Goal: Obtain resource: Obtain resource

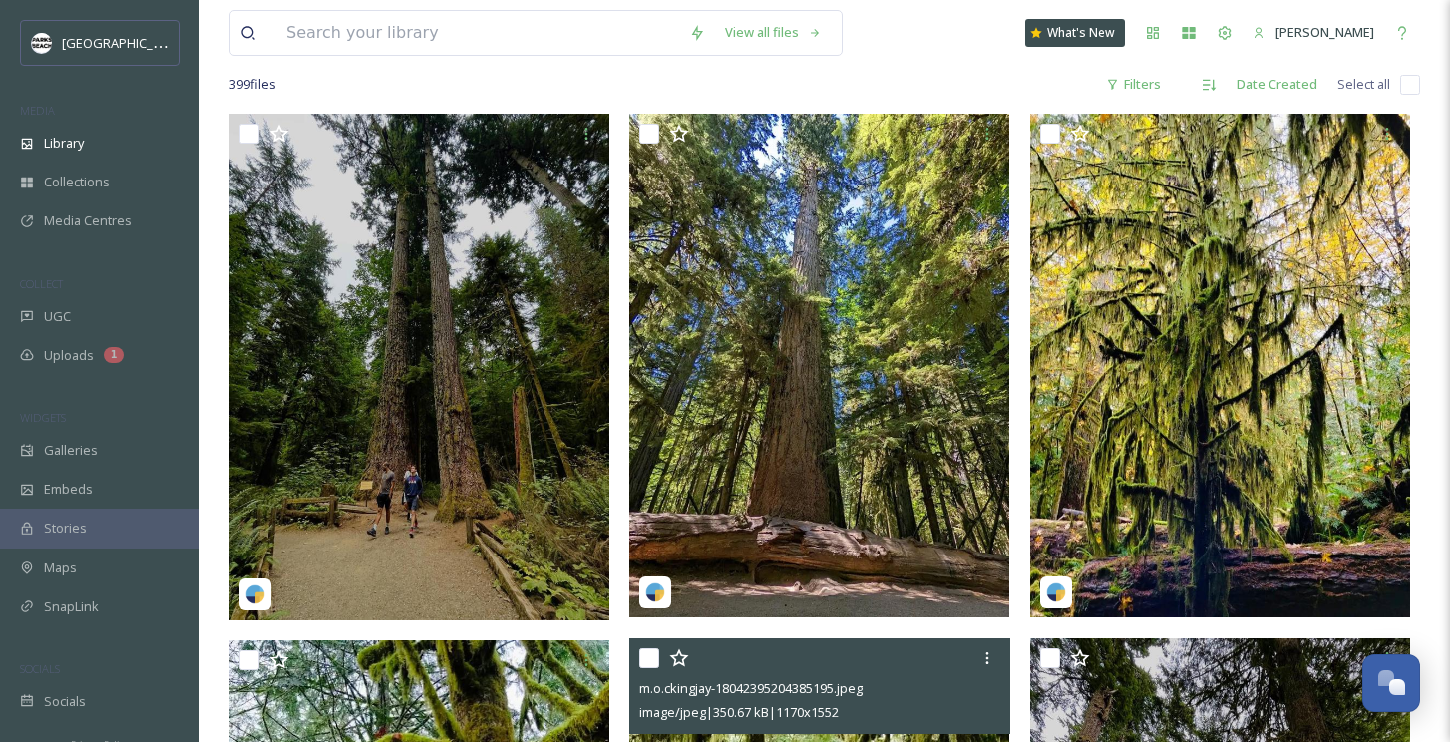
scroll to position [379, 0]
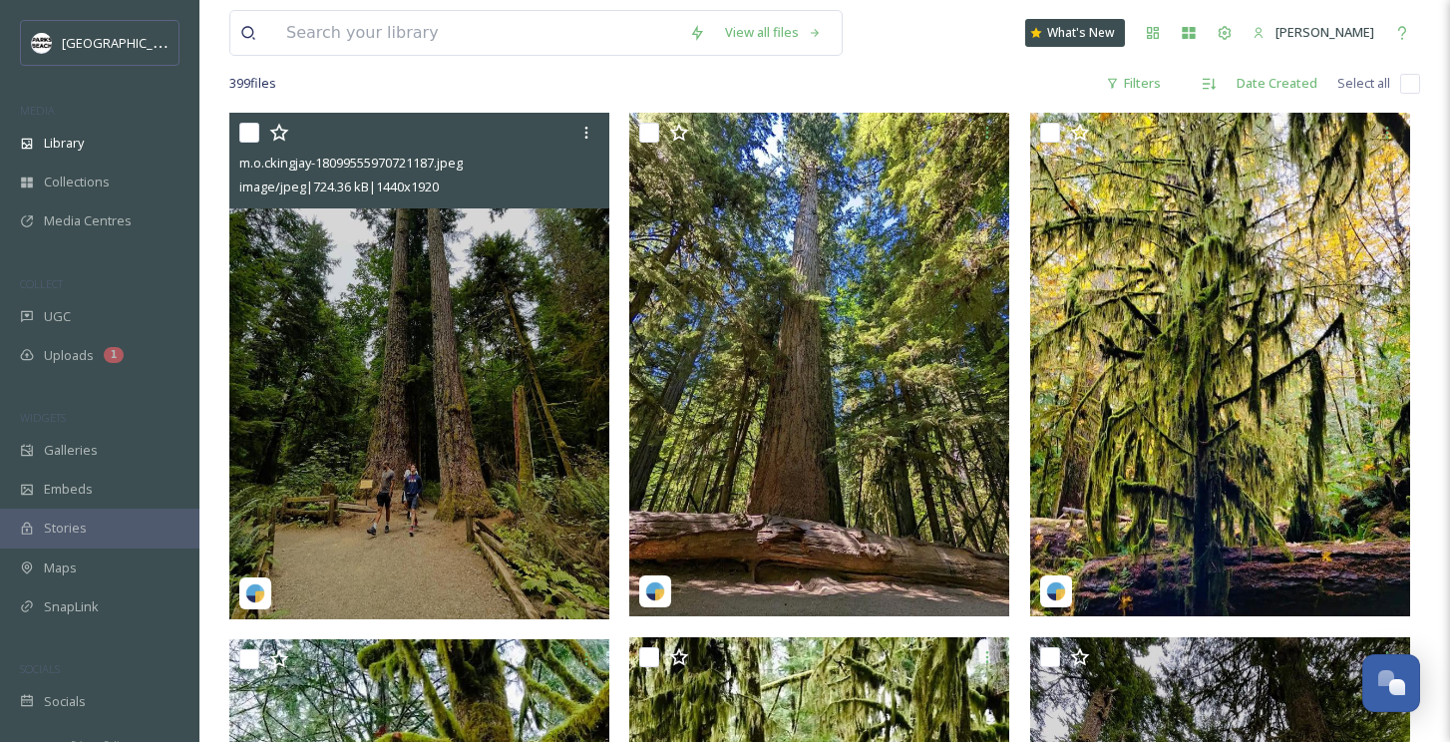
click at [552, 434] on img at bounding box center [419, 366] width 380 height 507
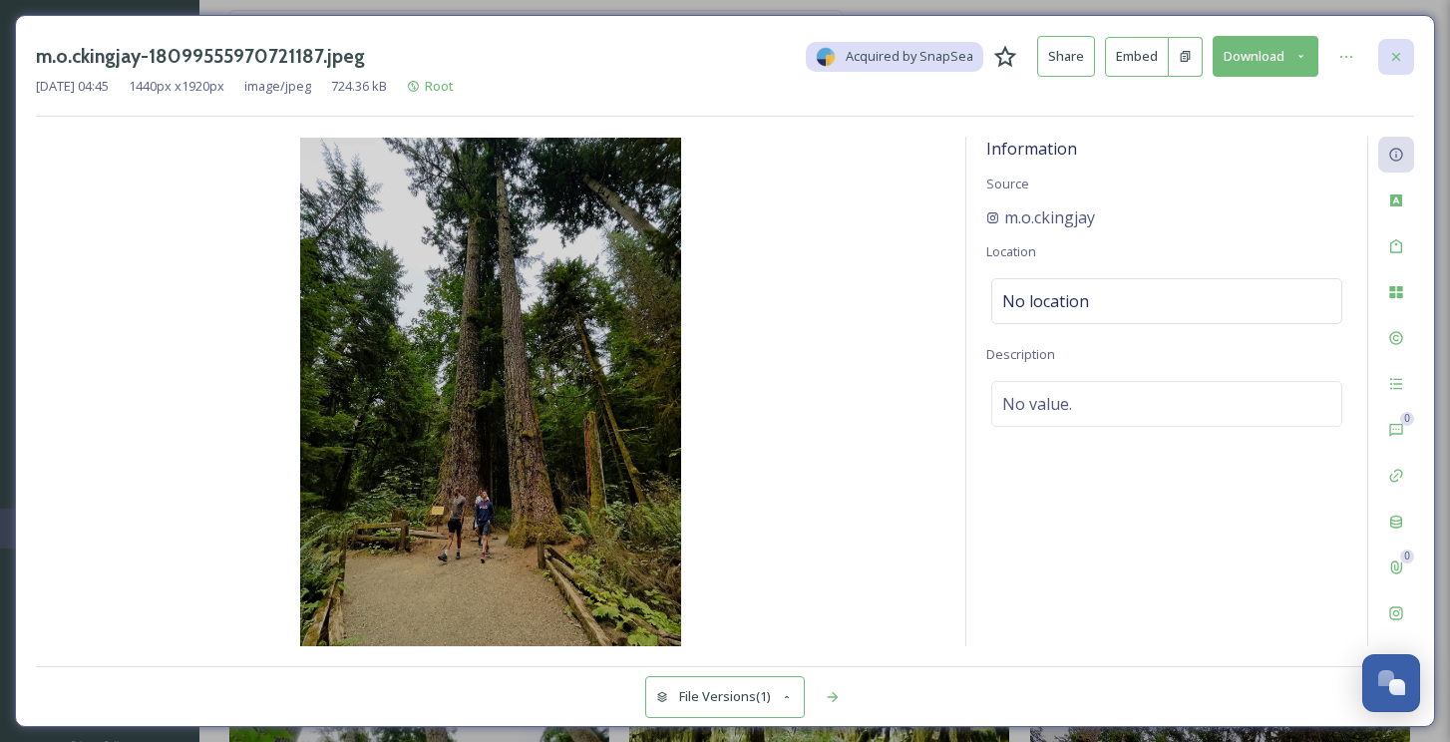
click at [1398, 53] on icon at bounding box center [1396, 56] width 8 height 8
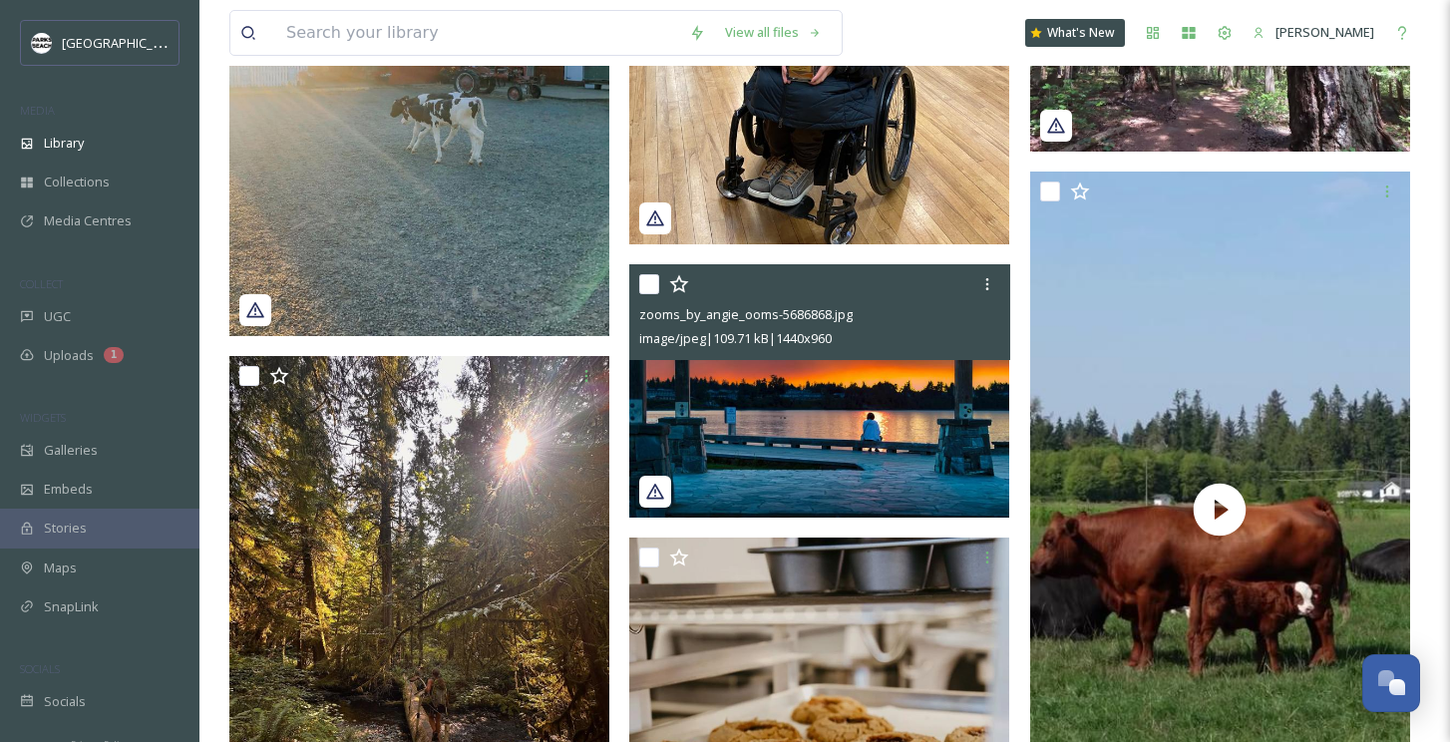
scroll to position [2372, 0]
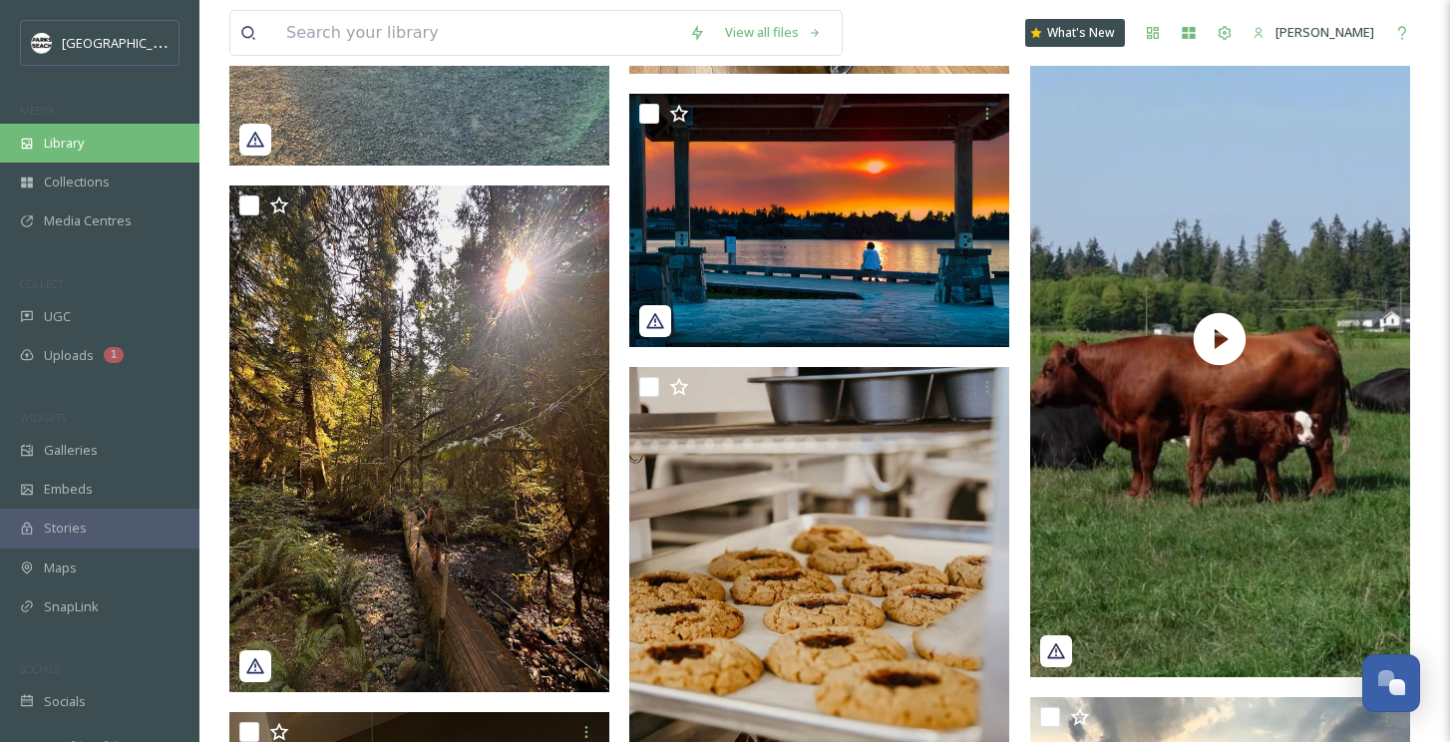
click at [100, 155] on div "Library" at bounding box center [99, 143] width 199 height 39
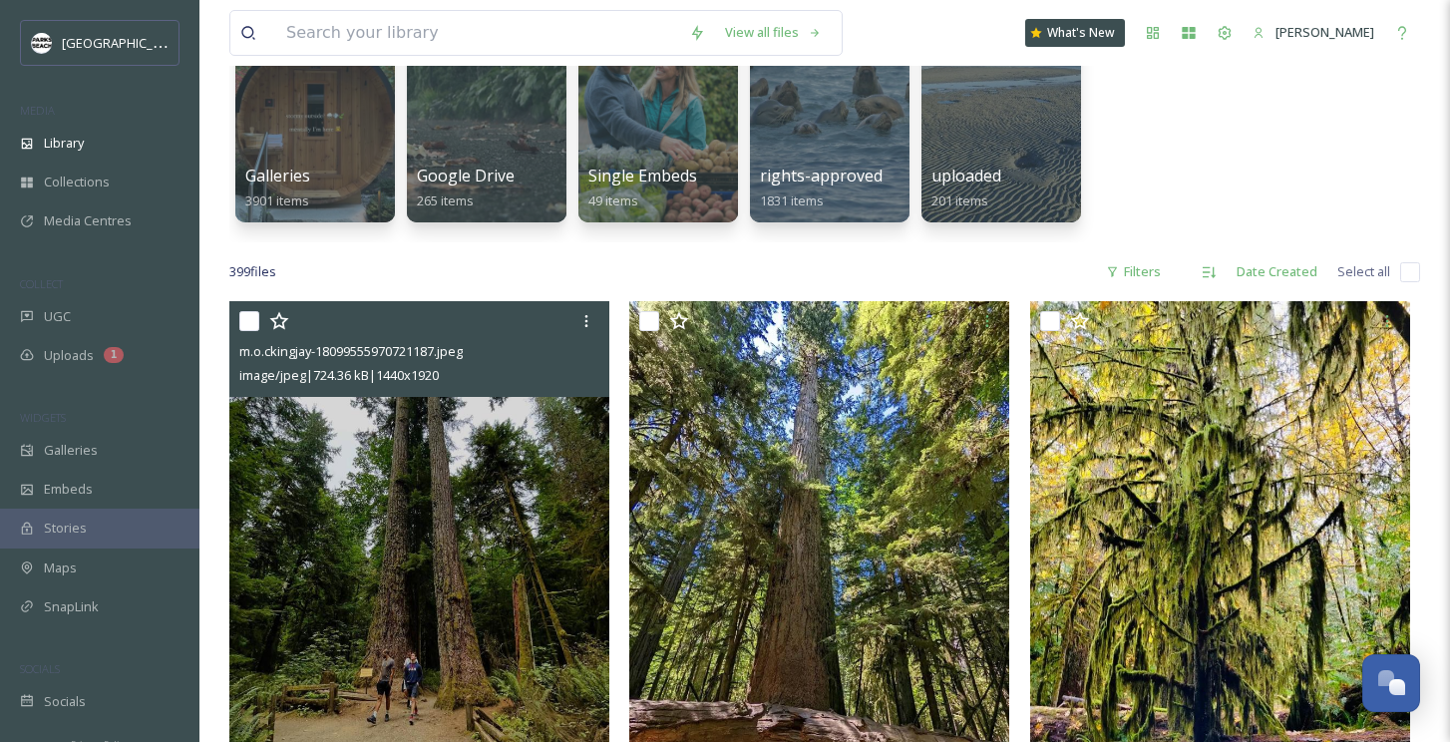
scroll to position [0, 0]
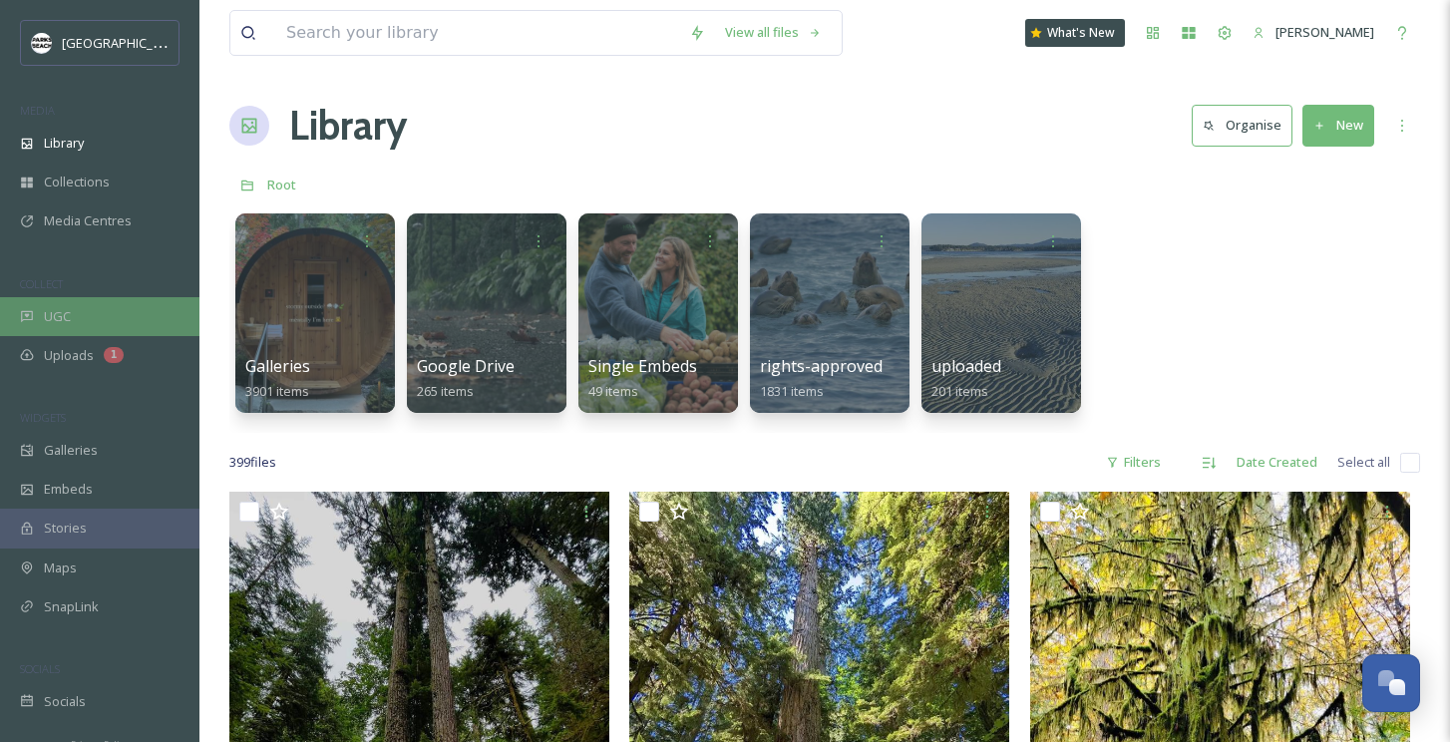
click at [132, 316] on div "UGC" at bounding box center [99, 316] width 199 height 39
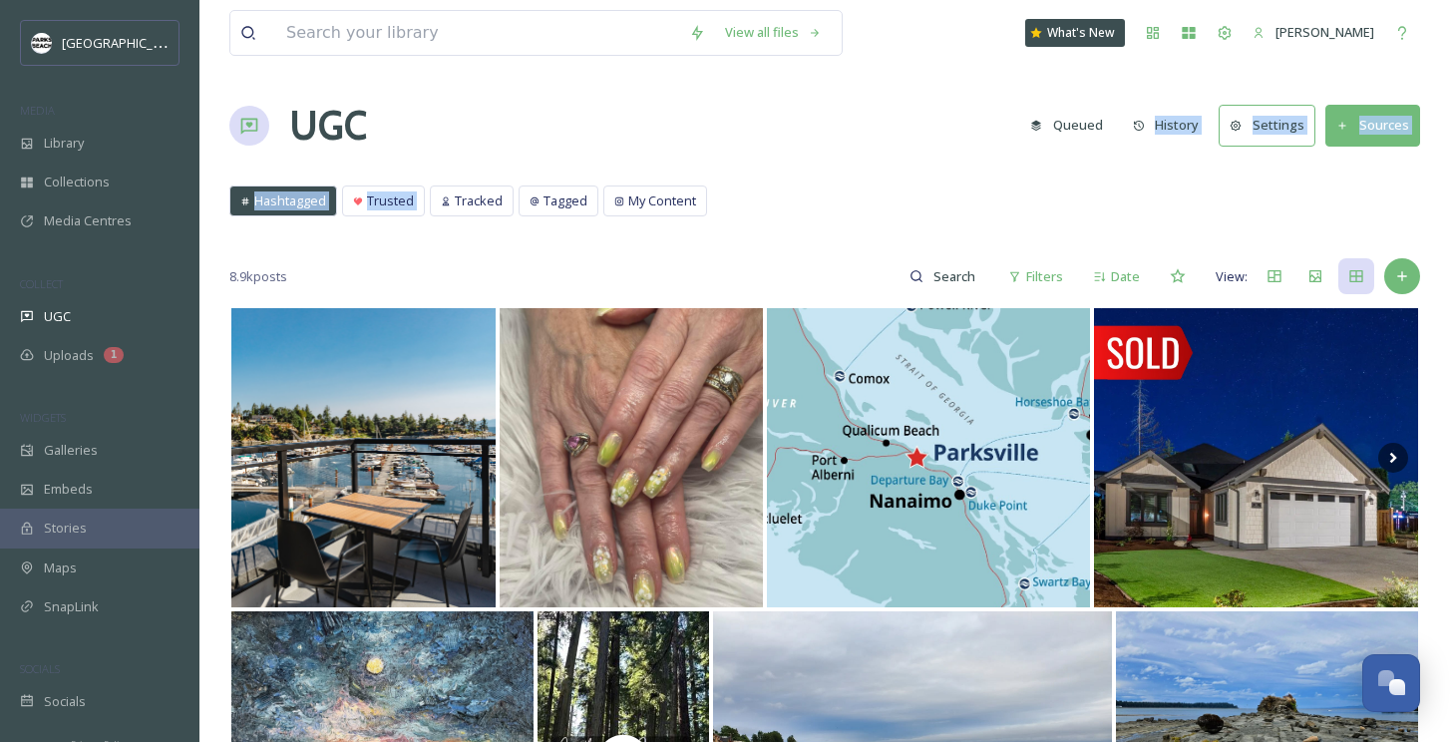
drag, startPoint x: 485, startPoint y: 189, endPoint x: 919, endPoint y: 157, distance: 436.0
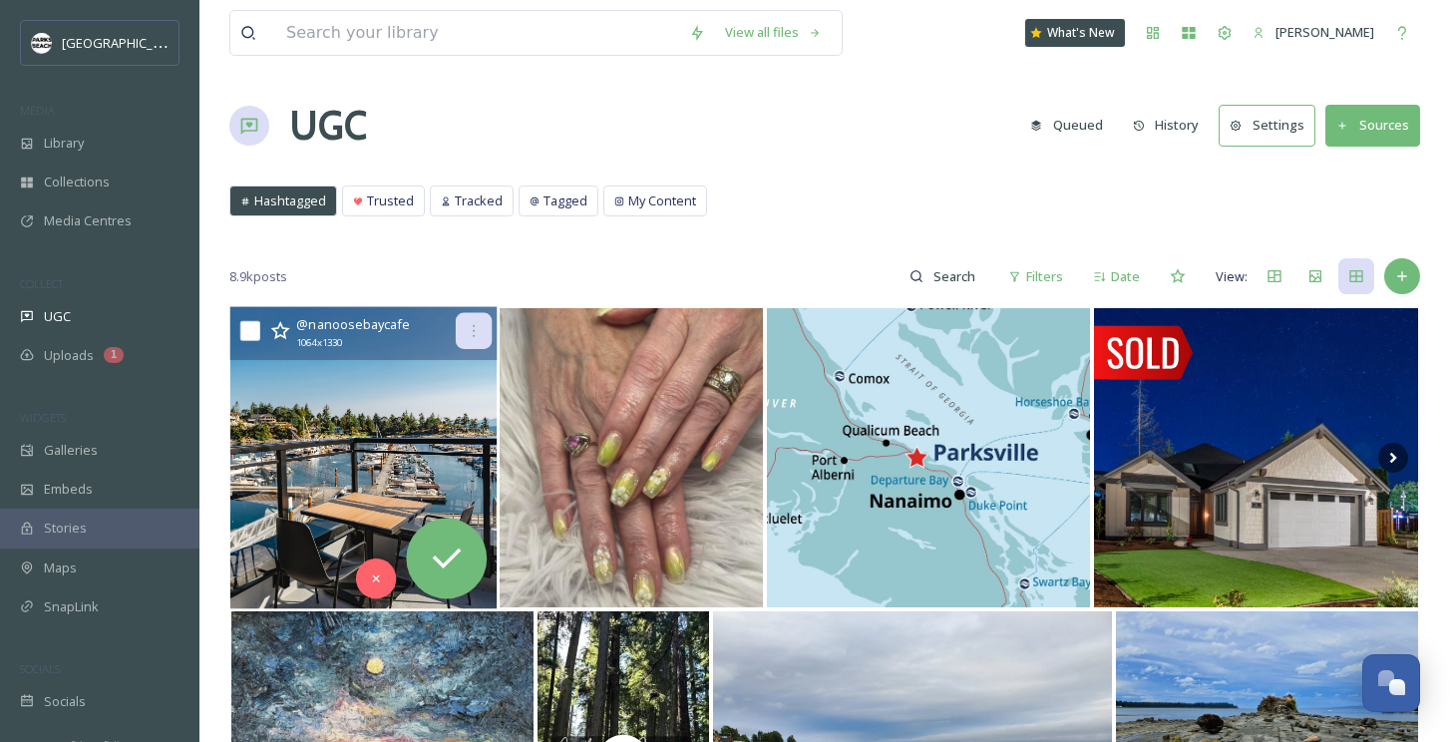
click at [482, 333] on div at bounding box center [473, 331] width 36 height 36
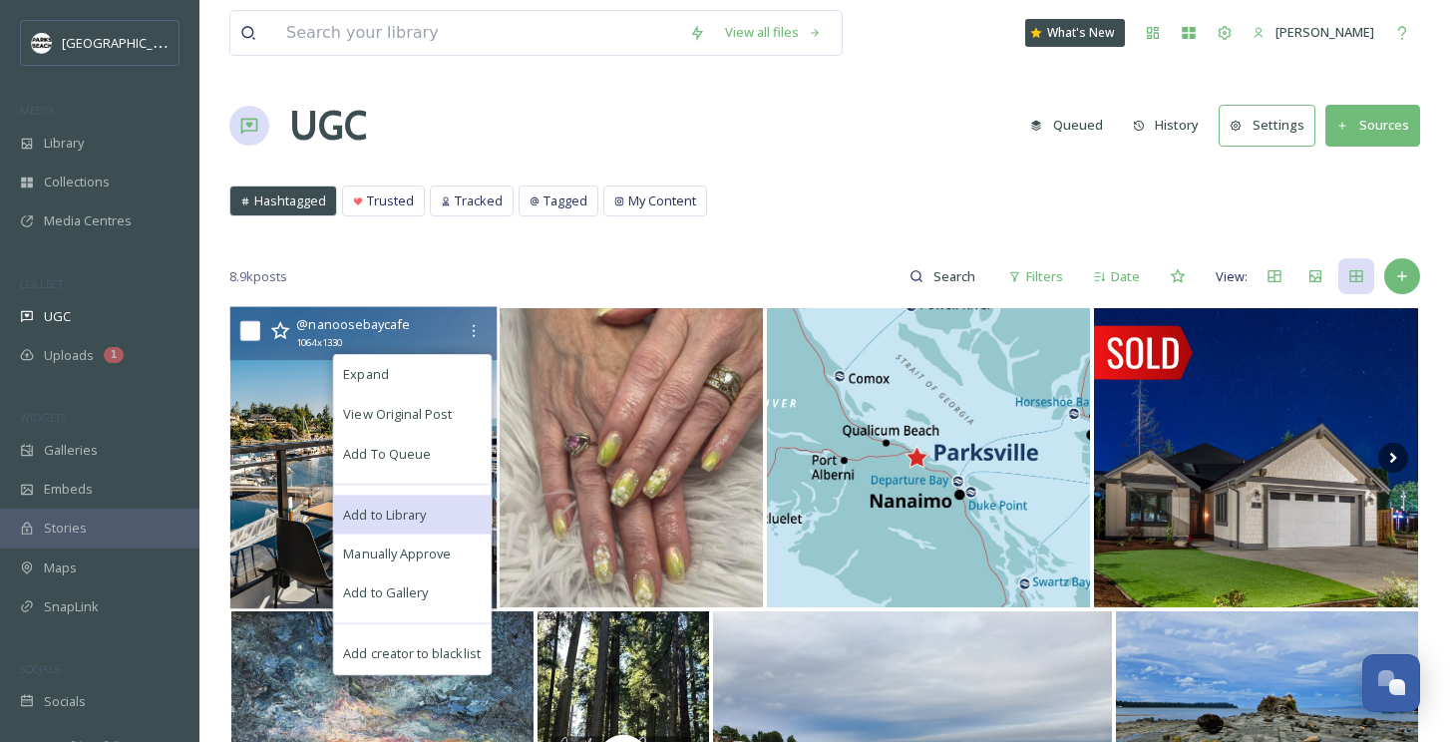
click at [357, 507] on span "Add to Library" at bounding box center [384, 514] width 83 height 19
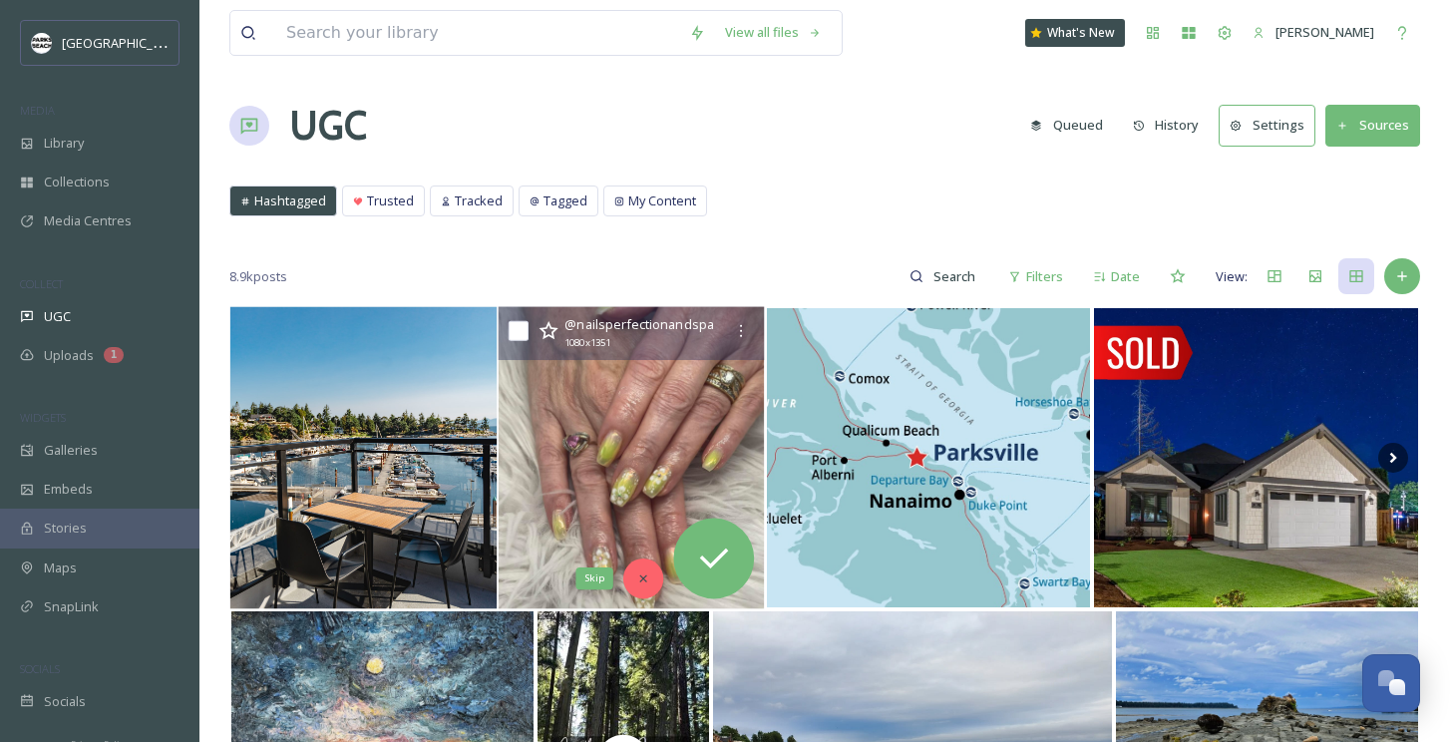
click at [636, 567] on div "Skip" at bounding box center [643, 578] width 40 height 40
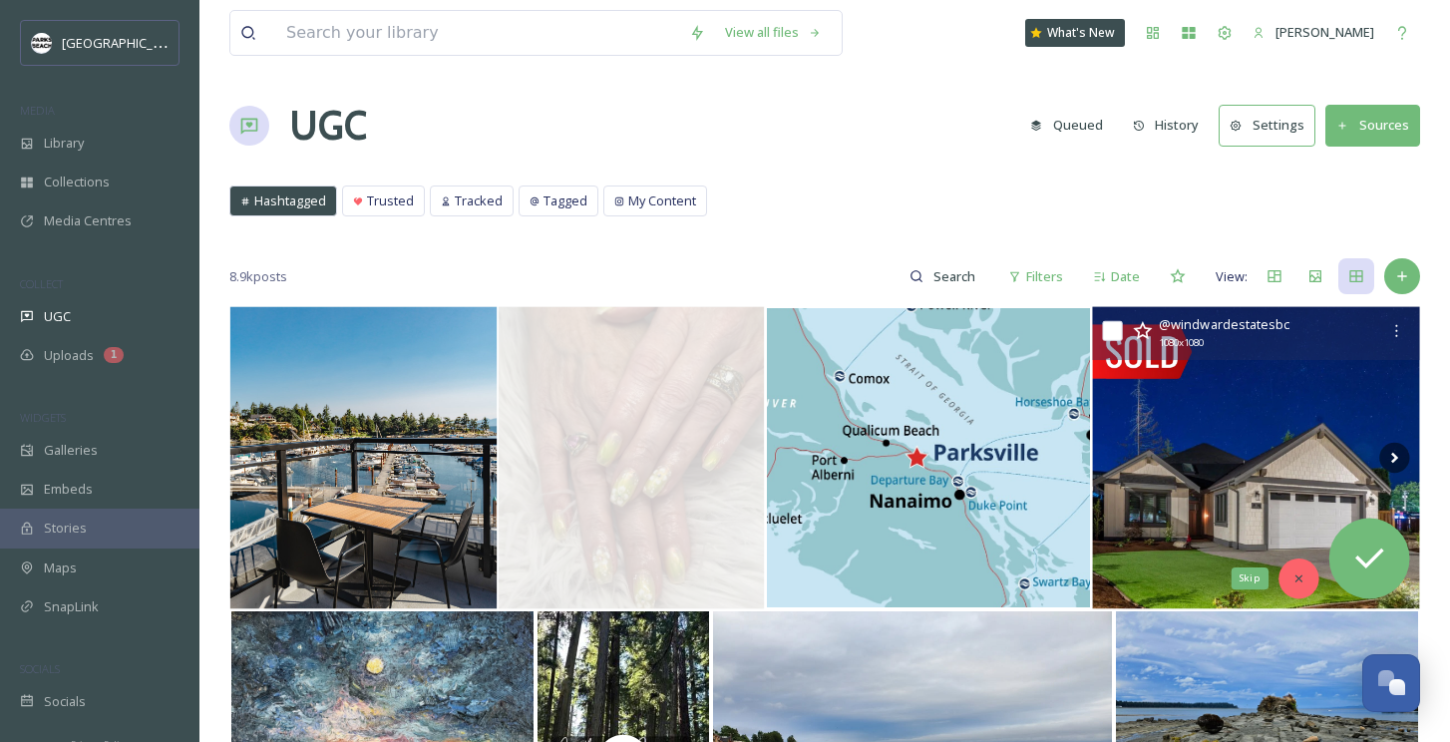
click at [1292, 576] on icon at bounding box center [1298, 578] width 14 height 14
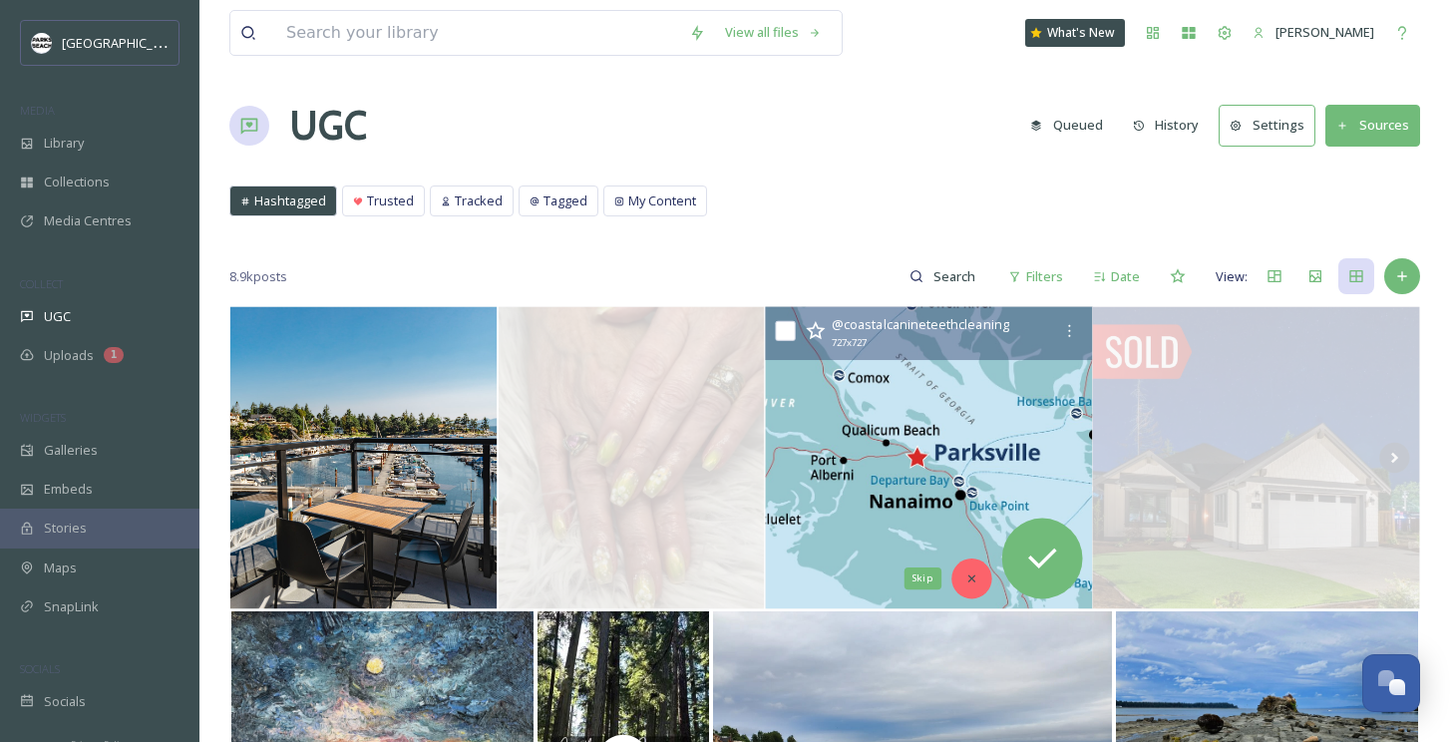
click at [965, 571] on icon at bounding box center [971, 578] width 14 height 14
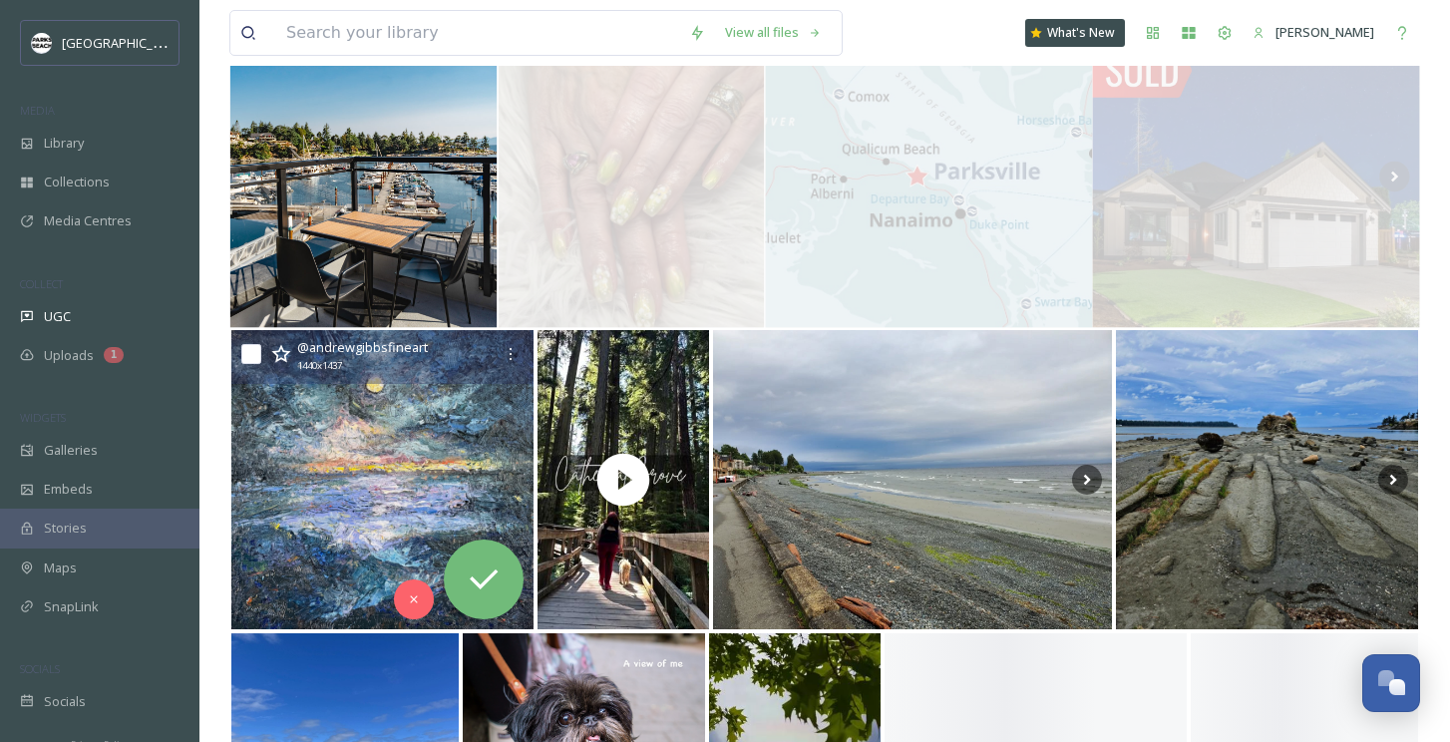
scroll to position [282, 0]
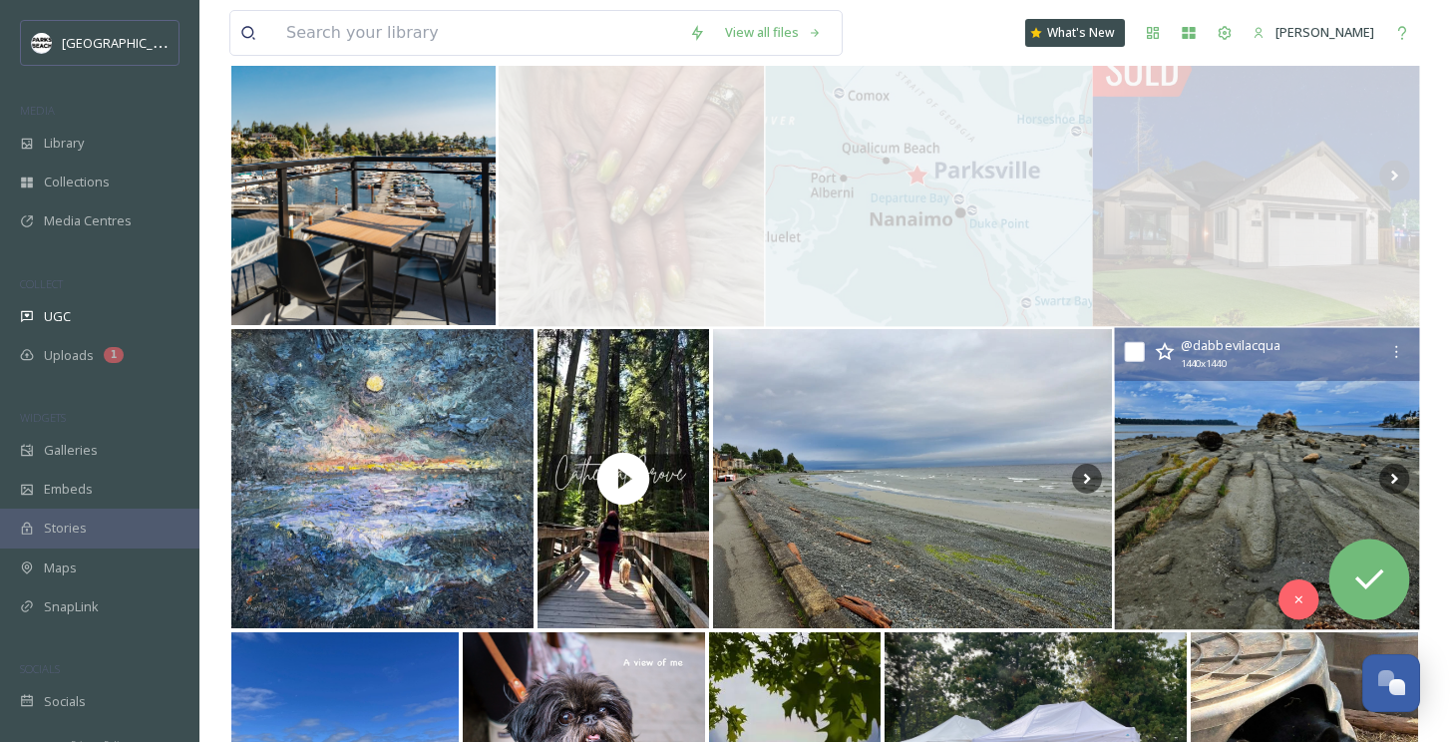
click at [1207, 514] on img at bounding box center [1267, 479] width 305 height 302
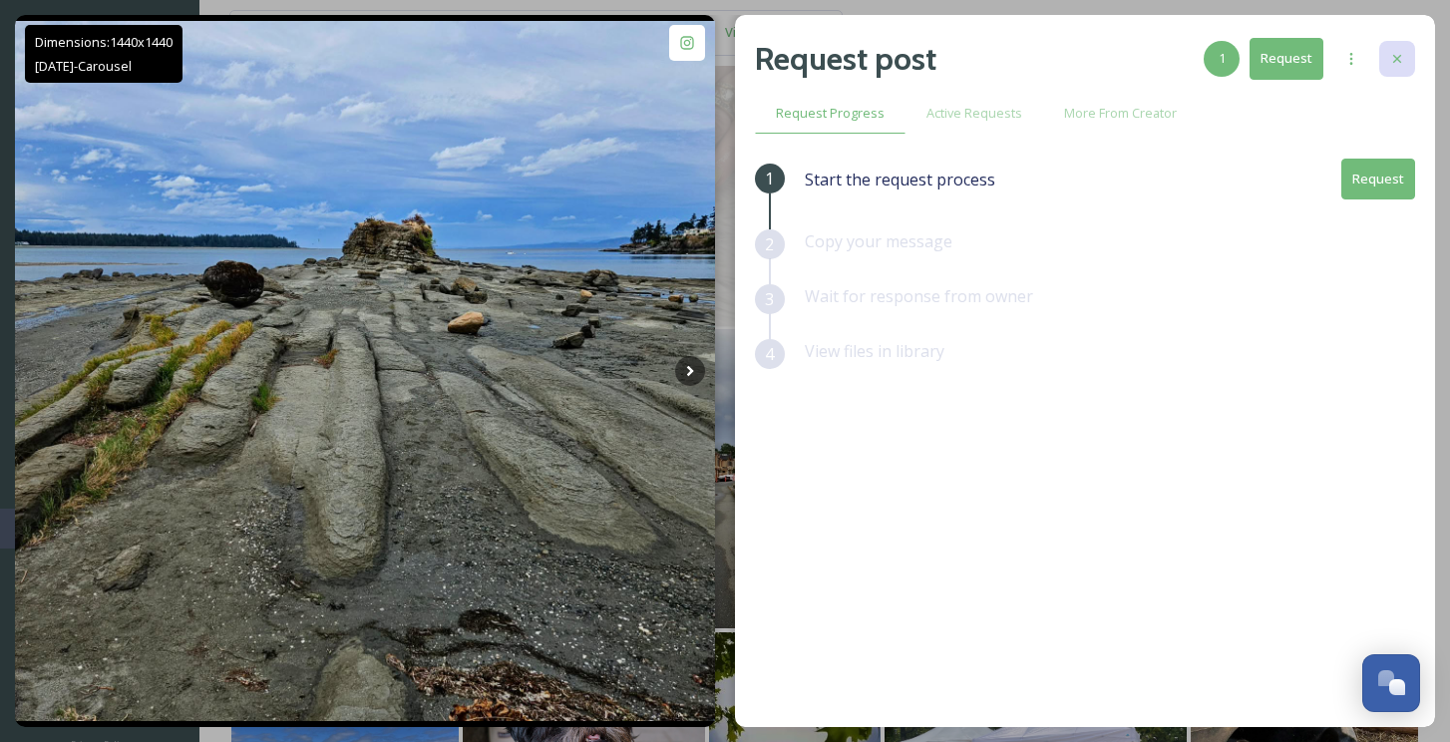
click at [1409, 52] on div at bounding box center [1397, 59] width 36 height 36
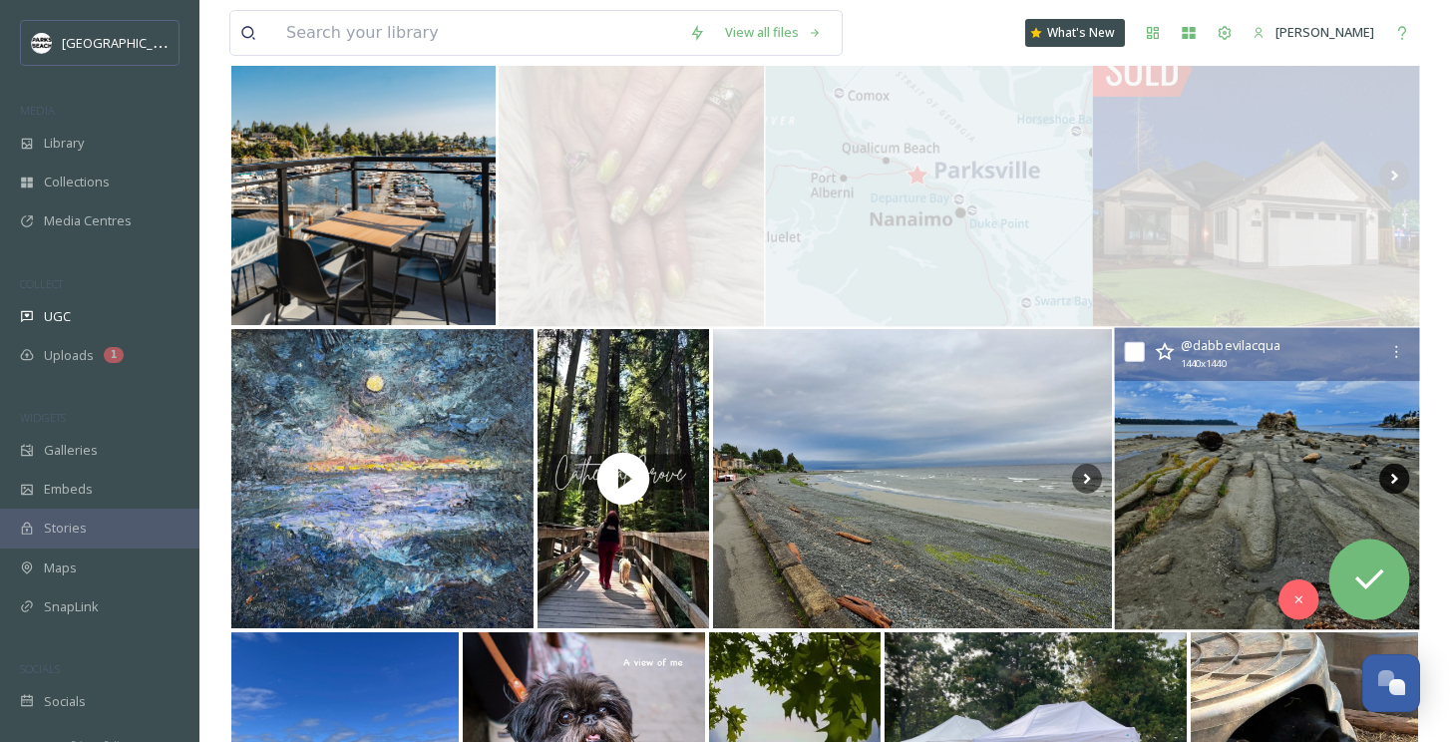
click at [1387, 473] on icon at bounding box center [1394, 479] width 30 height 30
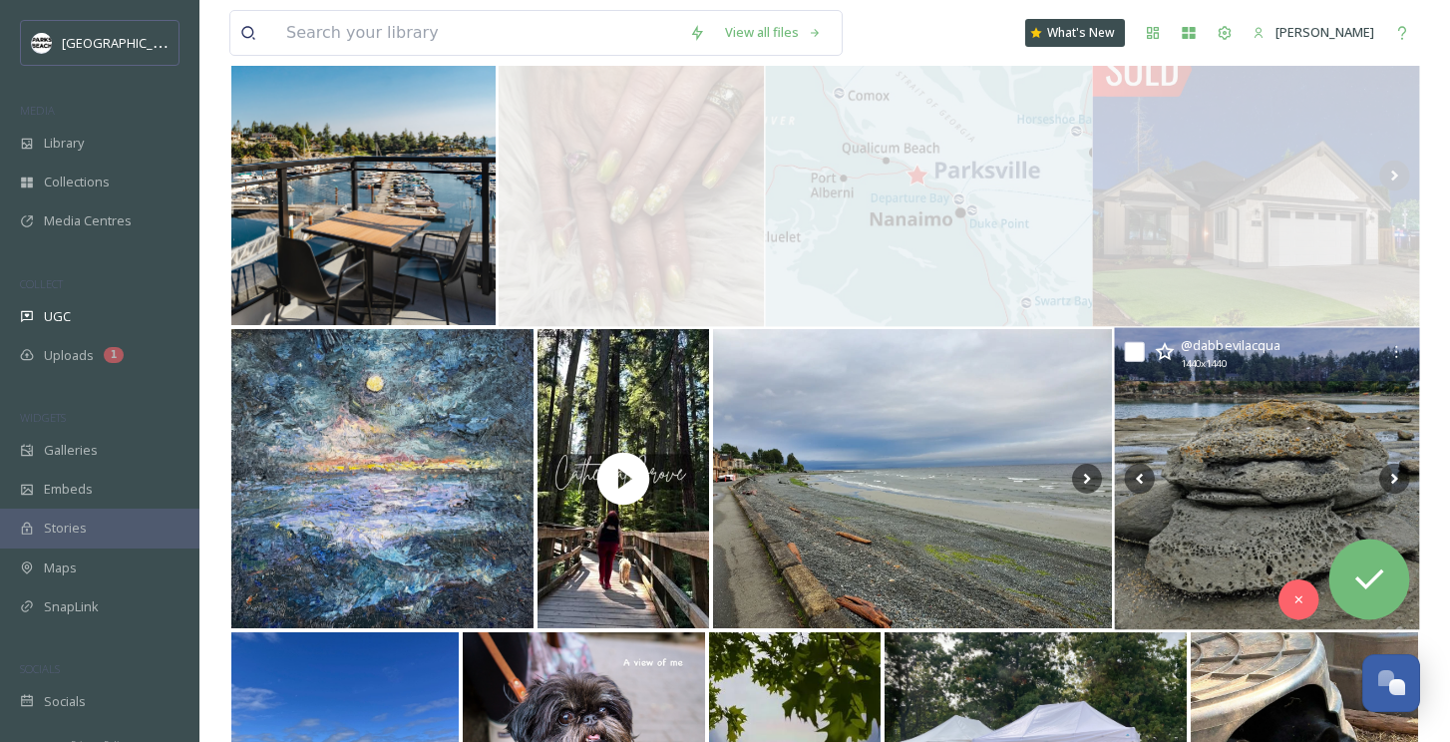
click at [1251, 496] on img at bounding box center [1267, 479] width 305 height 302
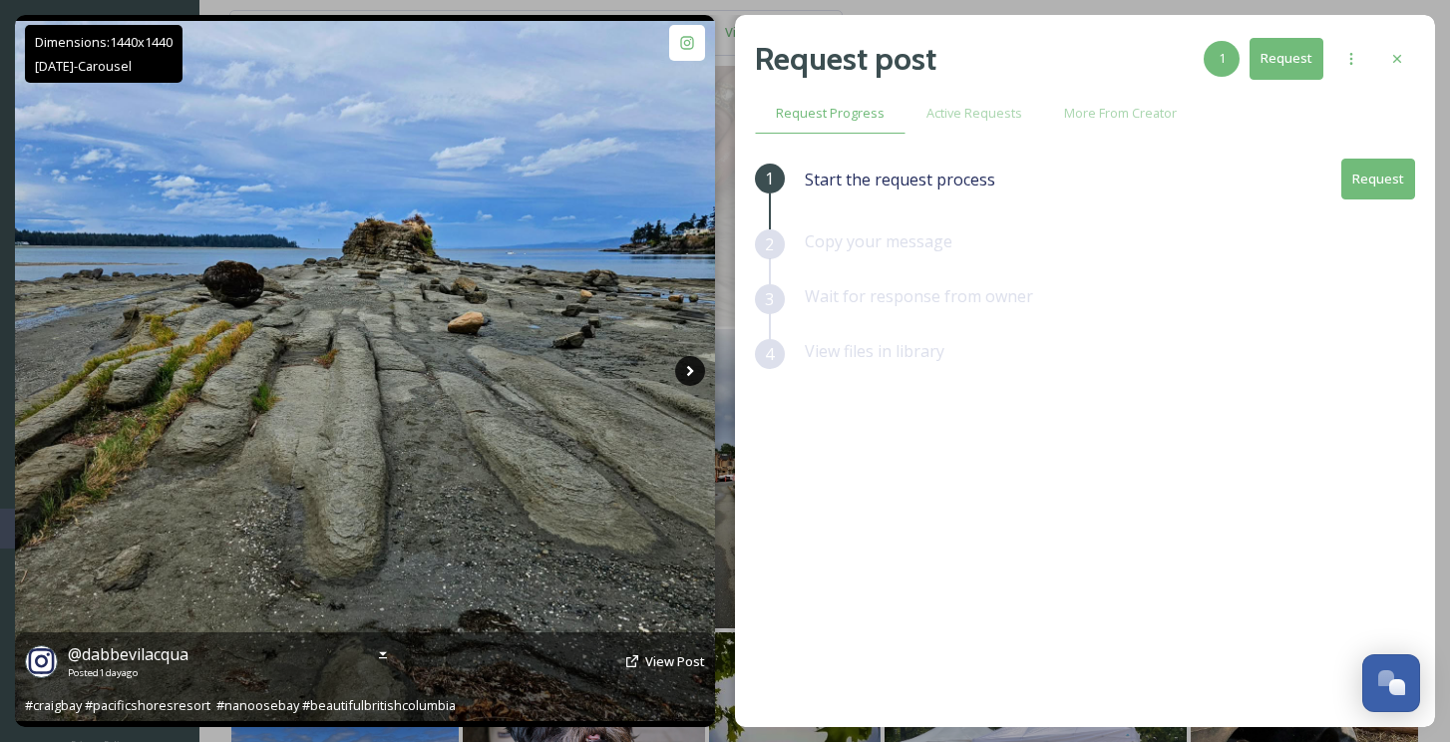
click at [687, 364] on icon at bounding box center [690, 371] width 30 height 30
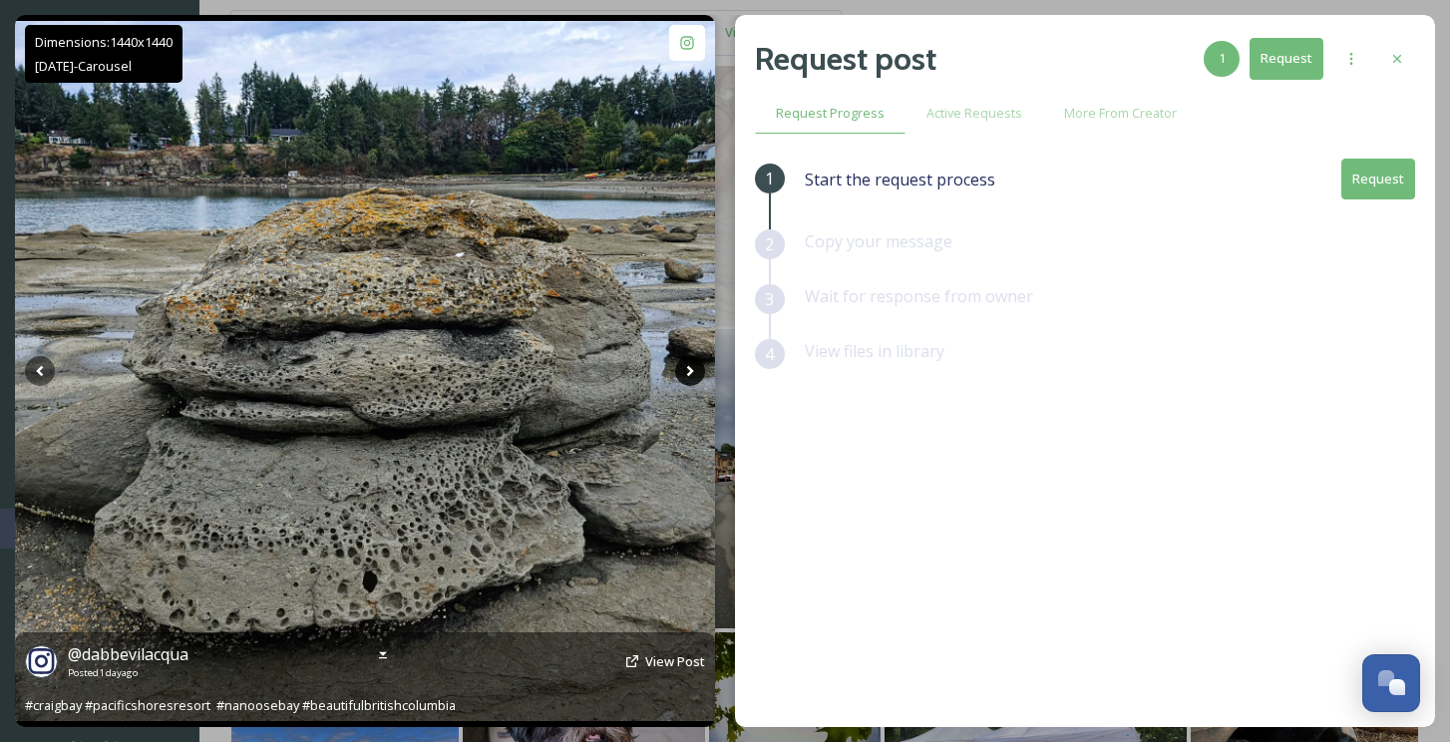
click at [687, 364] on icon at bounding box center [690, 371] width 30 height 30
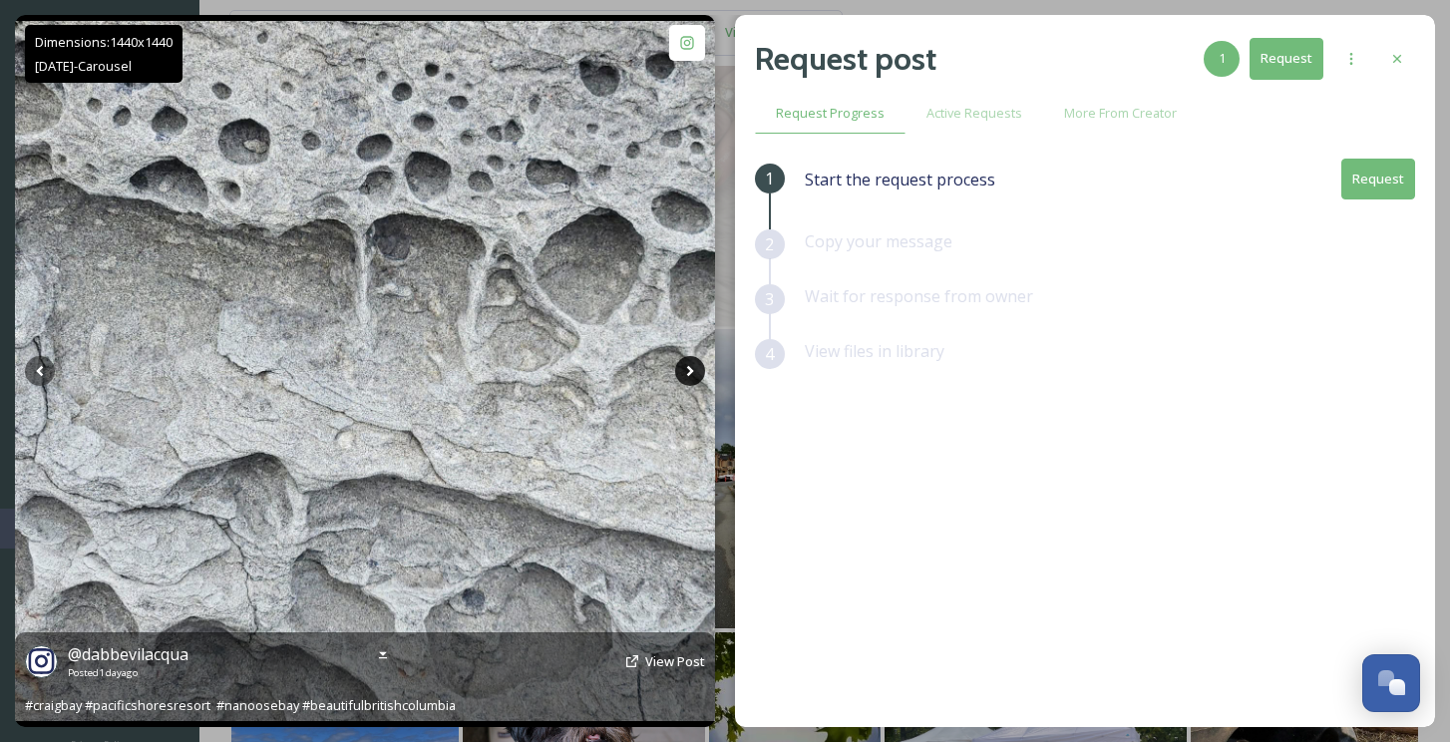
click at [687, 364] on icon at bounding box center [690, 371] width 30 height 30
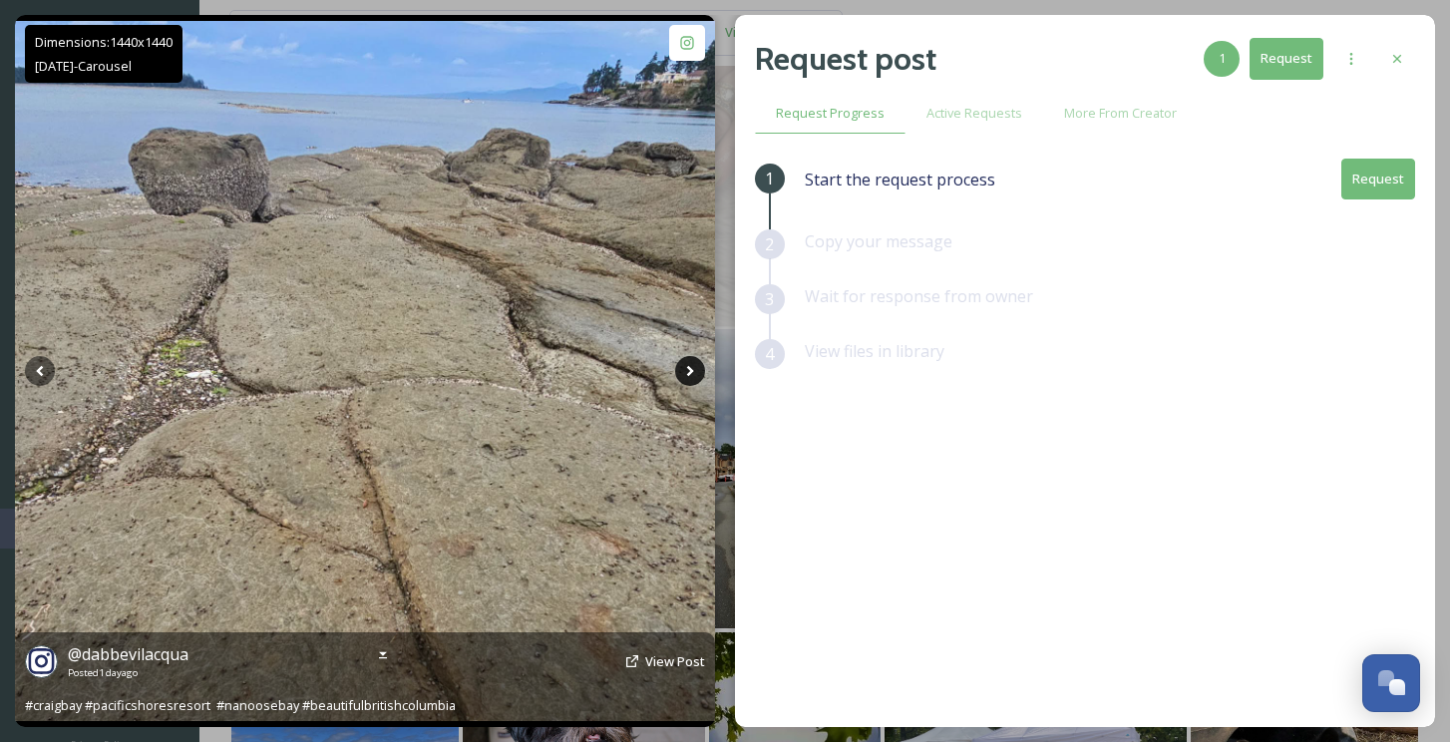
click at [687, 364] on icon at bounding box center [690, 371] width 30 height 30
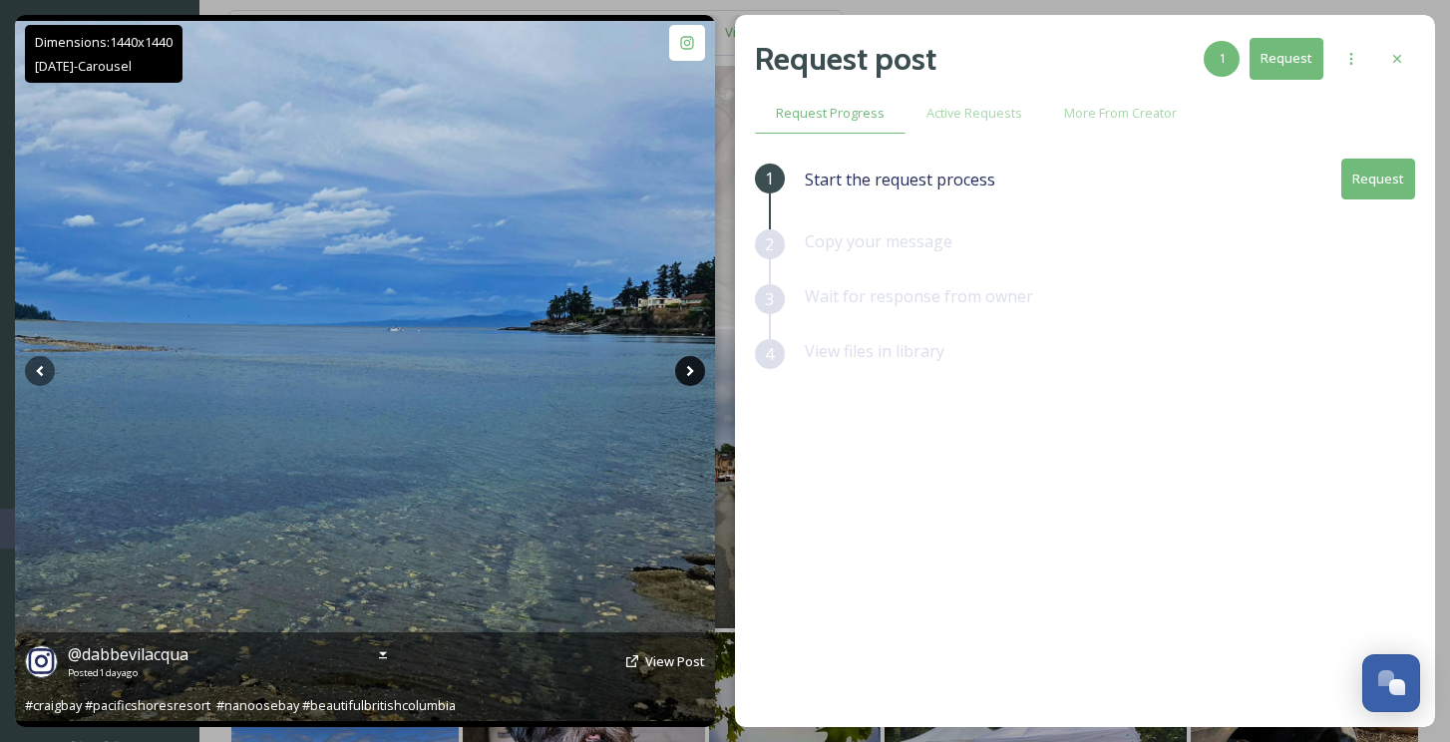
click at [687, 364] on icon at bounding box center [690, 371] width 30 height 30
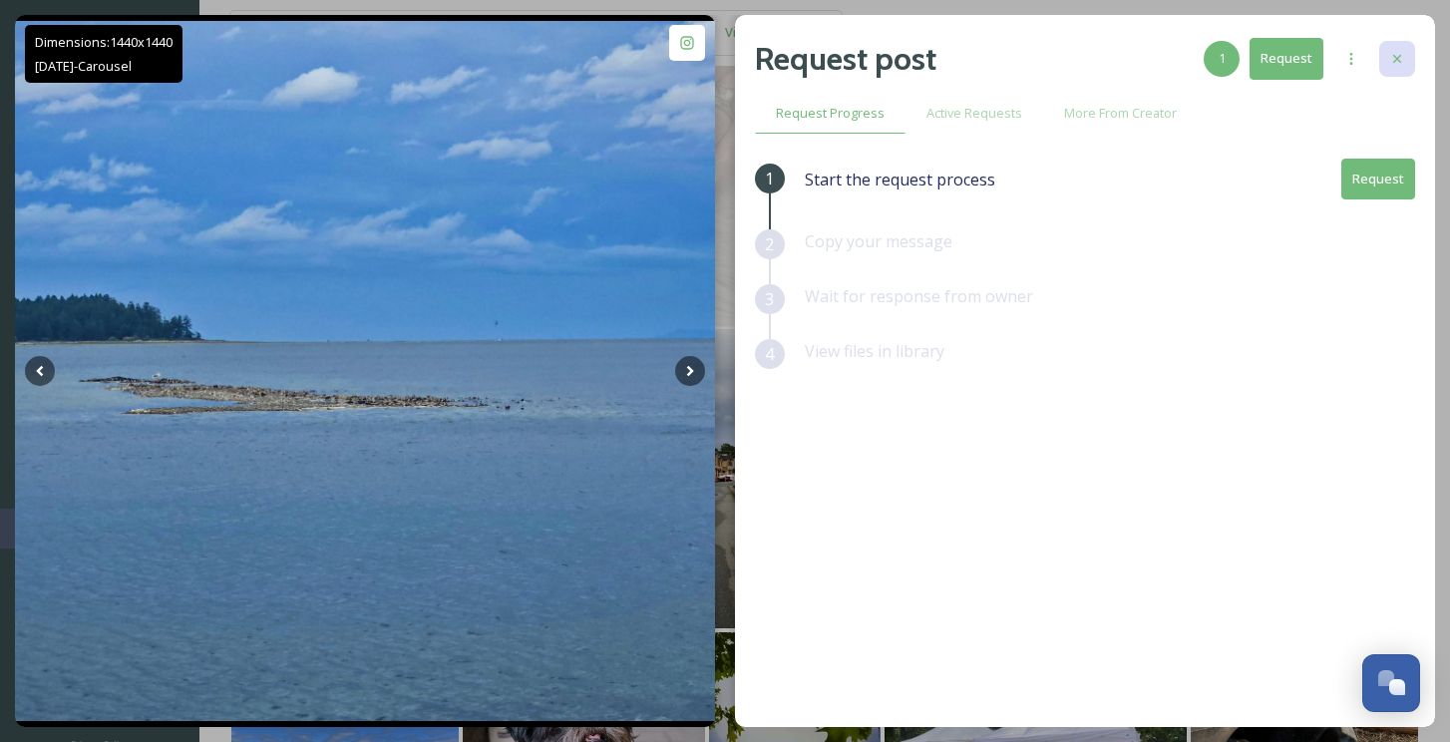
click at [1408, 66] on div at bounding box center [1397, 59] width 36 height 36
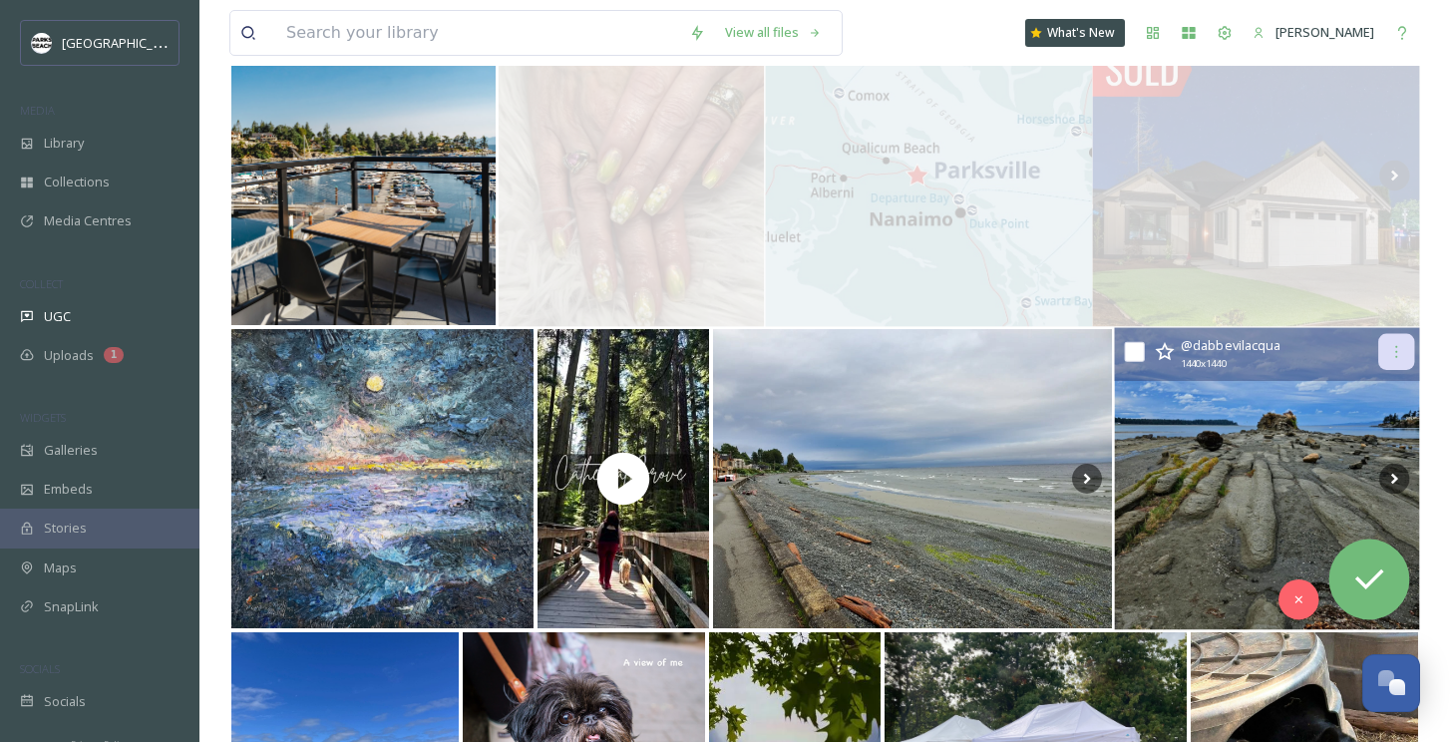
click at [1394, 351] on icon at bounding box center [1396, 352] width 16 height 16
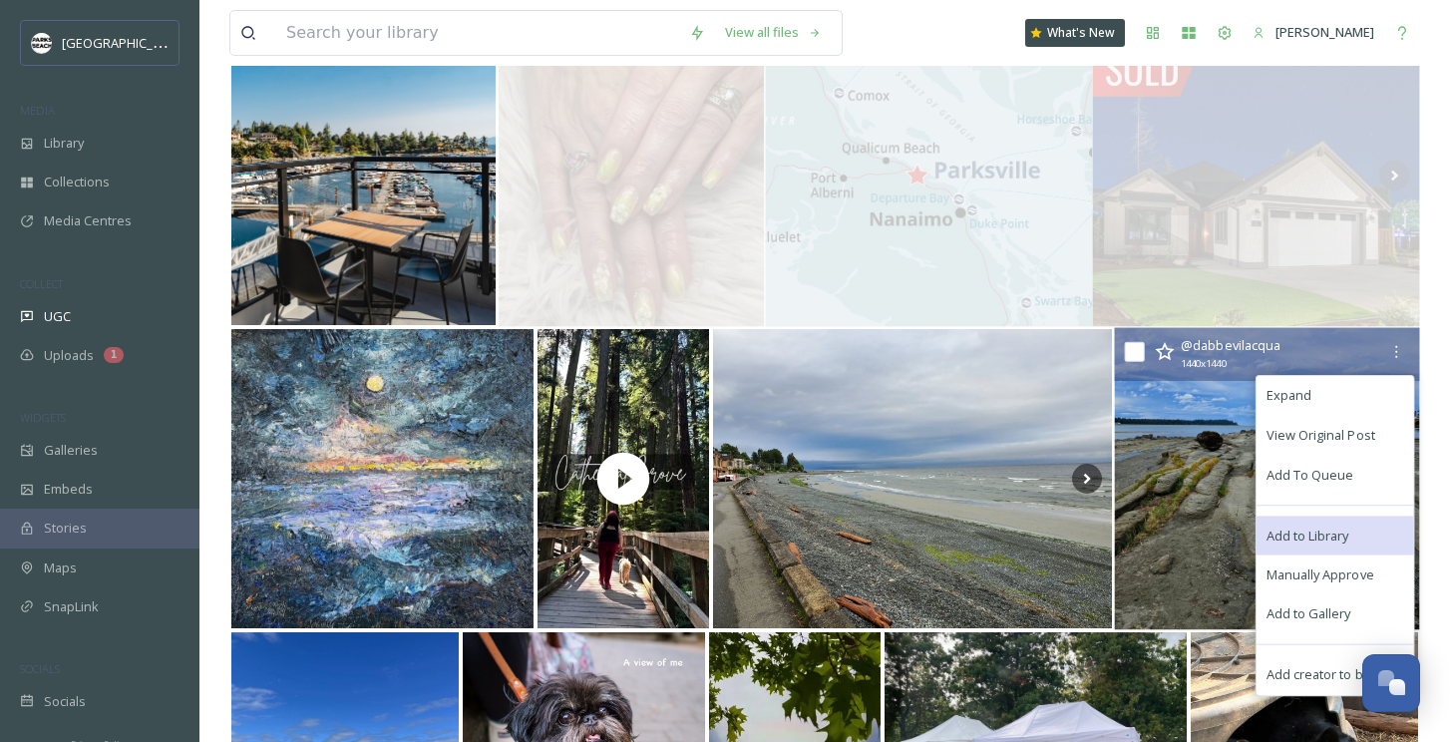
click at [1301, 533] on span "Add to Library" at bounding box center [1307, 535] width 83 height 19
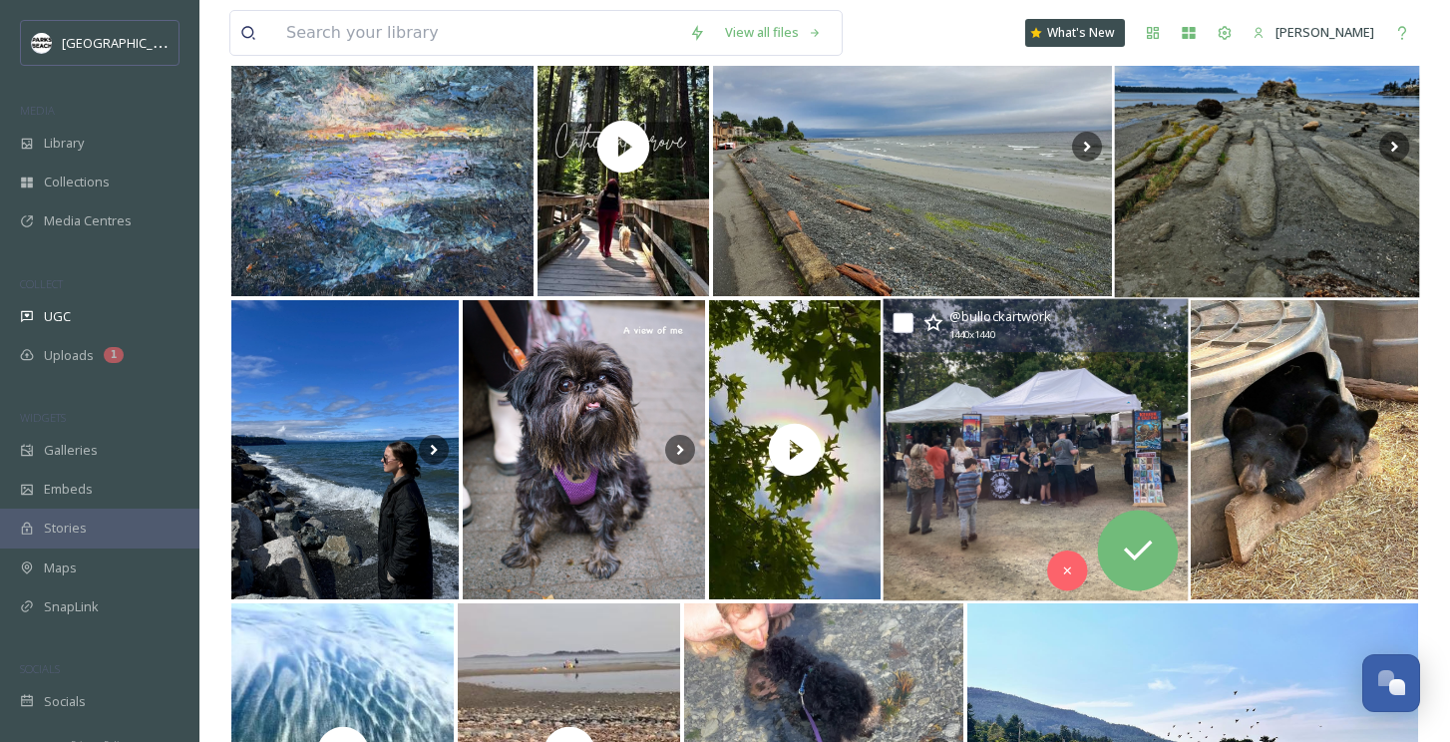
scroll to position [878, 0]
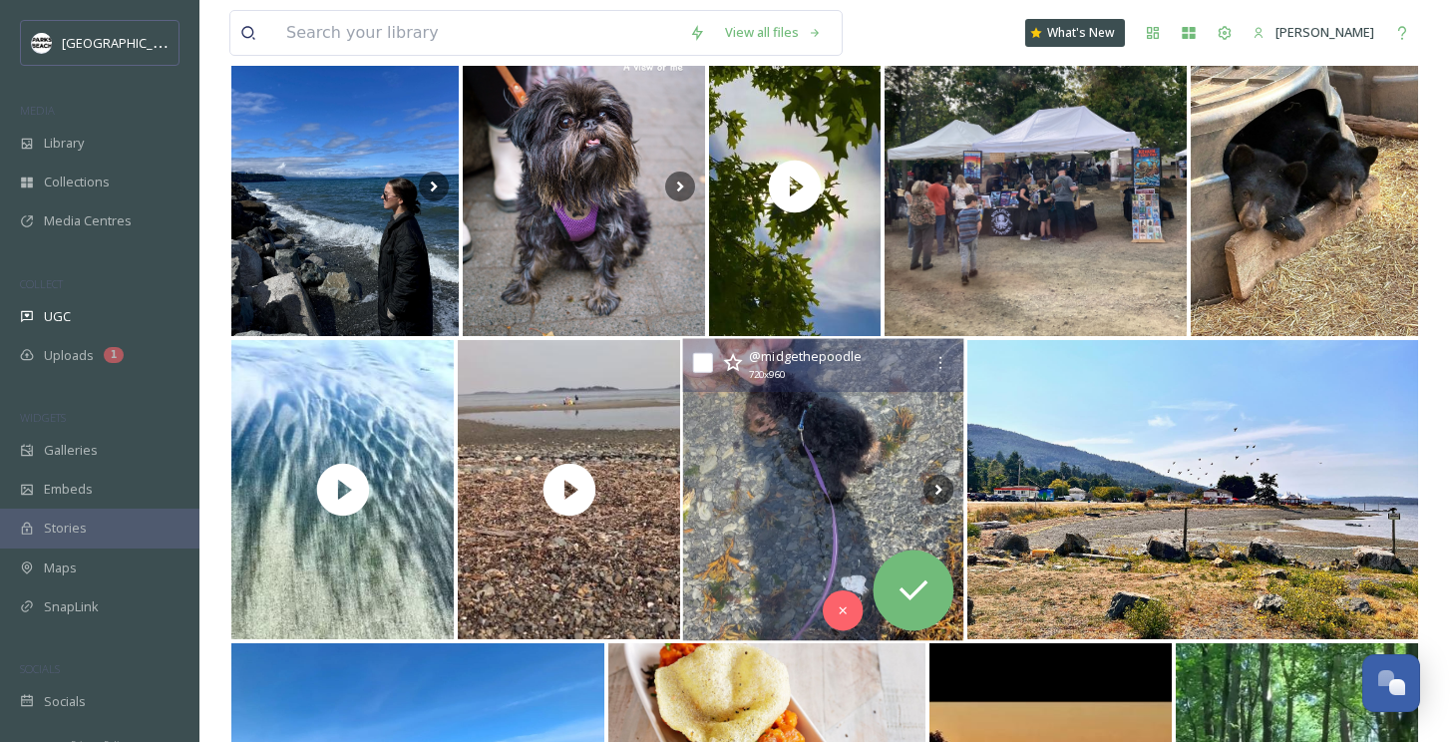
click at [832, 472] on img at bounding box center [823, 490] width 281 height 302
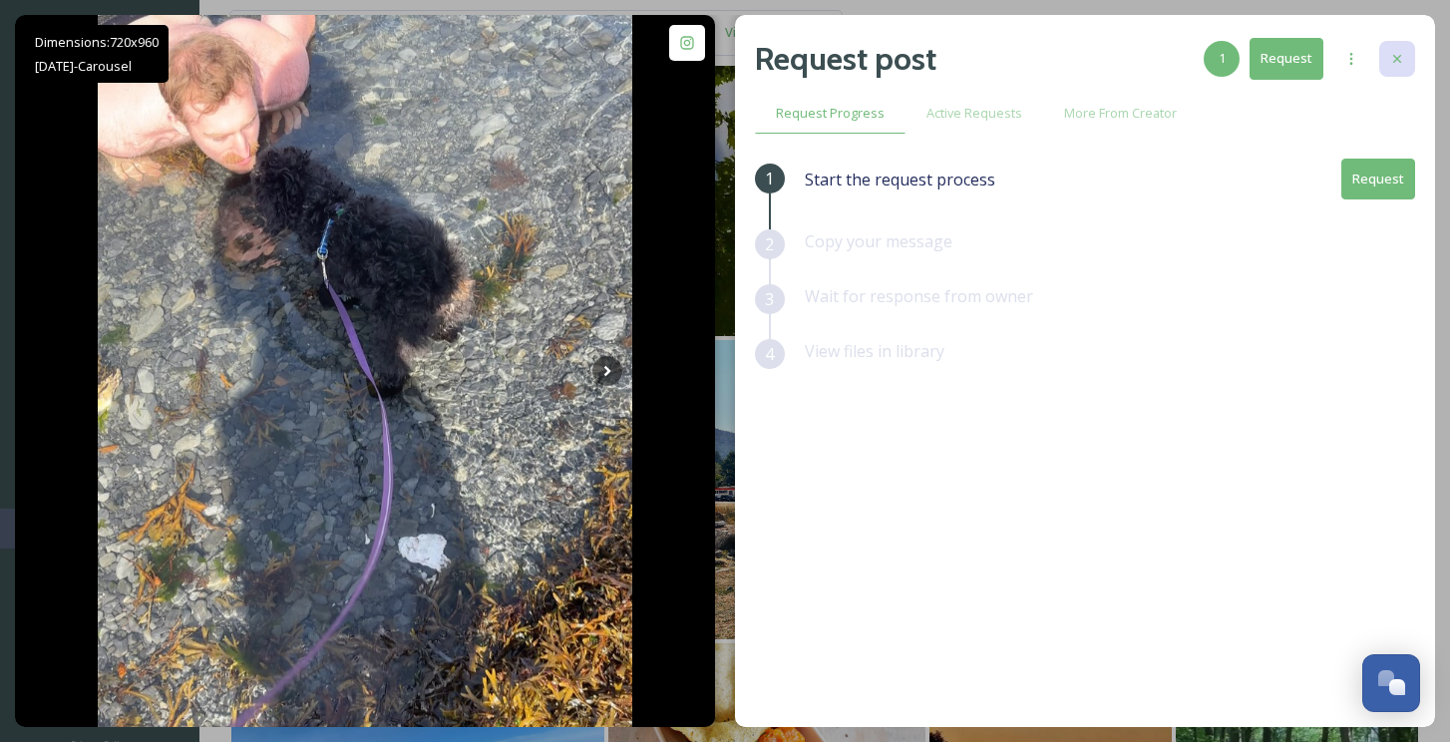
click at [1392, 51] on icon at bounding box center [1397, 59] width 16 height 16
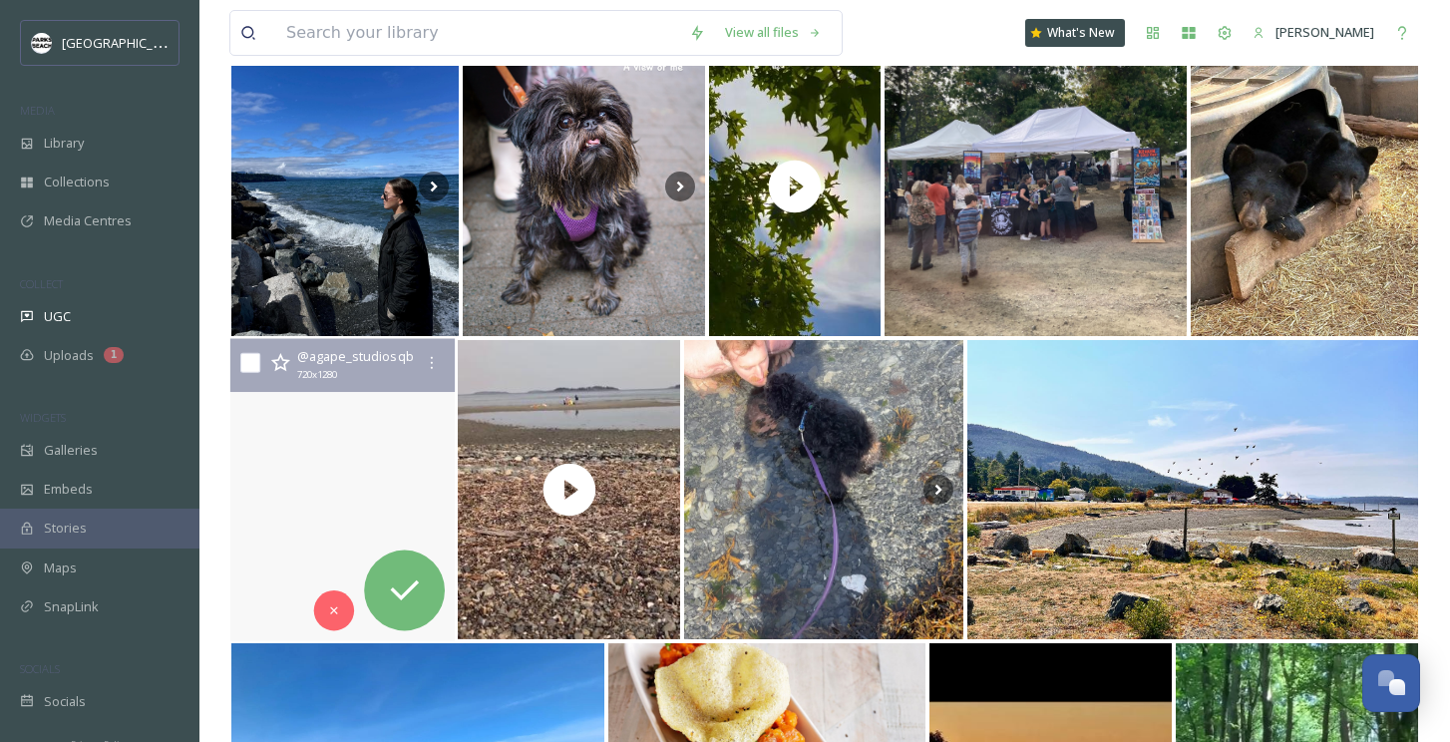
click at [258, 545] on video "Like the Sands of the Salish Sea, \aSo Are the Daze of My Life \a\aAlways Chang…" at bounding box center [342, 490] width 224 height 302
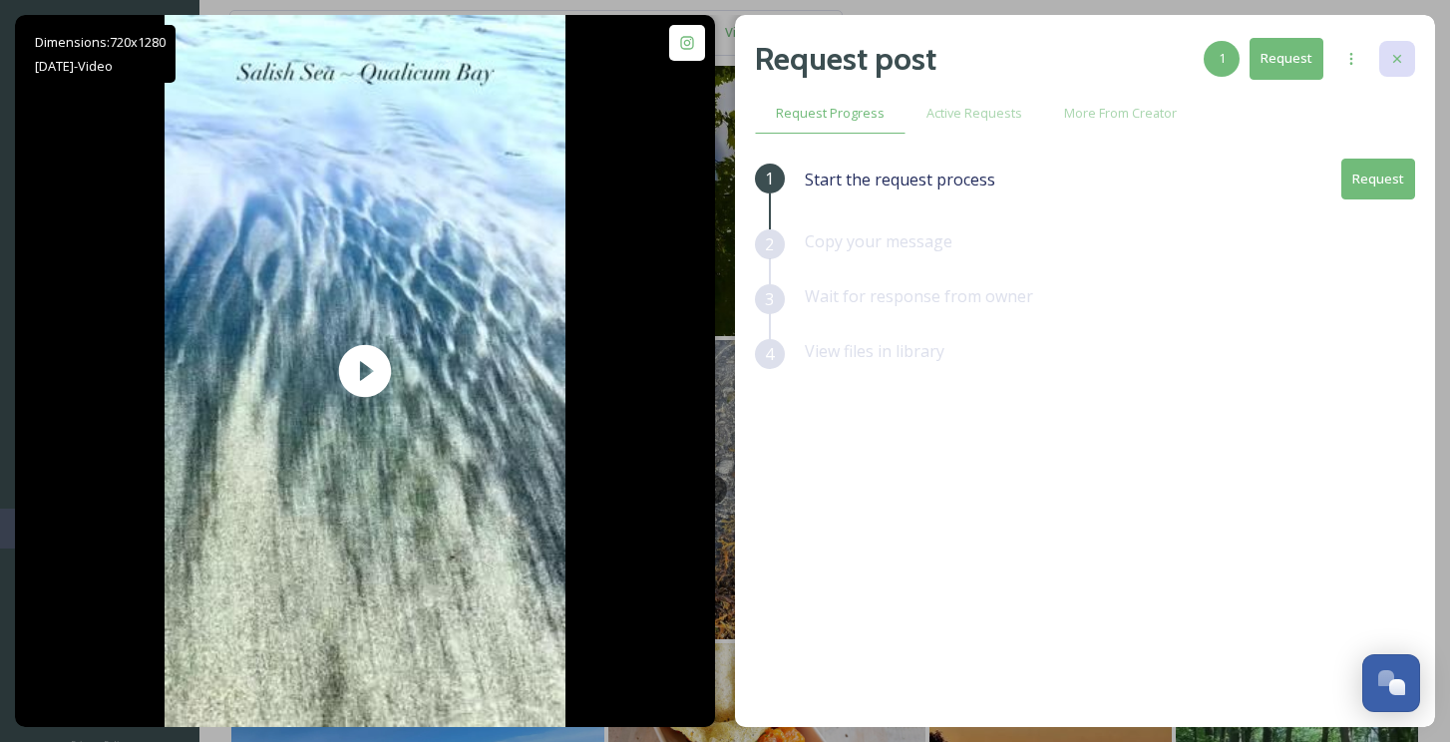
click at [1399, 41] on div at bounding box center [1397, 59] width 36 height 36
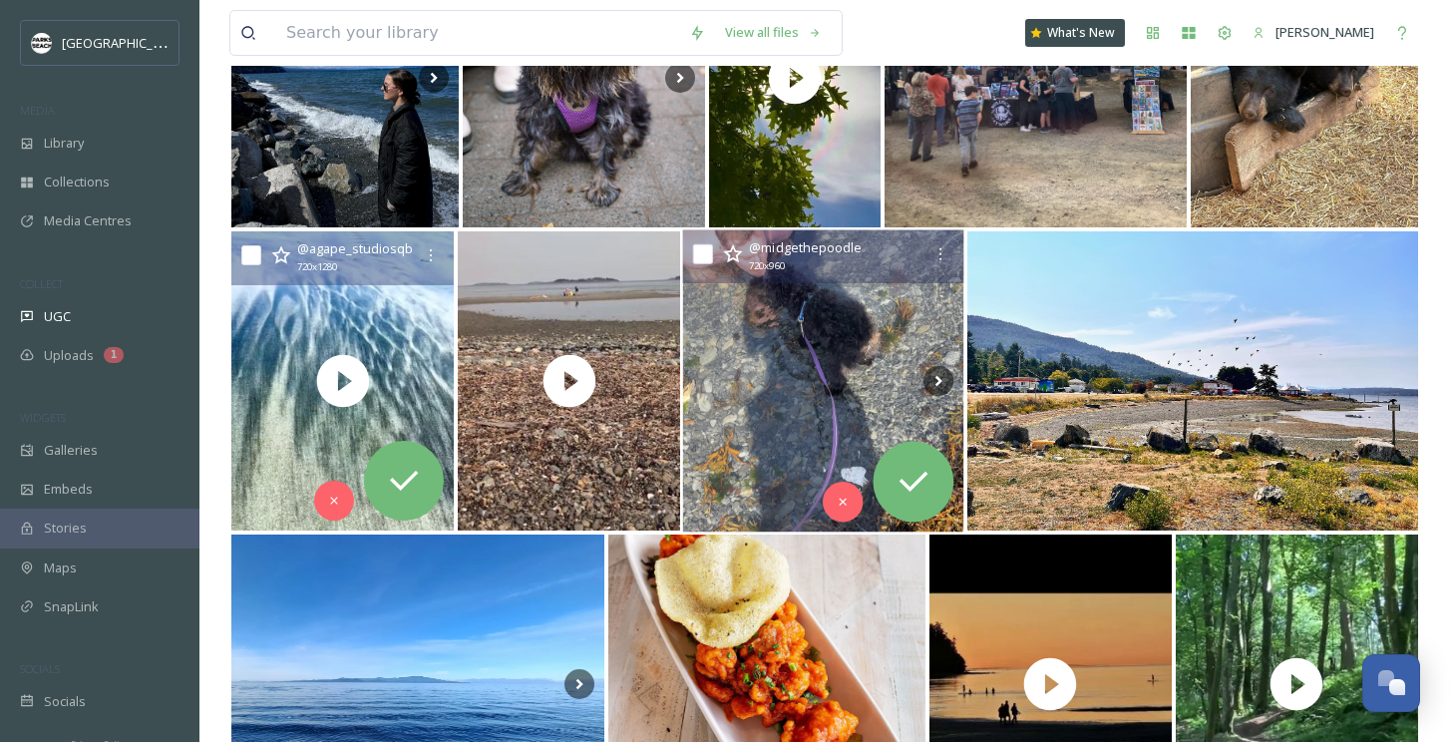
scroll to position [1093, 0]
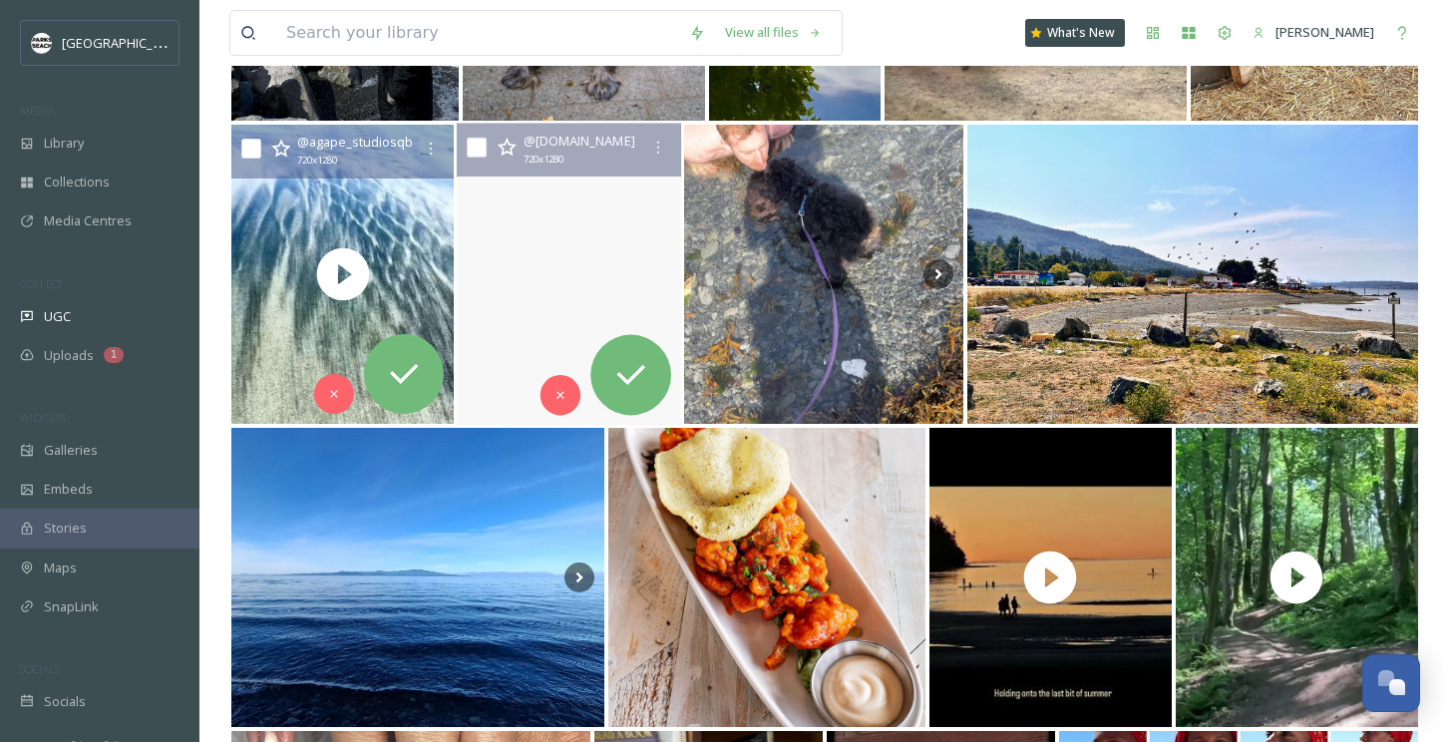
click at [508, 325] on video "Don't build castle on that island😂\a#parksville" at bounding box center [569, 275] width 224 height 302
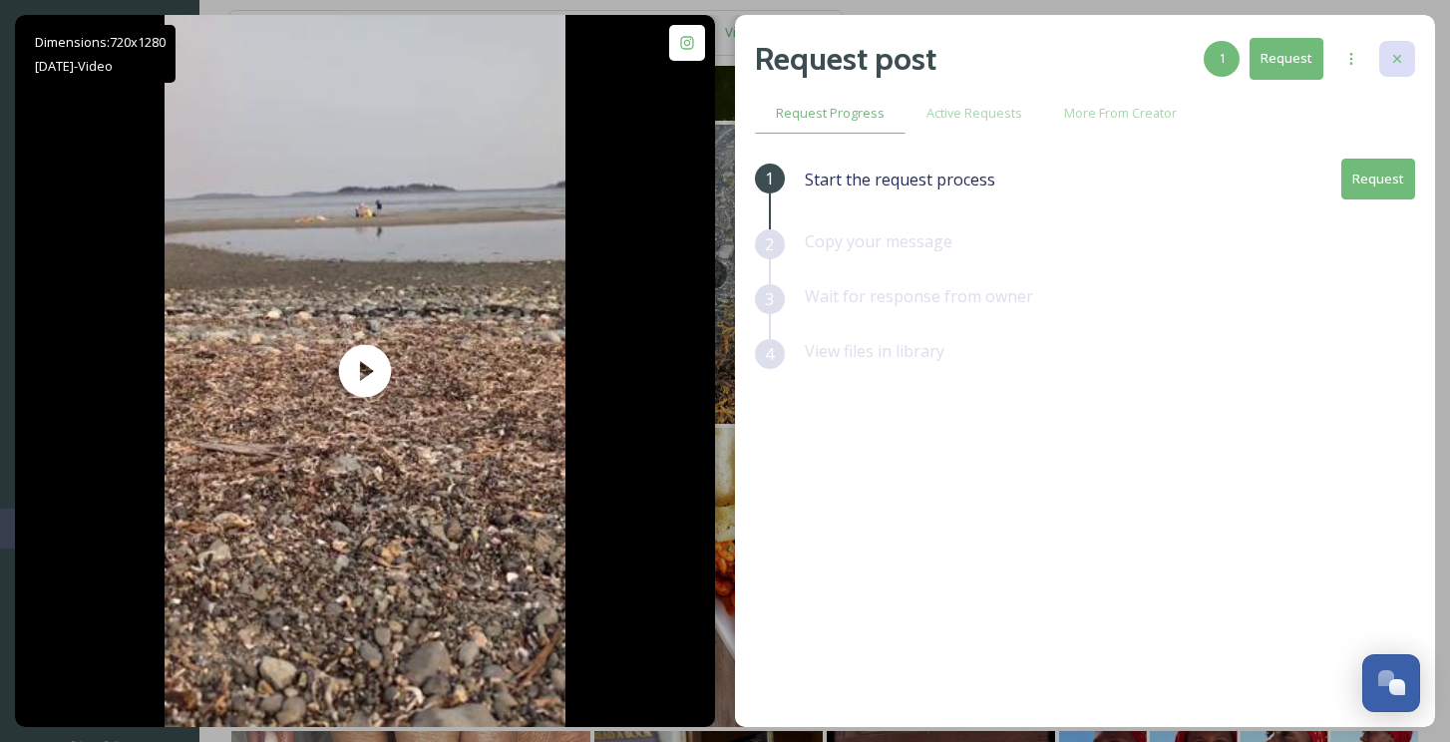
click at [1401, 62] on icon at bounding box center [1397, 59] width 16 height 16
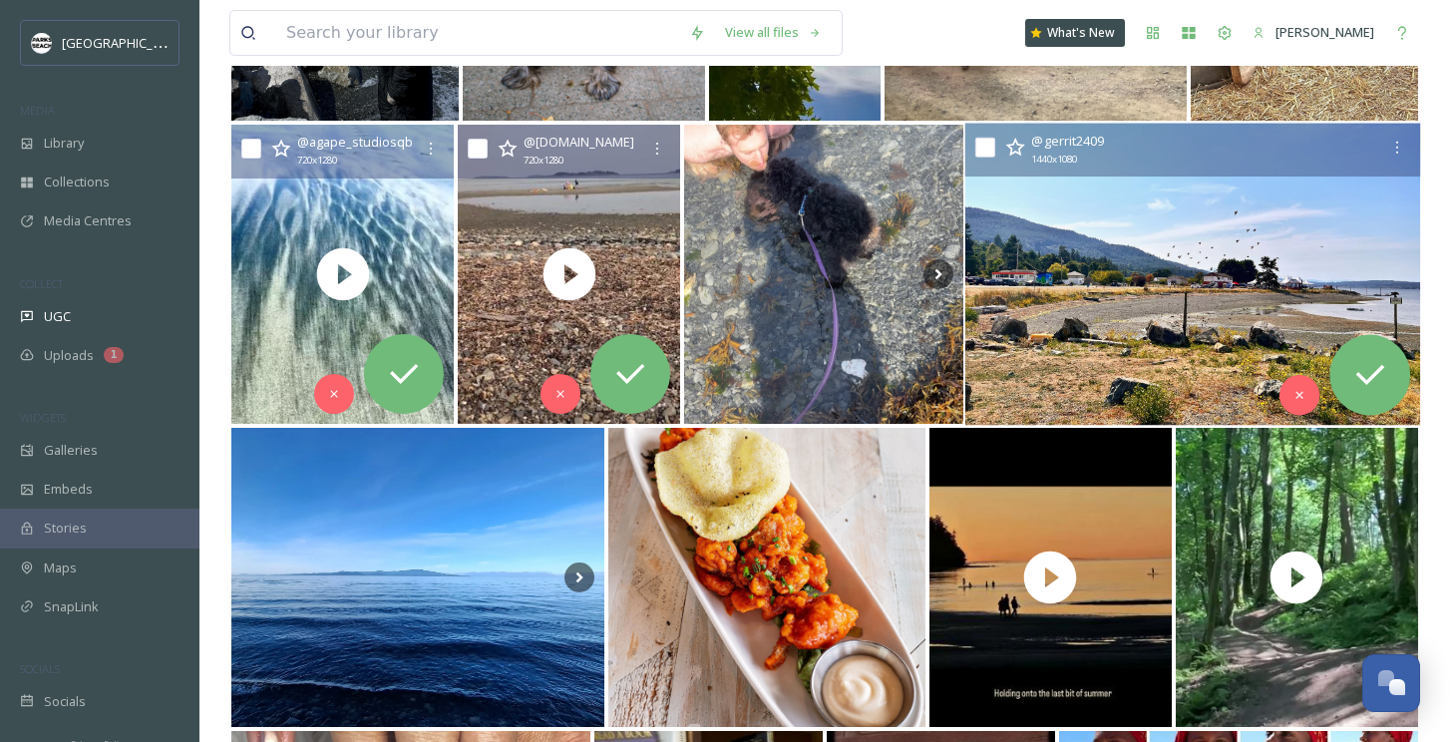
click at [1134, 287] on img at bounding box center [1192, 275] width 456 height 302
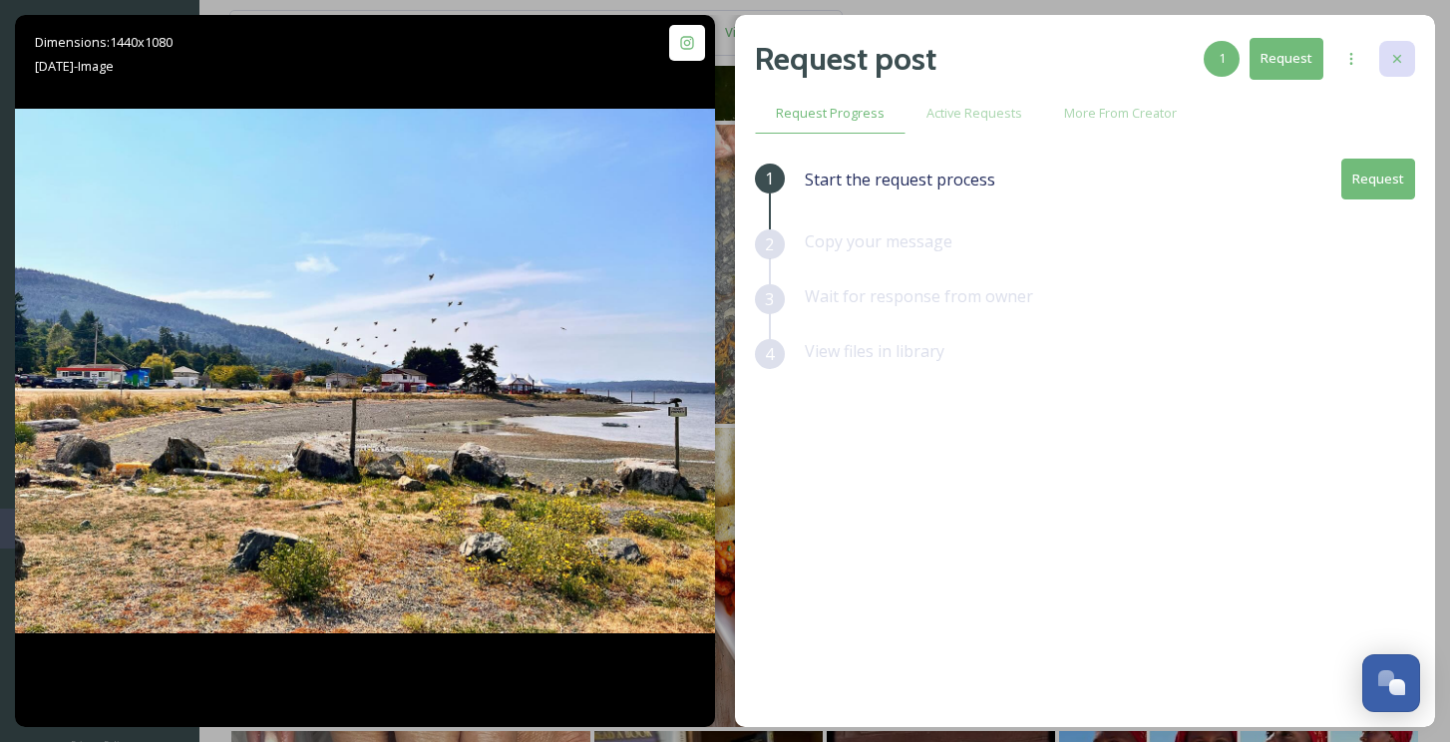
click at [1401, 62] on icon at bounding box center [1397, 59] width 16 height 16
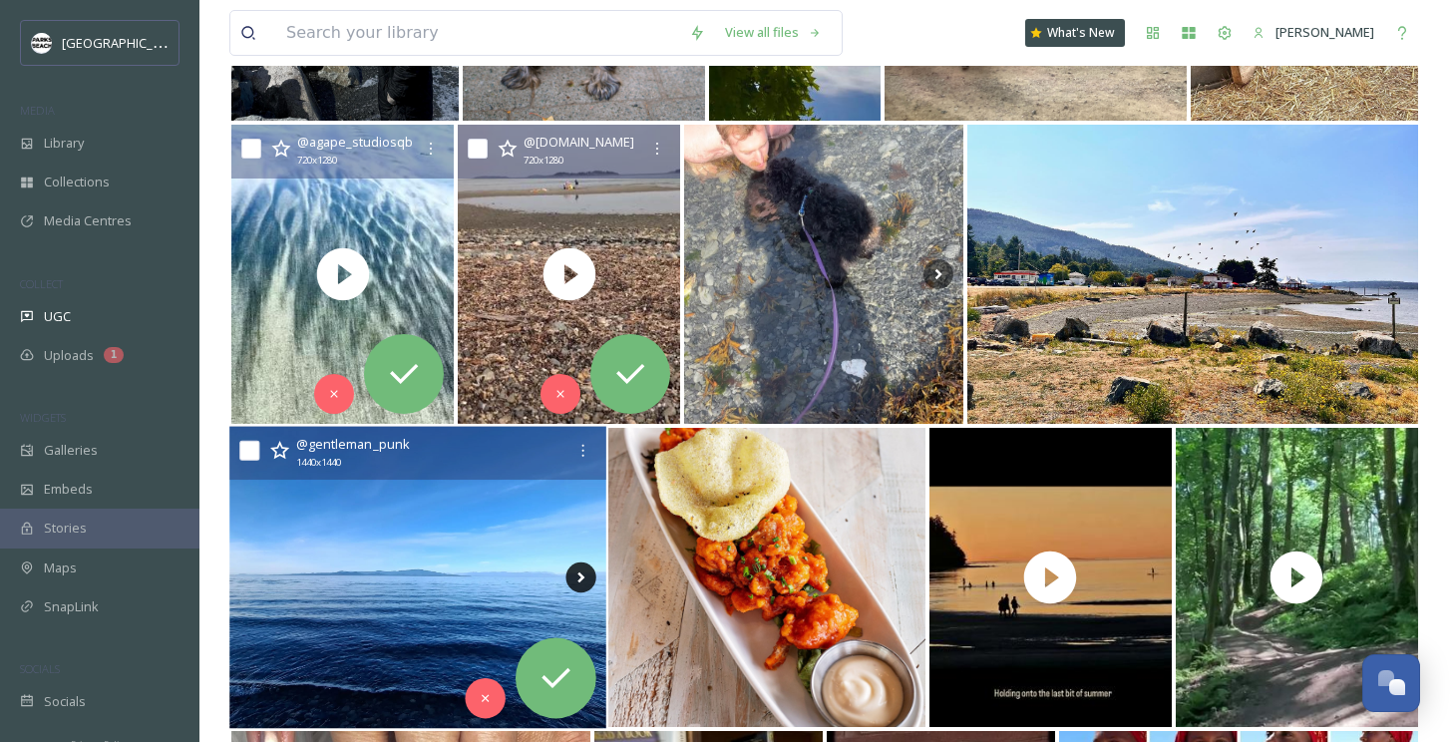
click at [583, 577] on icon at bounding box center [581, 577] width 7 height 11
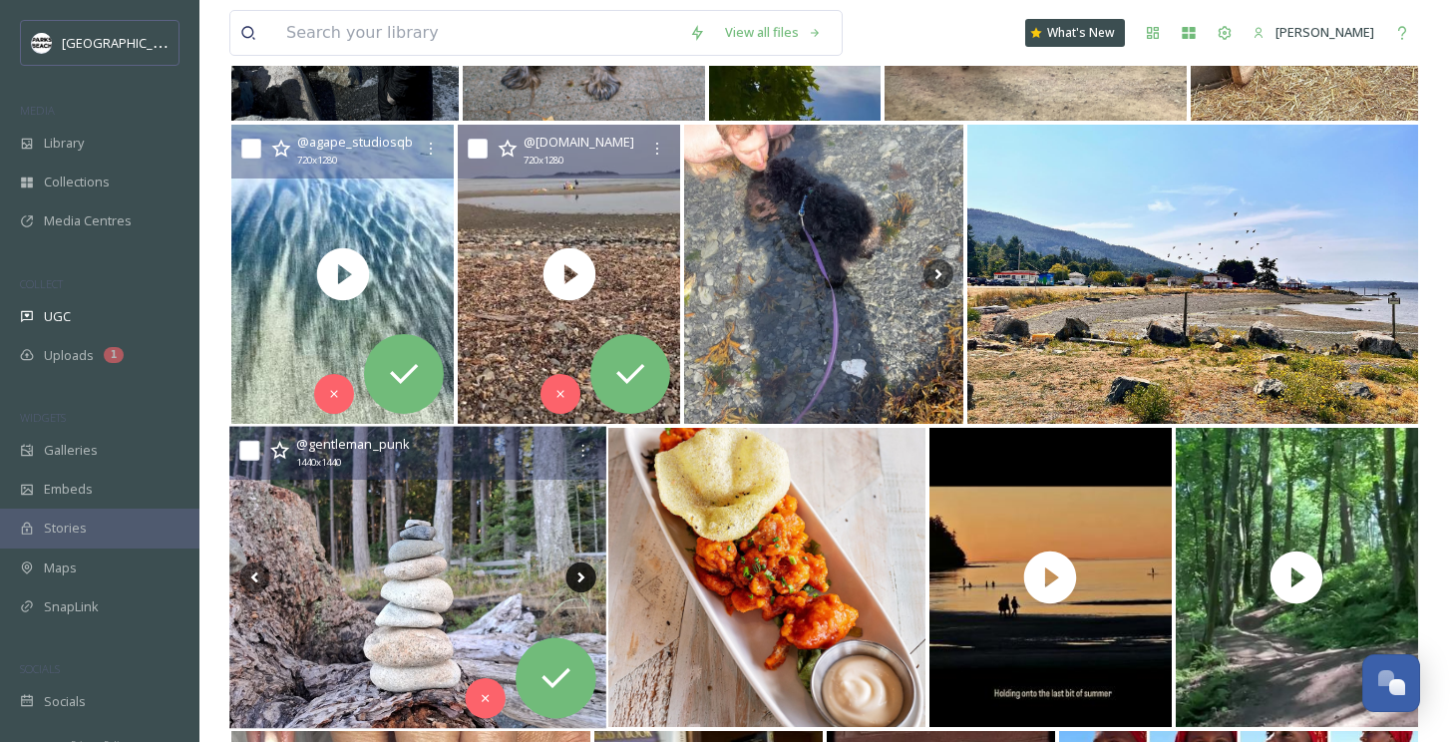
click at [583, 577] on icon at bounding box center [581, 577] width 7 height 11
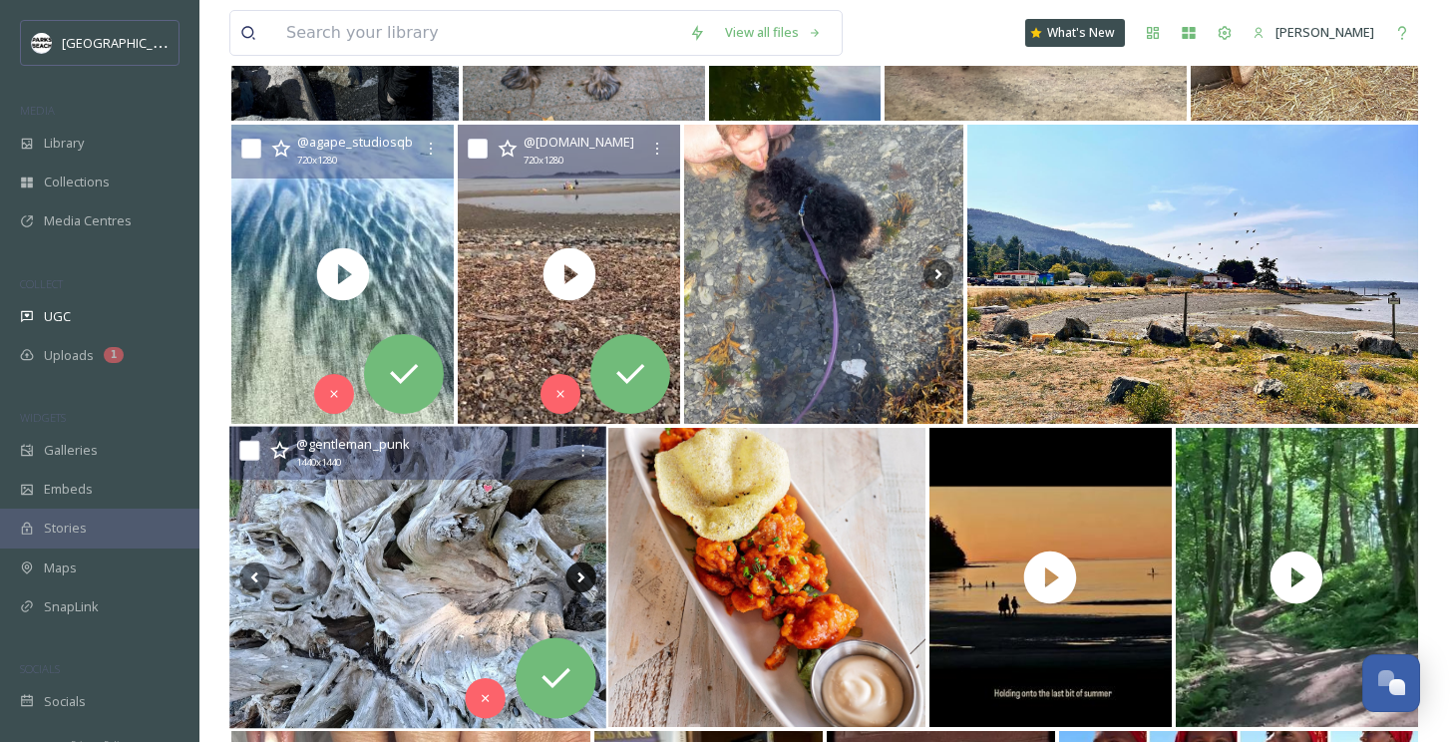
click at [583, 577] on icon at bounding box center [581, 577] width 7 height 11
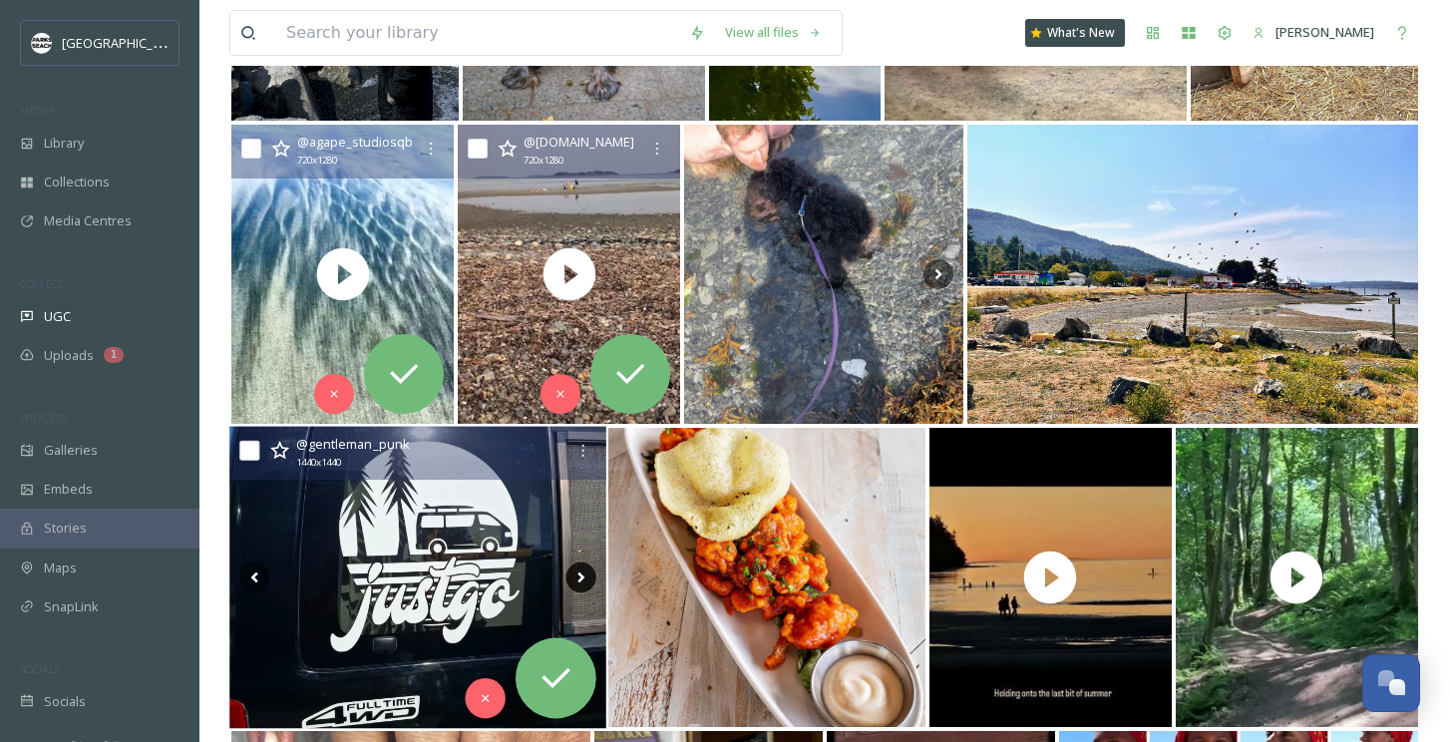
click at [583, 577] on icon at bounding box center [581, 577] width 7 height 11
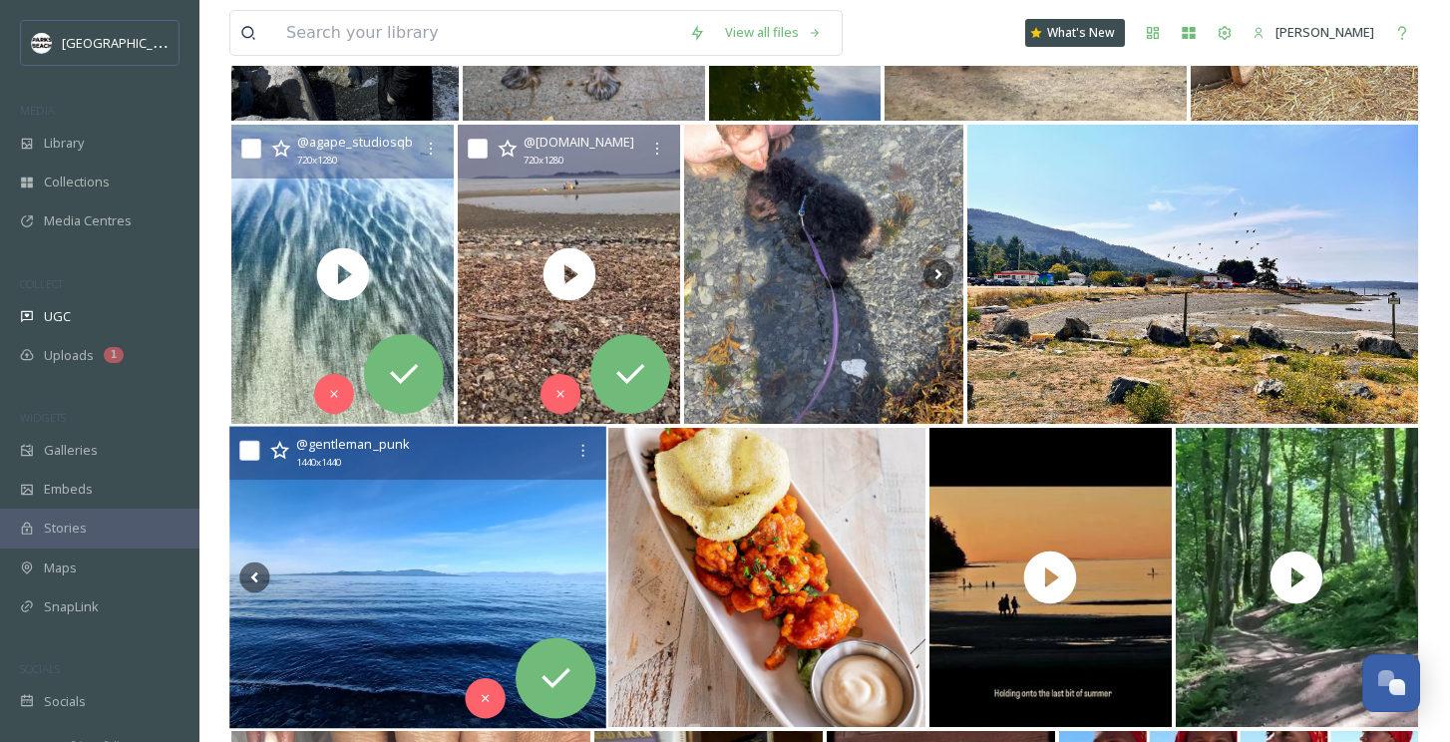
click at [583, 577] on icon at bounding box center [581, 577] width 7 height 11
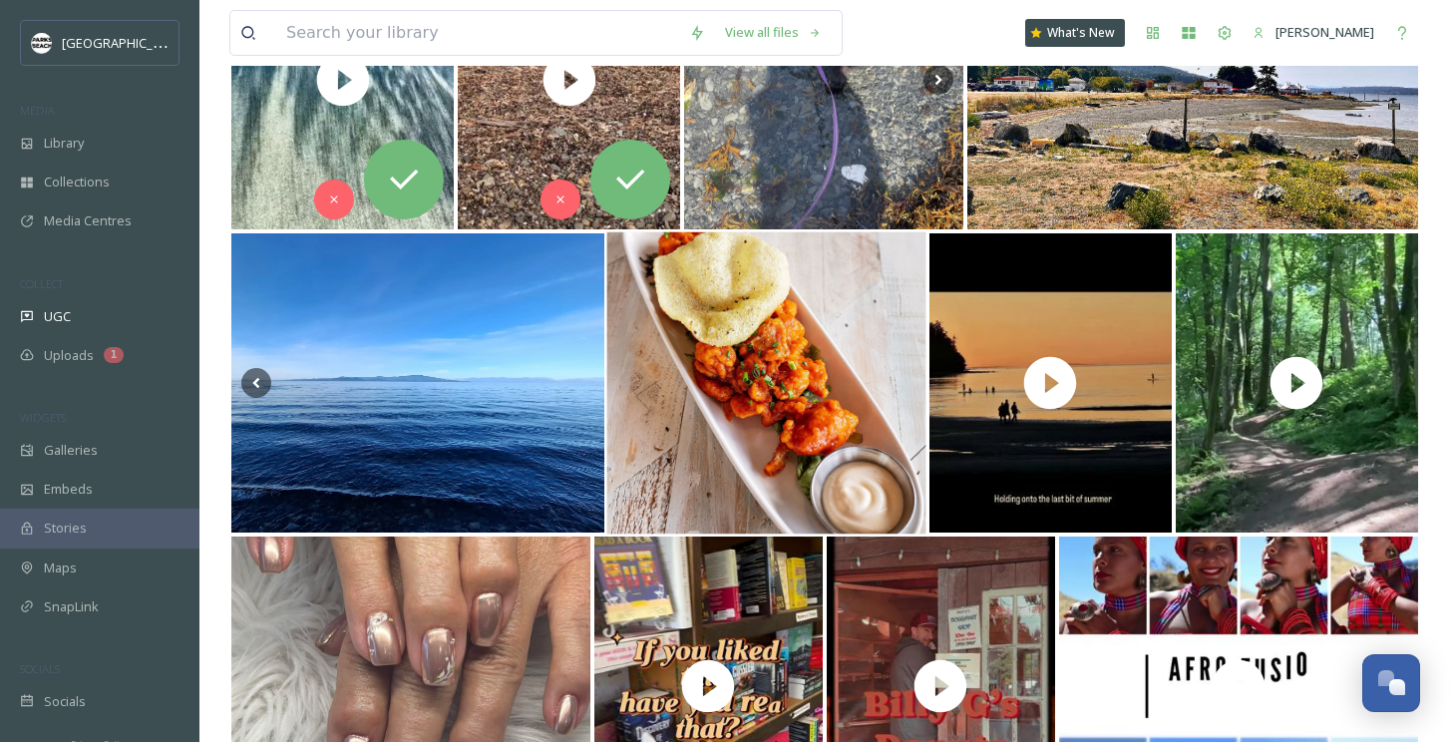
scroll to position [1339, 0]
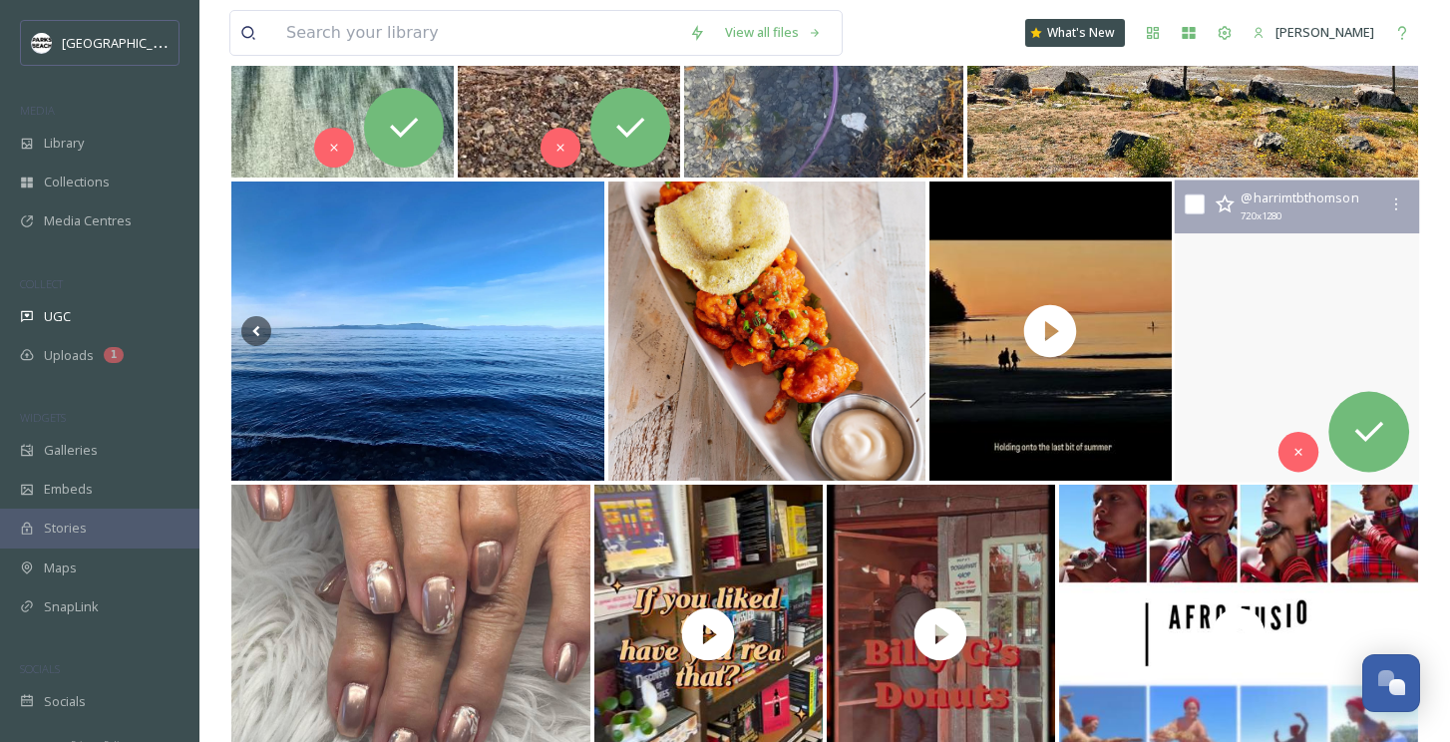
click at [1261, 372] on video "#bike #jump #giant #coombs #narly #cool #fox" at bounding box center [1297, 331] width 245 height 302
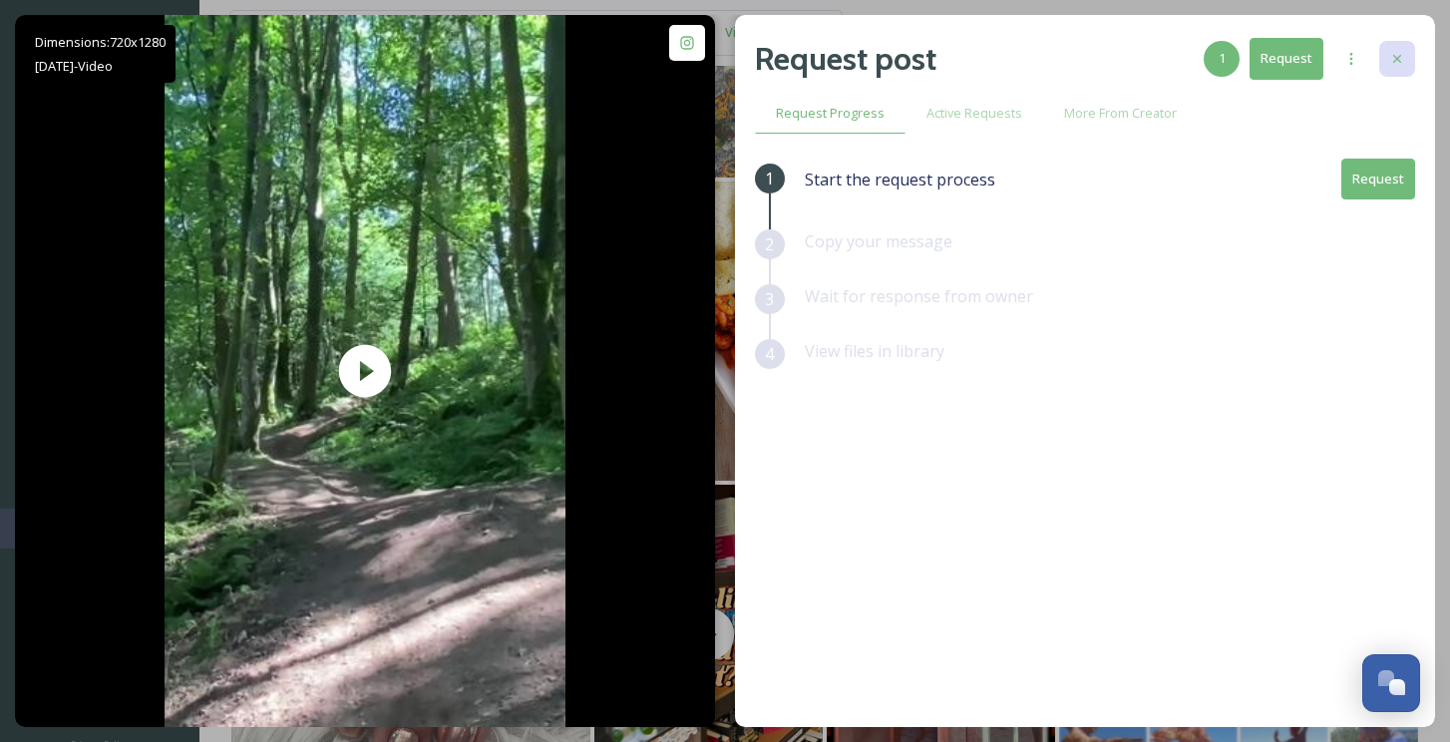
click at [1397, 54] on icon at bounding box center [1397, 59] width 16 height 16
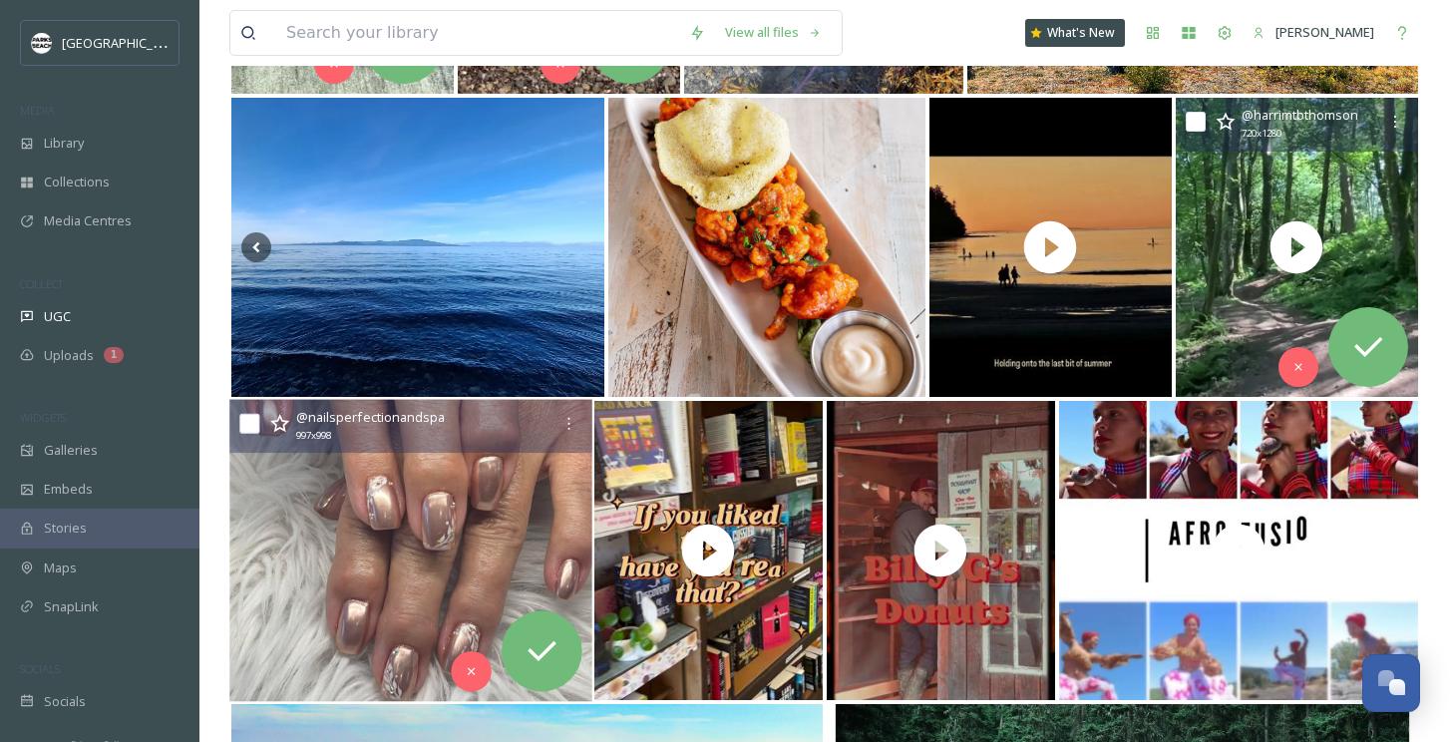
scroll to position [1476, 0]
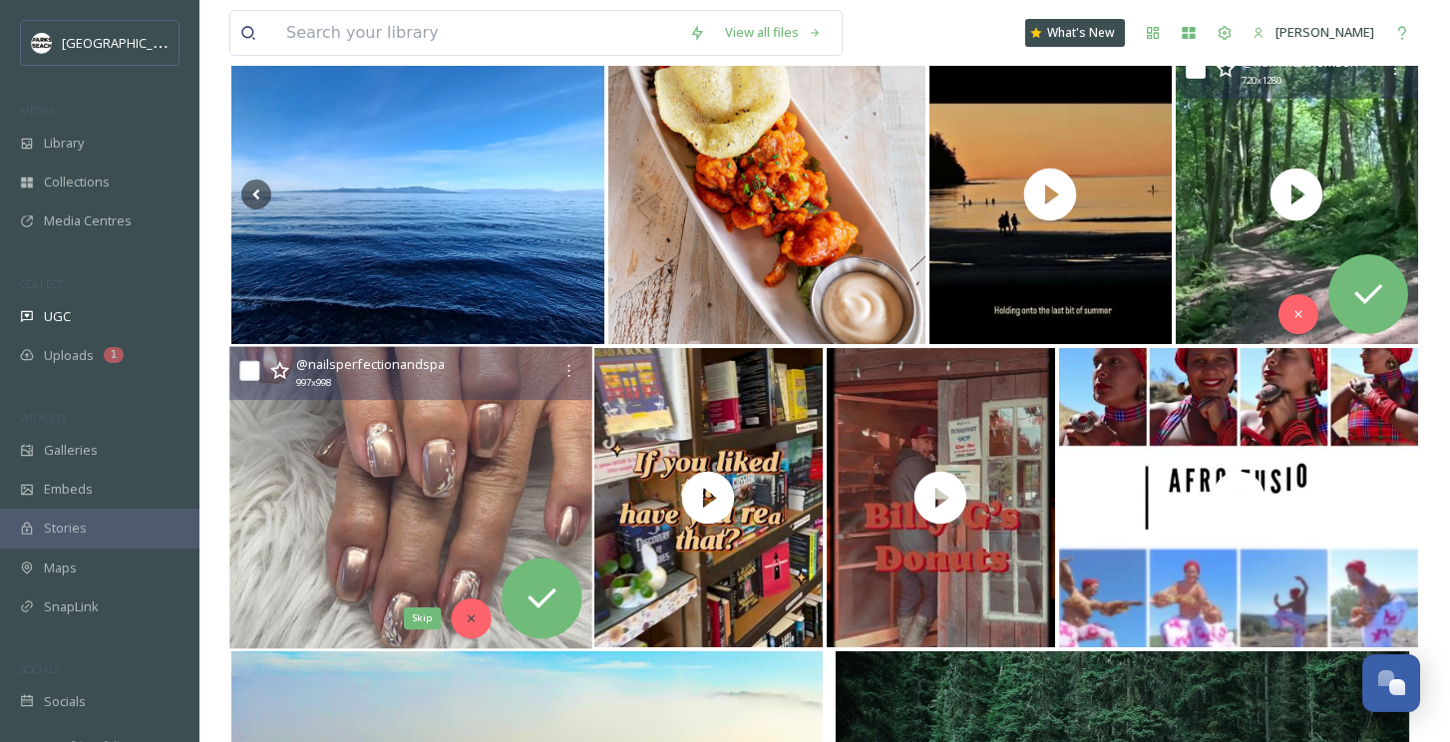
click at [465, 616] on icon at bounding box center [471, 618] width 14 height 14
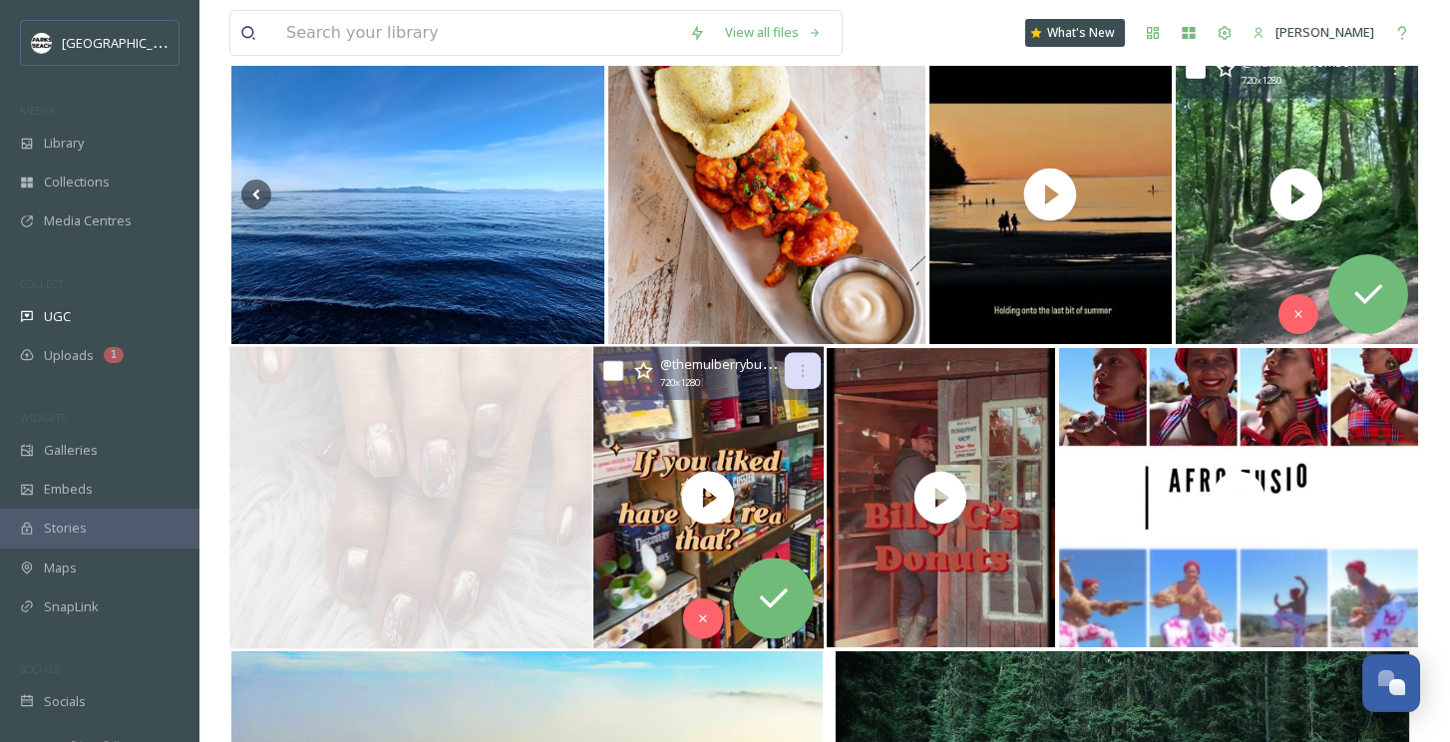
click at [800, 369] on icon at bounding box center [803, 371] width 16 height 16
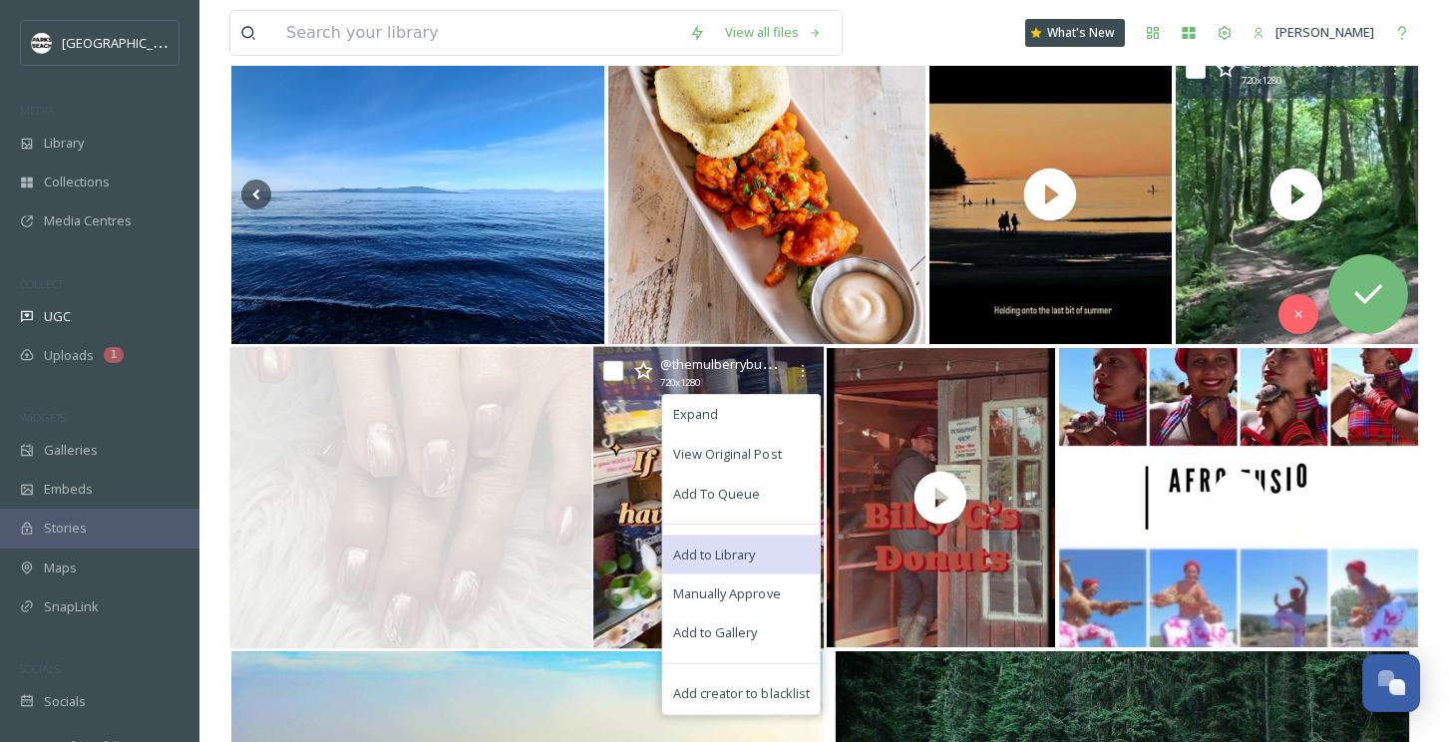
click at [709, 551] on span "Add to Library" at bounding box center [713, 553] width 83 height 19
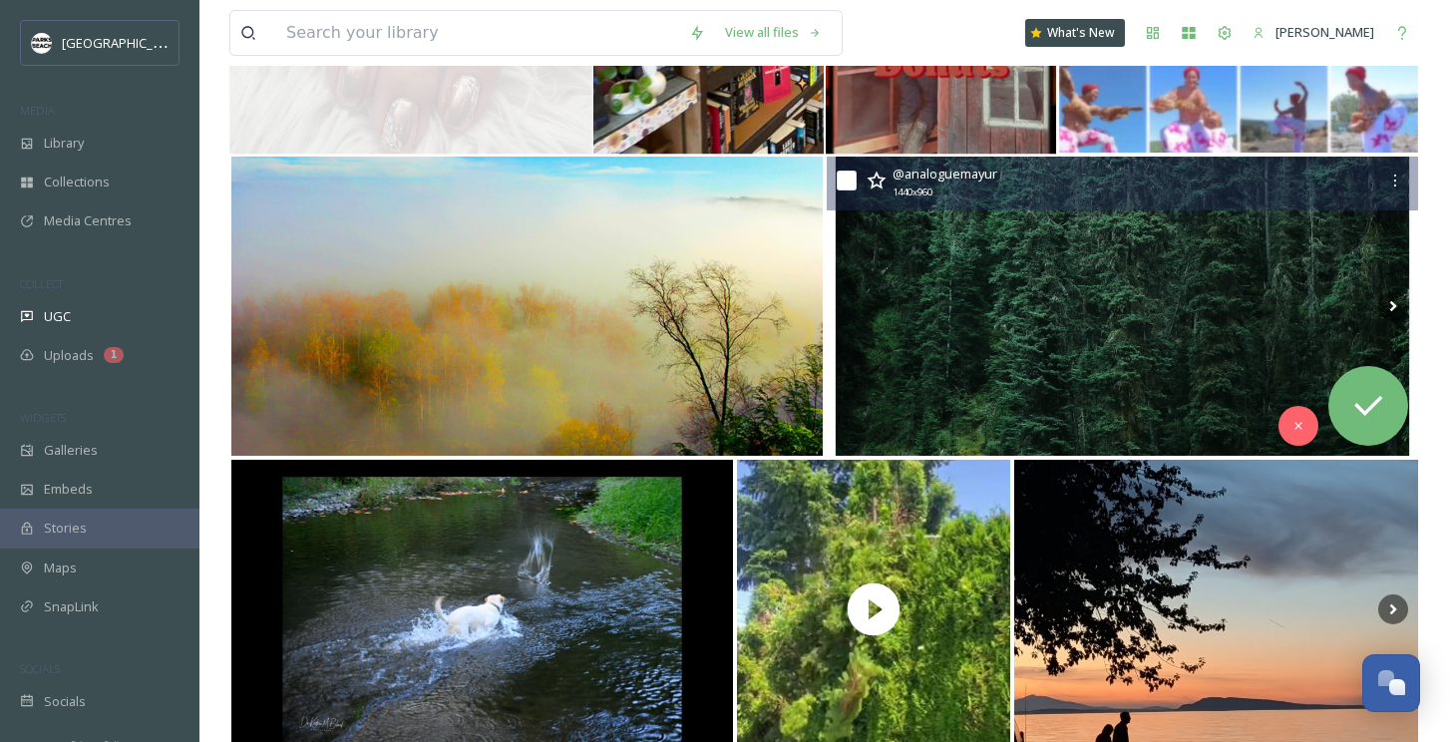
scroll to position [2118, 0]
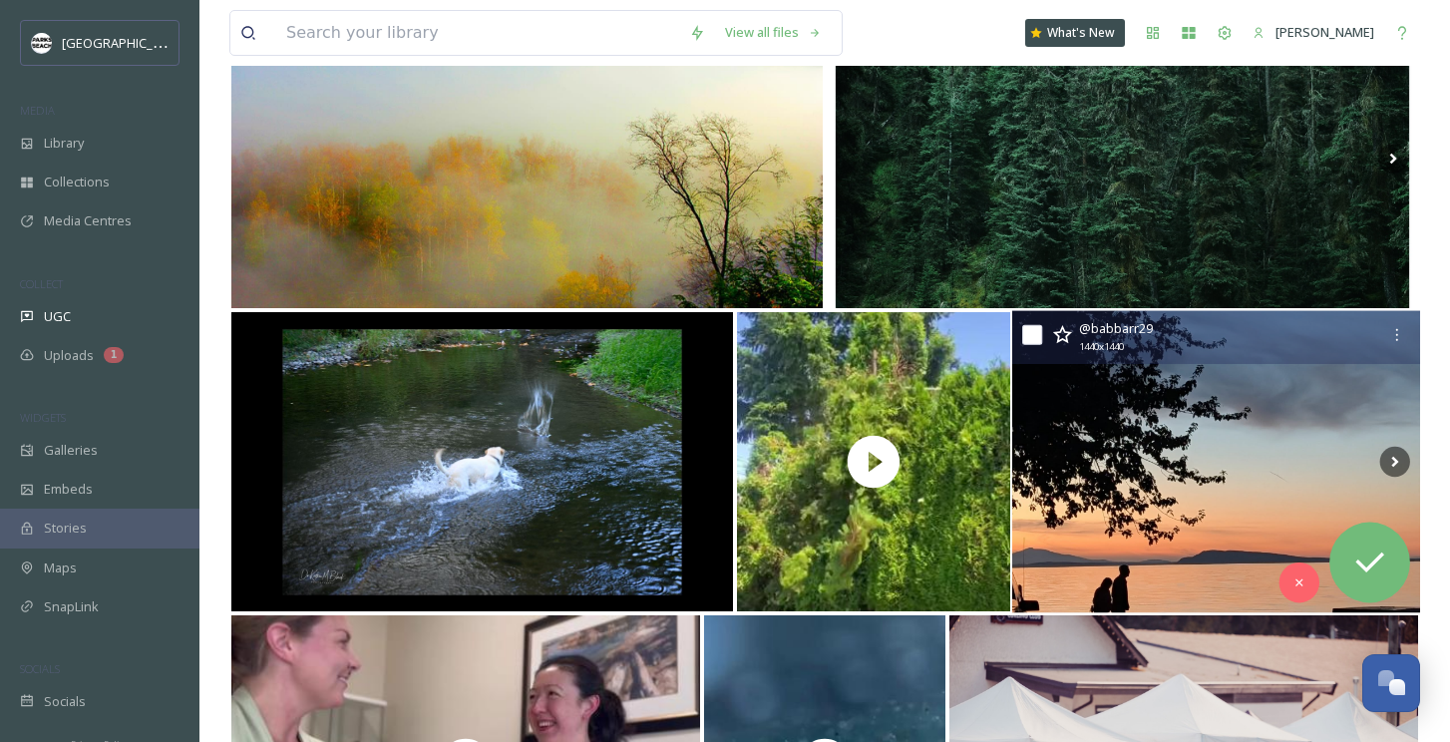
click at [1183, 461] on img at bounding box center [1216, 462] width 408 height 302
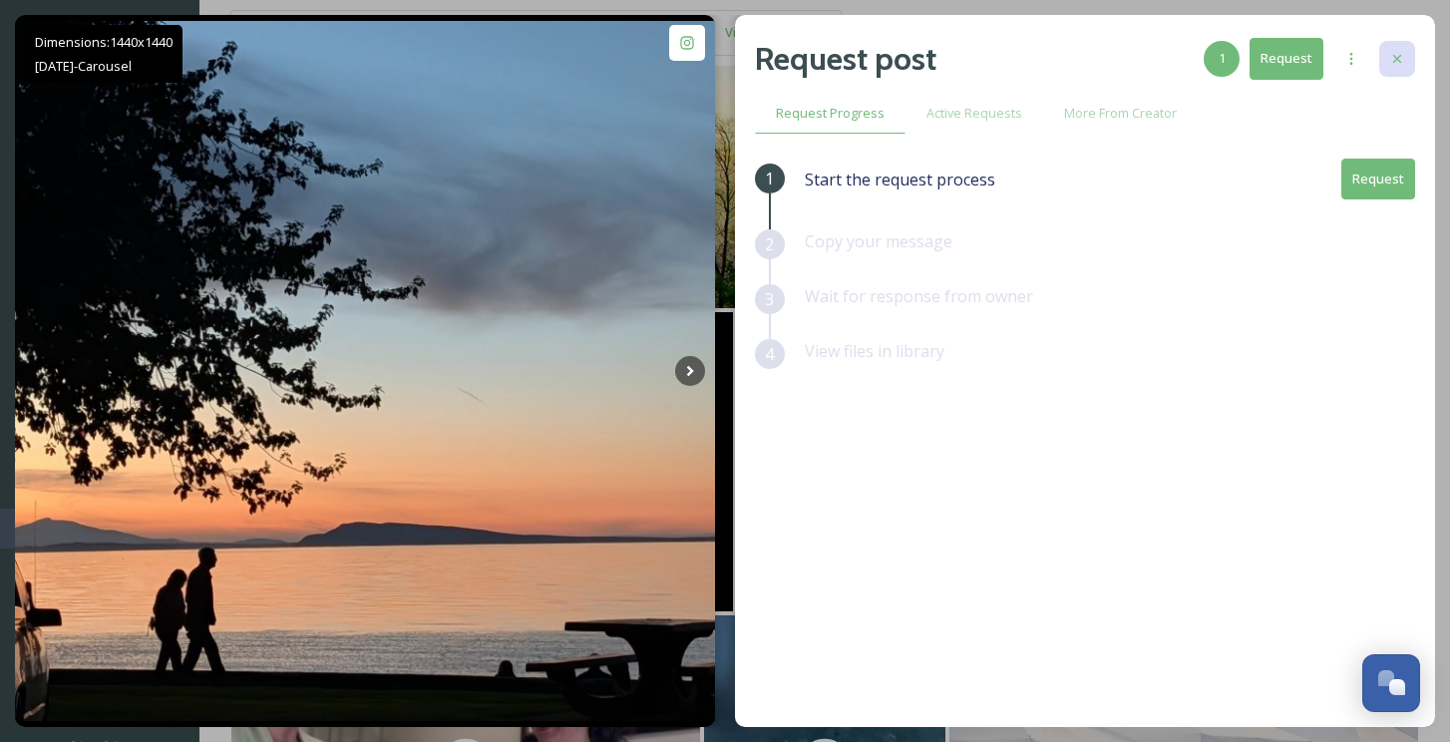
click at [1407, 58] on div at bounding box center [1397, 59] width 36 height 36
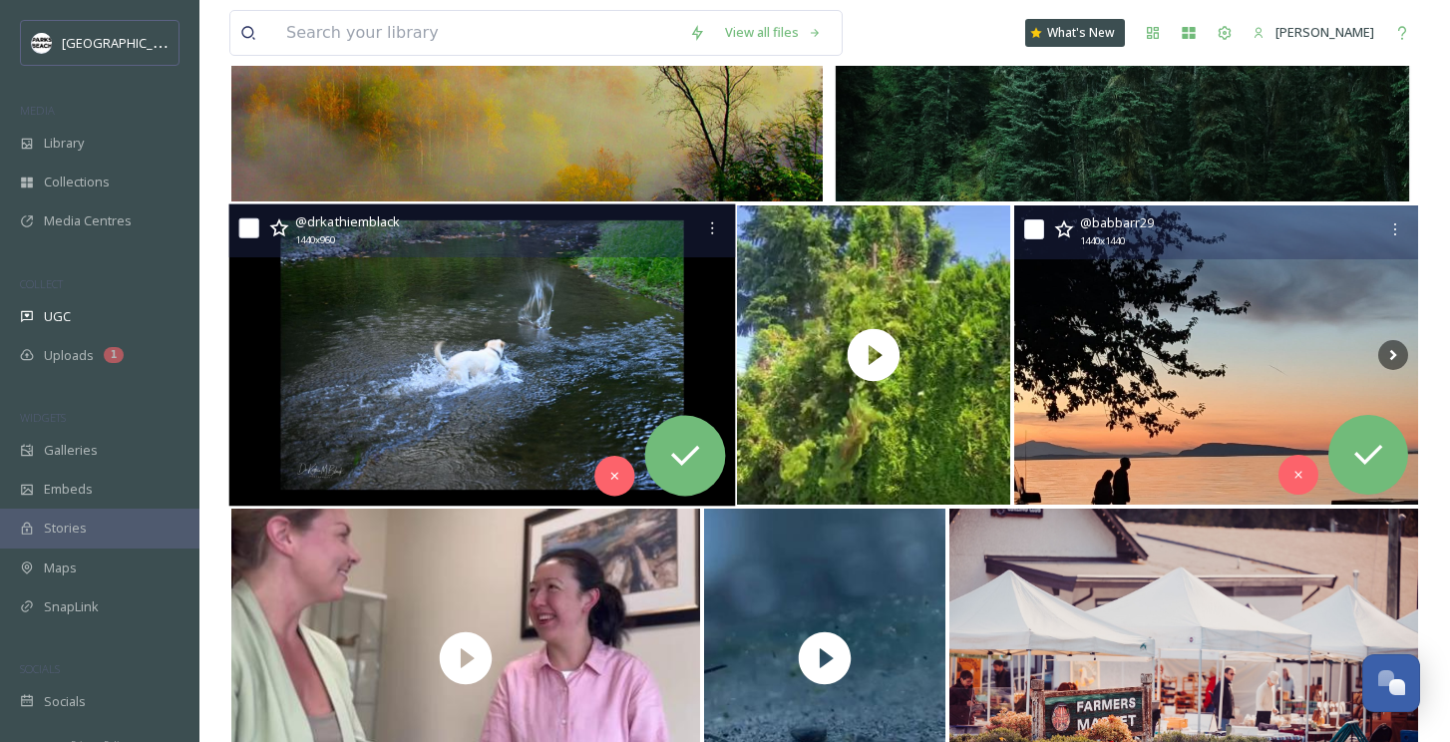
scroll to position [2333, 0]
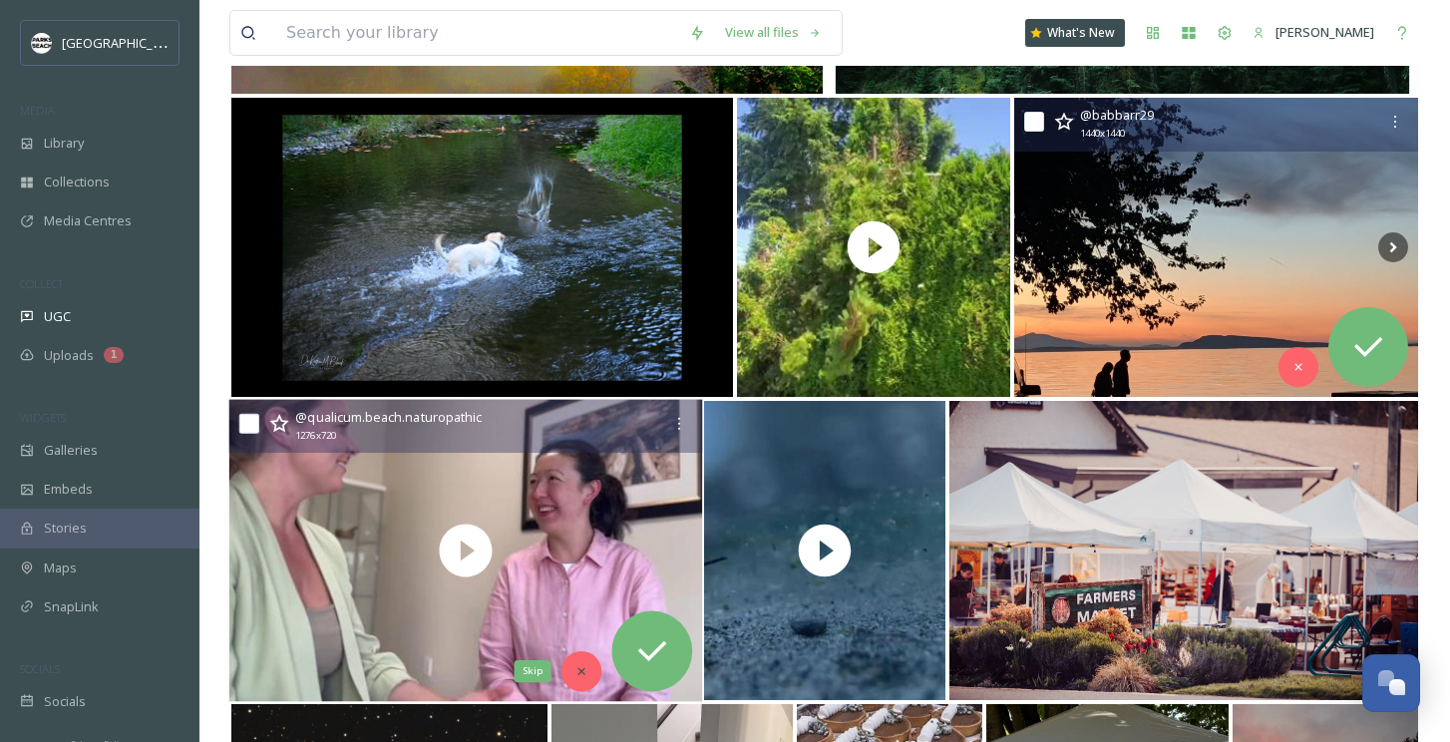
click at [584, 660] on div "Skip" at bounding box center [581, 671] width 40 height 40
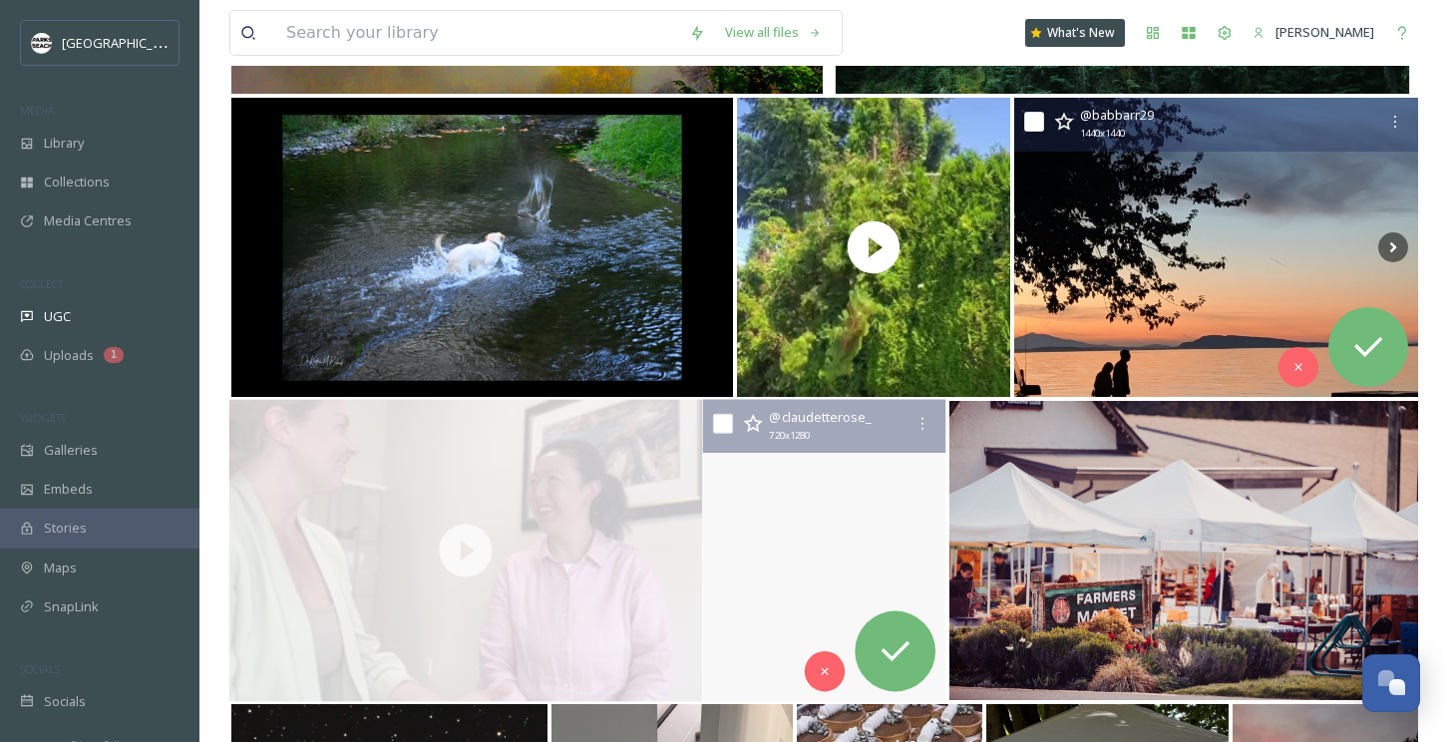
click at [733, 580] on video "Take time to fill your cup 💕\a\a#qualicumbay #vanisle #pnw #grateful #nature #p…" at bounding box center [824, 551] width 243 height 302
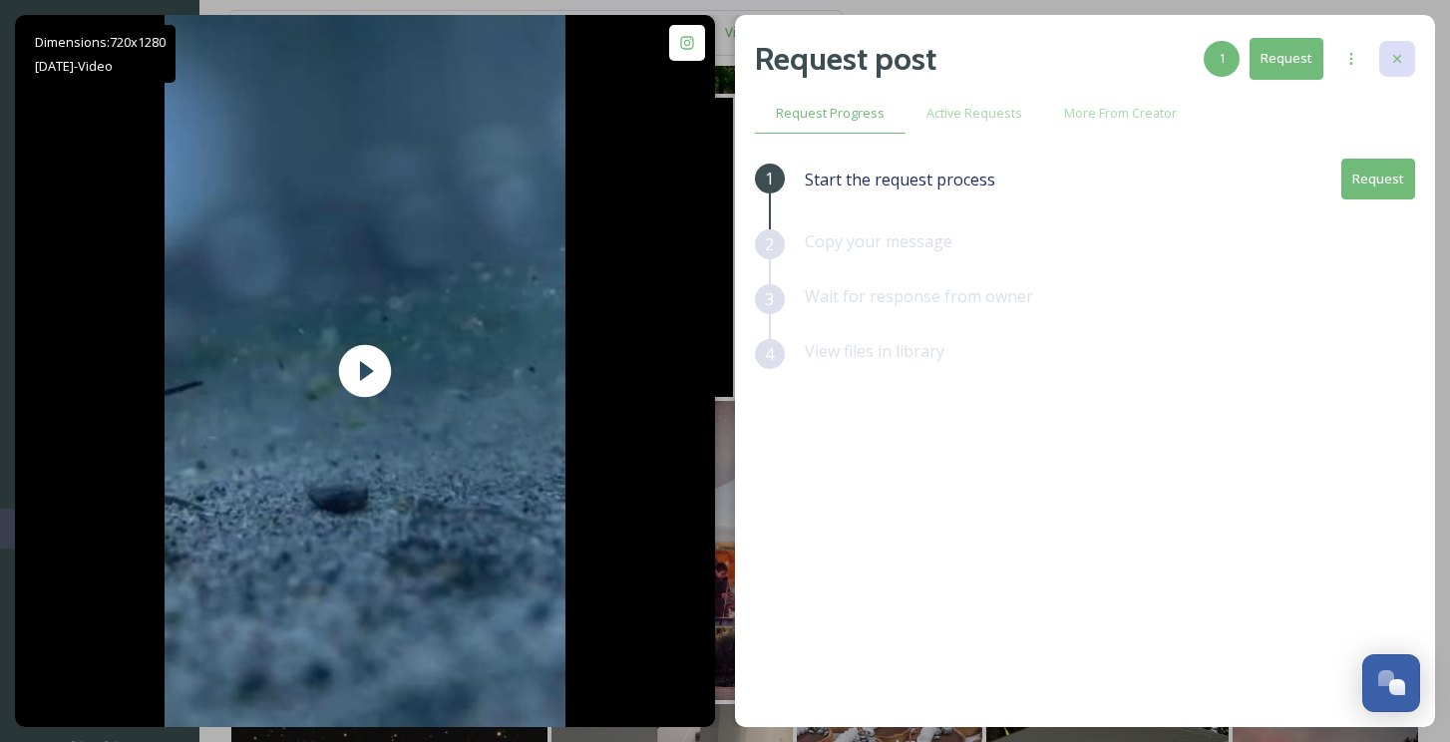
click at [1401, 63] on icon at bounding box center [1397, 59] width 16 height 16
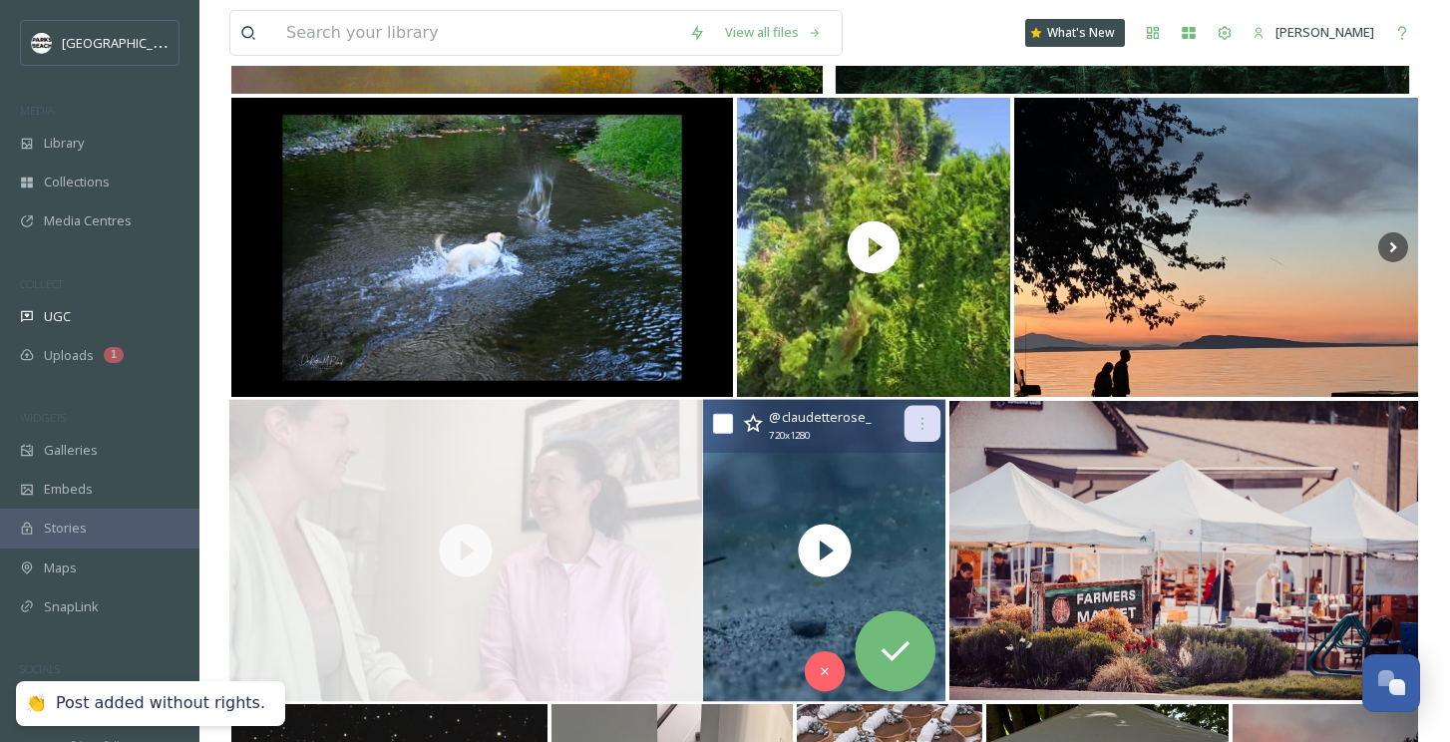
click at [925, 430] on icon at bounding box center [922, 424] width 16 height 16
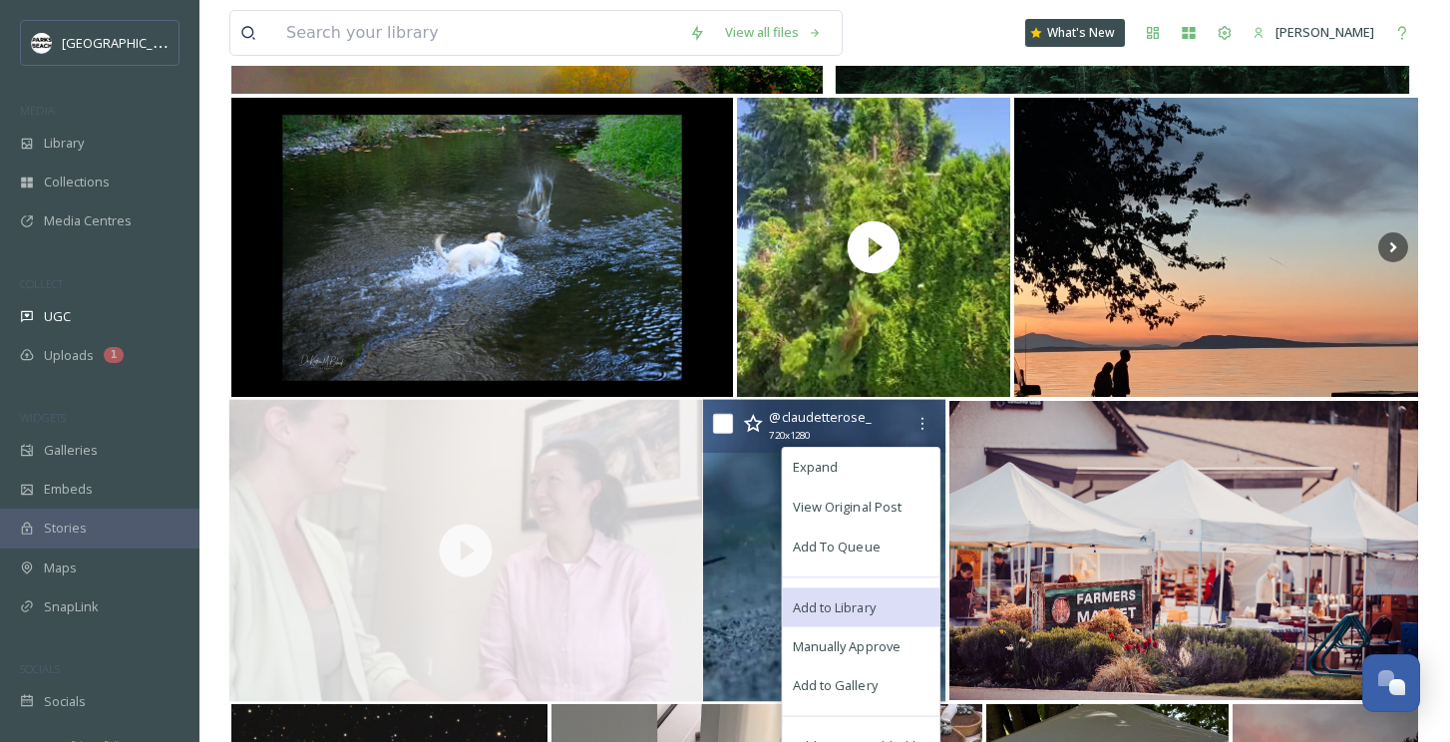
click at [831, 600] on span "Add to Library" at bounding box center [834, 606] width 83 height 19
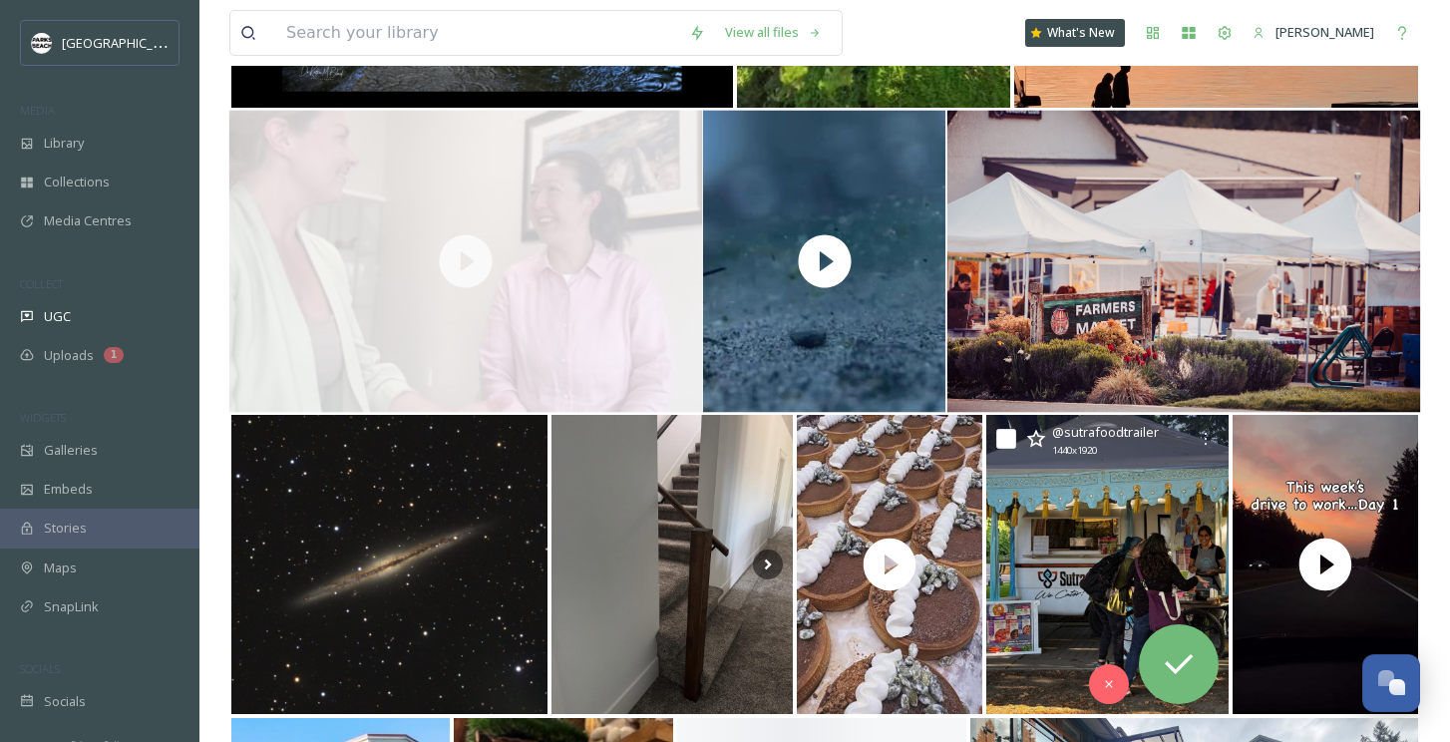
scroll to position [2680, 0]
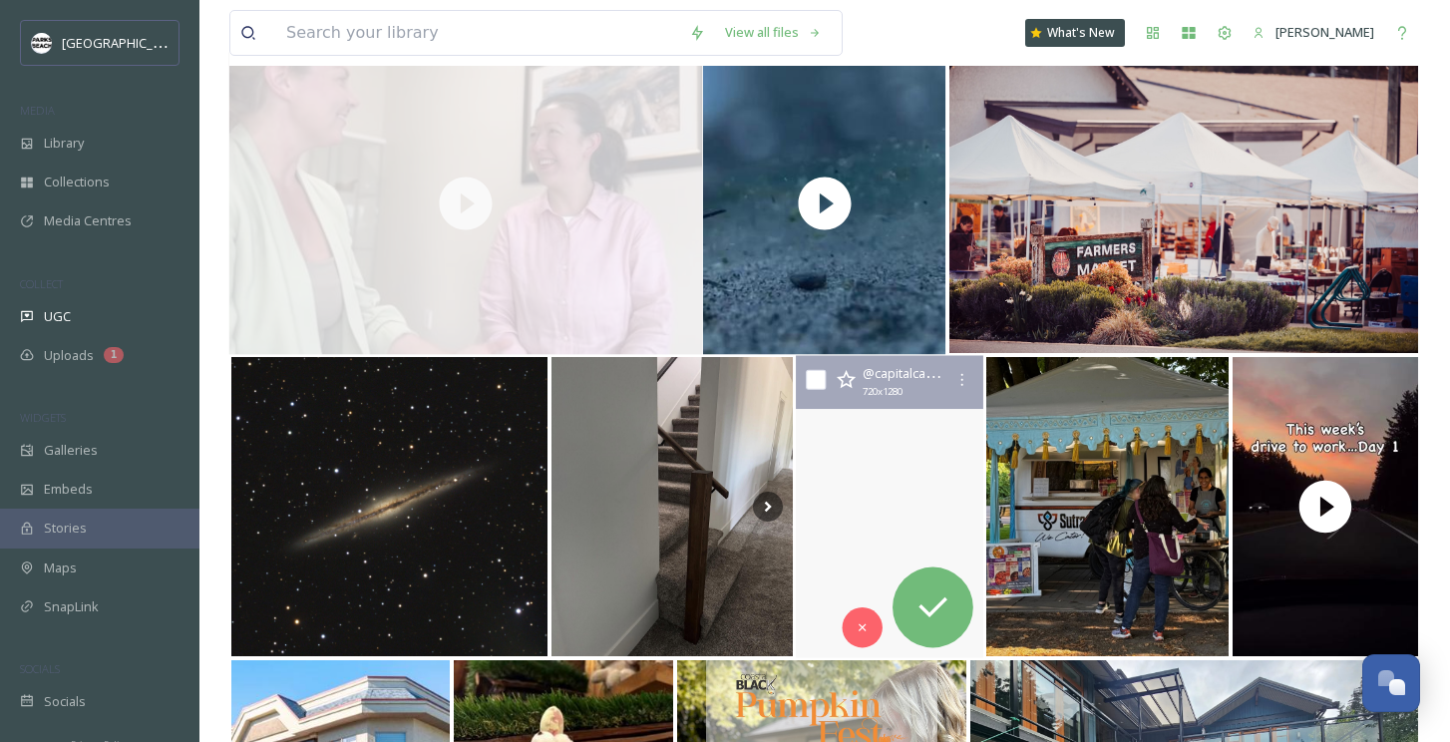
click at [861, 540] on video "Sad to see the summer fade away, but it’s always made better by the return of p…" at bounding box center [889, 507] width 187 height 302
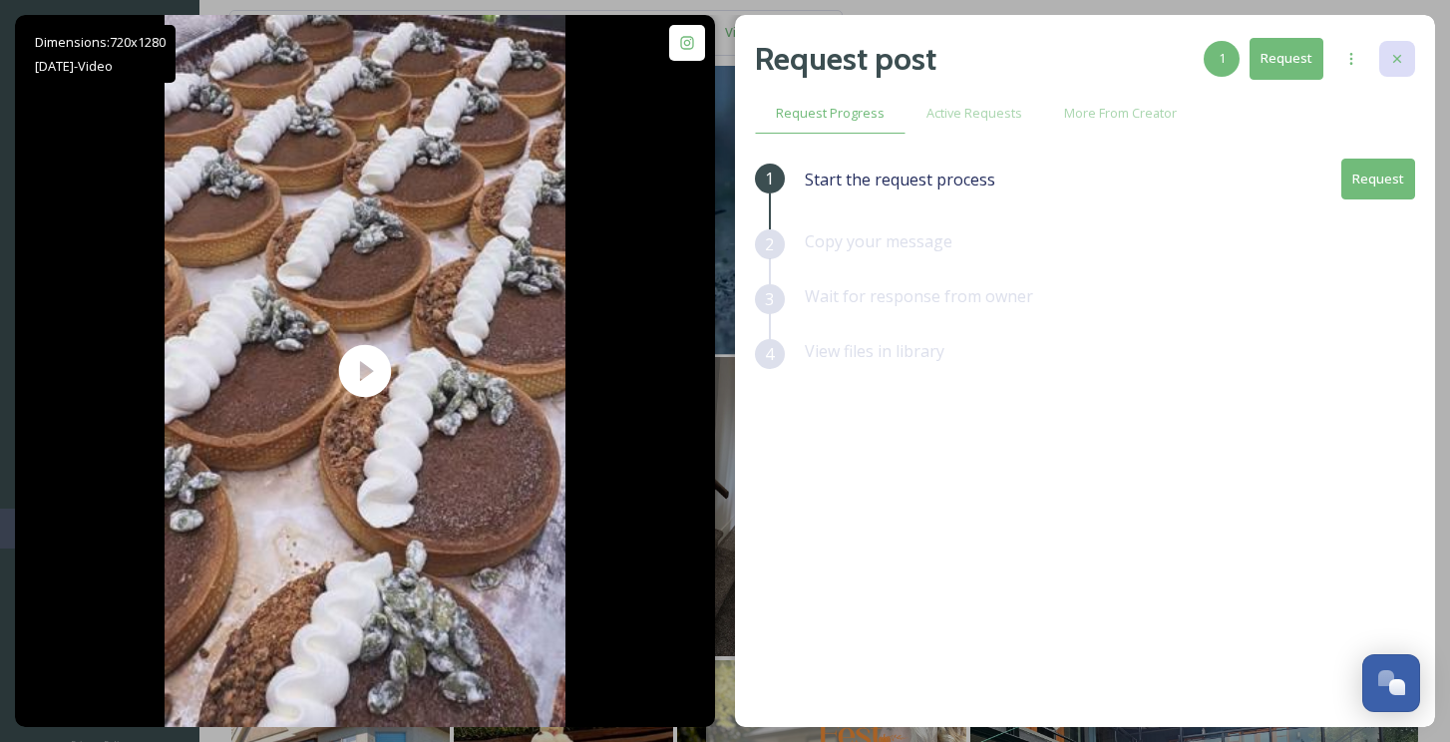
click at [1392, 56] on icon at bounding box center [1397, 59] width 16 height 16
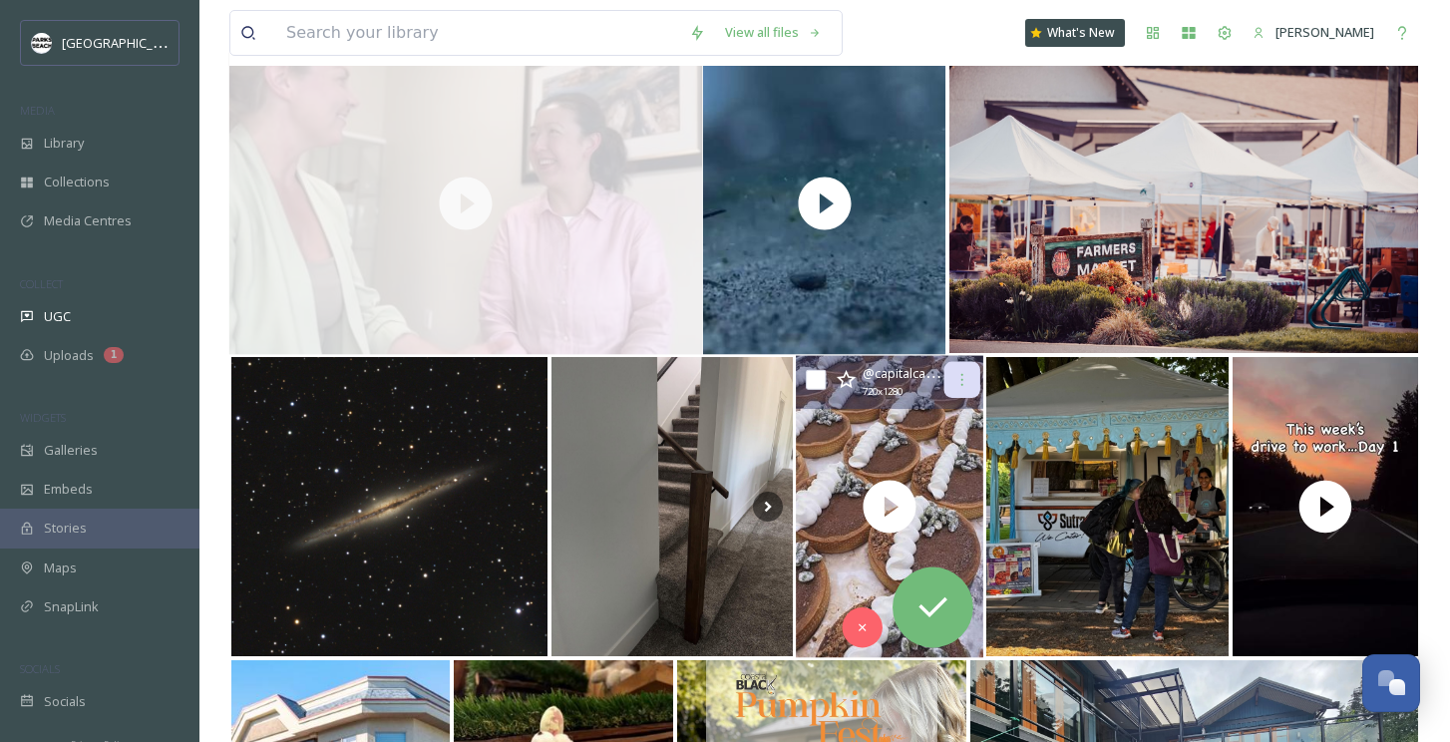
click at [958, 377] on icon at bounding box center [962, 380] width 16 height 16
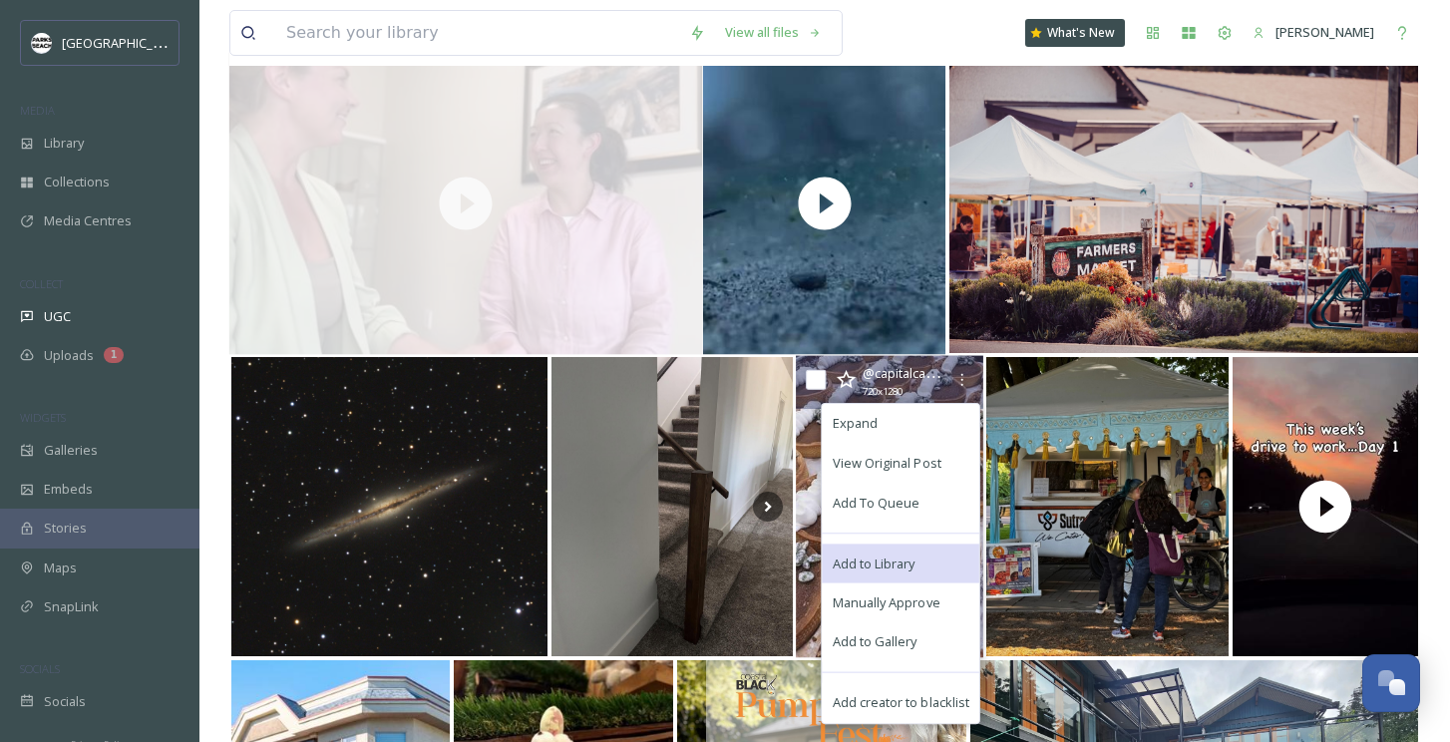
click at [884, 553] on span "Add to Library" at bounding box center [874, 562] width 83 height 19
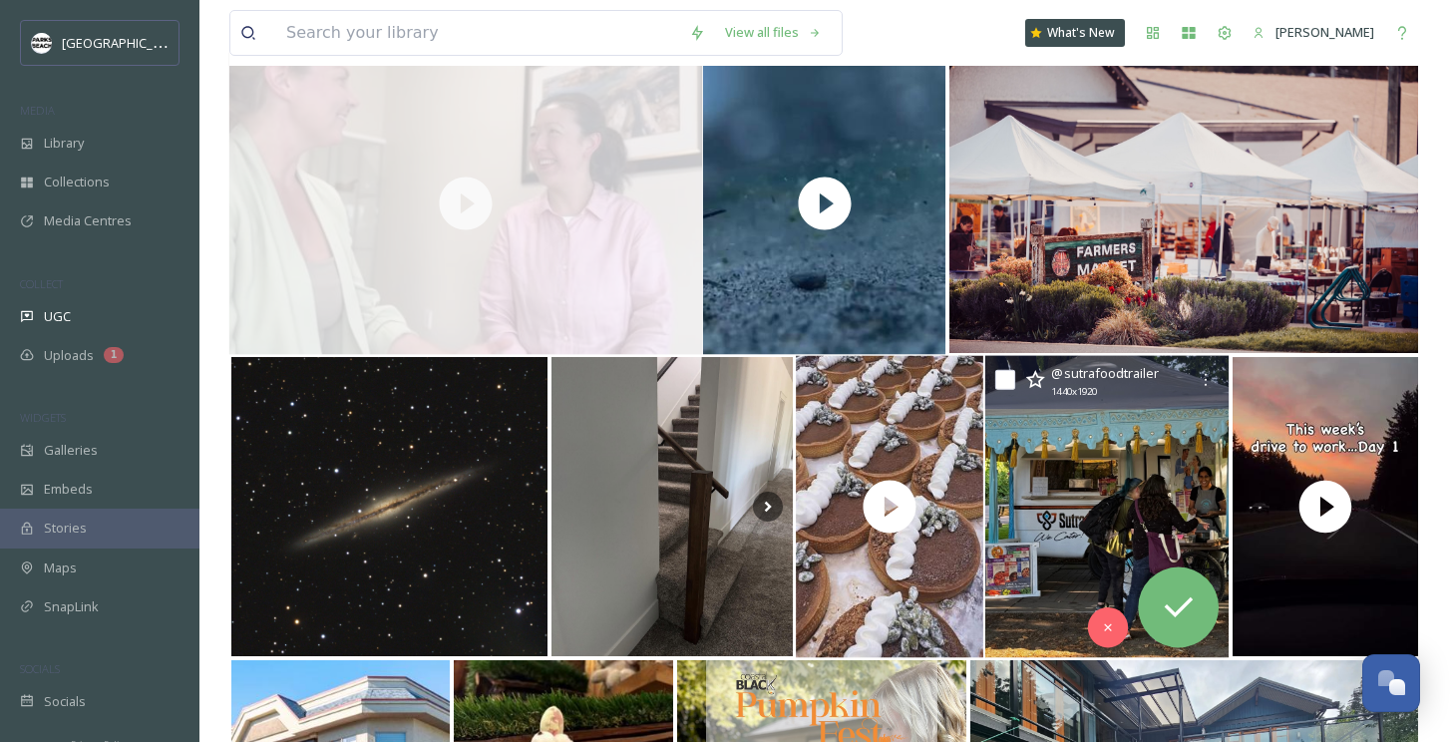
click at [1071, 542] on img at bounding box center [1107, 507] width 244 height 302
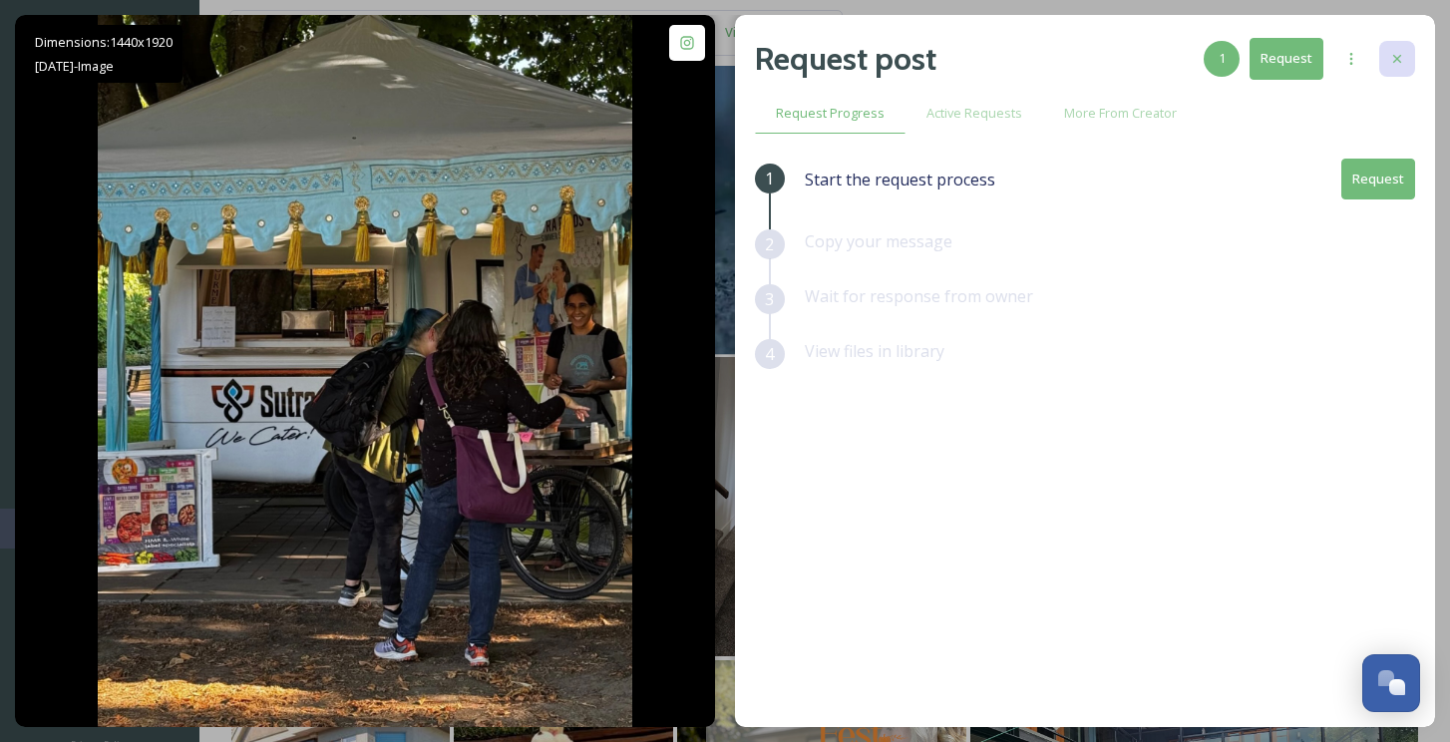
click at [1385, 65] on div at bounding box center [1397, 59] width 36 height 36
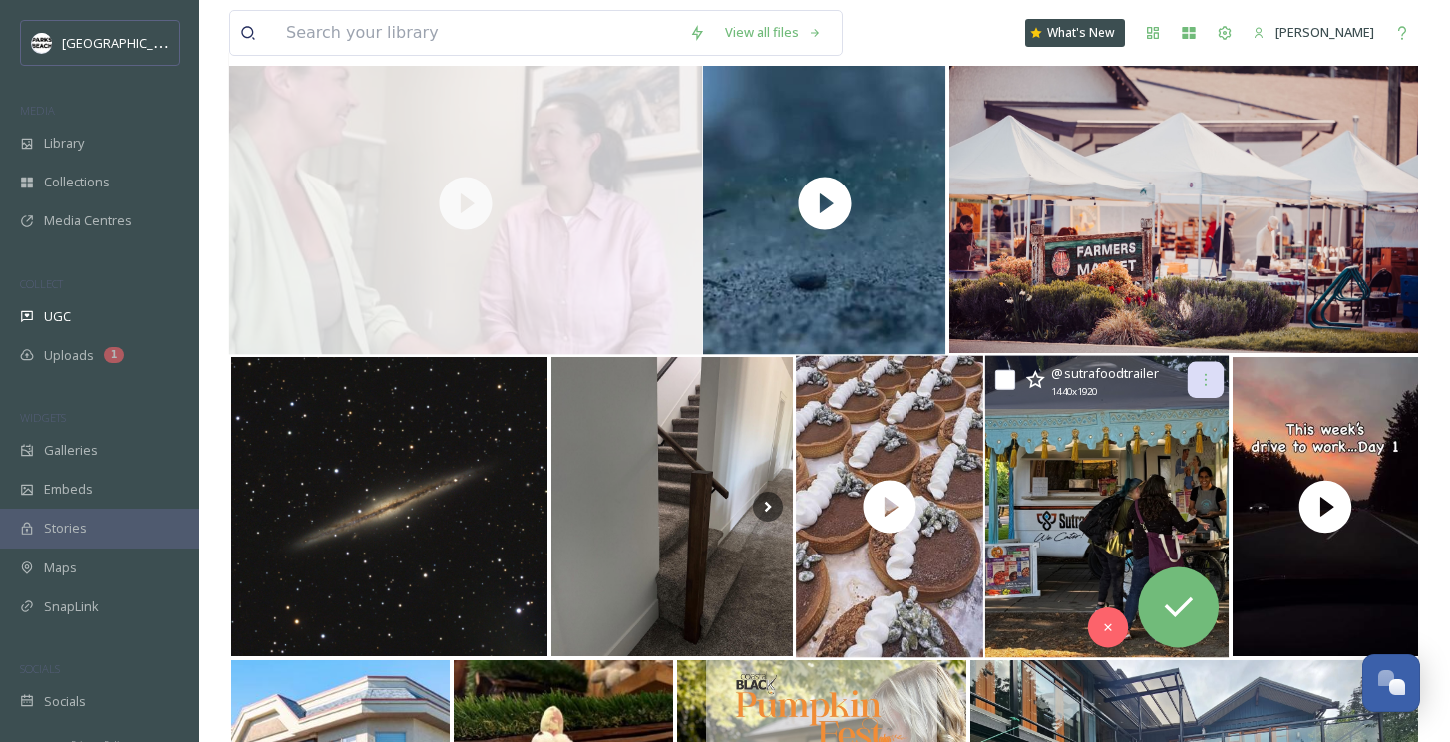
click at [1199, 386] on icon at bounding box center [1207, 380] width 16 height 16
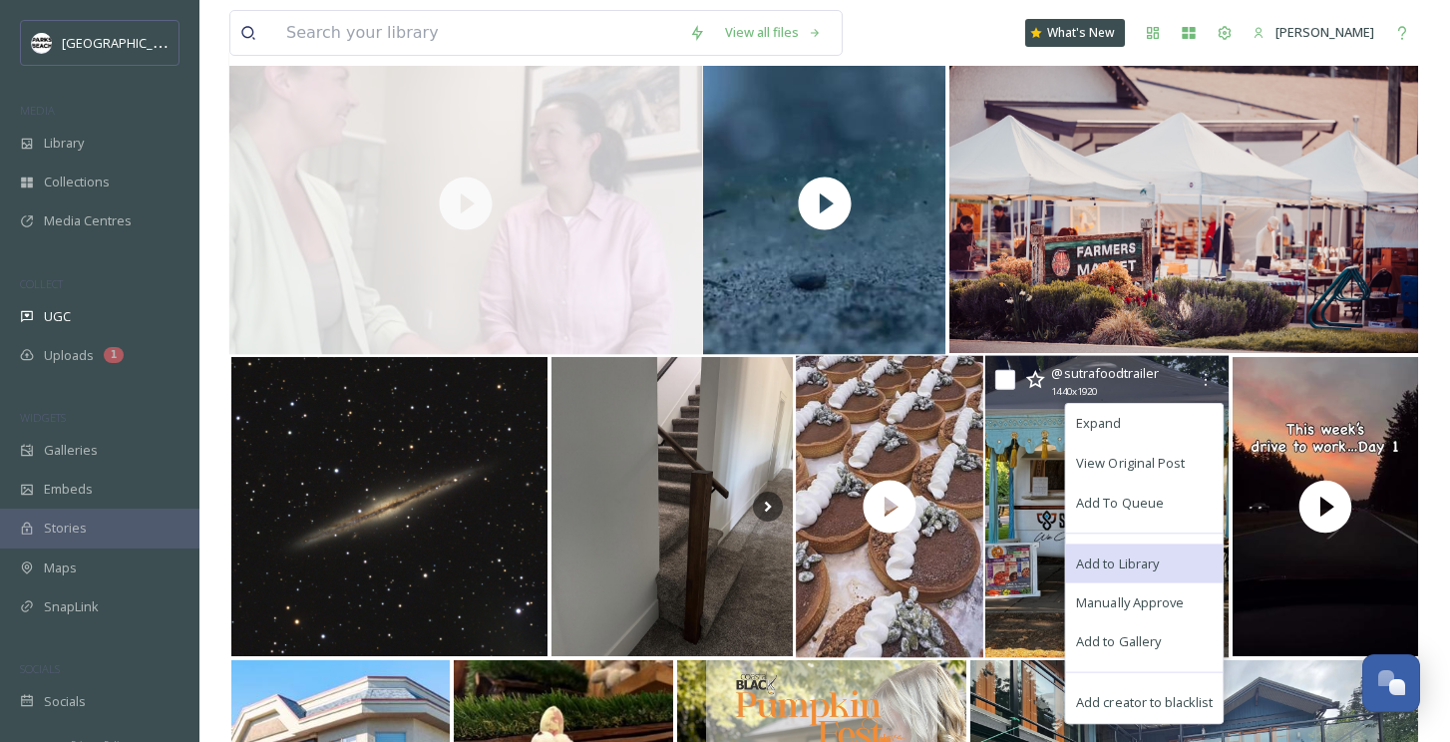
click at [1130, 556] on span "Add to Library" at bounding box center [1117, 562] width 83 height 19
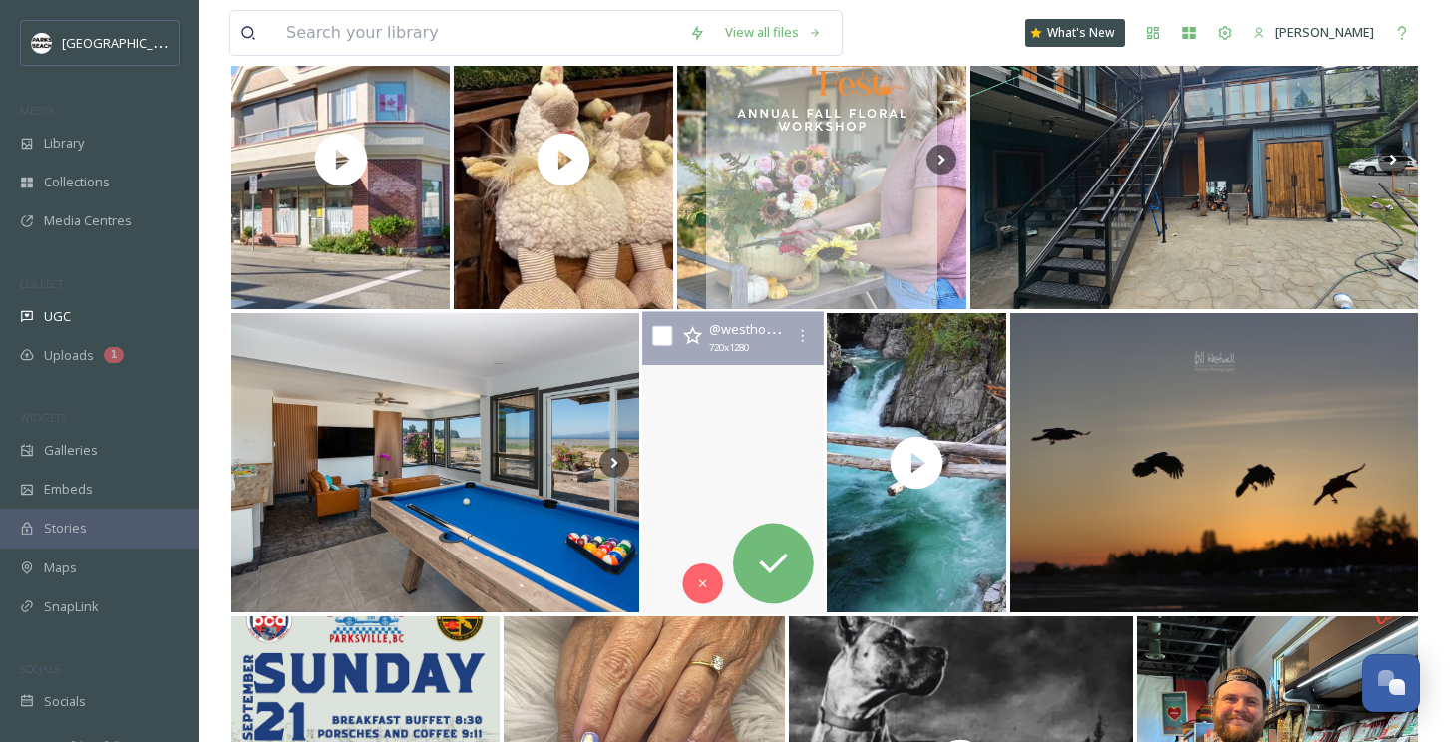
scroll to position [3572, 0]
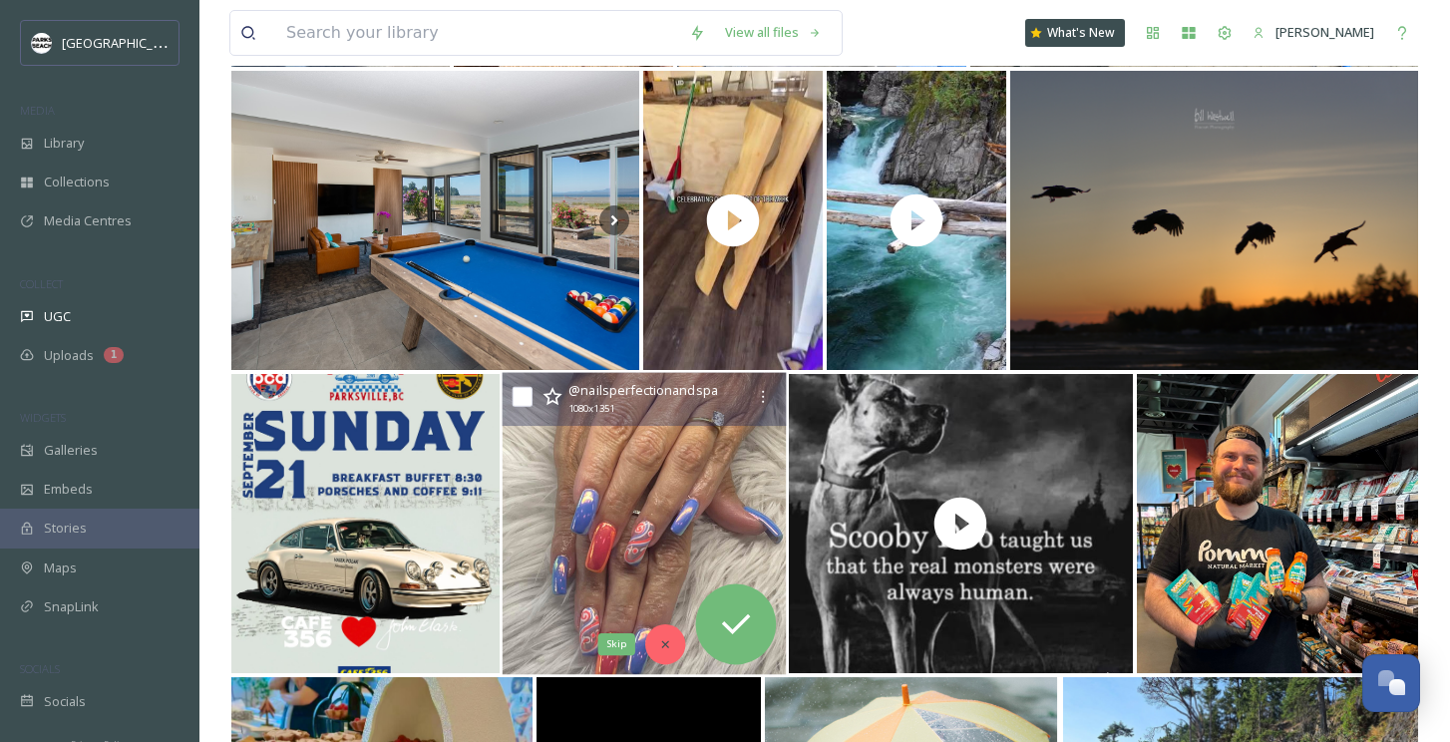
click at [659, 638] on icon at bounding box center [666, 644] width 14 height 14
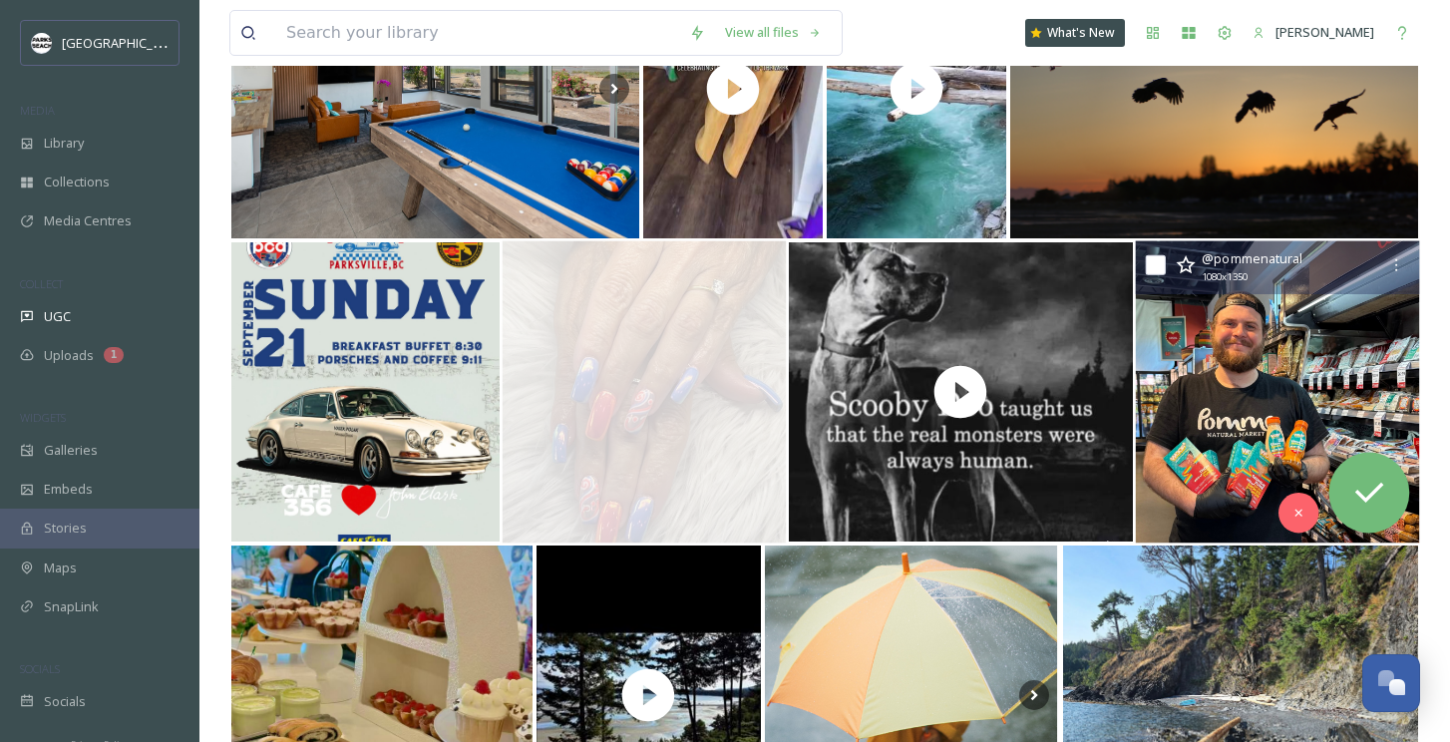
scroll to position [3797, 0]
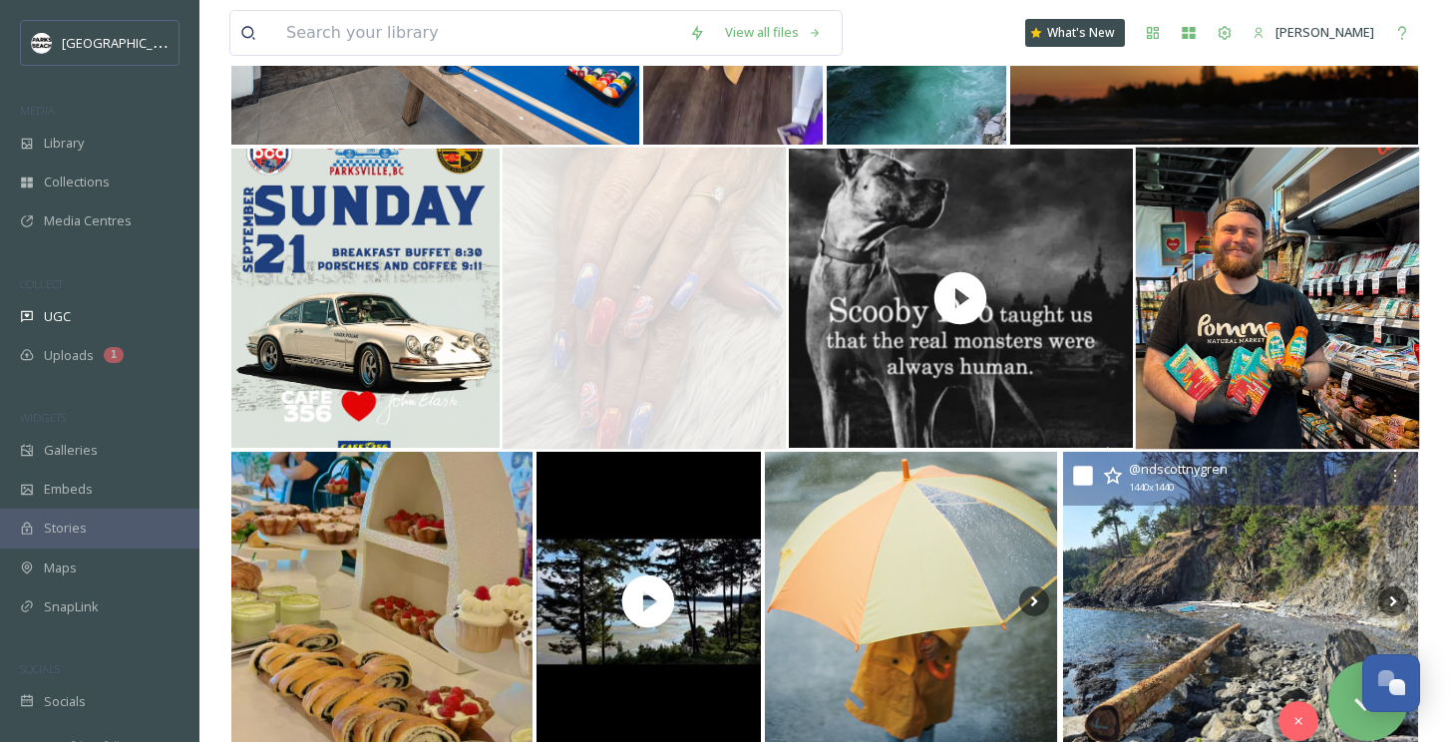
click at [1177, 592] on img at bounding box center [1240, 601] width 355 height 299
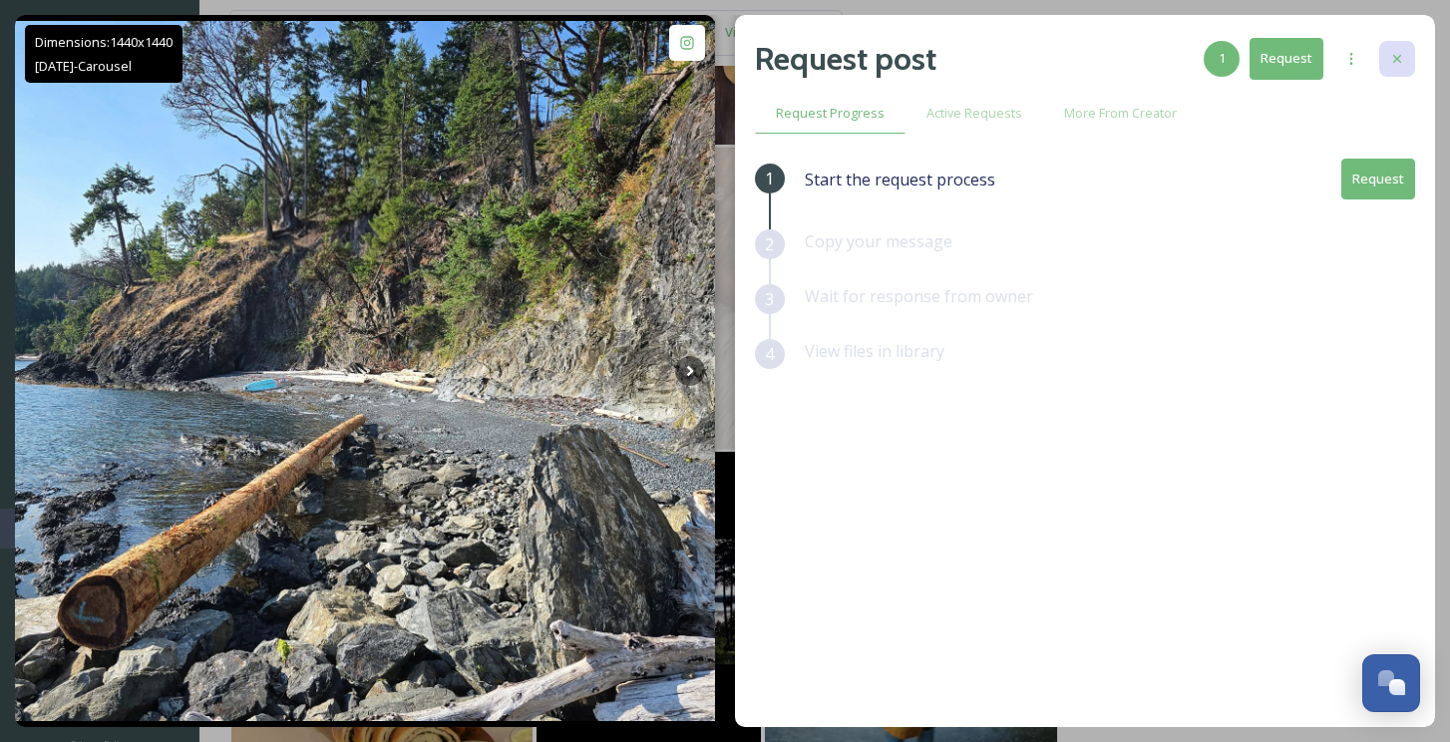
click at [1387, 56] on div at bounding box center [1397, 59] width 36 height 36
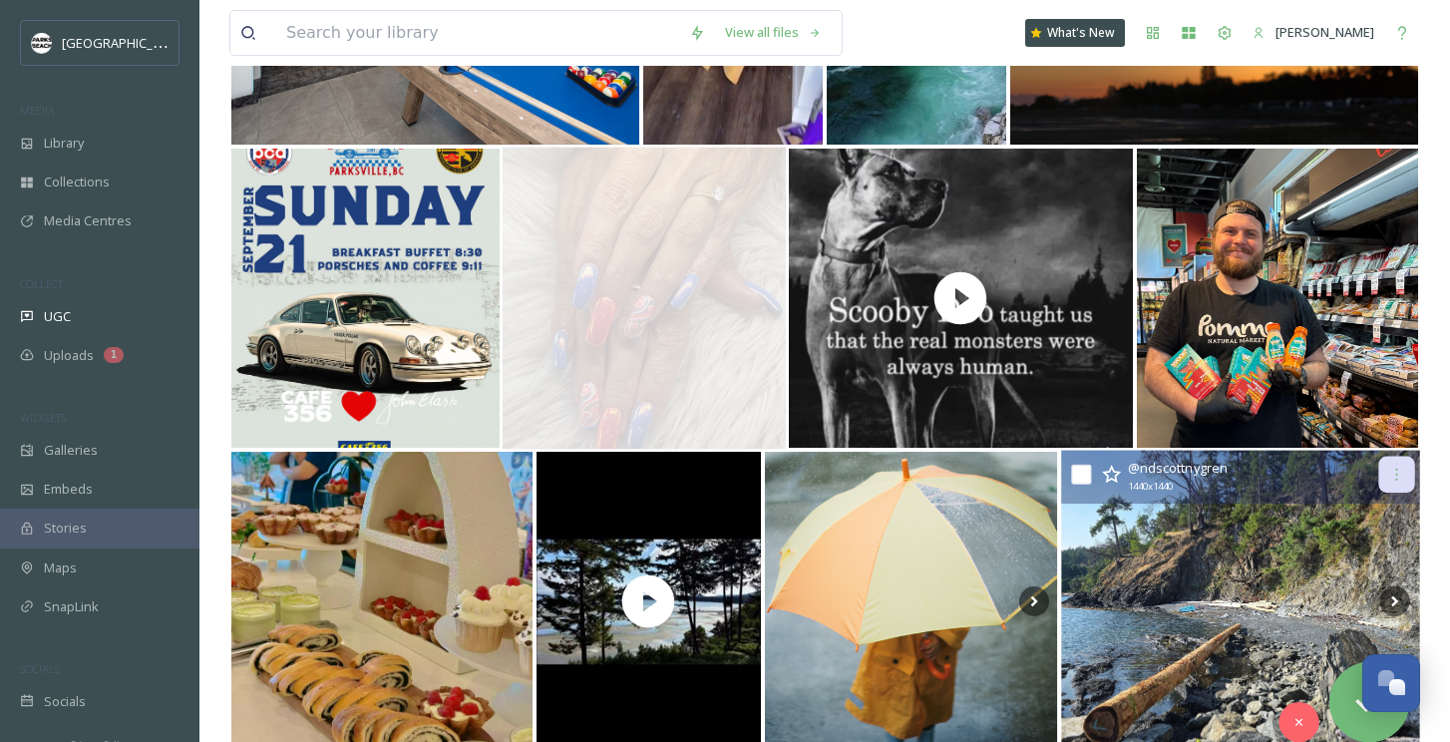
click at [1392, 475] on icon at bounding box center [1396, 475] width 16 height 16
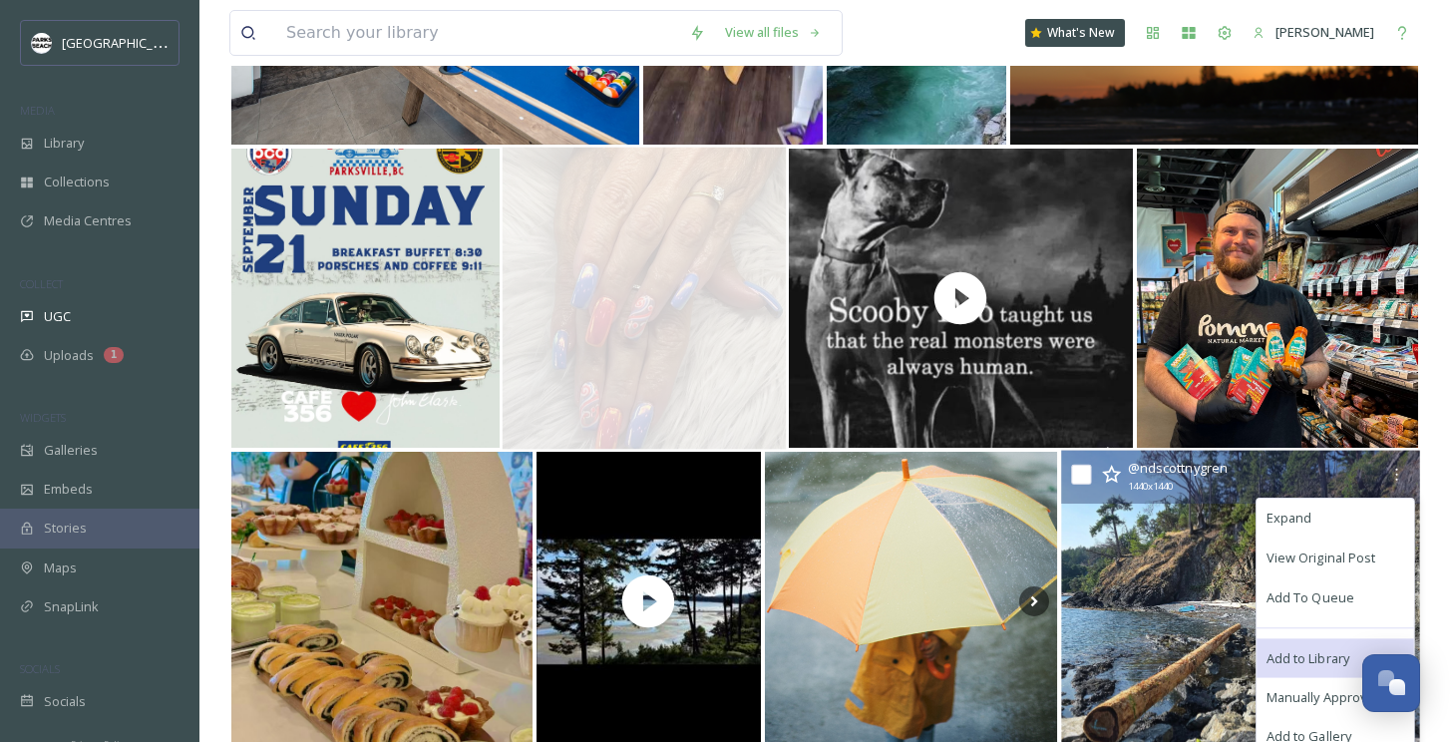
click at [1311, 653] on span "Add to Library" at bounding box center [1307, 657] width 83 height 19
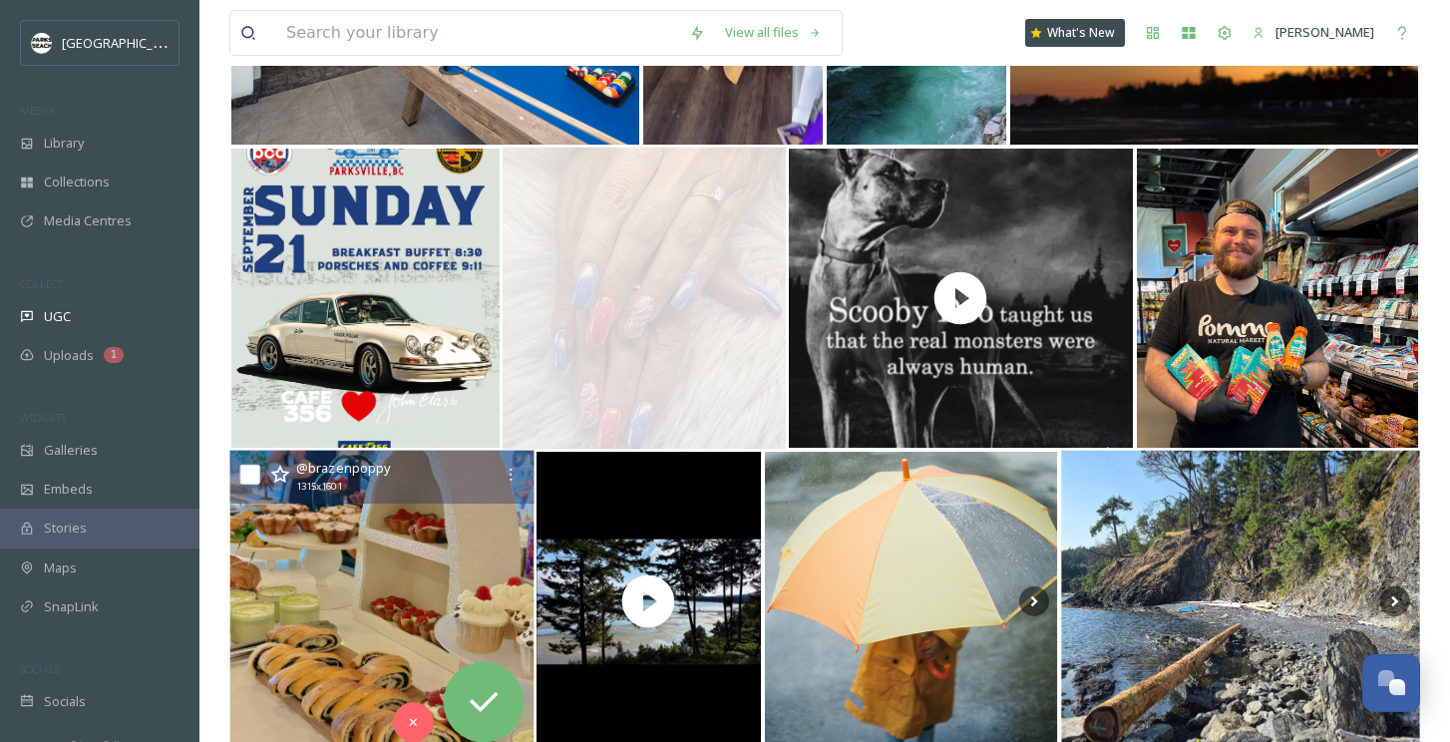
click at [373, 629] on img at bounding box center [381, 602] width 304 height 302
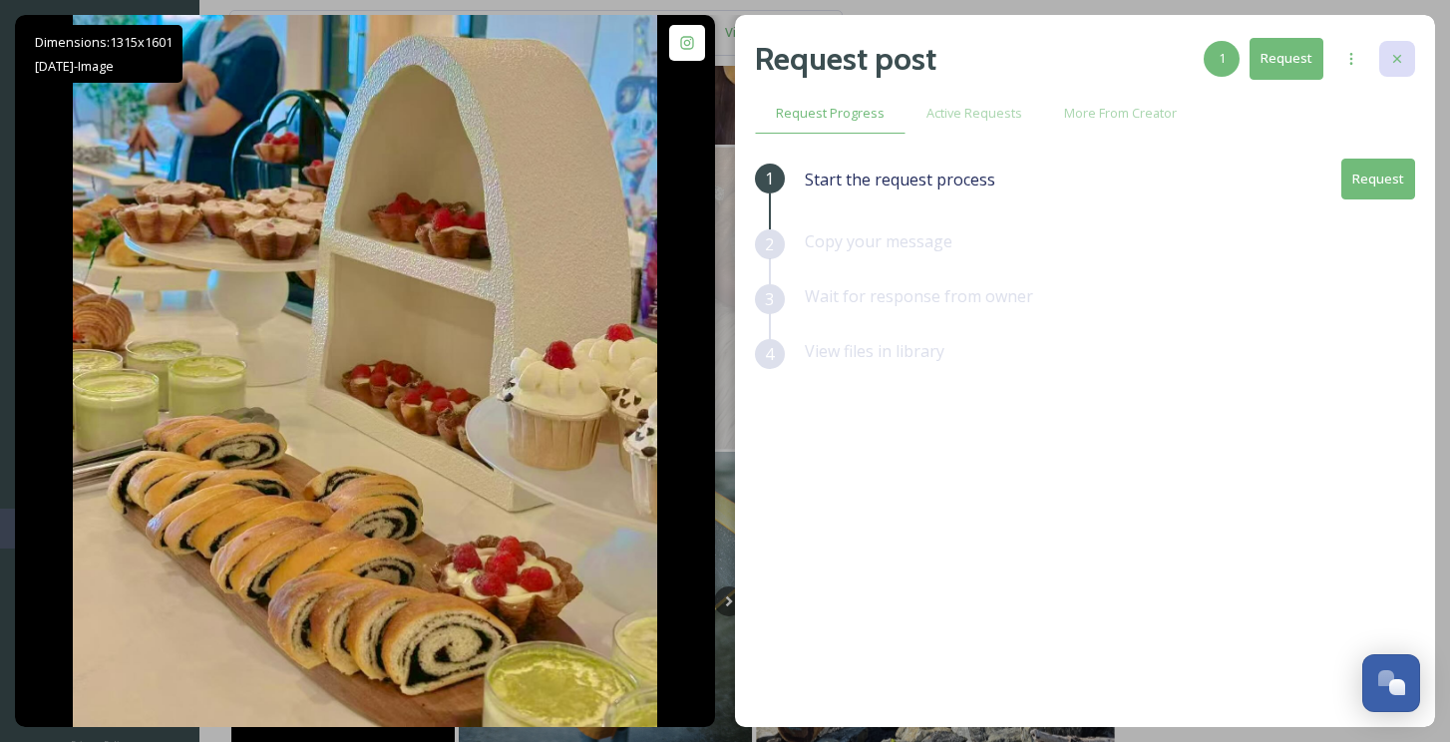
click at [1405, 55] on div at bounding box center [1397, 59] width 36 height 36
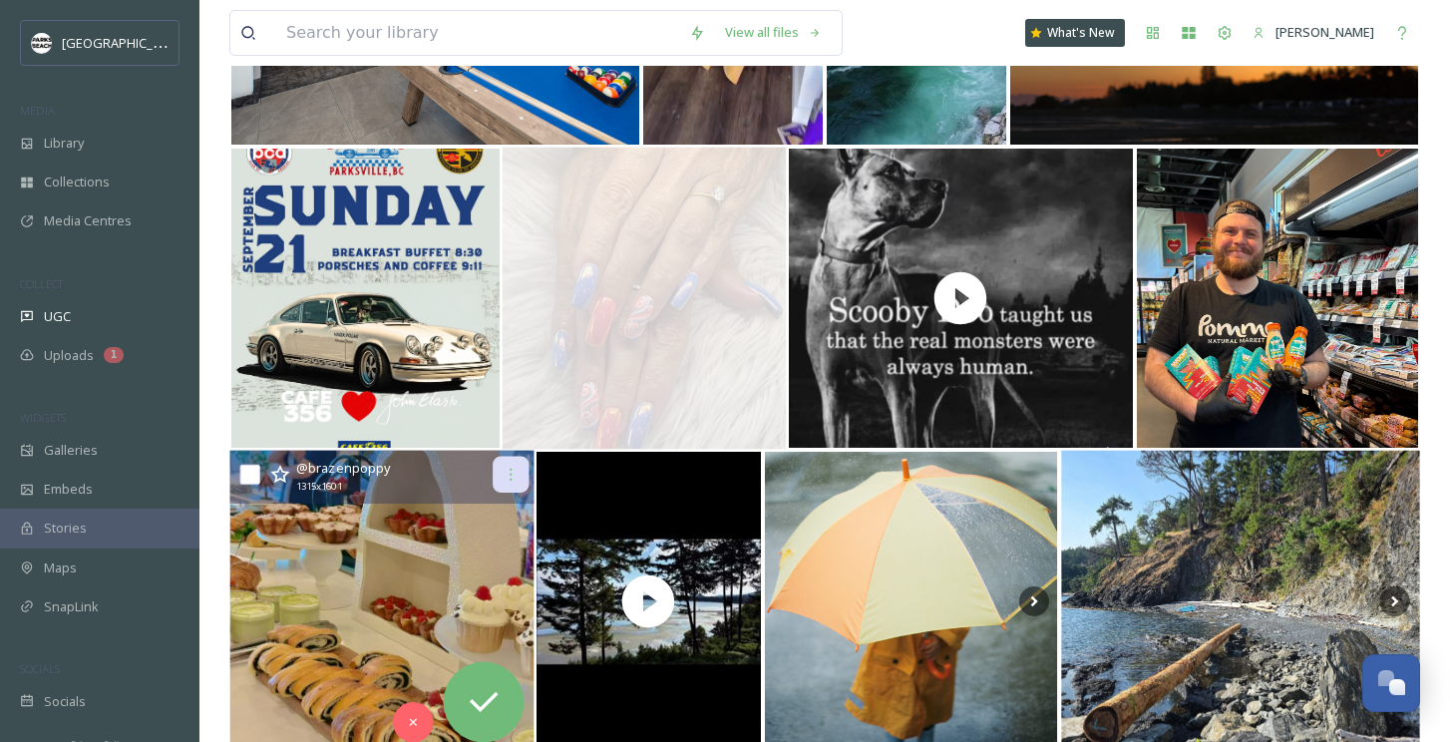
click at [510, 464] on div at bounding box center [511, 475] width 36 height 36
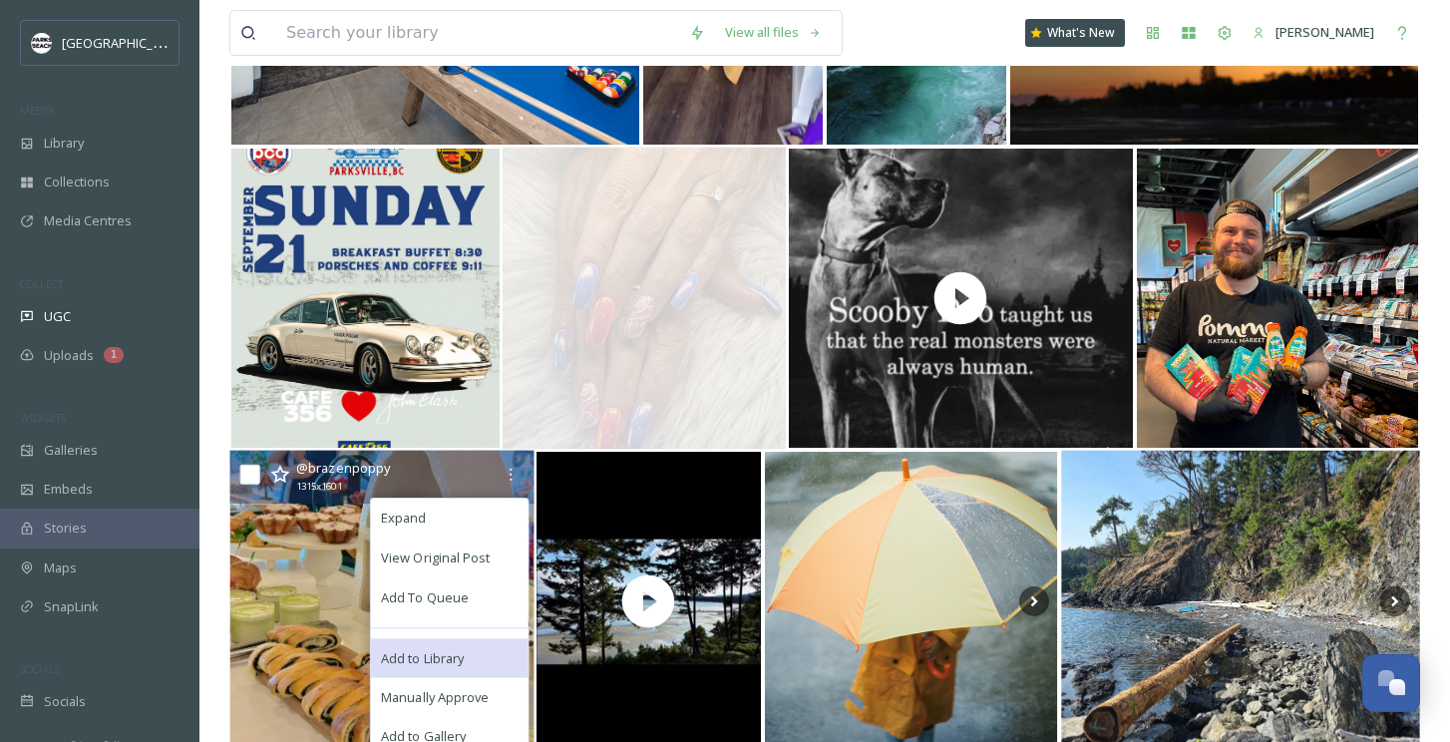
click at [416, 646] on div "Add to Library" at bounding box center [450, 658] width 158 height 40
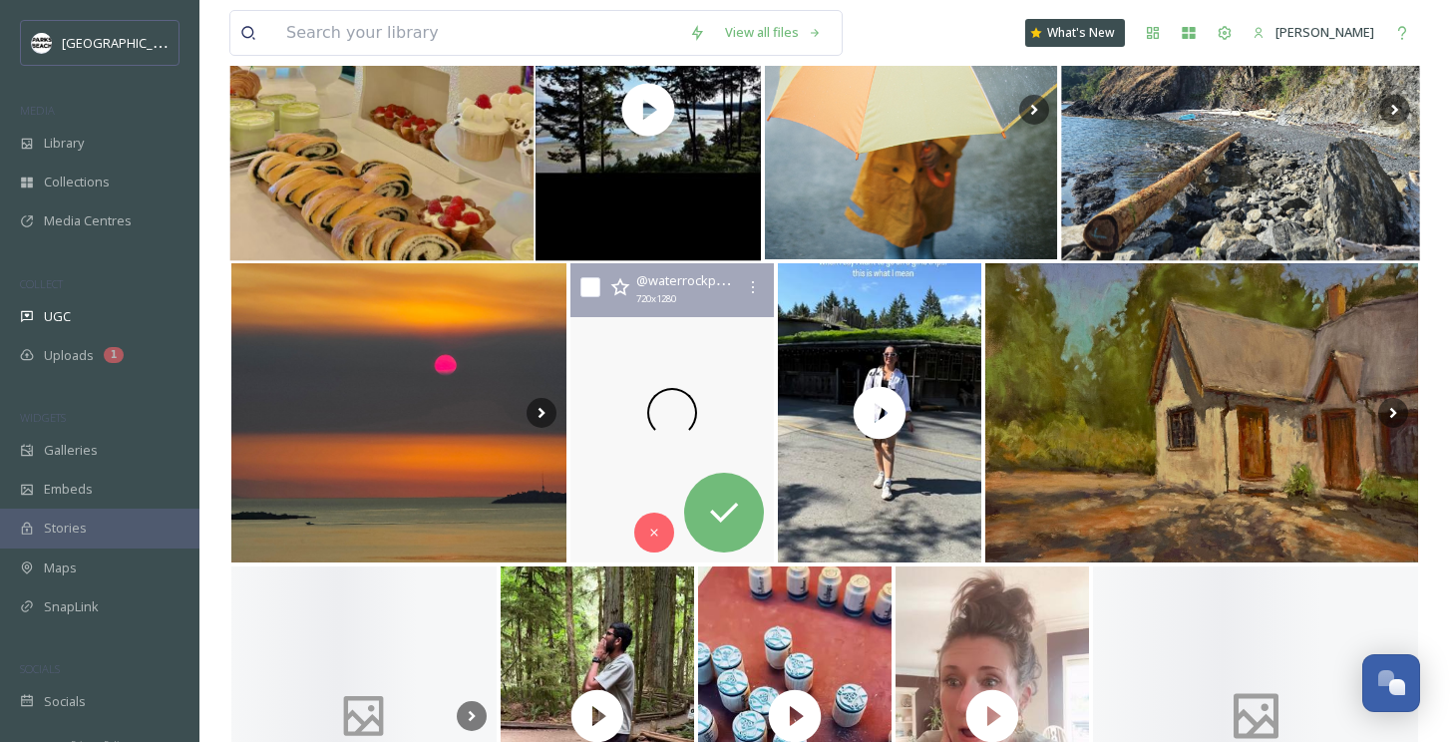
scroll to position [4312, 0]
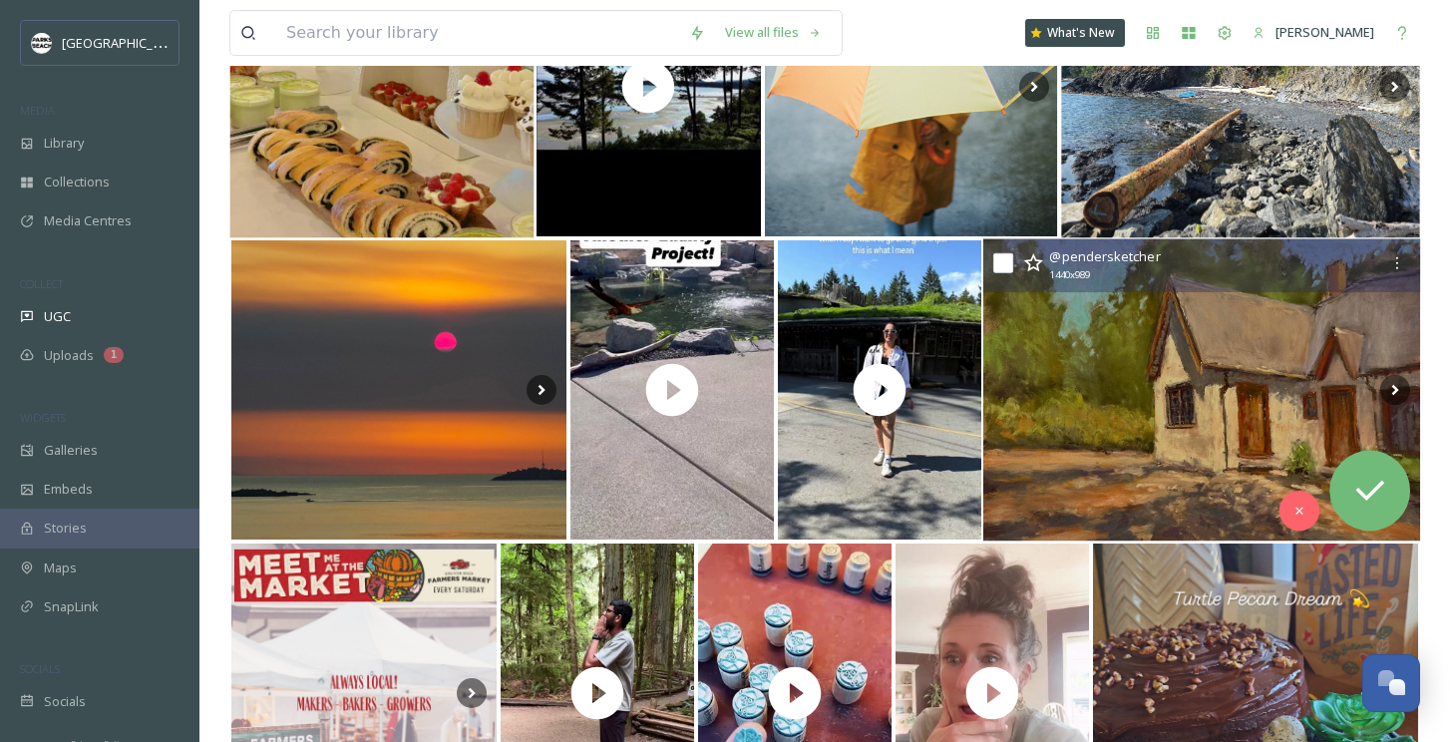
click at [1104, 452] on img at bounding box center [1201, 390] width 437 height 302
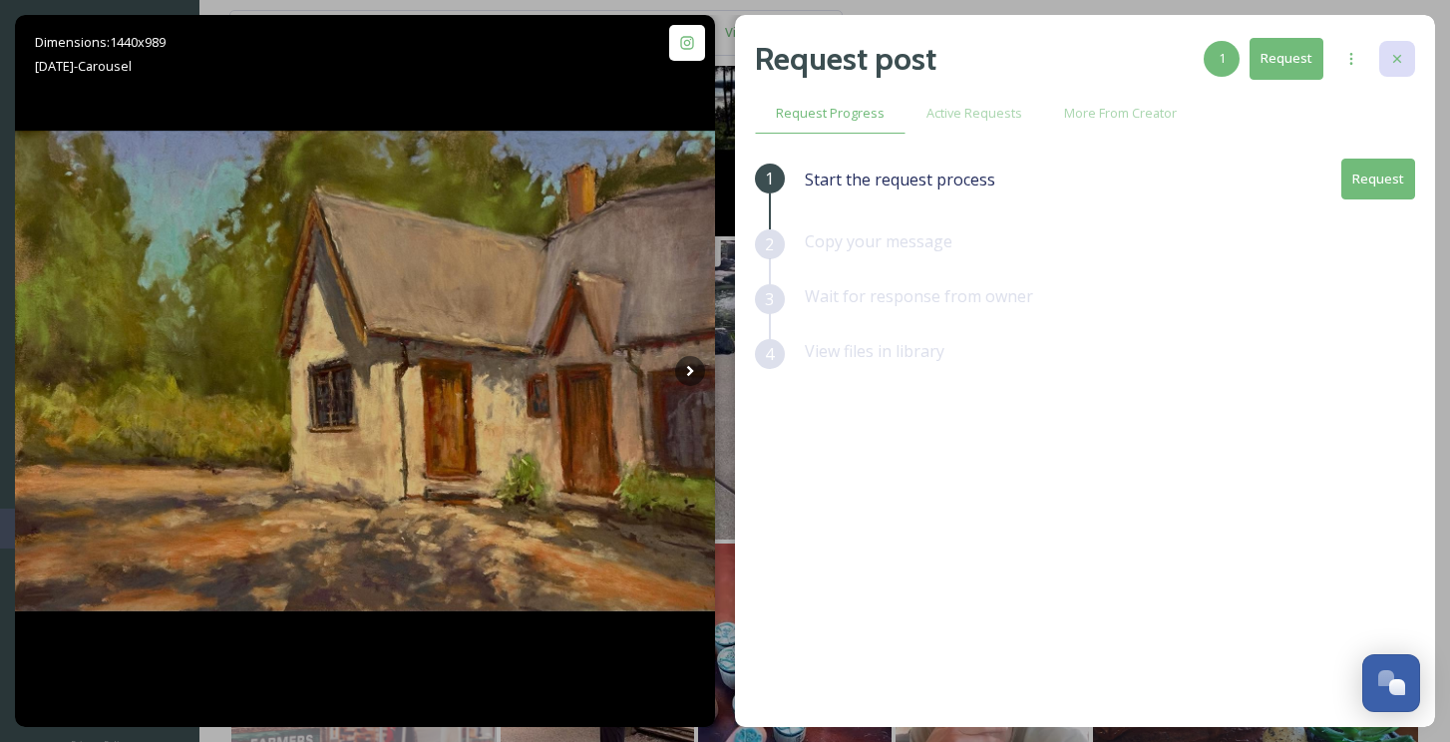
click at [1396, 52] on icon at bounding box center [1397, 59] width 16 height 16
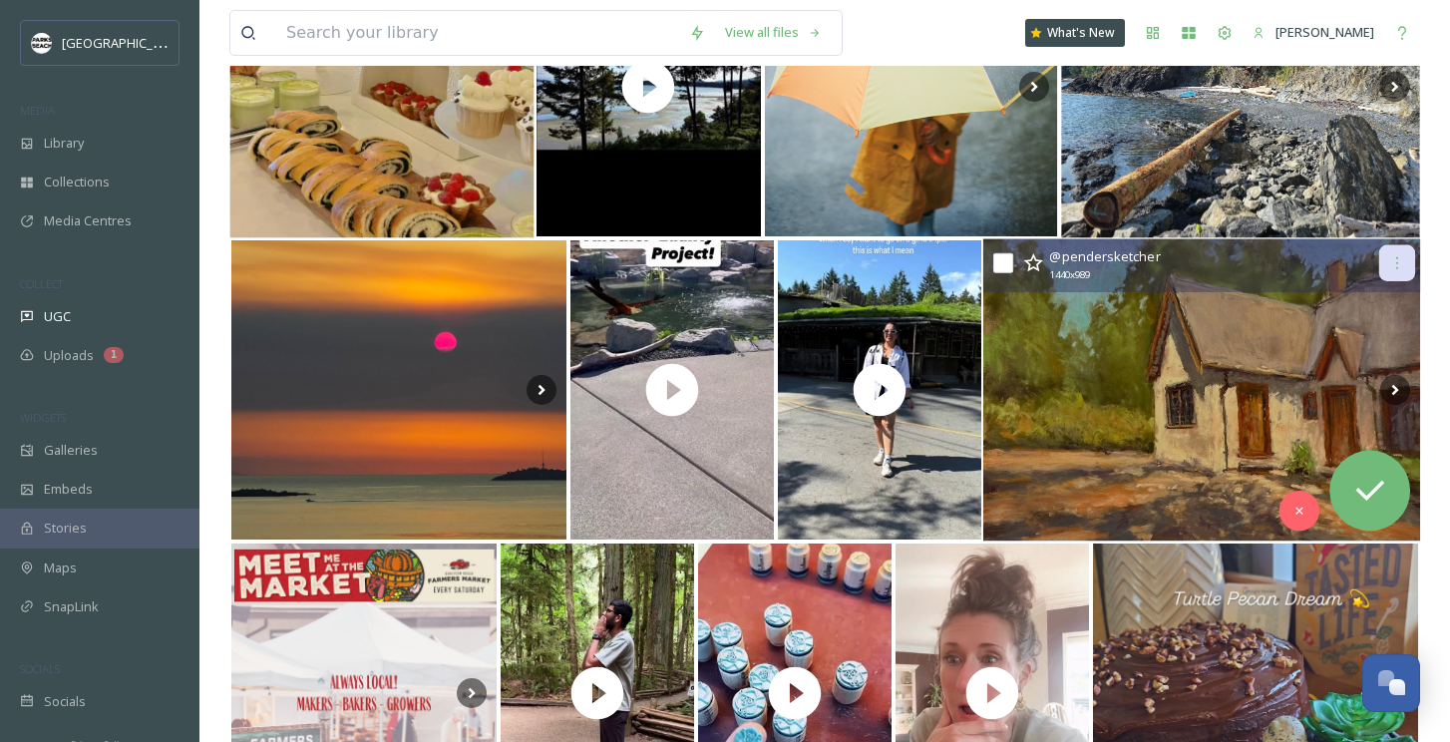
click at [1391, 269] on icon at bounding box center [1397, 263] width 16 height 16
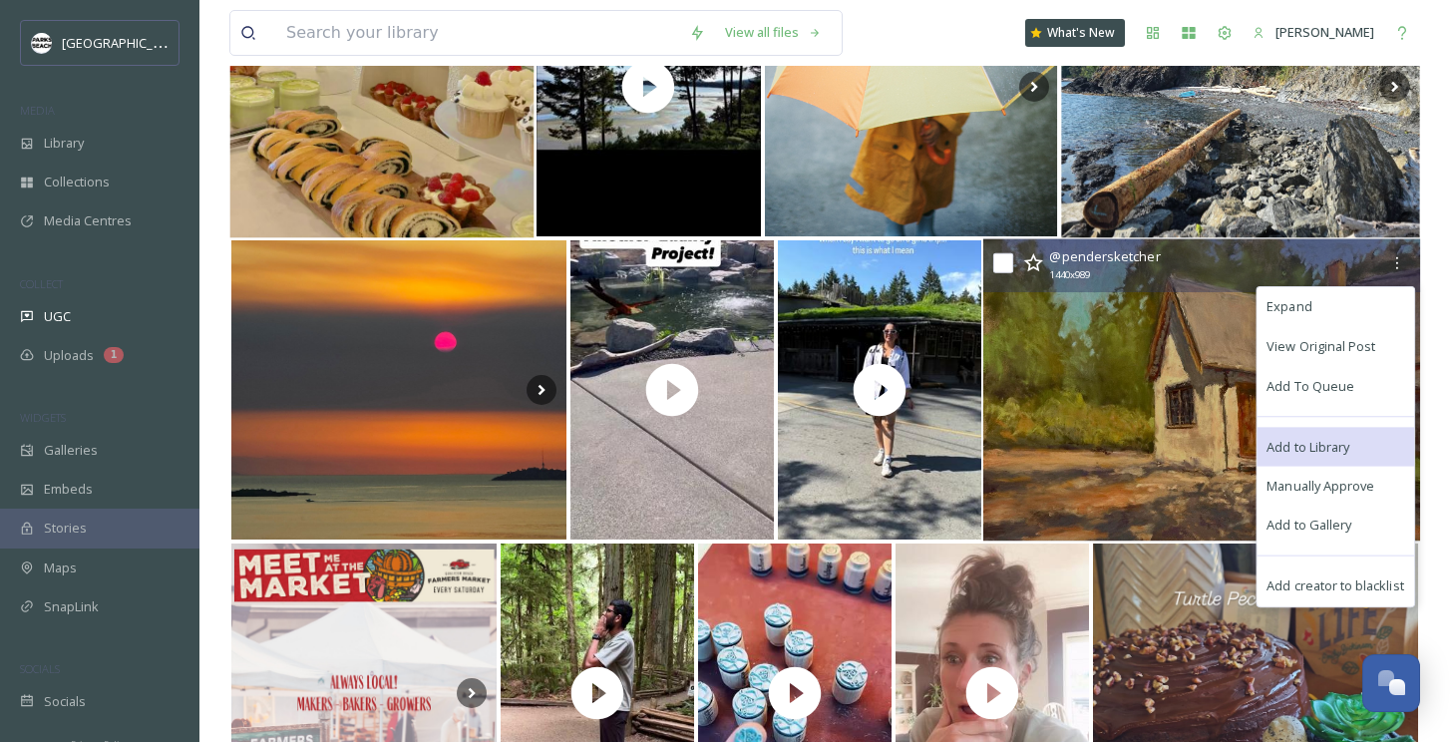
click at [1300, 446] on span "Add to Library" at bounding box center [1308, 446] width 83 height 19
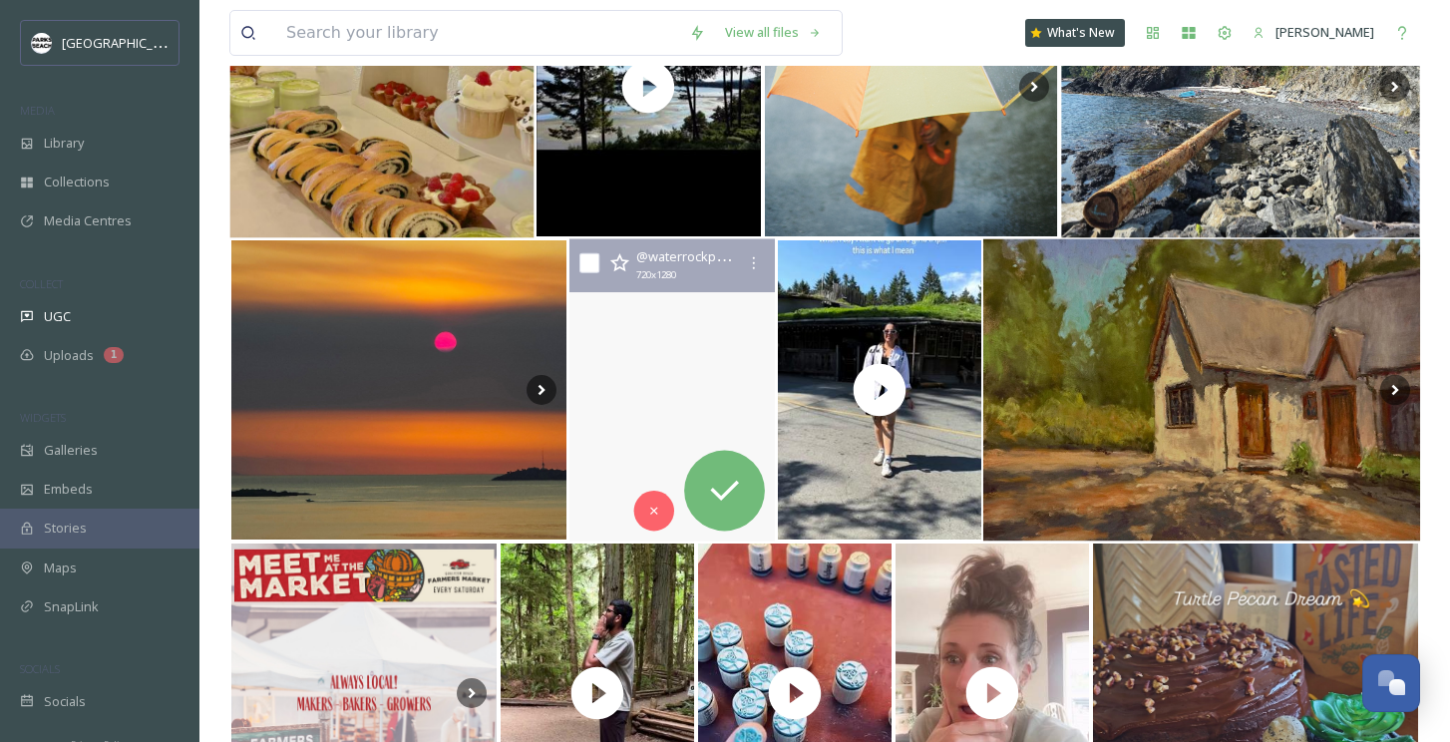
click at [633, 463] on video "Custom Koi Pond!#vancouverislandponds #koipond #qualicumbeach #fishcave #aquasc…" at bounding box center [671, 390] width 205 height 302
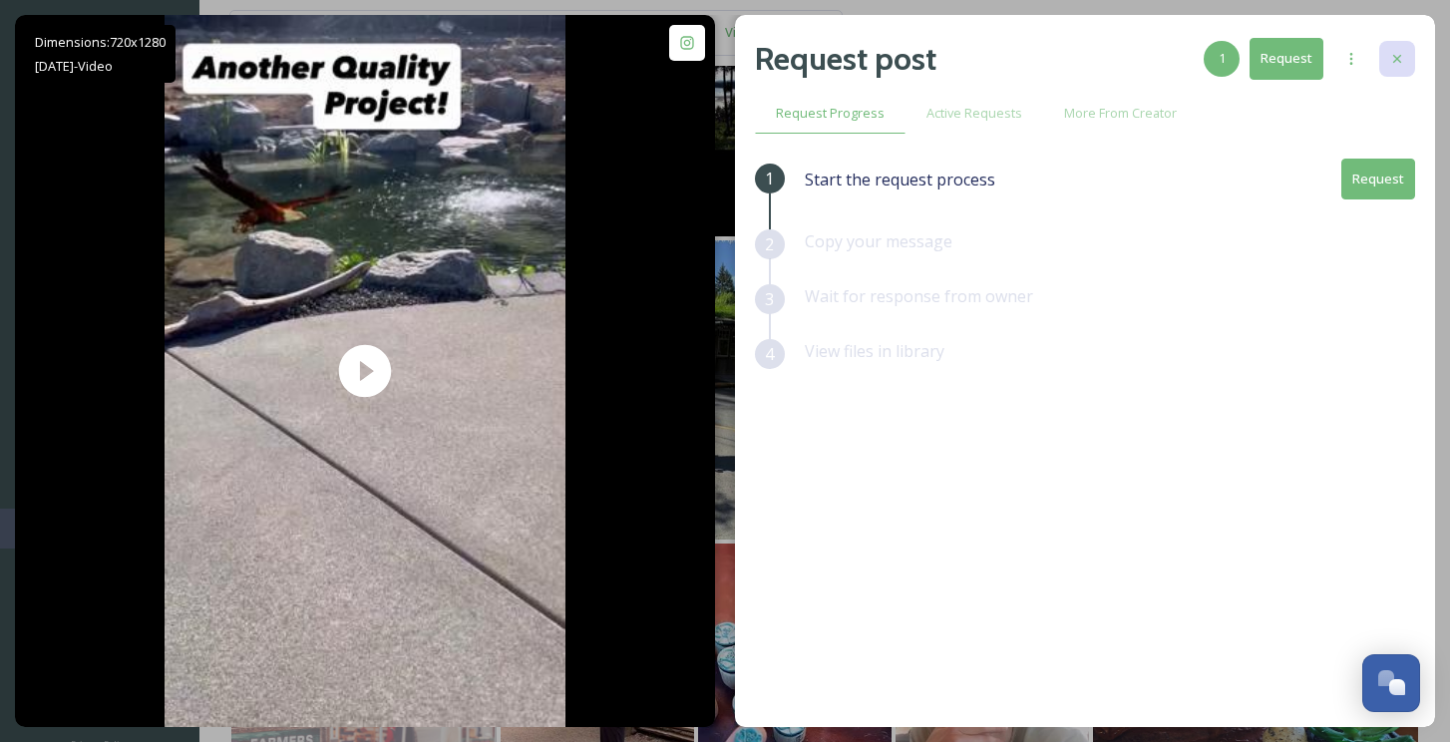
click at [1400, 58] on icon at bounding box center [1397, 59] width 16 height 16
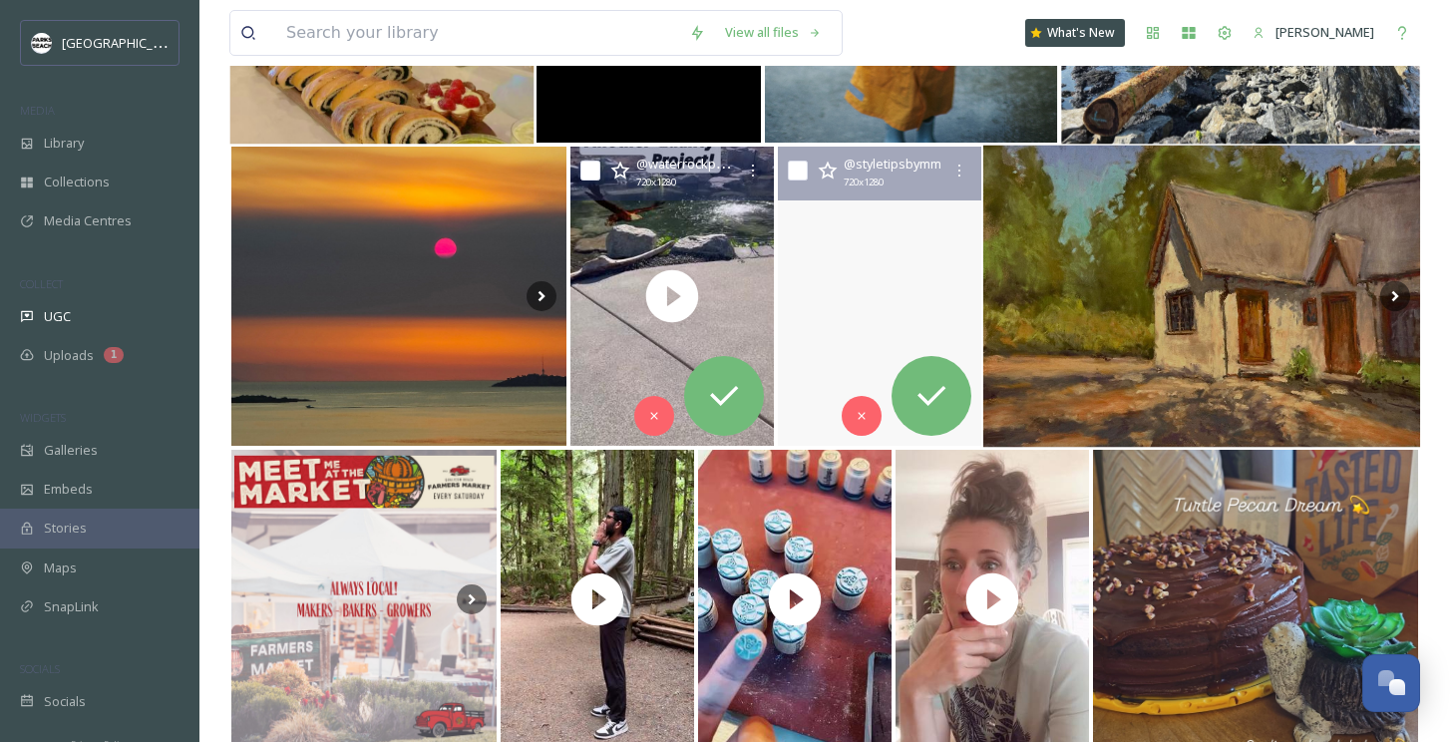
scroll to position [4535, 0]
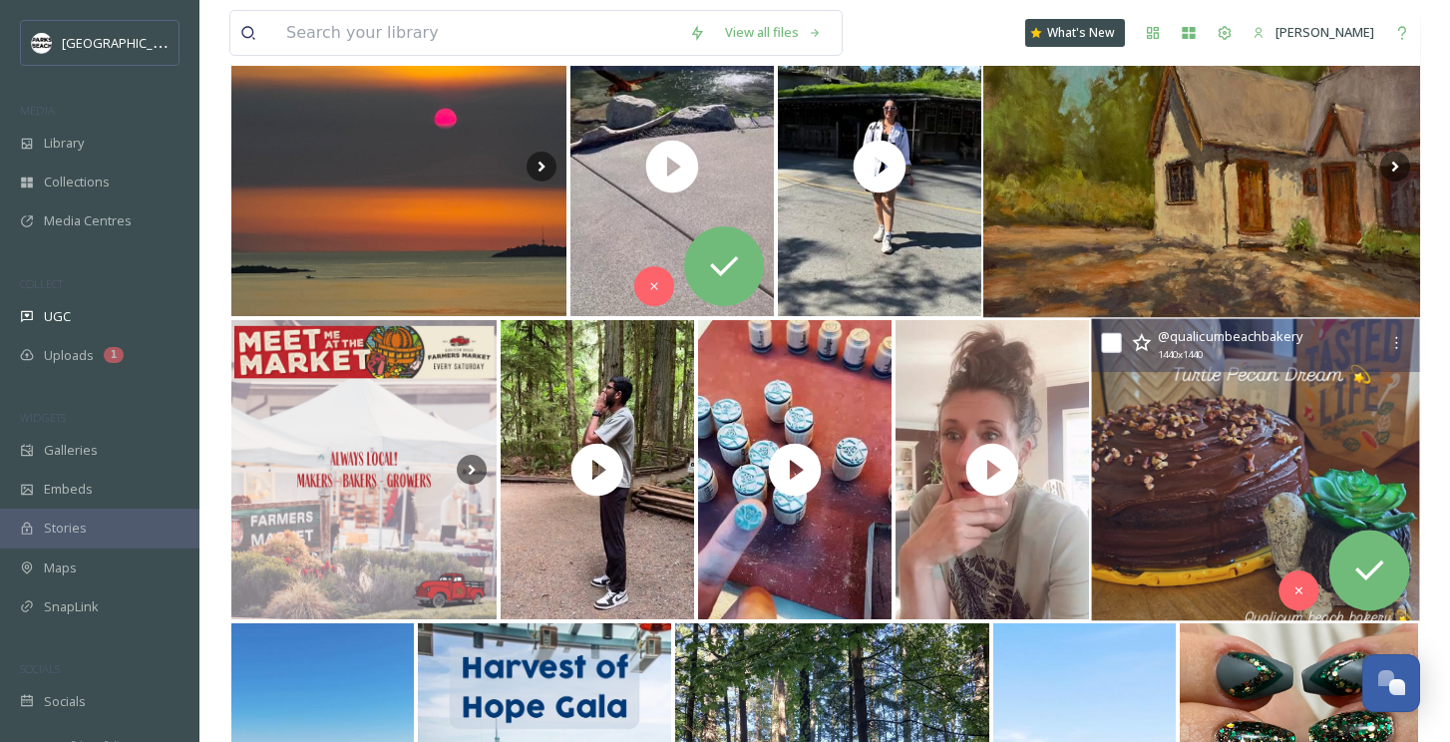
click at [1186, 425] on img at bounding box center [1256, 470] width 328 height 302
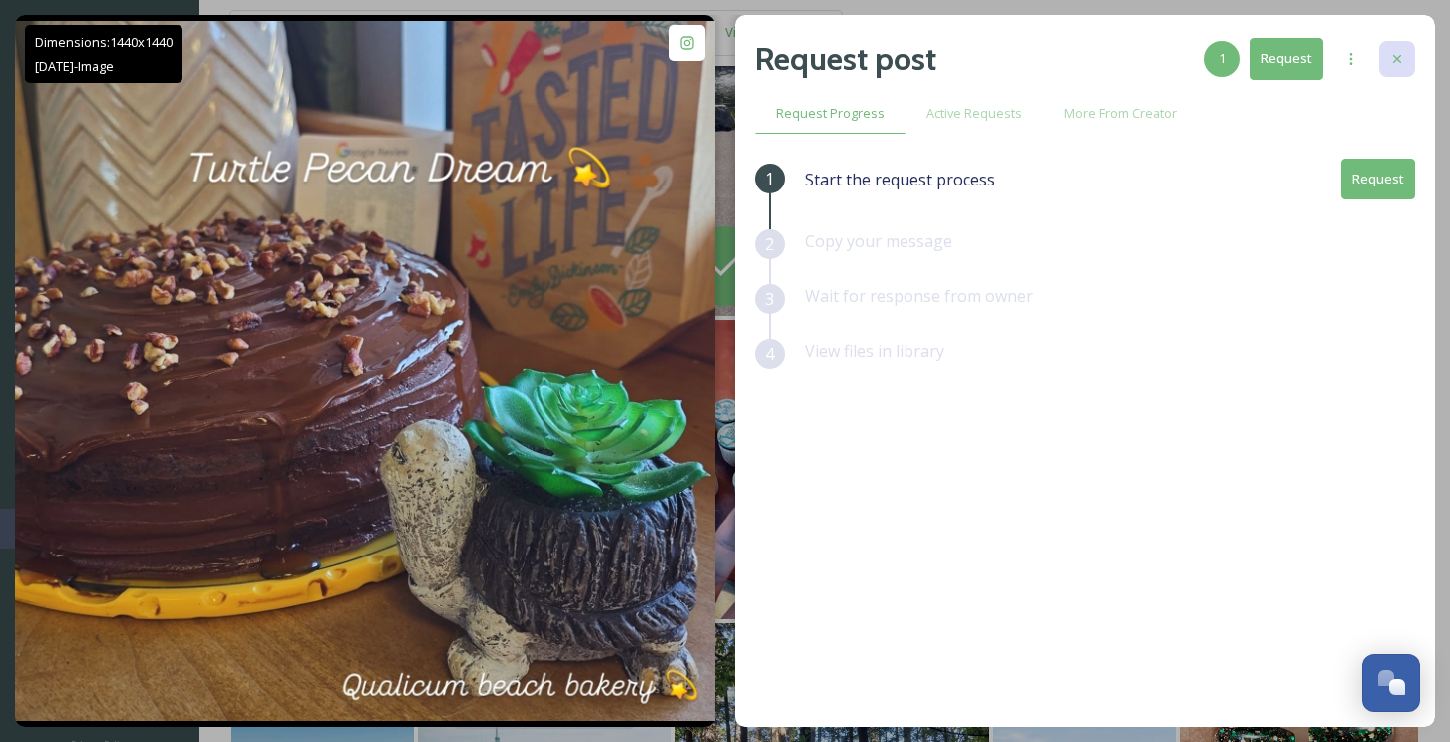
click at [1410, 59] on div at bounding box center [1397, 59] width 36 height 36
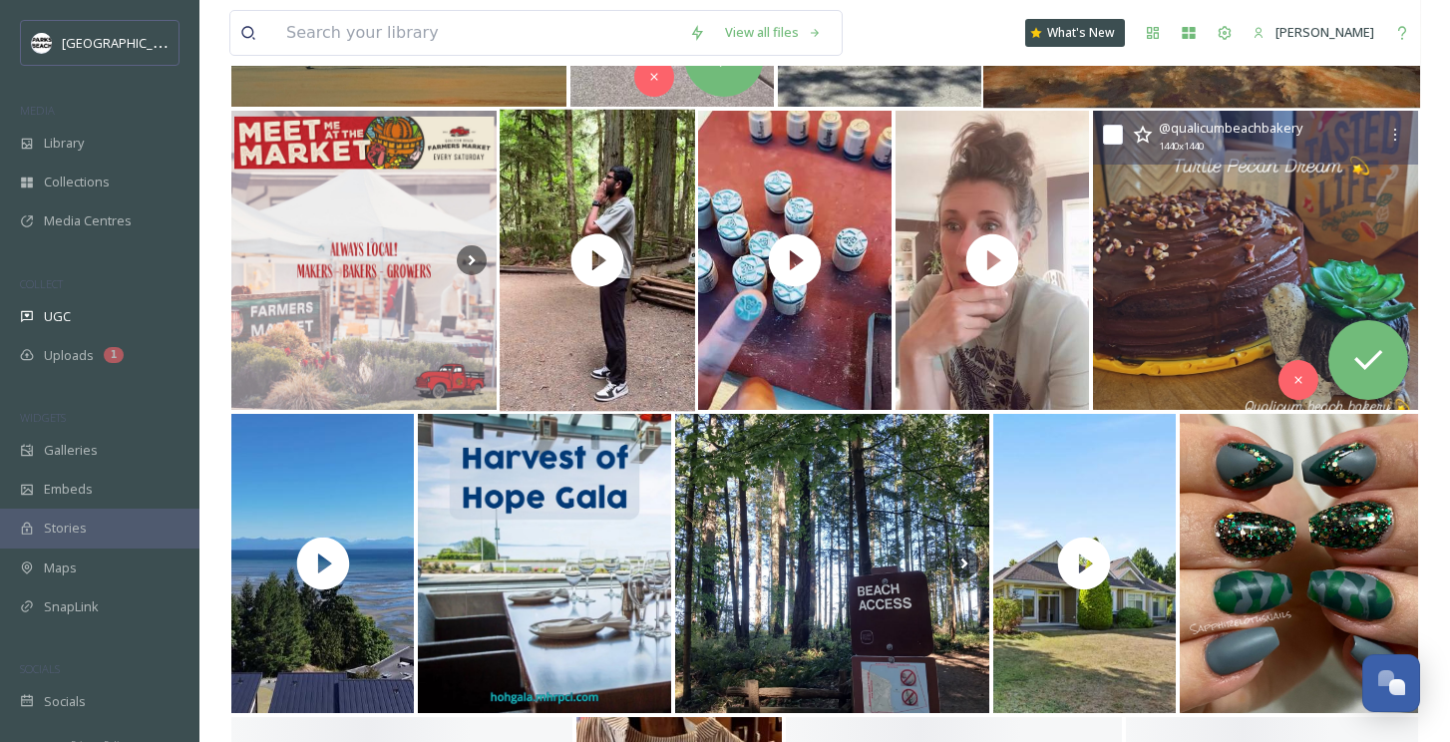
scroll to position [4755, 0]
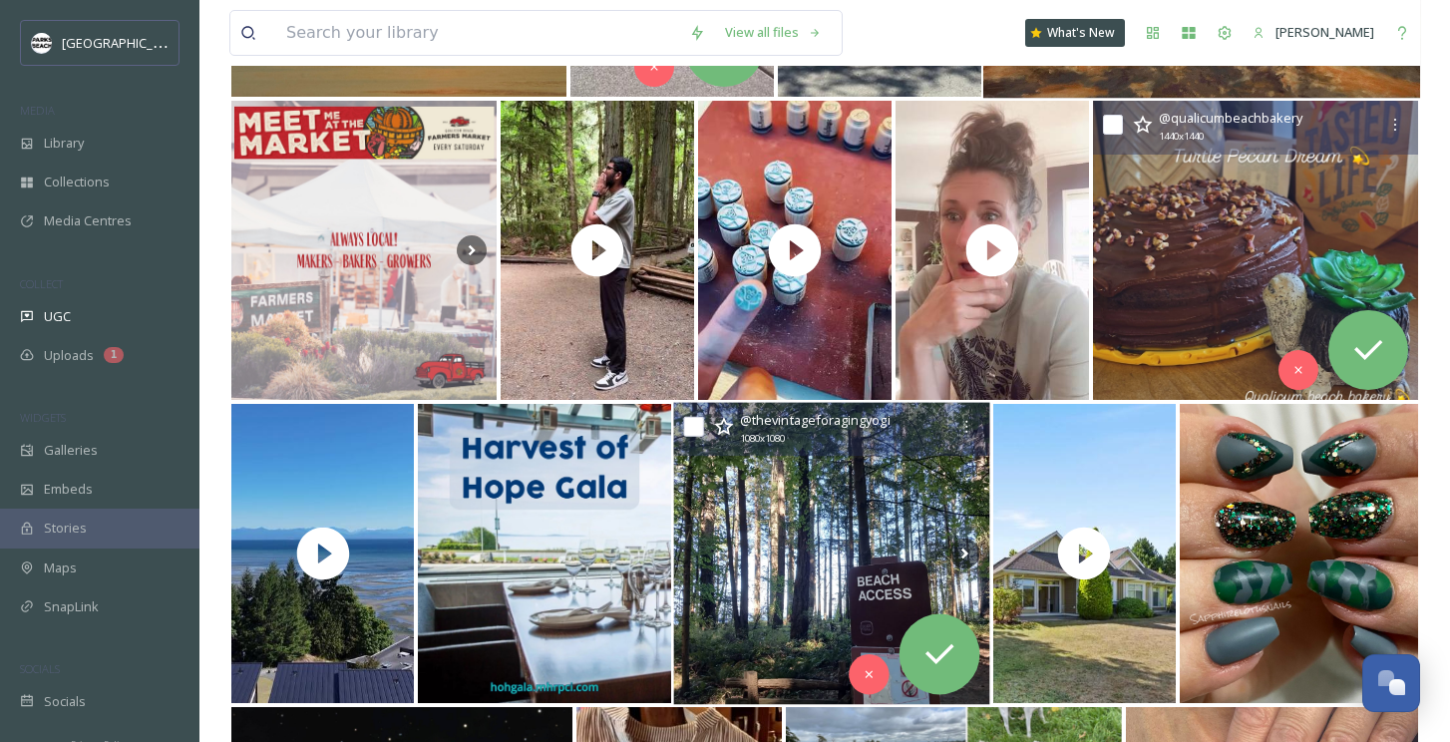
click at [782, 603] on img at bounding box center [832, 554] width 316 height 302
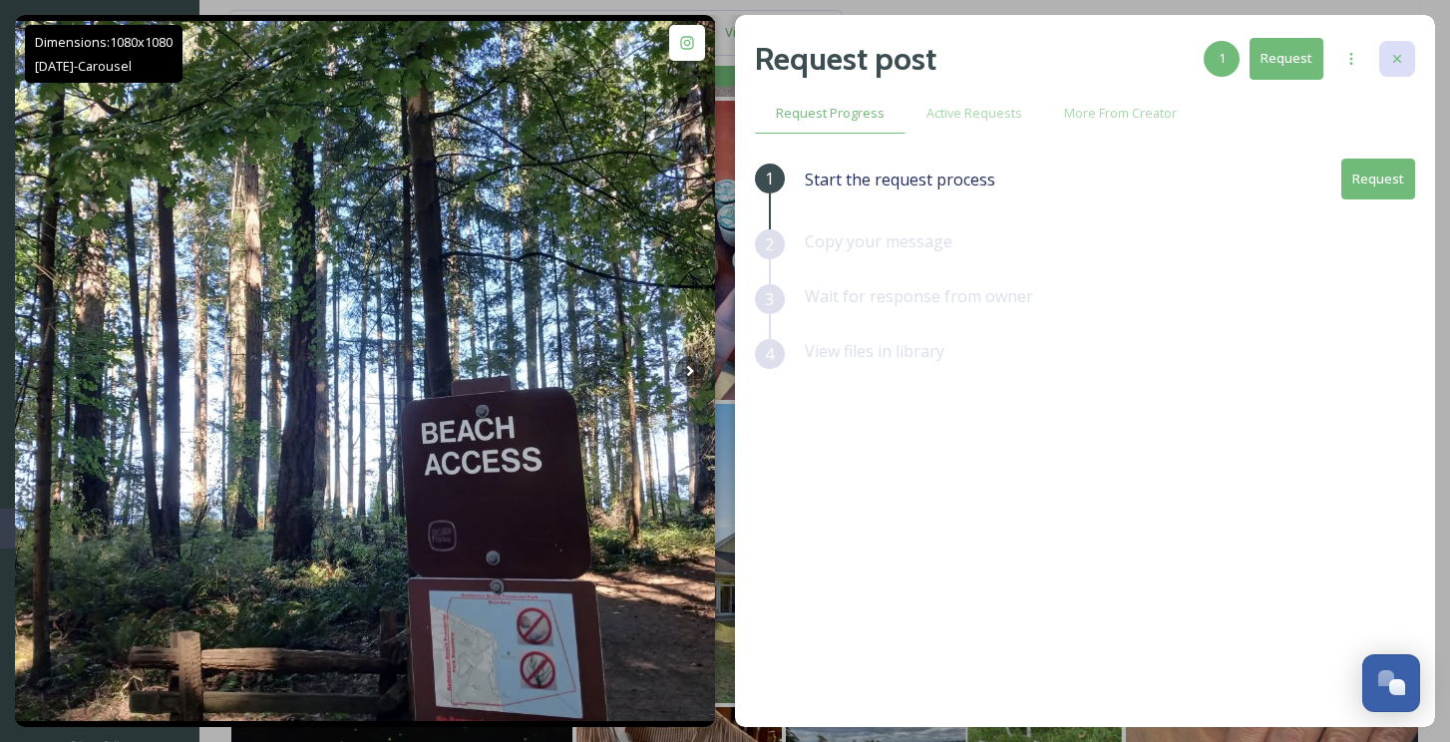
click at [1396, 59] on icon at bounding box center [1397, 59] width 8 height 8
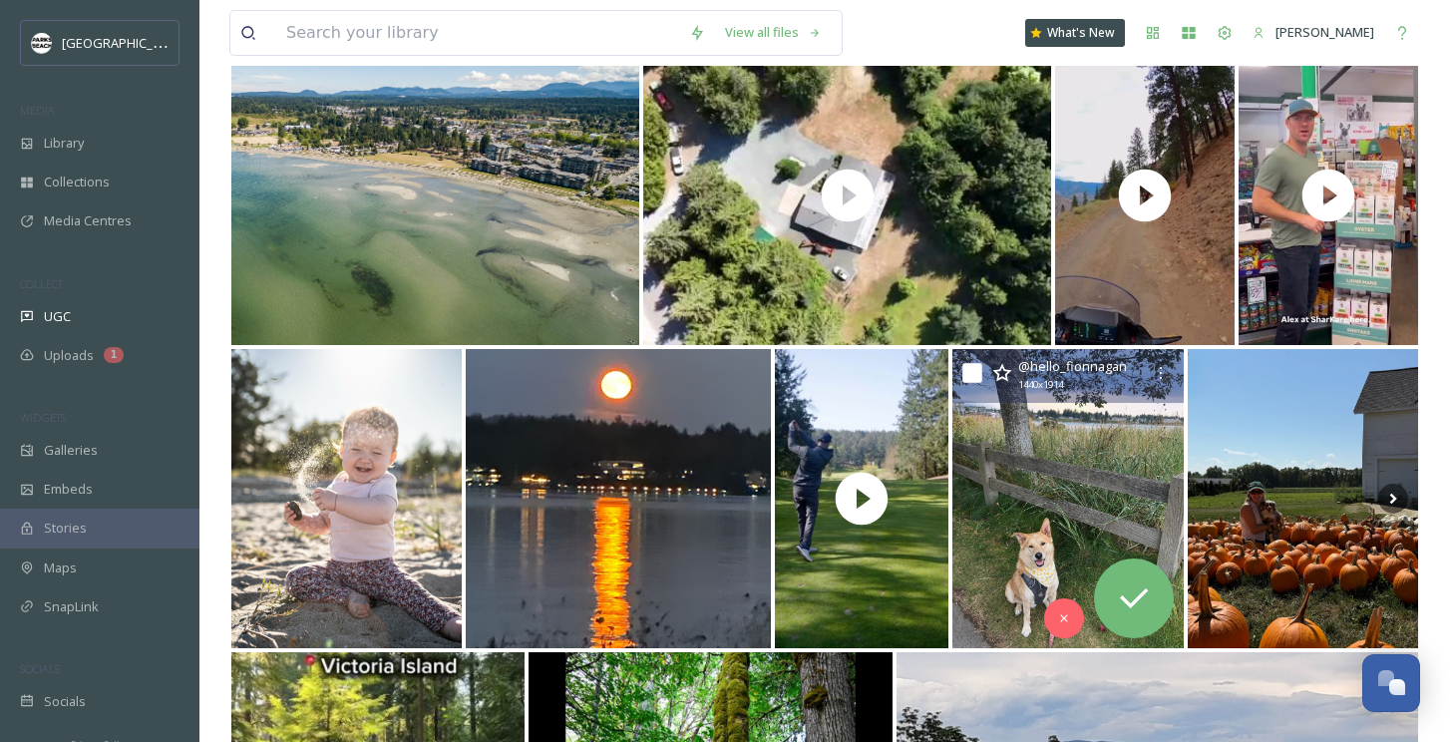
scroll to position [5723, 0]
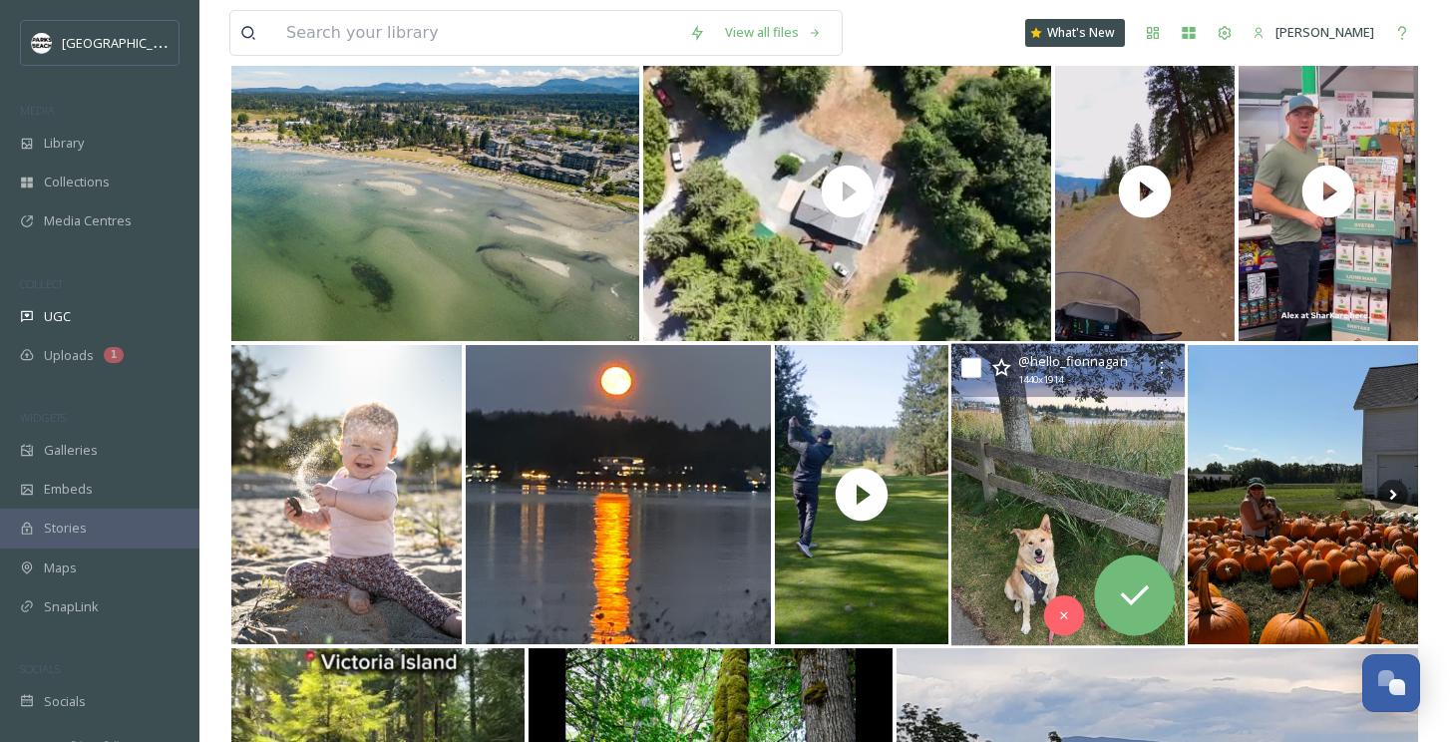
click at [1103, 487] on img at bounding box center [1067, 495] width 233 height 302
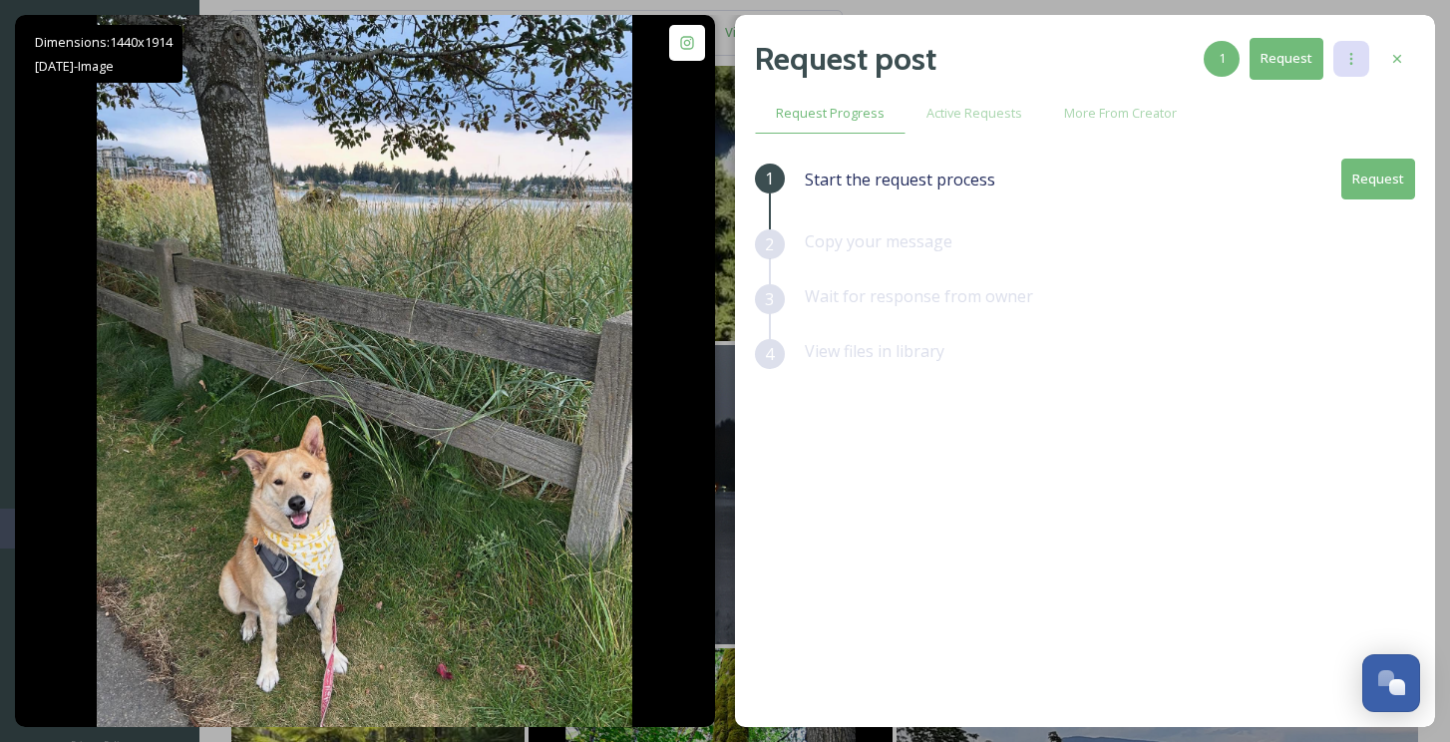
click at [1355, 58] on icon at bounding box center [1351, 59] width 16 height 16
click at [1123, 402] on div "1 Start the request process Request 2 Copy your message 3 Wait for response fro…" at bounding box center [1085, 391] width 660 height 465
click at [1394, 60] on icon at bounding box center [1397, 59] width 8 height 8
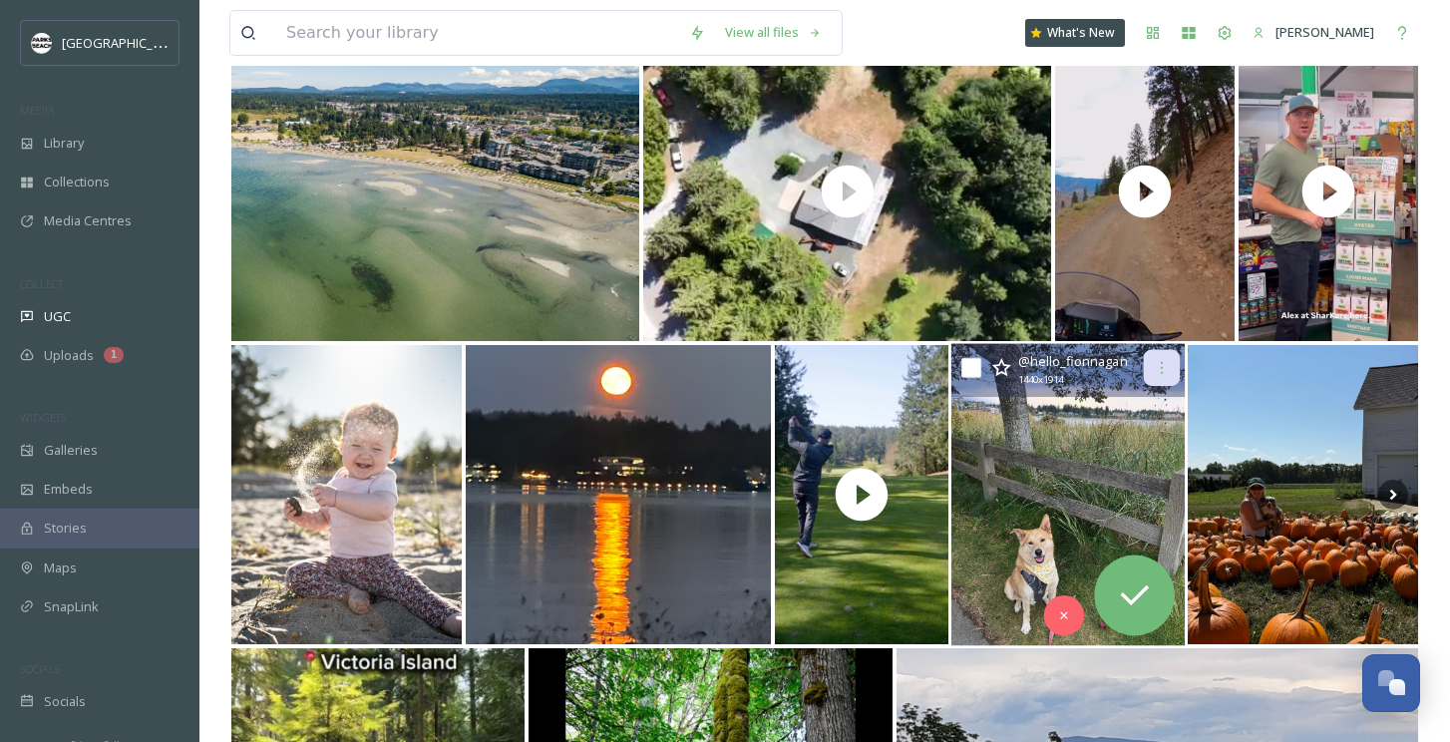
click at [1165, 362] on icon at bounding box center [1162, 368] width 16 height 16
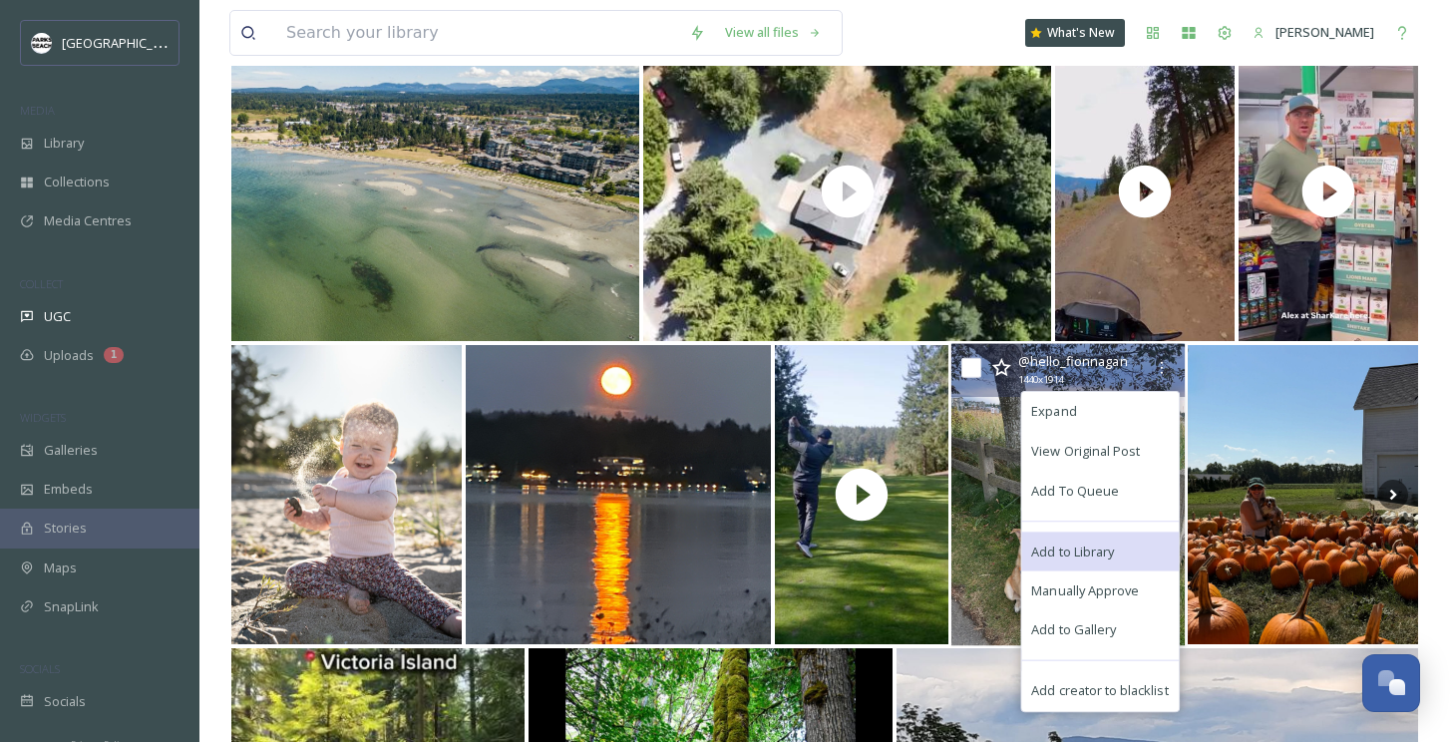
click at [1073, 548] on span "Add to Library" at bounding box center [1073, 550] width 83 height 19
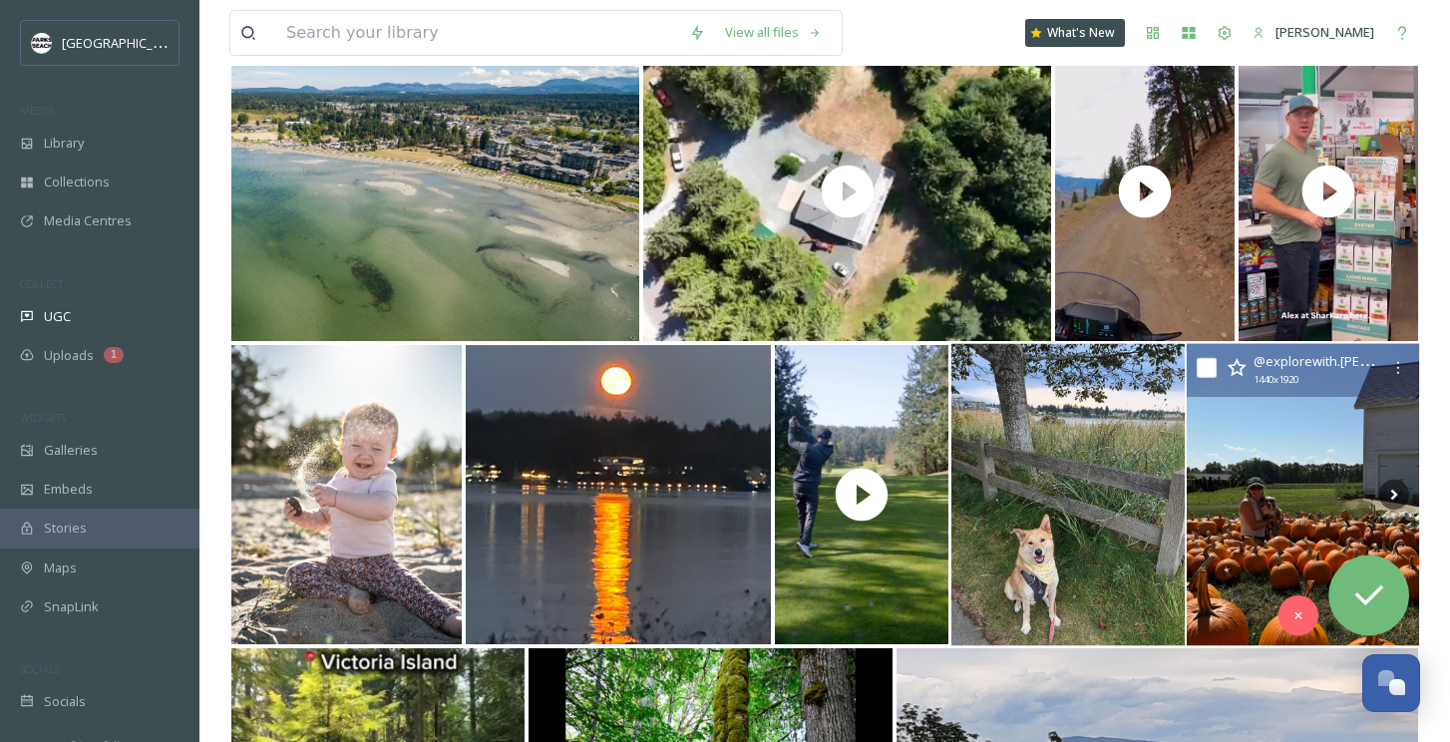
click at [1343, 447] on img at bounding box center [1303, 495] width 232 height 302
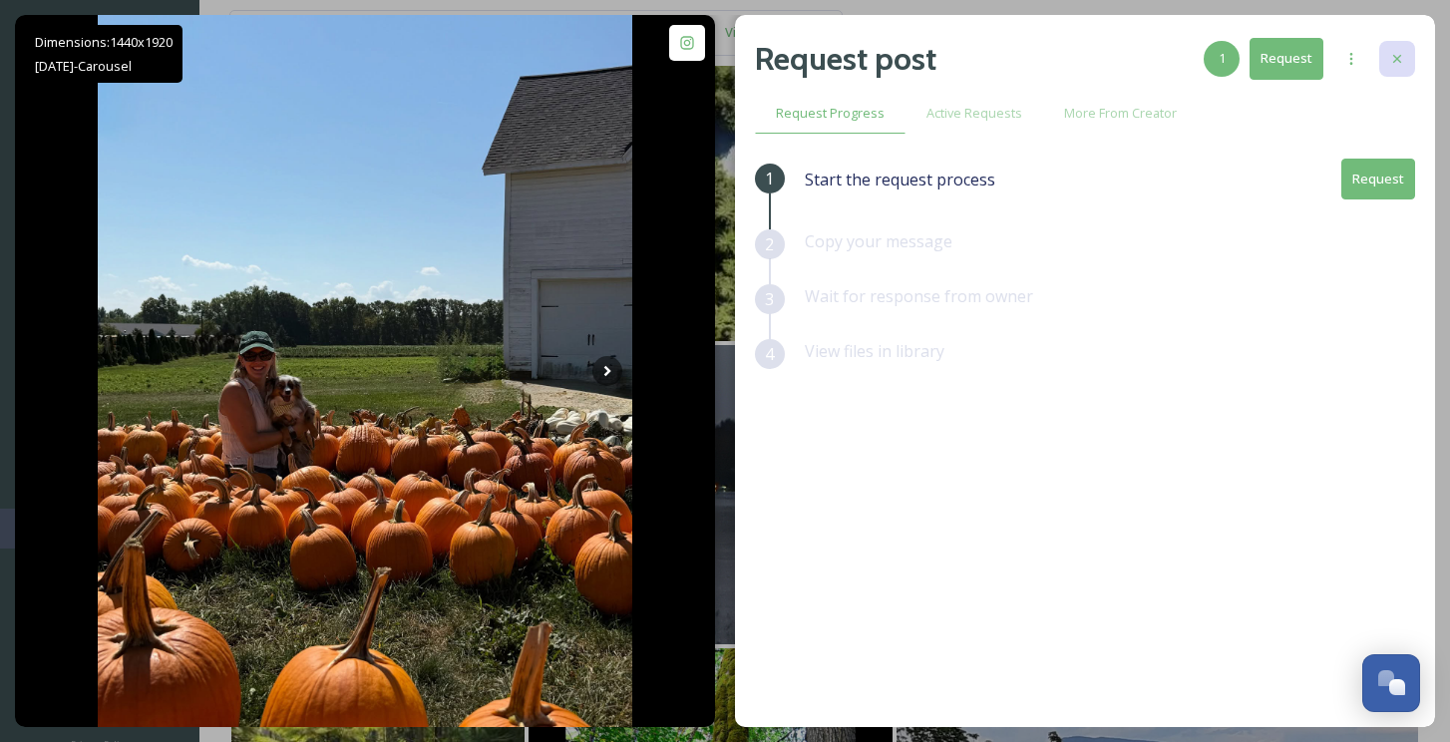
click at [1393, 60] on icon at bounding box center [1397, 59] width 16 height 16
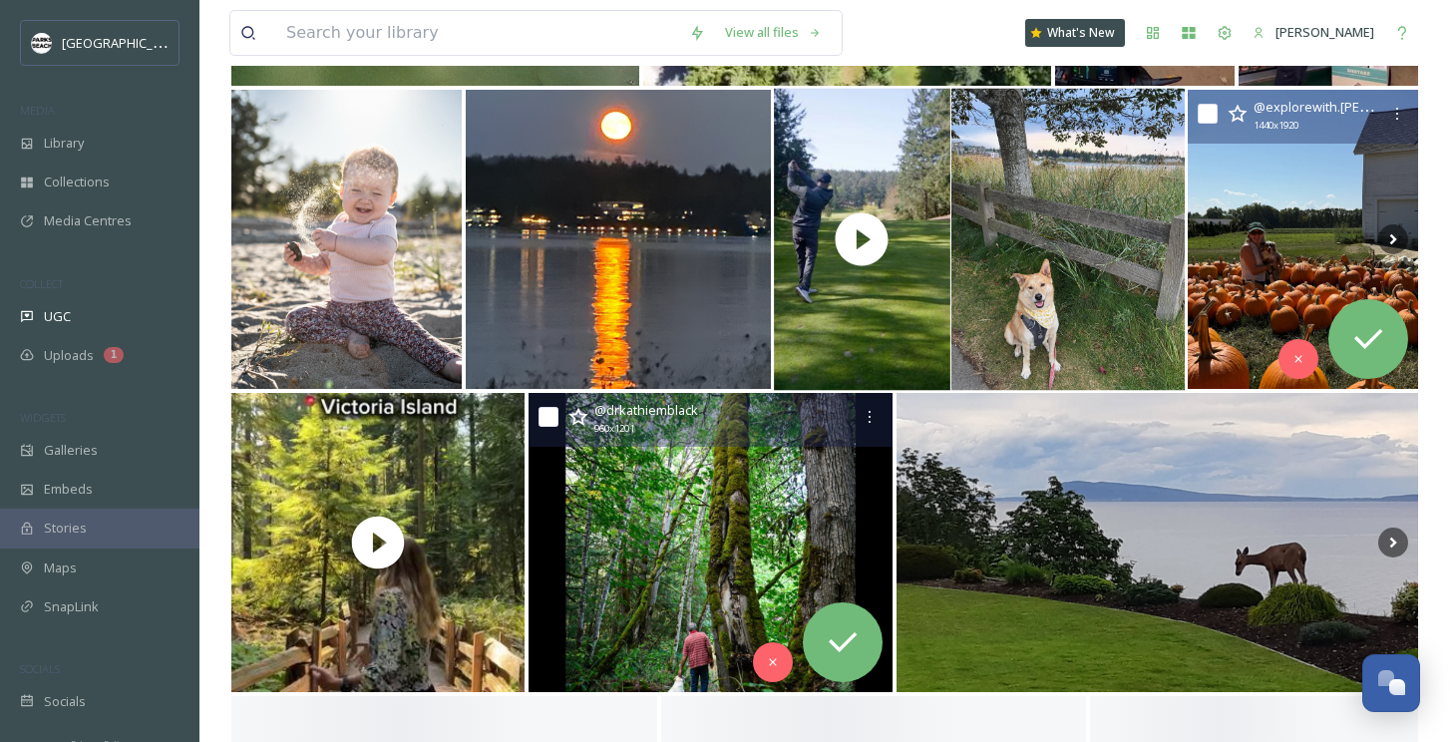
scroll to position [6071, 0]
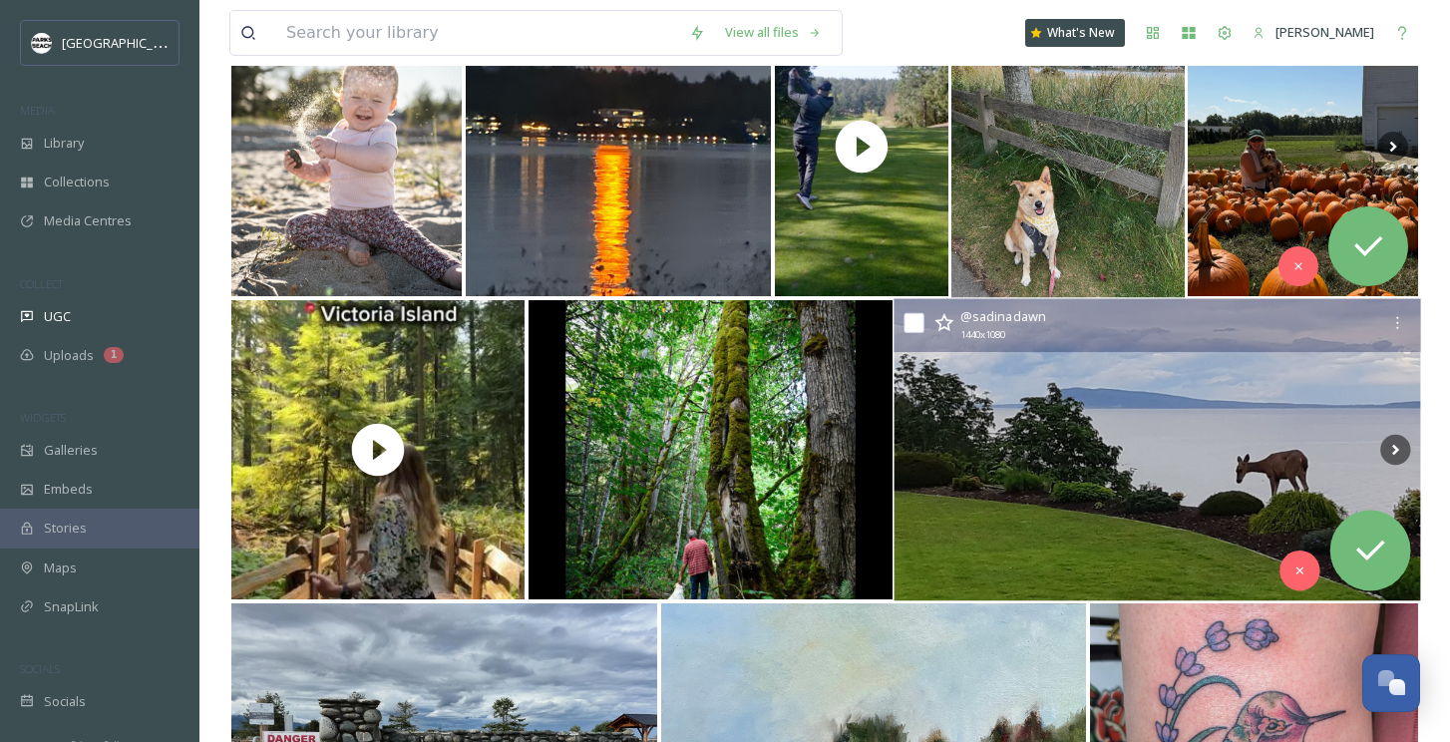
click at [1090, 485] on img at bounding box center [1157, 450] width 527 height 302
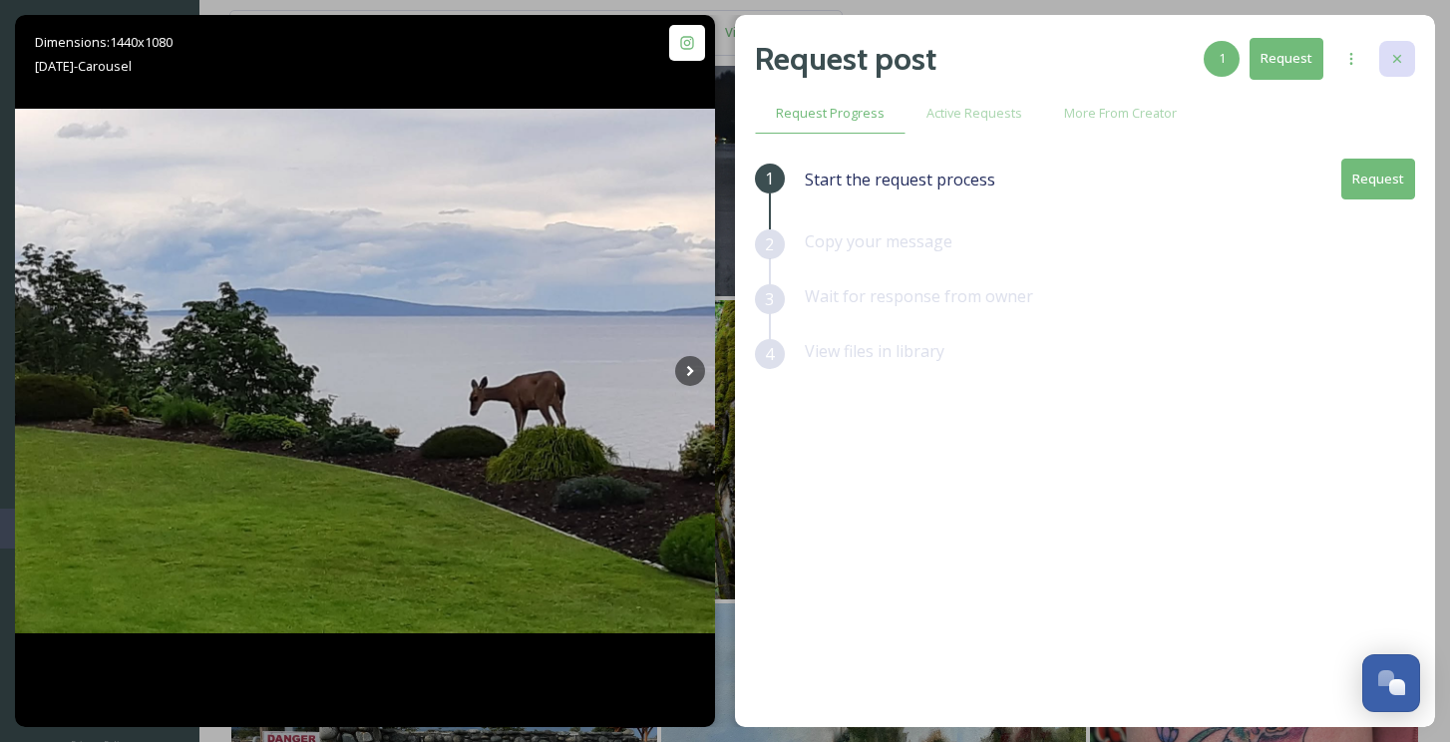
click at [1396, 69] on div at bounding box center [1397, 59] width 36 height 36
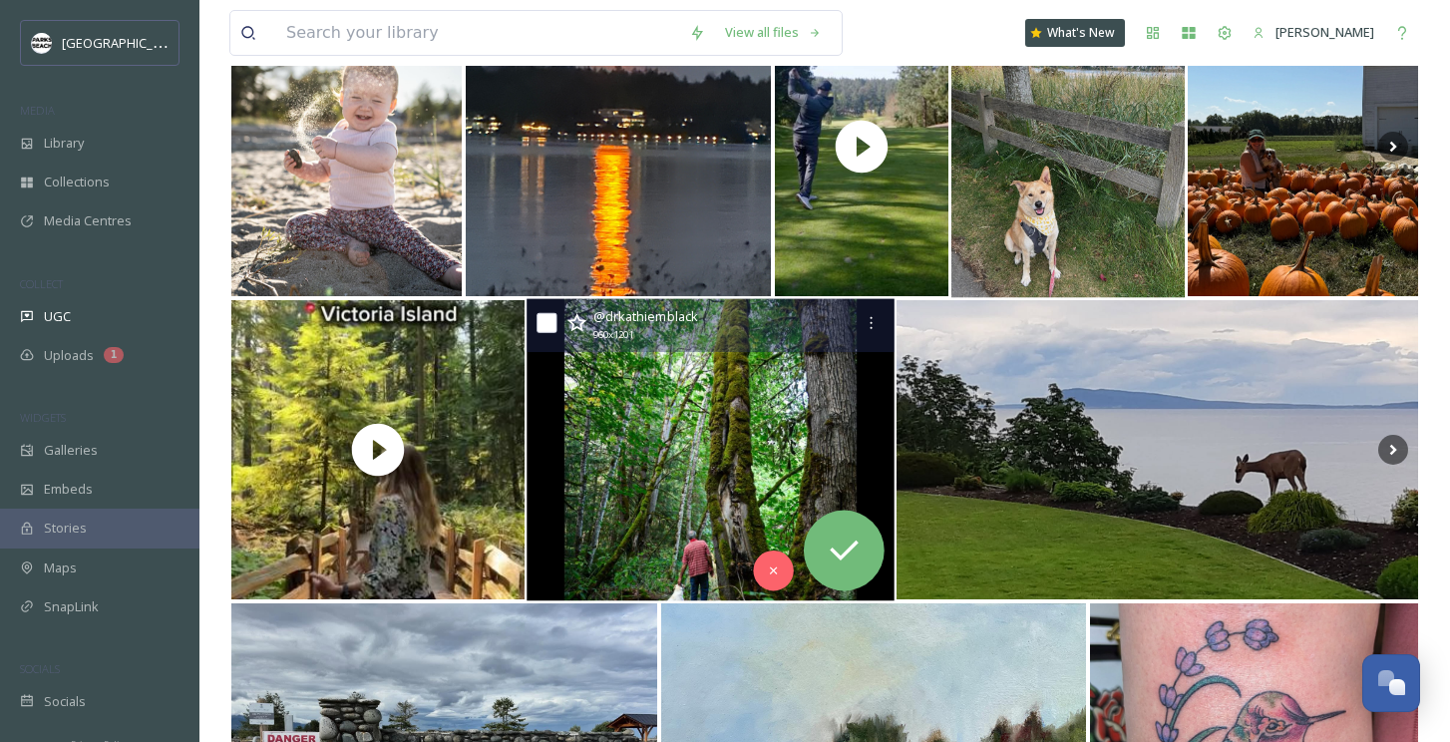
scroll to position [6293, 0]
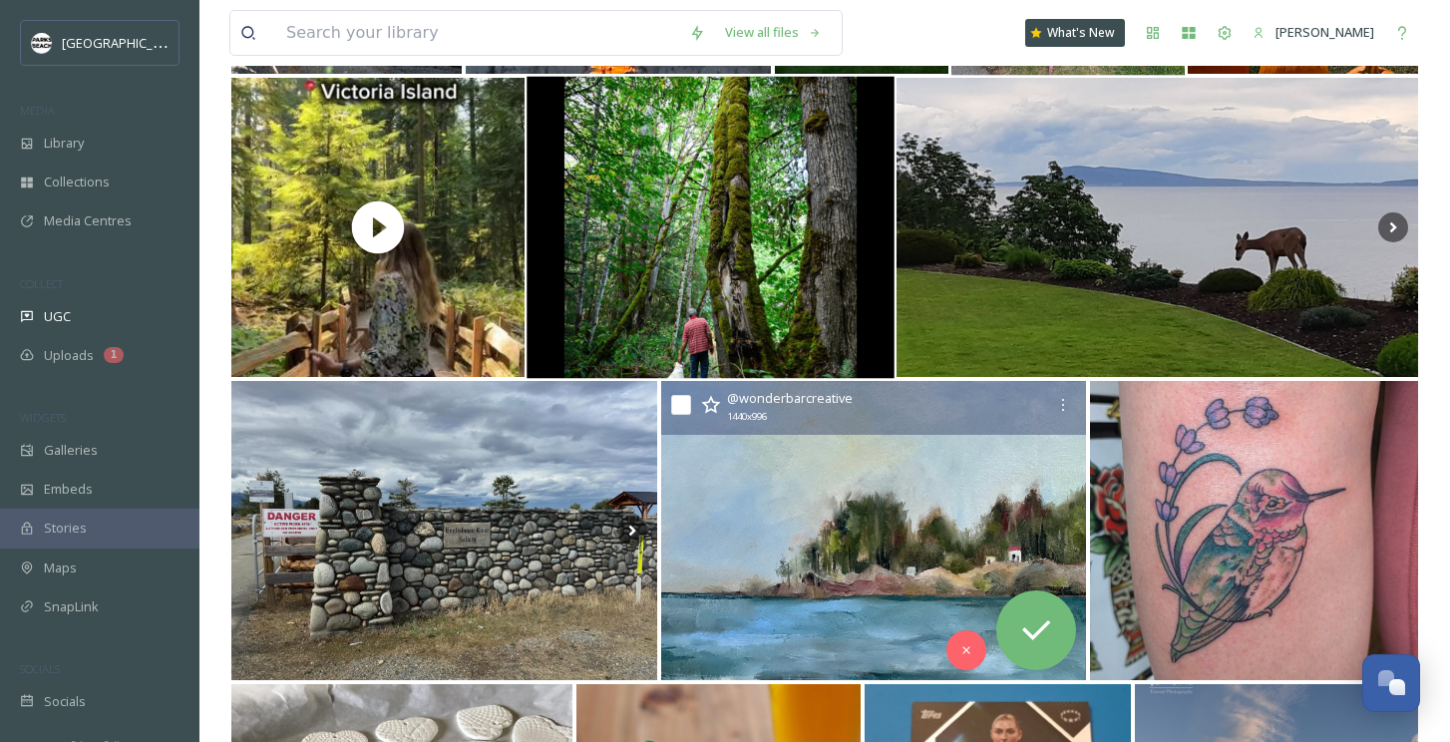
click at [702, 556] on img at bounding box center [874, 530] width 426 height 299
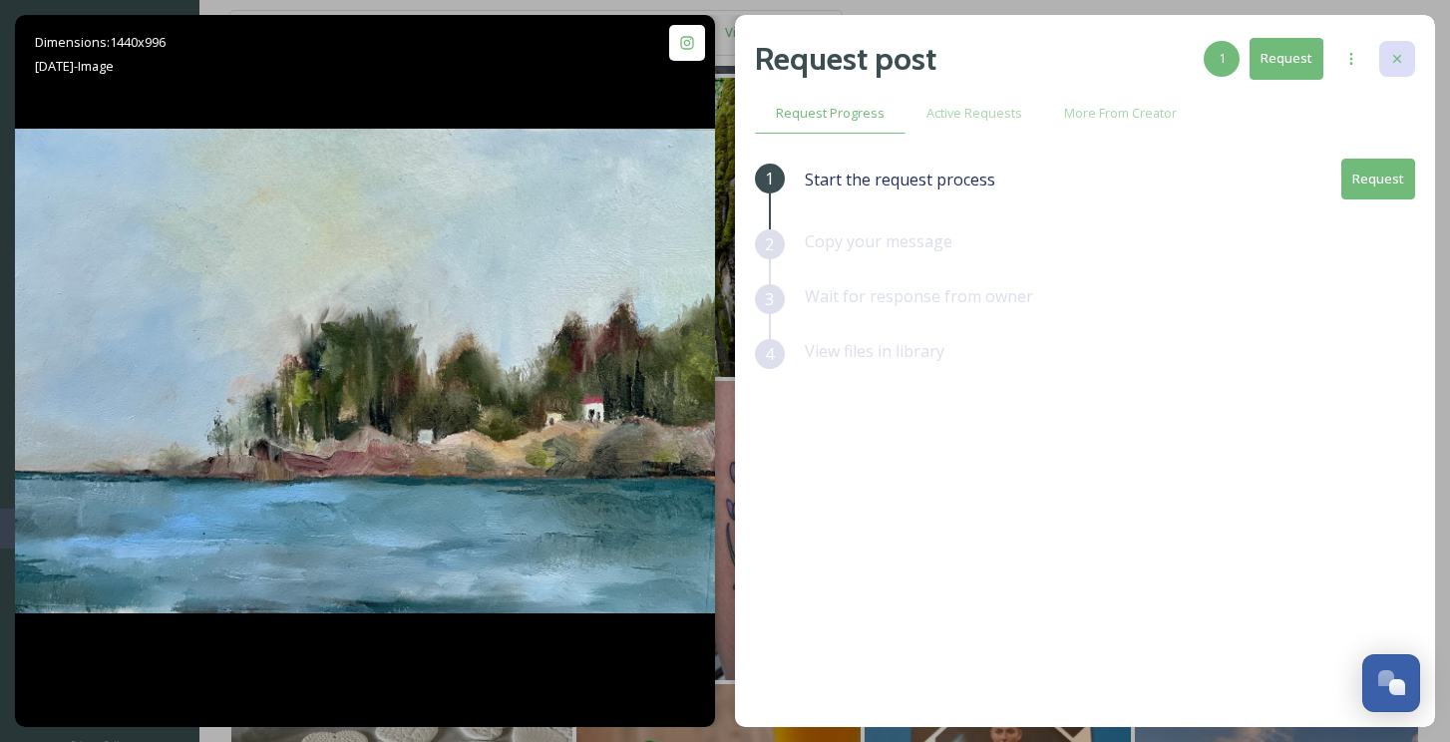
click at [1406, 42] on div at bounding box center [1397, 59] width 36 height 36
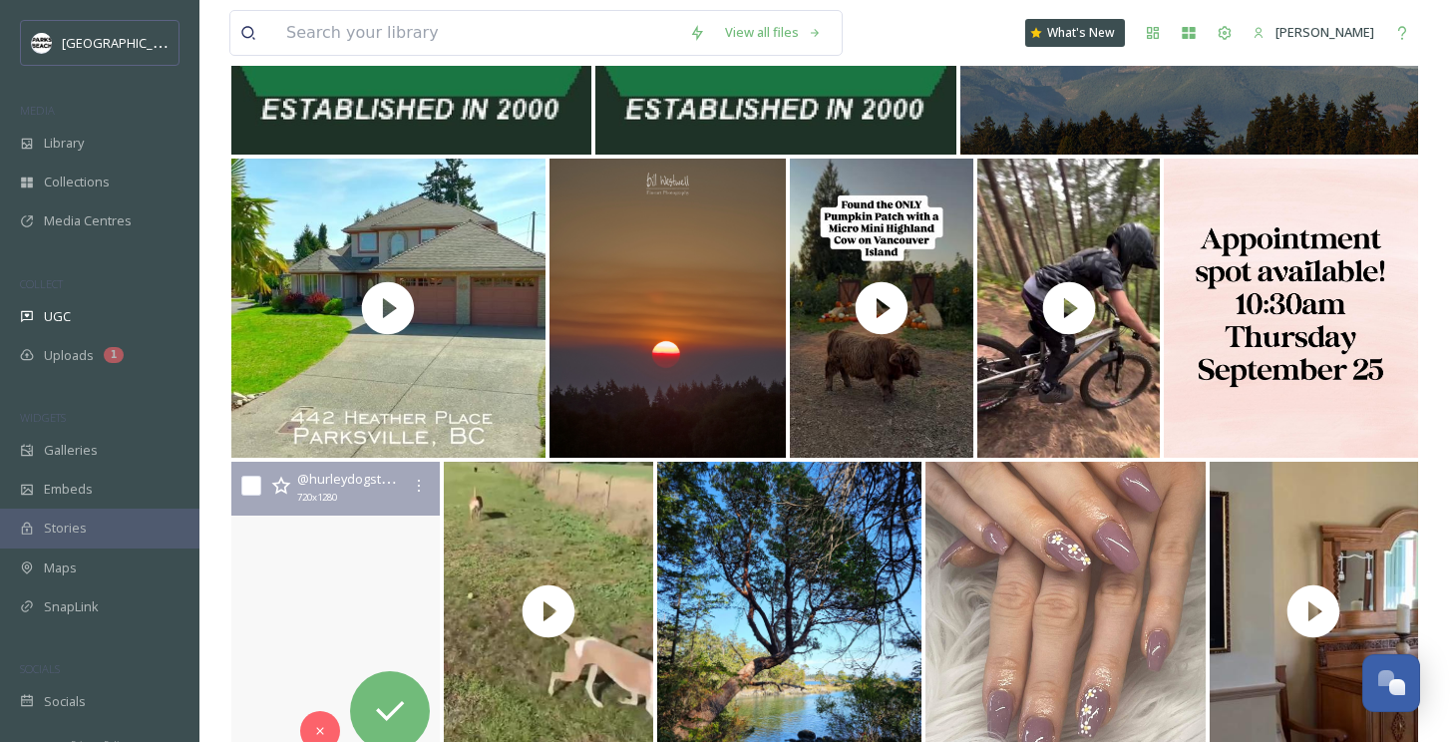
scroll to position [7796, 0]
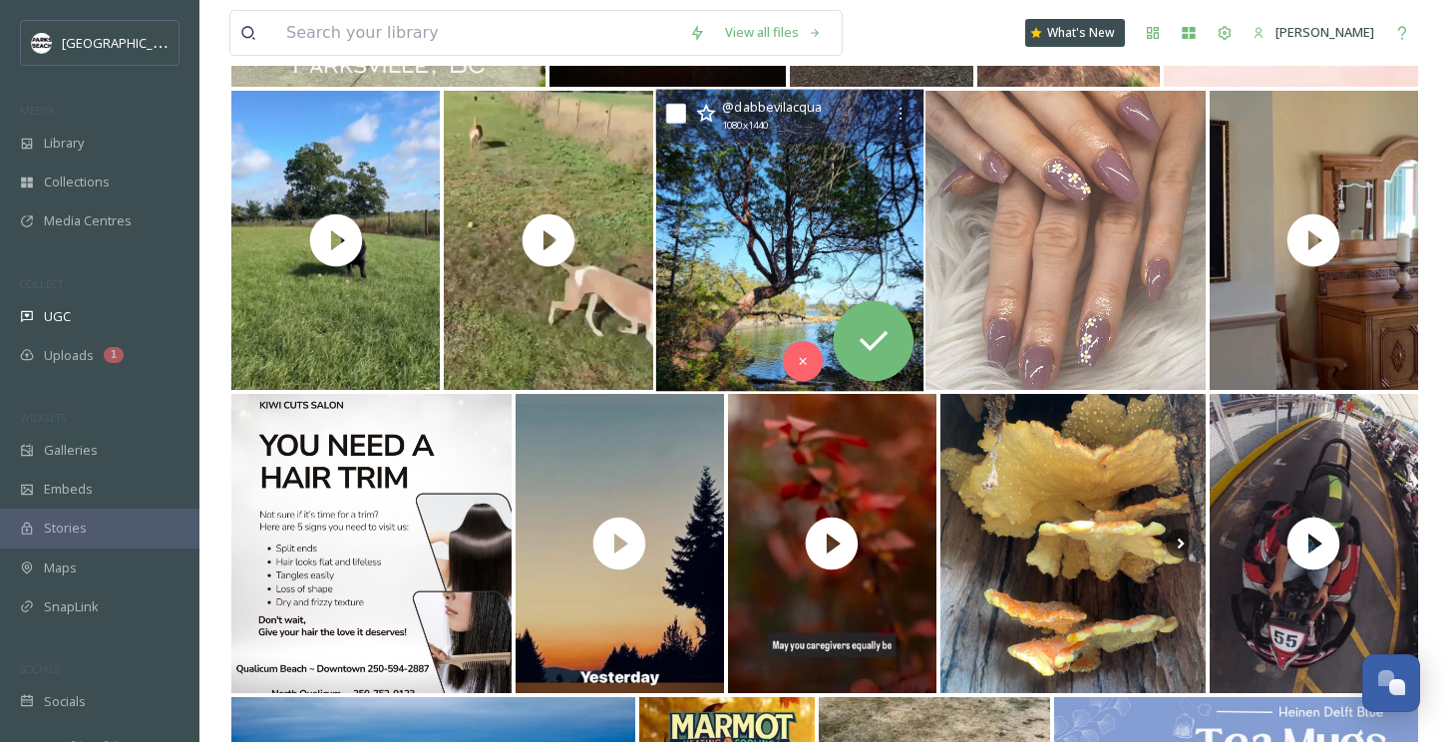
click at [738, 255] on img at bounding box center [788, 241] width 267 height 302
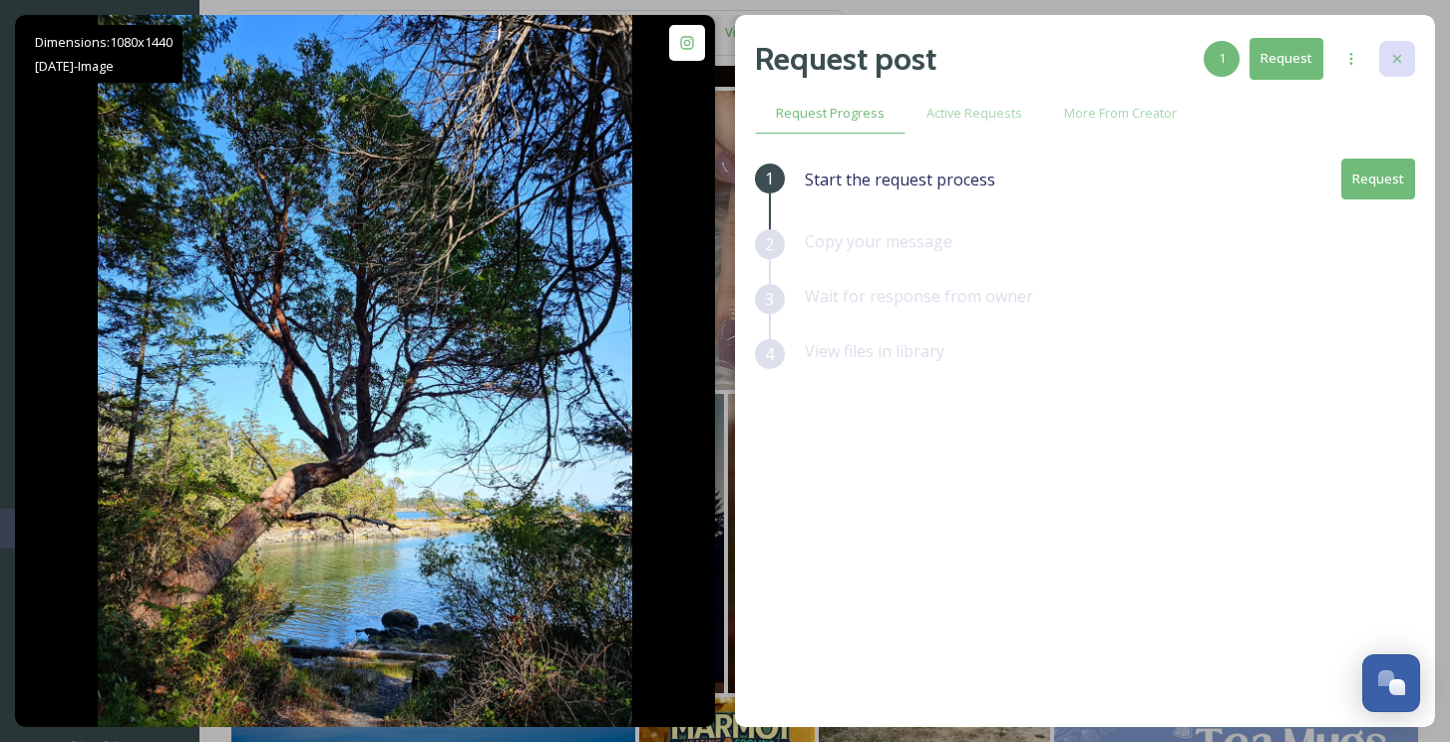
click at [1399, 59] on icon at bounding box center [1397, 59] width 16 height 16
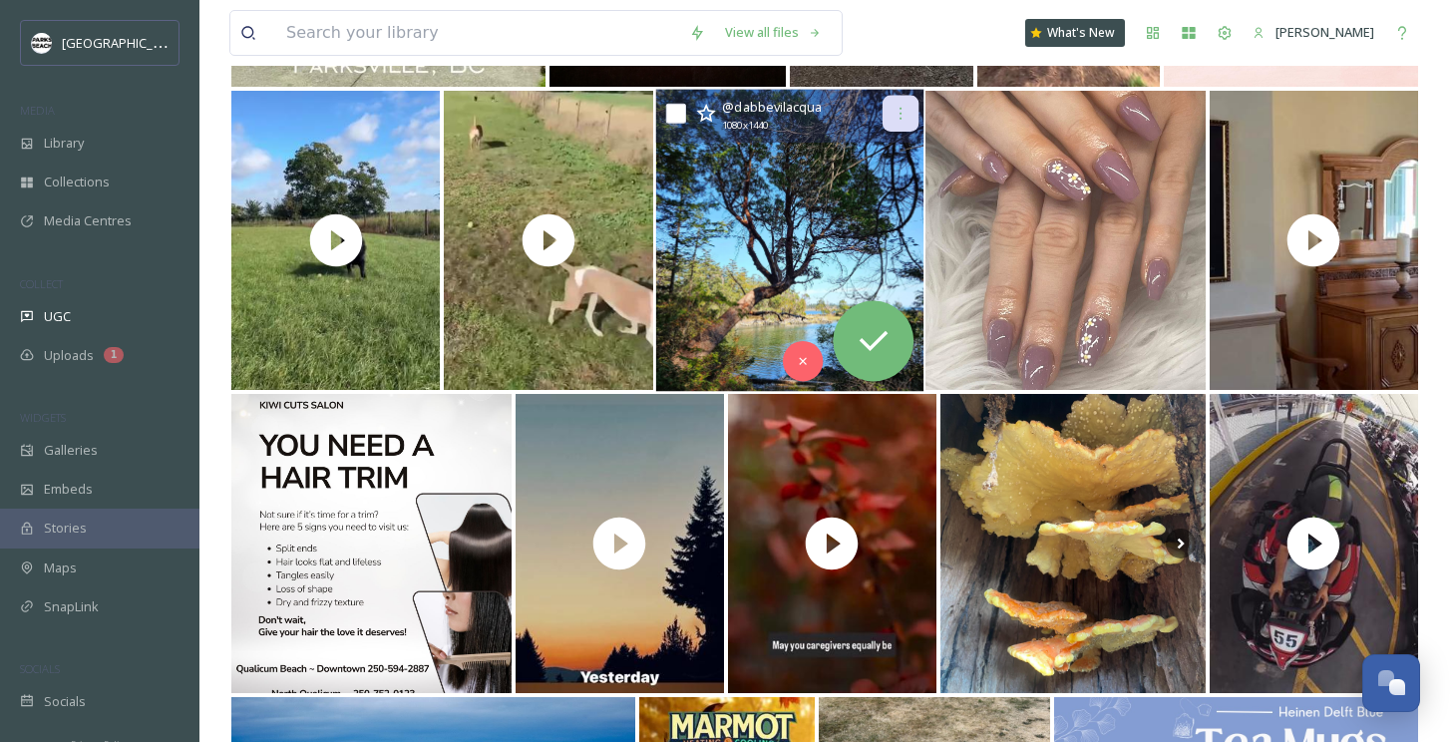
click at [898, 112] on icon at bounding box center [900, 114] width 16 height 16
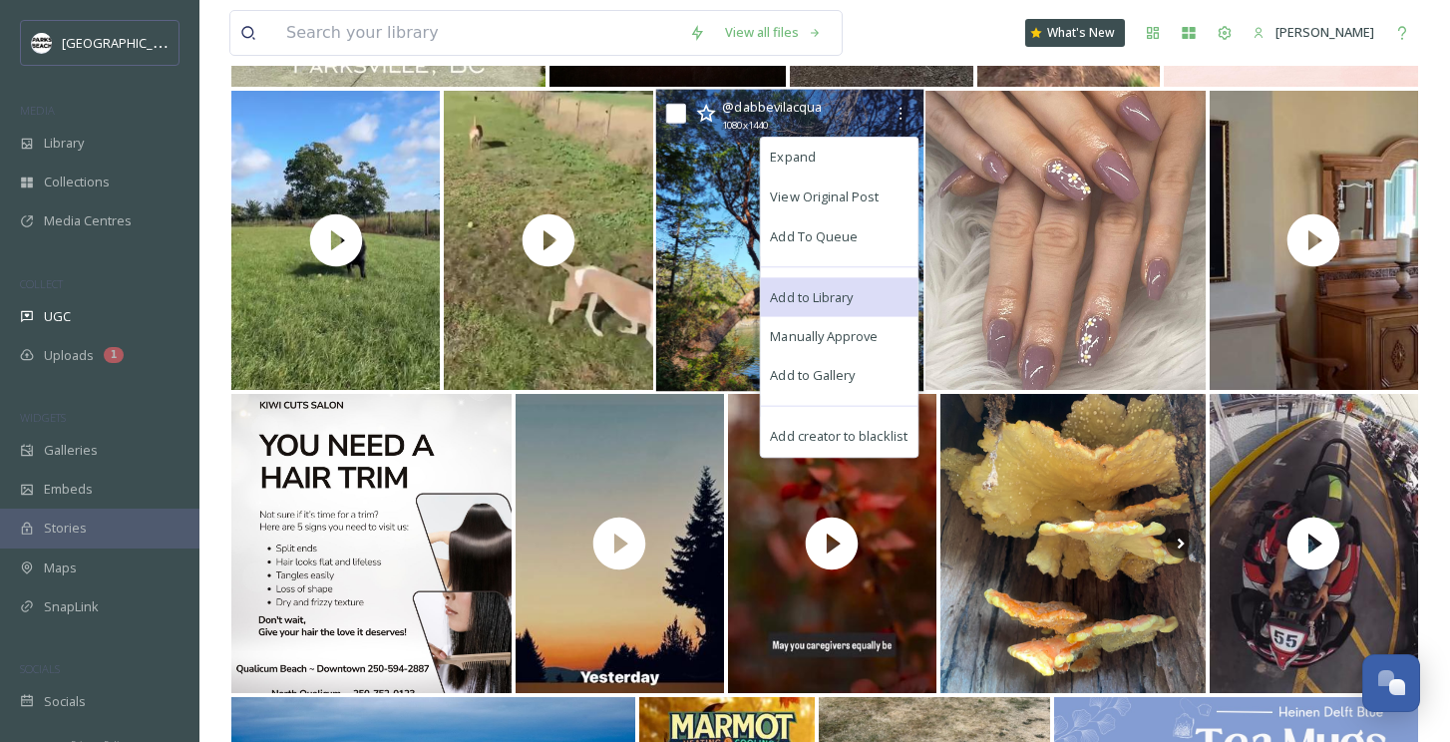
click at [806, 294] on span "Add to Library" at bounding box center [811, 296] width 83 height 19
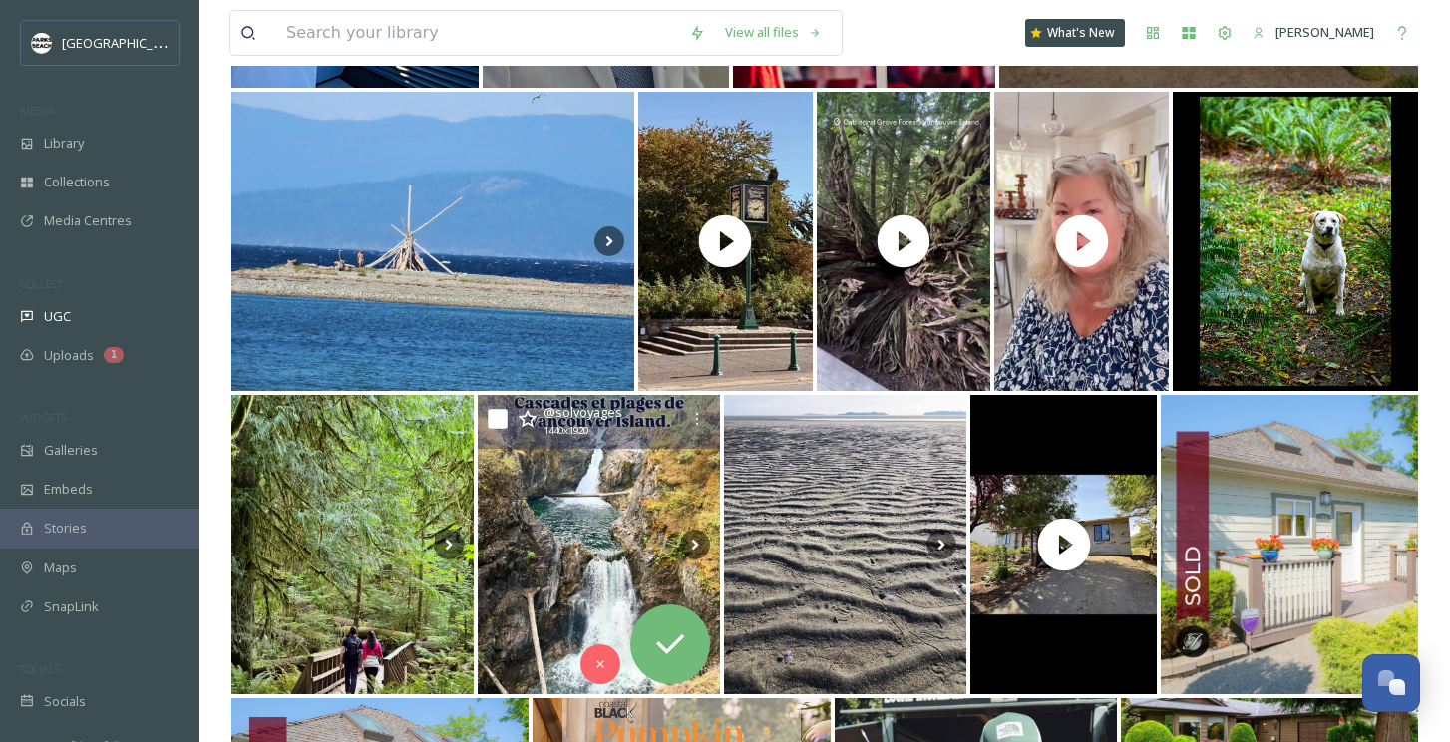
scroll to position [10521, 0]
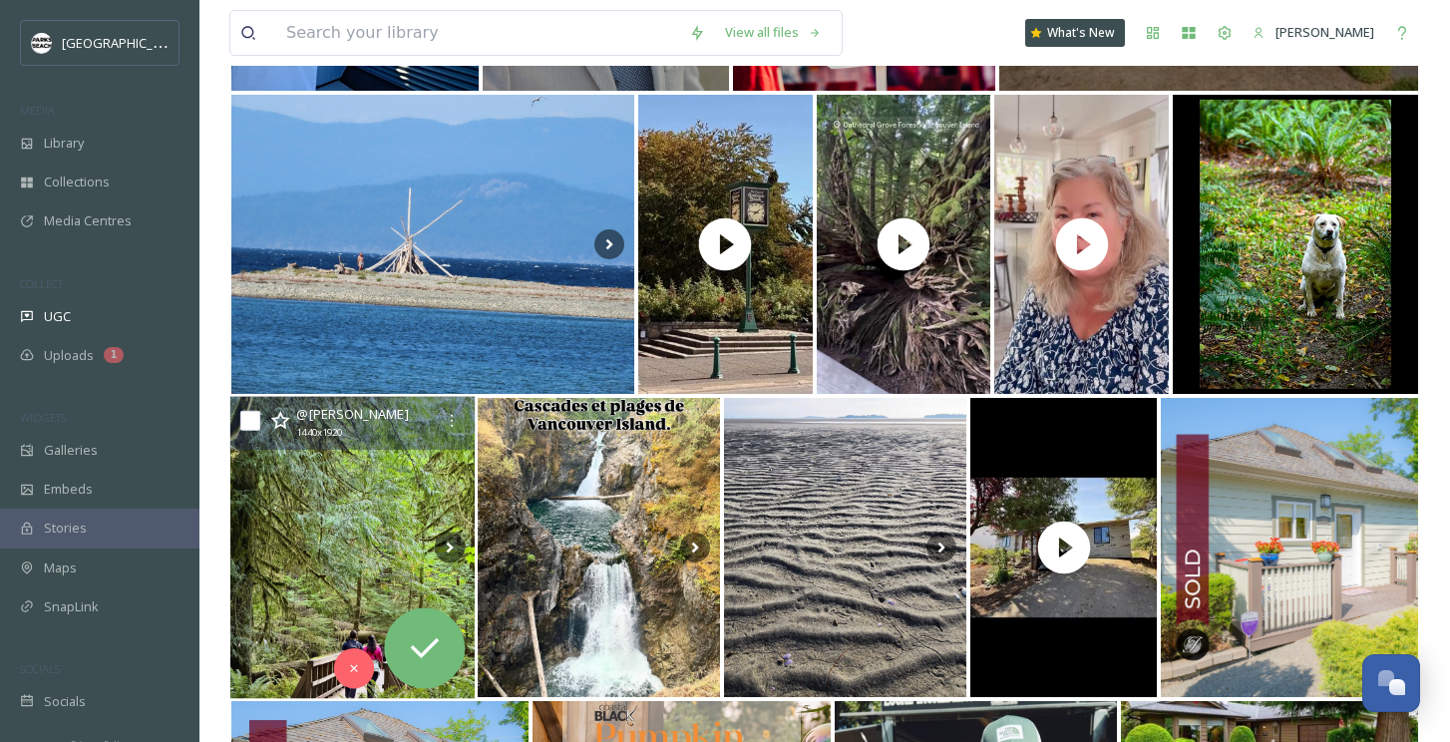
click at [372, 522] on img at bounding box center [352, 548] width 244 height 302
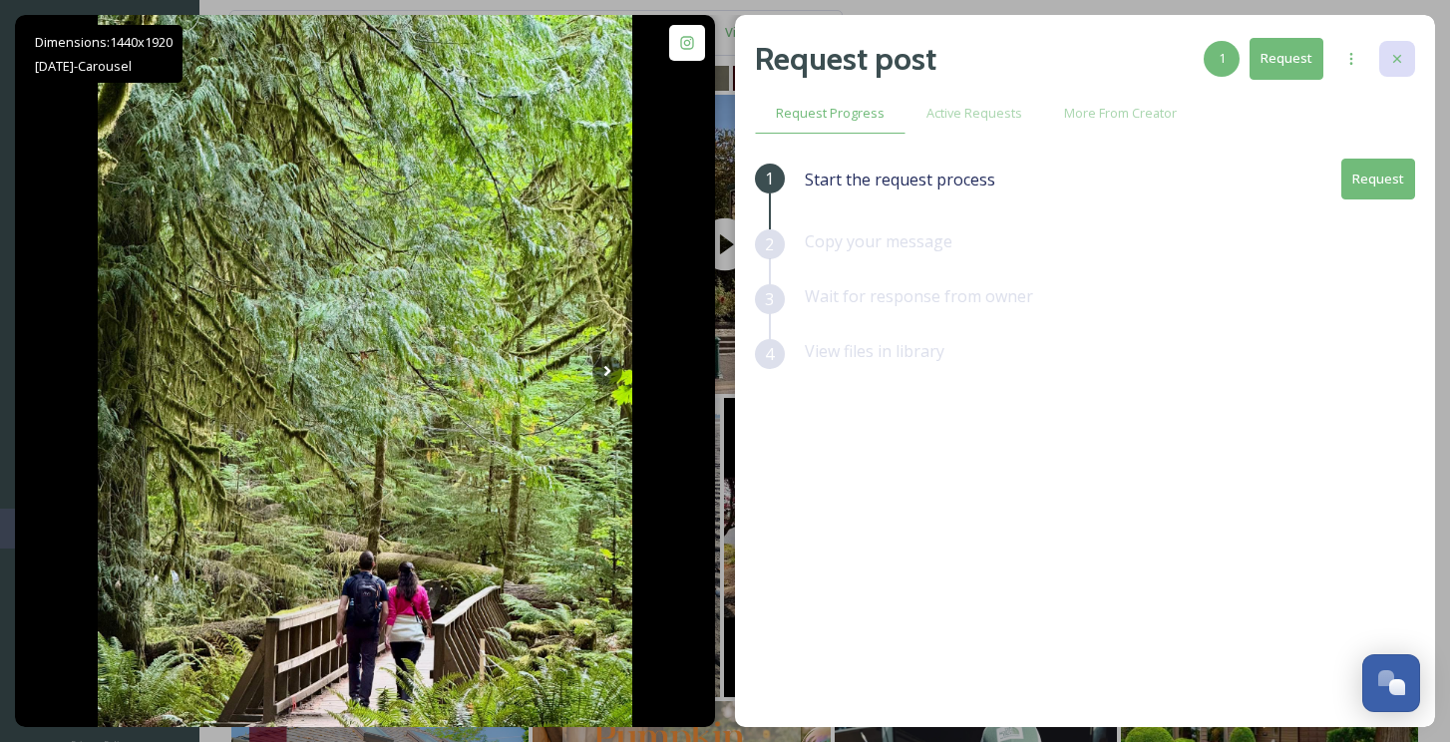
click at [1400, 56] on icon at bounding box center [1397, 59] width 8 height 8
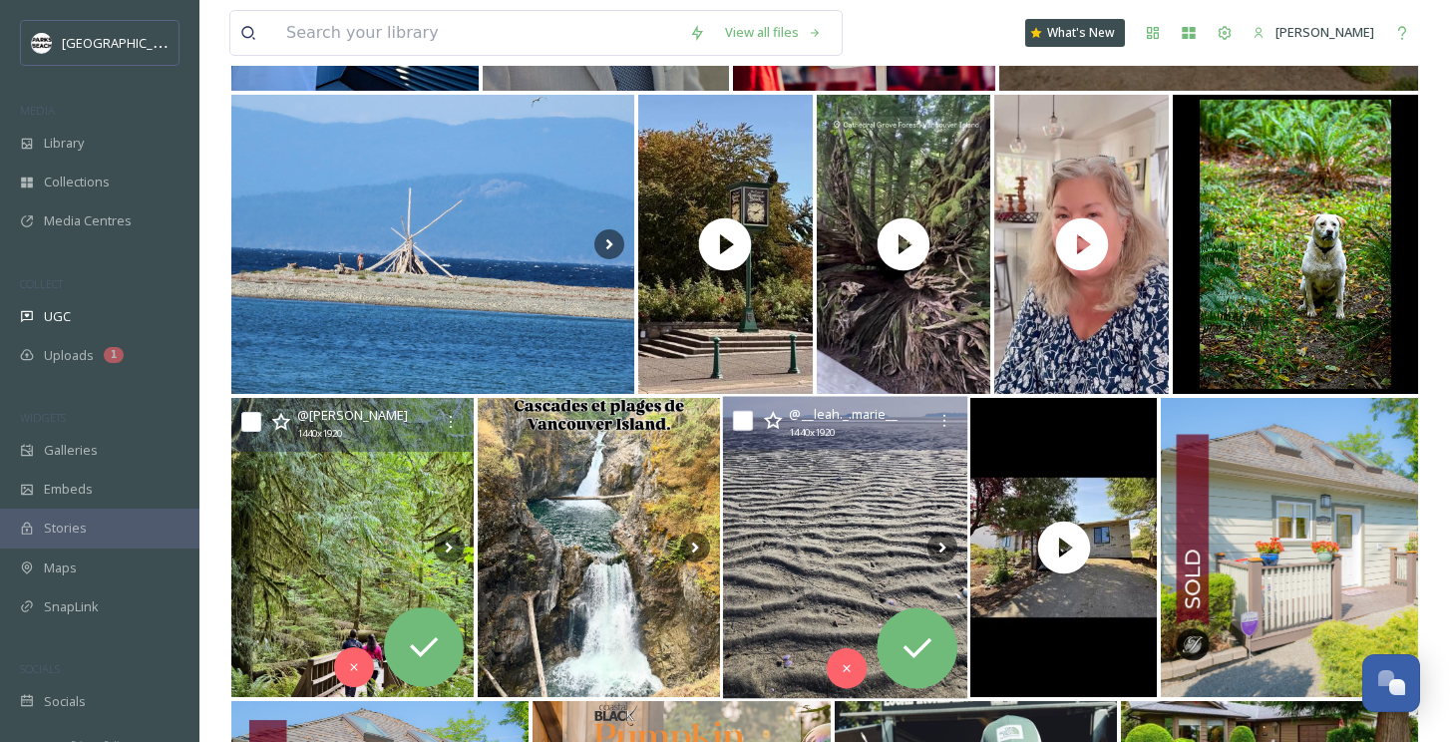
click at [896, 486] on img at bounding box center [845, 548] width 244 height 302
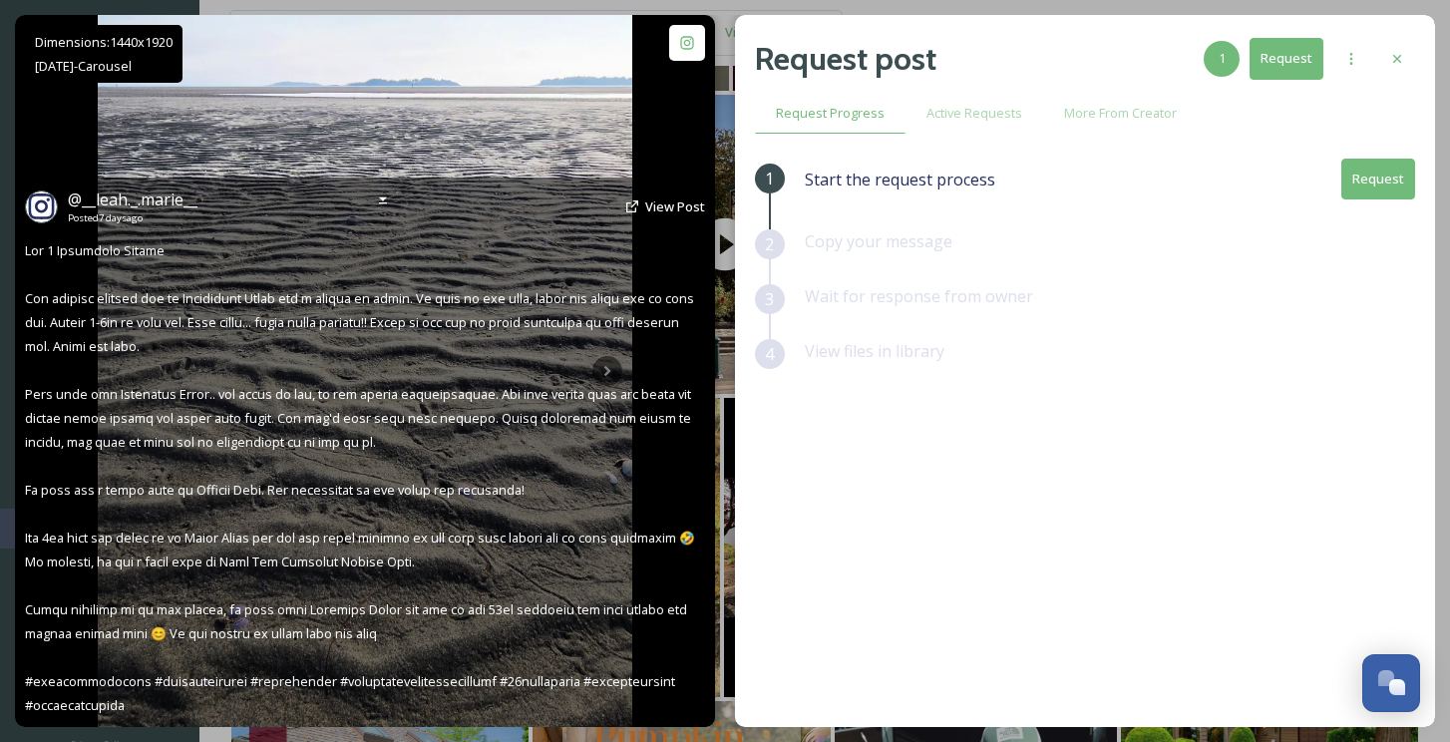
click at [618, 159] on img at bounding box center [365, 371] width 535 height 712
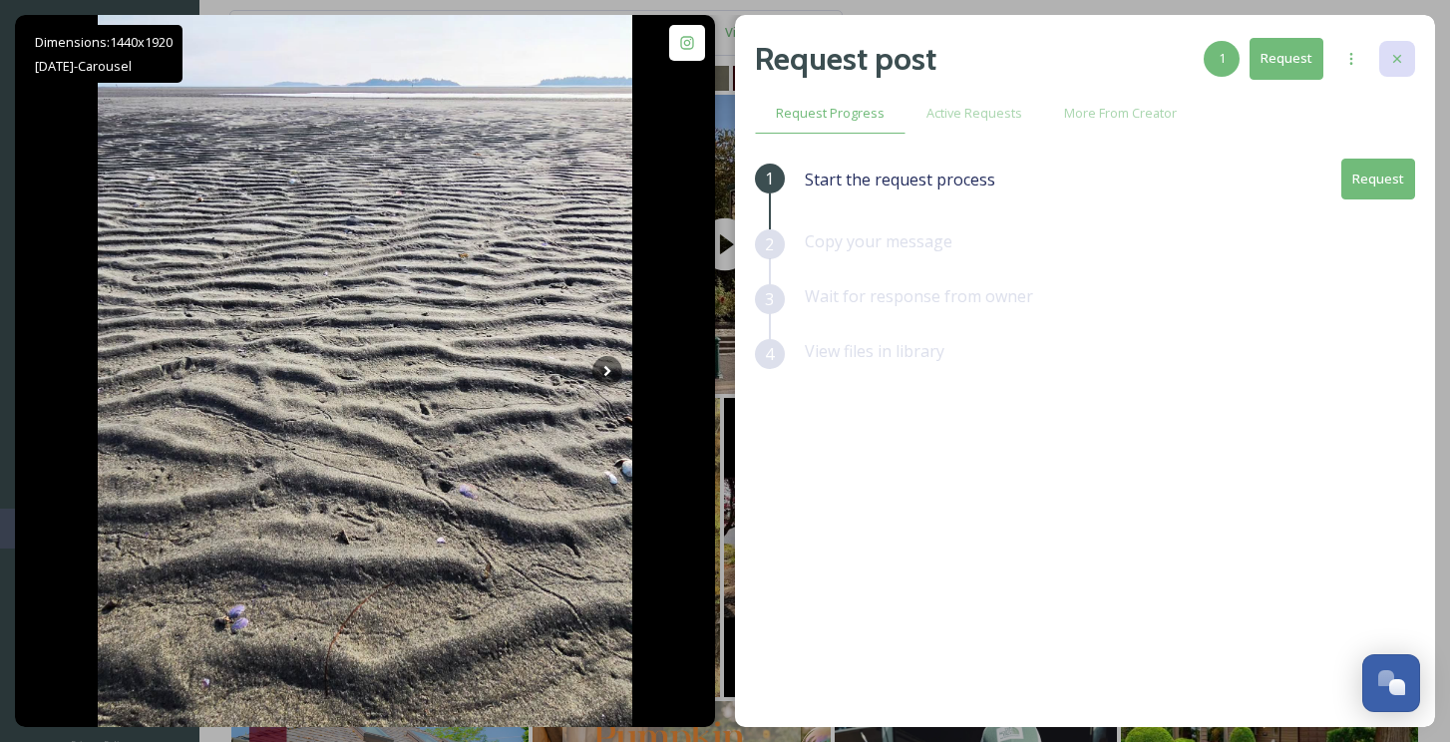
click at [1396, 49] on div at bounding box center [1397, 59] width 36 height 36
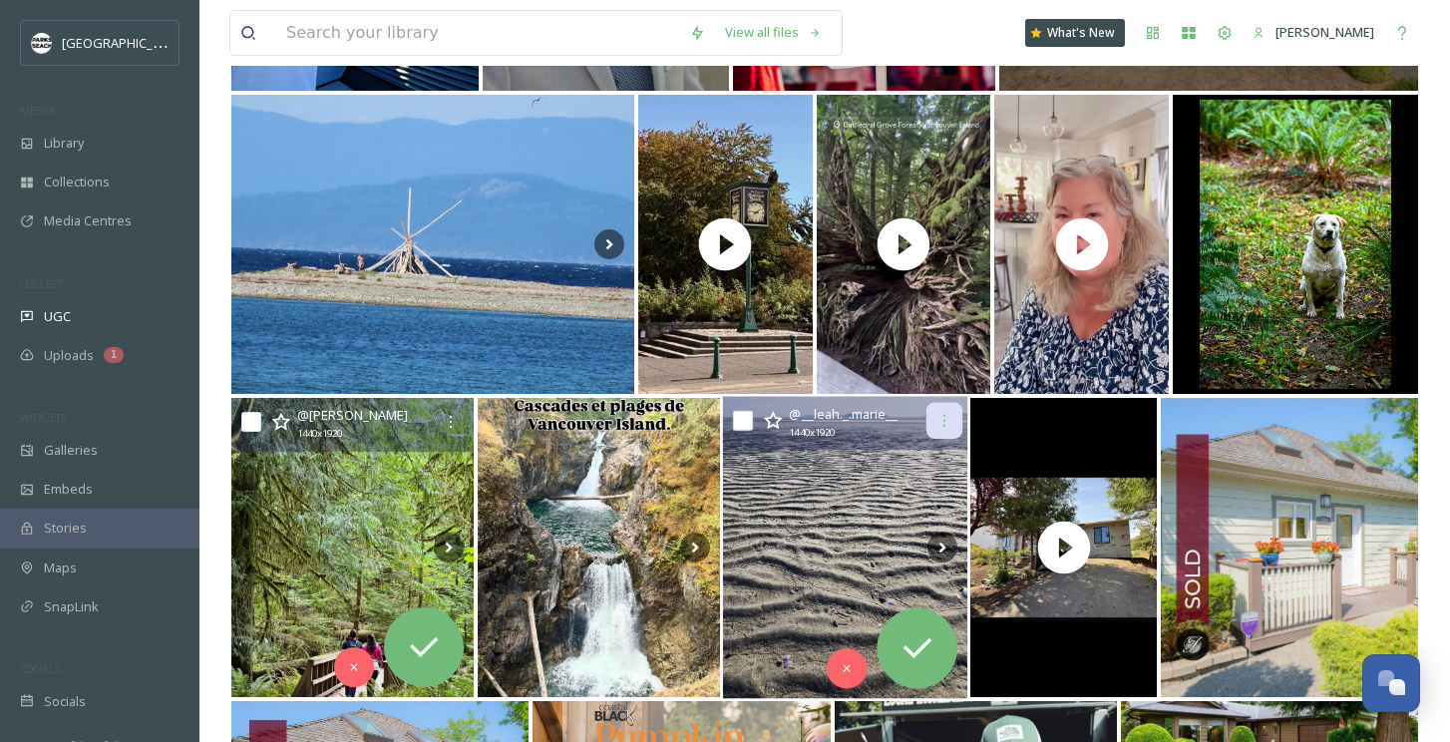
click at [947, 413] on icon at bounding box center [944, 421] width 16 height 16
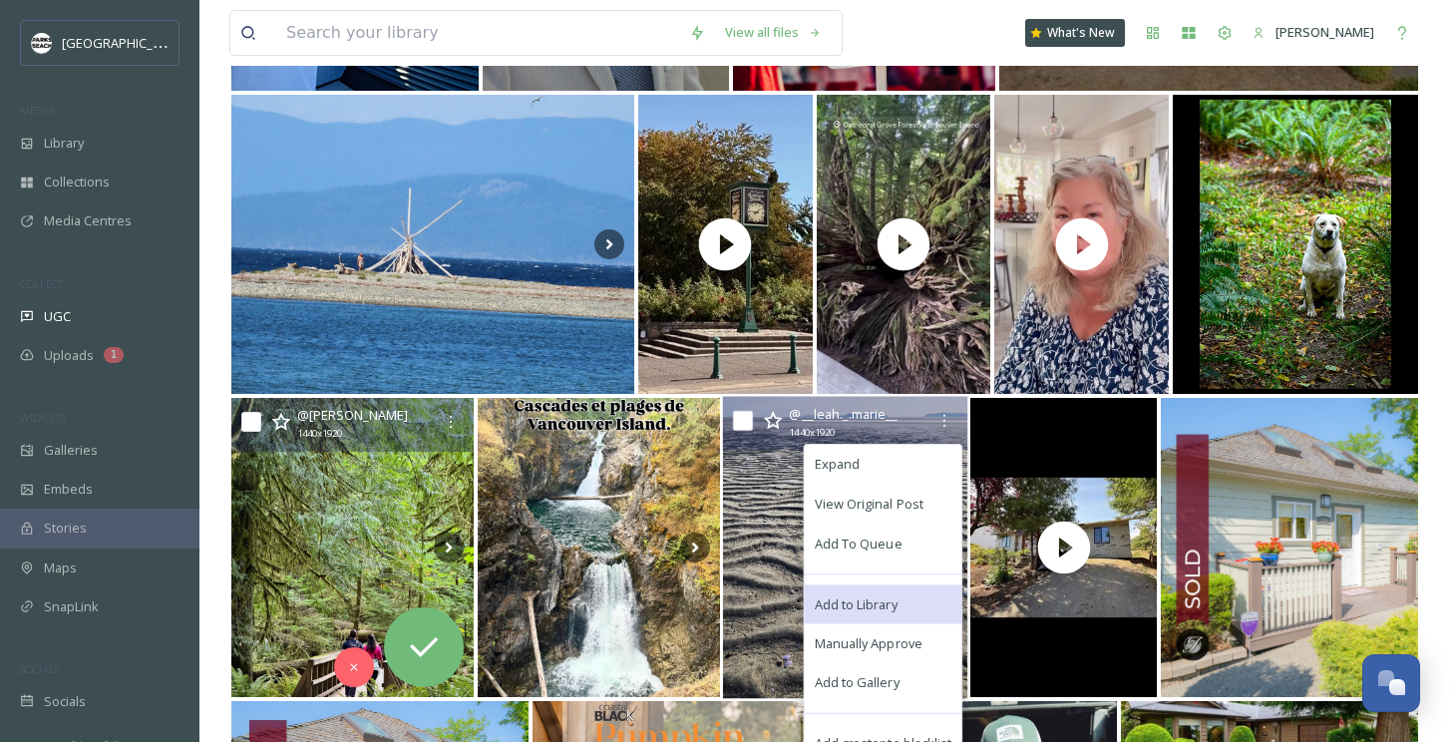
click at [857, 598] on span "Add to Library" at bounding box center [856, 603] width 83 height 19
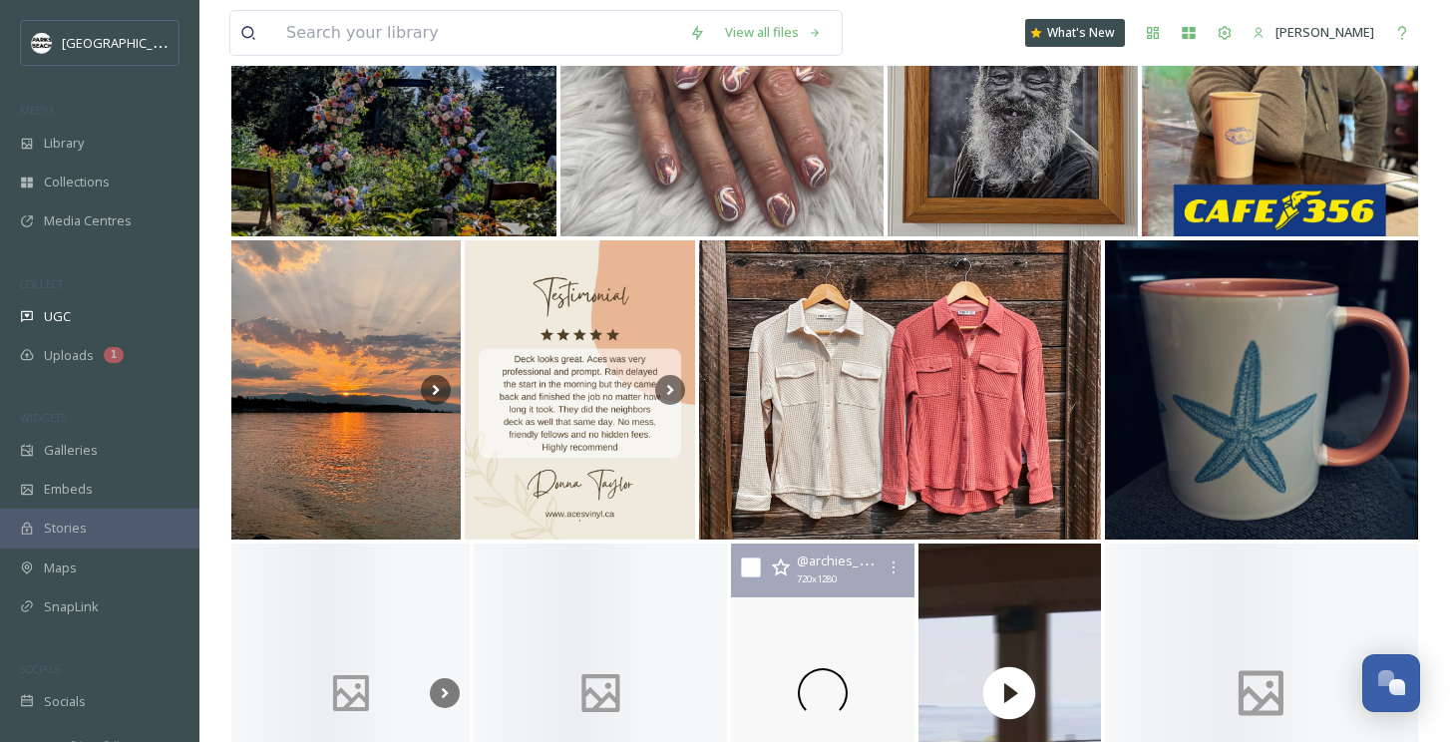
scroll to position [11948, 0]
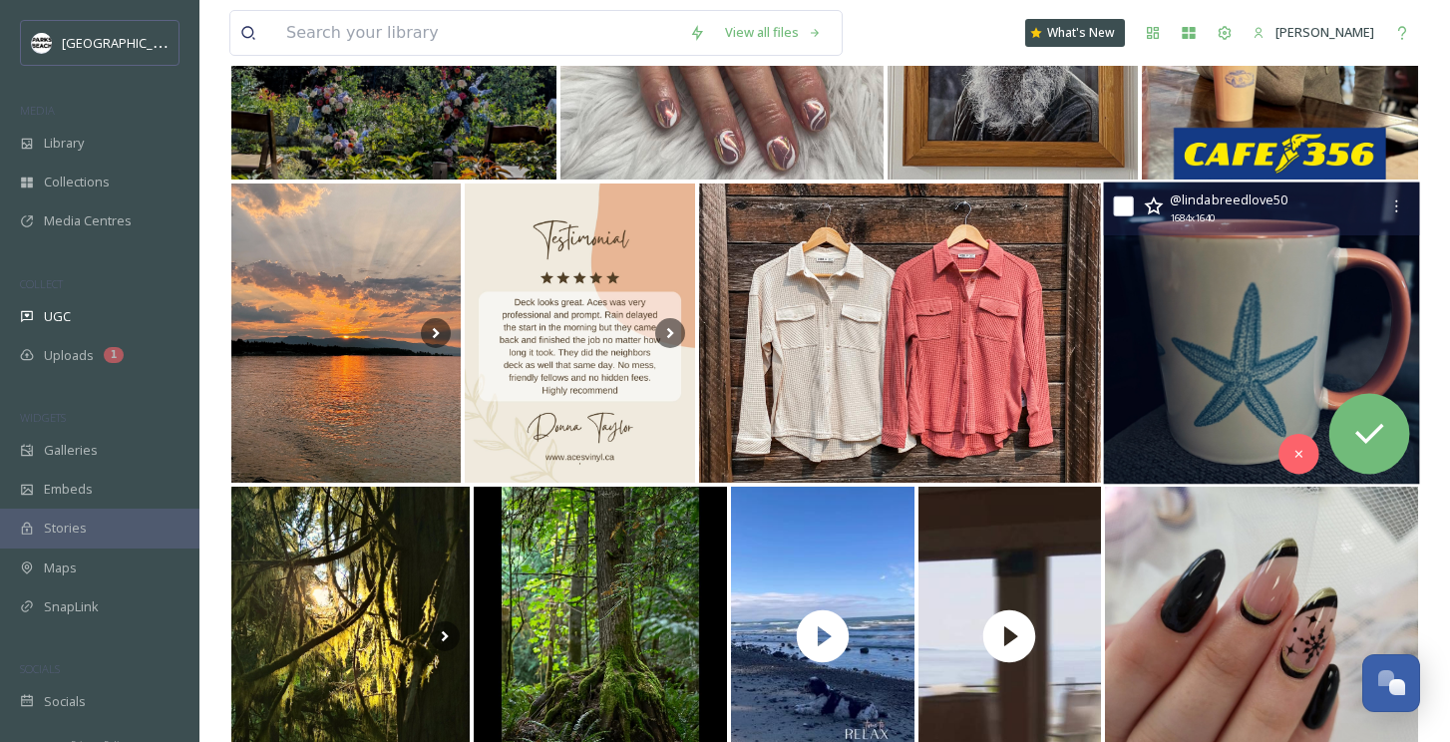
click at [1185, 372] on img at bounding box center [1262, 333] width 316 height 302
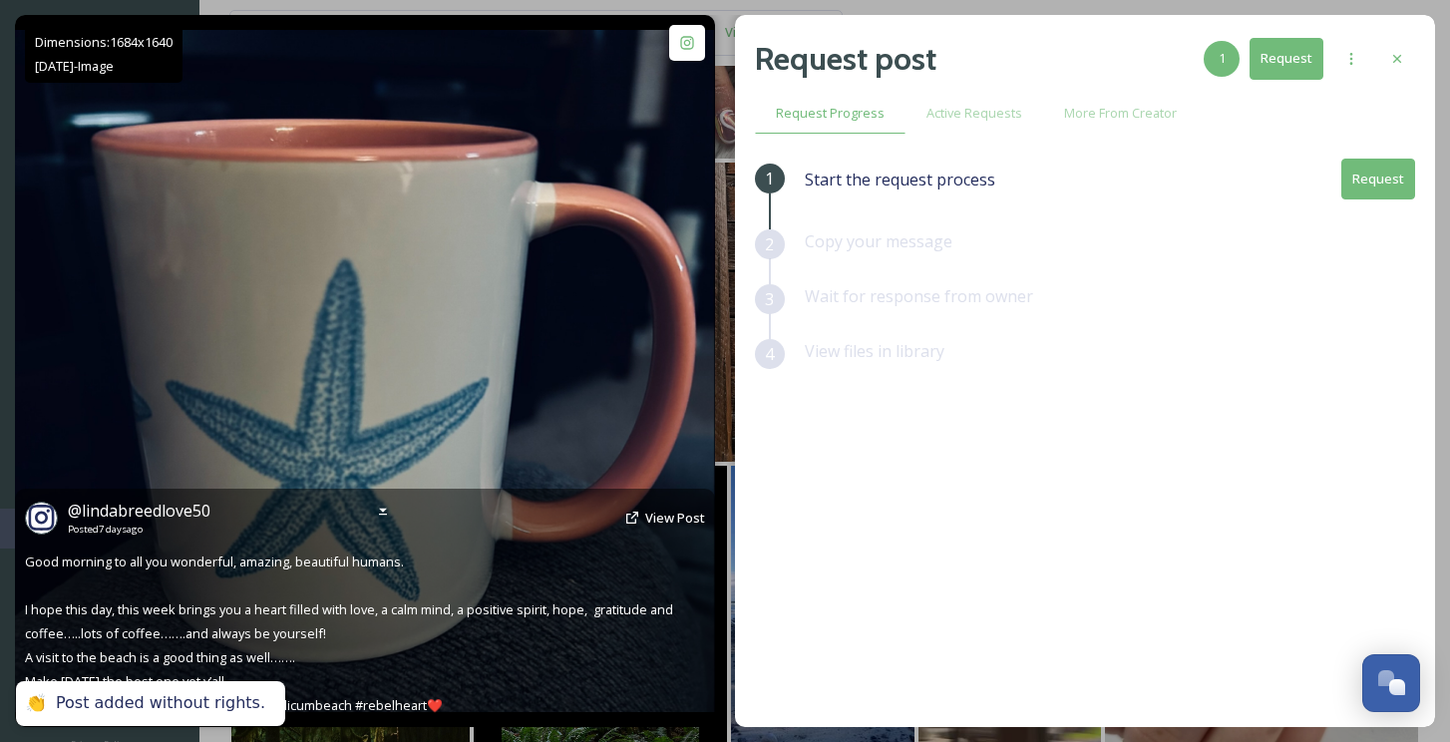
scroll to position [11972, 0]
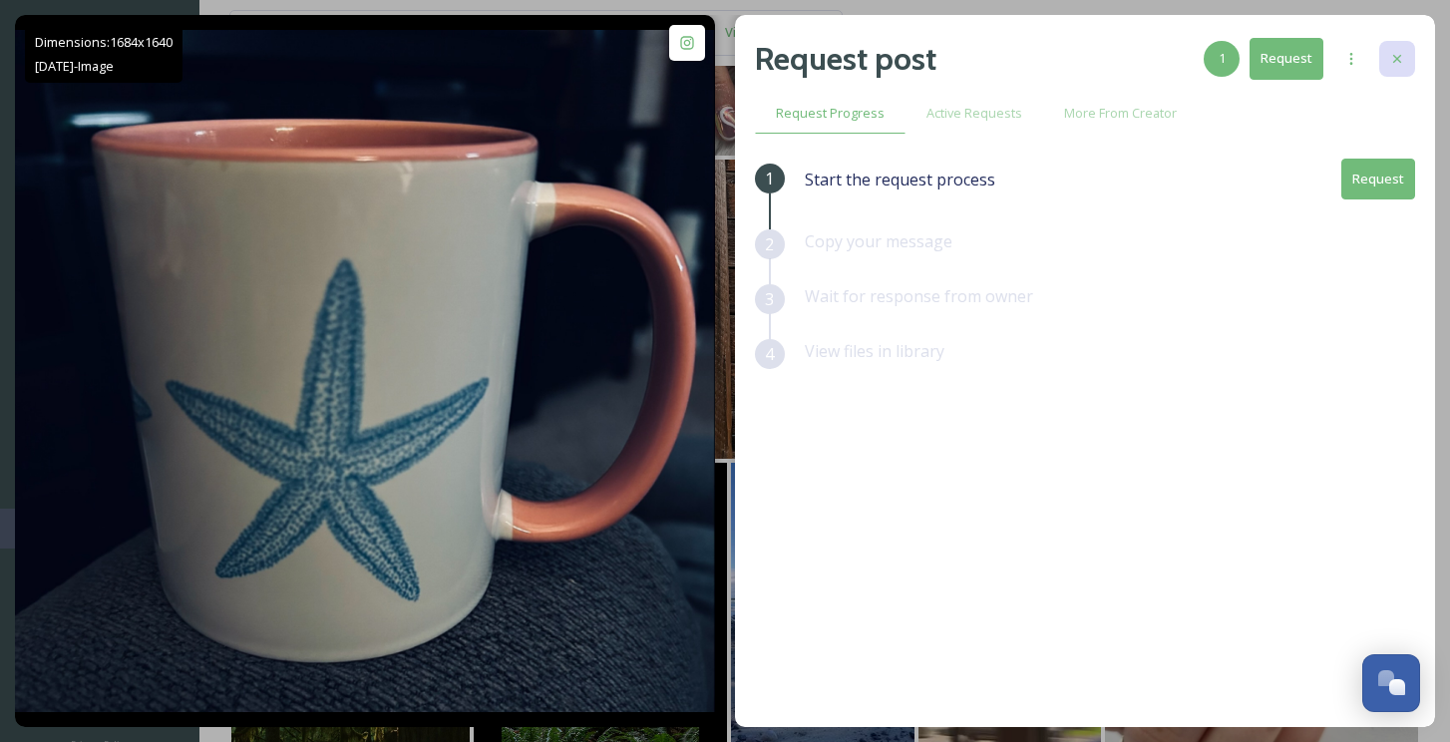
click at [1393, 55] on icon at bounding box center [1397, 59] width 8 height 8
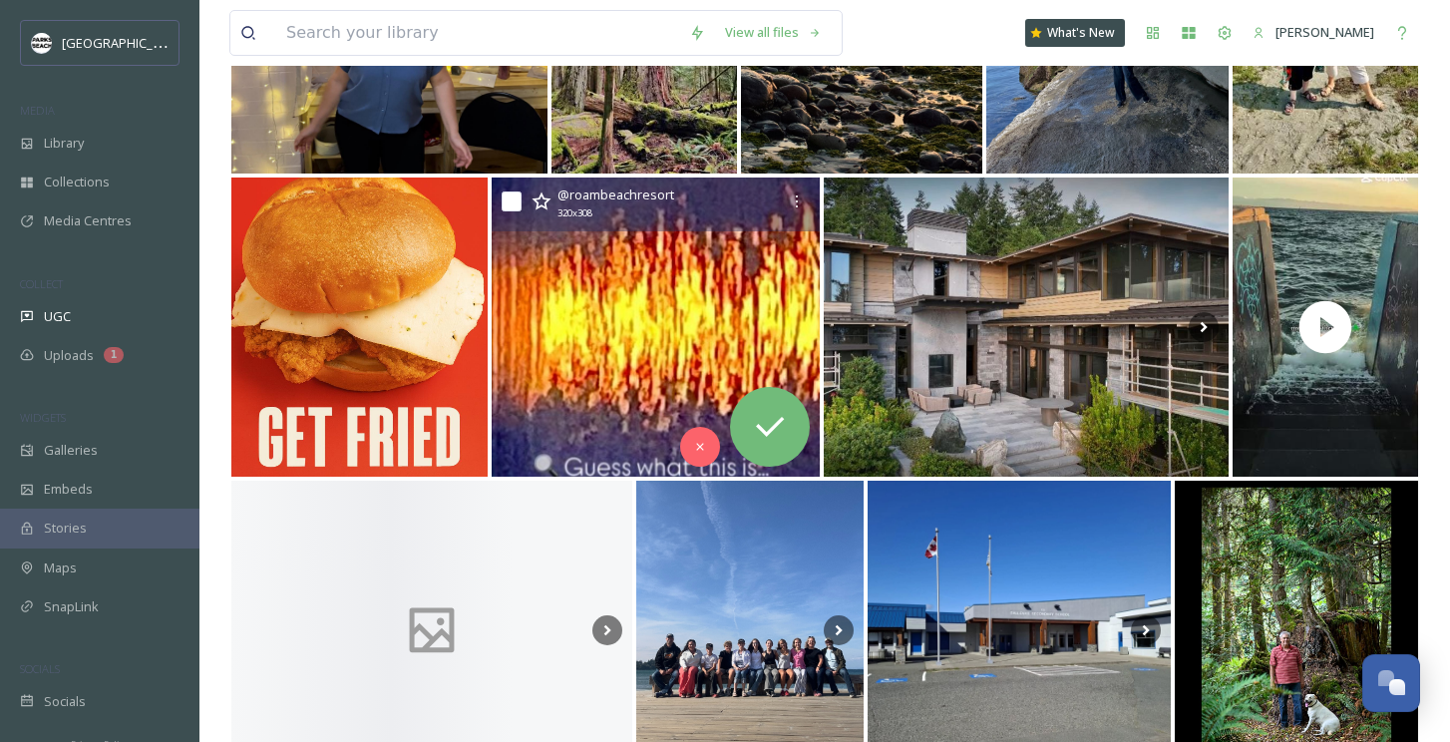
scroll to position [13600, 0]
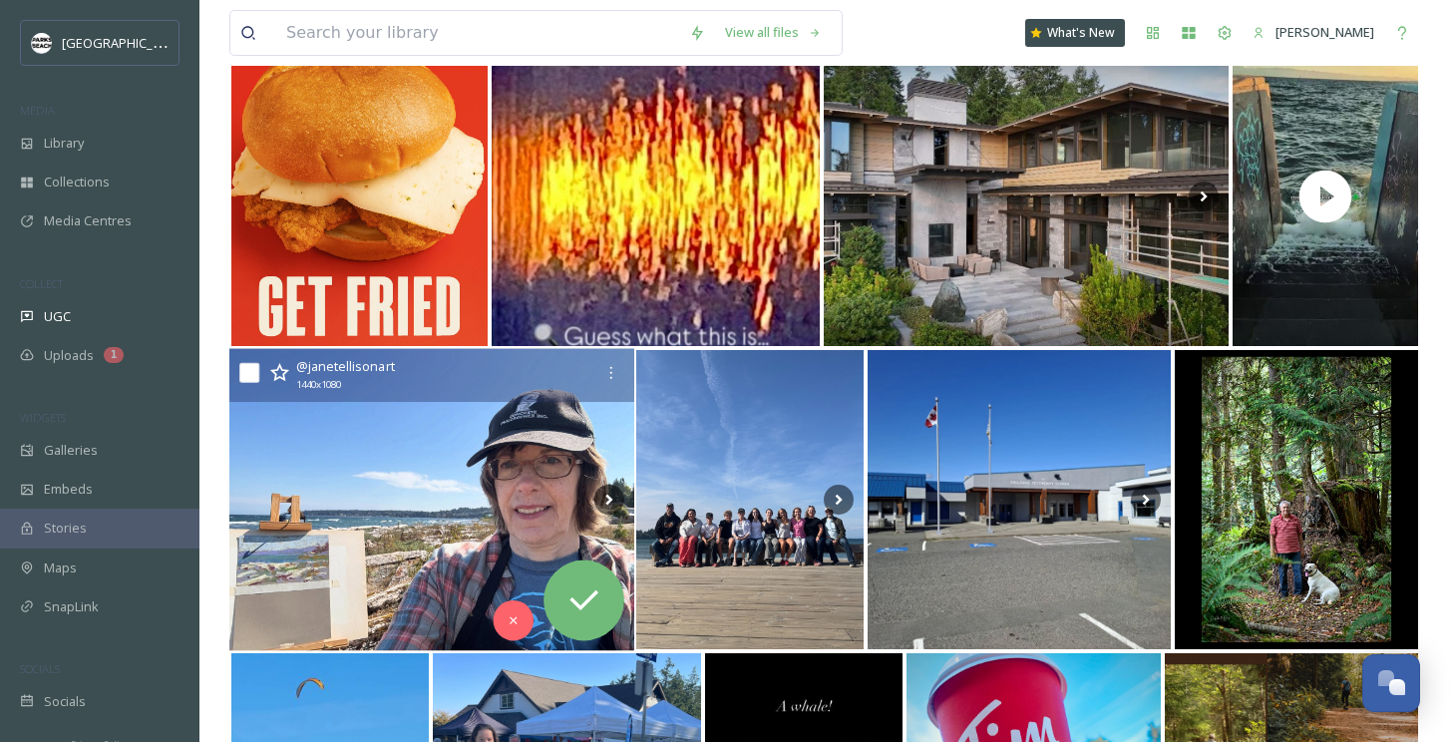
click at [414, 491] on img at bounding box center [431, 500] width 405 height 302
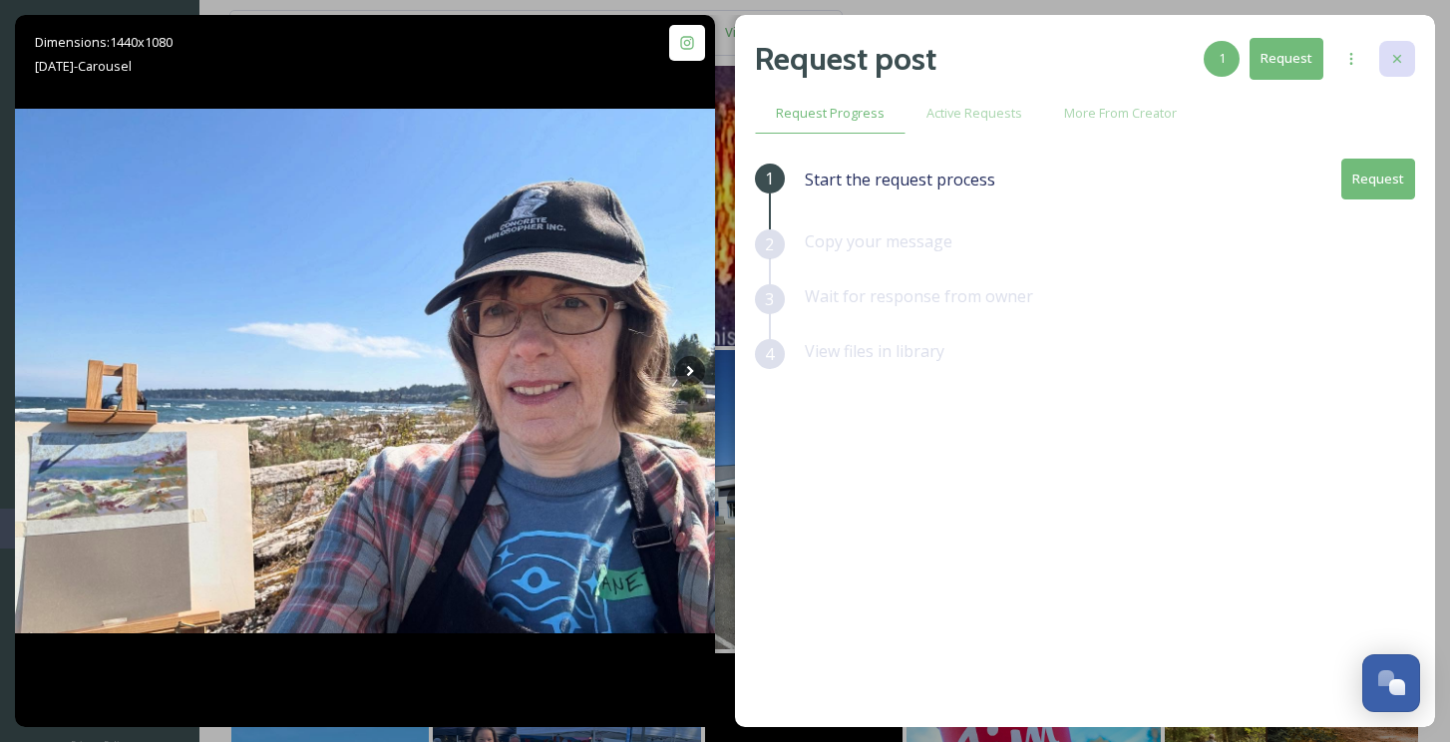
click at [1400, 53] on icon at bounding box center [1397, 59] width 16 height 16
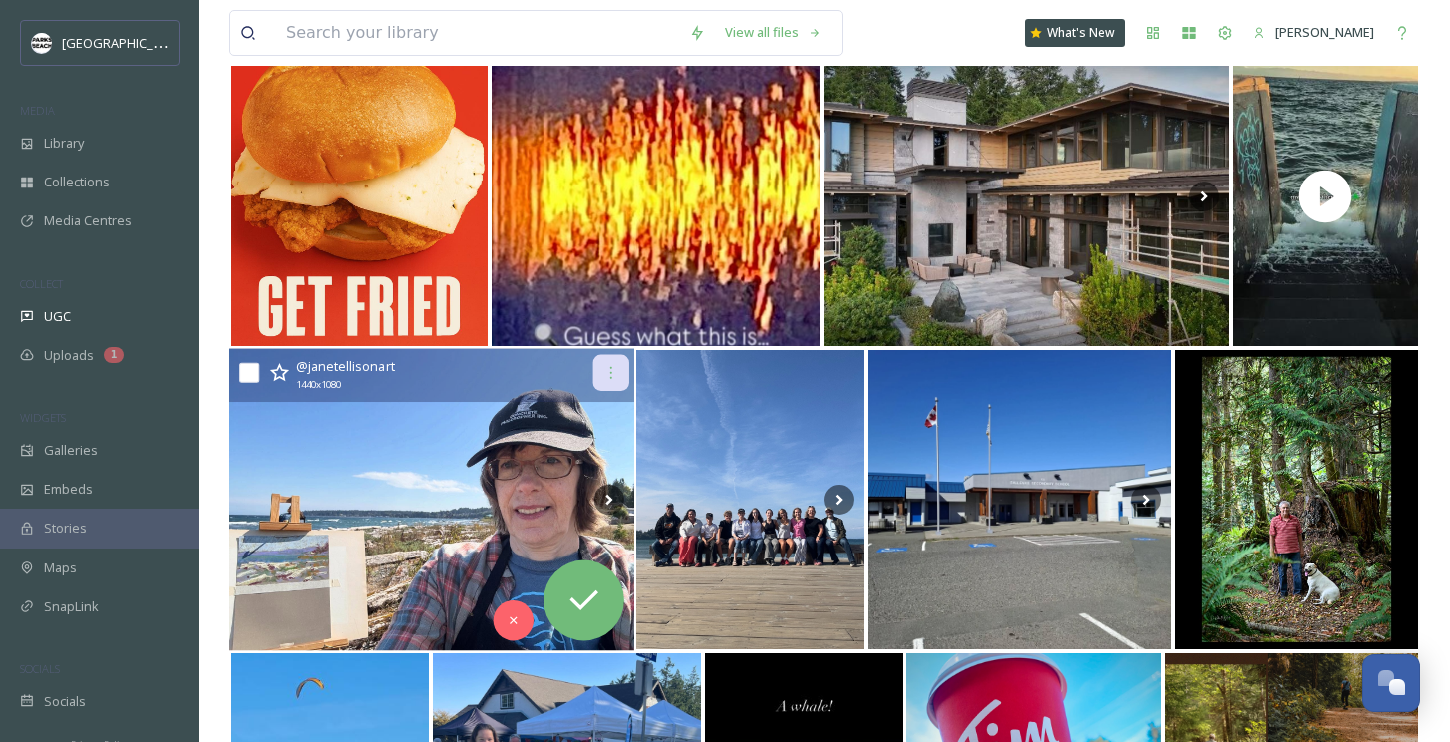
click at [613, 361] on div at bounding box center [610, 373] width 36 height 36
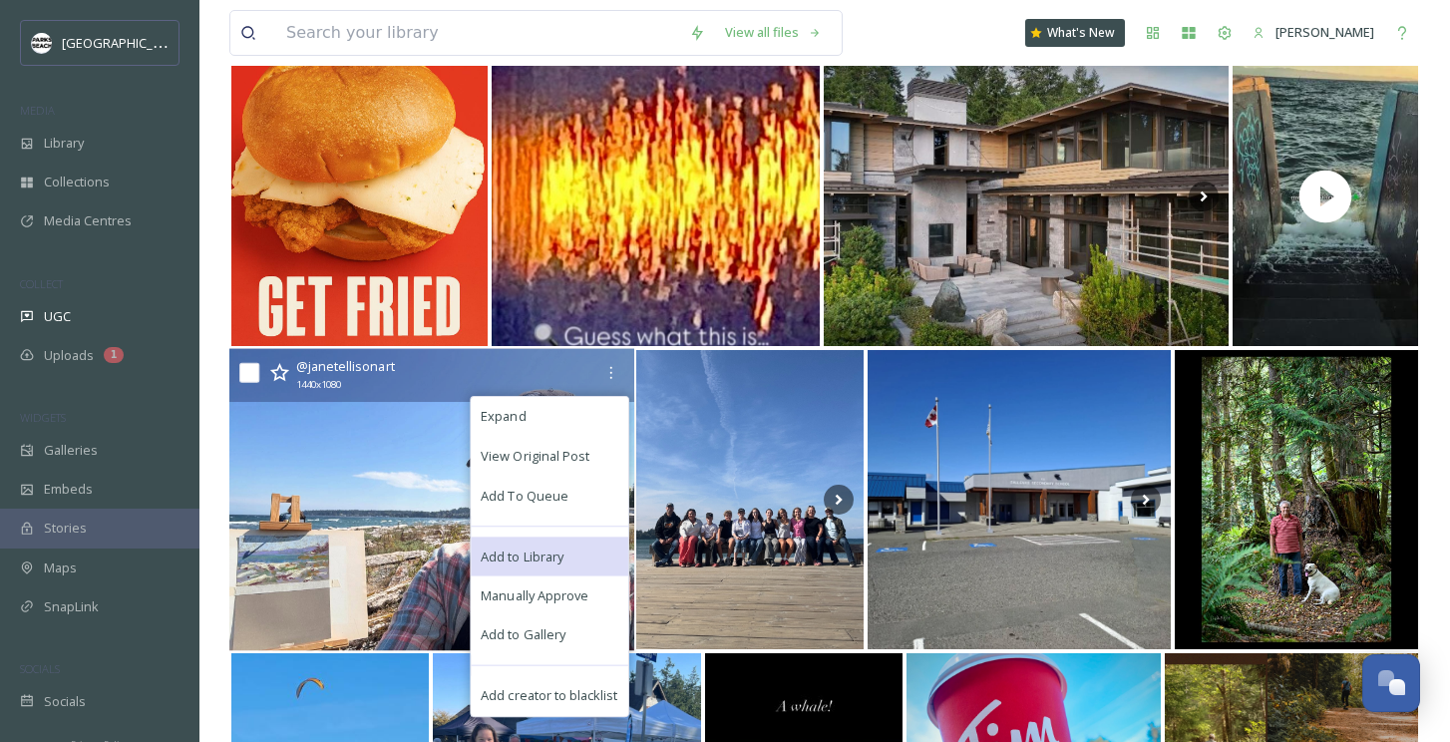
click at [534, 552] on span "Add to Library" at bounding box center [522, 555] width 83 height 19
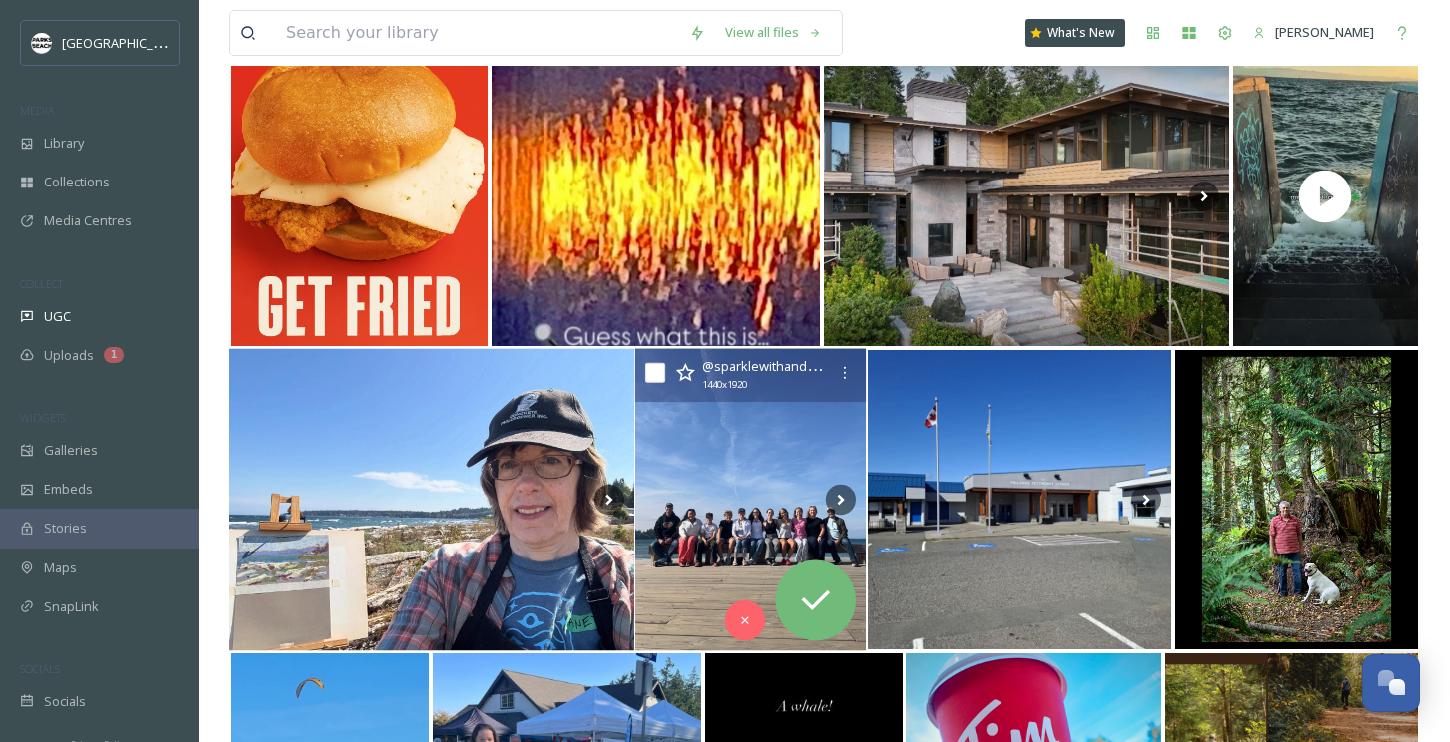
click at [700, 540] on img at bounding box center [750, 500] width 230 height 302
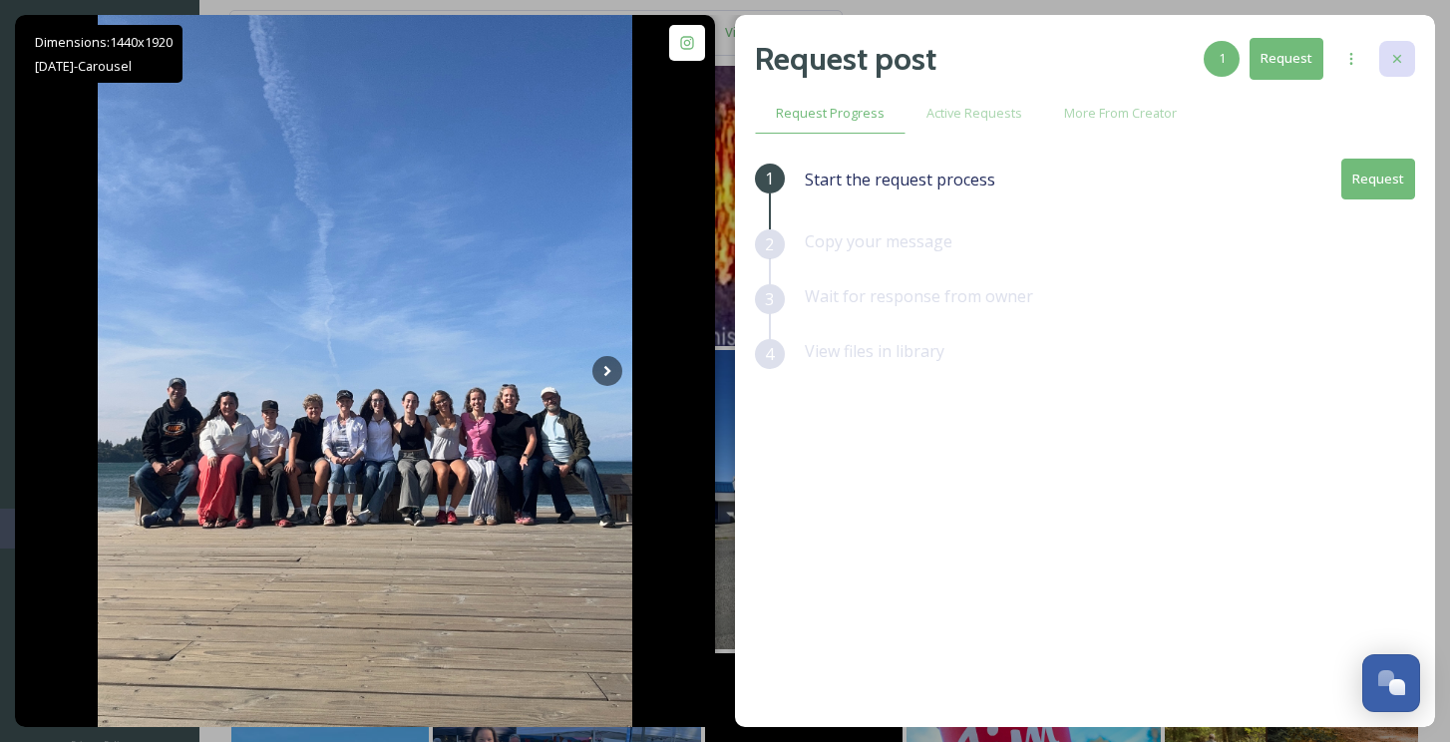
click at [1401, 64] on icon at bounding box center [1397, 59] width 16 height 16
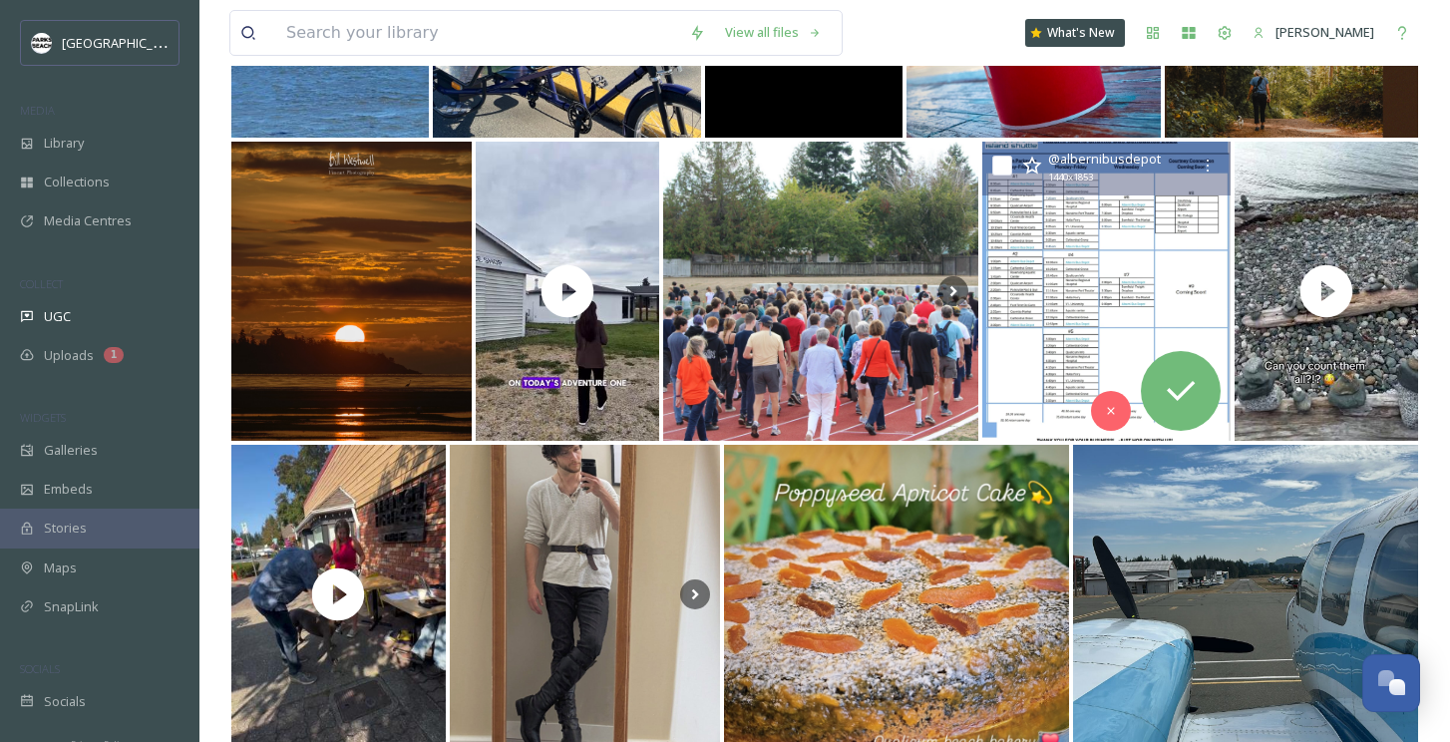
scroll to position [14566, 0]
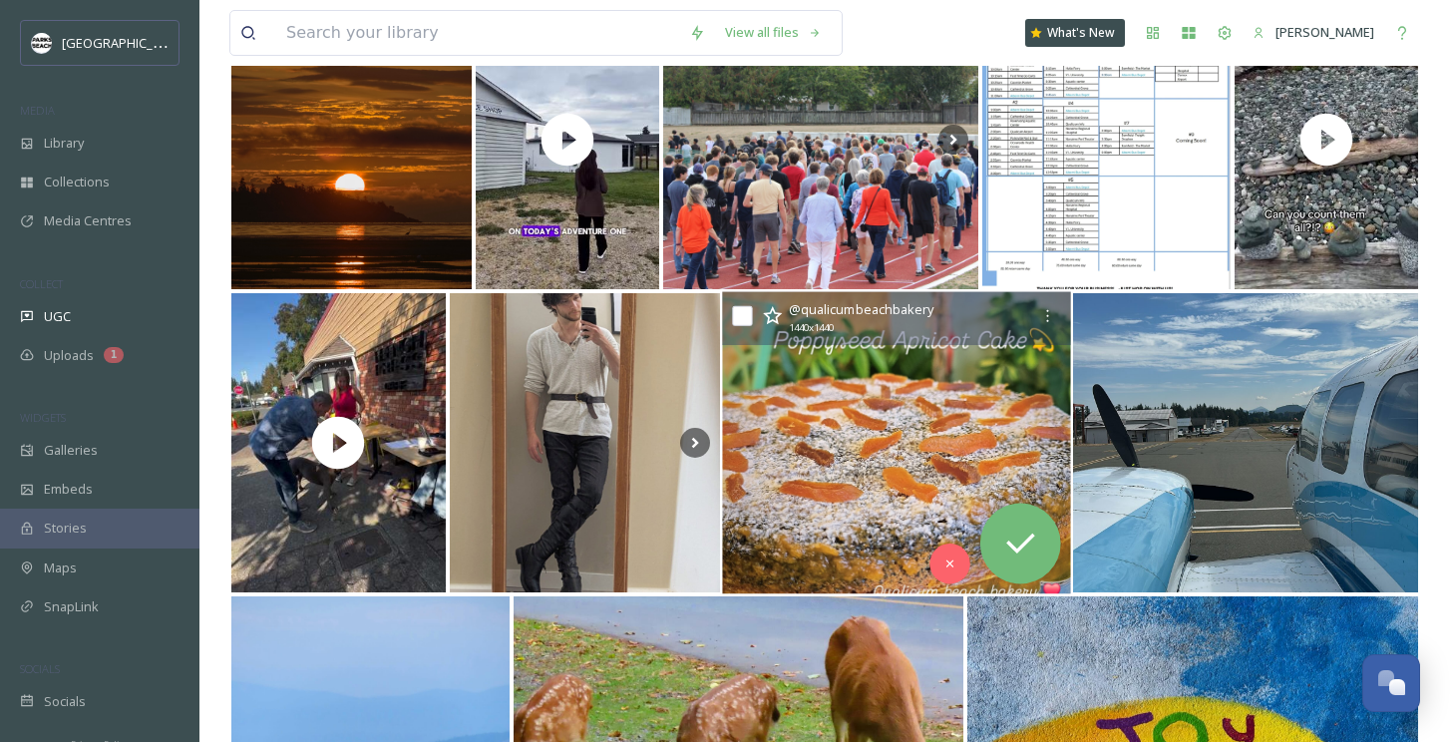
click at [962, 436] on img at bounding box center [897, 443] width 348 height 302
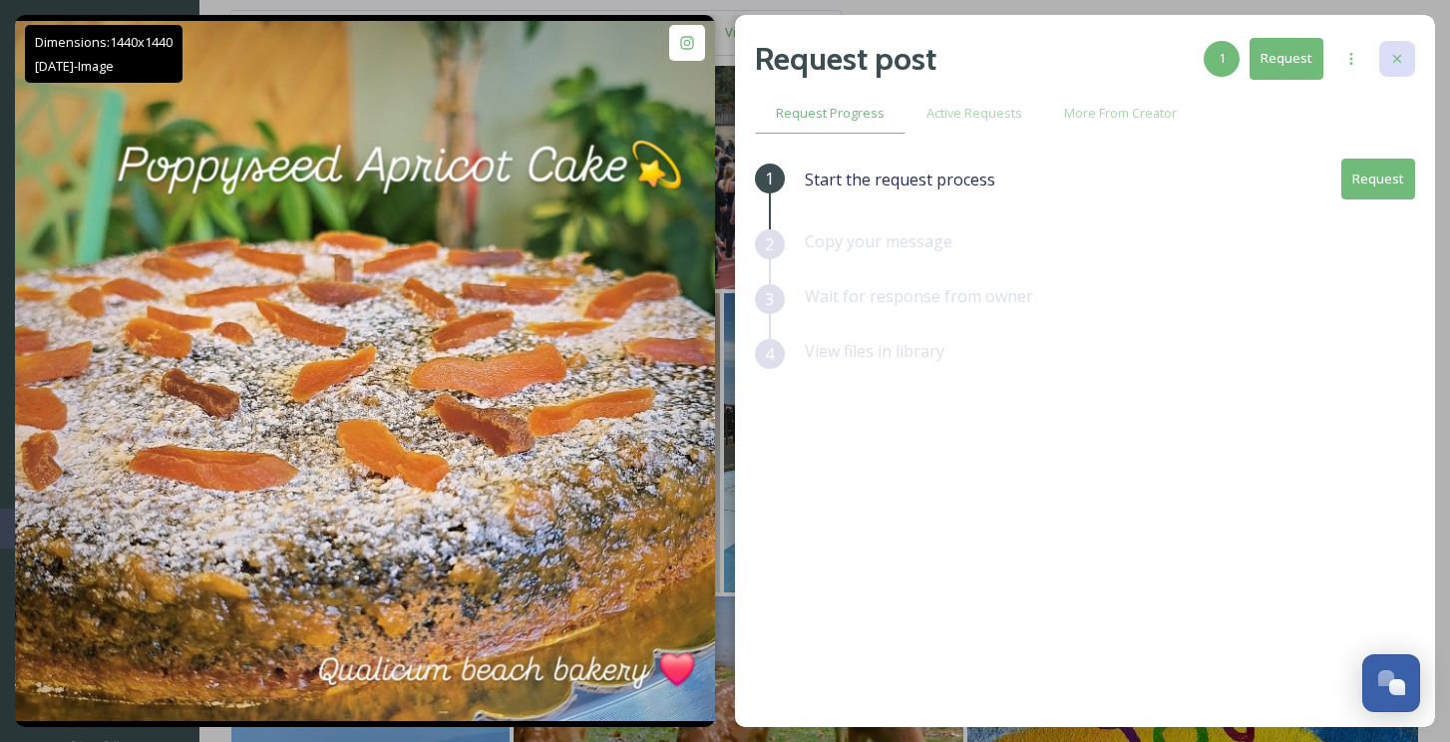
click at [1396, 61] on icon at bounding box center [1397, 59] width 16 height 16
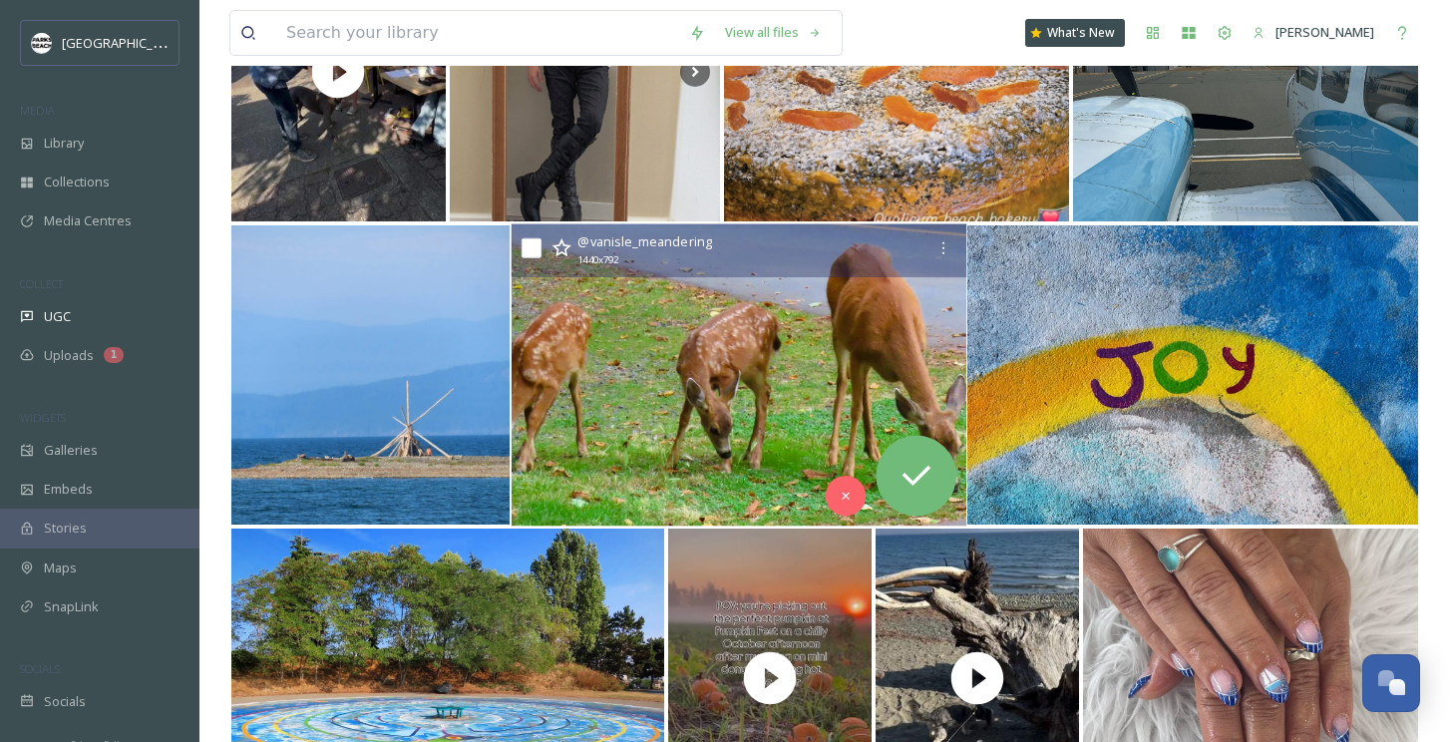
scroll to position [15151, 0]
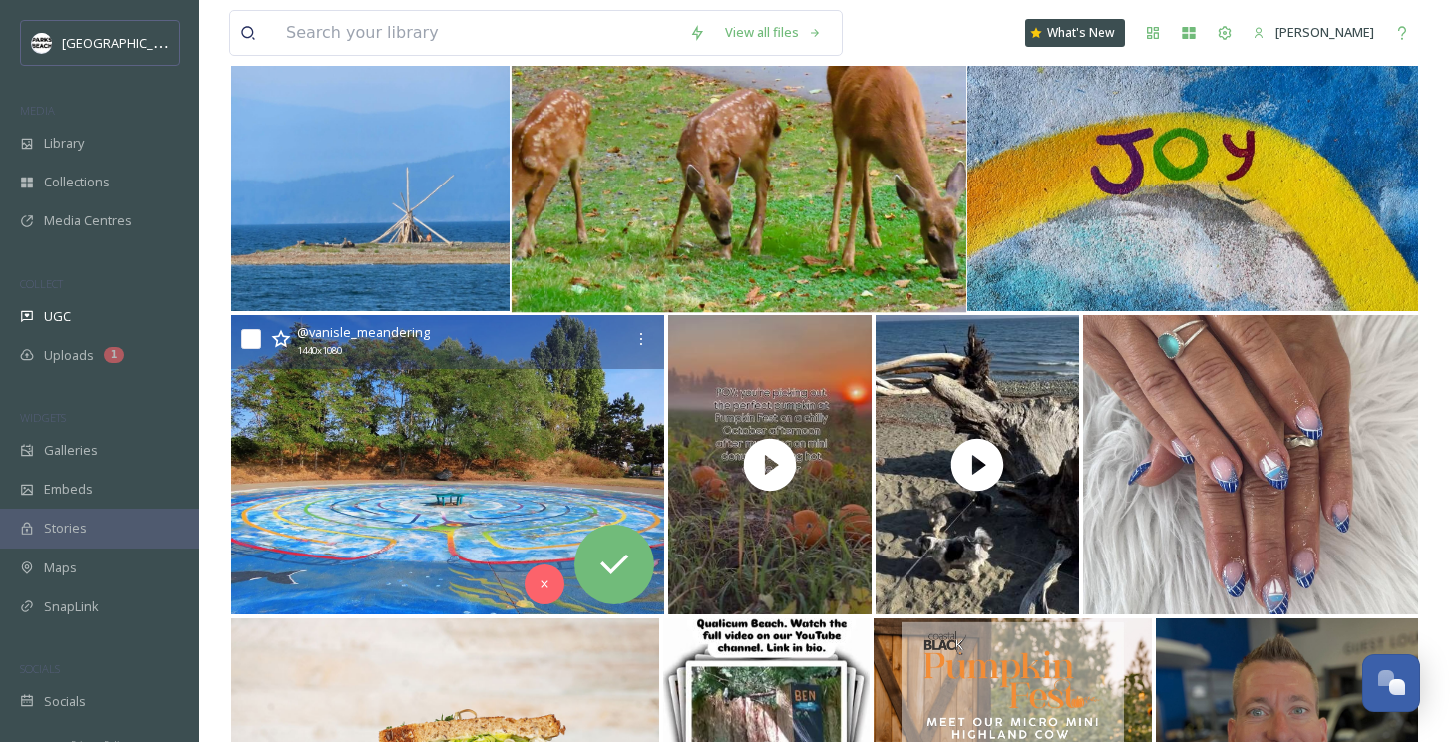
click at [565, 422] on img at bounding box center [447, 464] width 433 height 299
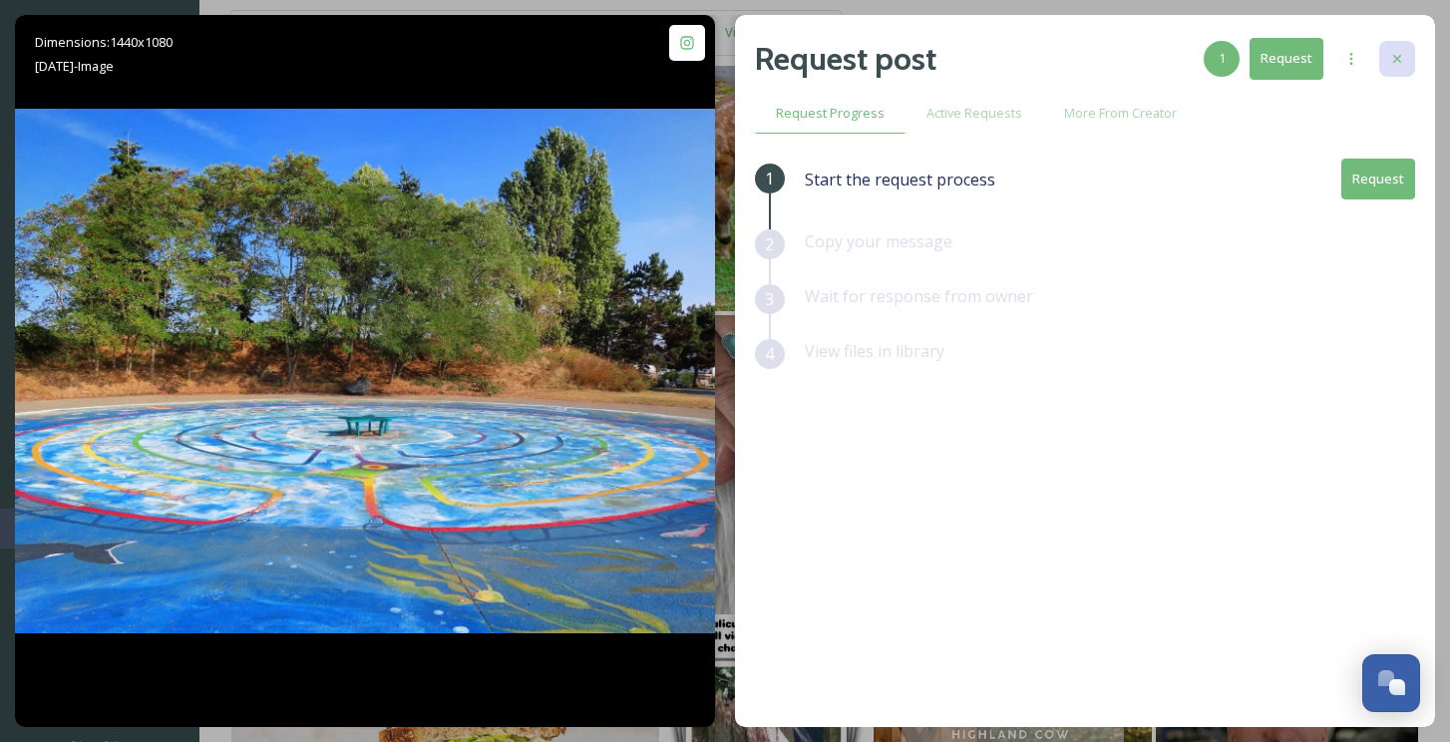
click at [1399, 52] on icon at bounding box center [1397, 59] width 16 height 16
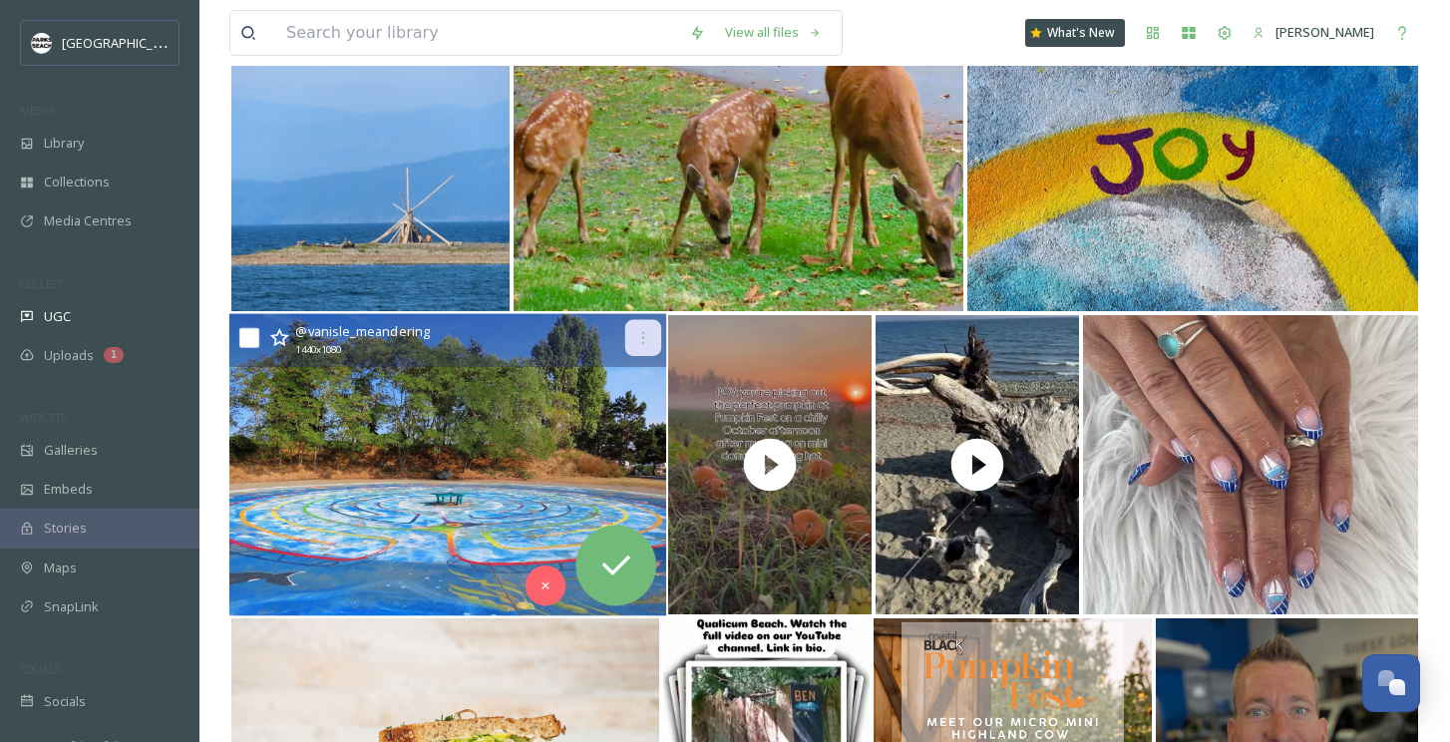
click at [640, 331] on icon at bounding box center [642, 338] width 16 height 16
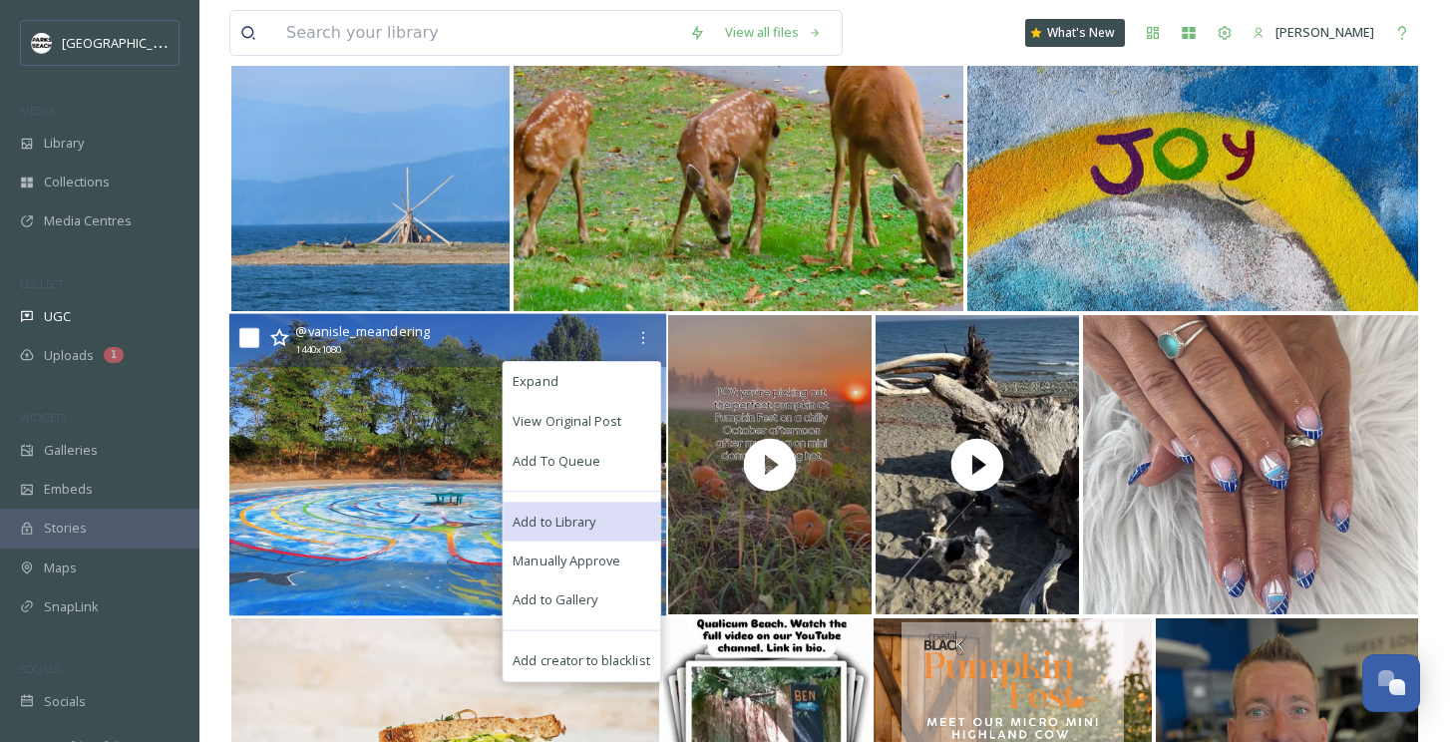
click at [583, 521] on span "Add to Library" at bounding box center [554, 521] width 83 height 19
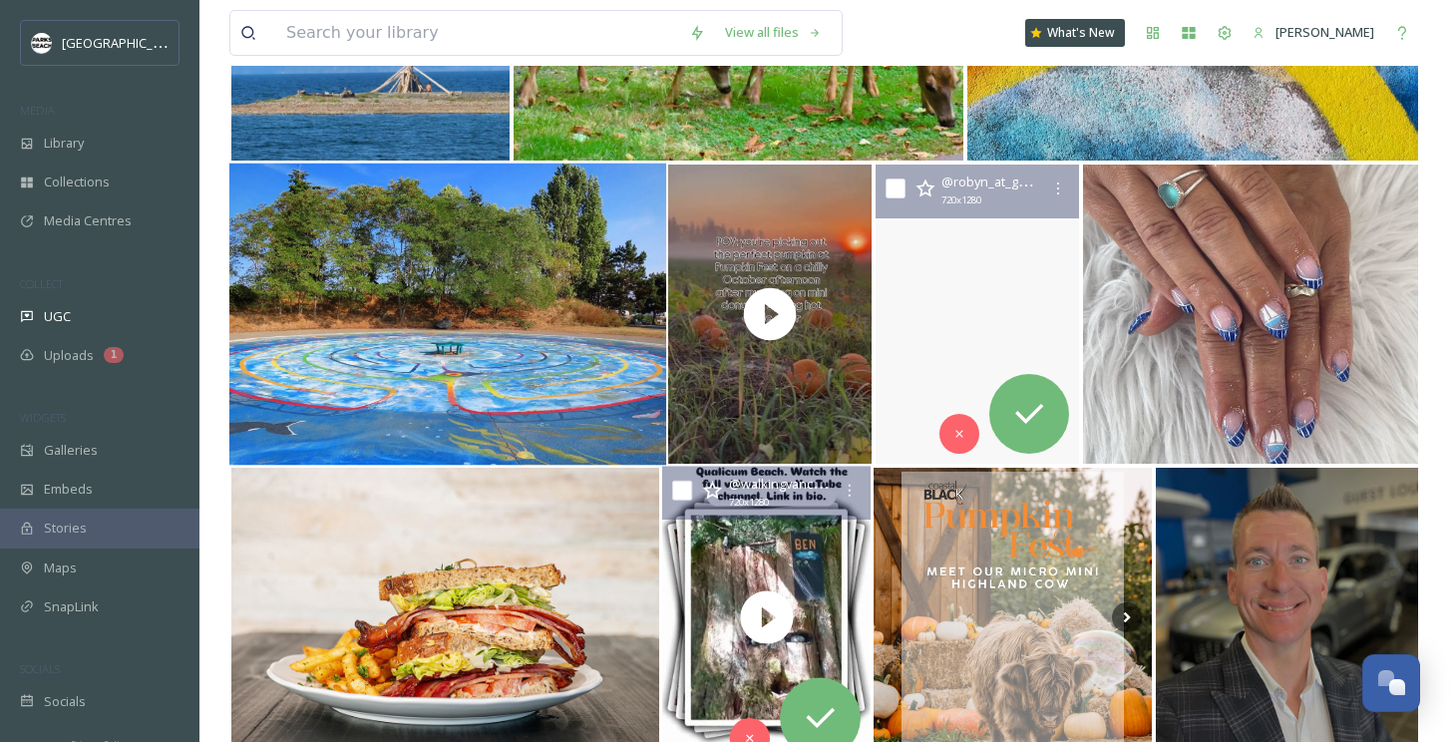
scroll to position [15298, 0]
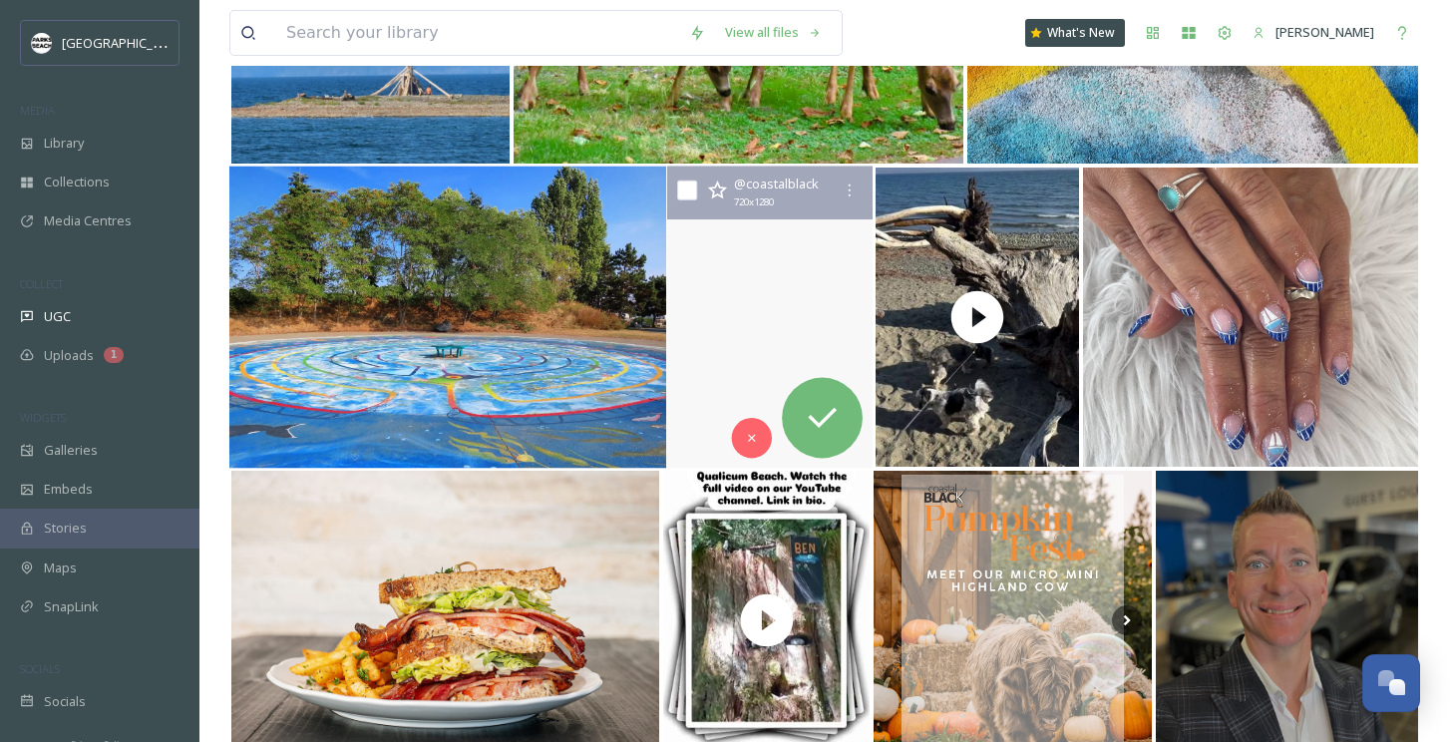
click at [733, 344] on video "🎃✨ Pumpkin Fest is almost here! ✨🎃\aTickets go LIVE this Monday 🎟️ and for the …" at bounding box center [769, 318] width 205 height 302
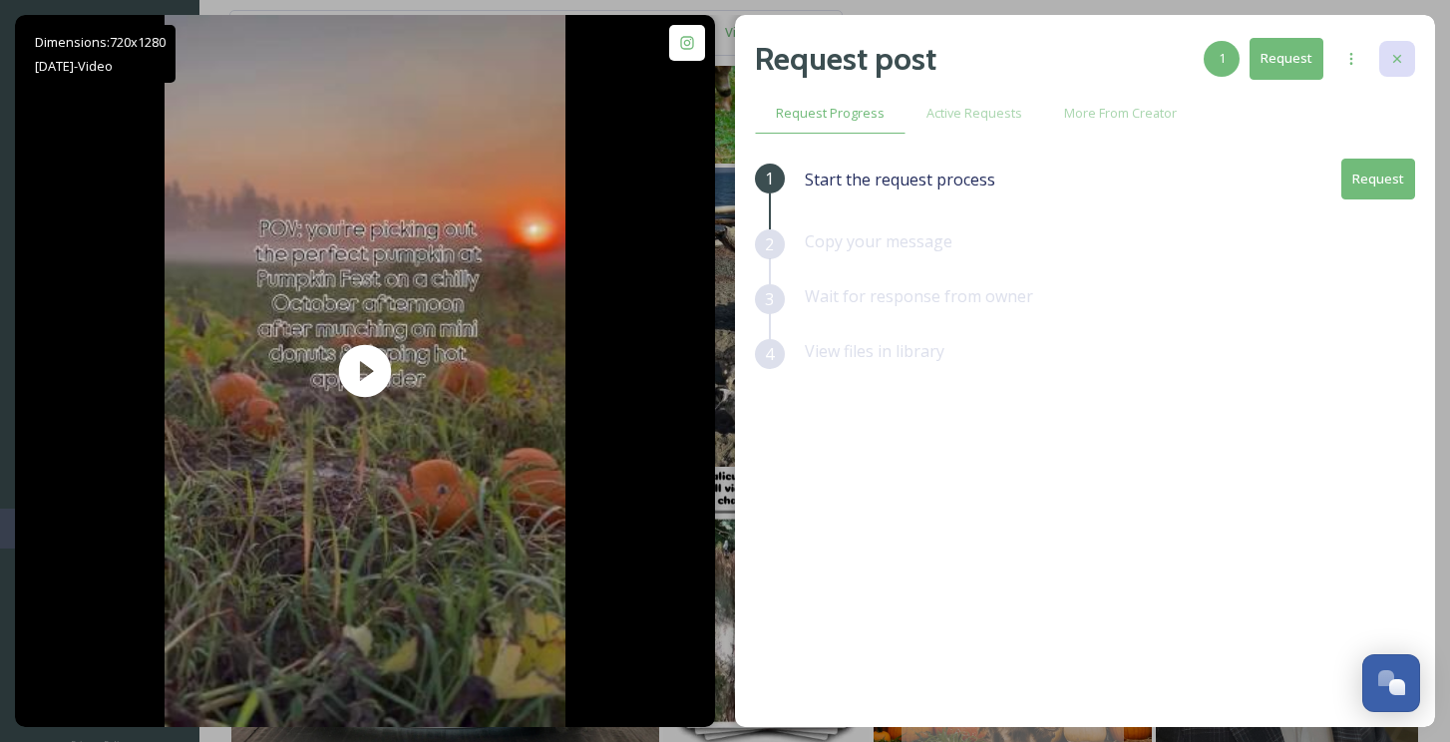
click at [1407, 48] on div at bounding box center [1397, 59] width 36 height 36
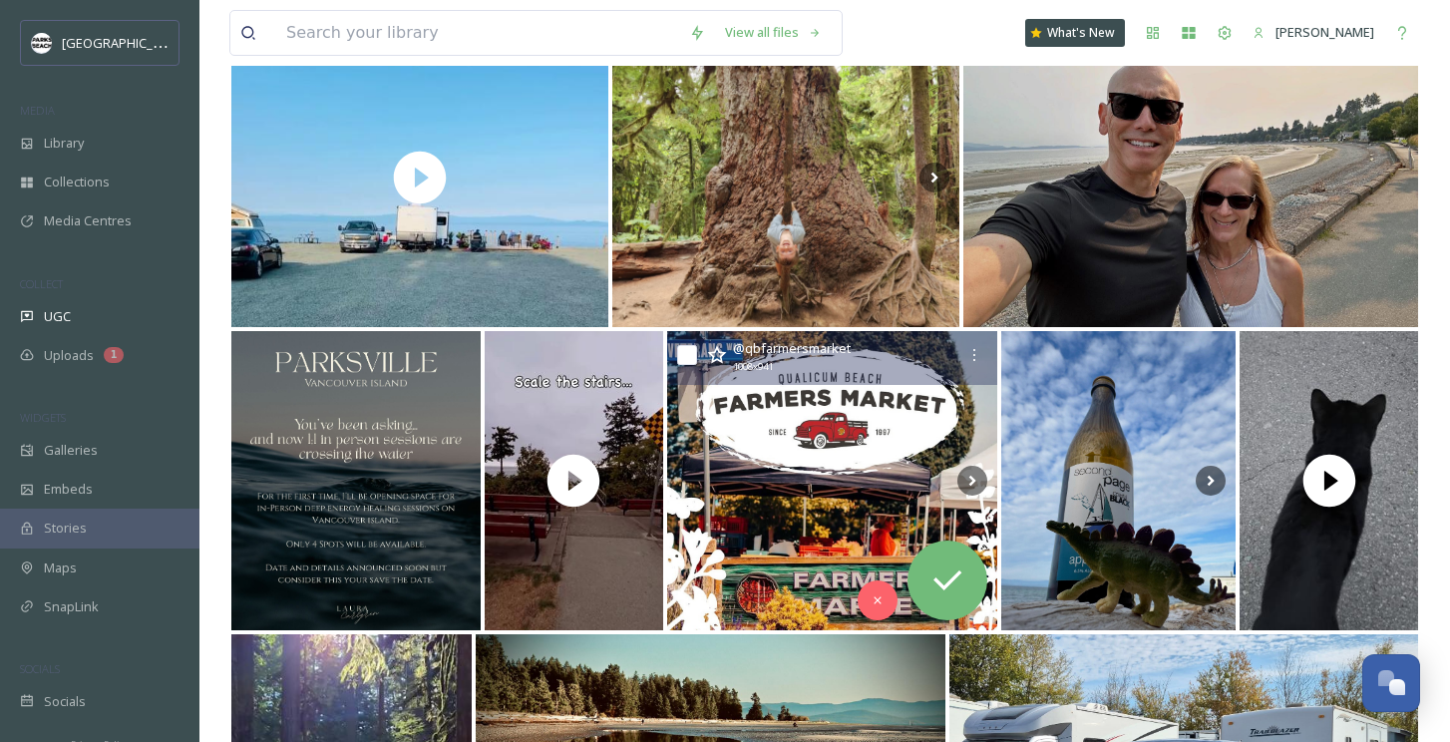
scroll to position [16236, 0]
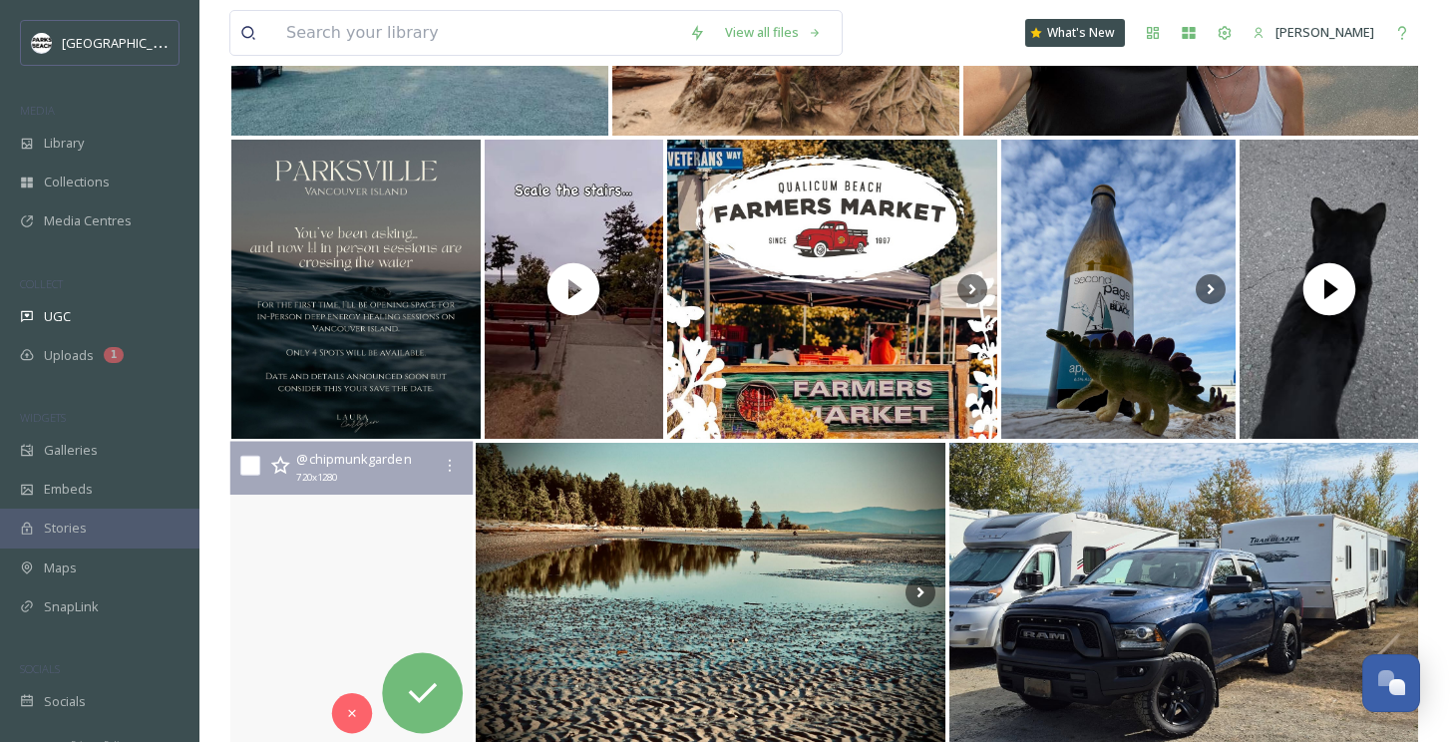
click at [292, 666] on video "Cathedral Grove, Vancouver Island\a#trees \a#nature #naturephotography #naturel…" at bounding box center [351, 593] width 243 height 302
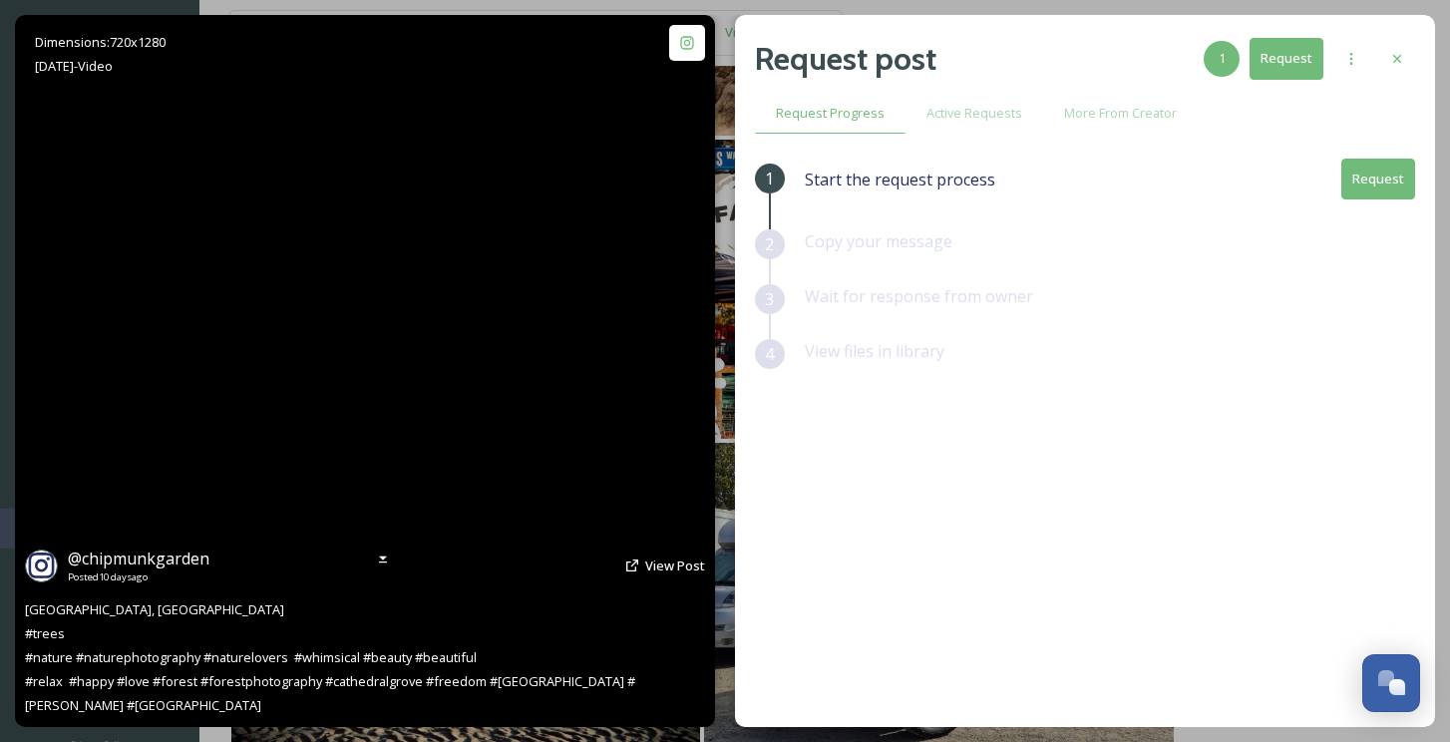
click at [377, 399] on video "Cathedral Grove, Vancouver Island\a#trees \a#nature #naturephotography #naturel…" at bounding box center [365, 371] width 401 height 712
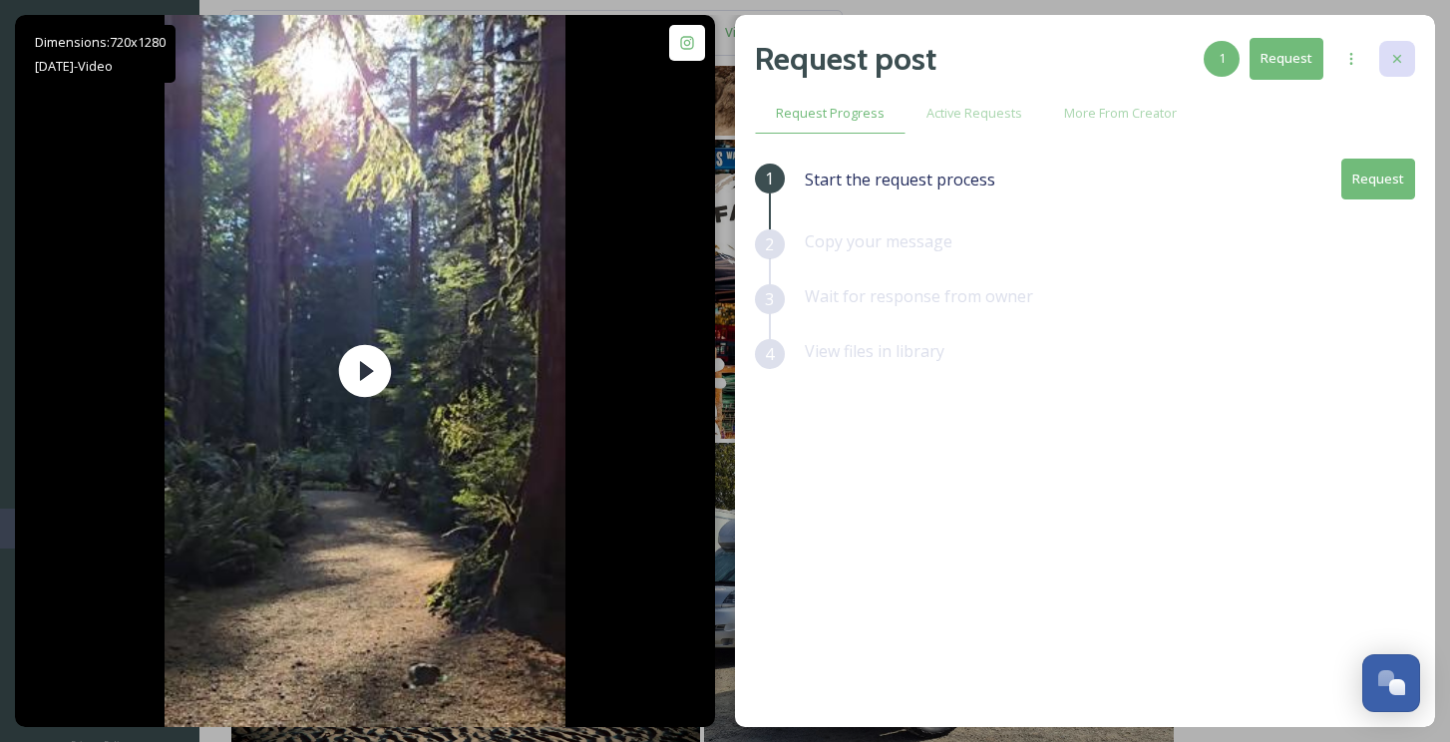
click at [1399, 54] on icon at bounding box center [1397, 59] width 16 height 16
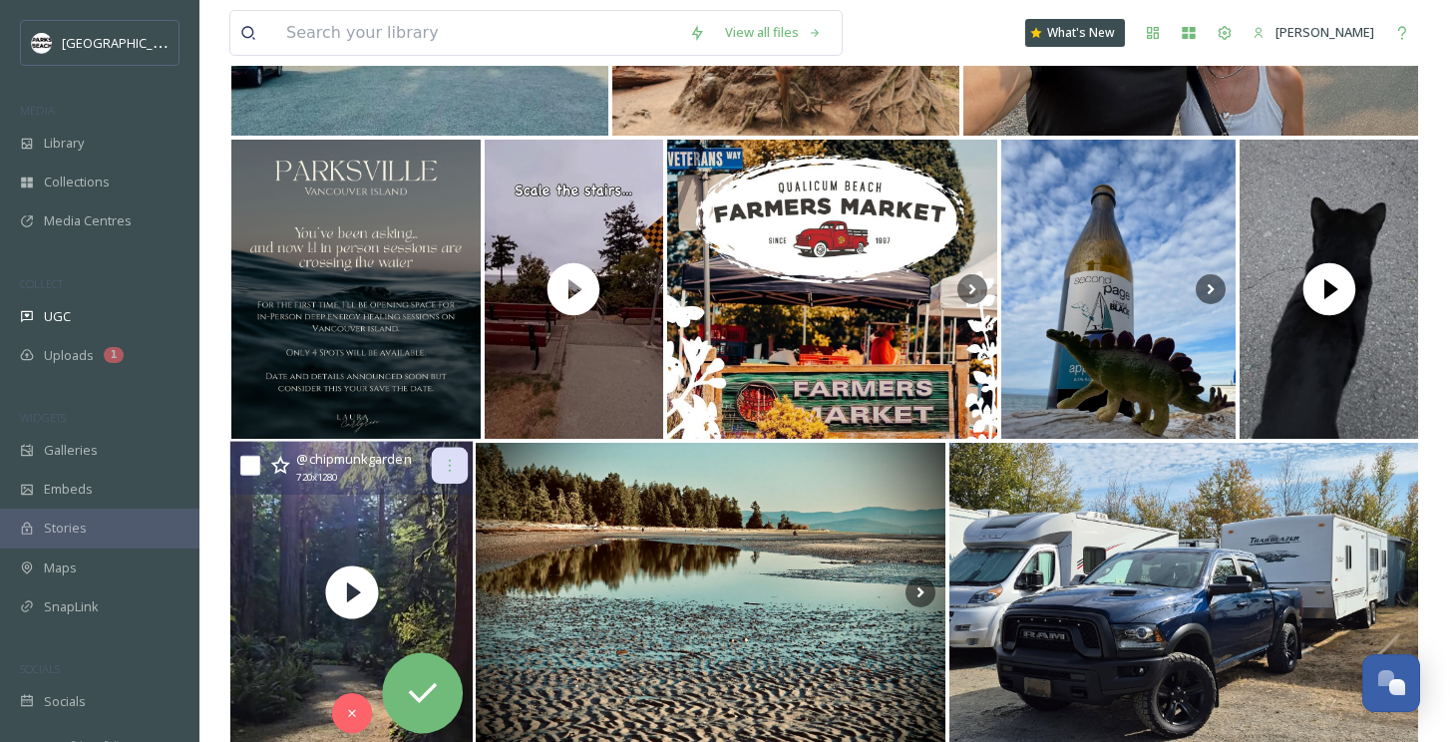
click at [453, 461] on icon at bounding box center [450, 466] width 16 height 16
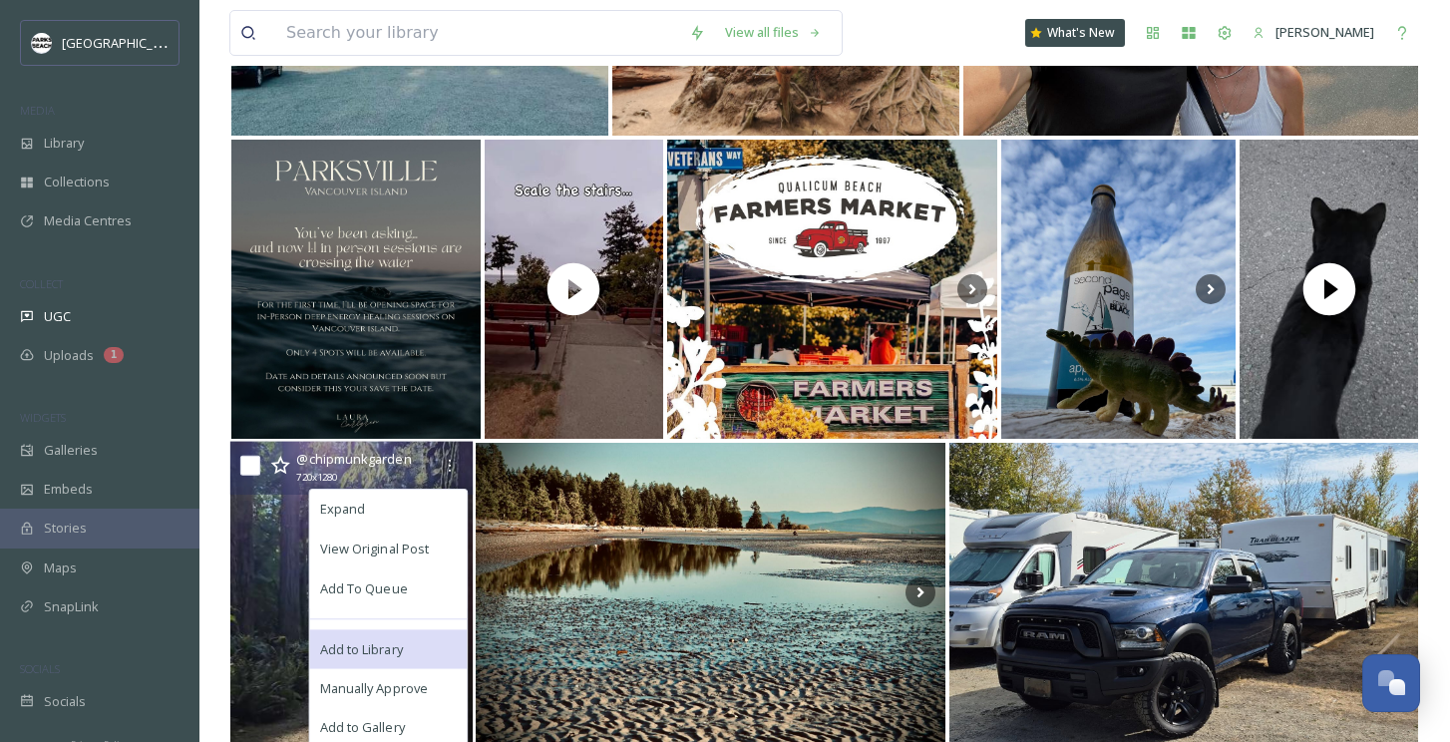
click at [381, 635] on div "Add to Library" at bounding box center [389, 649] width 158 height 40
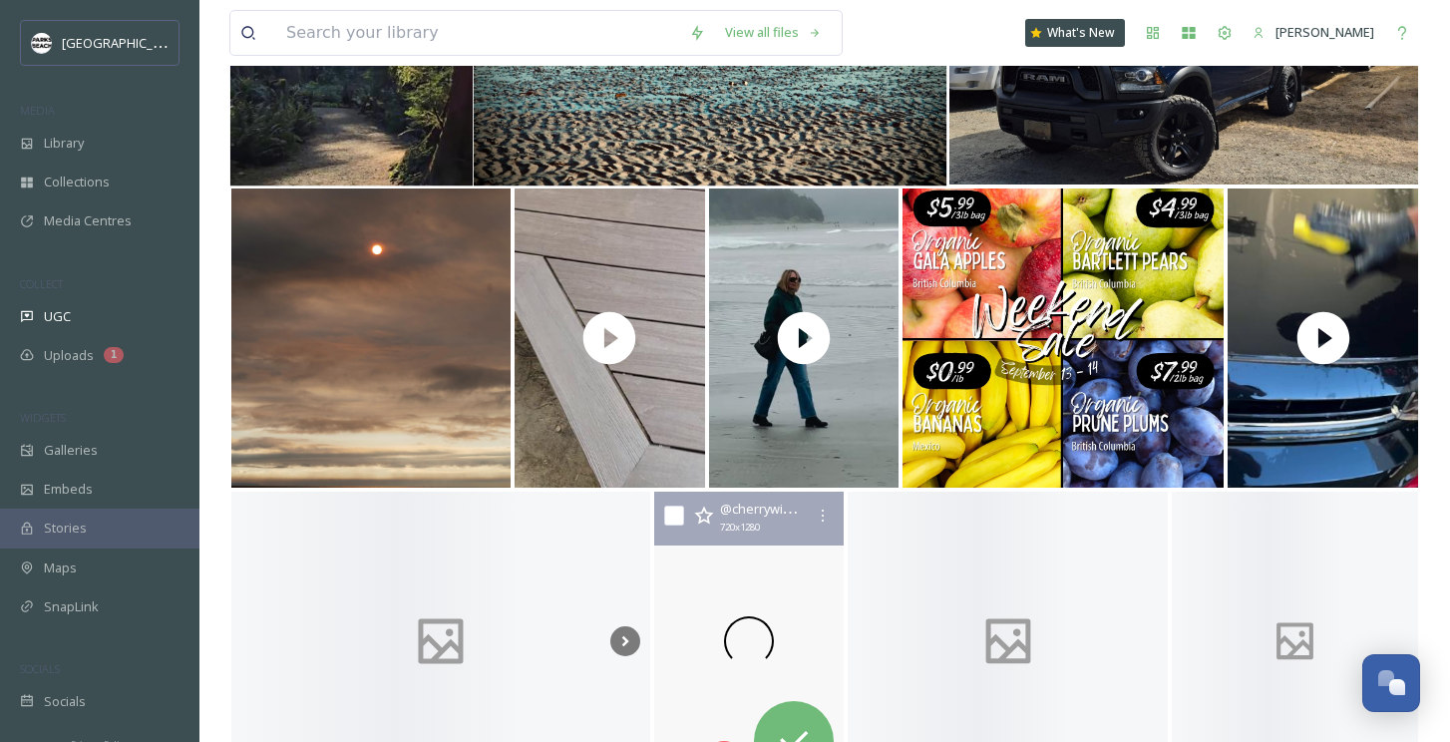
scroll to position [16845, 0]
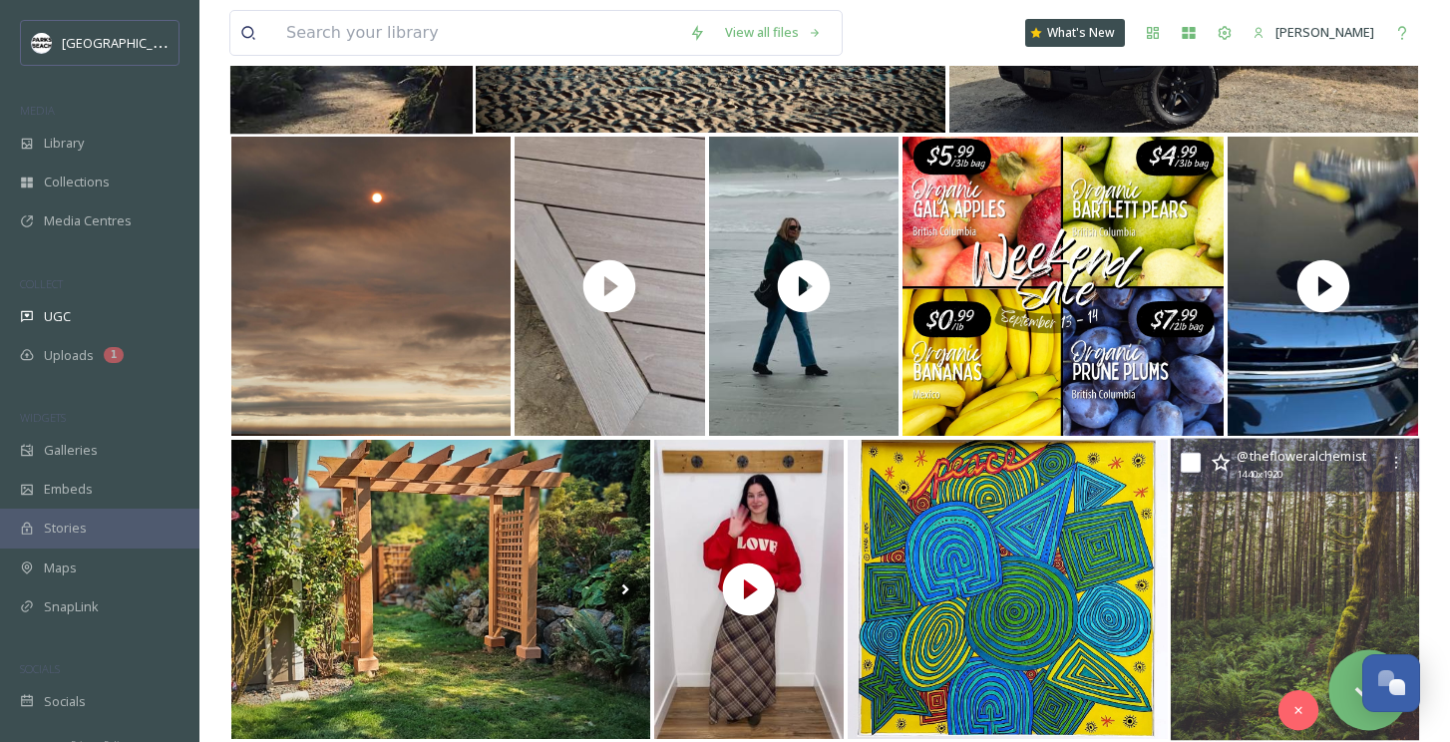
click at [1346, 562] on img at bounding box center [1295, 590] width 248 height 302
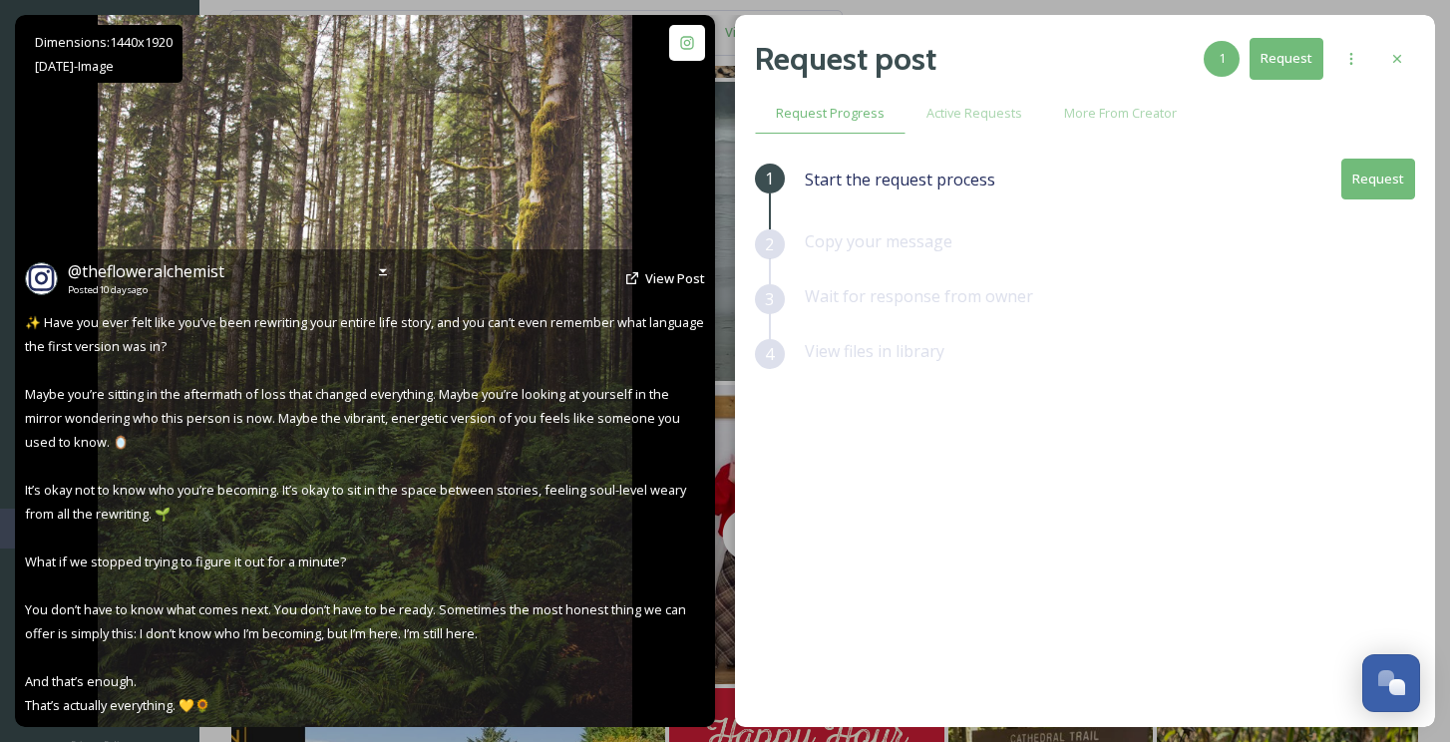
scroll to position [16949, 0]
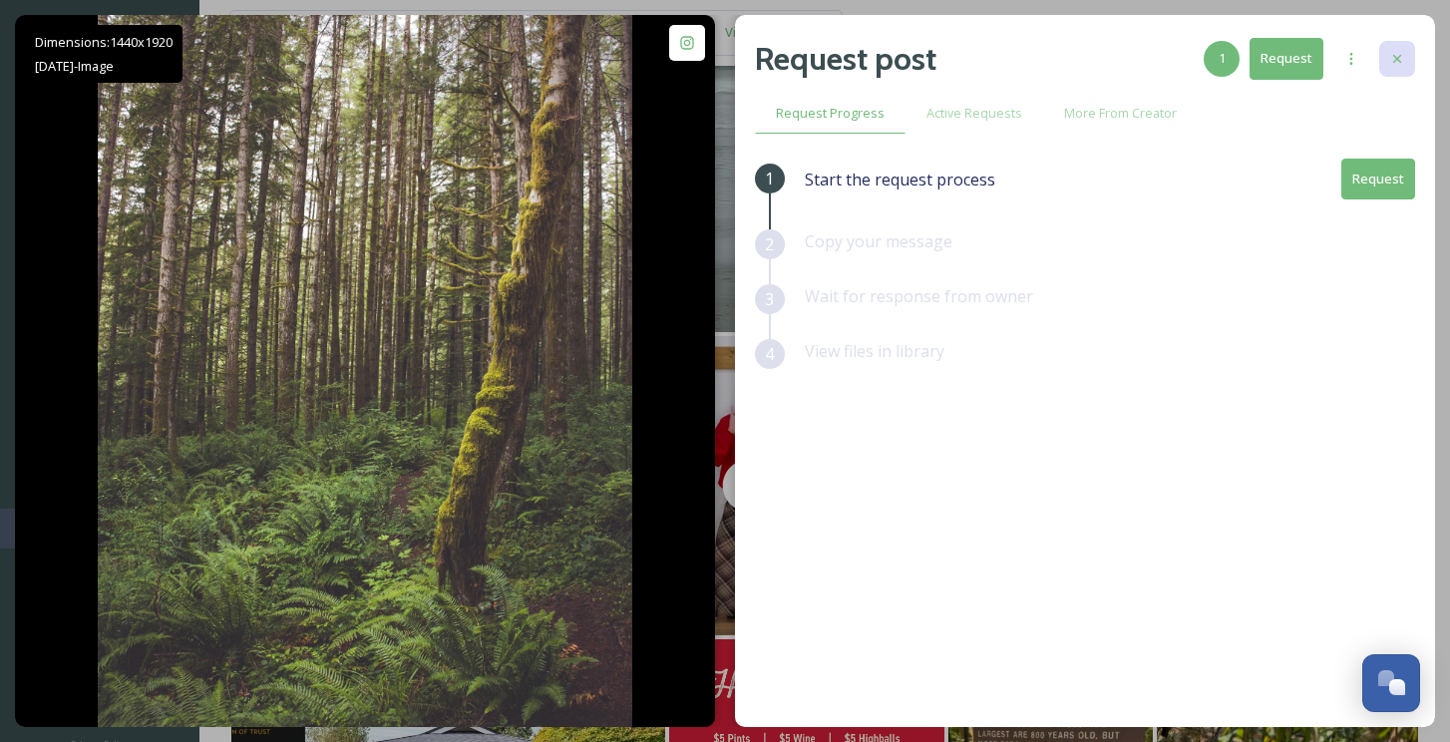
click at [1391, 62] on icon at bounding box center [1397, 59] width 16 height 16
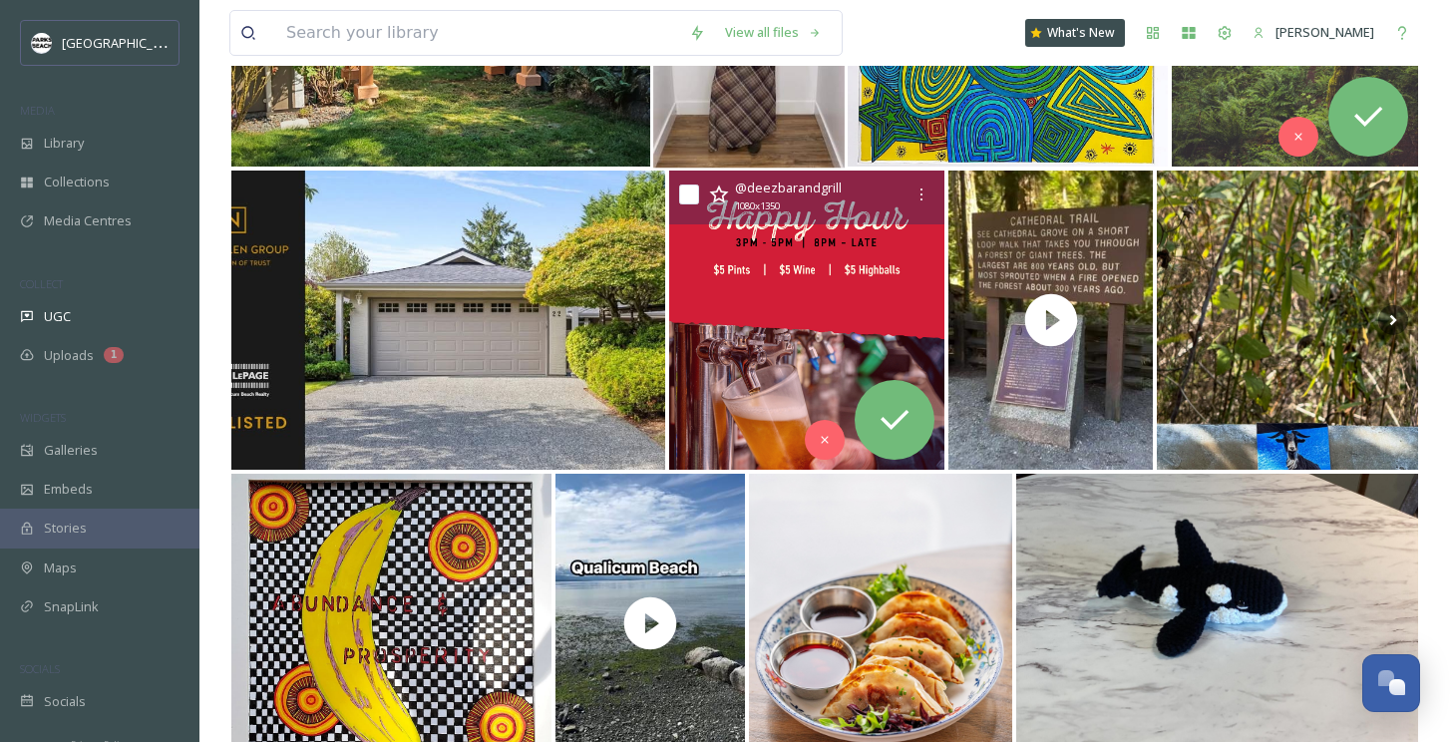
scroll to position [17562, 0]
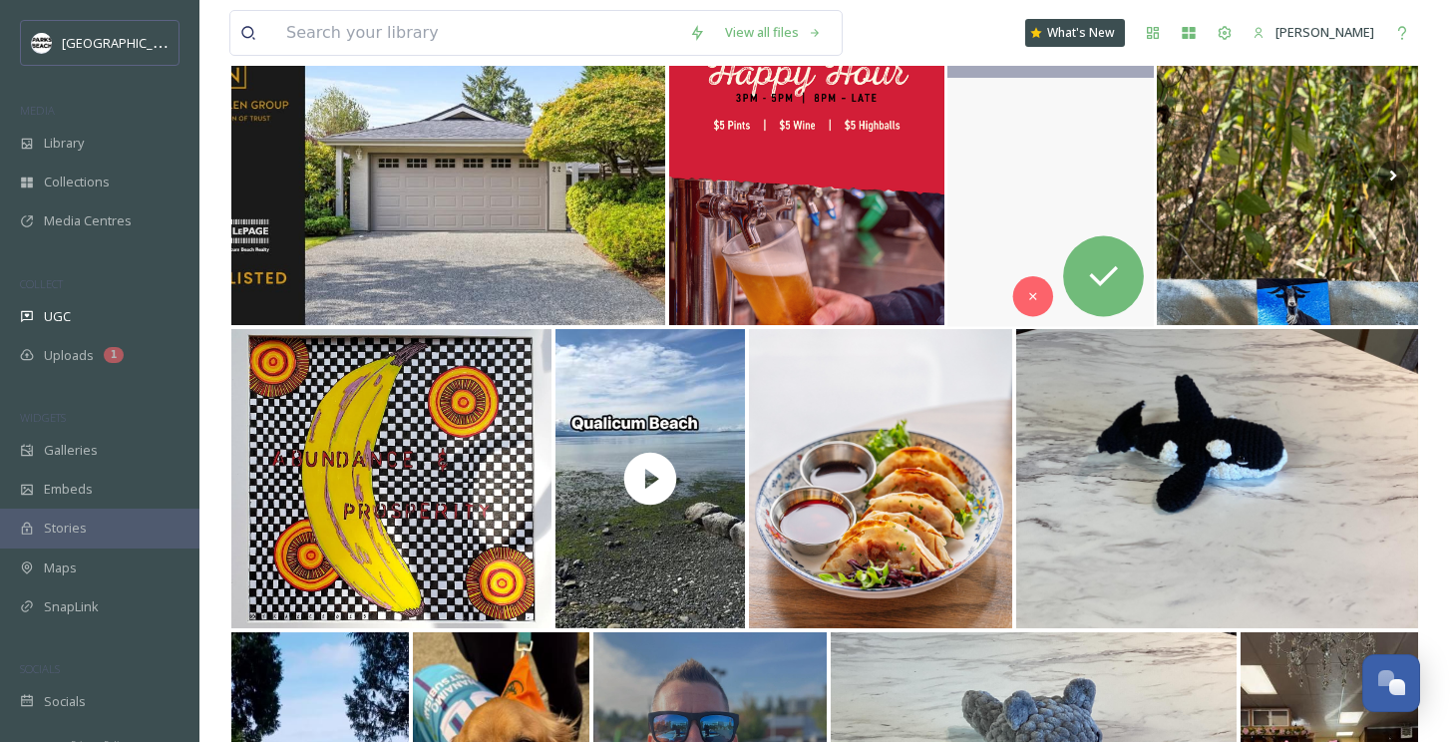
click at [993, 241] on video "Walking among ancient giants at Cathedral Grove 🌲🪵 These massive Douglas firs a…" at bounding box center [1050, 176] width 206 height 302
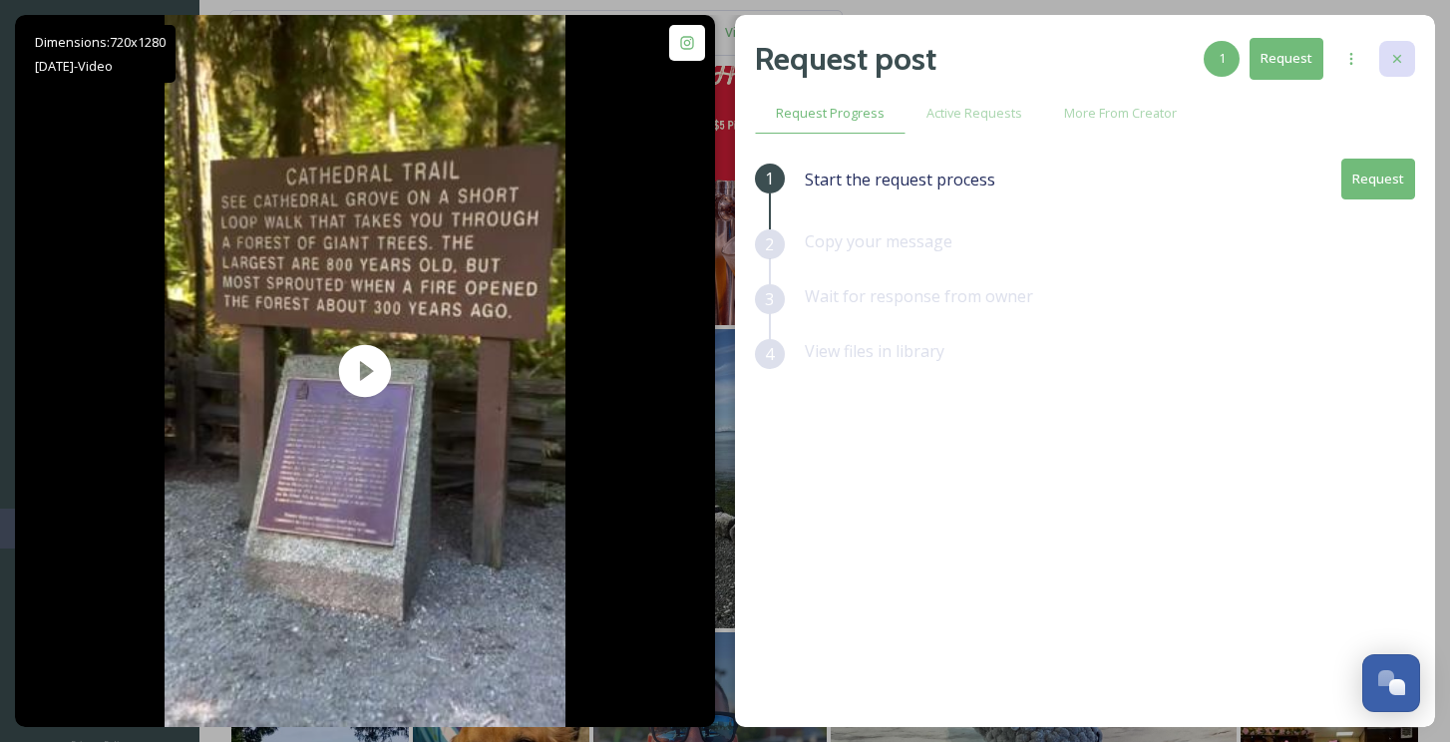
click at [1411, 56] on div at bounding box center [1397, 59] width 36 height 36
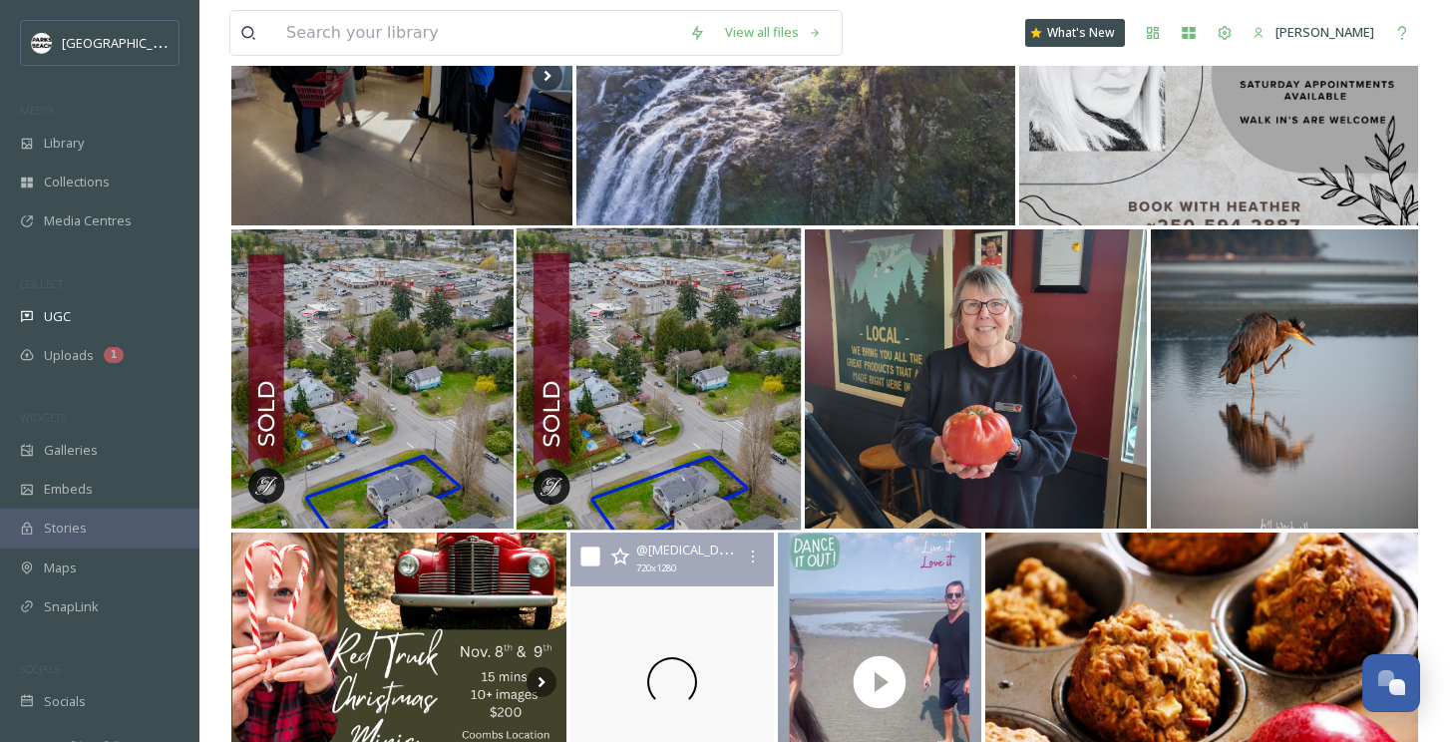
scroll to position [20838, 0]
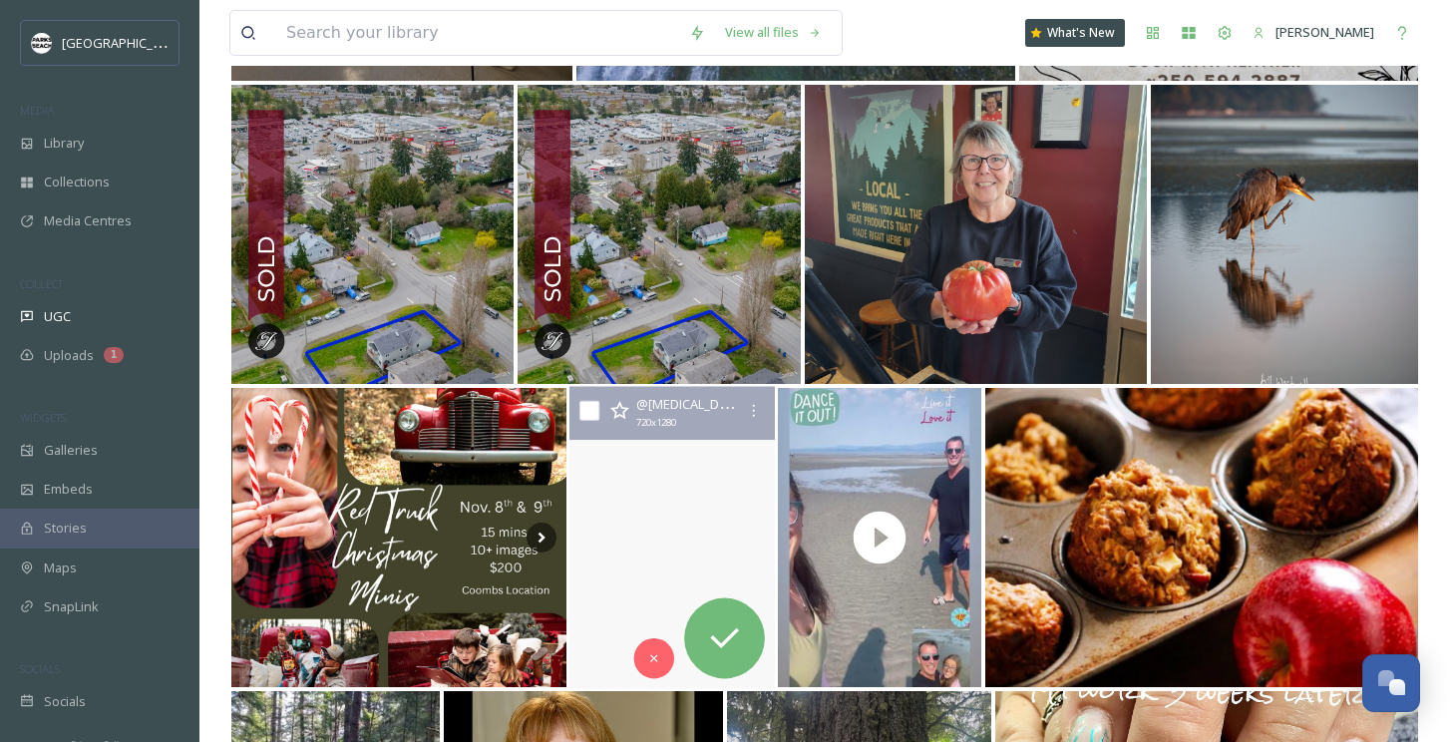
click at [656, 493] on video "Everyday is so perfectly picturesque, peaceful and quiet. It’s been the first 2…" at bounding box center [671, 538] width 205 height 302
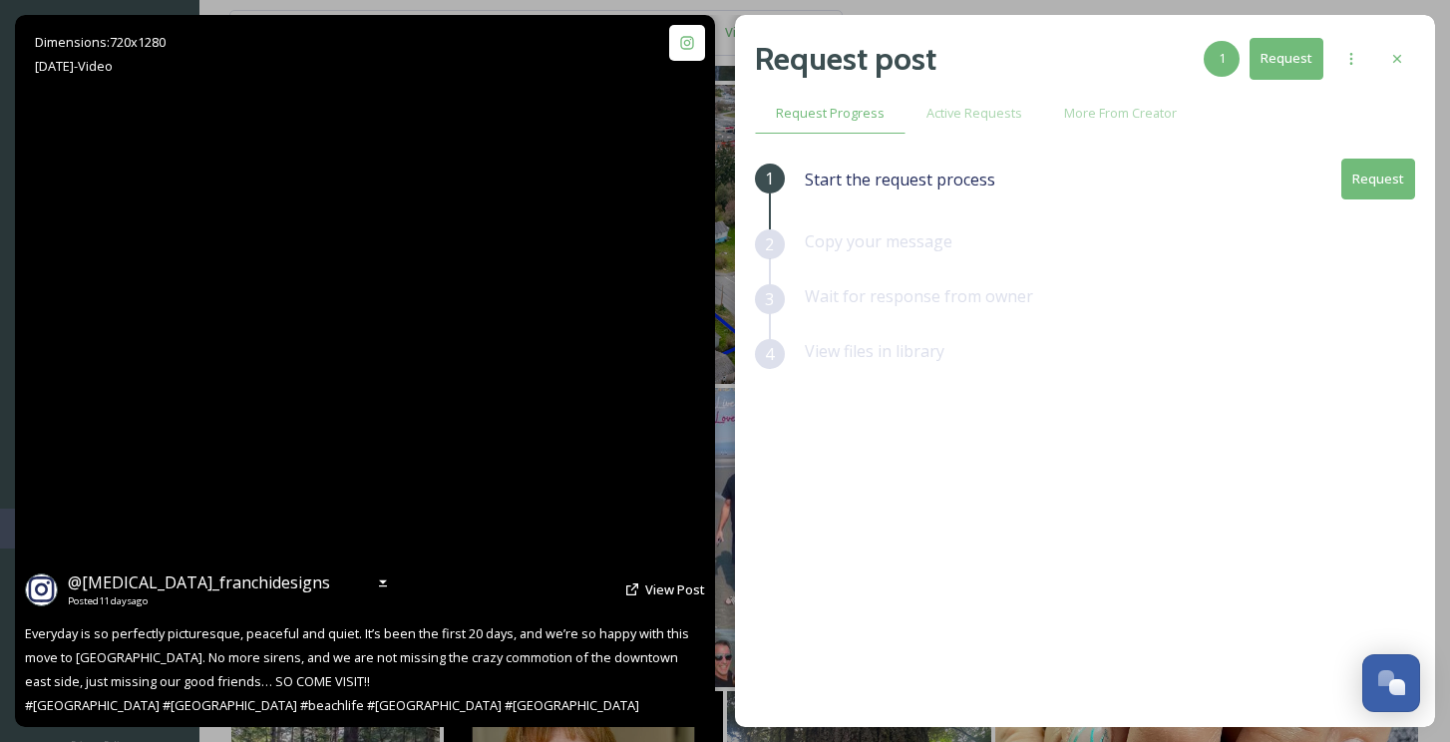
click at [306, 422] on video "Everyday is so perfectly picturesque, peaceful and quiet. It’s been the first 2…" at bounding box center [365, 371] width 401 height 712
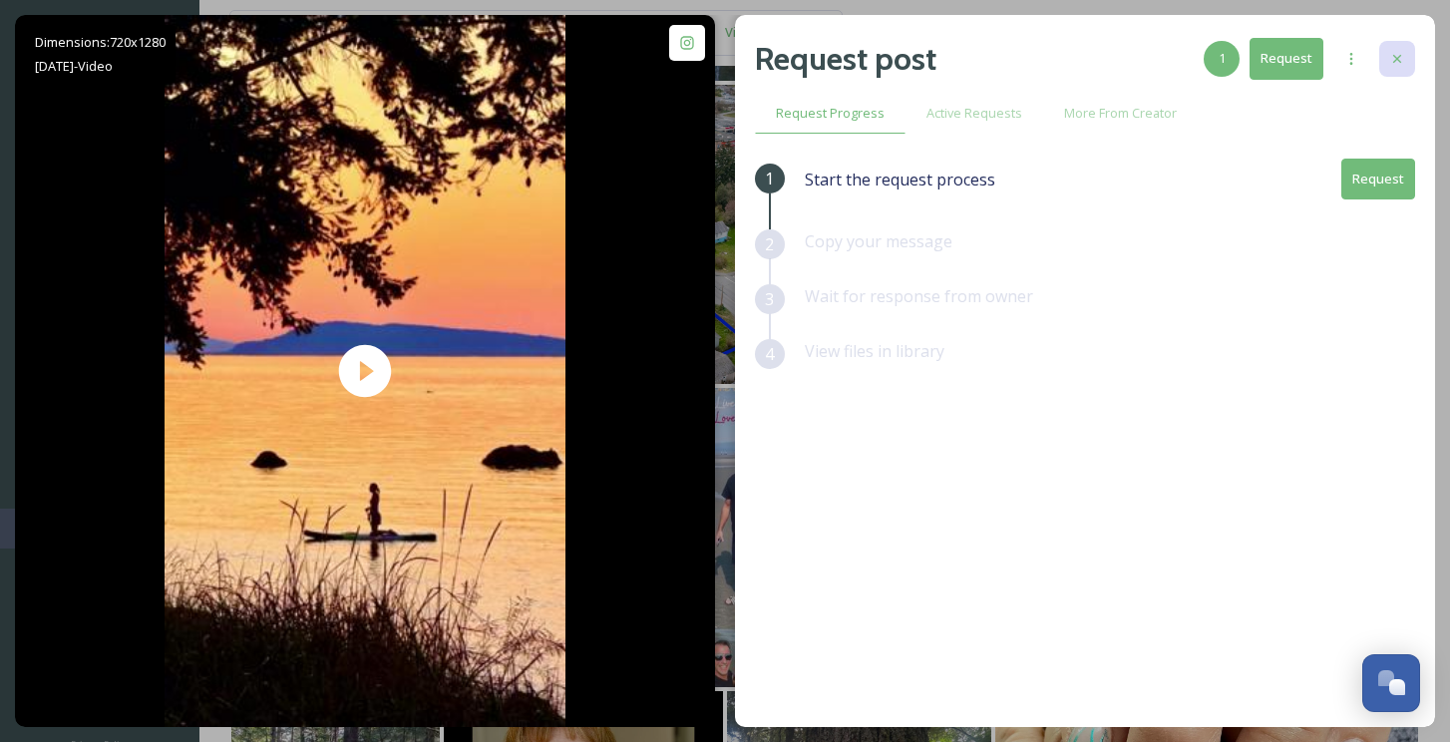
click at [1390, 55] on icon at bounding box center [1397, 59] width 16 height 16
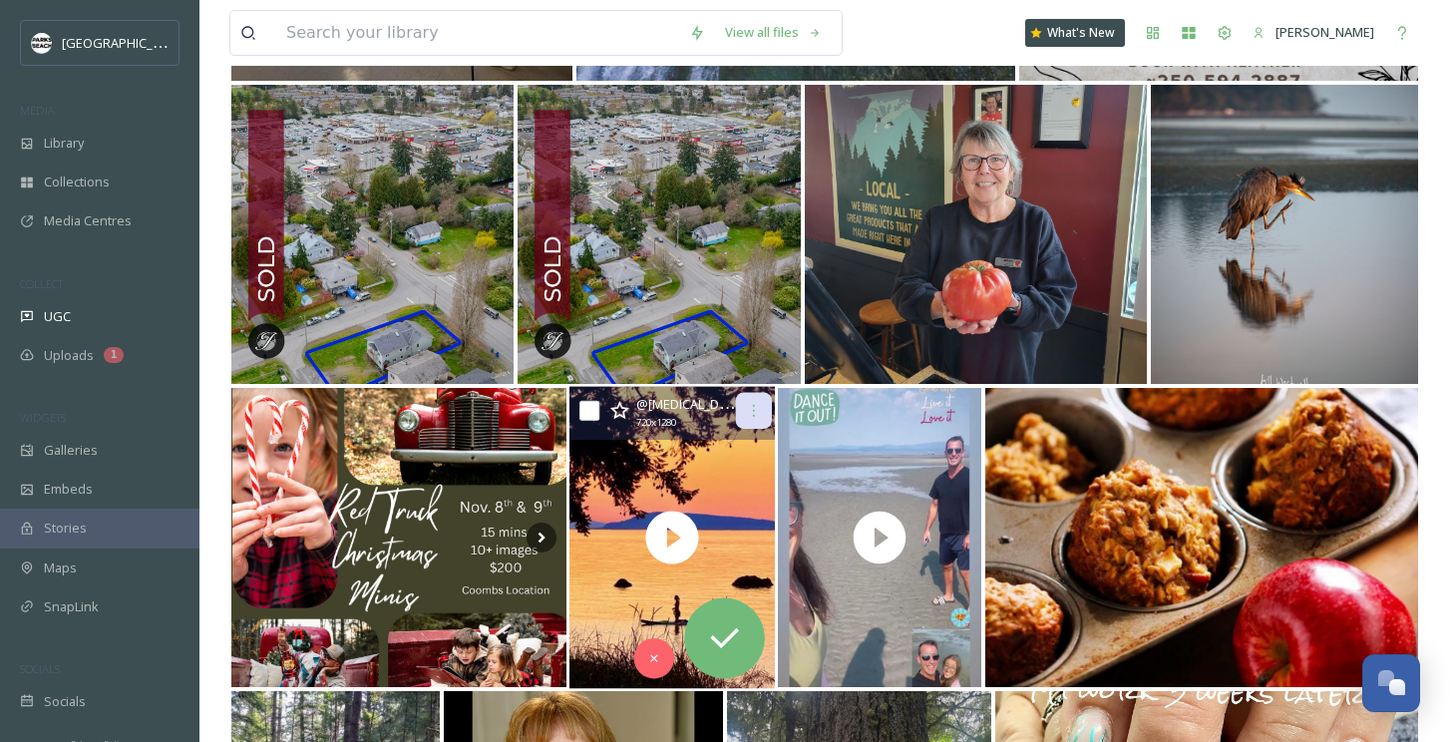
click at [749, 416] on icon at bounding box center [754, 411] width 16 height 16
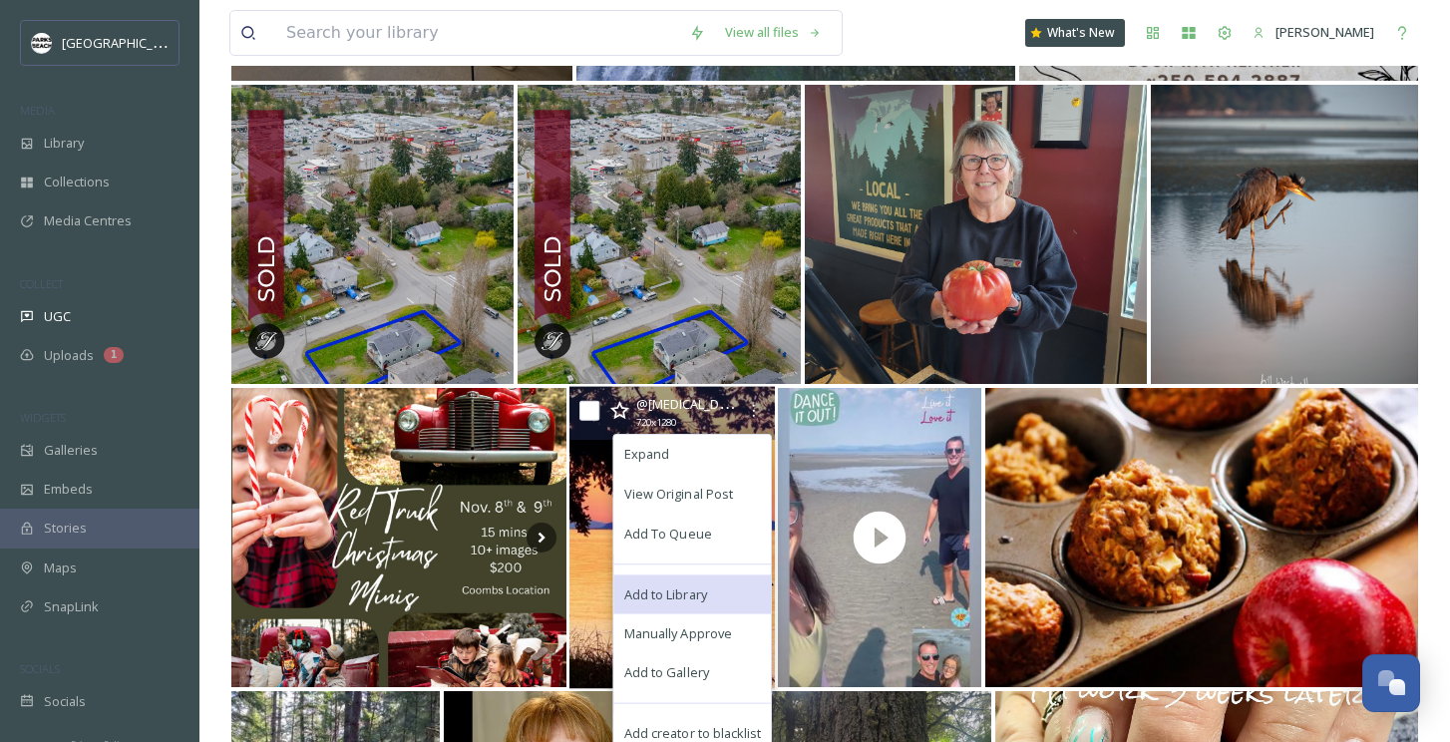
click at [670, 586] on span "Add to Library" at bounding box center [665, 593] width 83 height 19
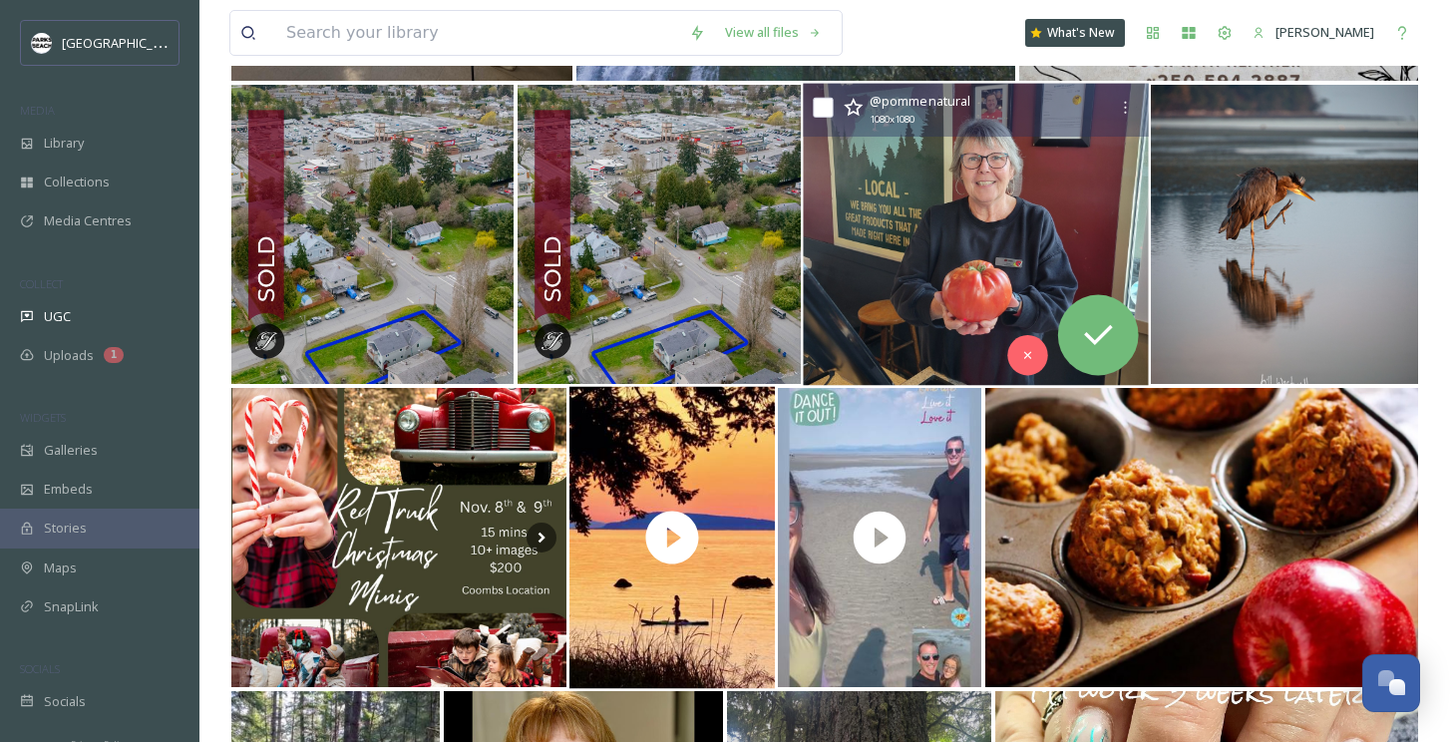
click at [904, 321] on img at bounding box center [976, 235] width 346 height 302
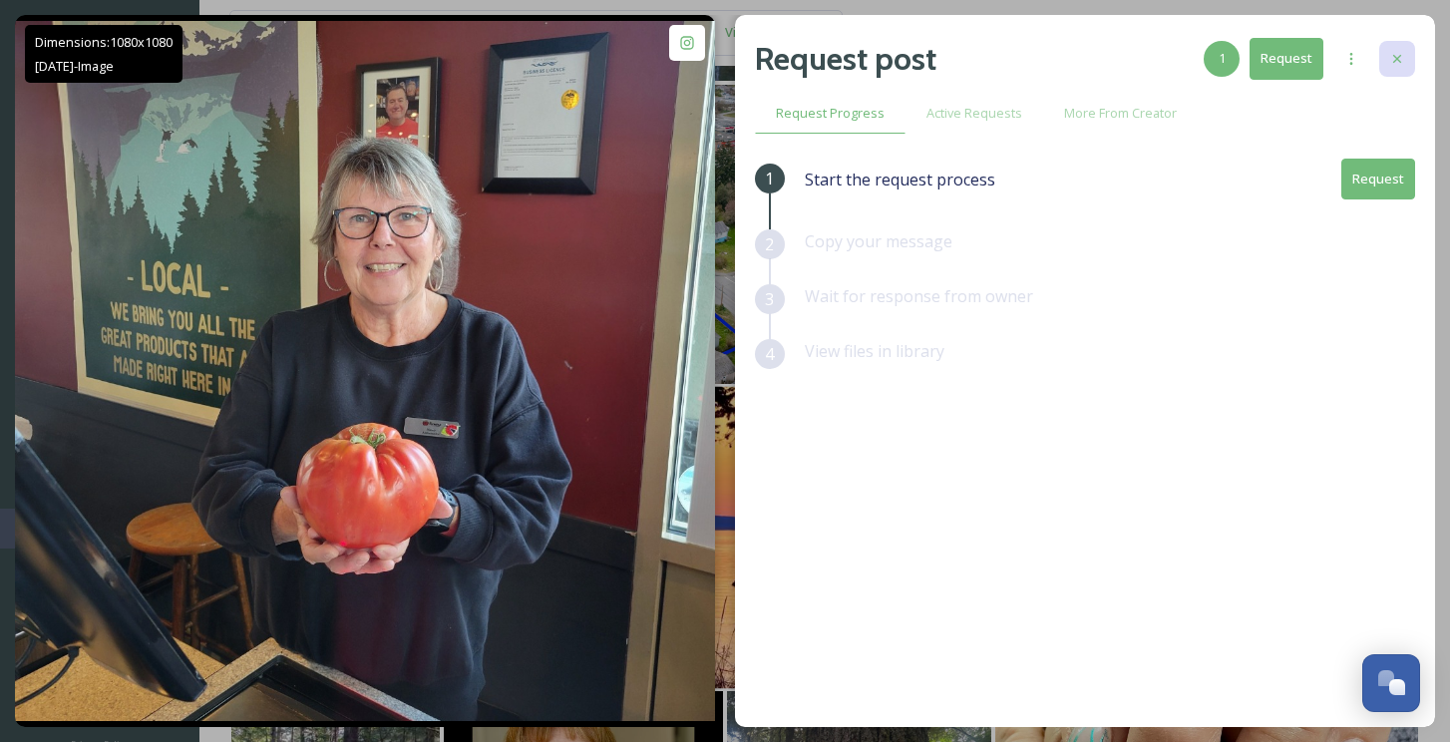
click at [1382, 57] on div at bounding box center [1397, 59] width 36 height 36
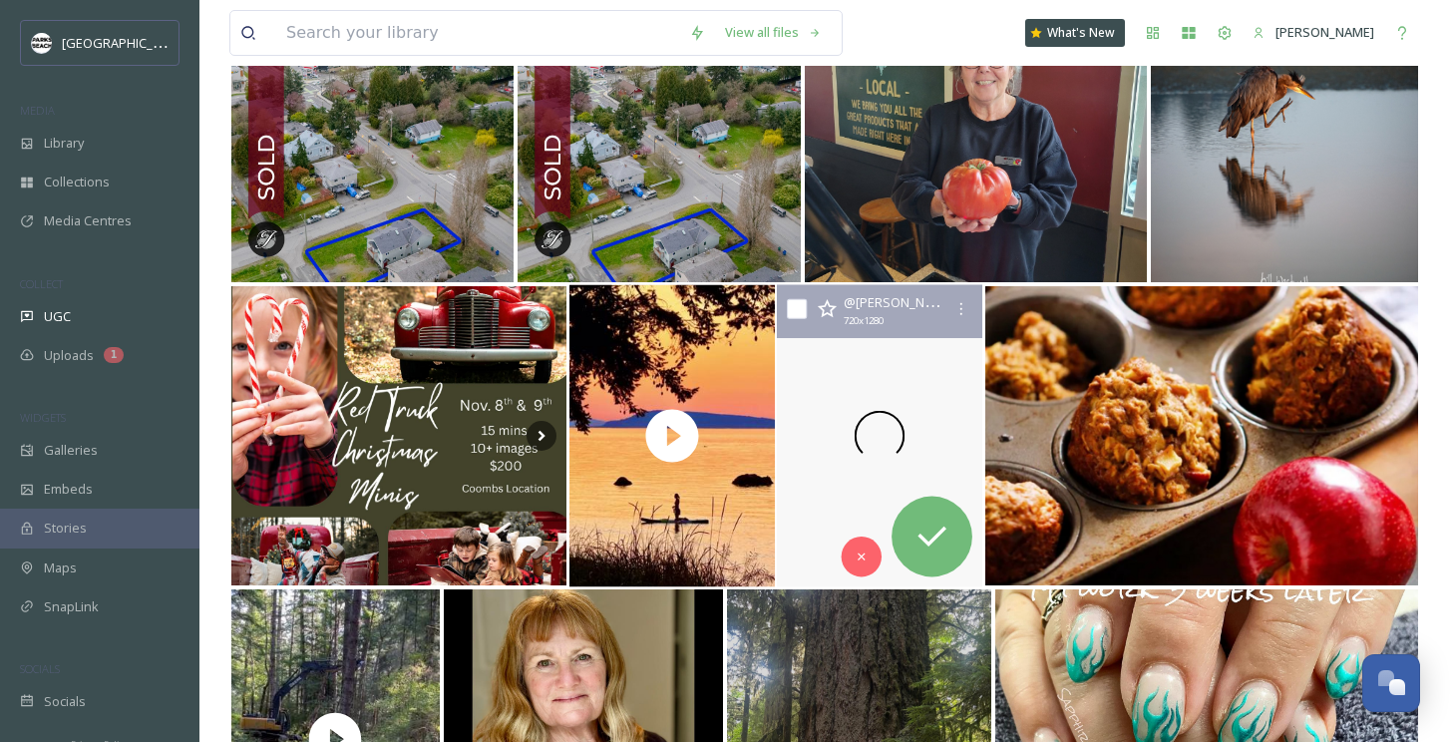
scroll to position [21058, 0]
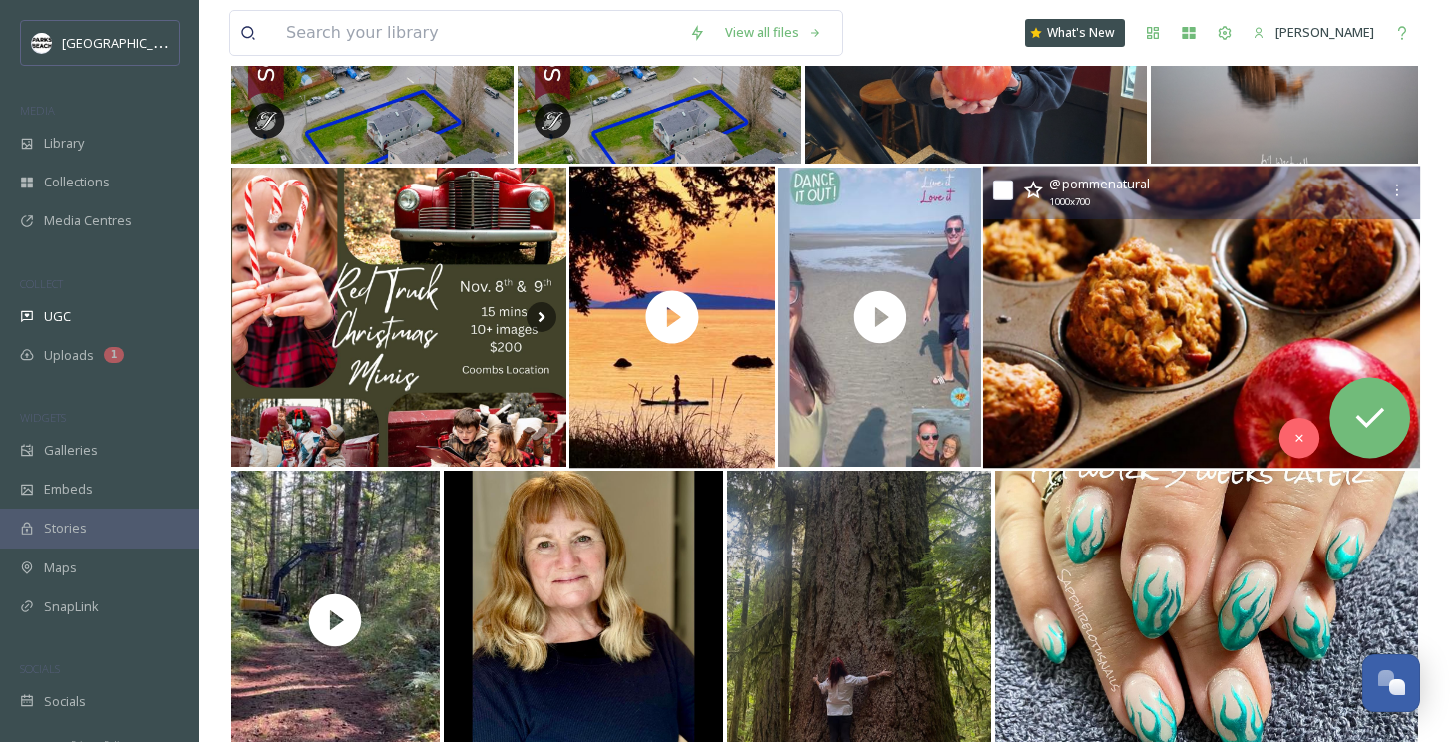
click at [1151, 329] on img at bounding box center [1201, 318] width 437 height 302
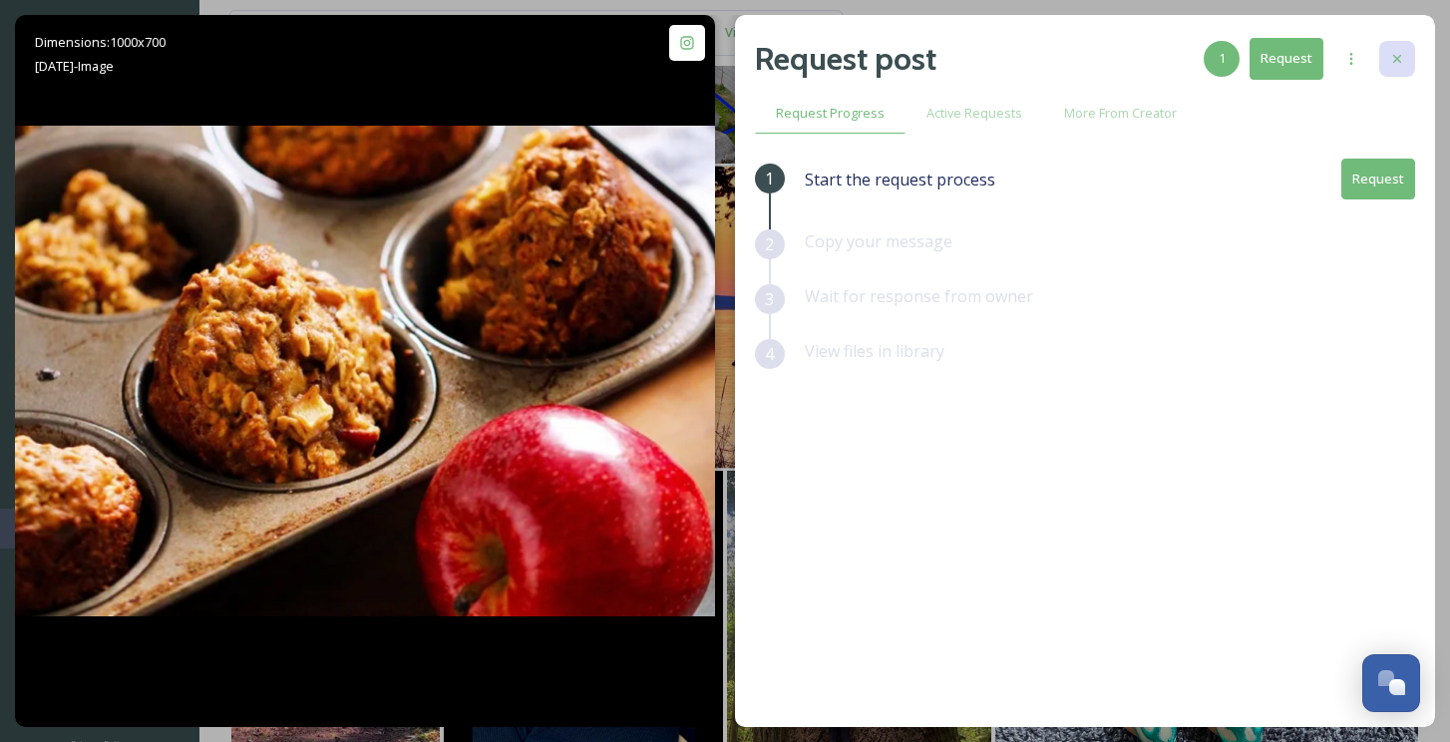
click at [1403, 59] on icon at bounding box center [1397, 59] width 16 height 16
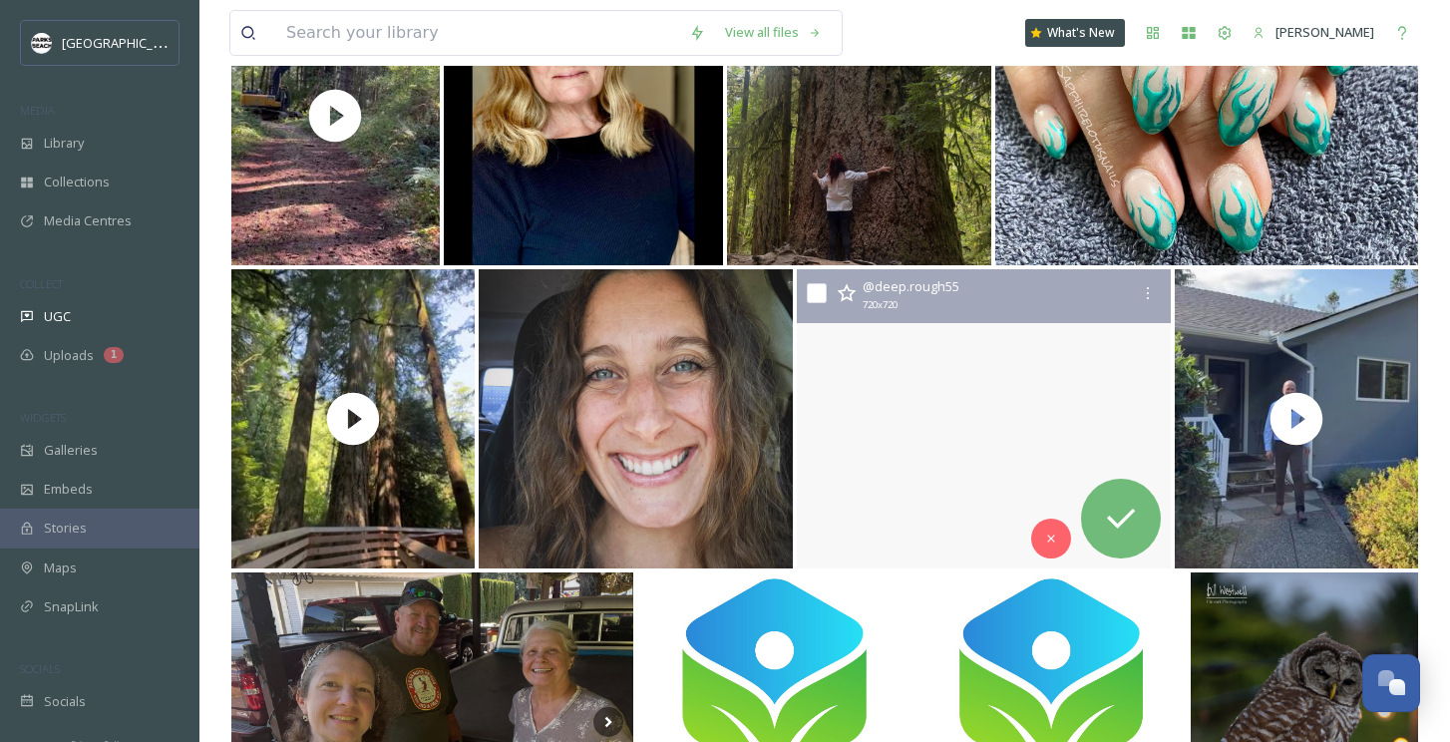
scroll to position [21610, 0]
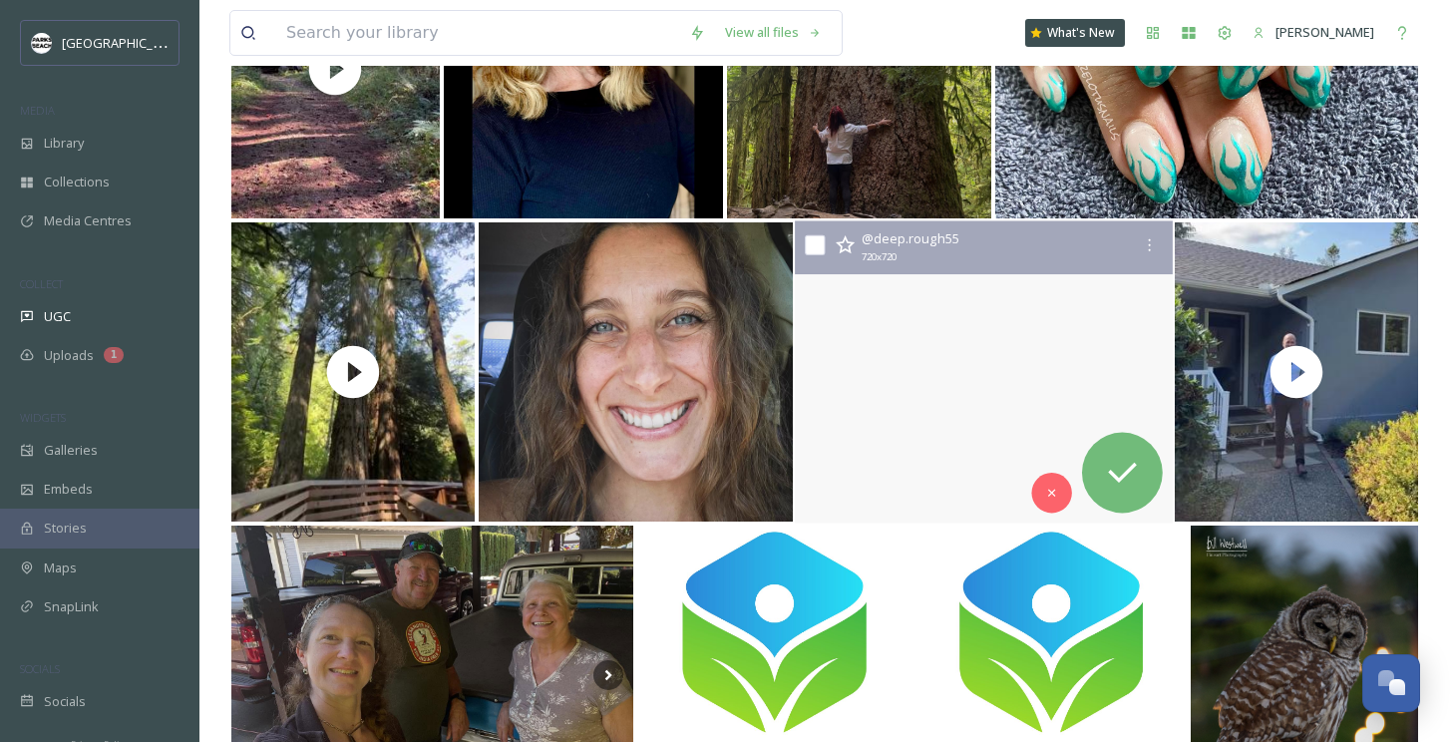
click at [925, 417] on video "#goodmorning#sunrise#parksville" at bounding box center [984, 372] width 378 height 302
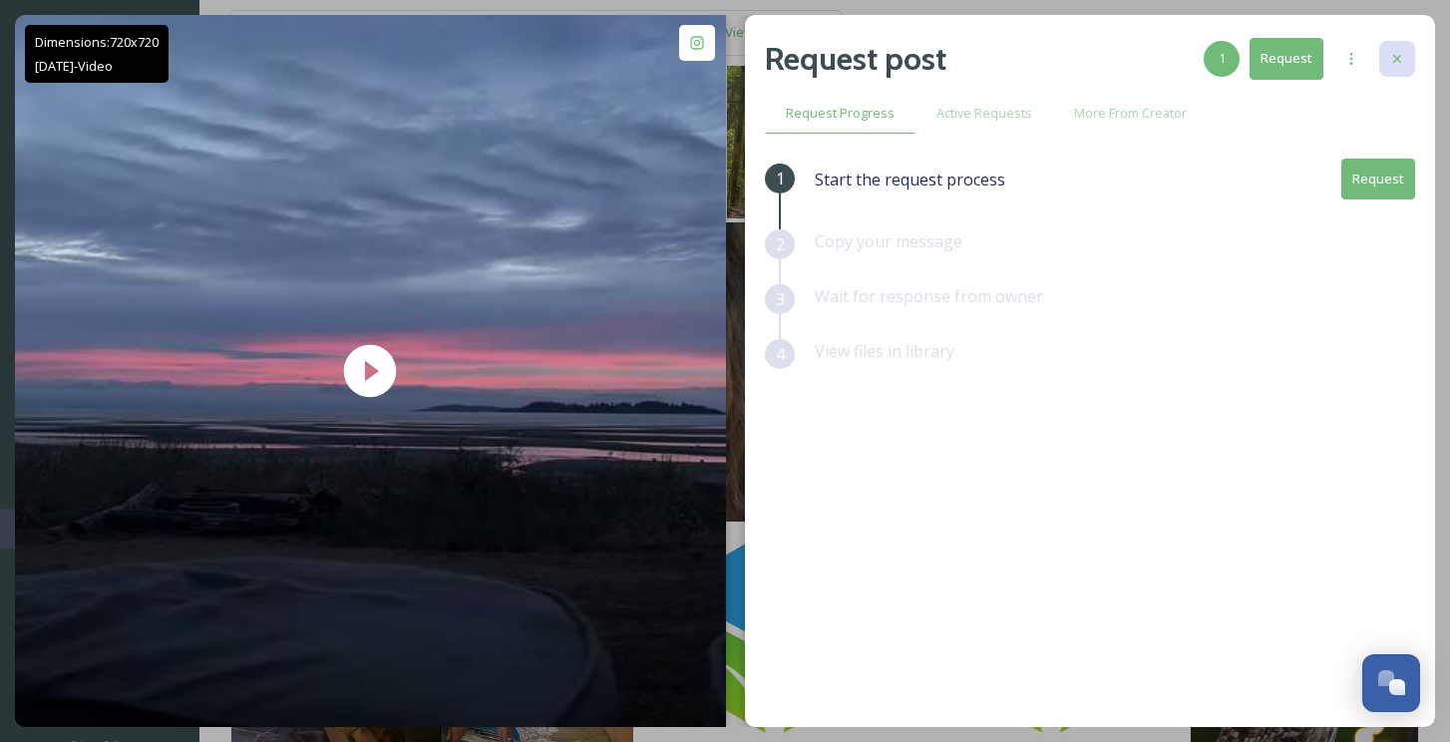
click at [1397, 60] on icon at bounding box center [1397, 59] width 8 height 8
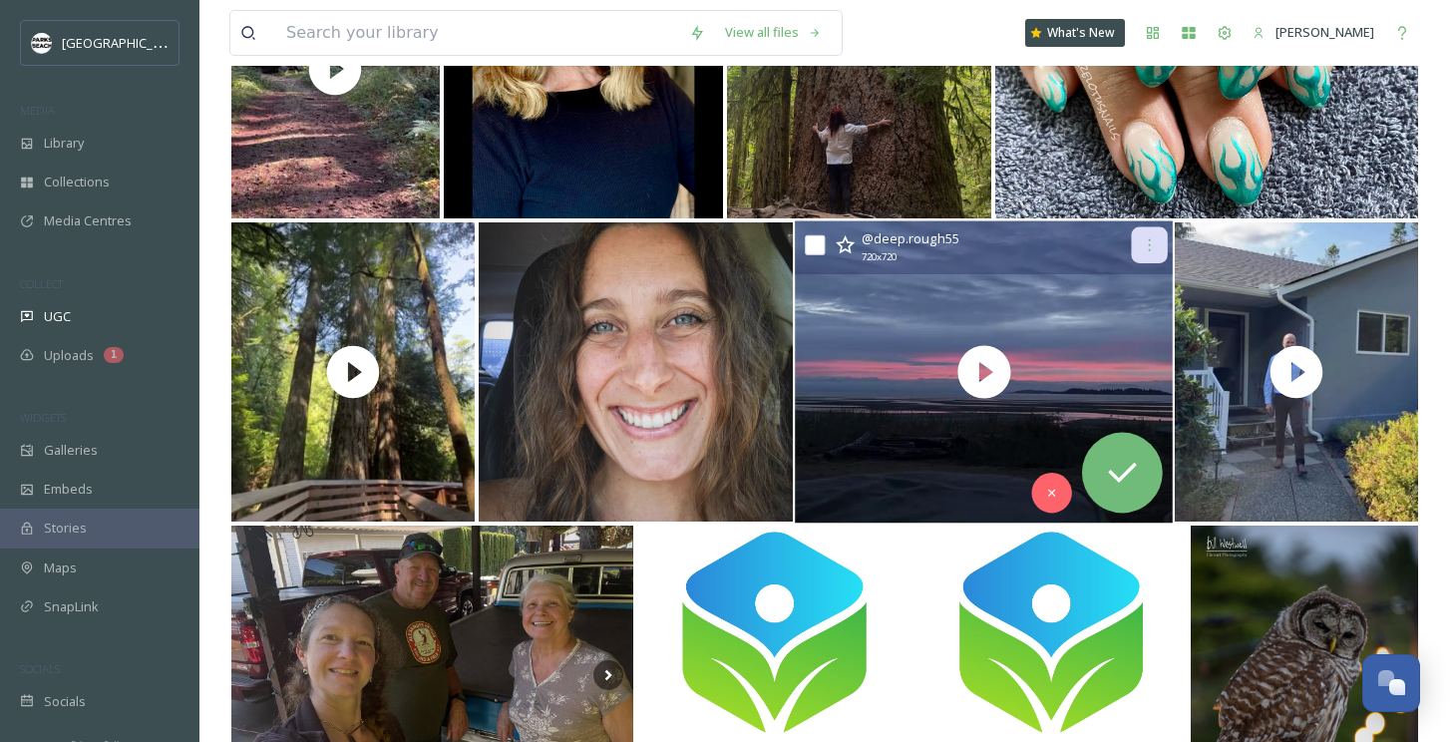
click at [1149, 240] on icon at bounding box center [1150, 245] width 2 height 12
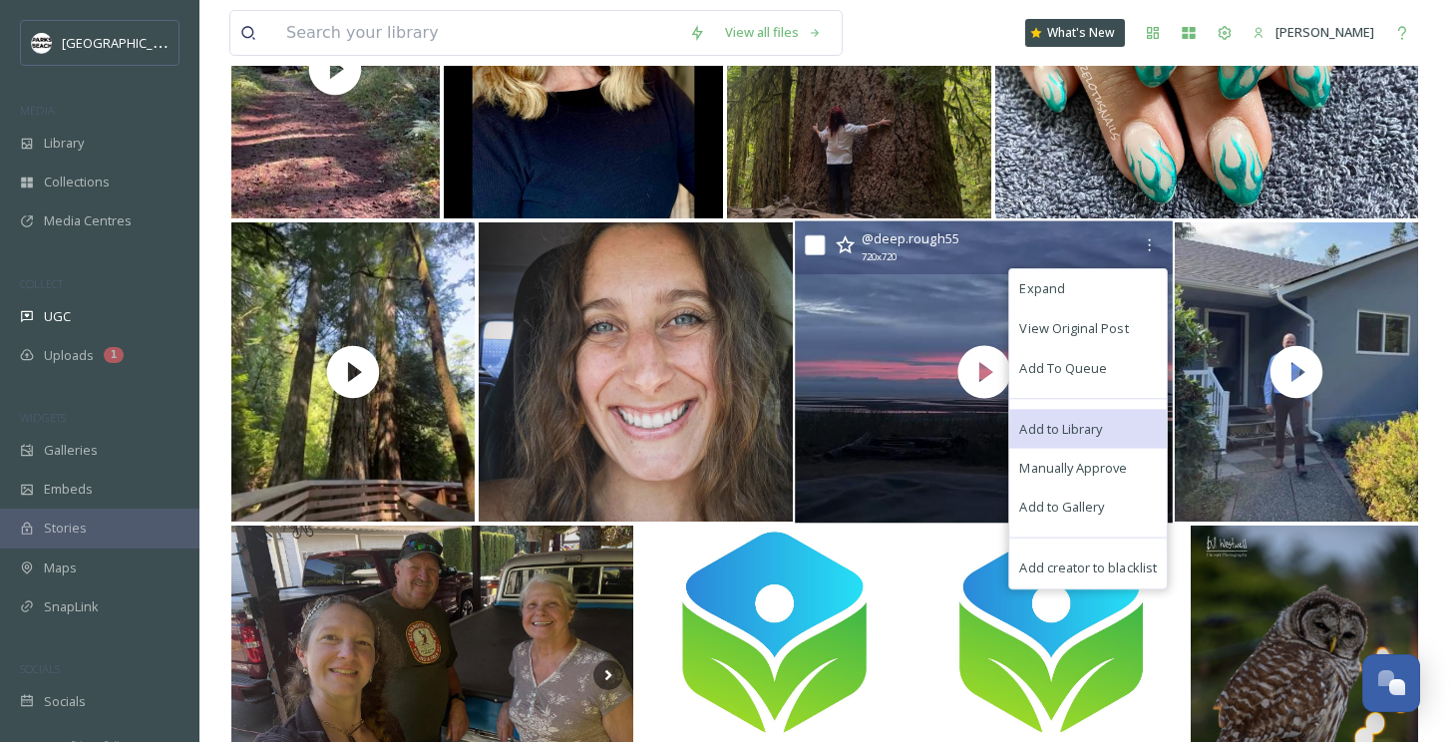
click at [1095, 425] on span "Add to Library" at bounding box center [1060, 428] width 83 height 19
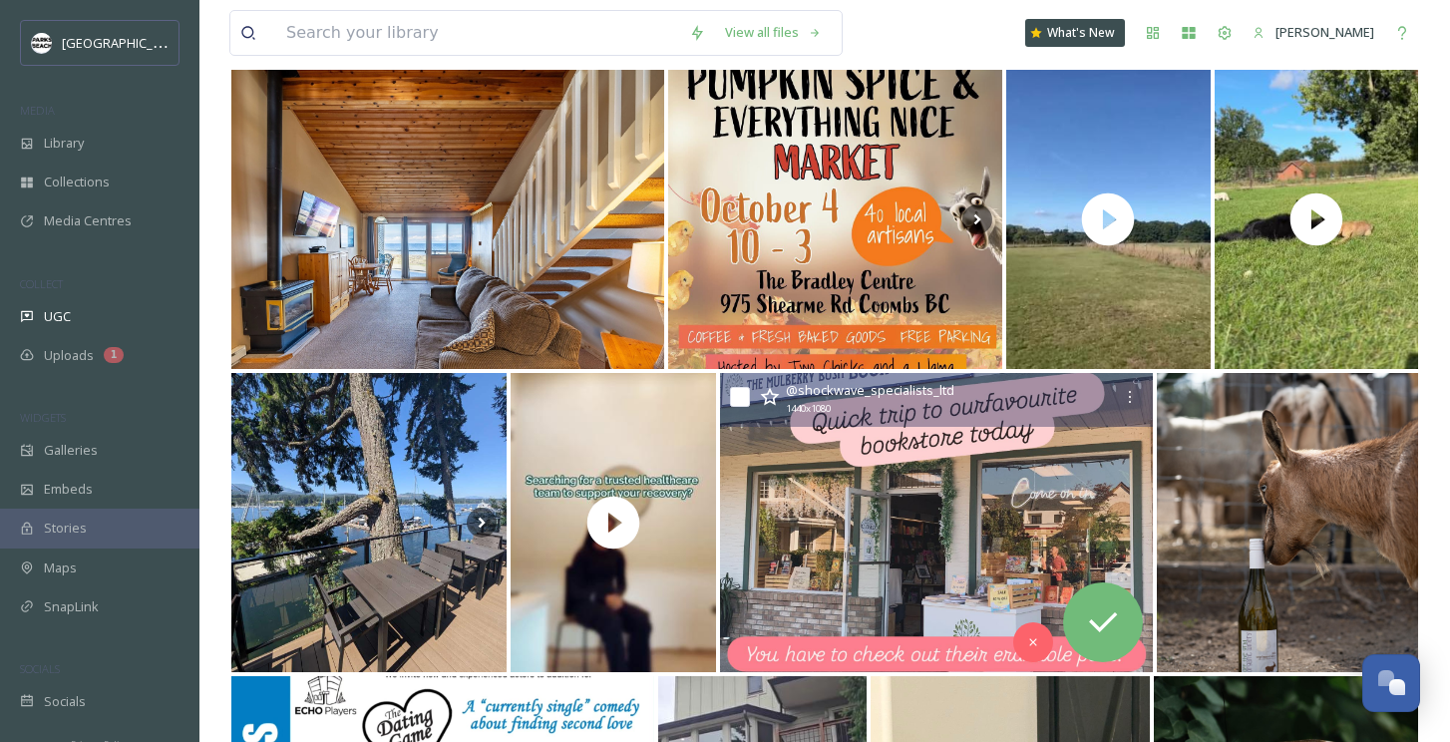
scroll to position [22969, 0]
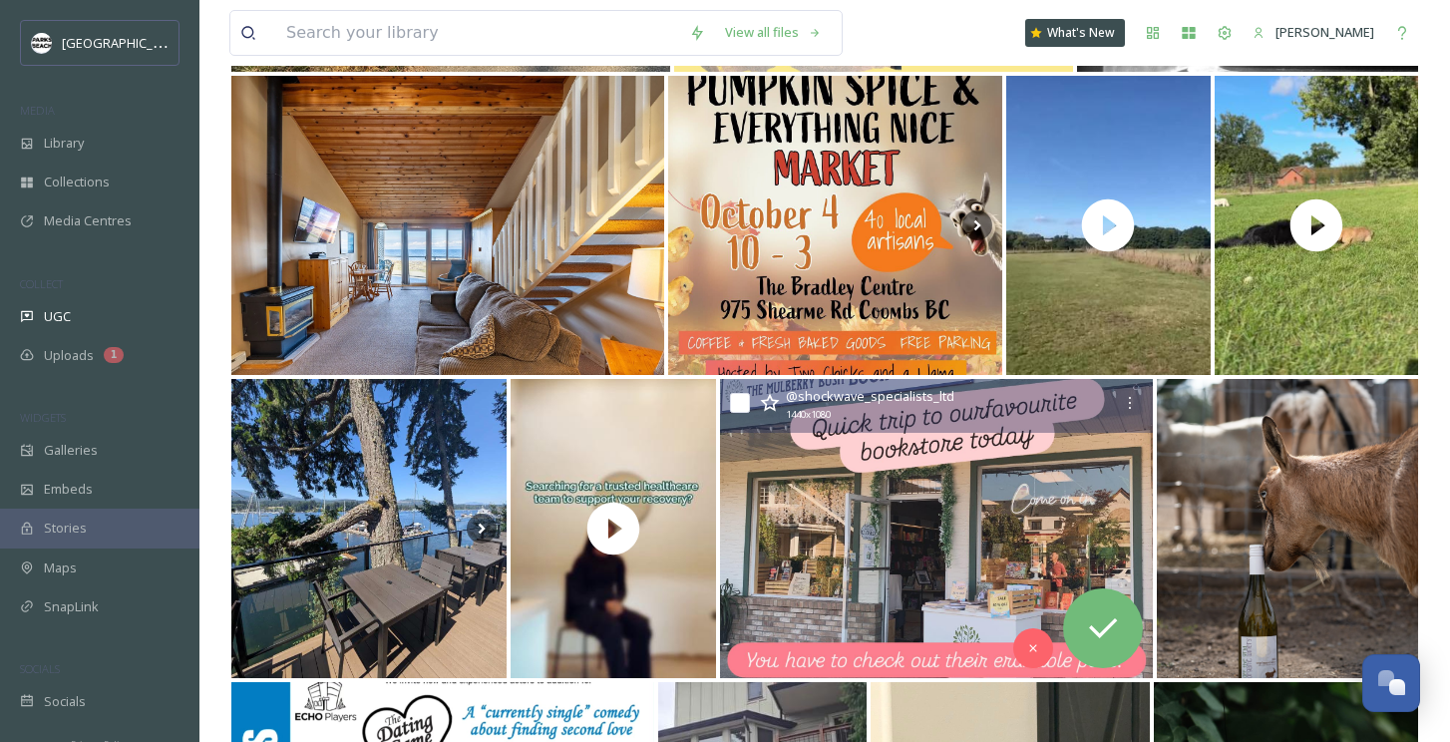
click at [915, 531] on img at bounding box center [937, 528] width 434 height 299
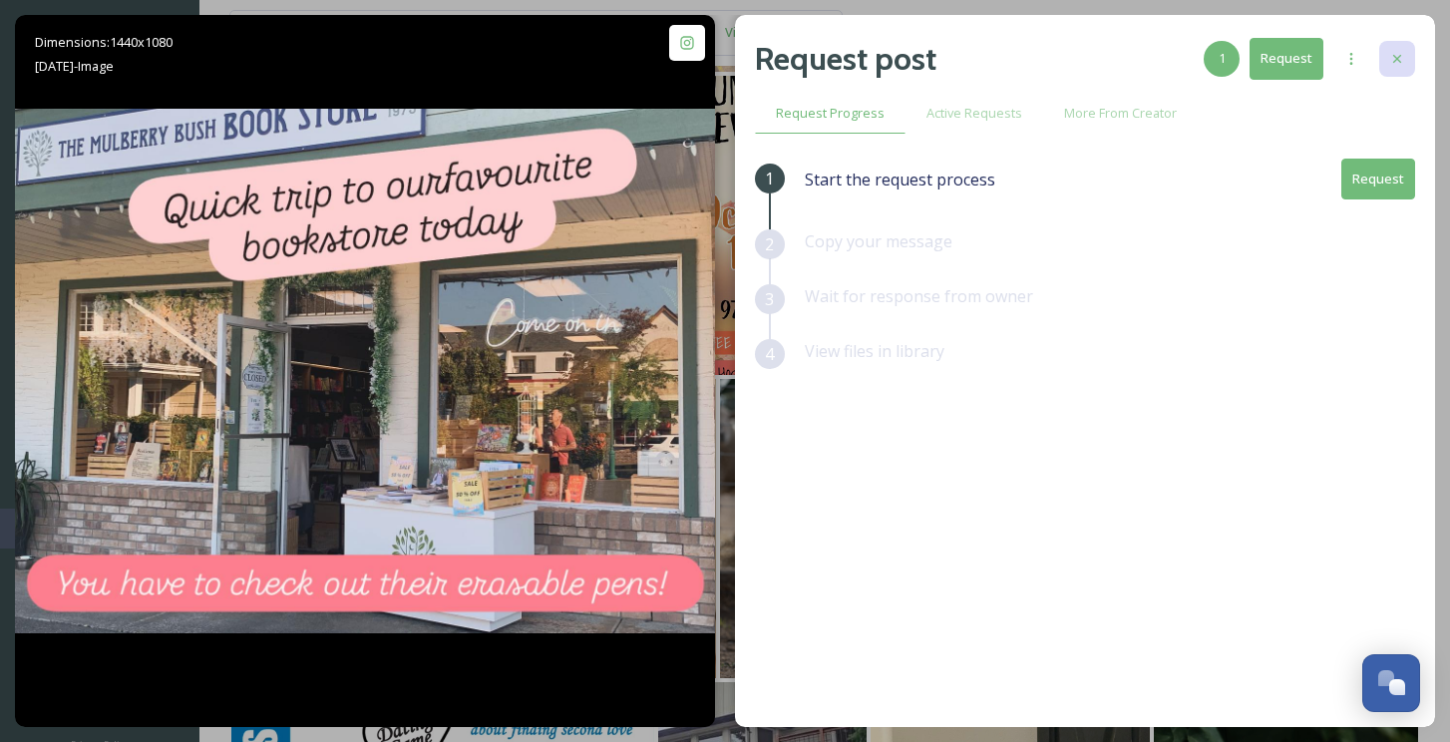
click at [1403, 66] on icon at bounding box center [1397, 59] width 16 height 16
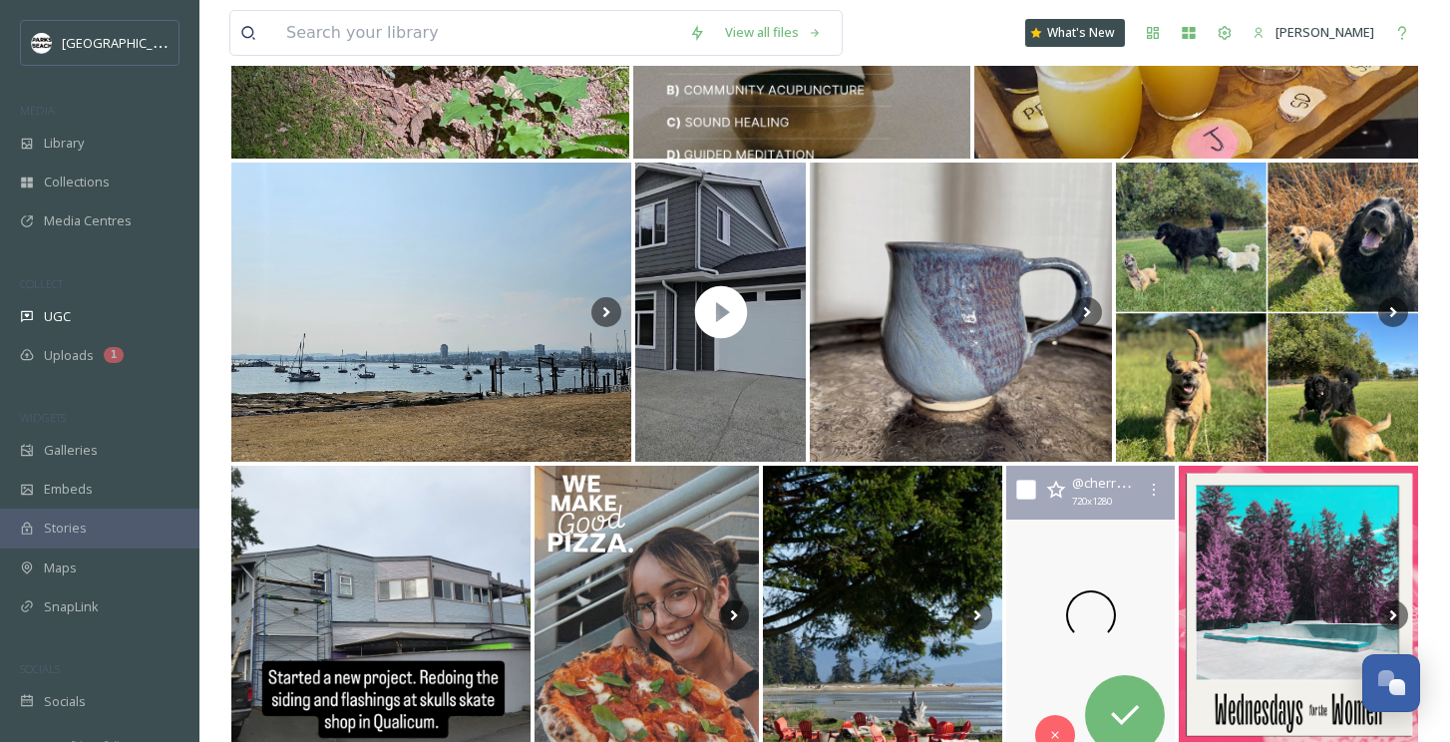
scroll to position [26321, 0]
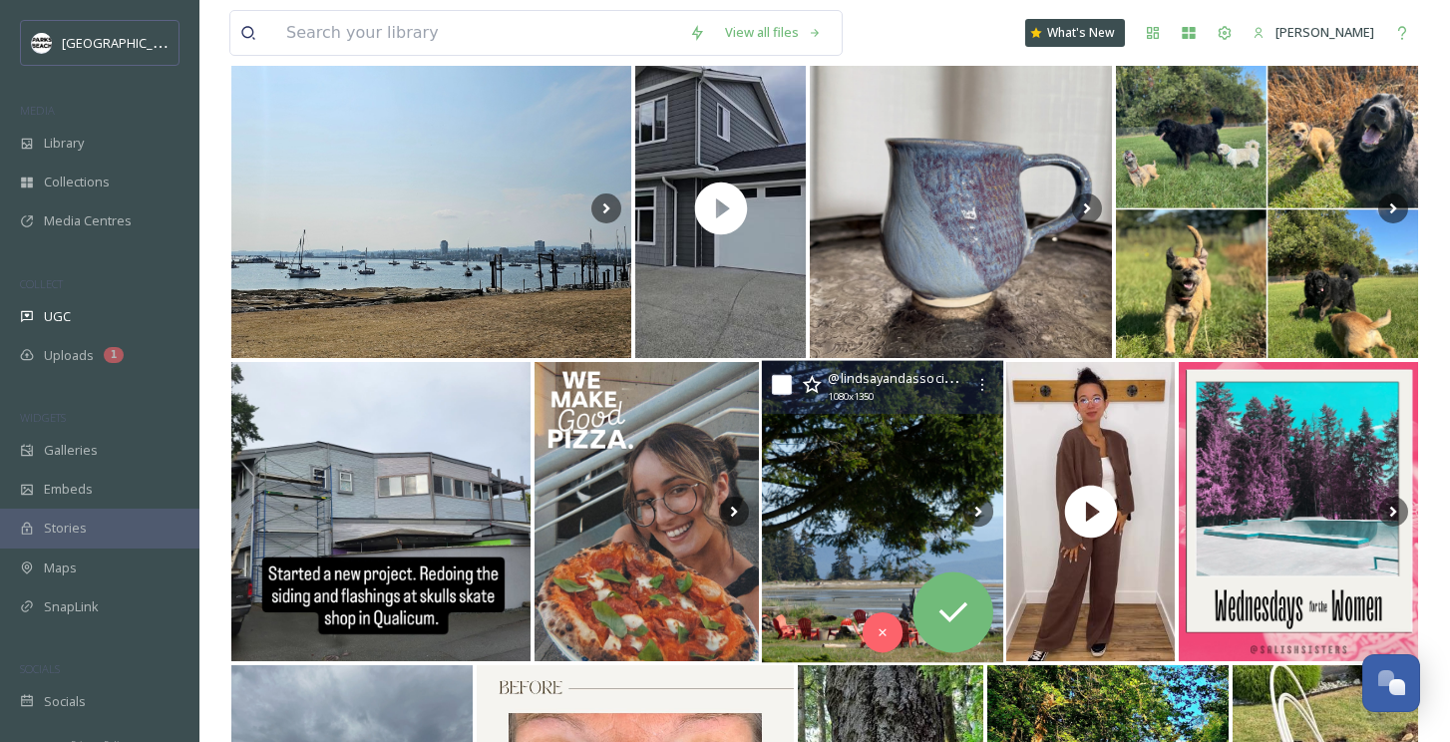
click at [828, 541] on img at bounding box center [882, 512] width 241 height 302
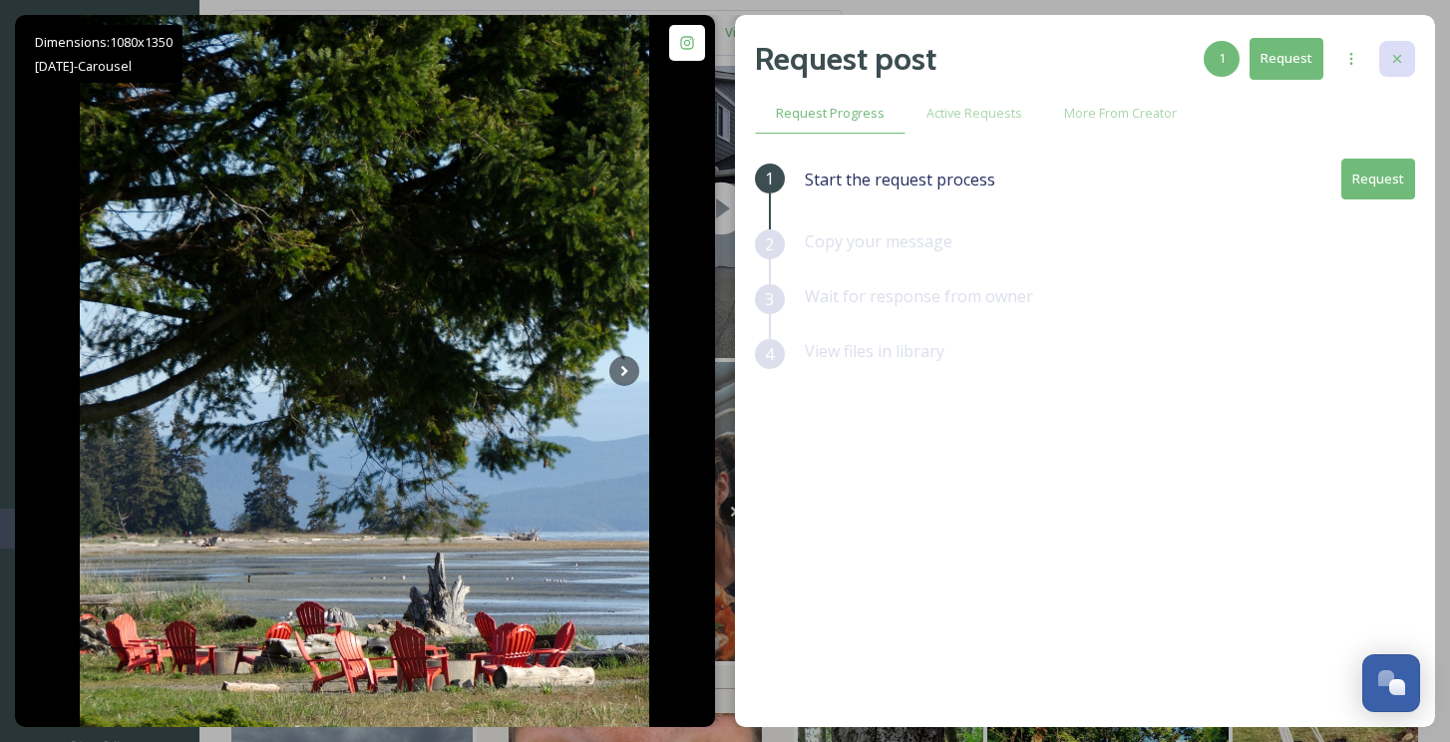
click at [1395, 57] on icon at bounding box center [1397, 59] width 8 height 8
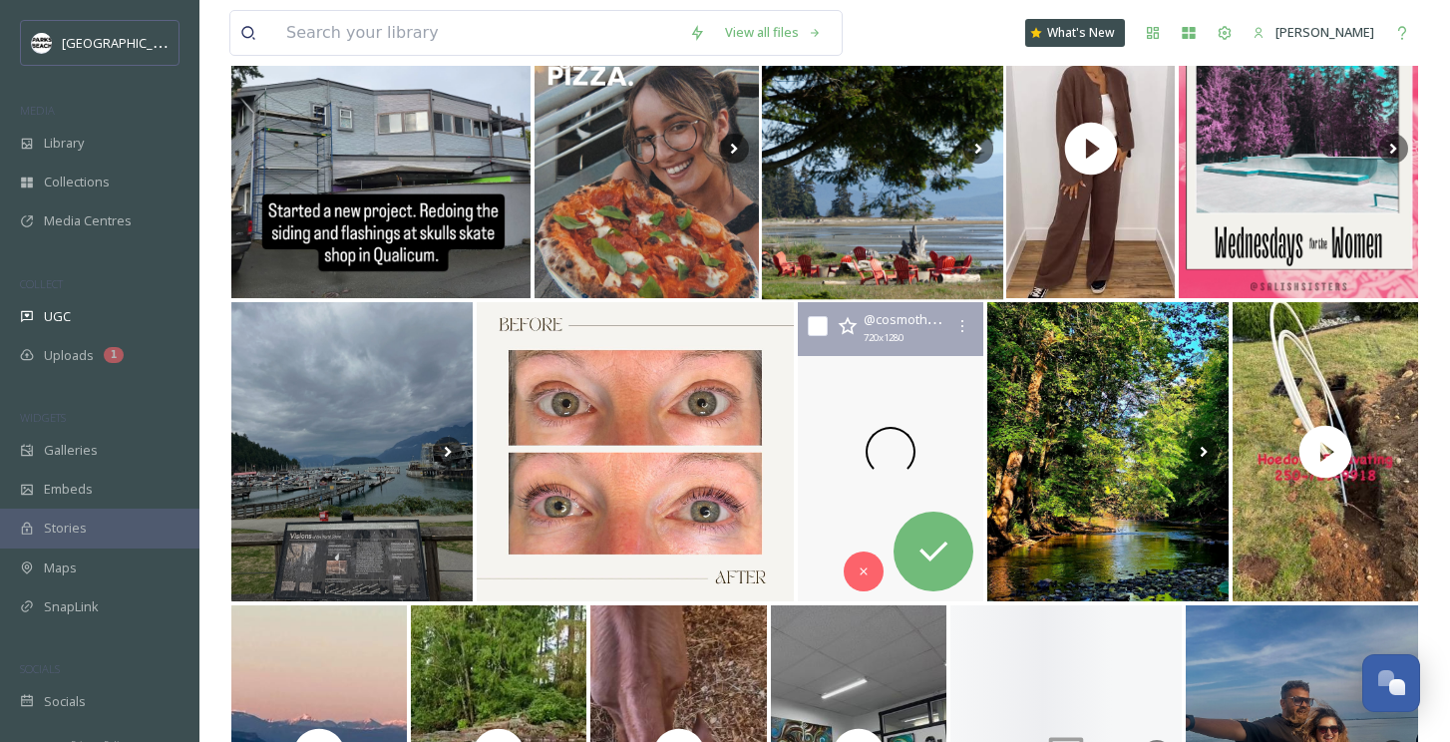
scroll to position [26691, 0]
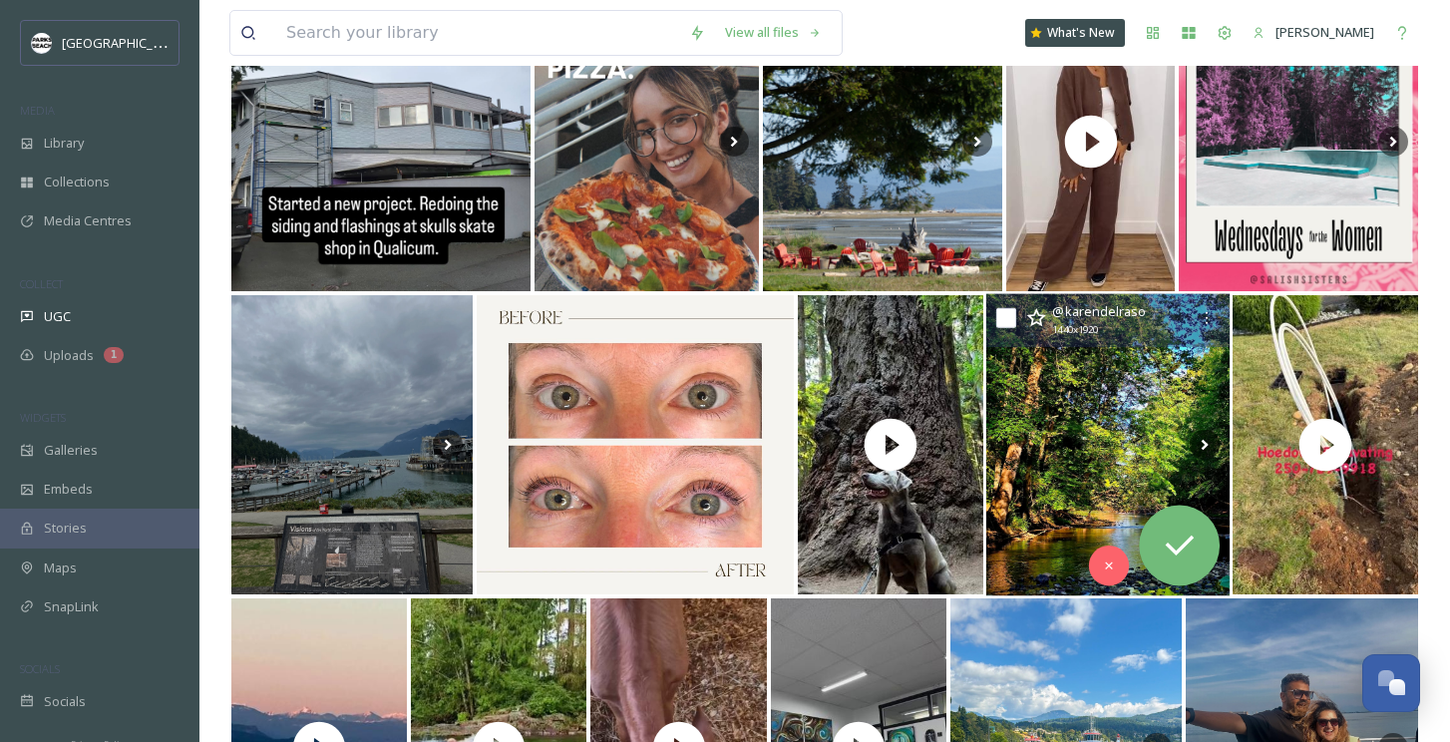
click at [1055, 454] on img at bounding box center [1107, 445] width 244 height 302
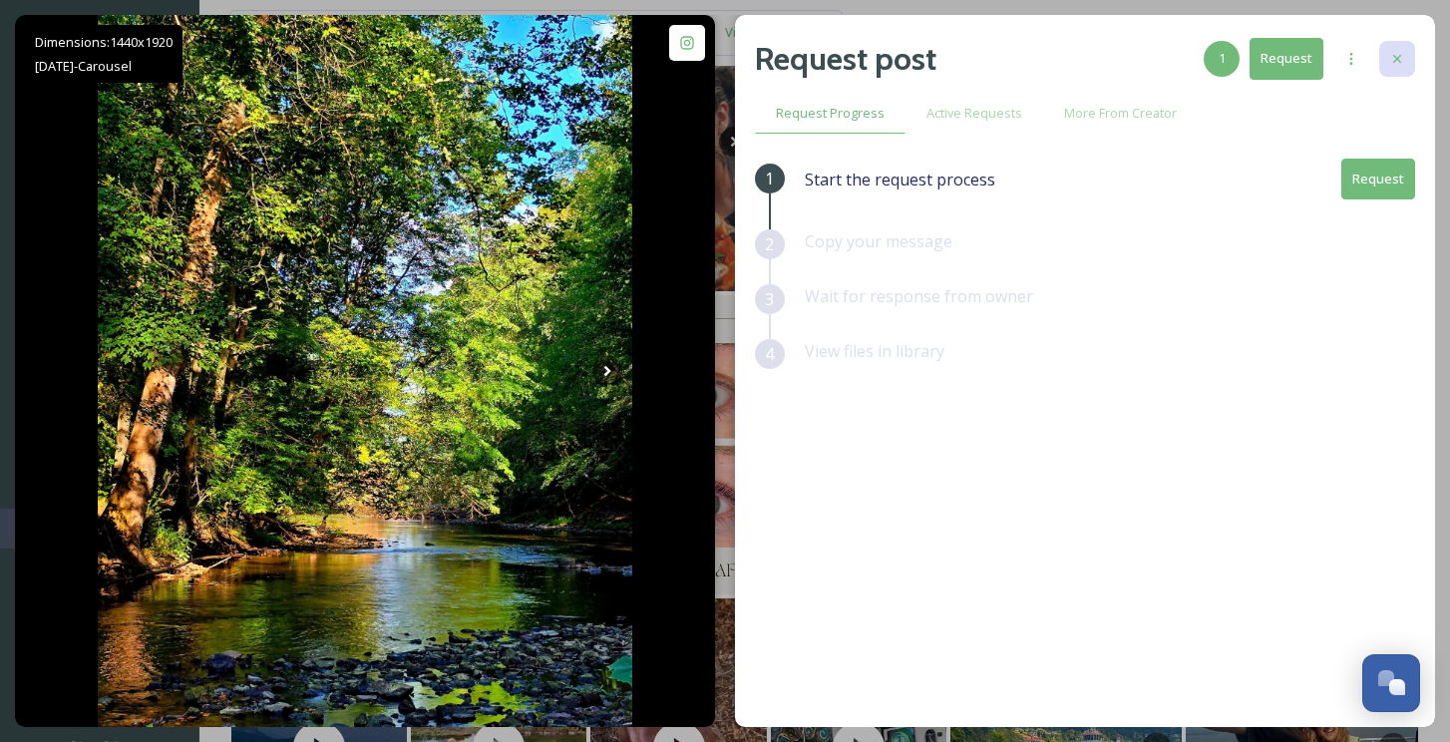
click at [1391, 60] on icon at bounding box center [1397, 59] width 16 height 16
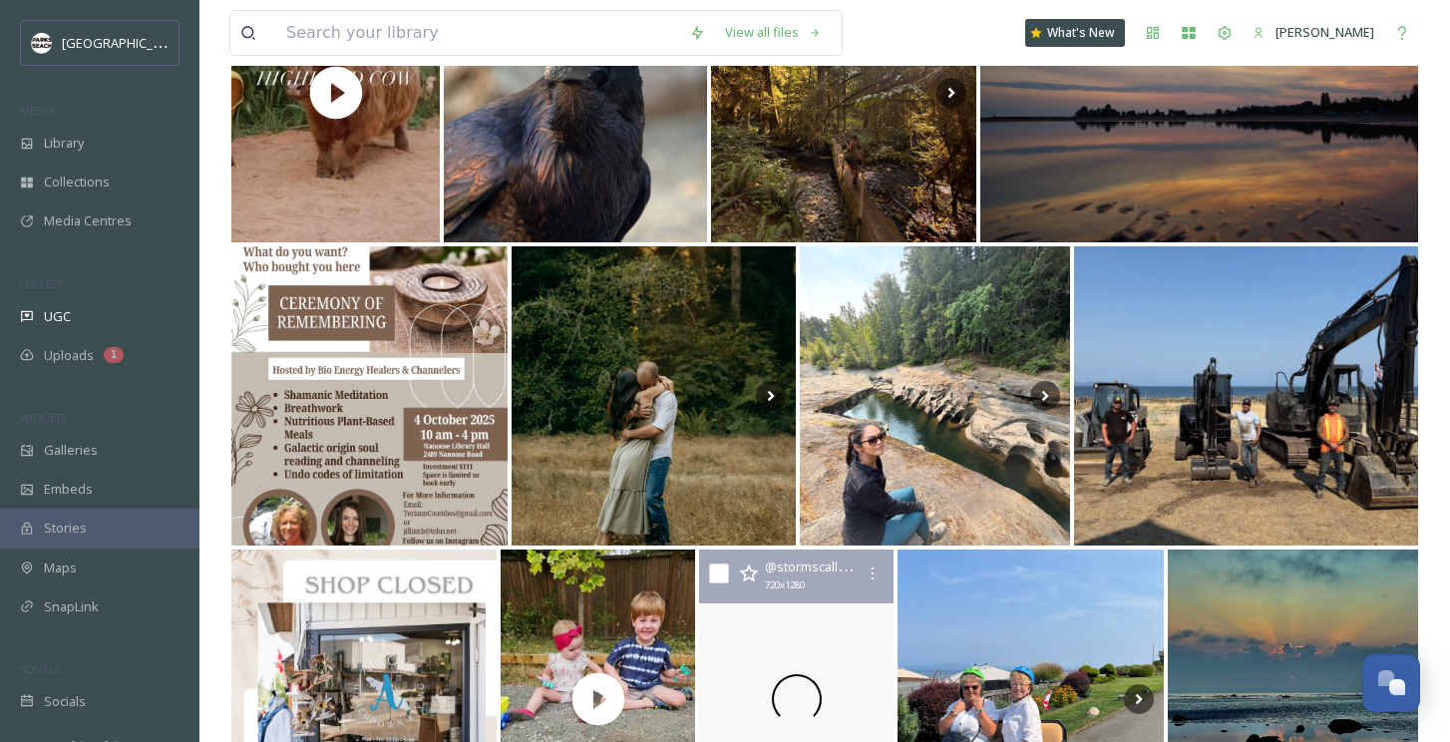
scroll to position [29325, 0]
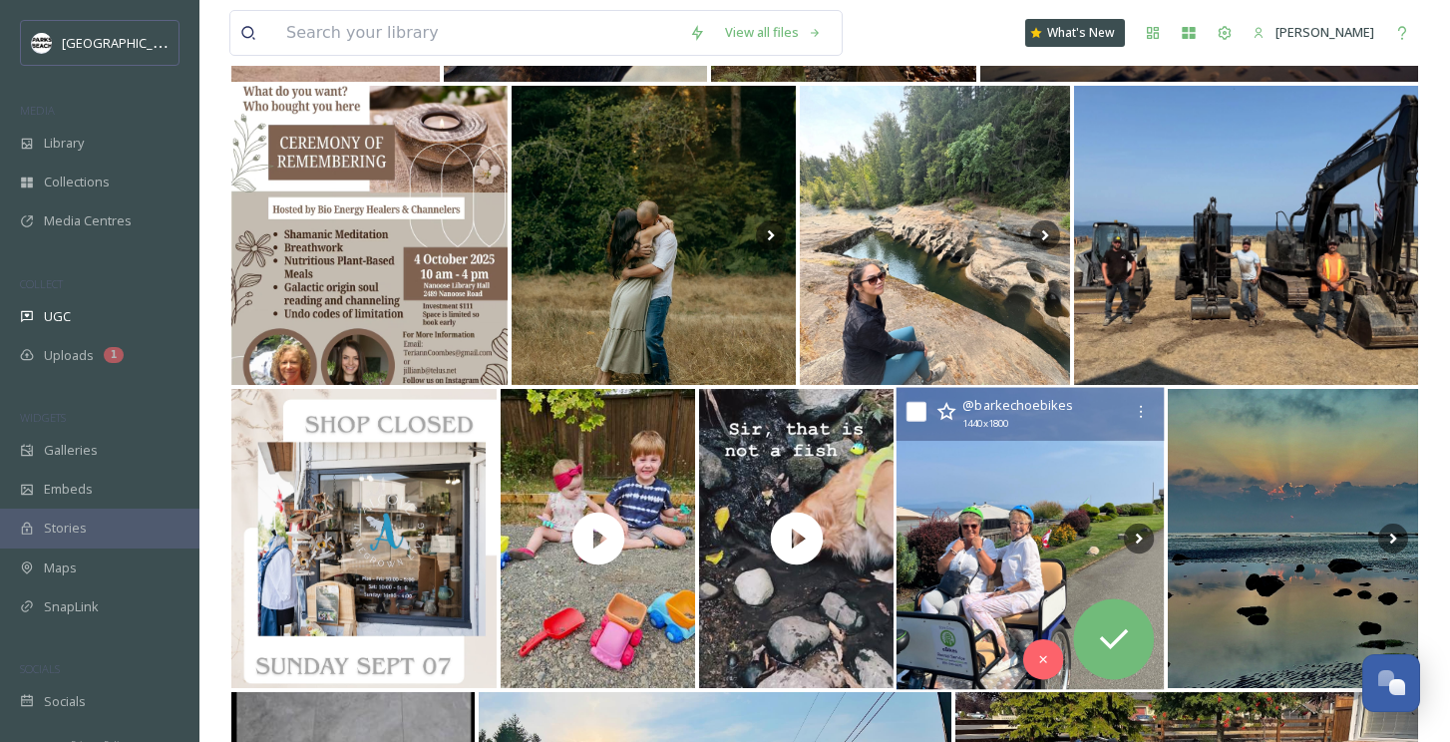
click at [1022, 564] on img at bounding box center [1031, 539] width 268 height 302
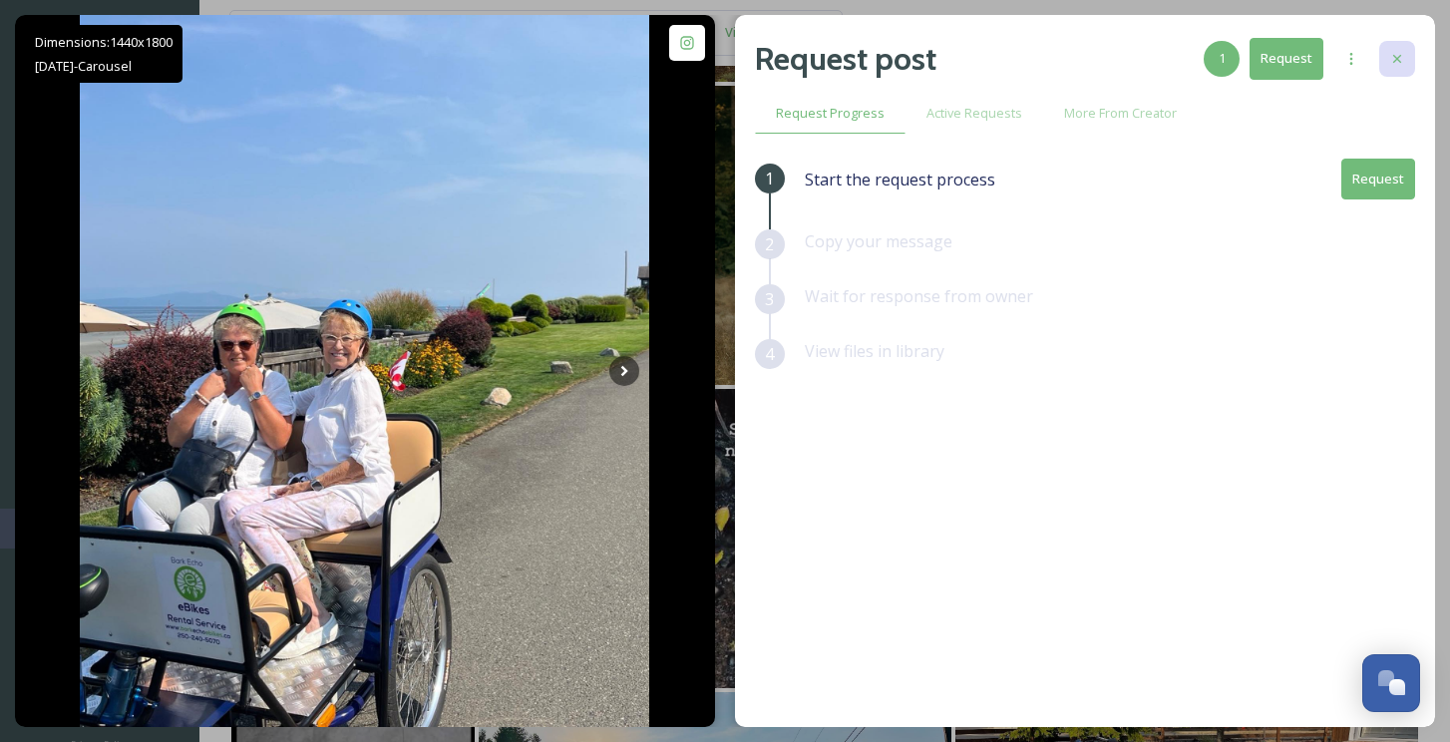
click at [1398, 43] on div at bounding box center [1397, 59] width 36 height 36
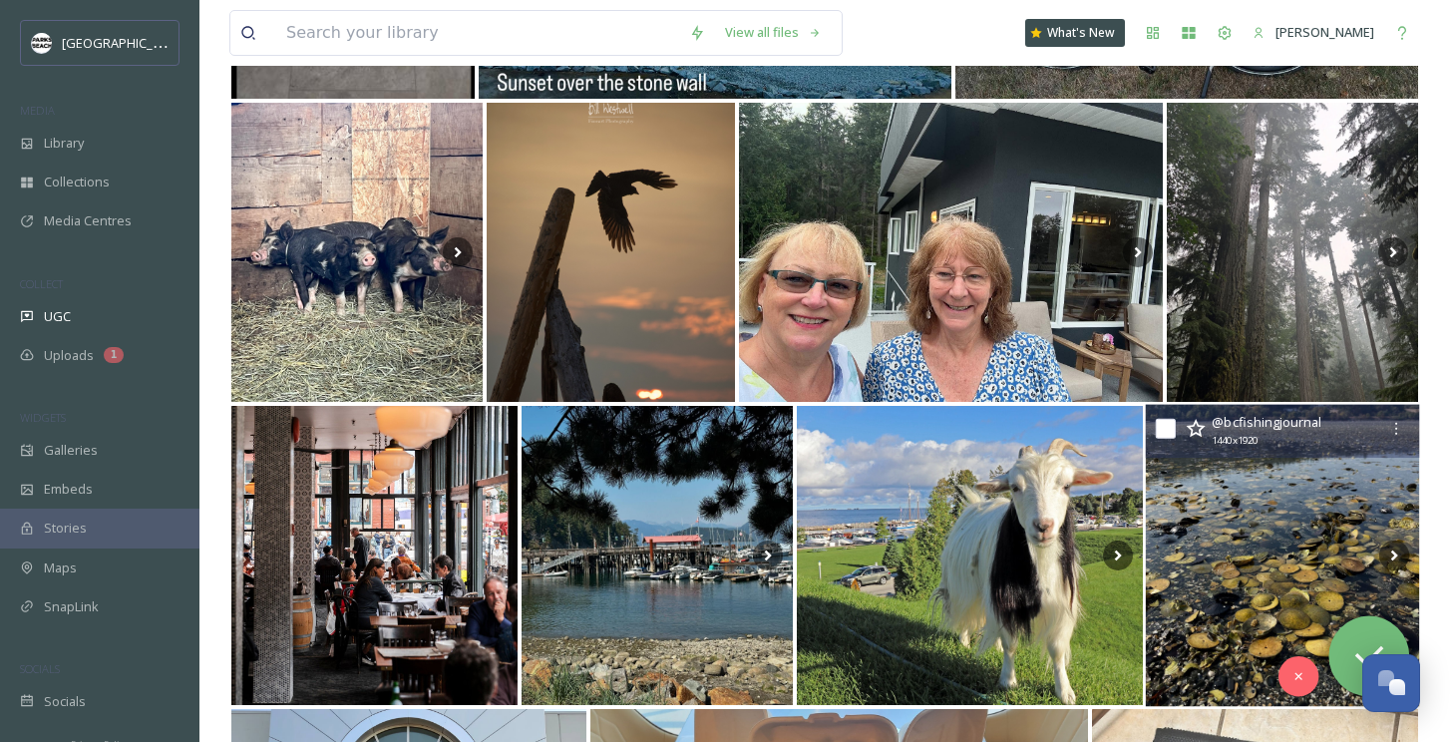
scroll to position [30235, 0]
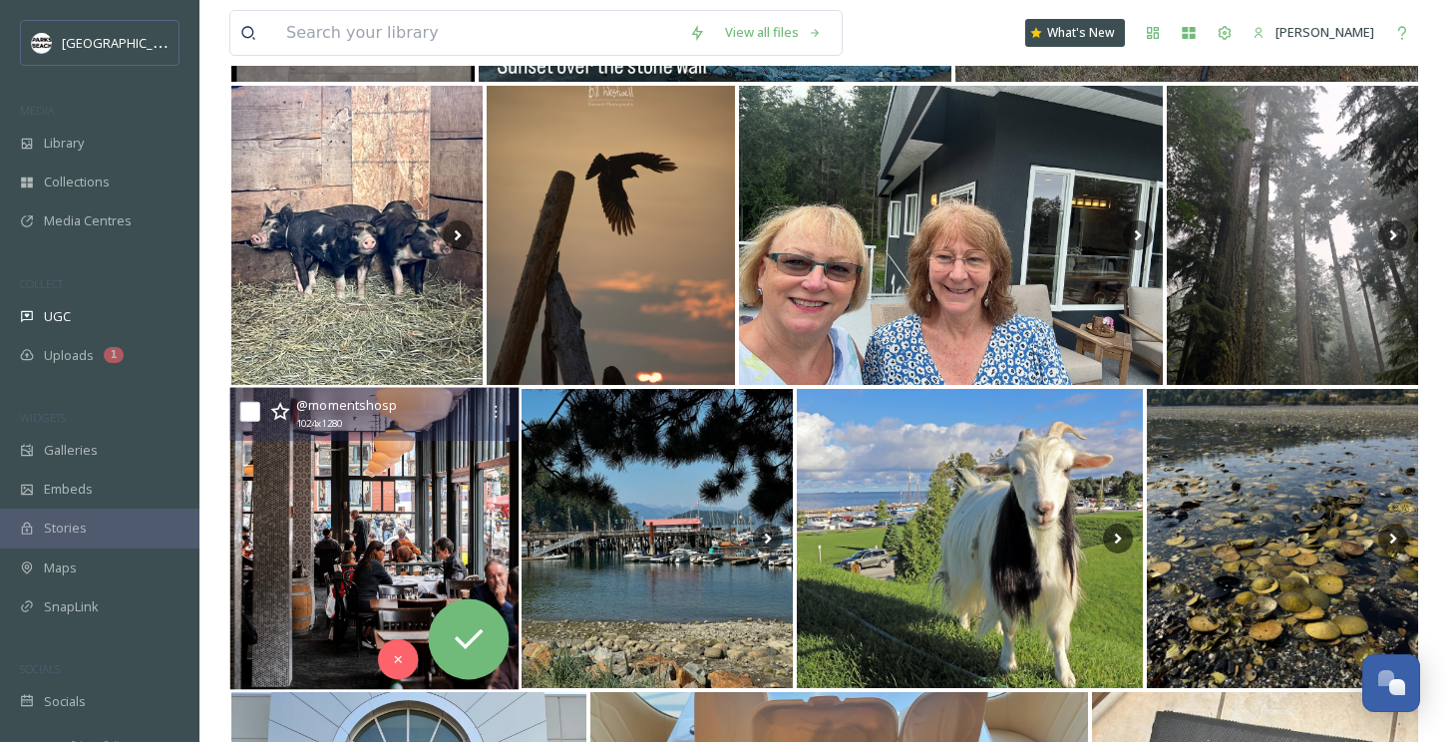
click at [415, 527] on img at bounding box center [374, 539] width 289 height 302
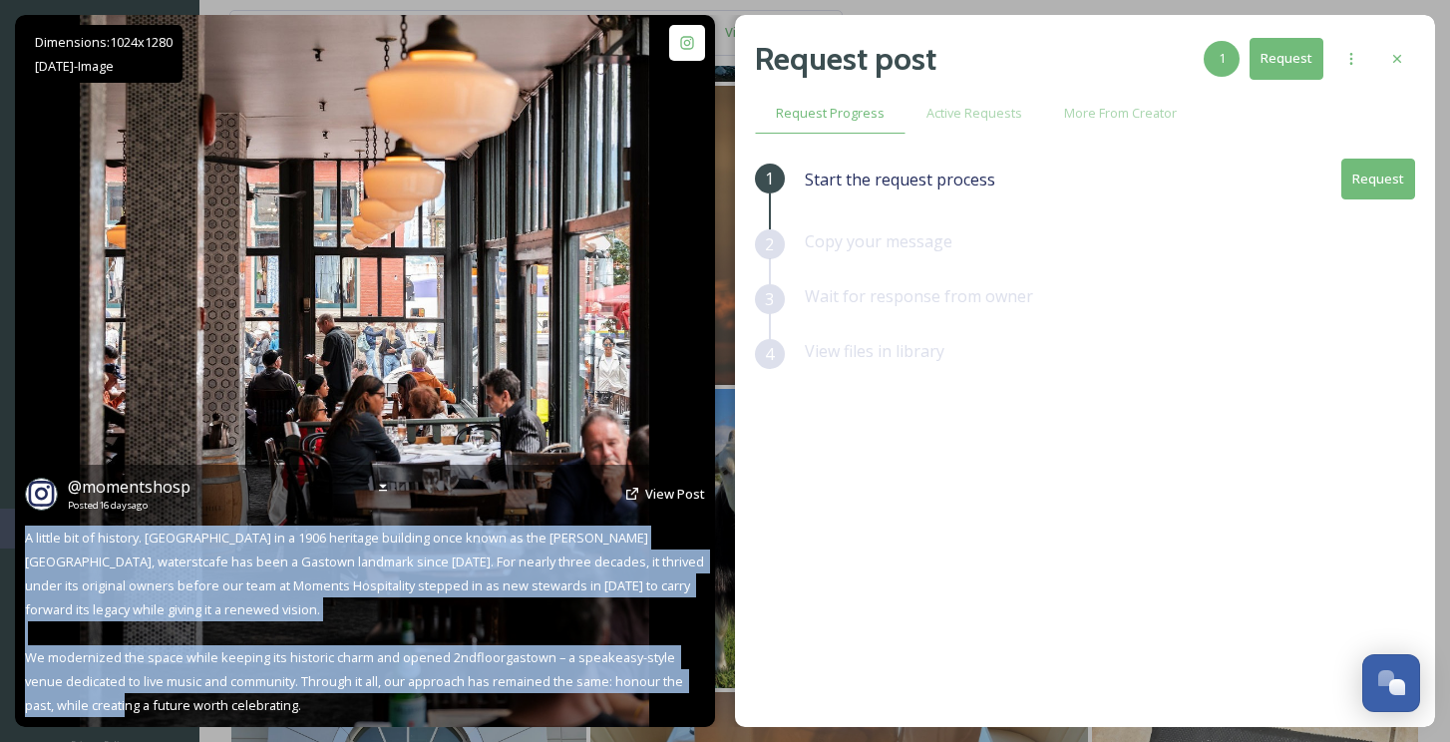
drag, startPoint x: 324, startPoint y: 708, endPoint x: 16, endPoint y: 539, distance: 351.2
click at [16, 539] on div "@ momentshosp Posted 16 days ago View Post A little bit of history. 📜 Housed in…" at bounding box center [365, 596] width 700 height 262
copy span "A little bit of history. 📜 Housed in a 1906 heritage building once known as the…"
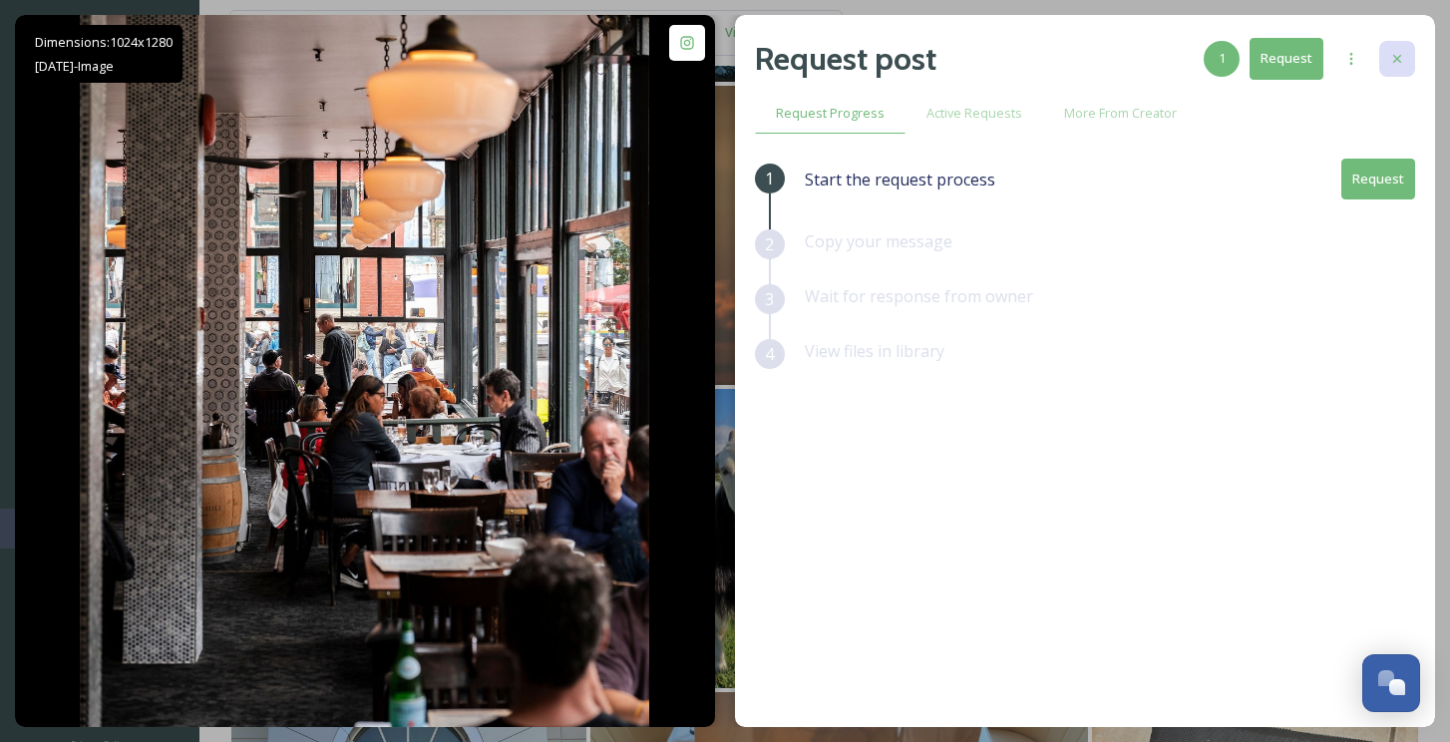
click at [1403, 52] on icon at bounding box center [1397, 59] width 16 height 16
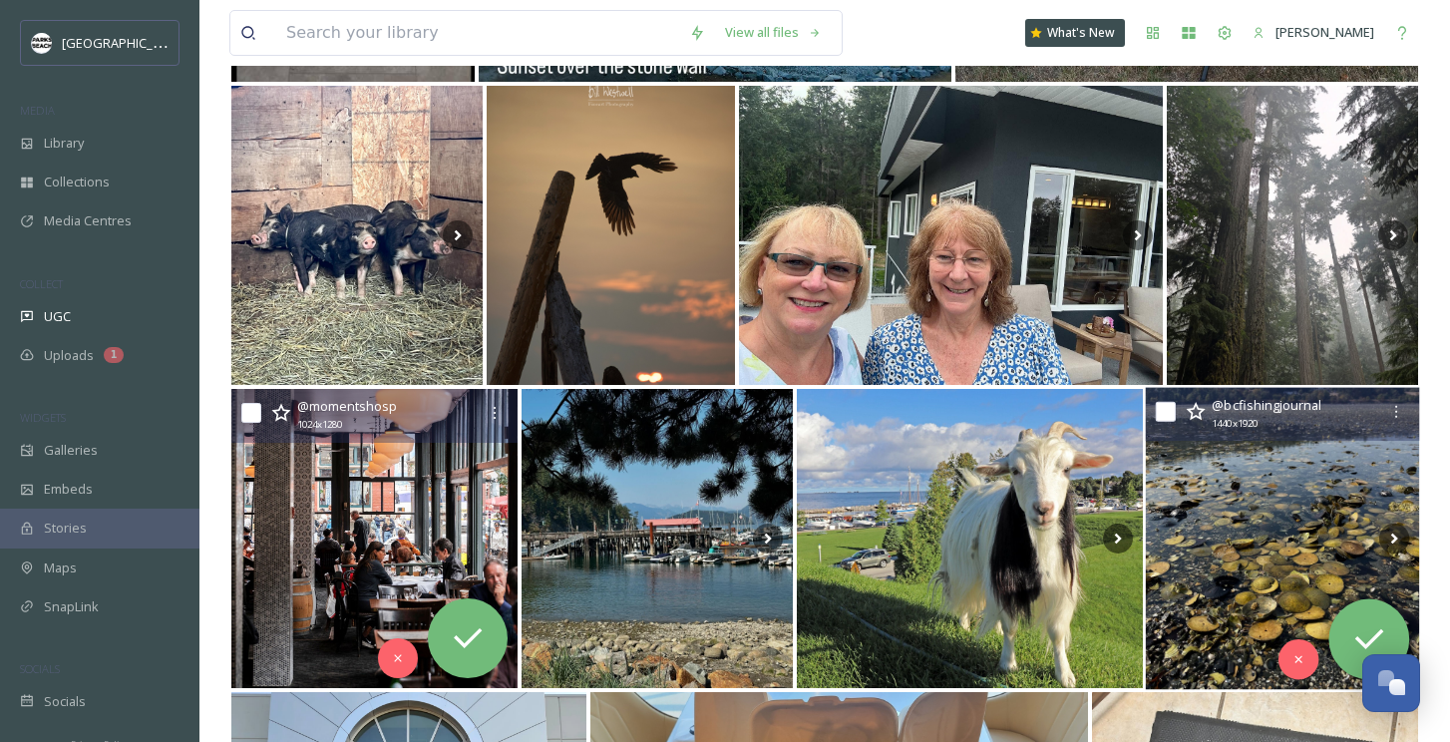
click at [1245, 505] on img at bounding box center [1283, 539] width 274 height 302
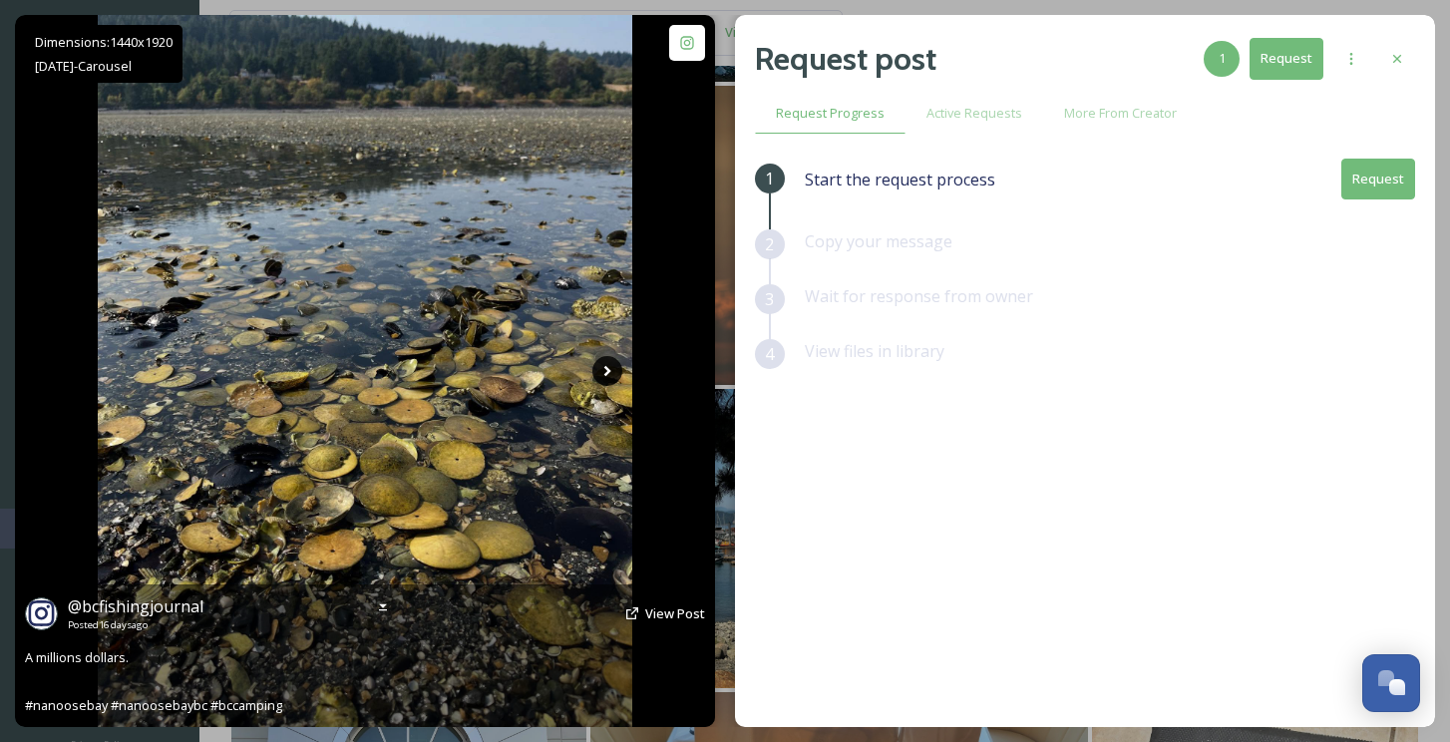
click at [604, 364] on icon at bounding box center [607, 371] width 30 height 30
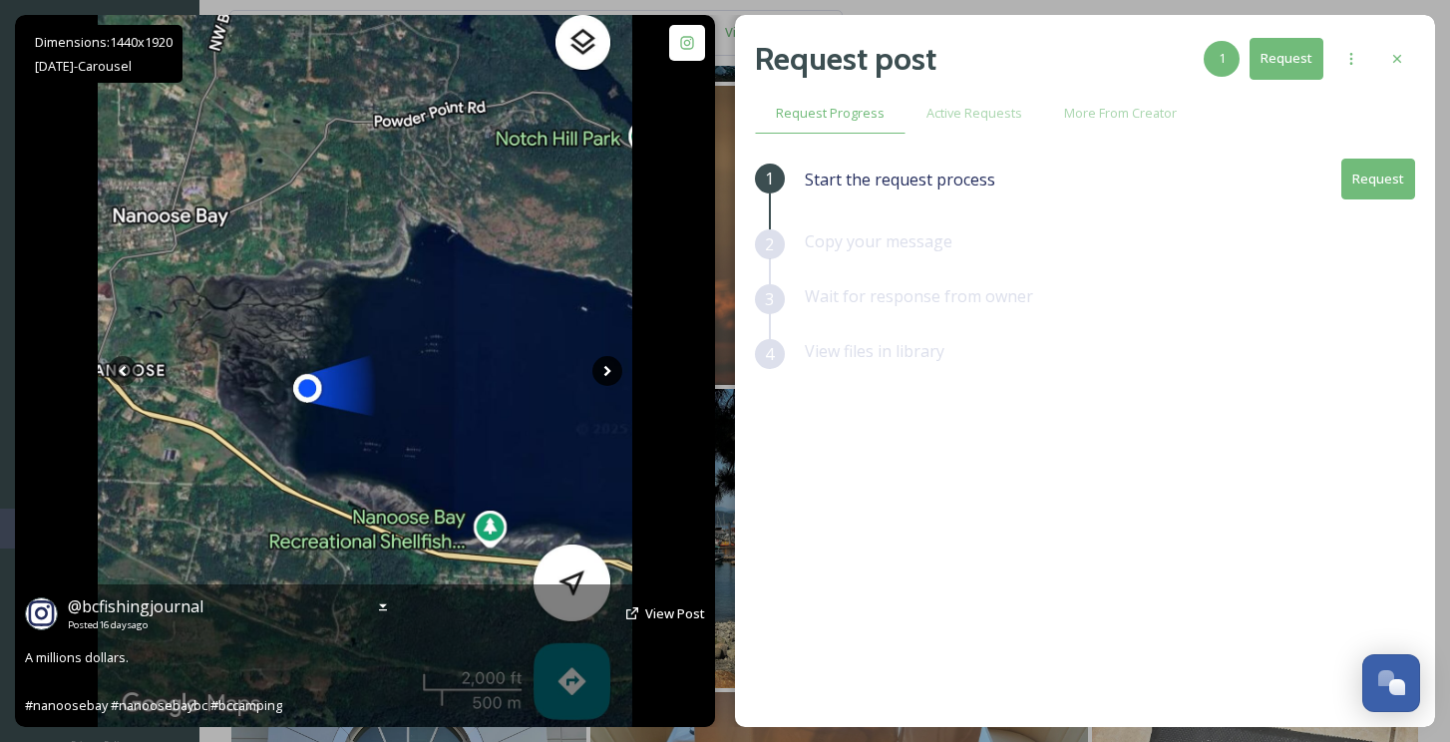
click at [603, 366] on icon at bounding box center [607, 371] width 30 height 30
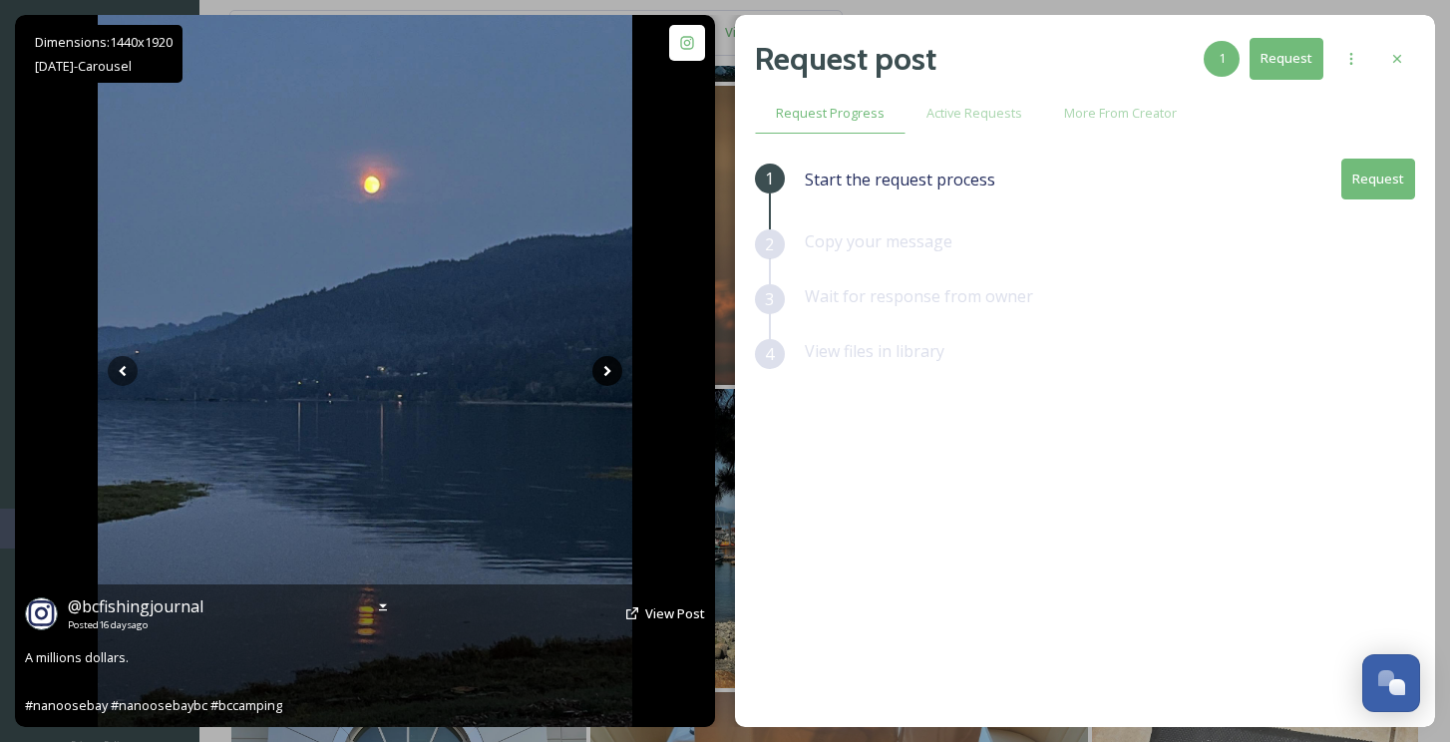
click at [603, 366] on icon at bounding box center [607, 371] width 30 height 30
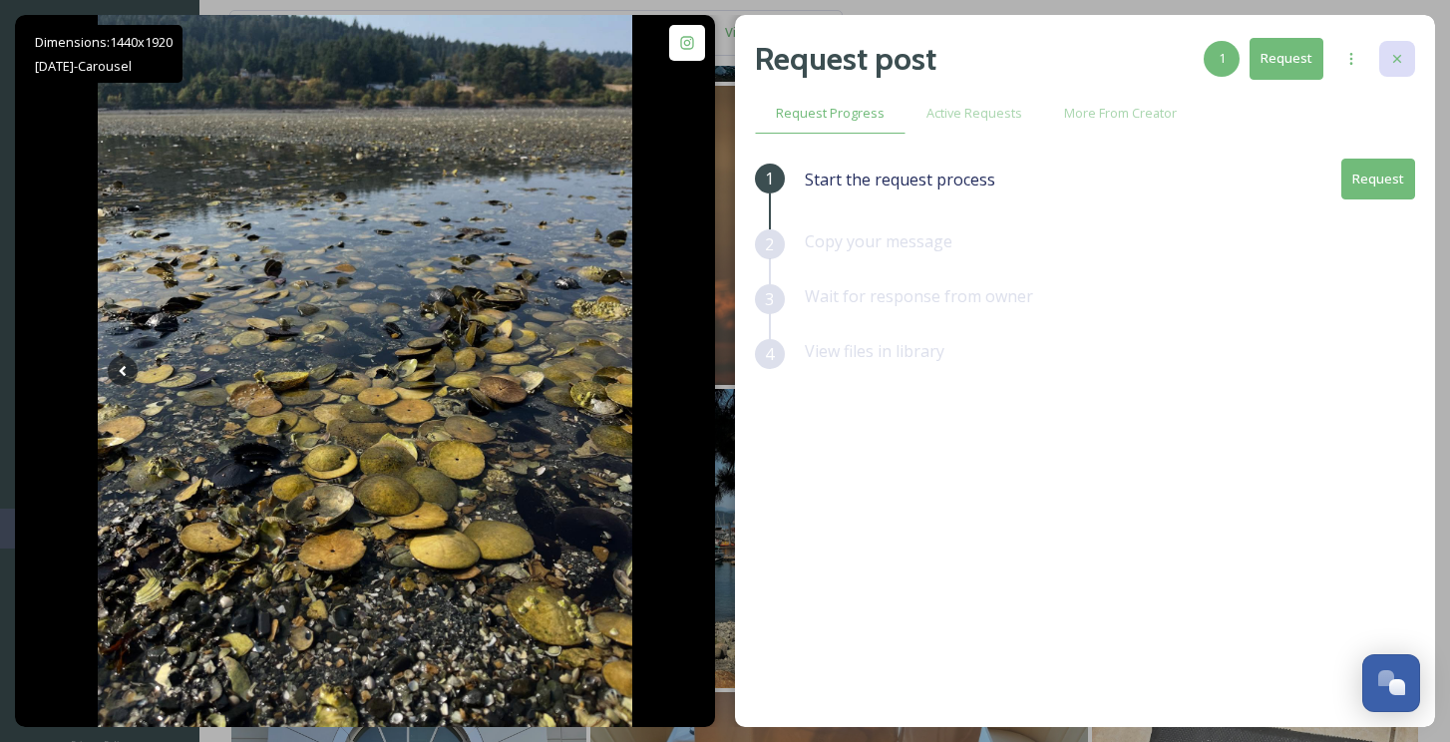
click at [1391, 53] on icon at bounding box center [1397, 59] width 16 height 16
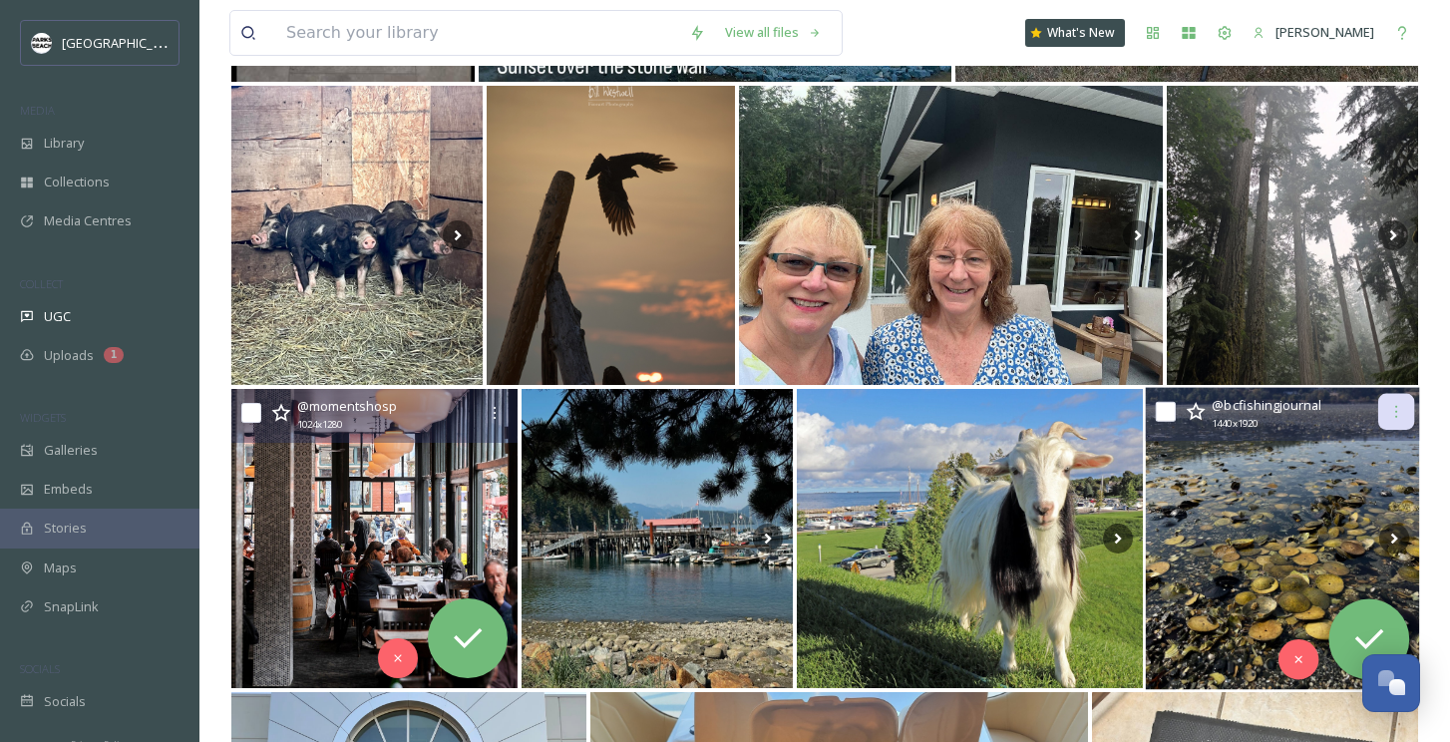
click at [1389, 406] on icon at bounding box center [1396, 412] width 16 height 16
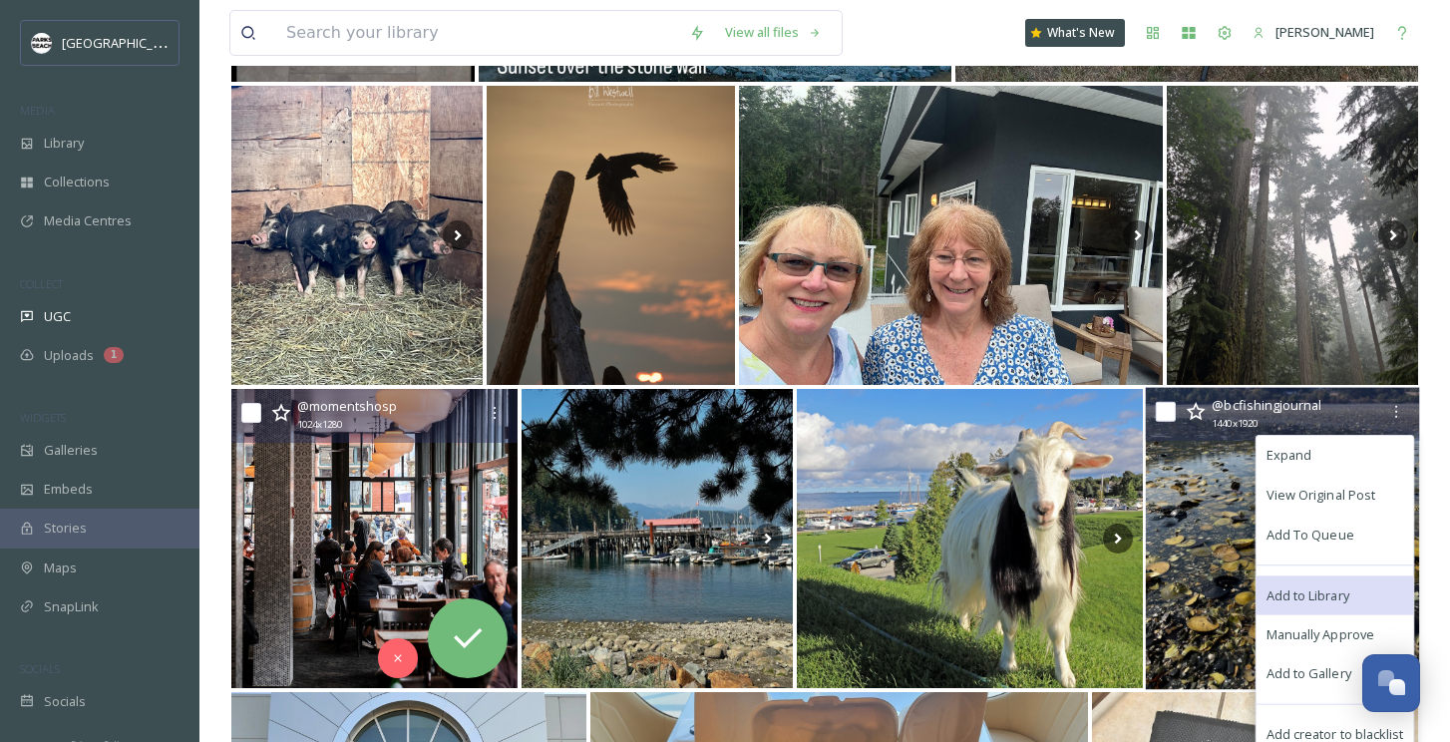
click at [1308, 582] on div "Add to Library" at bounding box center [1335, 595] width 158 height 40
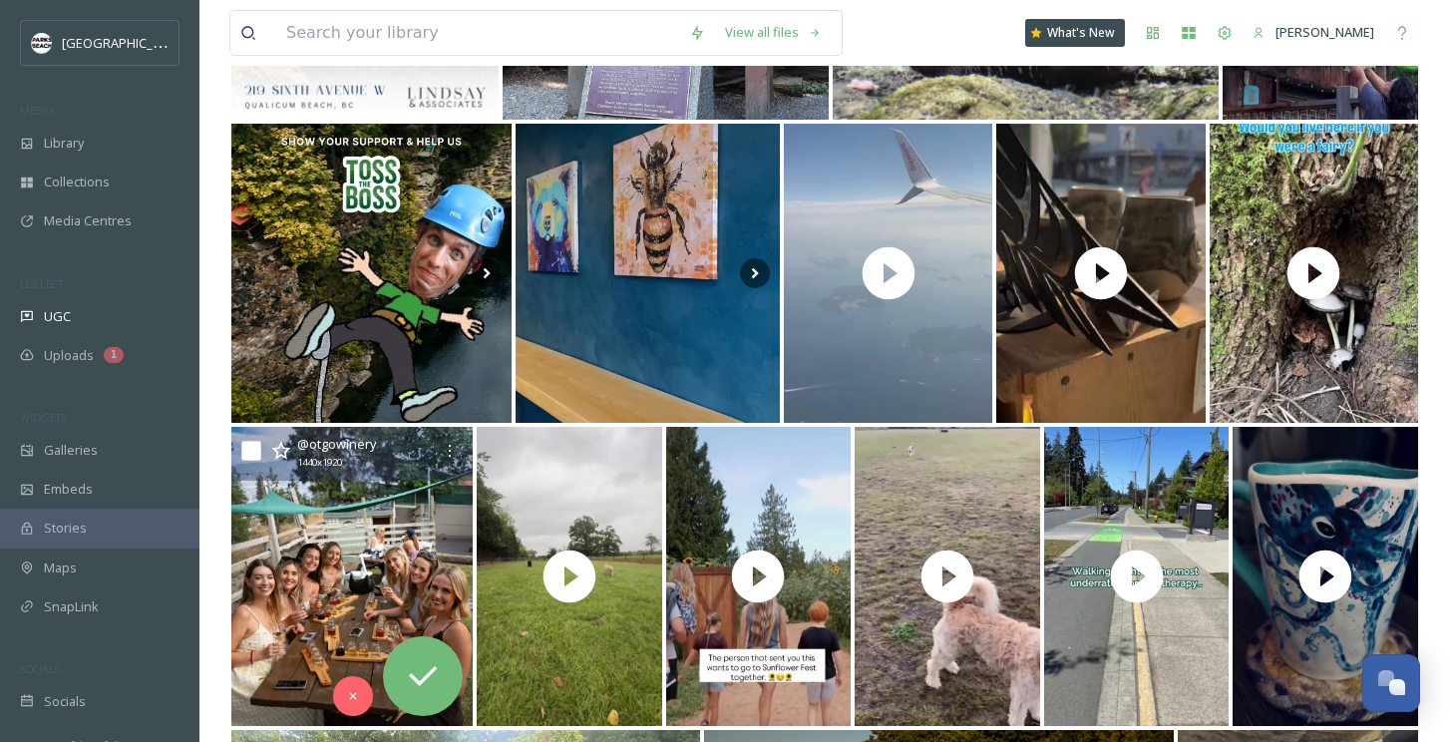
scroll to position [33662, 0]
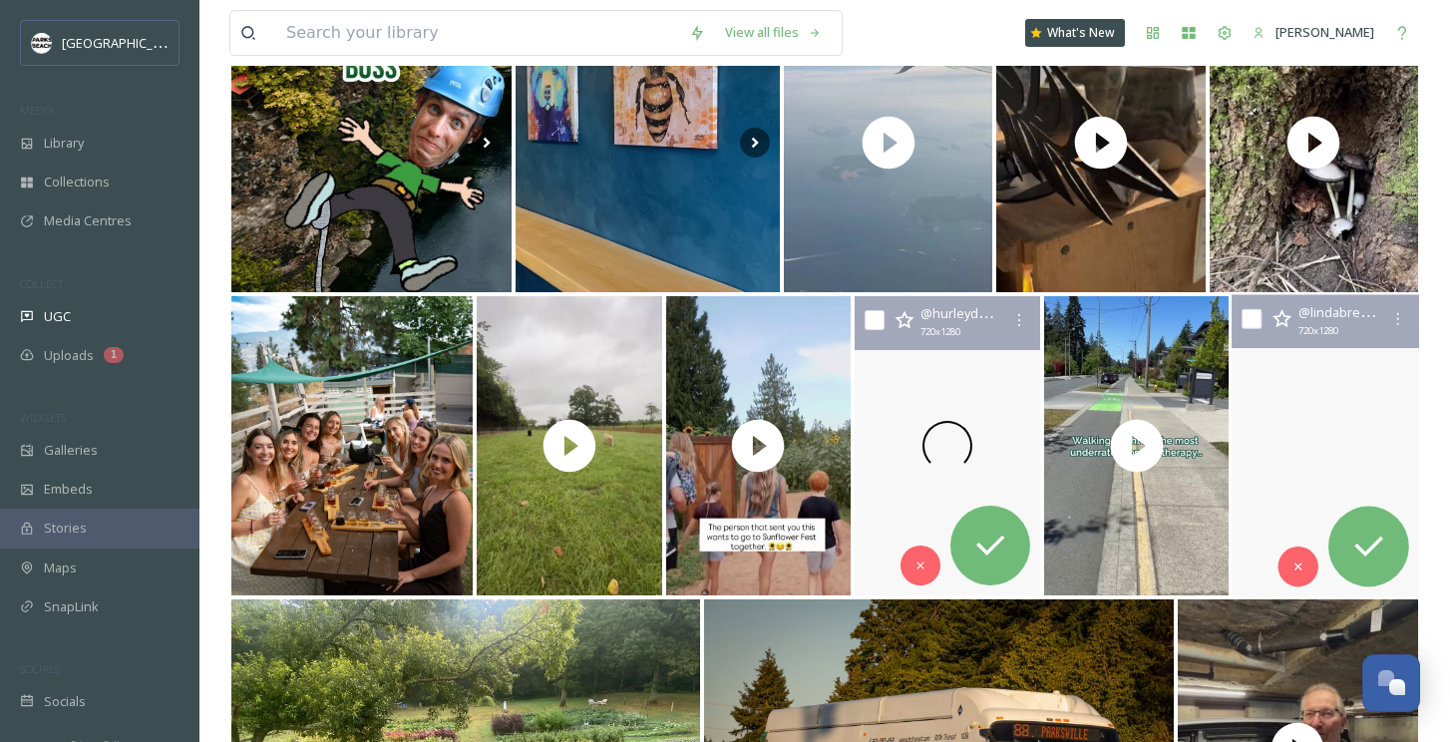
click at [1319, 470] on video "Good morning beautiful humans.\a\aHappy Friday y’all…….Friday is the gateway to…" at bounding box center [1325, 446] width 187 height 302
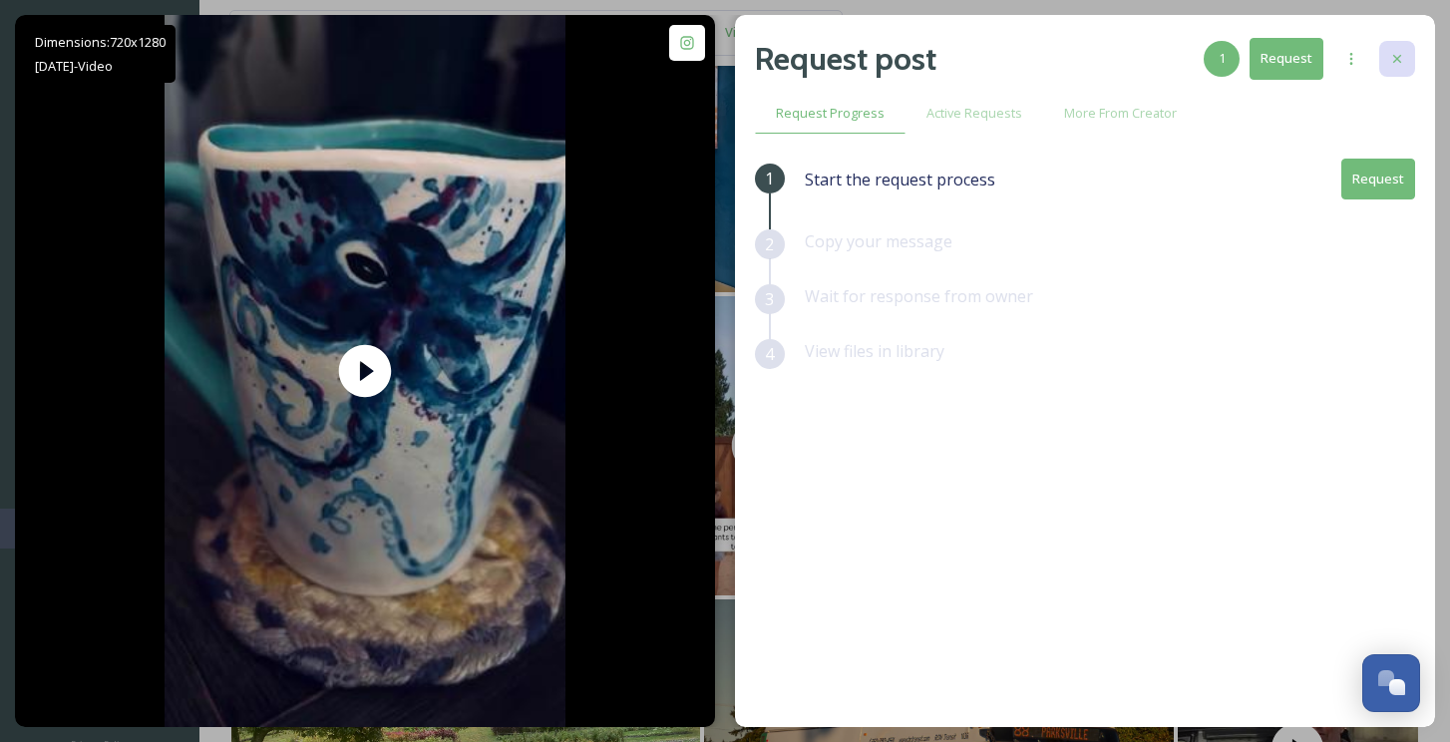
click at [1402, 61] on icon at bounding box center [1397, 59] width 16 height 16
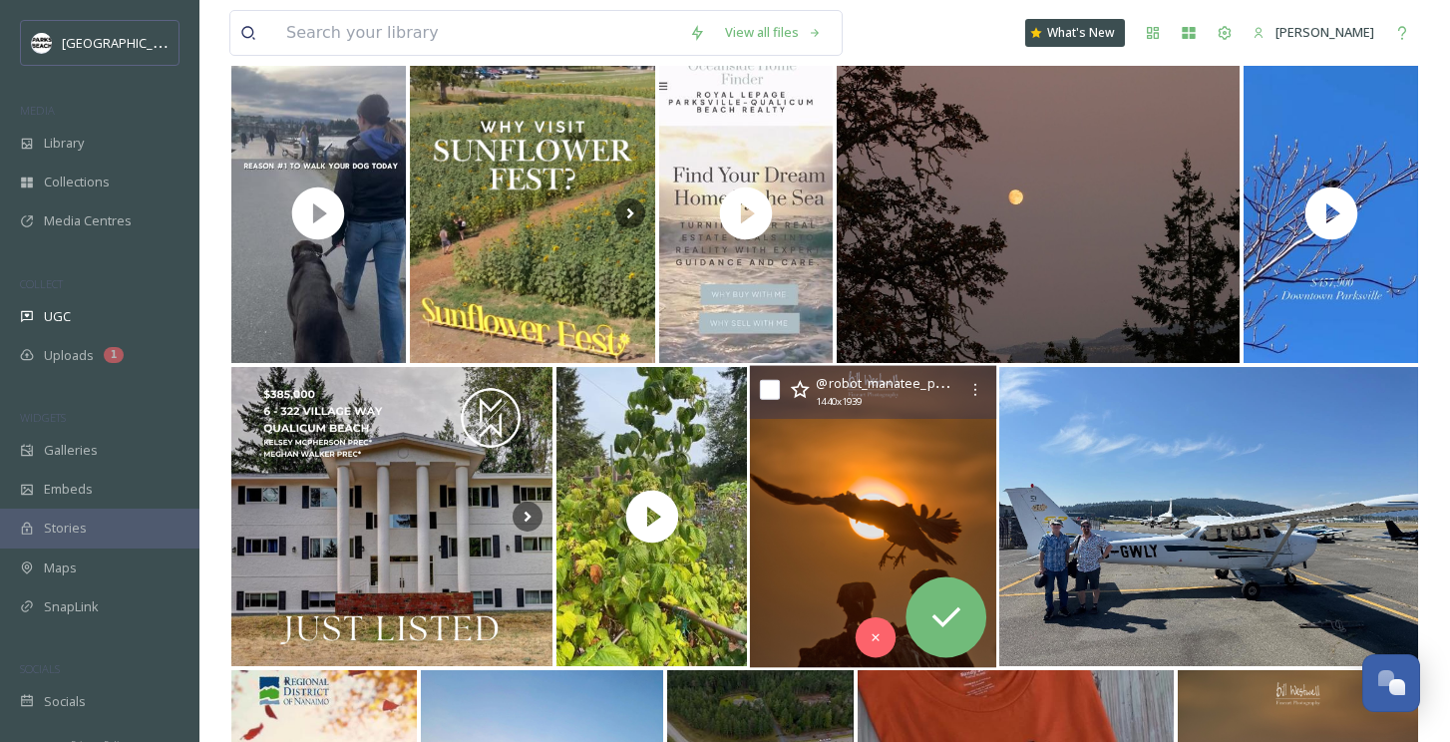
scroll to position [35375, 0]
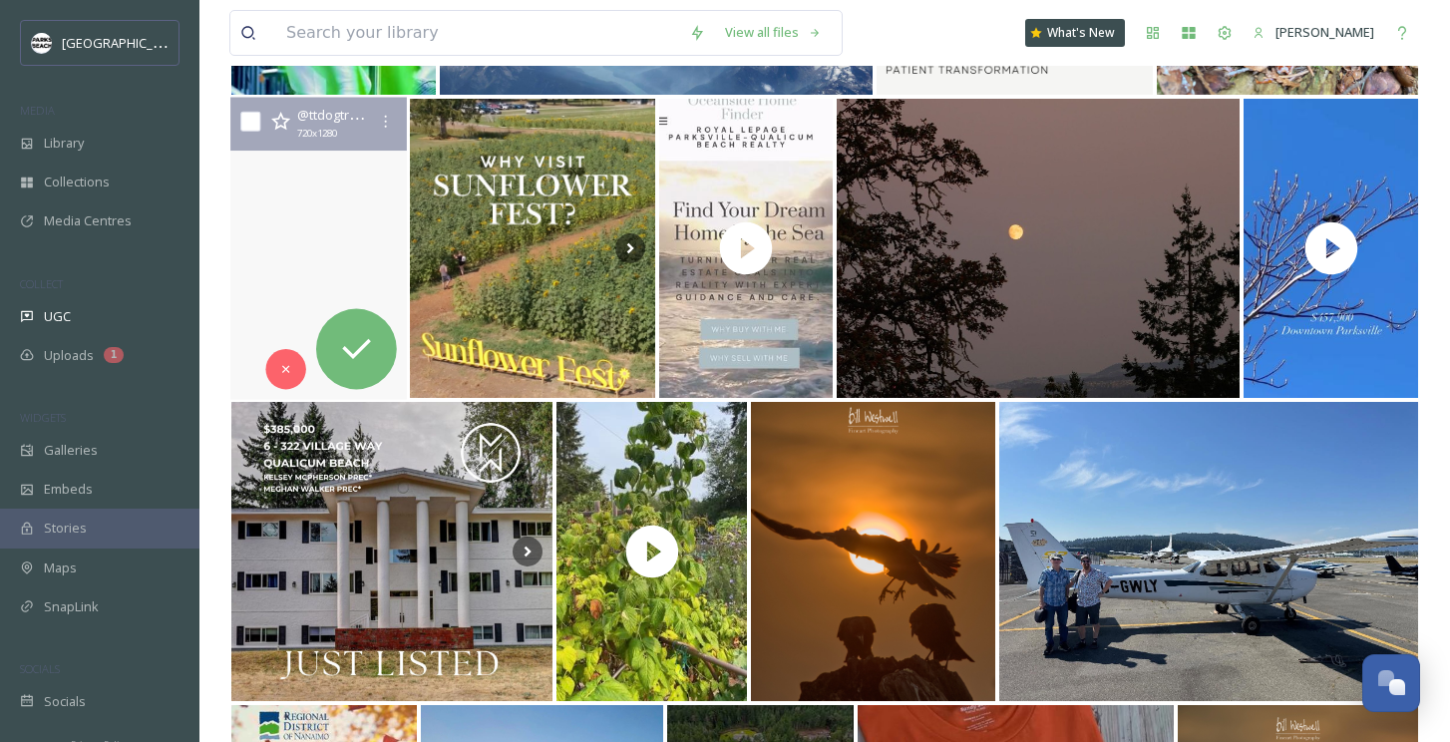
click at [273, 263] on video "For anyone who’s struggled with anxiety, we know that unfortunately it can stil…" at bounding box center [317, 249] width 181 height 302
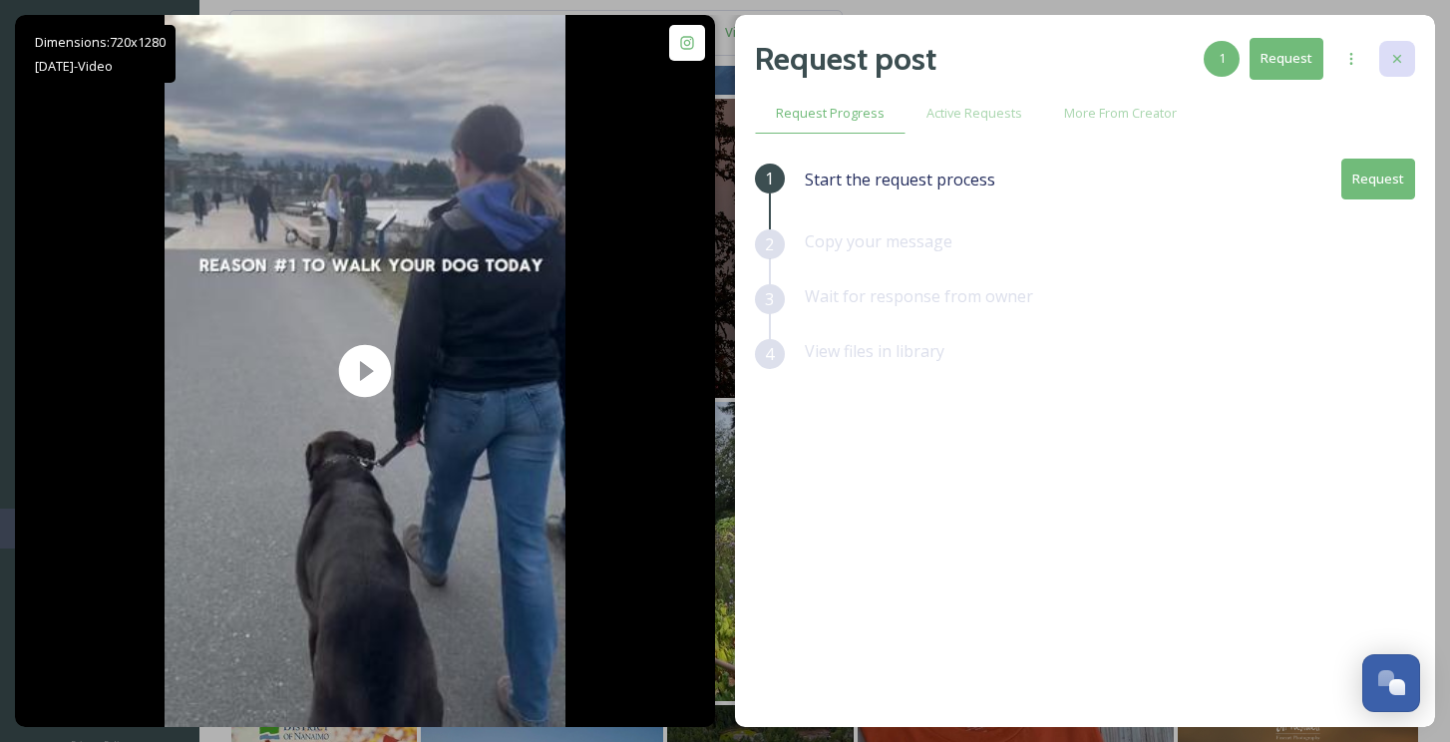
click at [1397, 50] on div at bounding box center [1397, 59] width 36 height 36
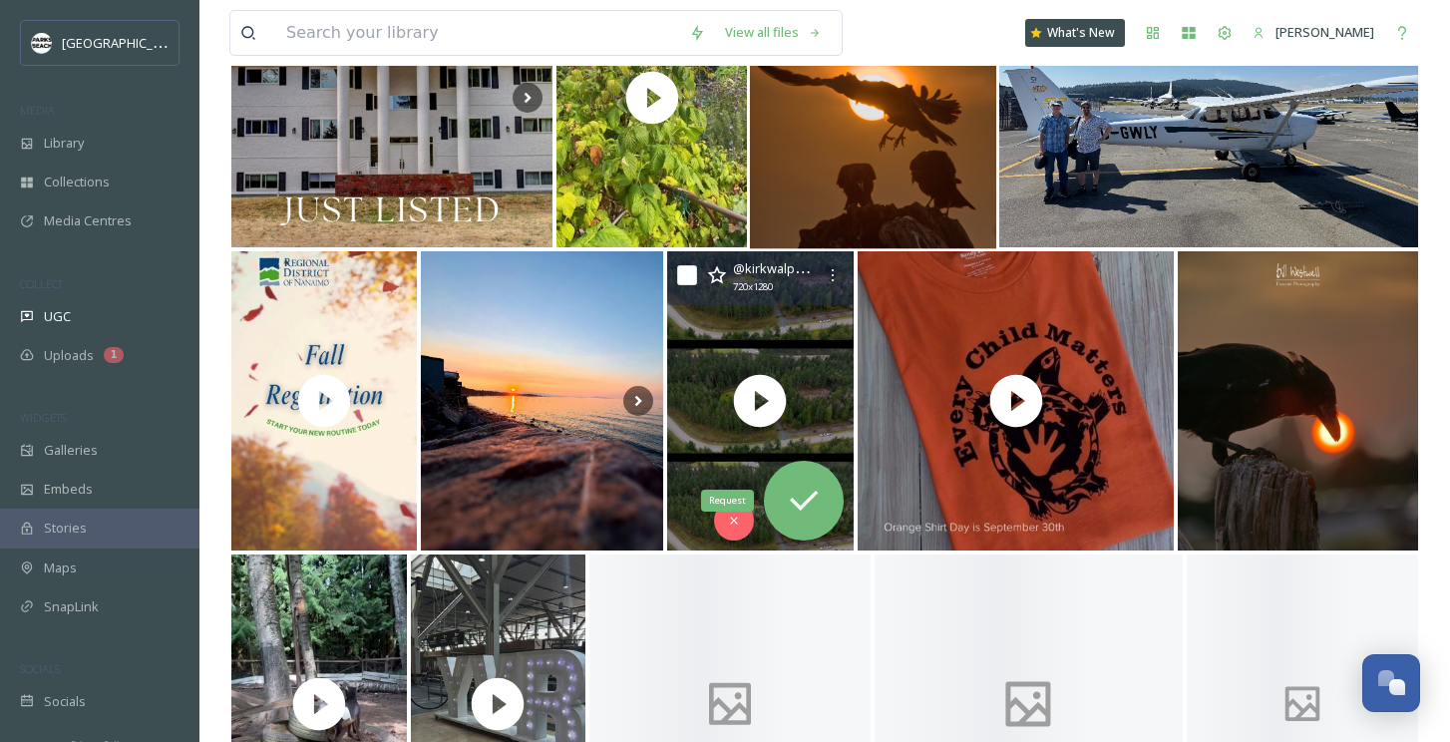
scroll to position [35866, 0]
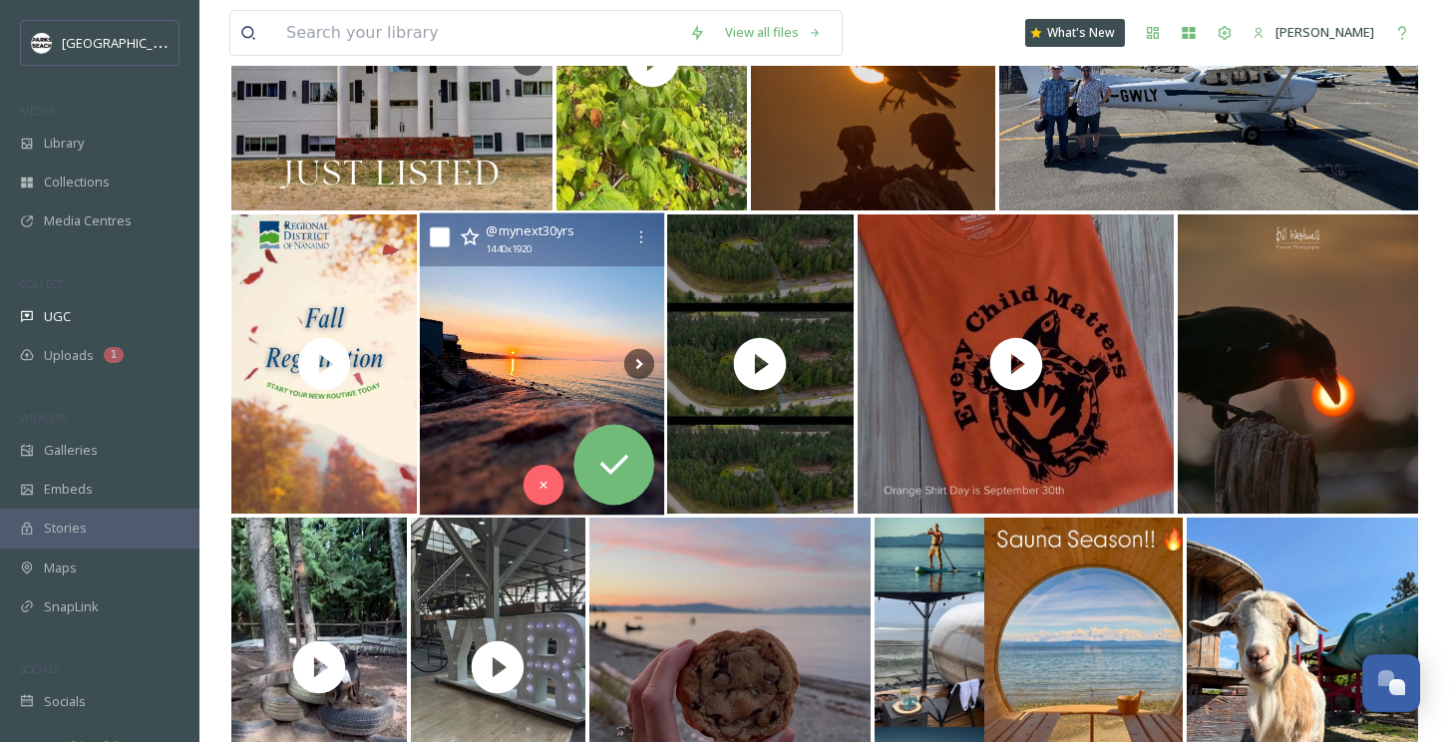
click at [518, 340] on img at bounding box center [542, 364] width 244 height 302
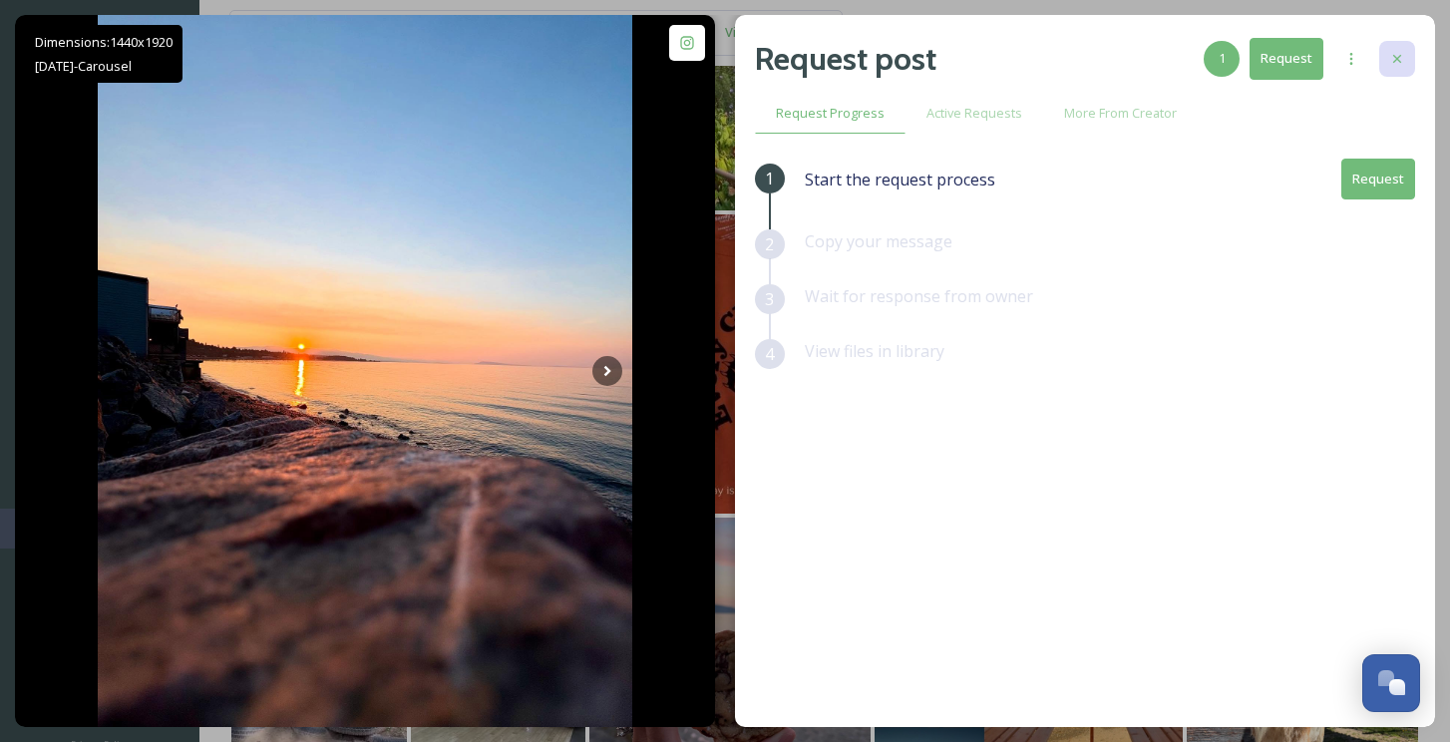
click at [1391, 46] on div at bounding box center [1397, 59] width 36 height 36
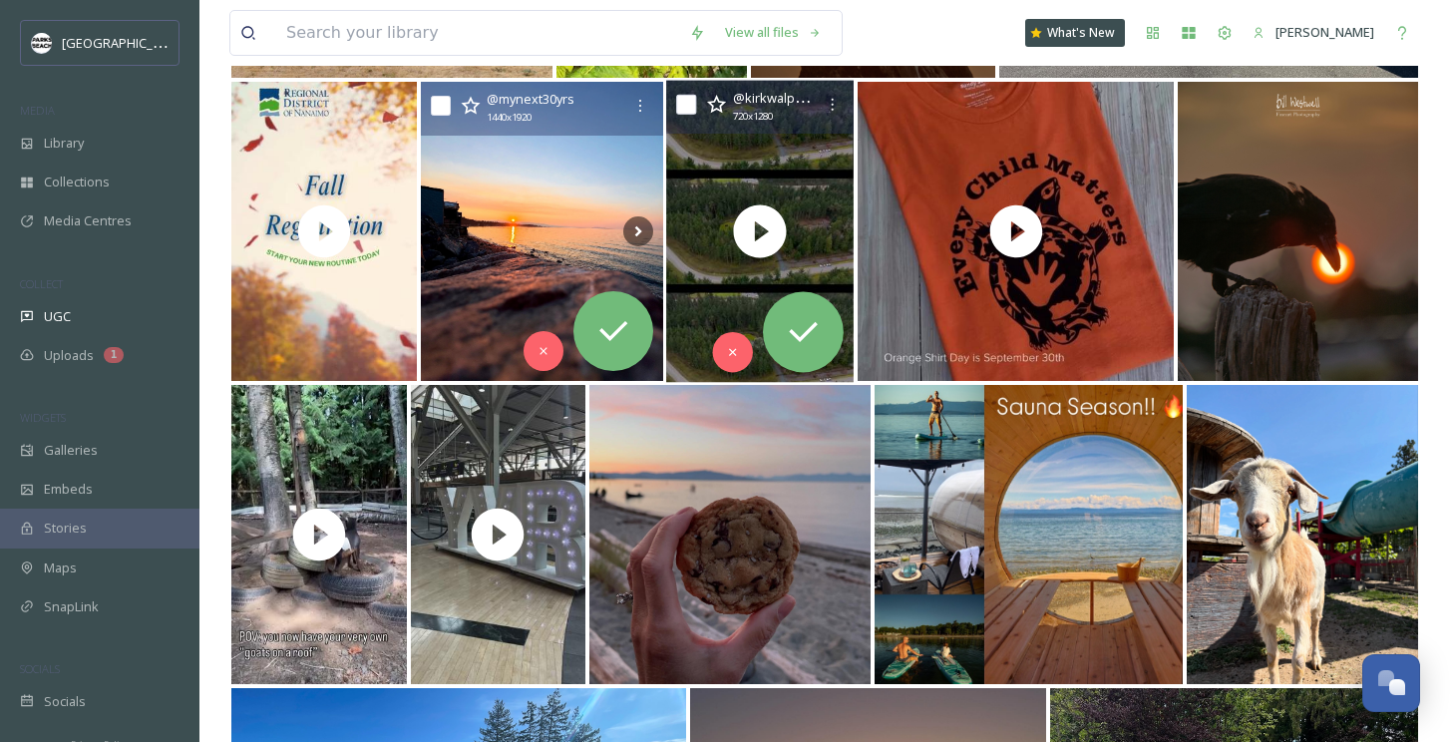
scroll to position [36091, 0]
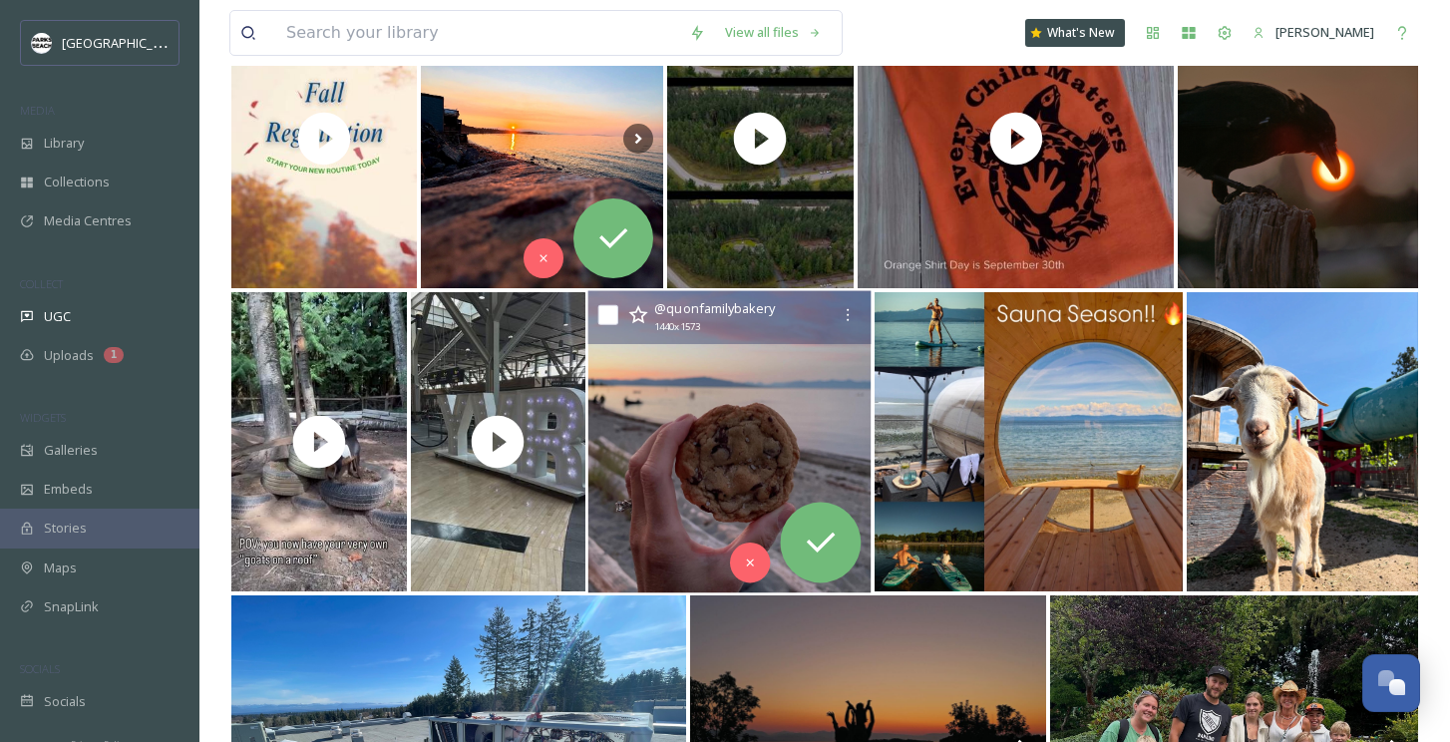
click at [841, 374] on img at bounding box center [729, 442] width 283 height 302
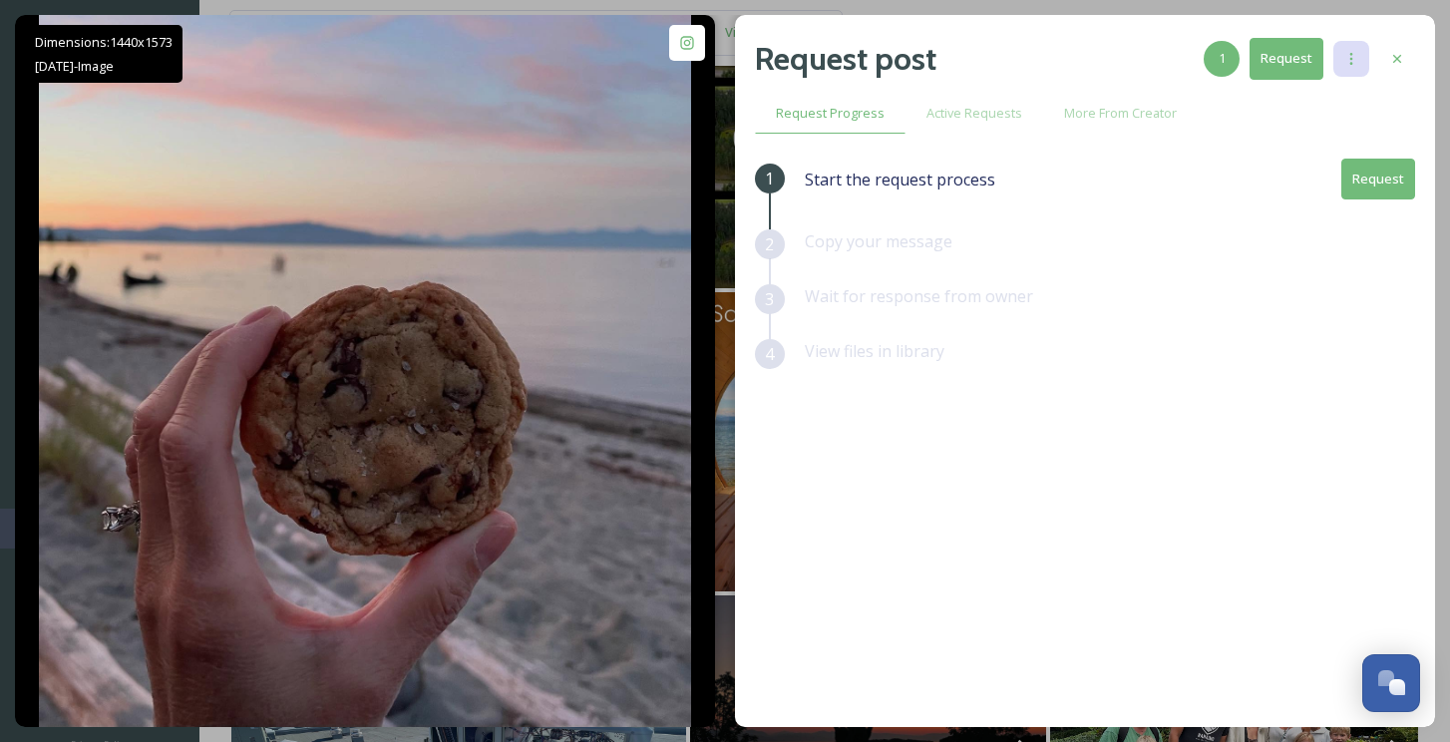
click at [1356, 54] on icon at bounding box center [1351, 59] width 16 height 16
click at [947, 458] on div "1 Start the request process Request 2 Copy your message 3 Wait for response fro…" at bounding box center [1085, 391] width 660 height 465
click at [1398, 57] on icon at bounding box center [1397, 59] width 8 height 8
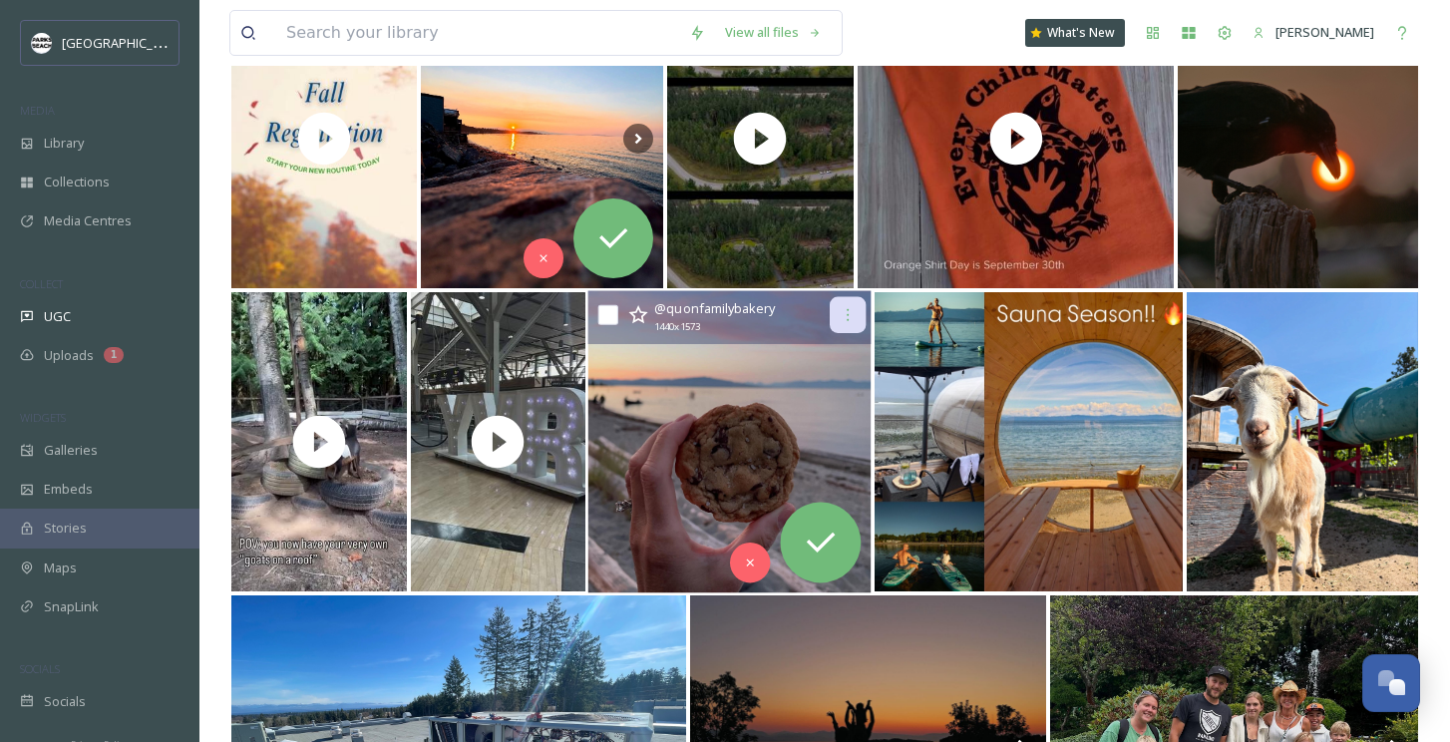
click at [860, 314] on div at bounding box center [849, 315] width 36 height 36
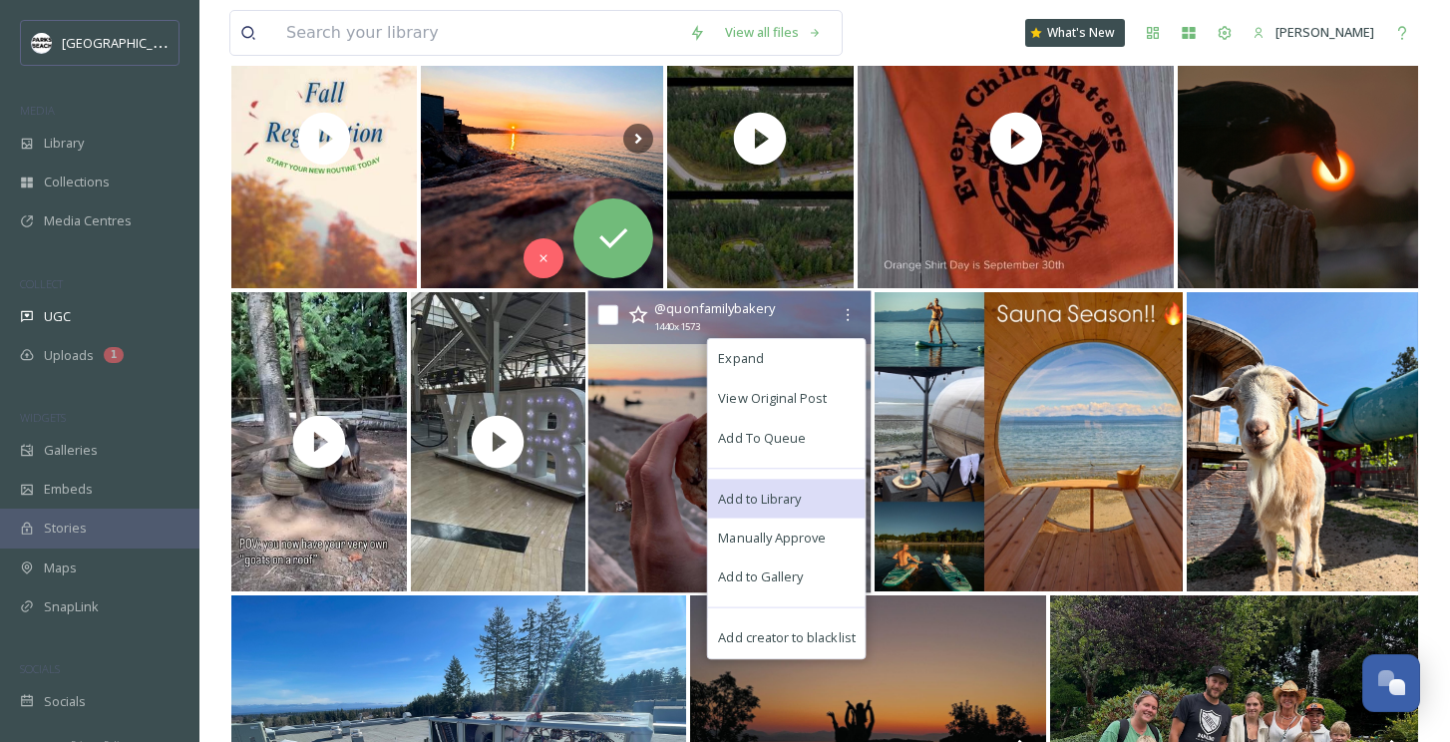
click at [779, 497] on span "Add to Library" at bounding box center [760, 498] width 83 height 19
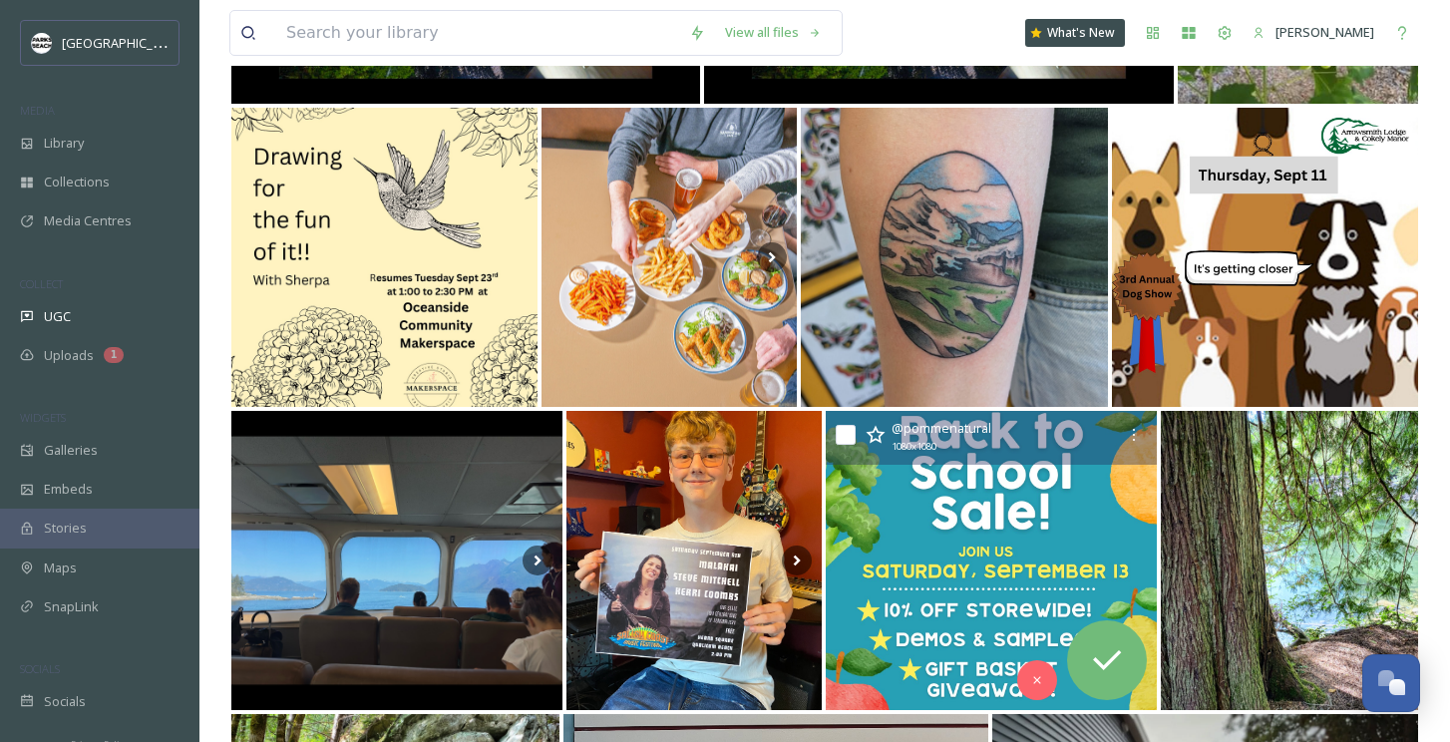
scroll to position [37268, 0]
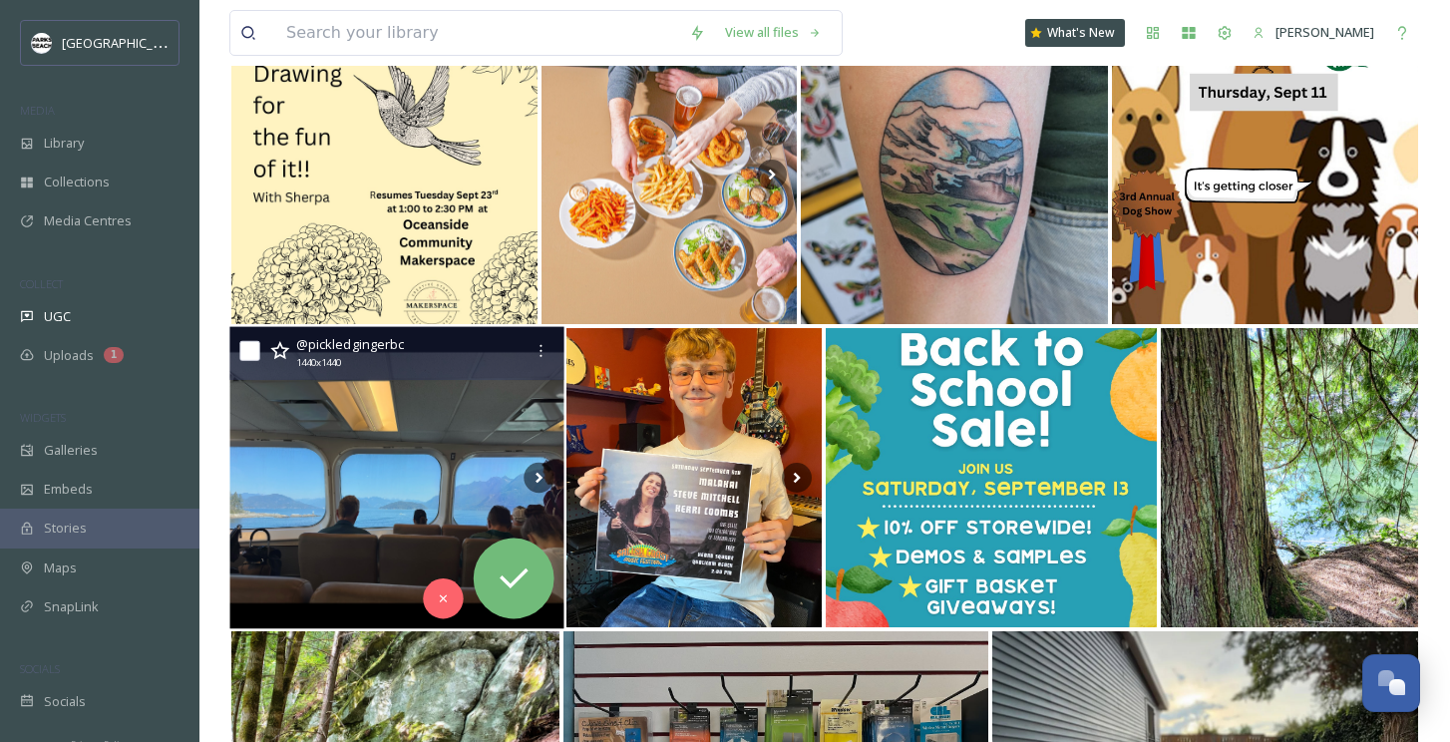
click at [449, 464] on img at bounding box center [396, 478] width 334 height 302
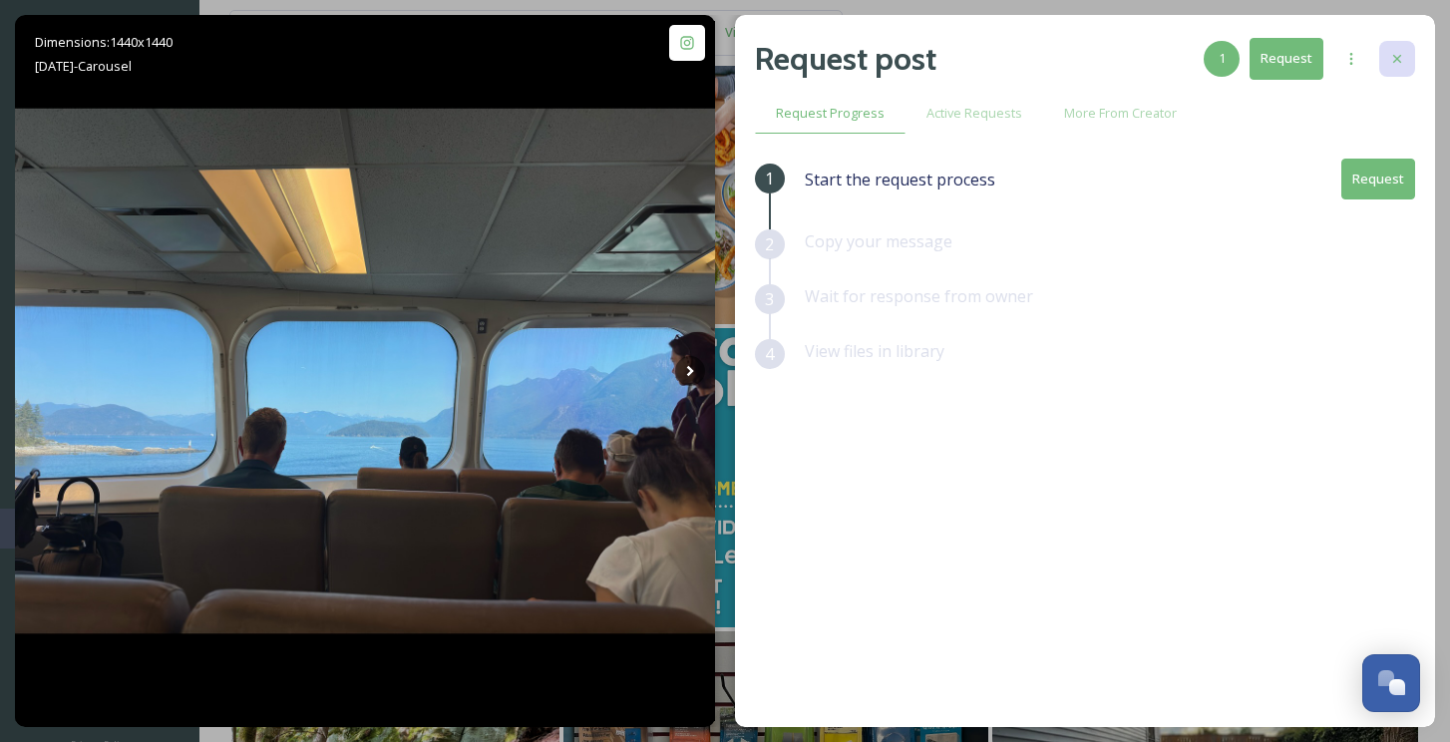
click at [1393, 66] on icon at bounding box center [1397, 59] width 16 height 16
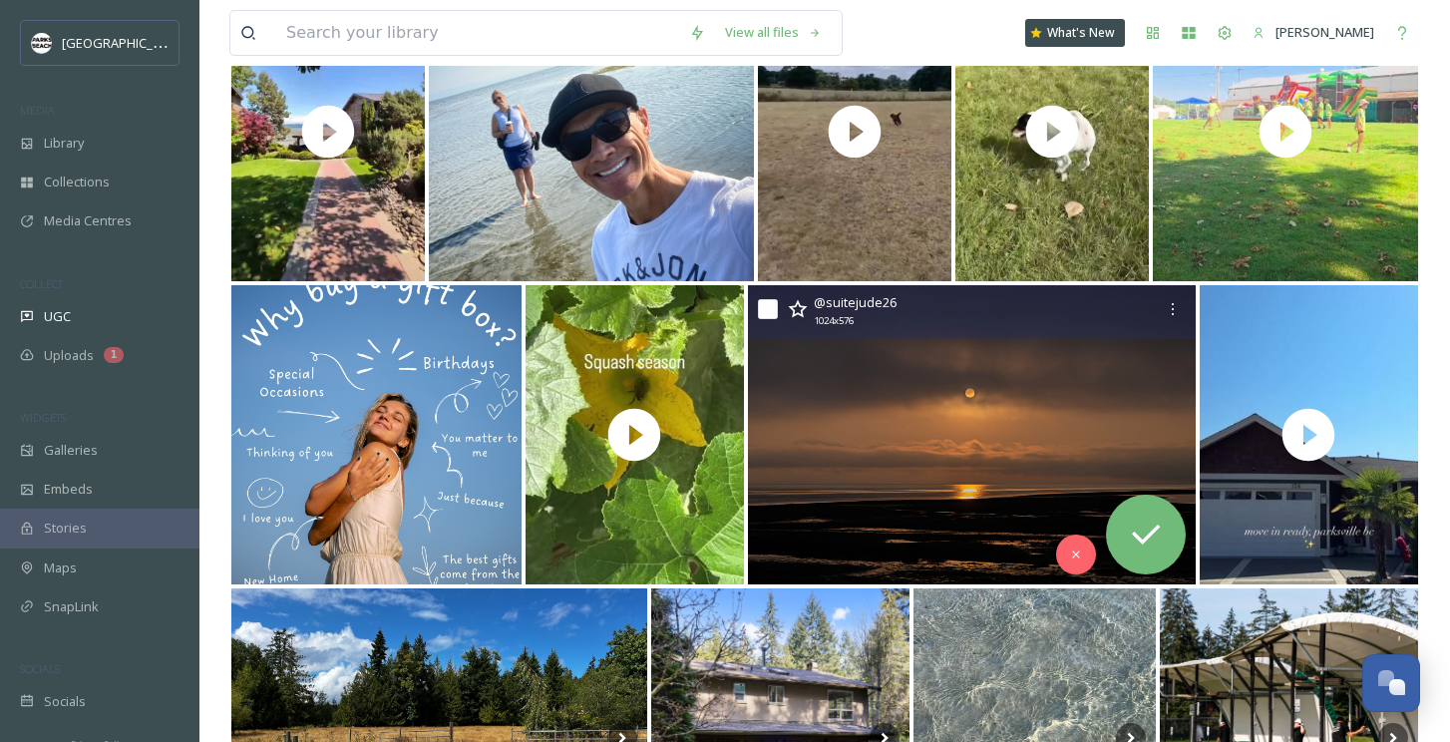
scroll to position [38484, 0]
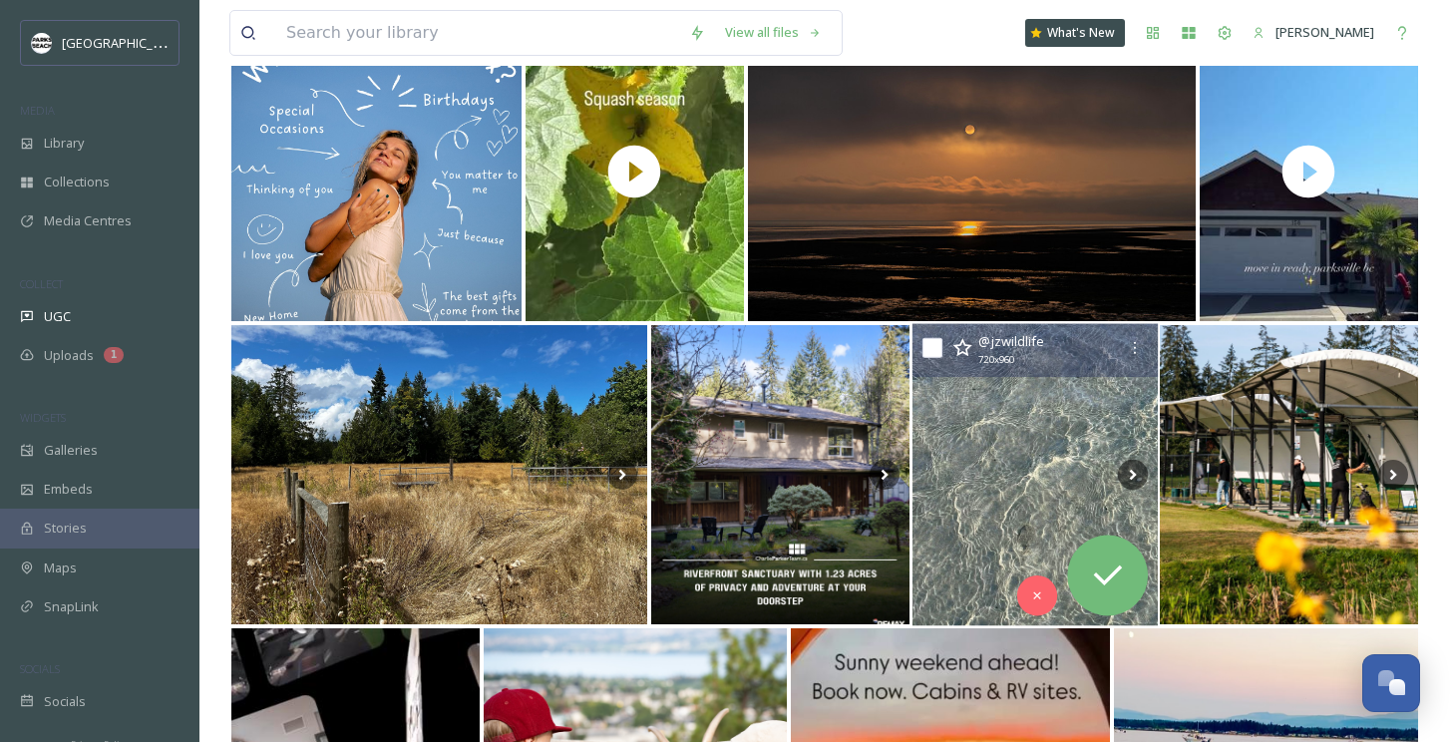
click at [1032, 468] on img at bounding box center [1033, 475] width 245 height 302
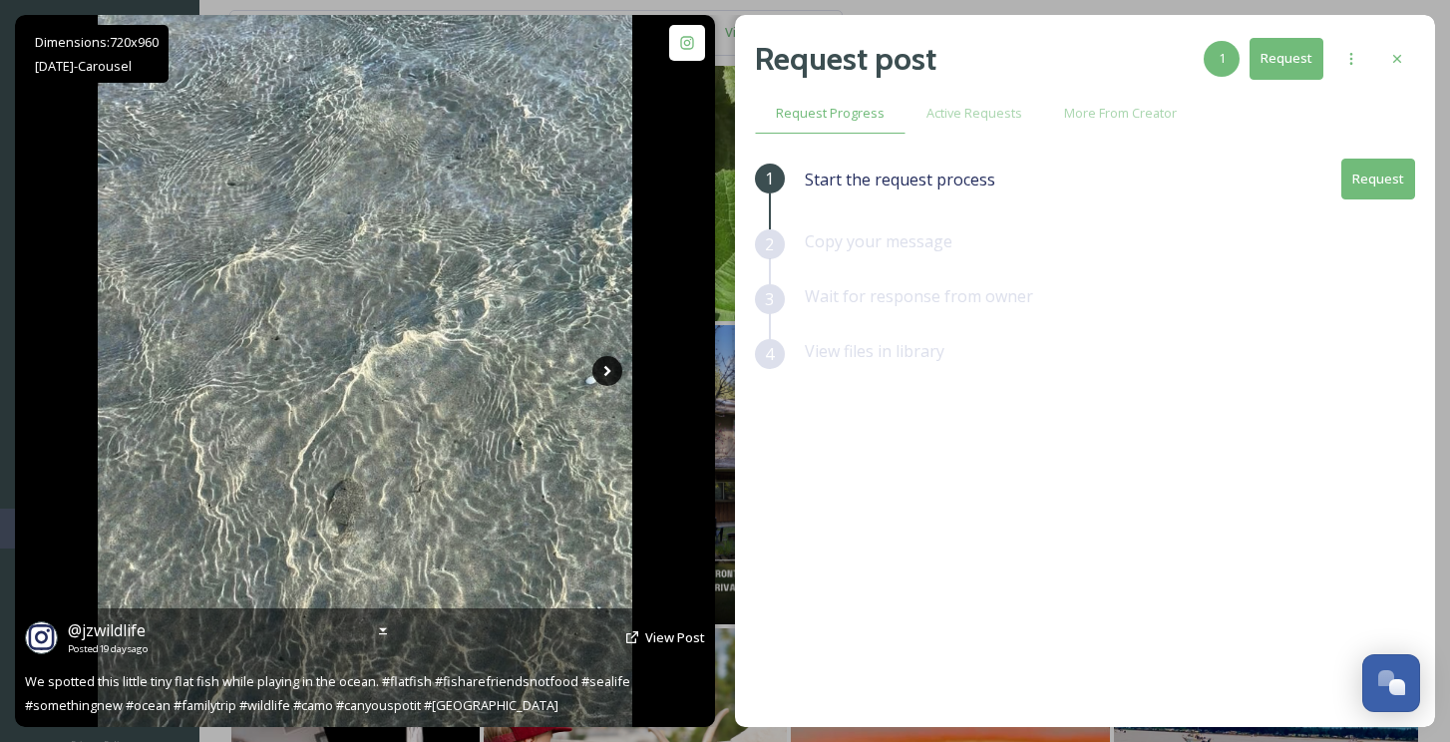
click at [603, 366] on icon at bounding box center [607, 371] width 30 height 30
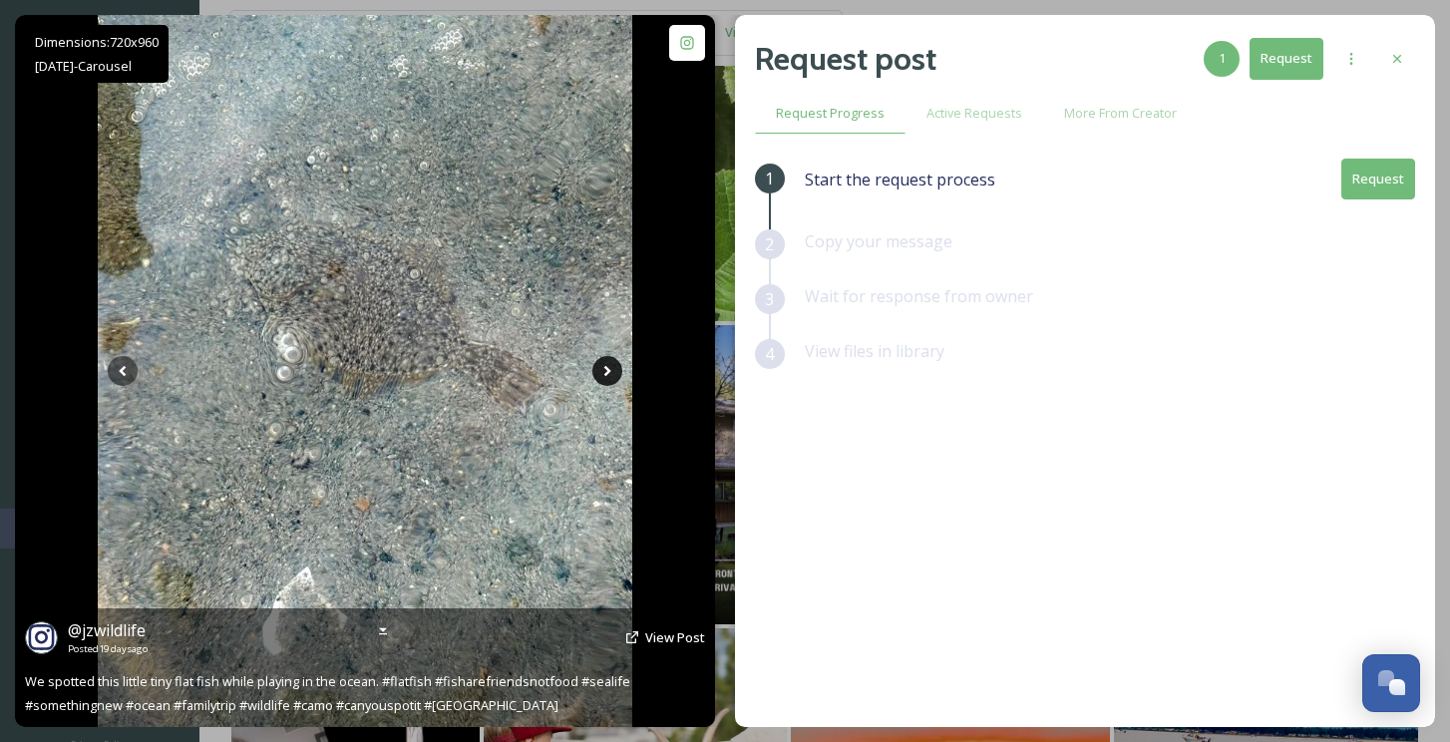
click at [603, 366] on icon at bounding box center [607, 371] width 30 height 30
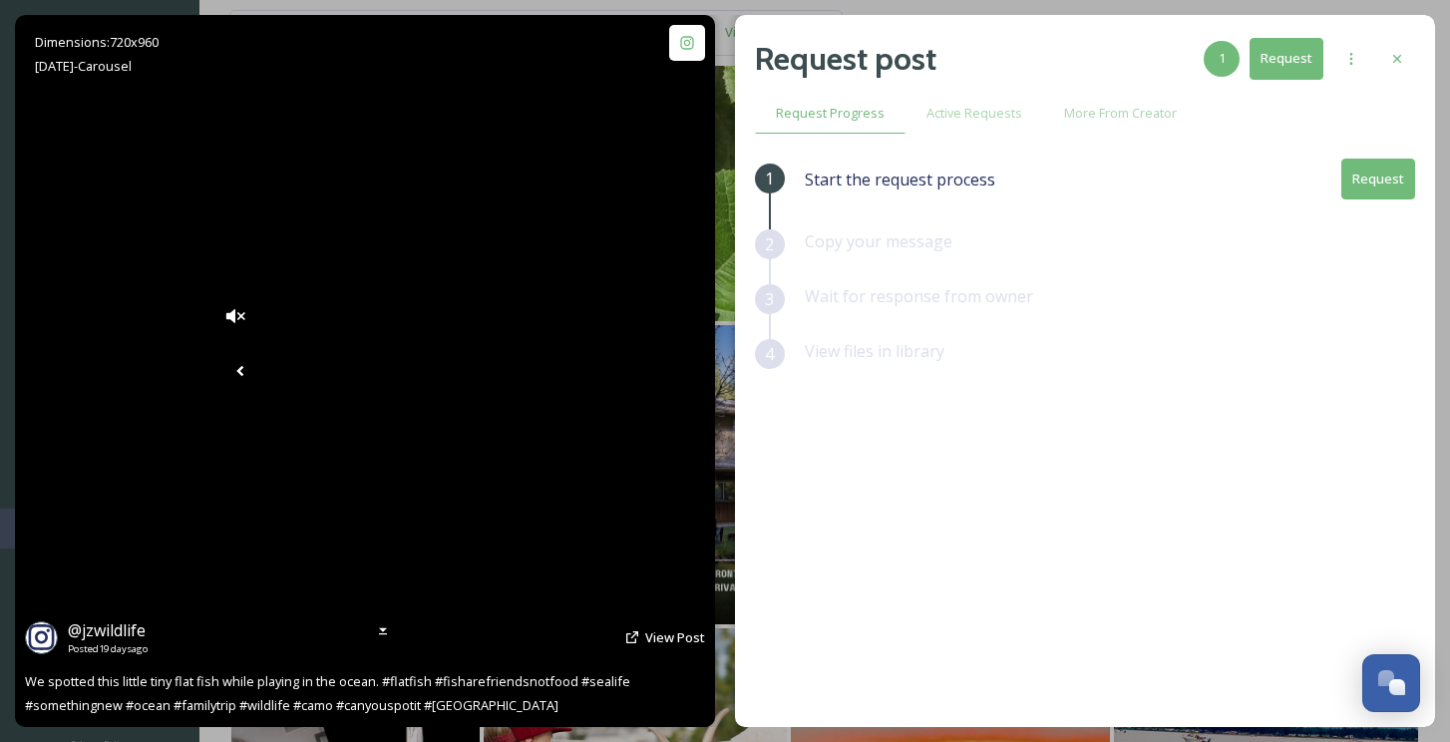
click at [225, 368] on icon at bounding box center [240, 371] width 30 height 30
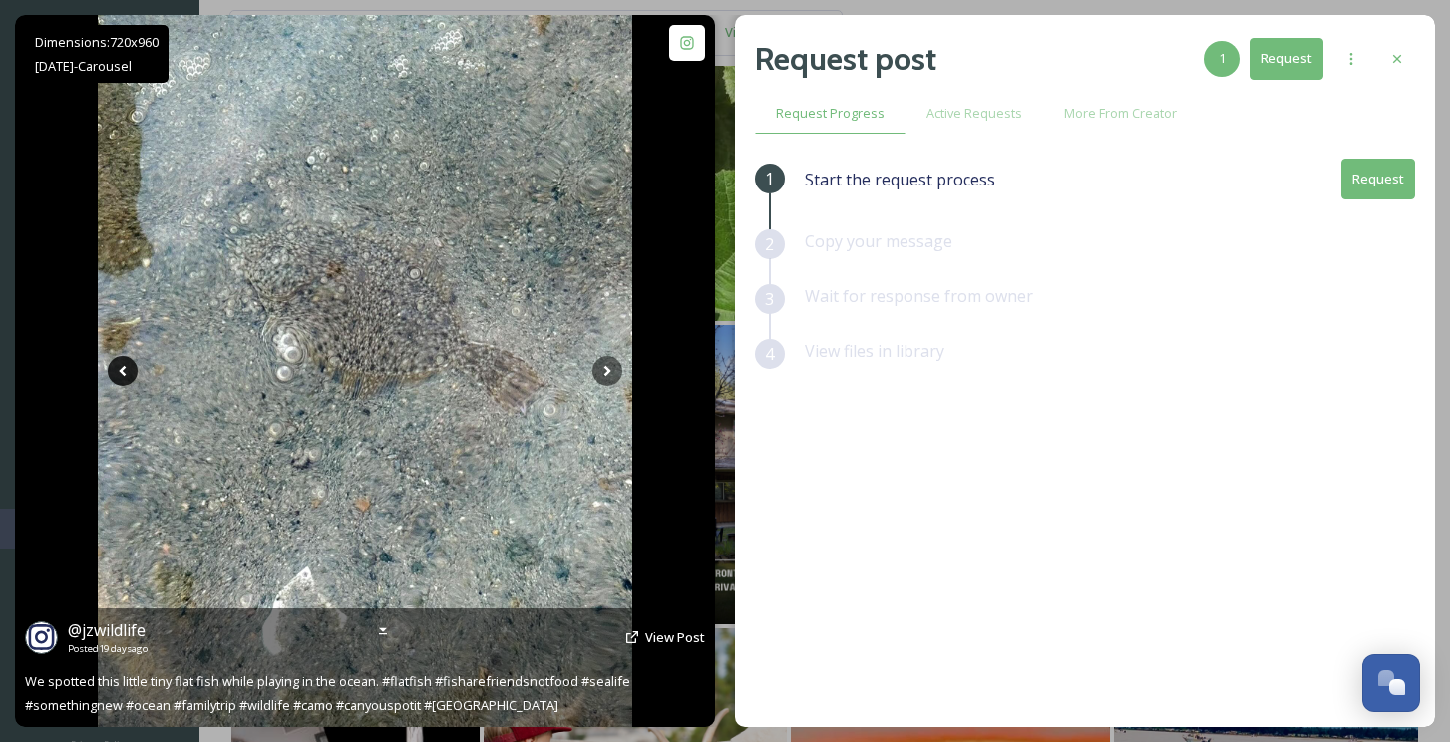
click at [117, 368] on icon at bounding box center [123, 371] width 30 height 30
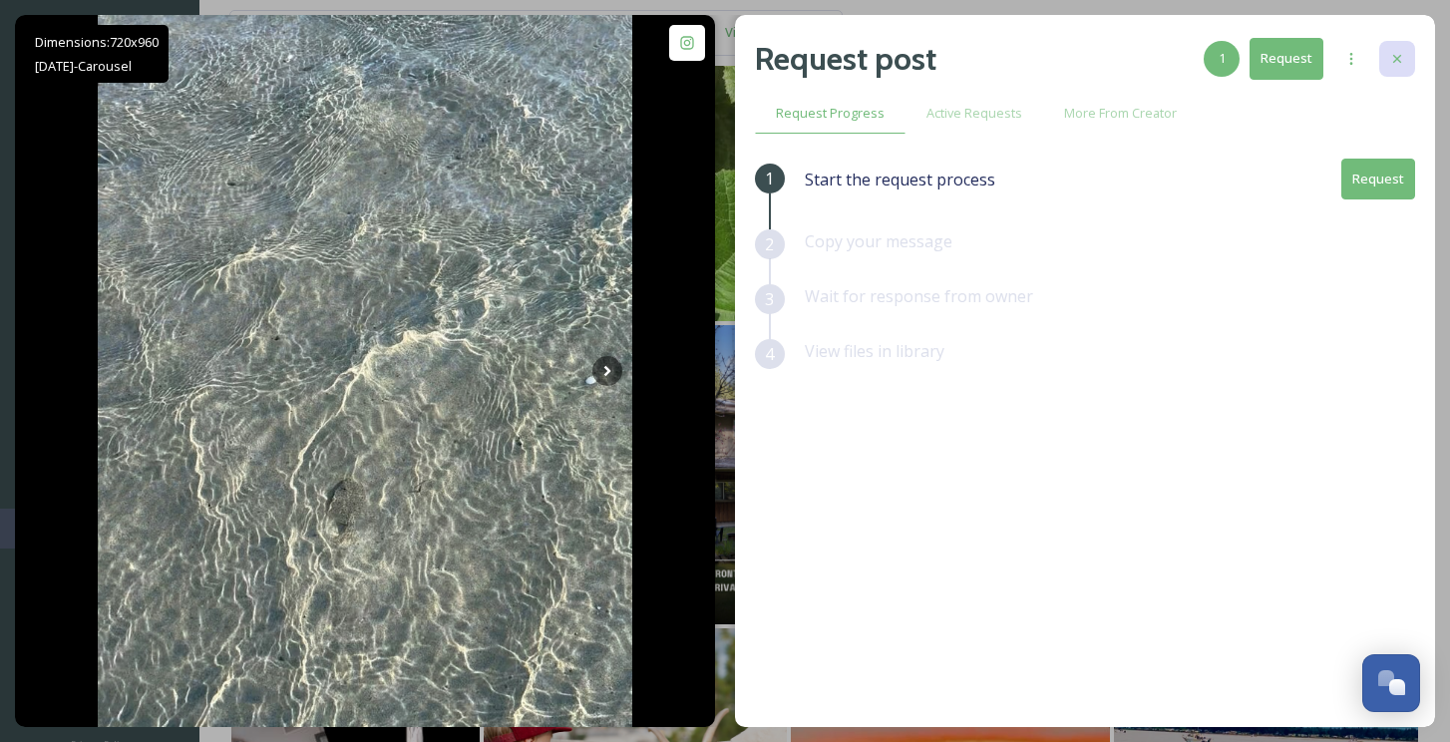
click at [1397, 57] on icon at bounding box center [1397, 59] width 16 height 16
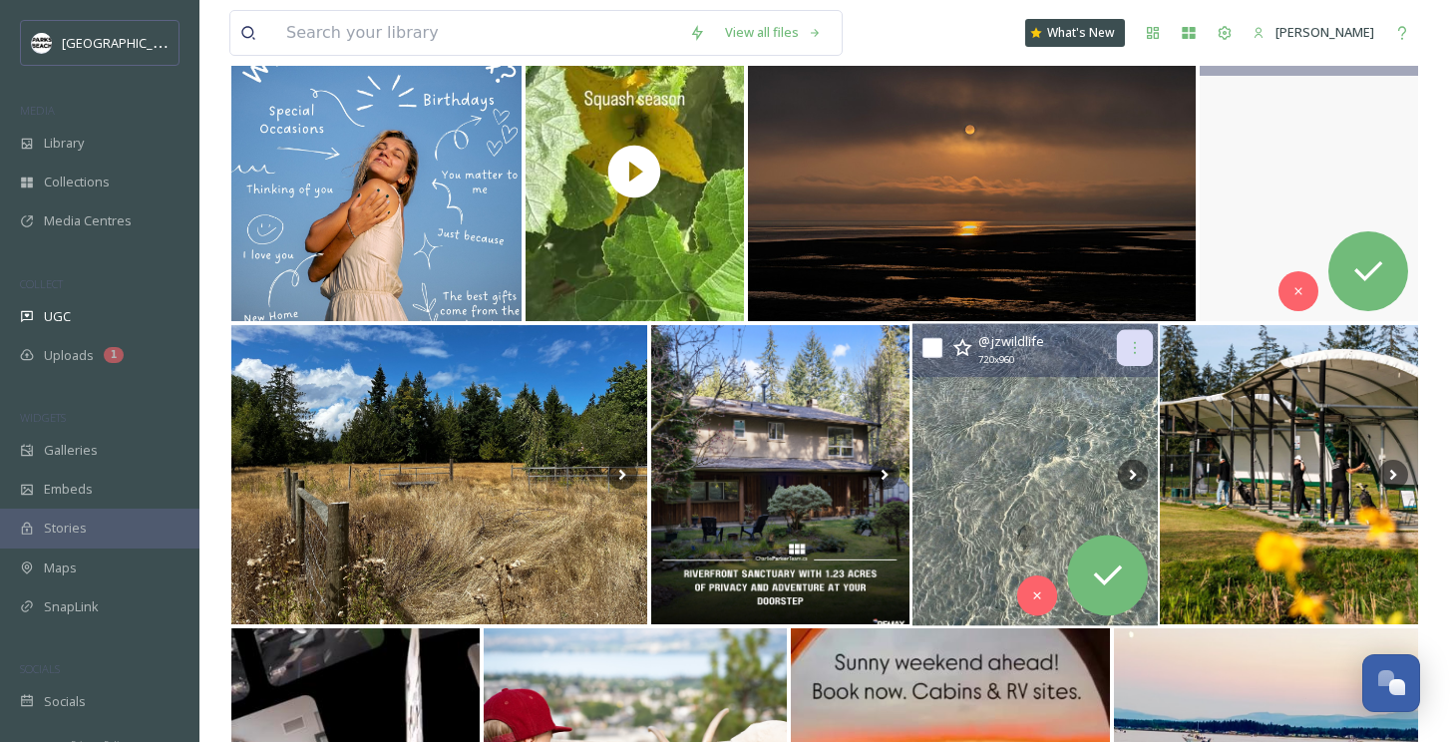
click at [1130, 351] on icon at bounding box center [1134, 348] width 16 height 16
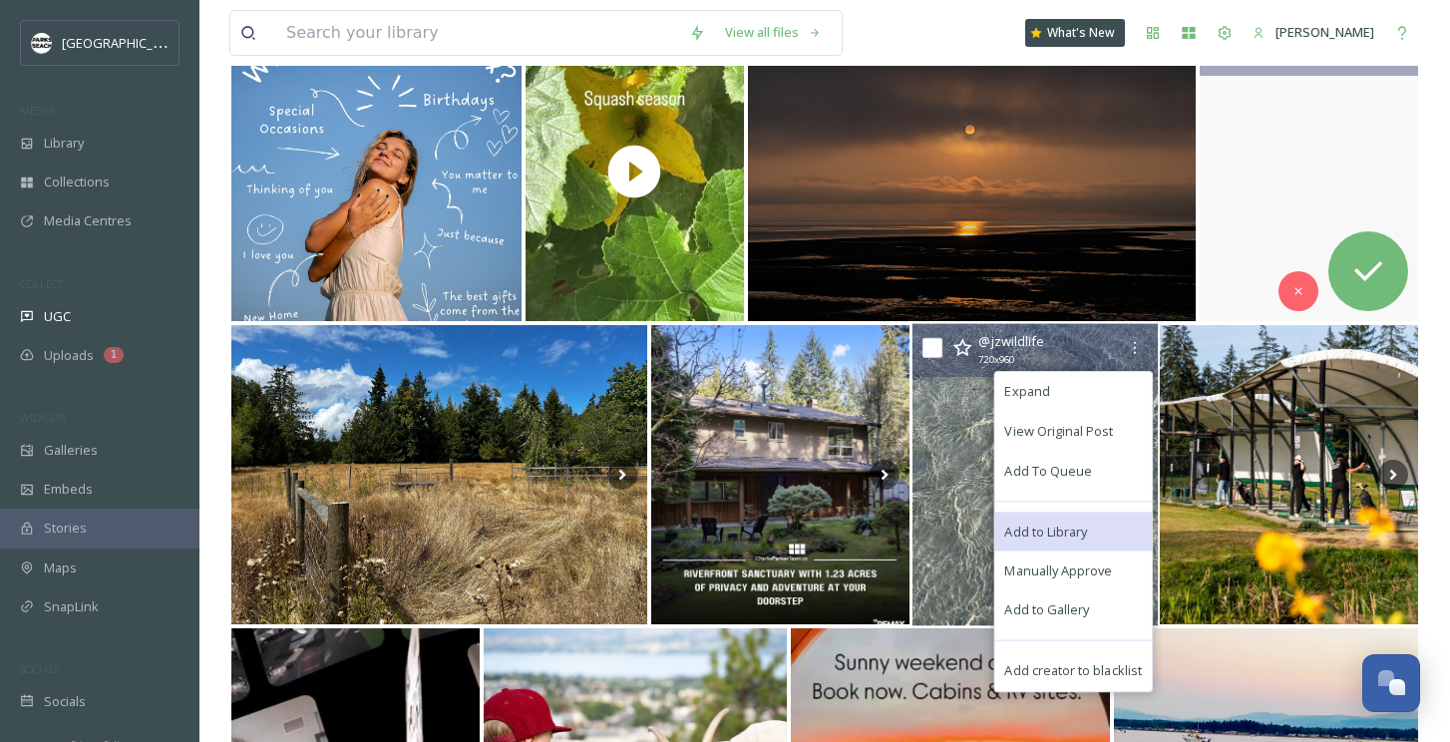
click at [1071, 519] on div "Add to Library" at bounding box center [1073, 532] width 158 height 40
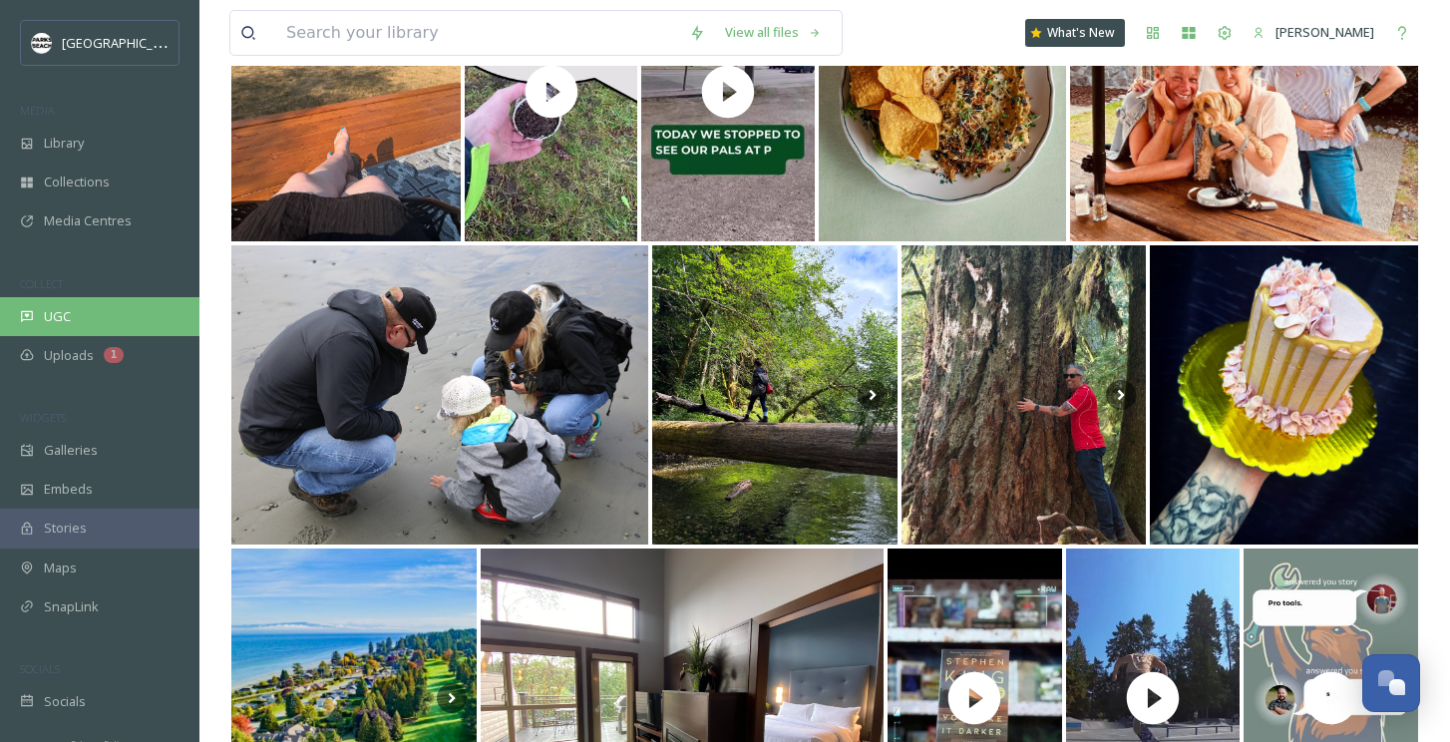
scroll to position [39029, 0]
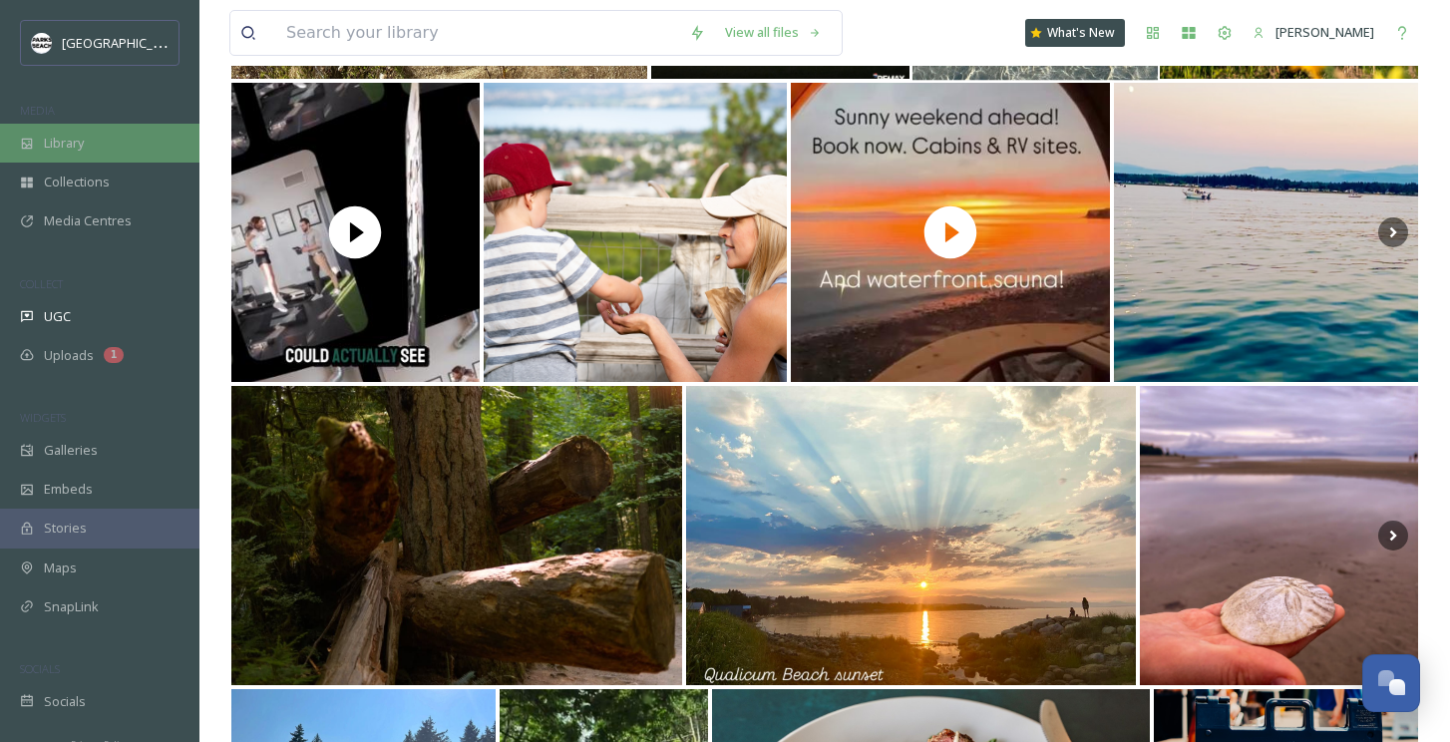
click at [82, 139] on span "Library" at bounding box center [64, 143] width 40 height 19
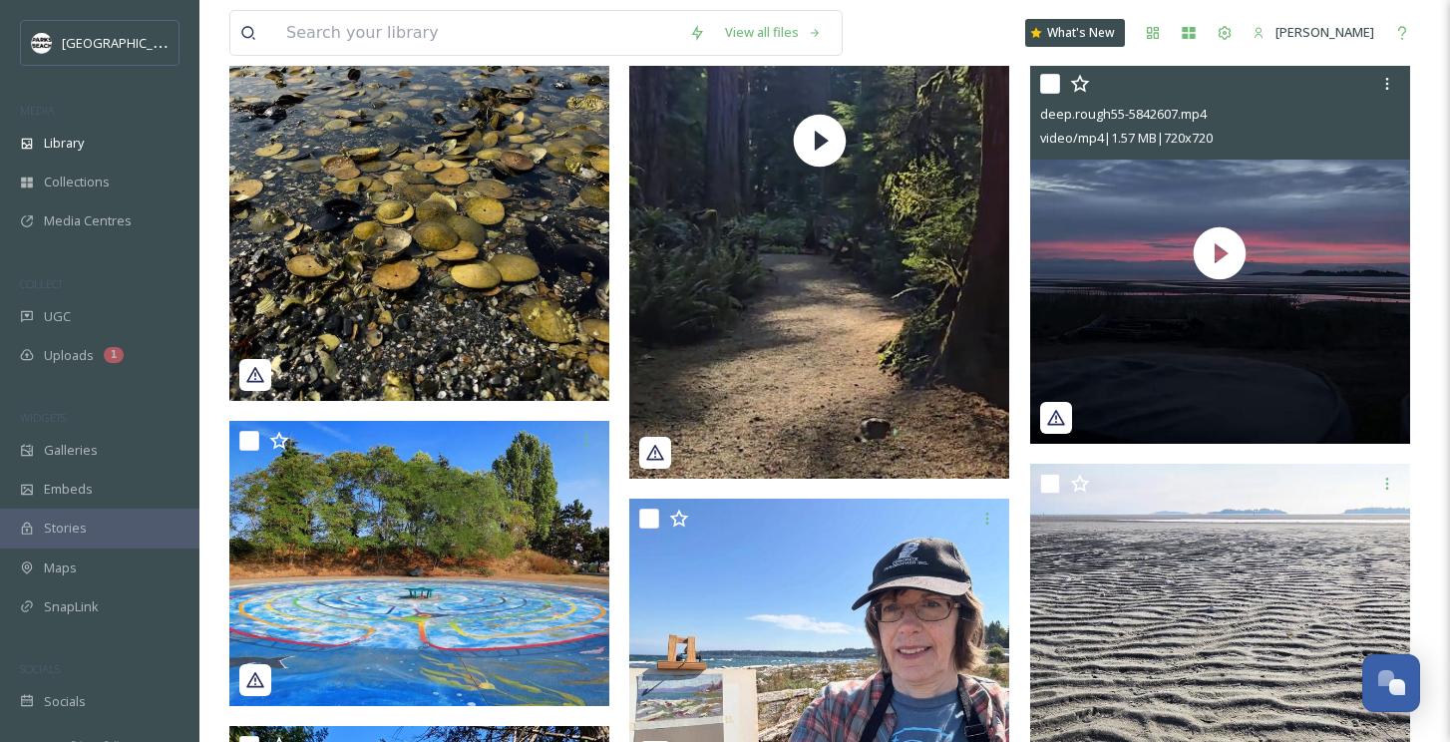
scroll to position [1057, 0]
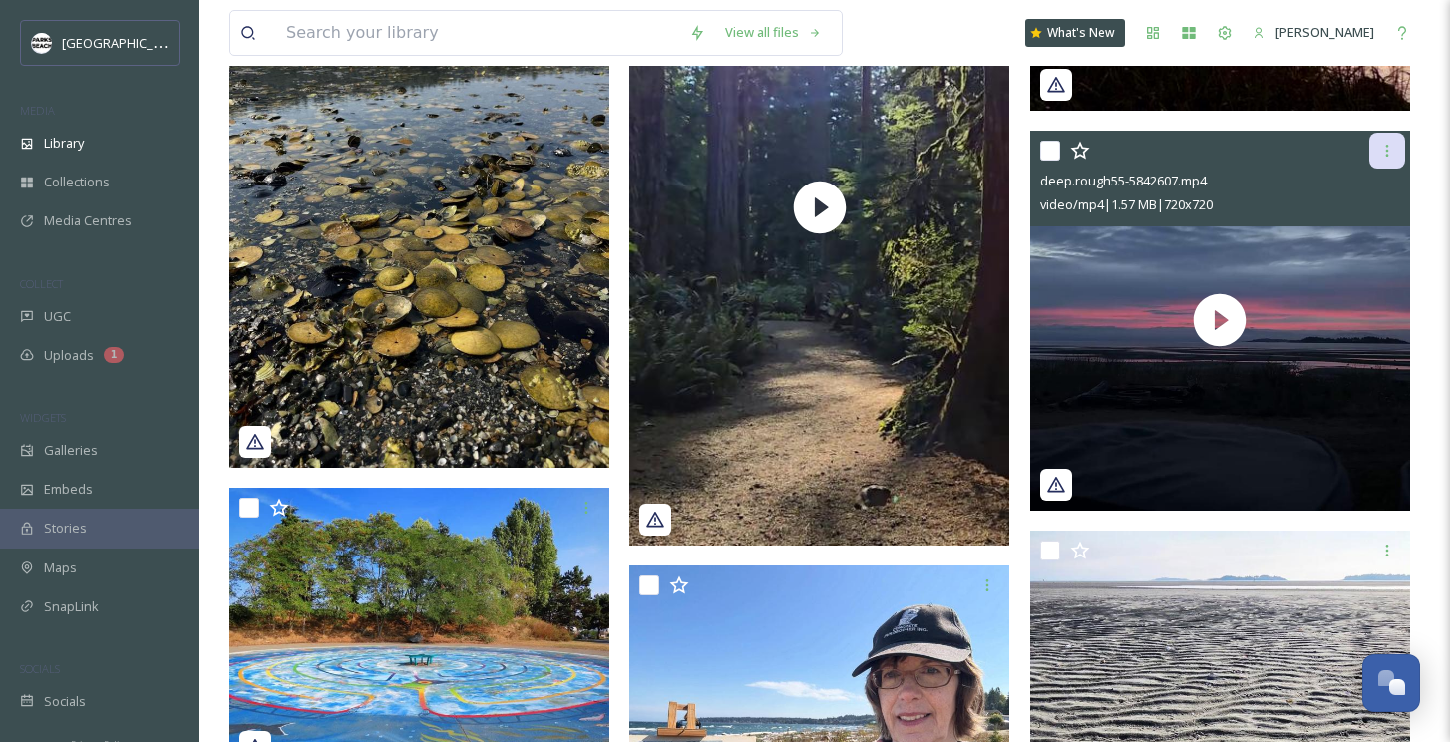
click at [1388, 147] on icon at bounding box center [1387, 151] width 16 height 16
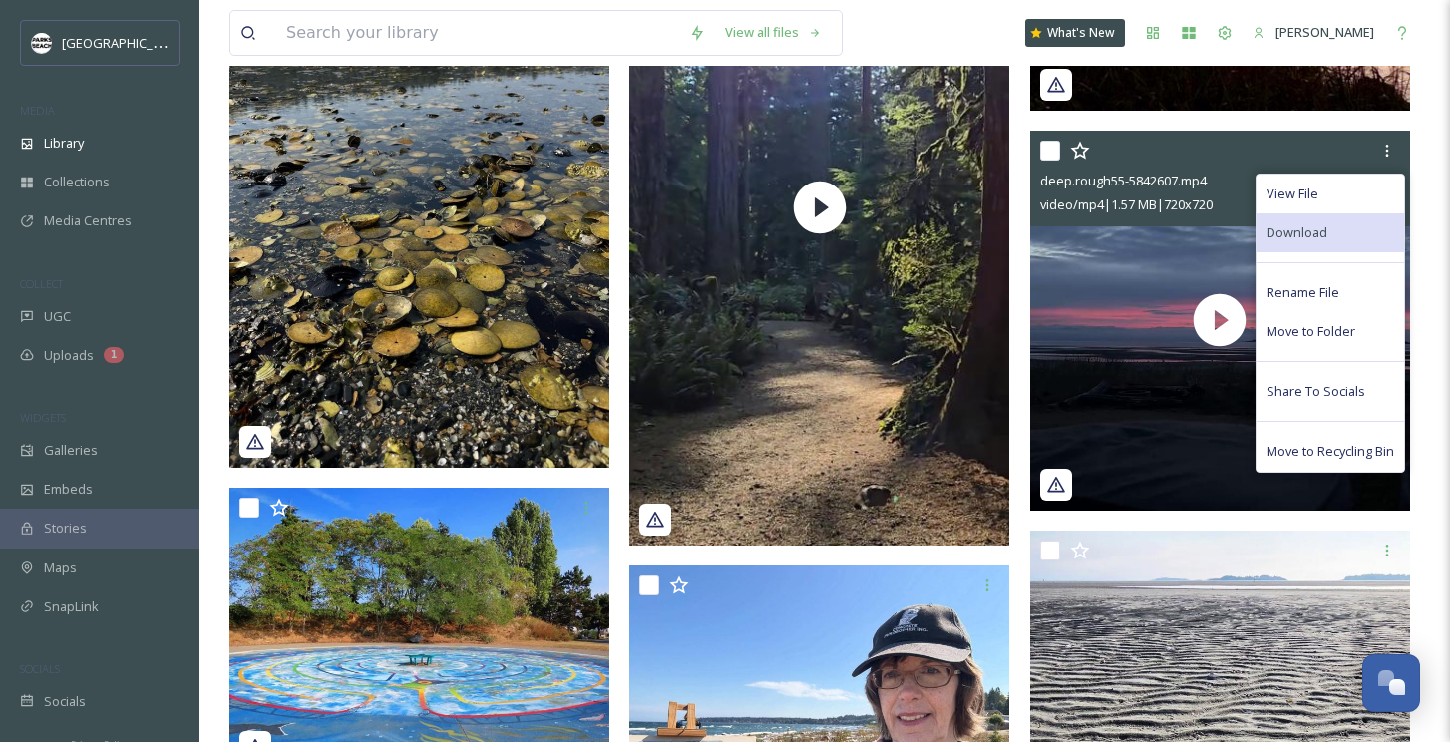
click at [1336, 226] on div "Download" at bounding box center [1330, 232] width 148 height 39
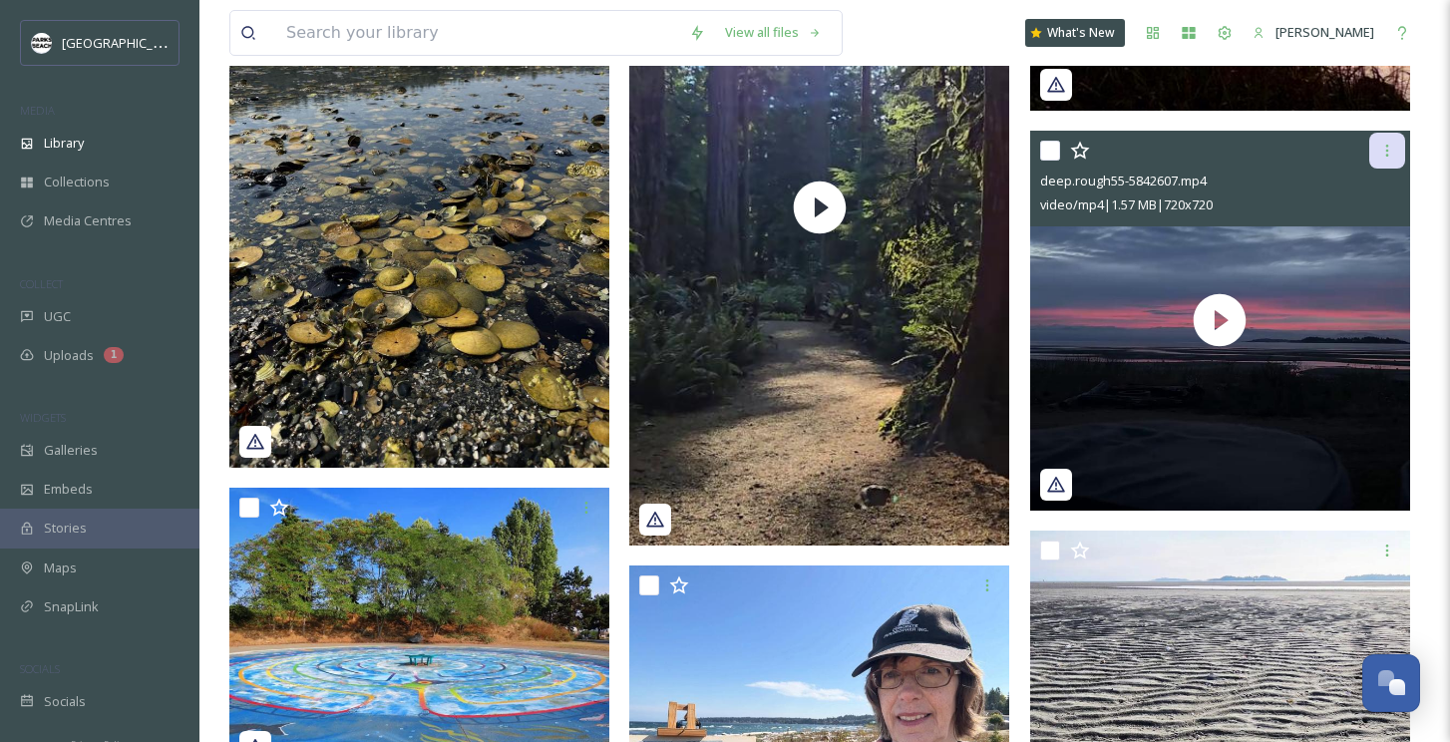
click at [1390, 149] on icon at bounding box center [1387, 151] width 16 height 16
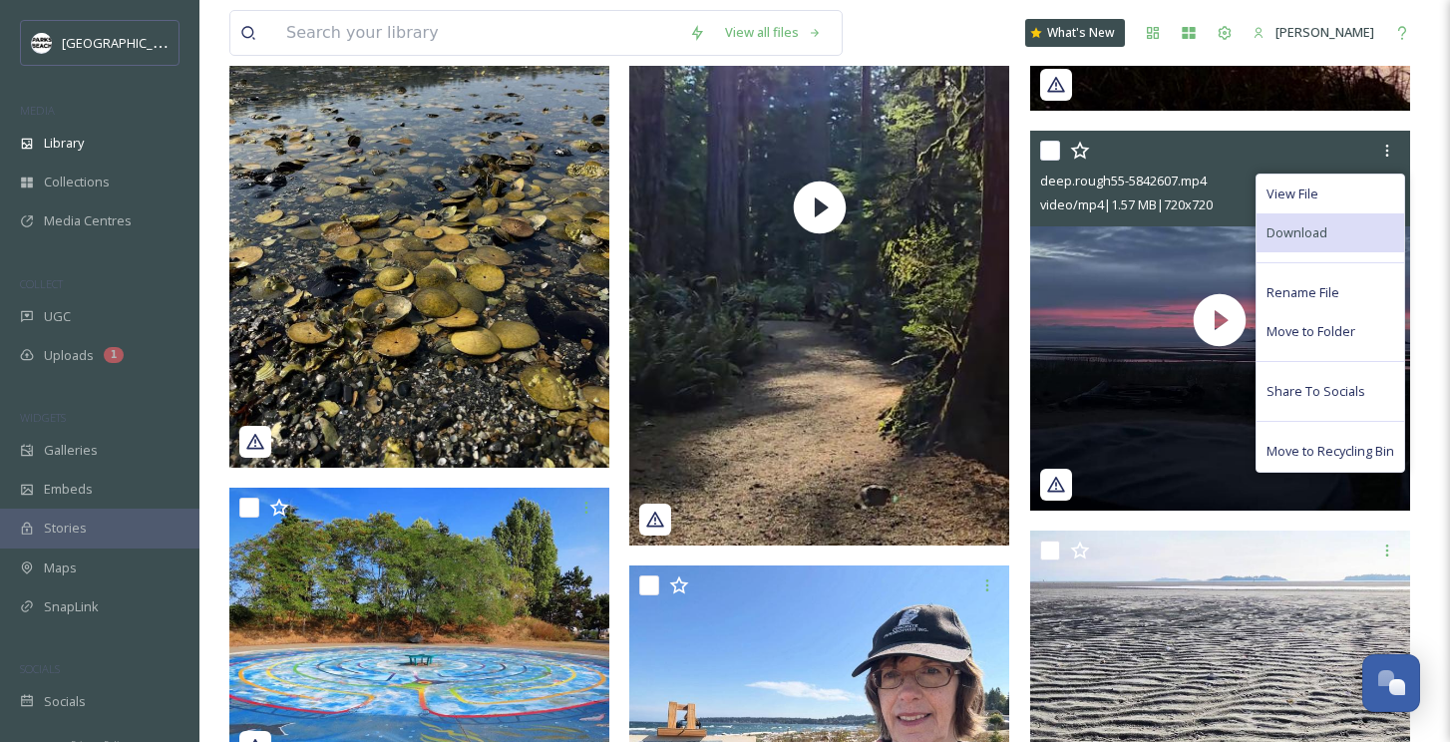
click at [1303, 234] on span "Download" at bounding box center [1296, 232] width 61 height 19
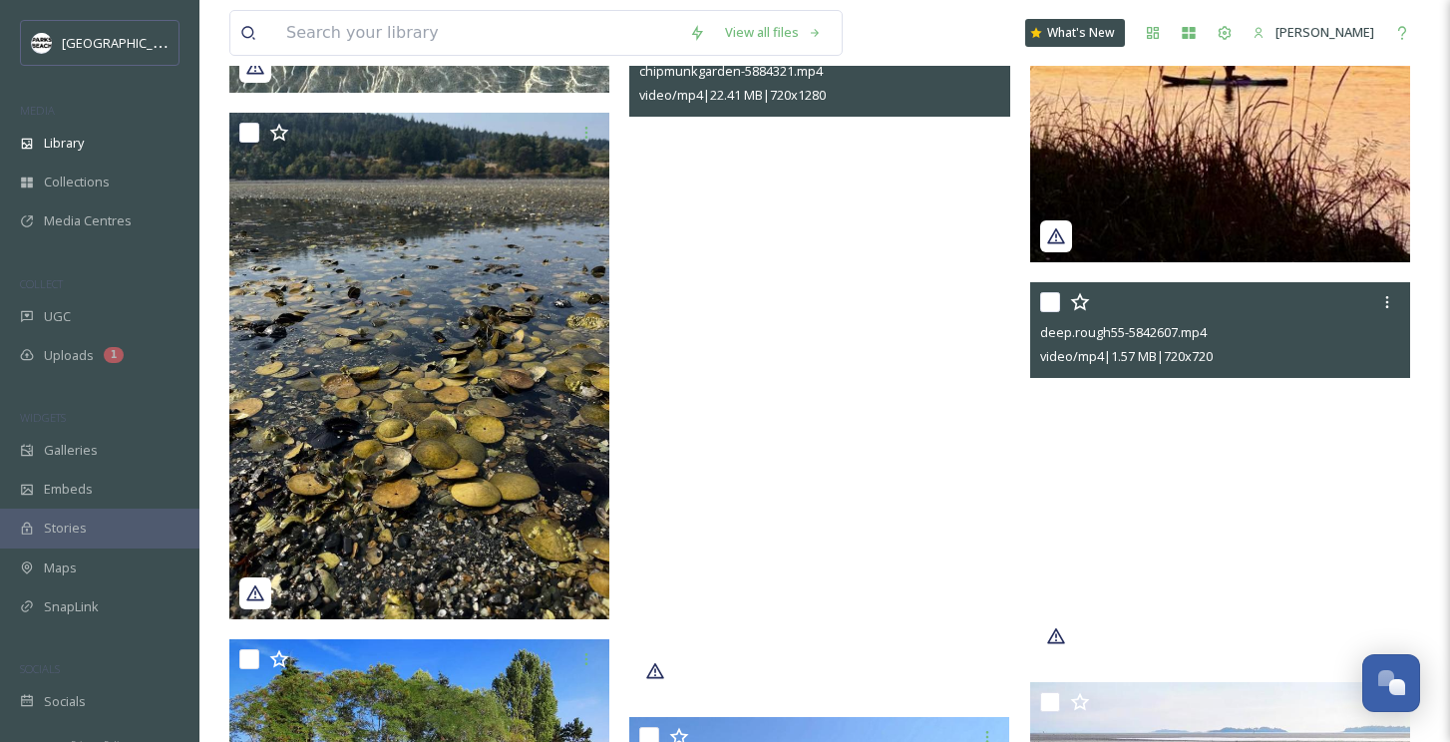
scroll to position [608, 0]
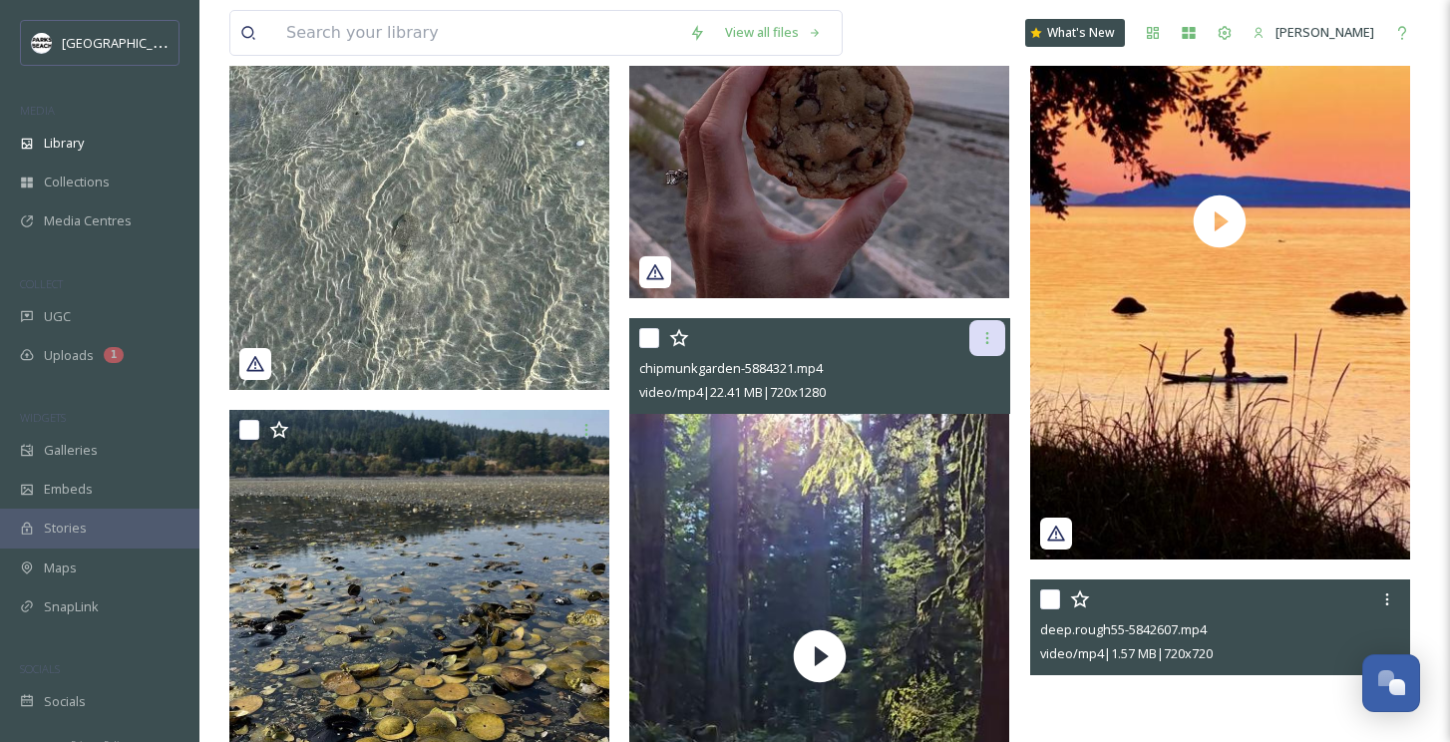
click at [991, 342] on icon at bounding box center [987, 338] width 16 height 16
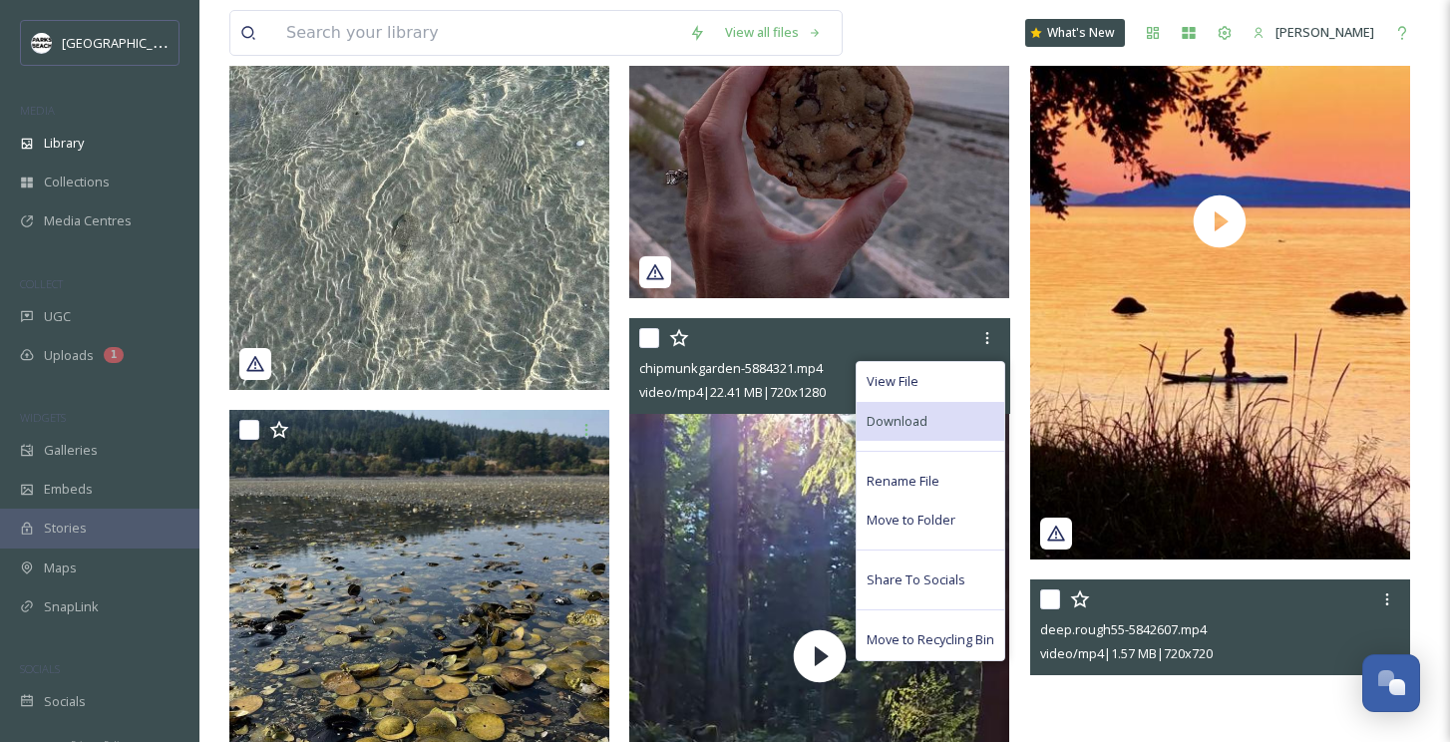
click at [923, 414] on span "Download" at bounding box center [897, 421] width 61 height 19
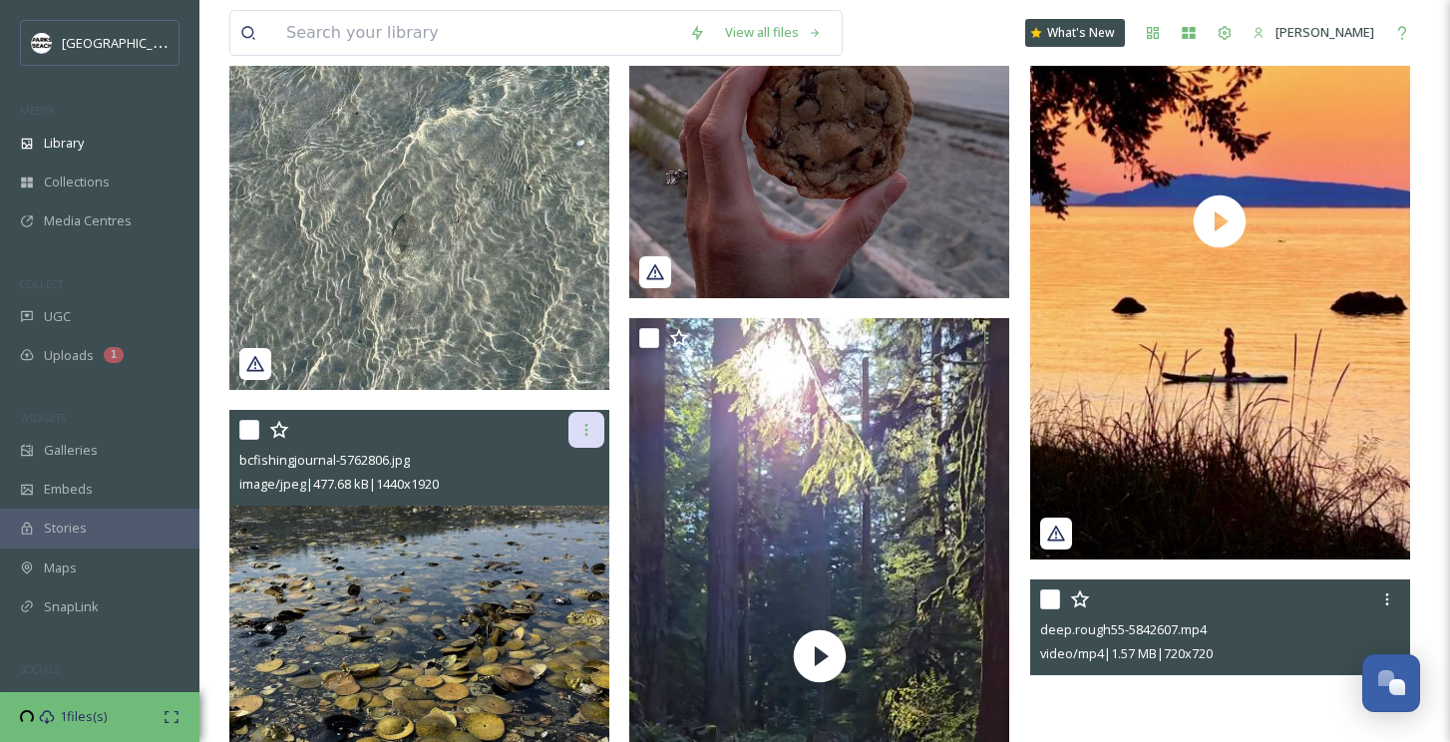
click at [586, 427] on icon at bounding box center [586, 430] width 16 height 16
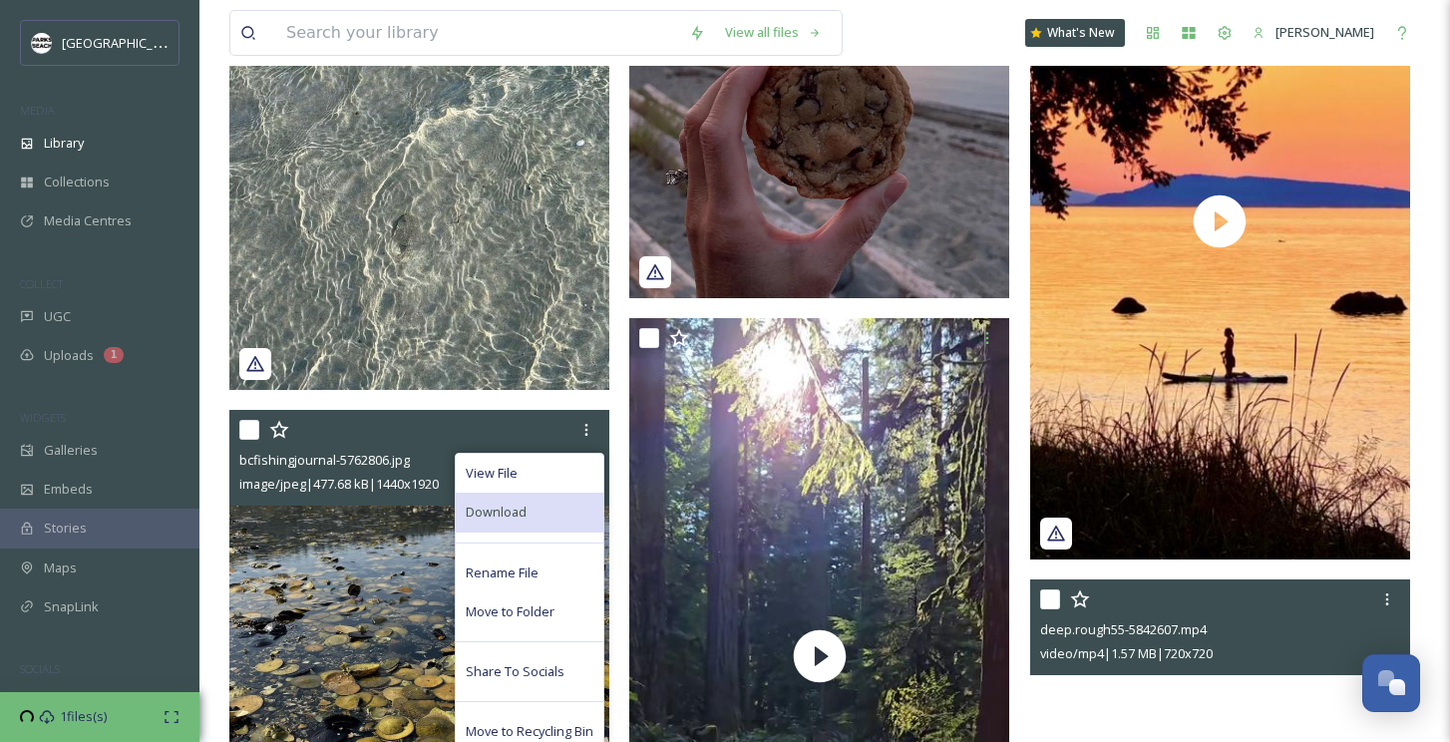
click at [518, 503] on span "Download" at bounding box center [496, 512] width 61 height 19
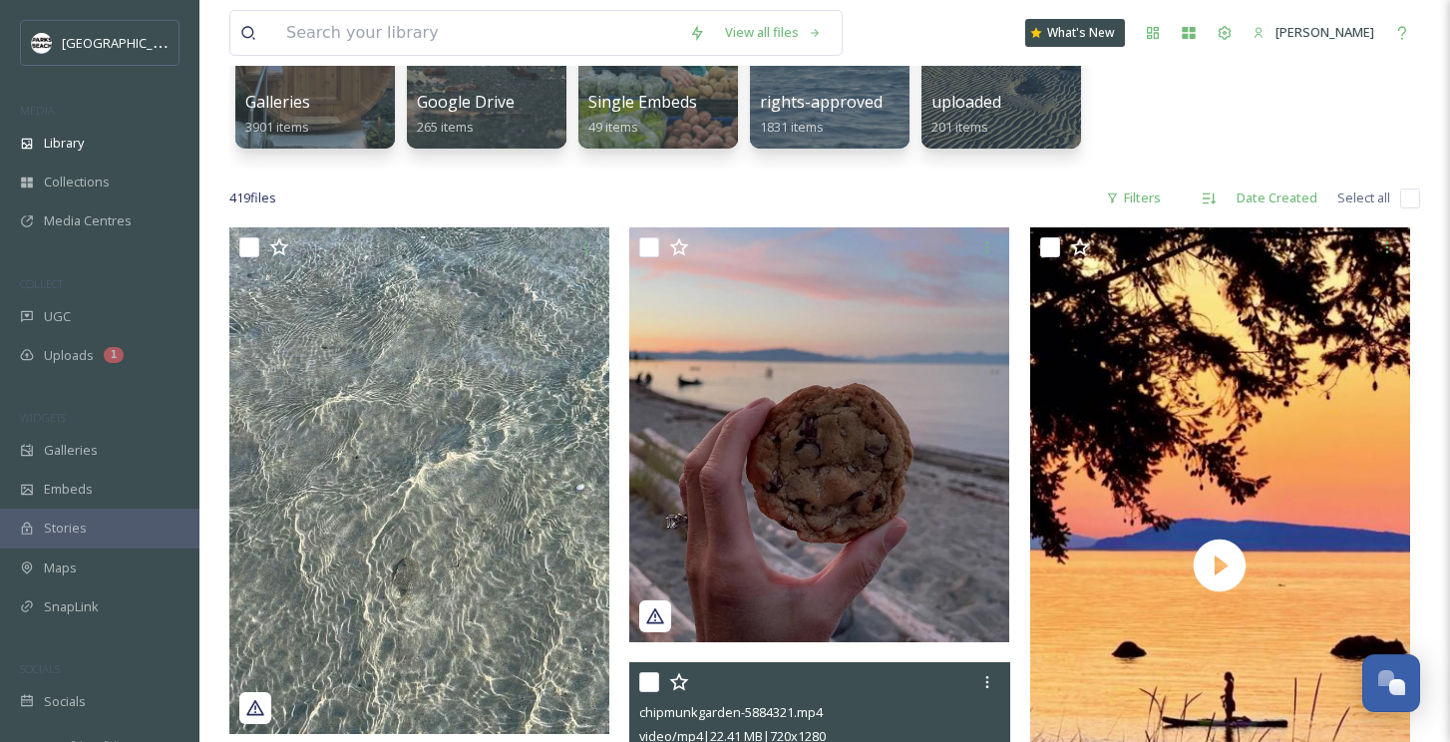
scroll to position [255, 0]
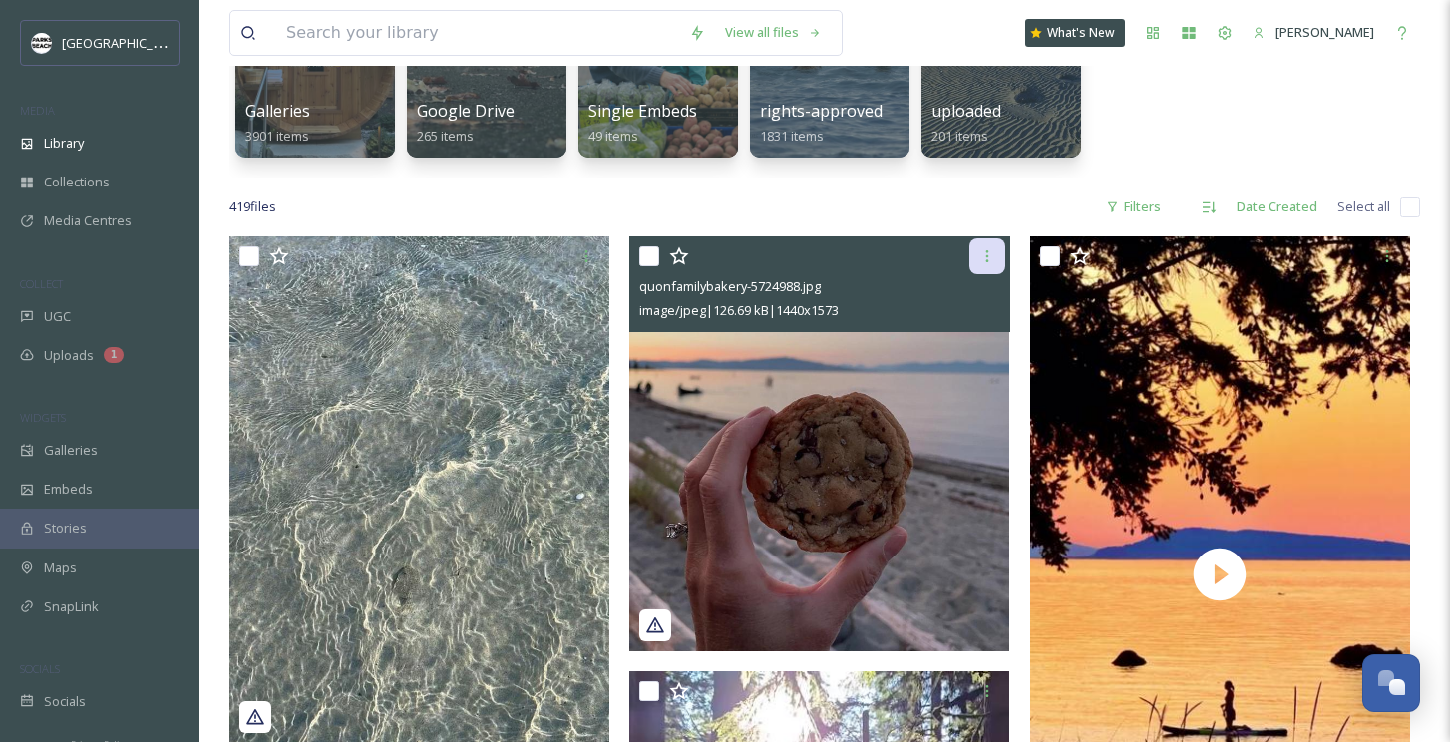
click at [983, 256] on icon at bounding box center [987, 256] width 16 height 16
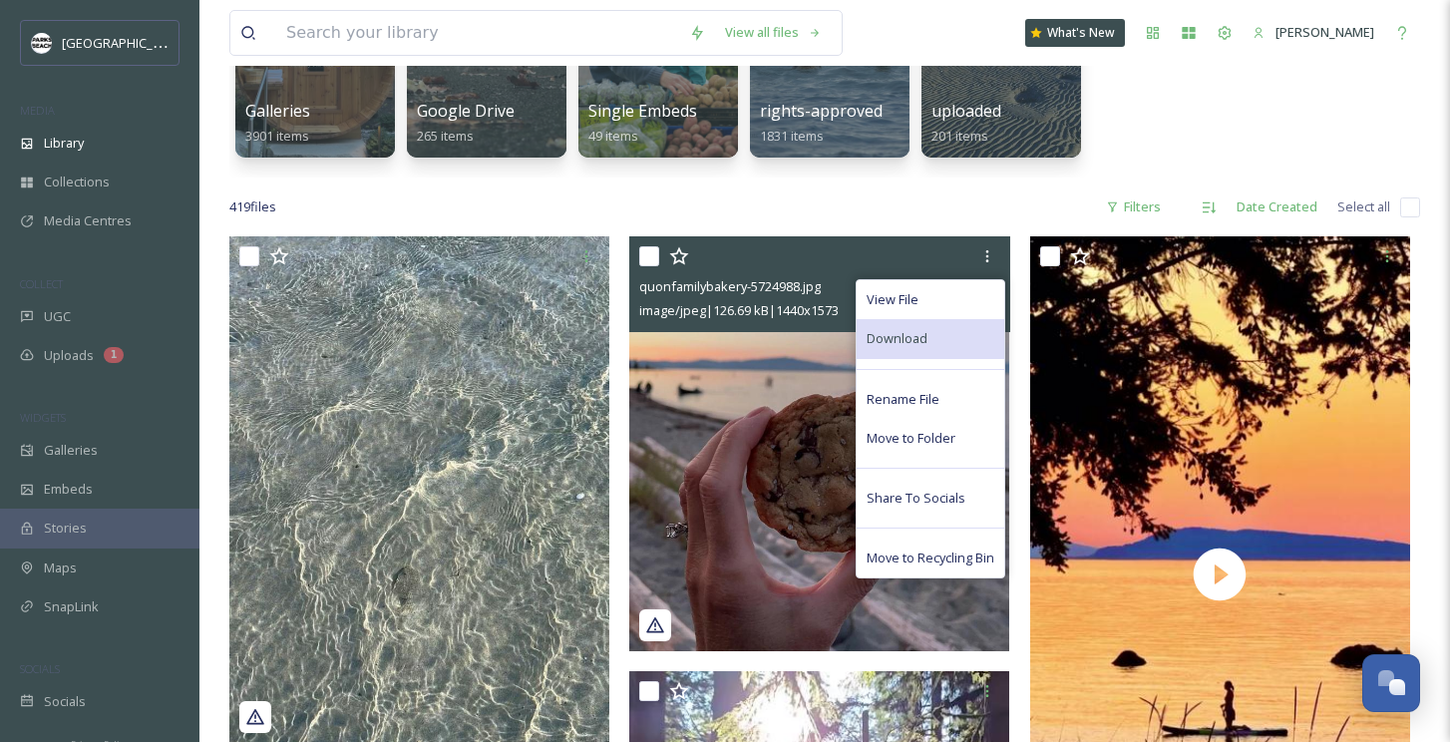
click at [916, 345] on span "Download" at bounding box center [897, 338] width 61 height 19
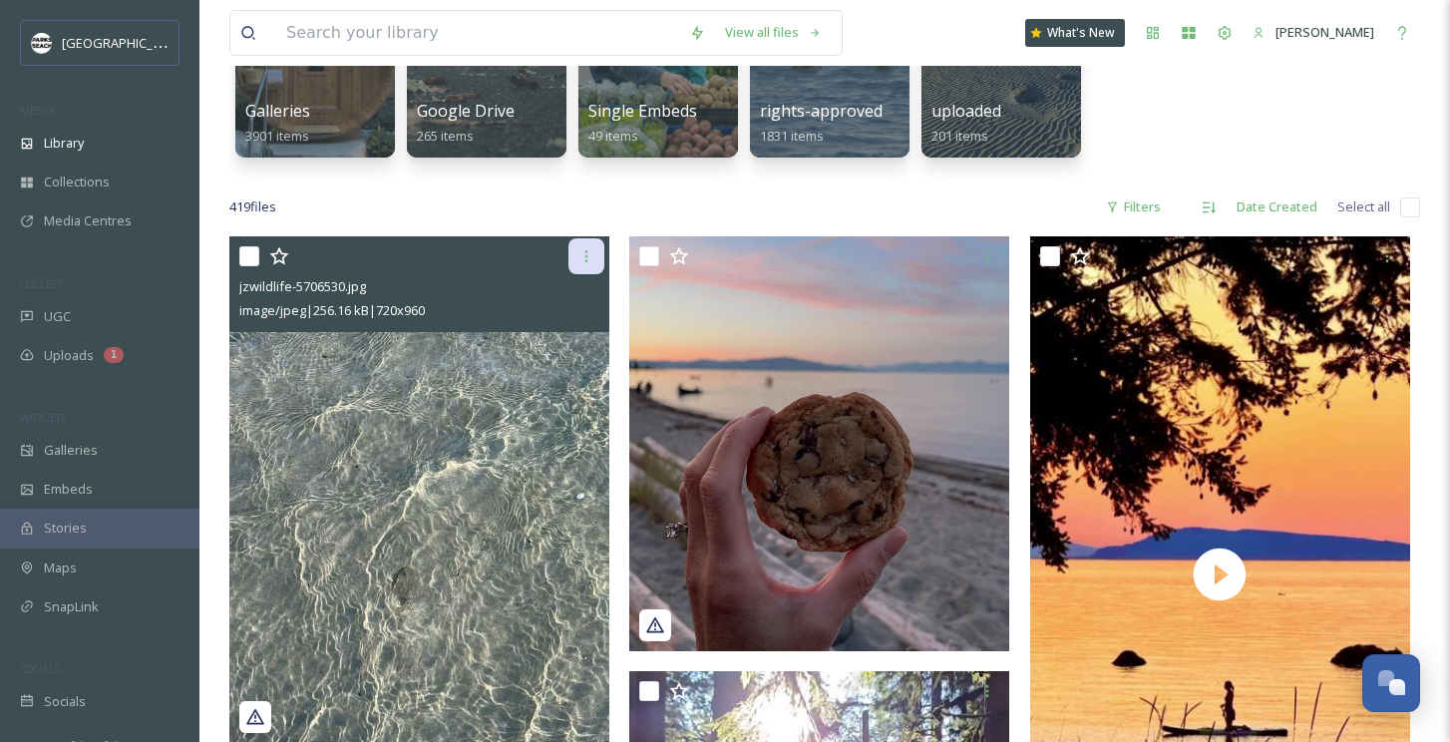
click at [593, 248] on icon at bounding box center [586, 256] width 16 height 16
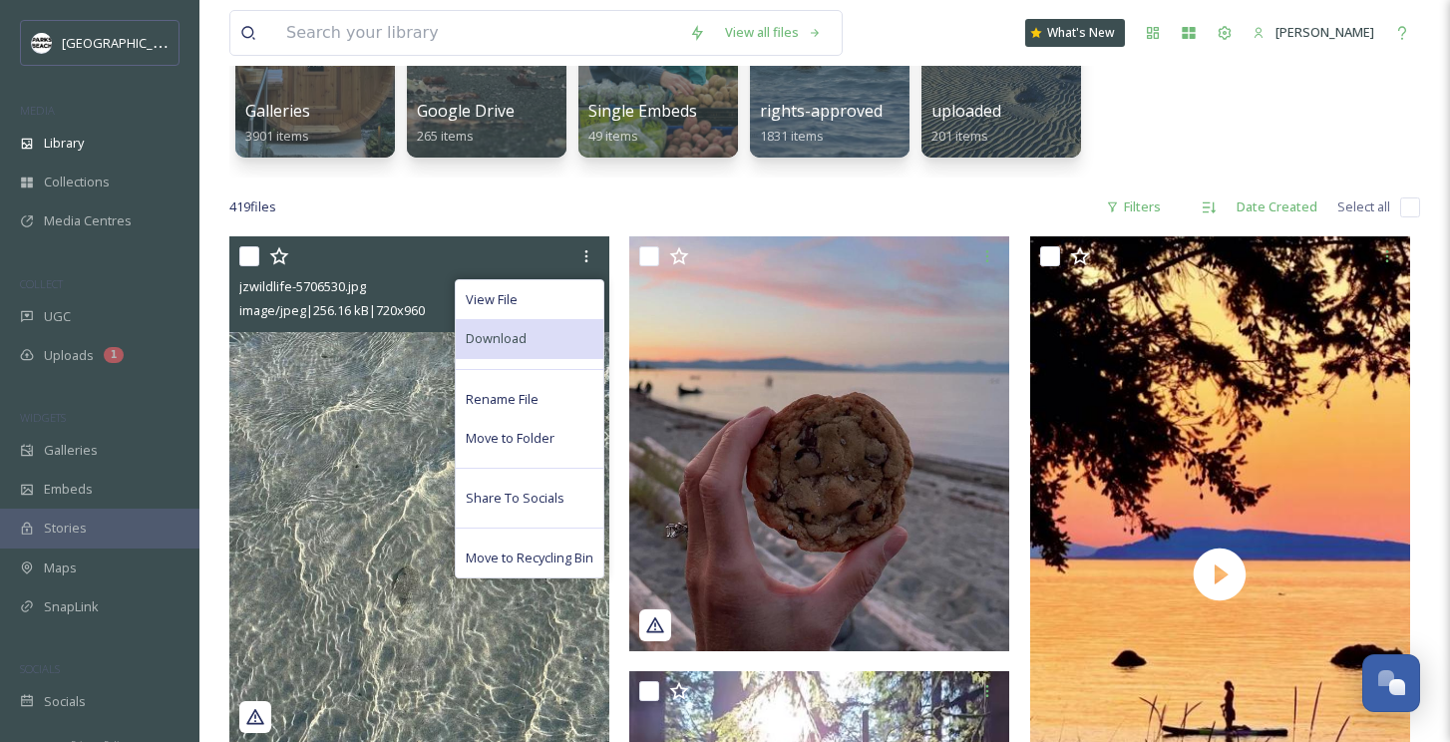
click at [521, 337] on span "Download" at bounding box center [496, 338] width 61 height 19
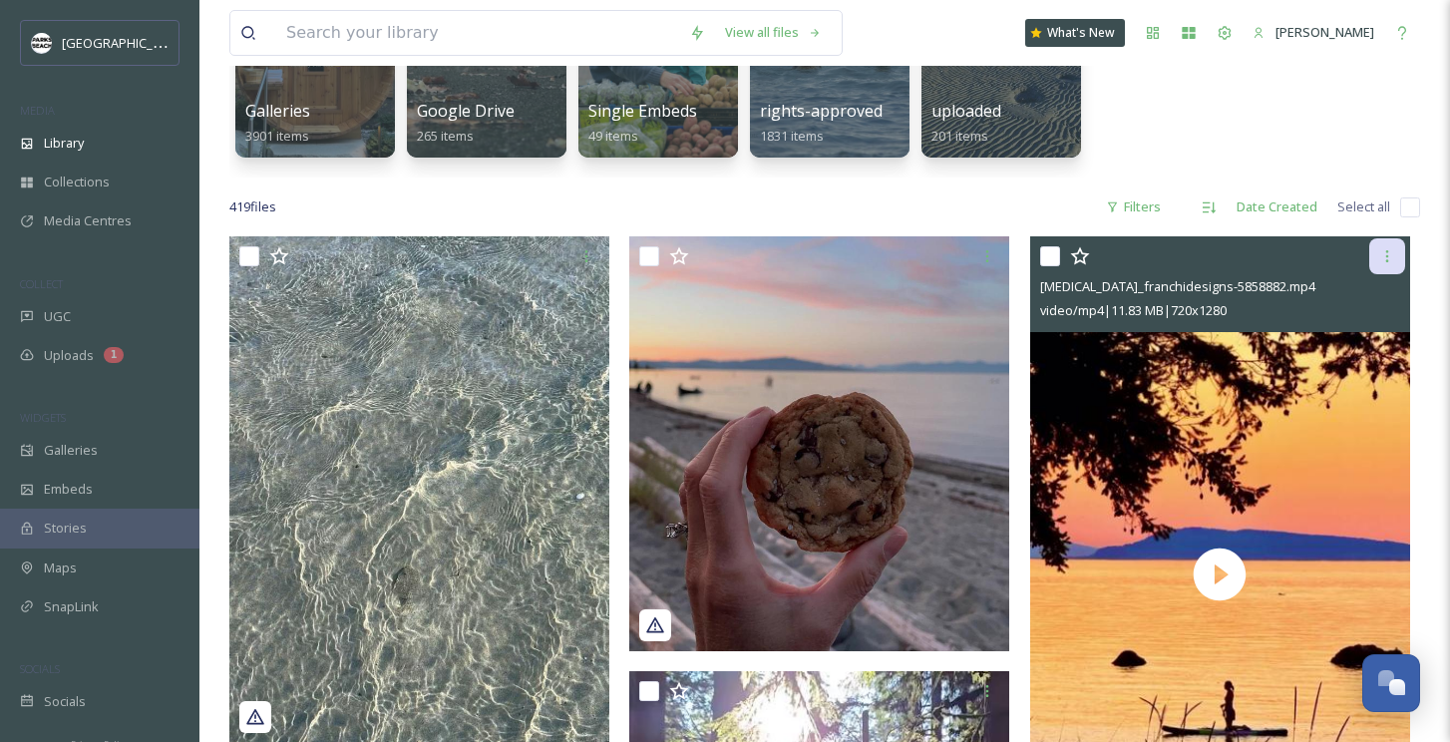
click at [1393, 261] on icon at bounding box center [1387, 256] width 16 height 16
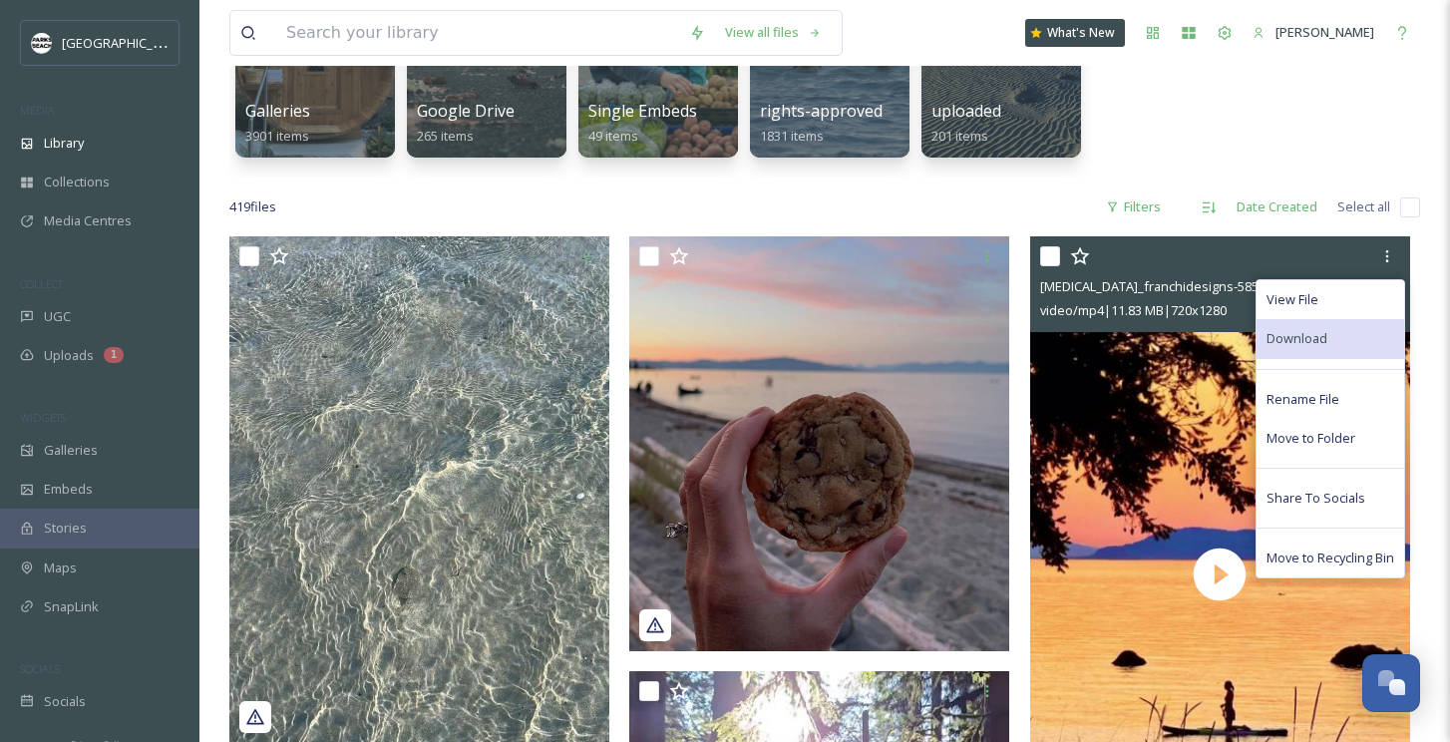
click at [1319, 333] on span "Download" at bounding box center [1296, 338] width 61 height 19
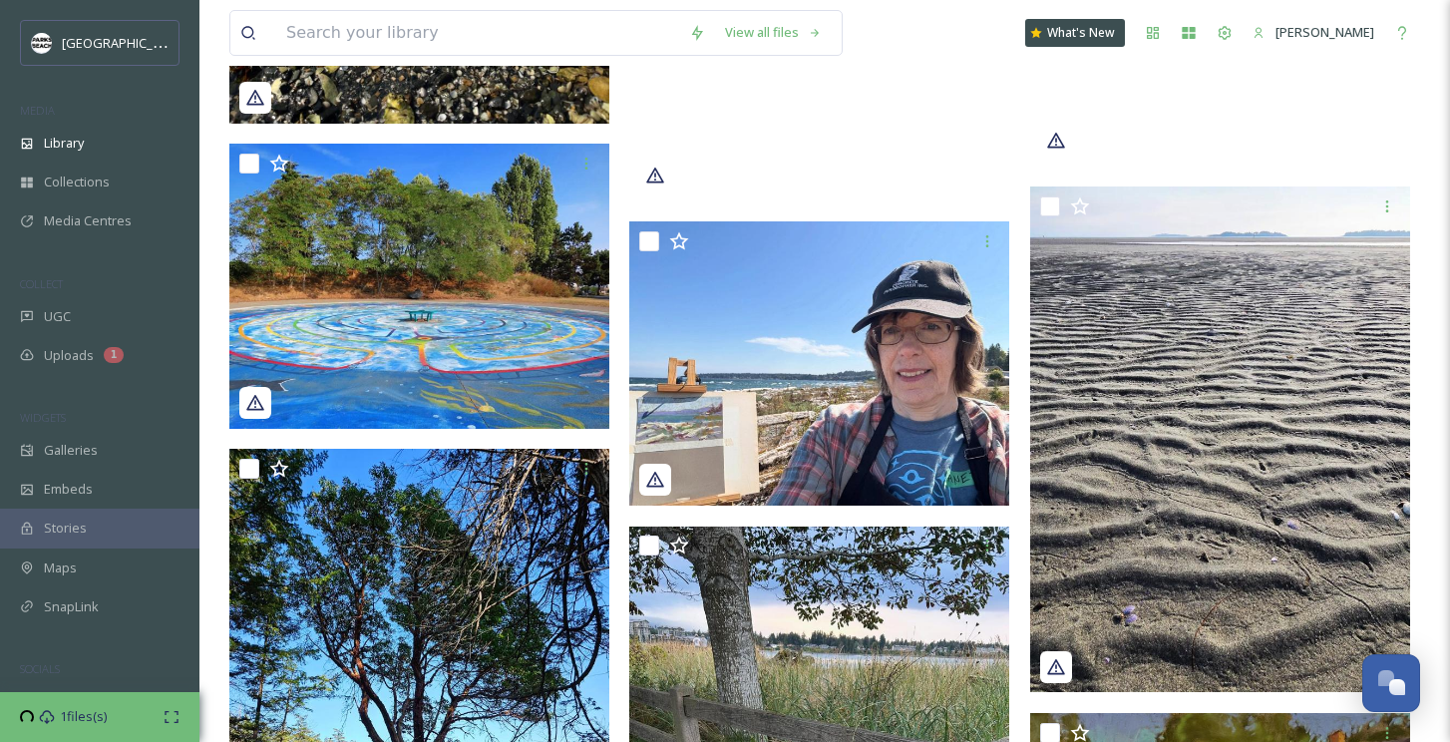
scroll to position [1446, 0]
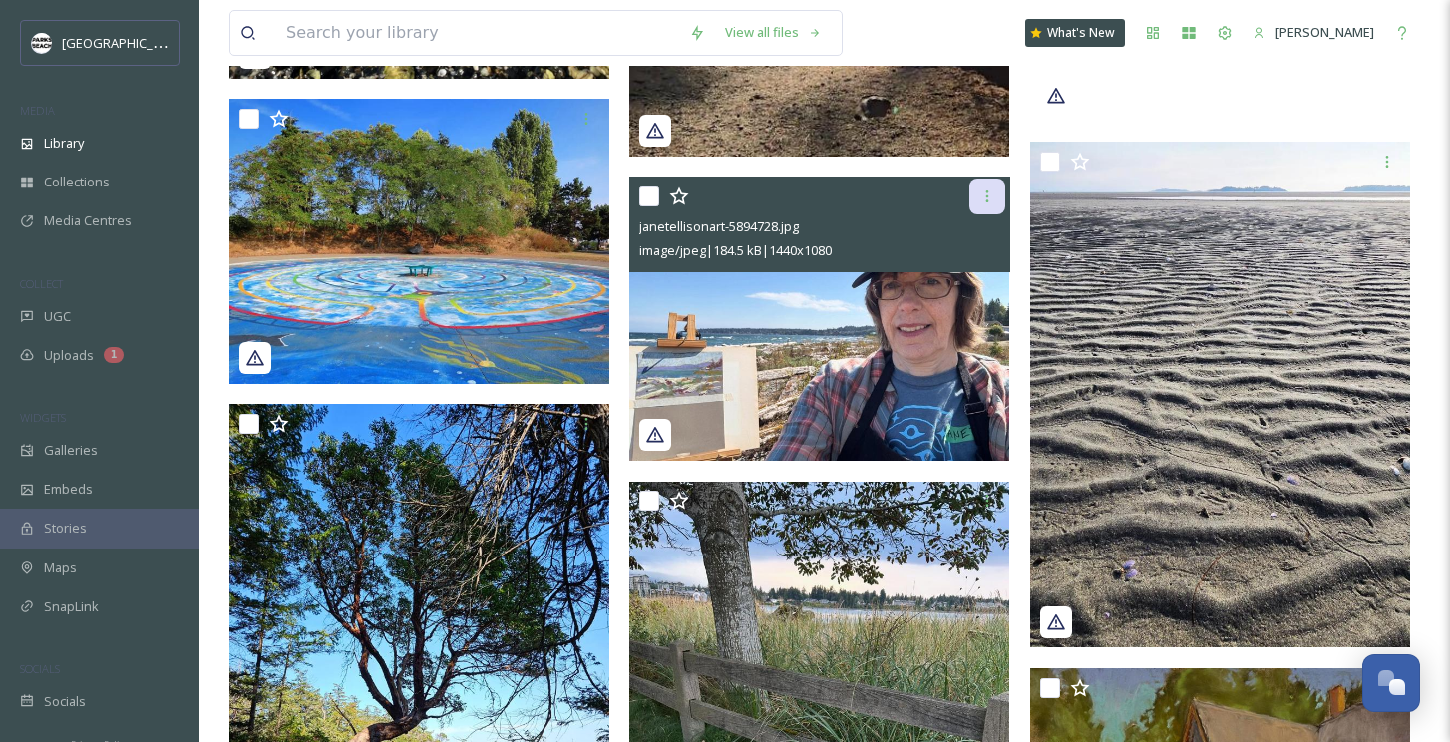
click at [993, 197] on icon at bounding box center [987, 196] width 16 height 16
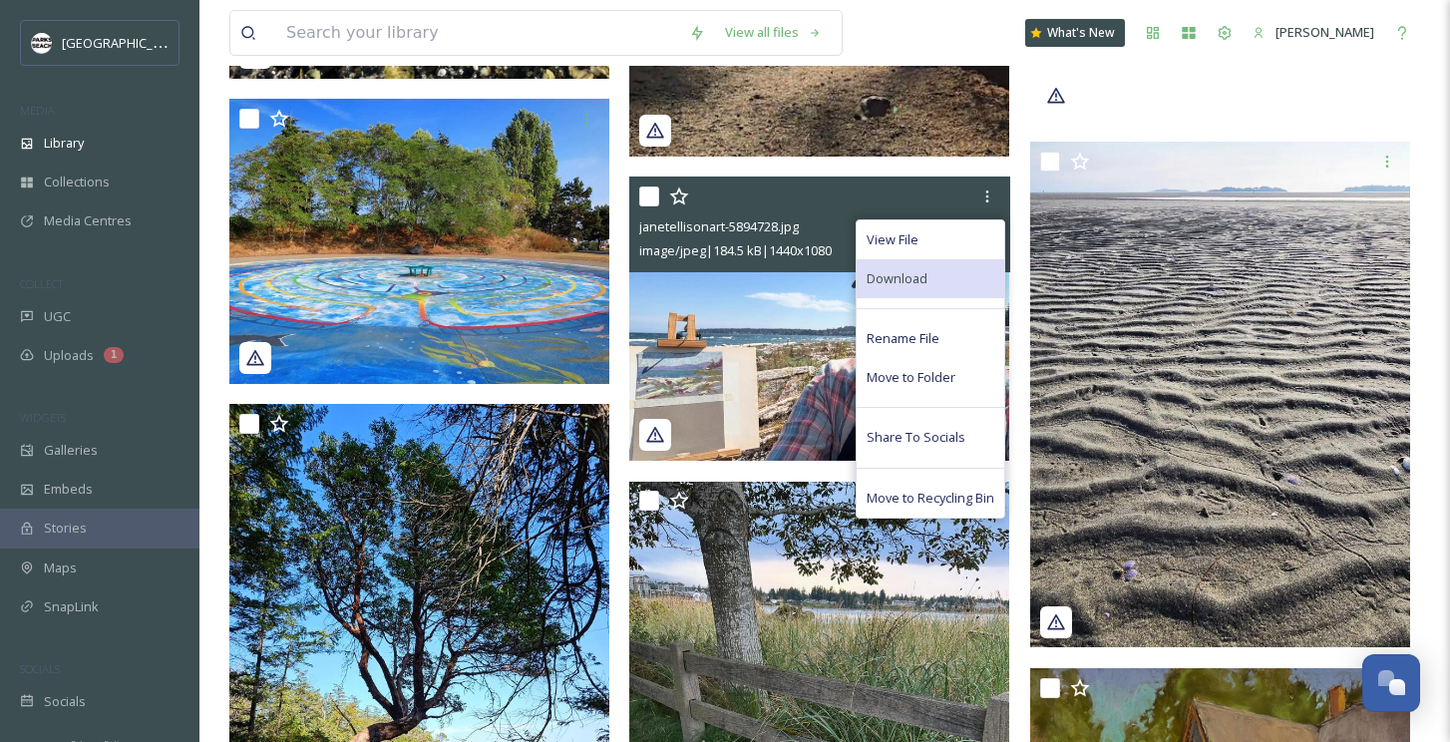
click at [913, 274] on span "Download" at bounding box center [897, 278] width 61 height 19
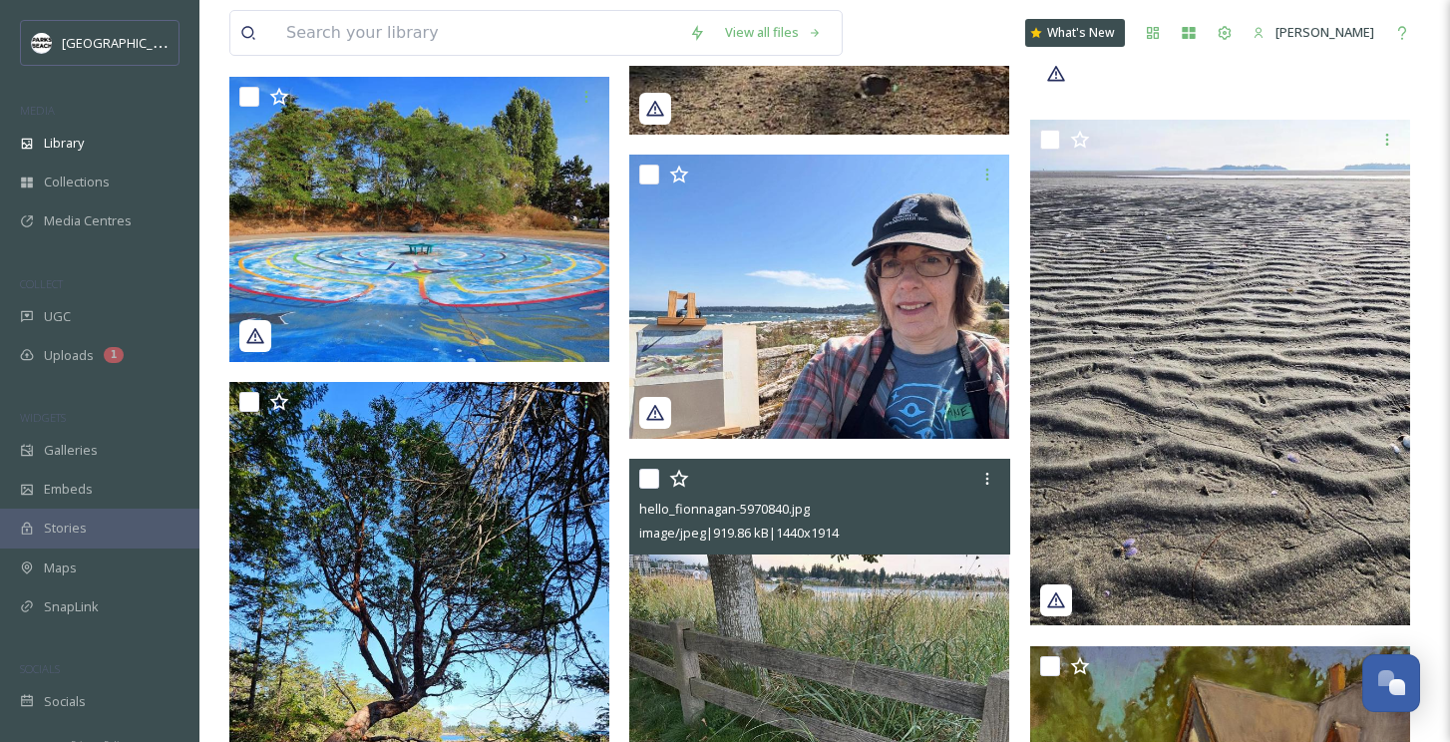
scroll to position [1453, 0]
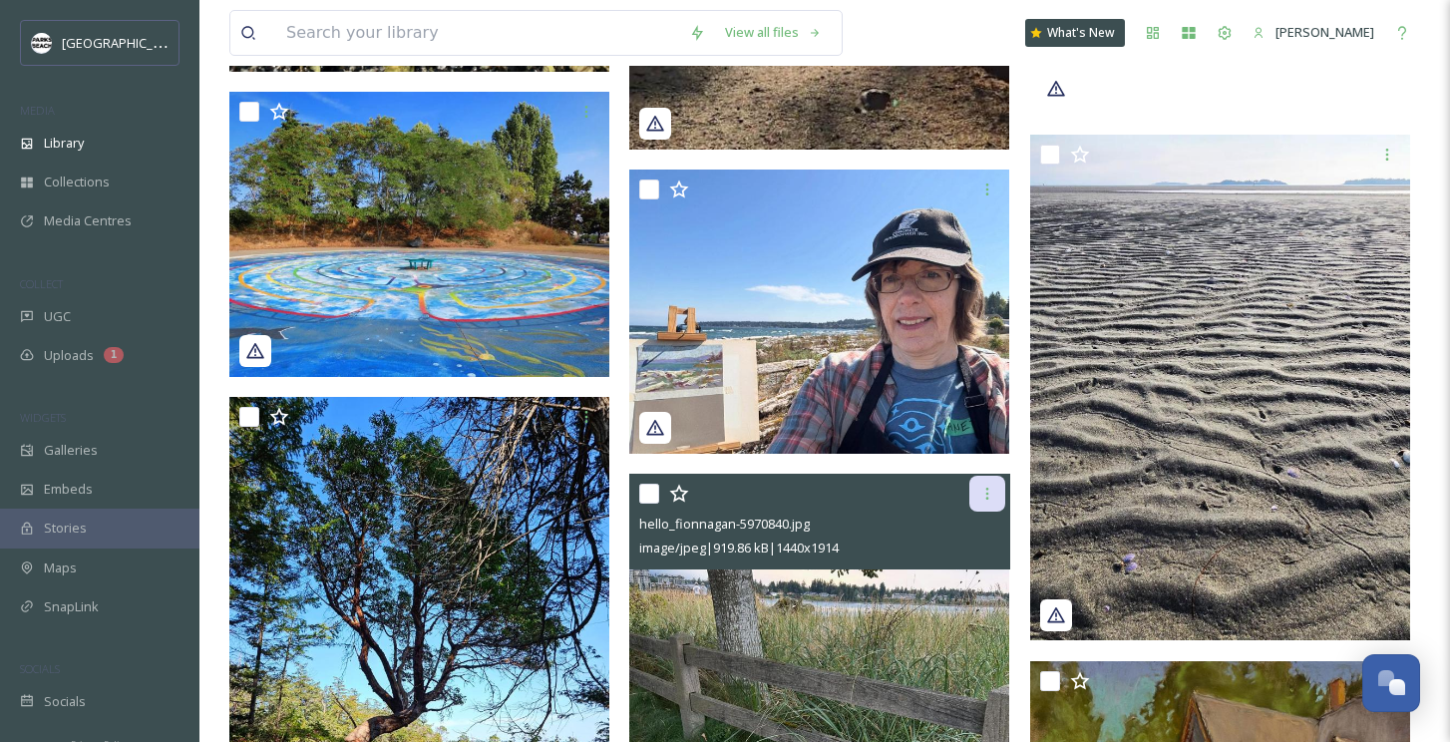
click at [997, 493] on div at bounding box center [987, 494] width 36 height 36
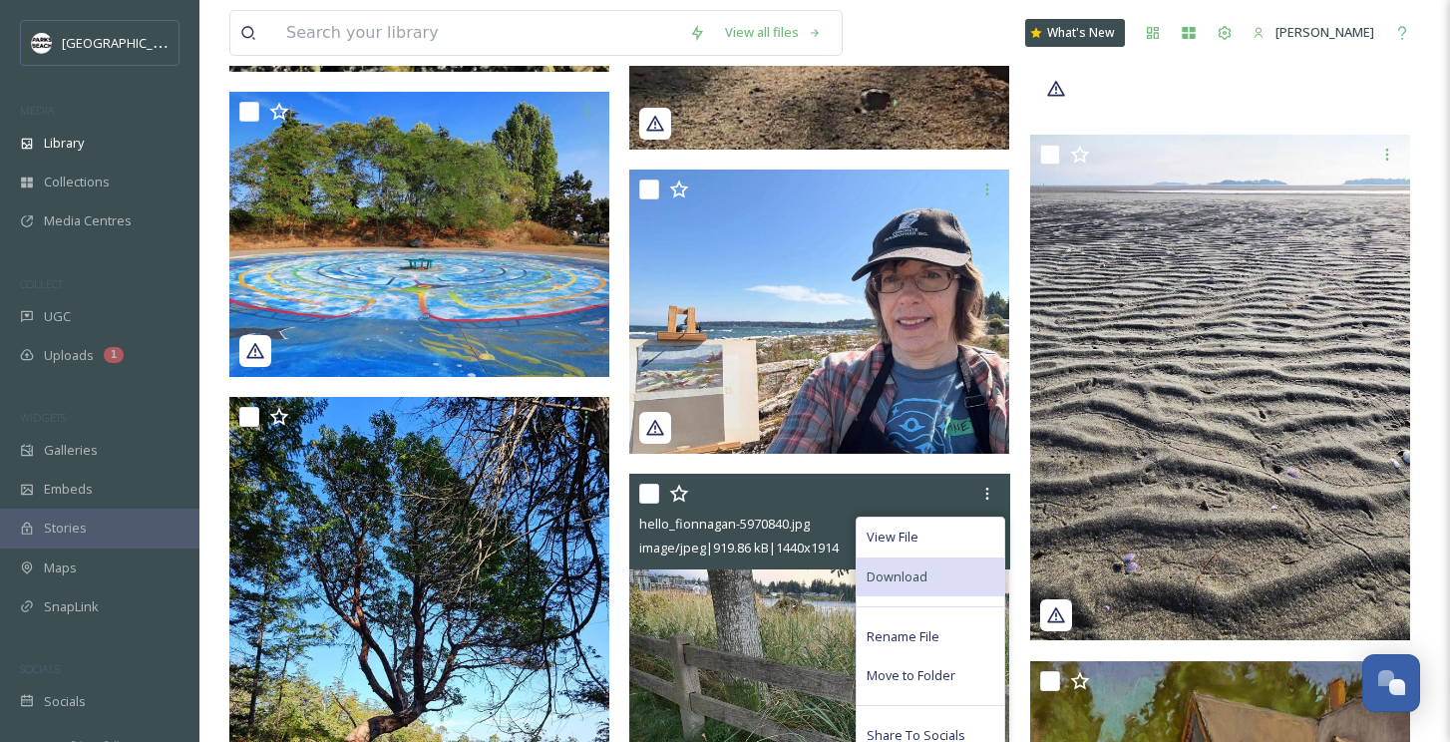
click at [910, 568] on span "Download" at bounding box center [897, 576] width 61 height 19
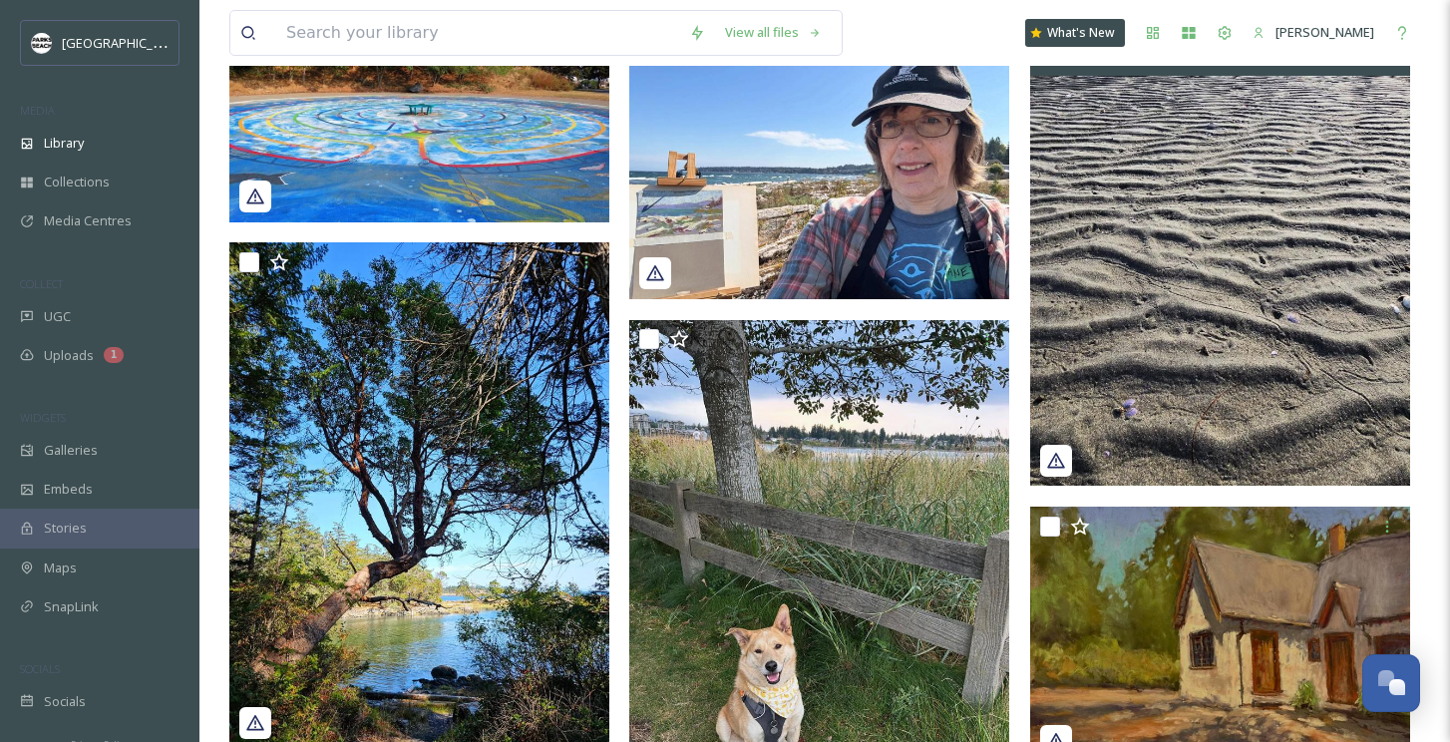
scroll to position [1792, 0]
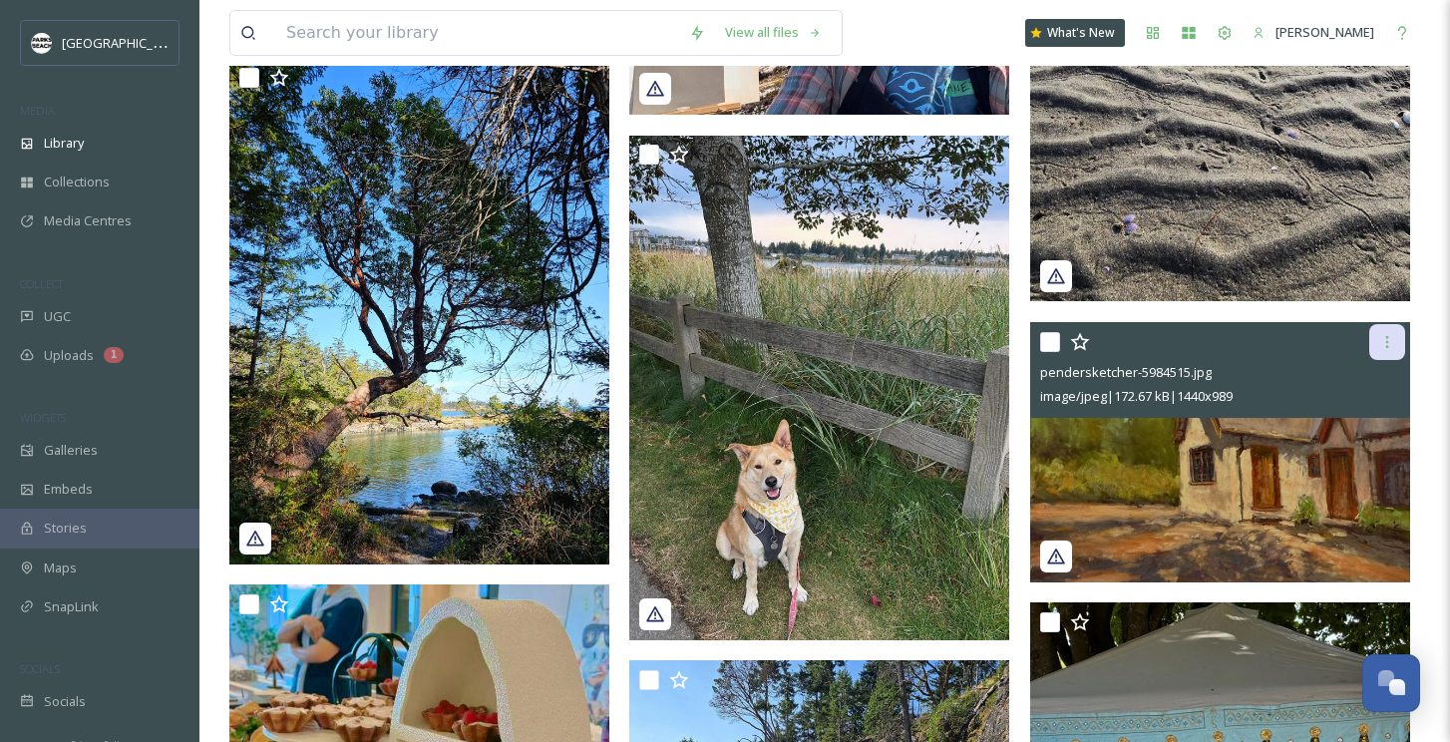
click at [1387, 335] on icon at bounding box center [1387, 342] width 16 height 16
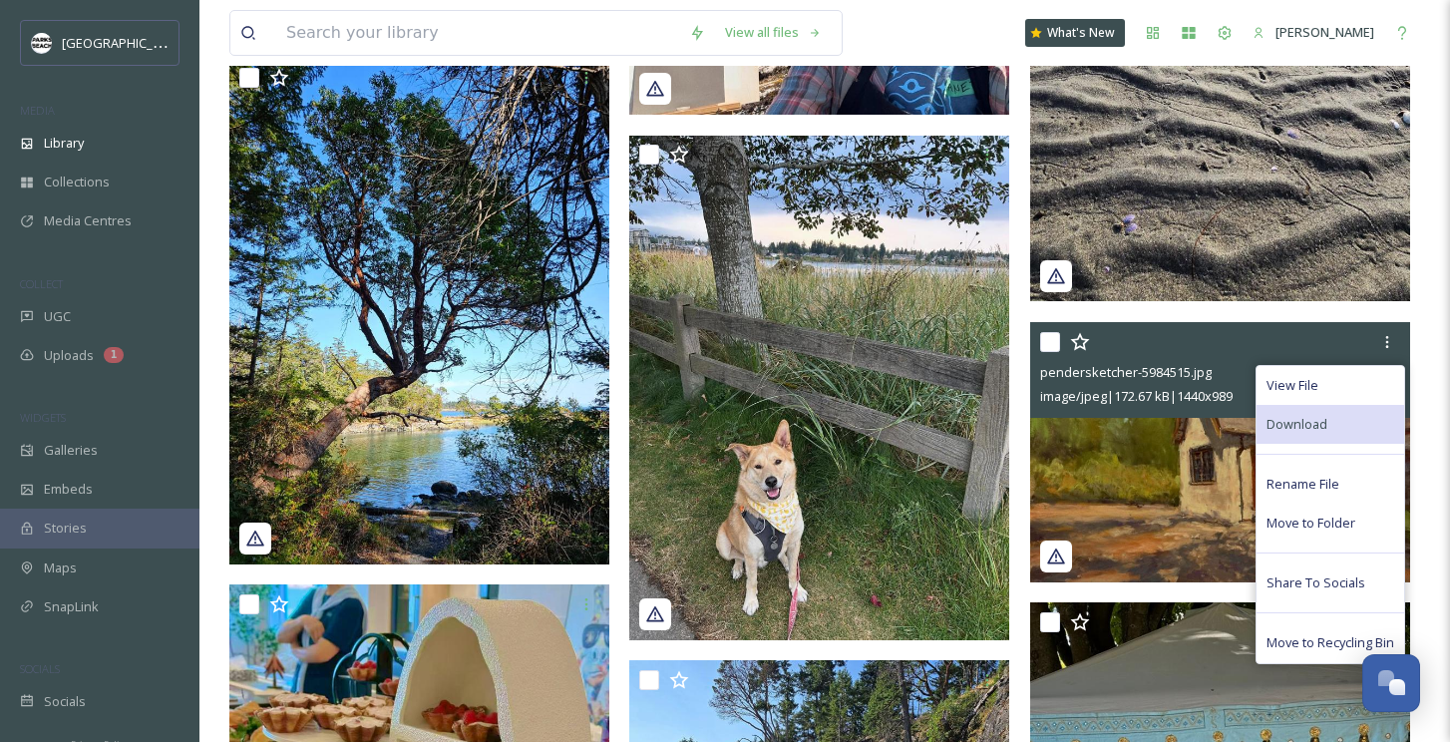
click at [1315, 405] on div "Download" at bounding box center [1330, 424] width 148 height 39
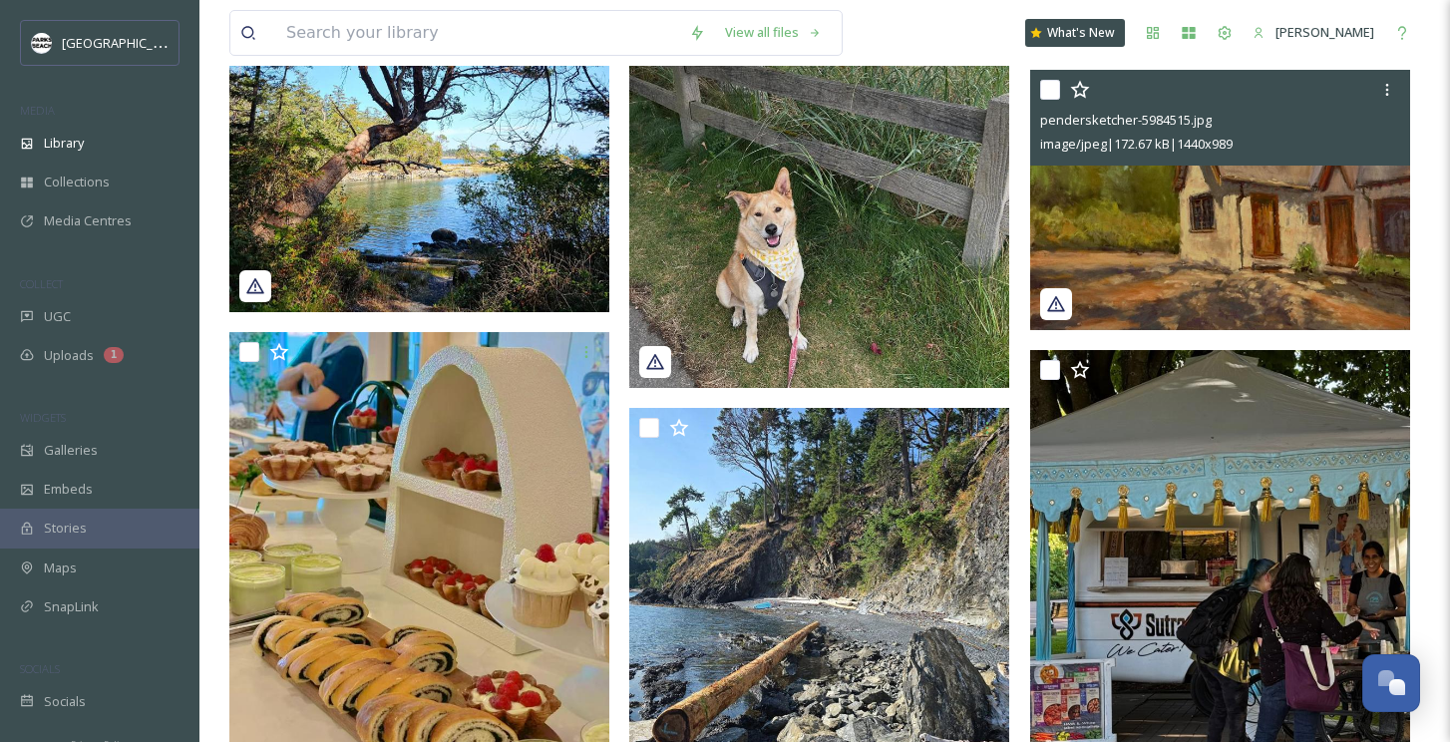
scroll to position [2061, 0]
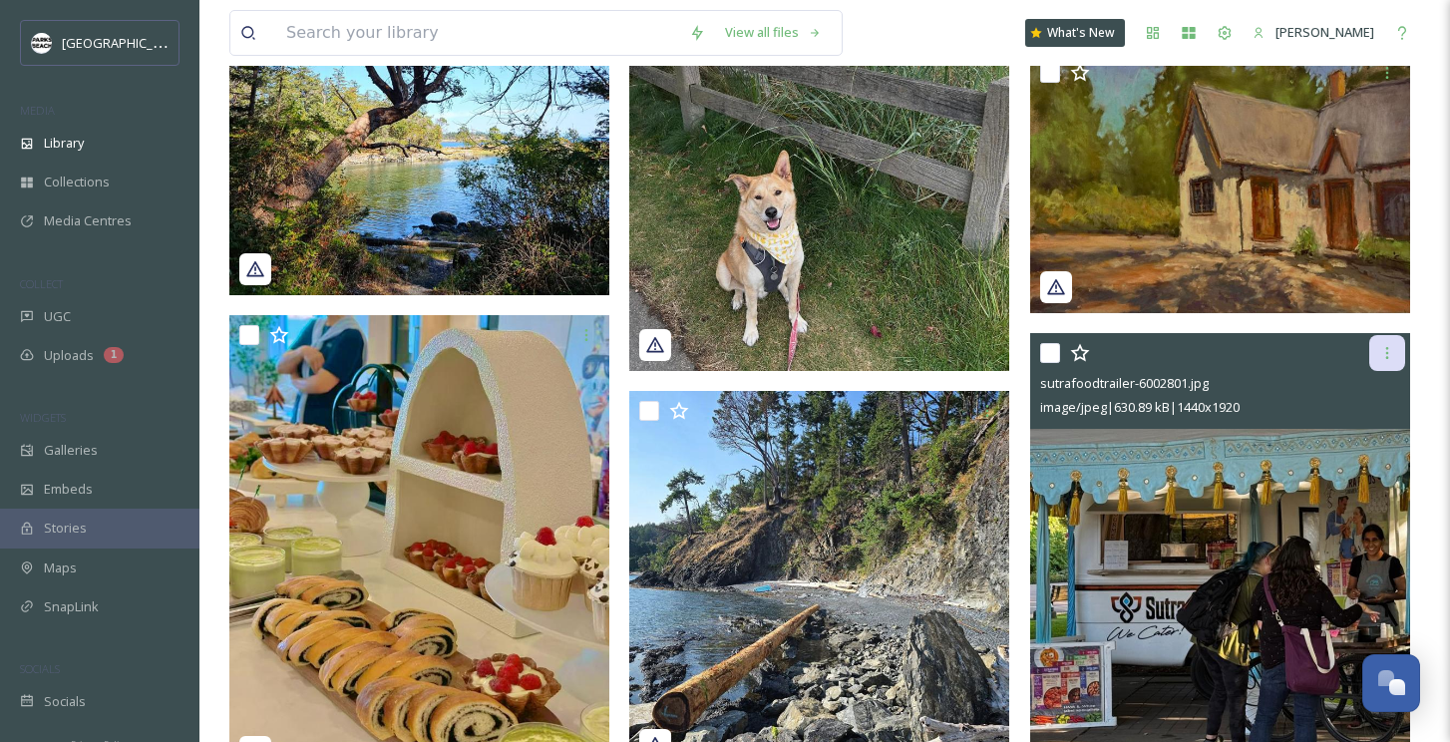
click at [1393, 352] on icon at bounding box center [1387, 353] width 16 height 16
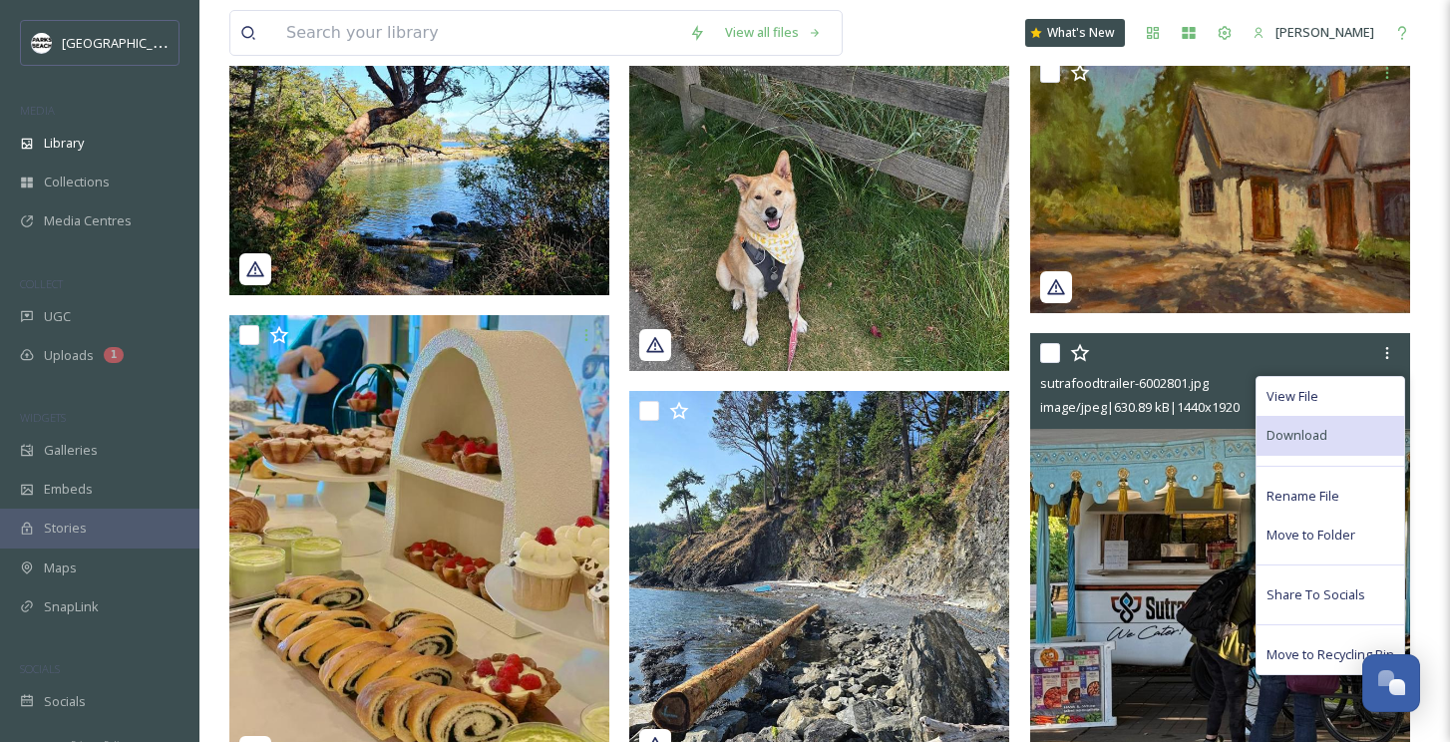
click at [1315, 426] on span "Download" at bounding box center [1296, 435] width 61 height 19
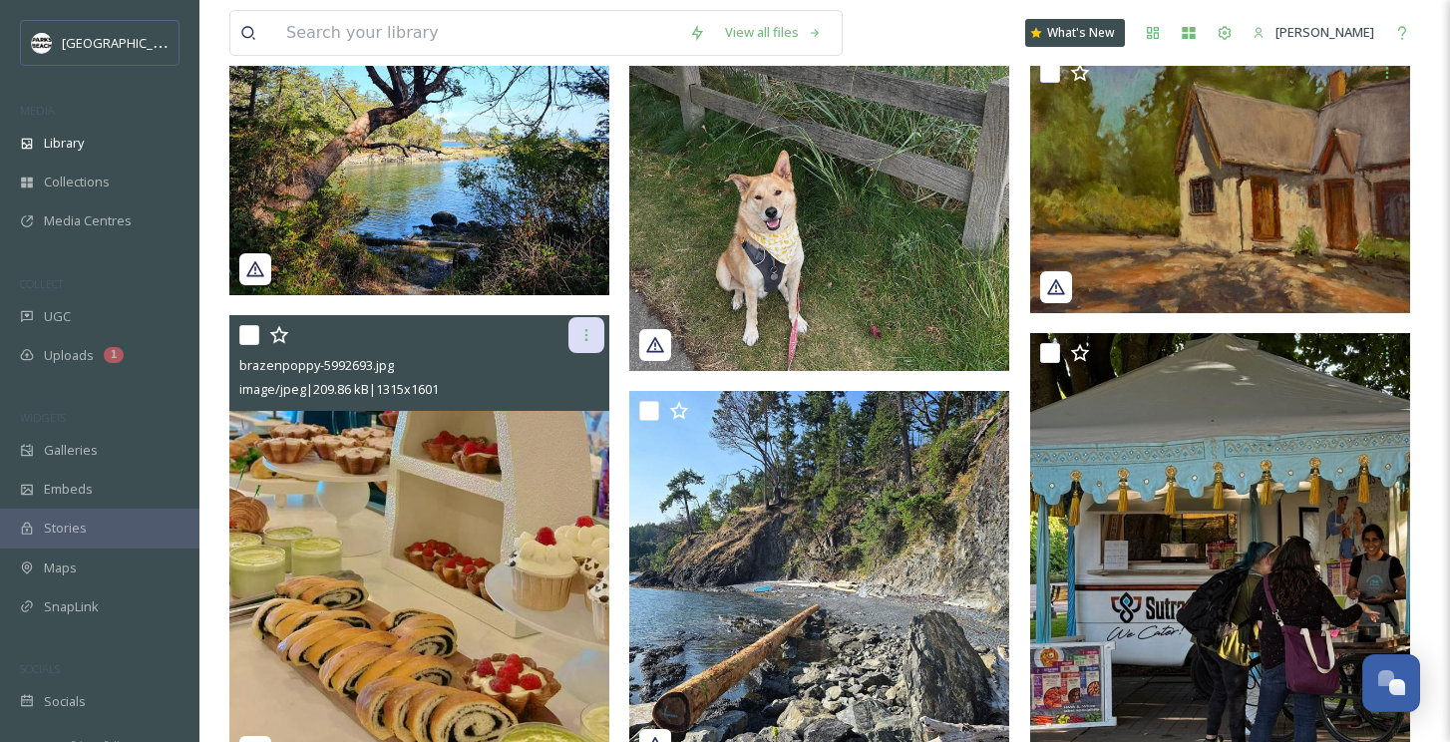
click at [592, 340] on icon at bounding box center [586, 335] width 16 height 16
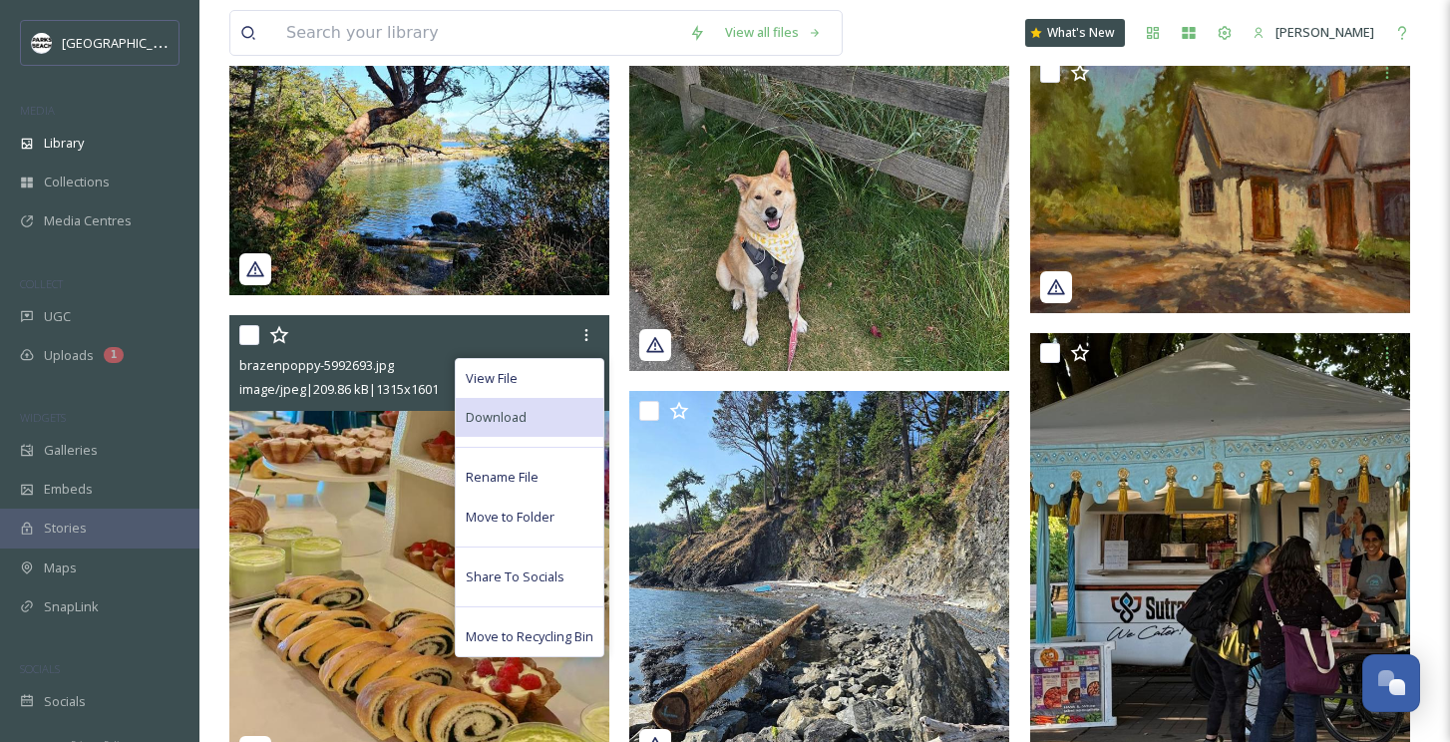
click at [522, 412] on span "Download" at bounding box center [496, 417] width 61 height 19
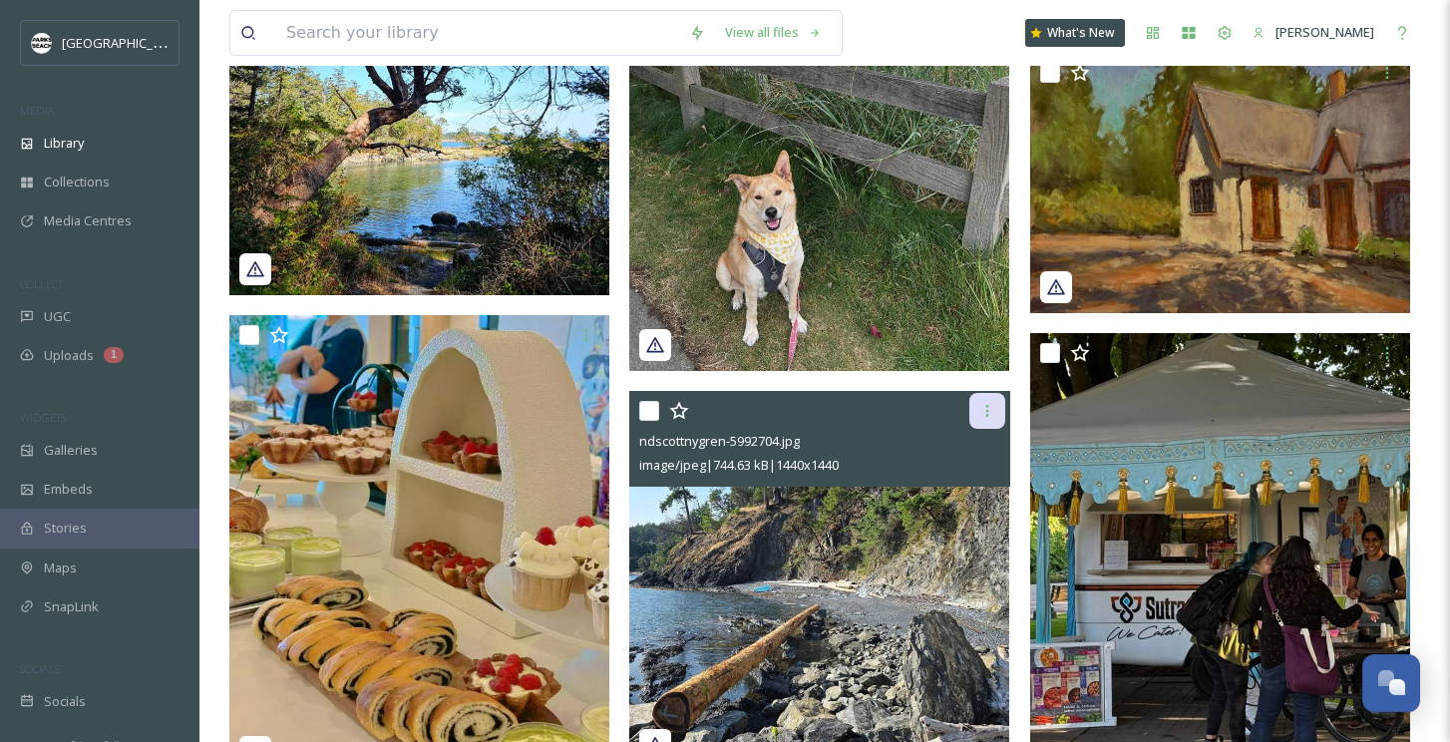
click at [987, 417] on icon at bounding box center [987, 411] width 16 height 16
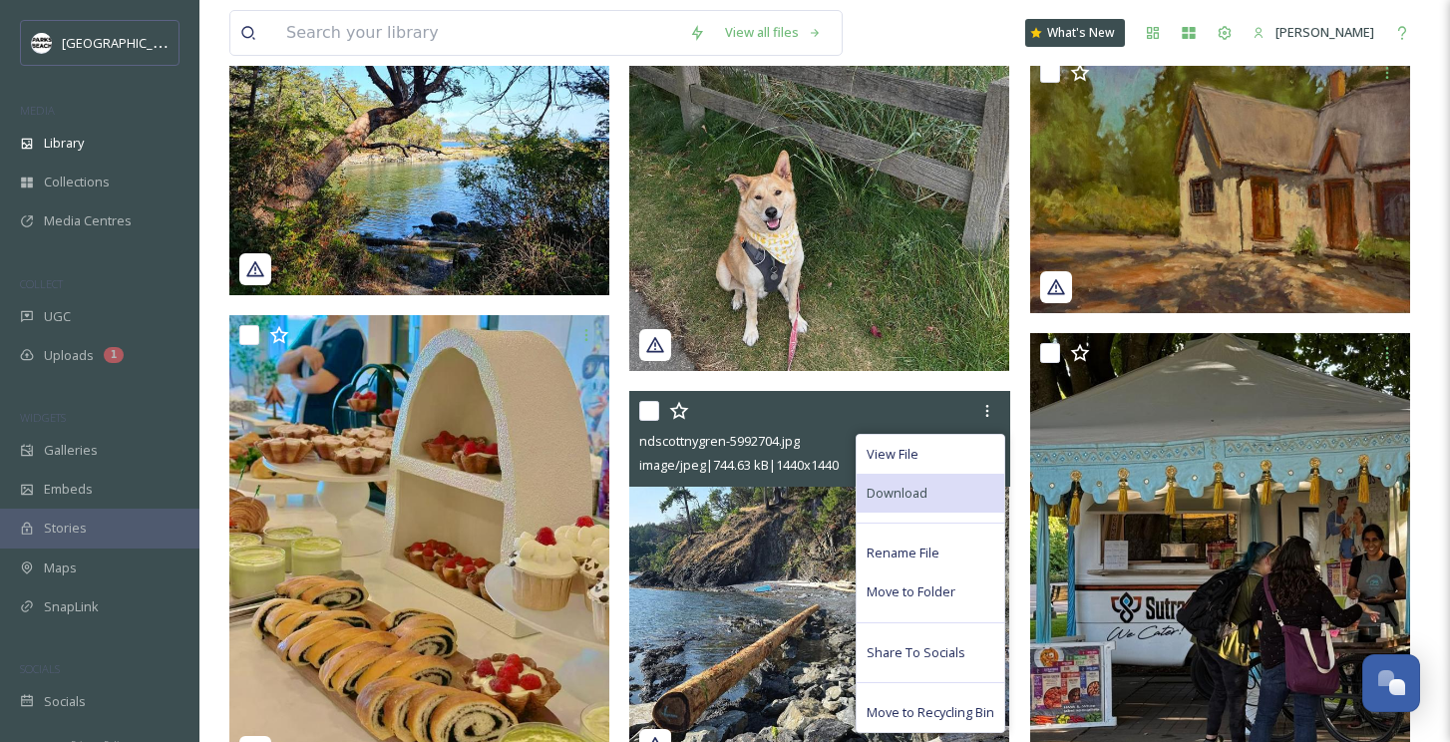
click at [911, 485] on span "Download" at bounding box center [897, 493] width 61 height 19
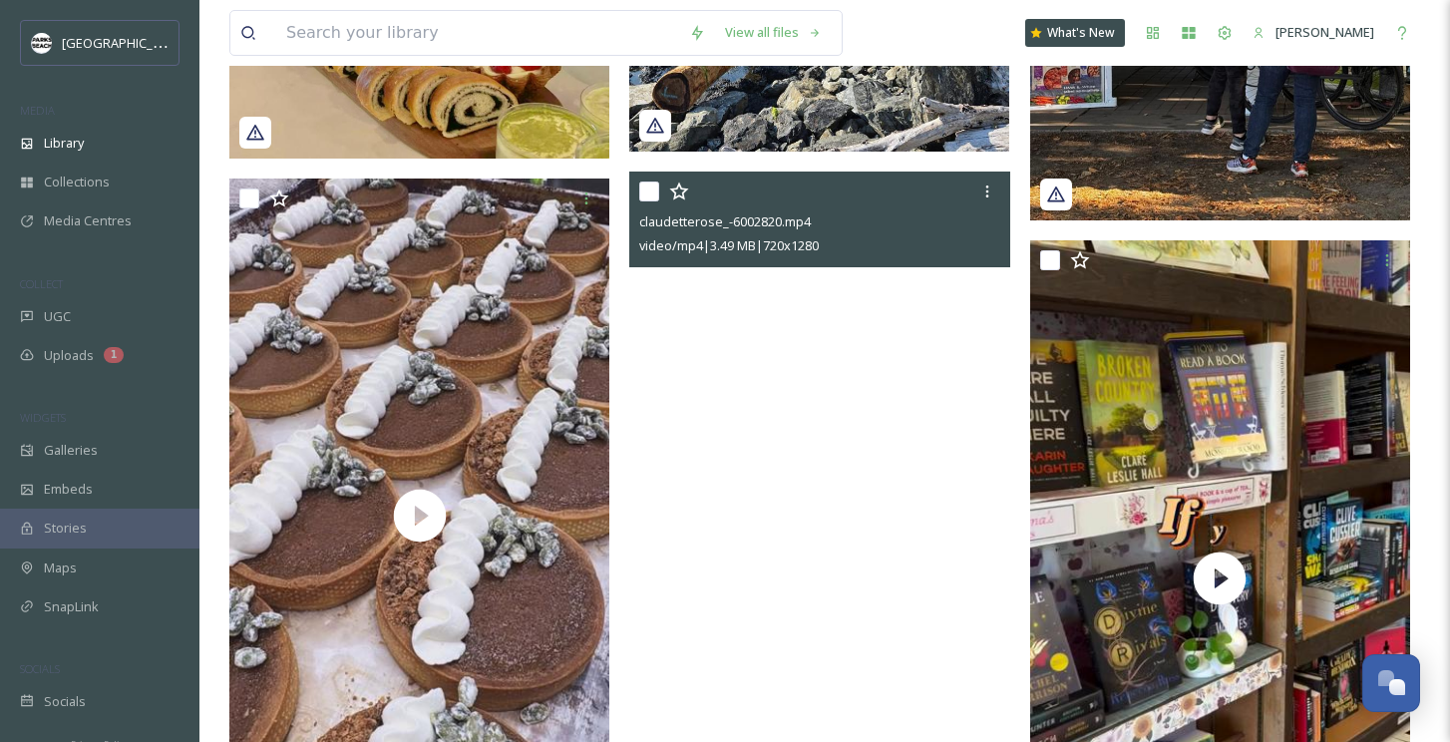
scroll to position [2688, 0]
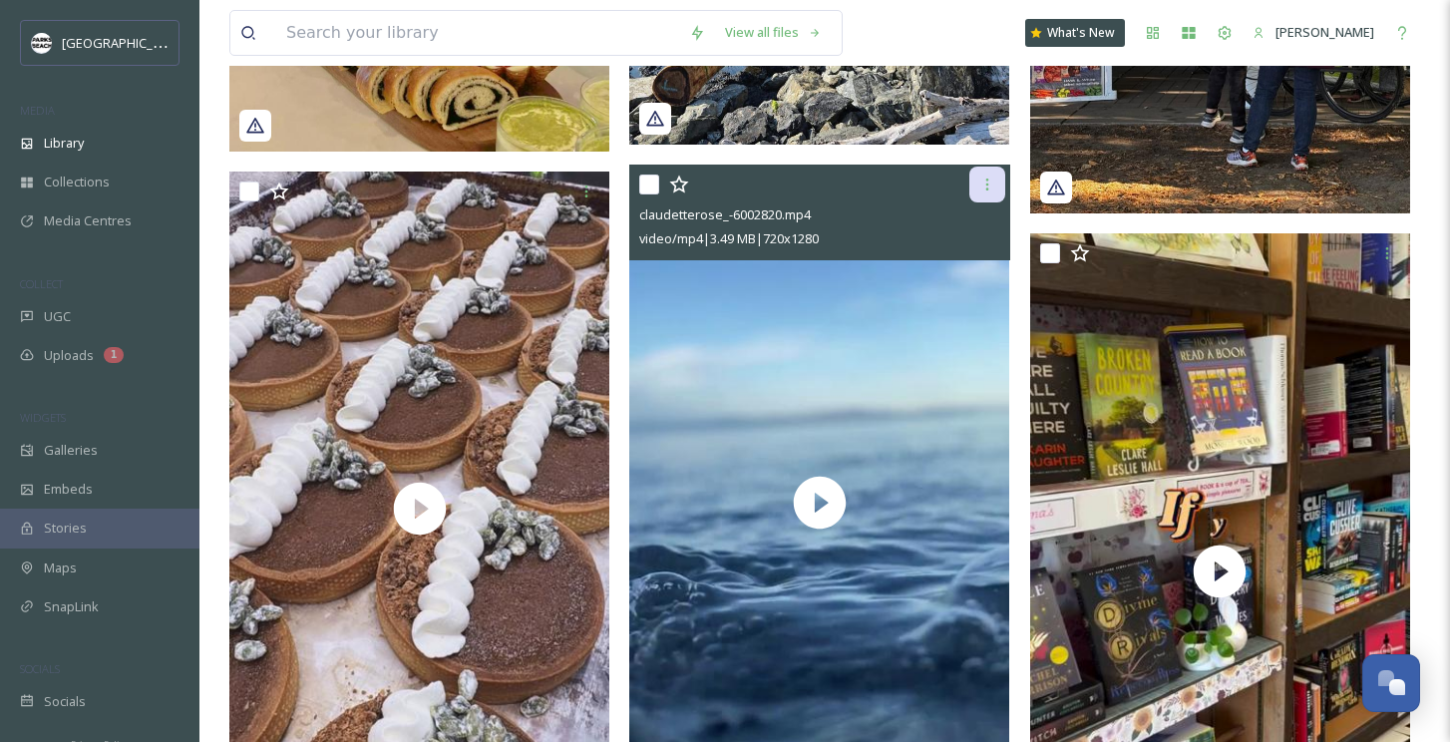
click at [990, 188] on icon at bounding box center [987, 185] width 16 height 16
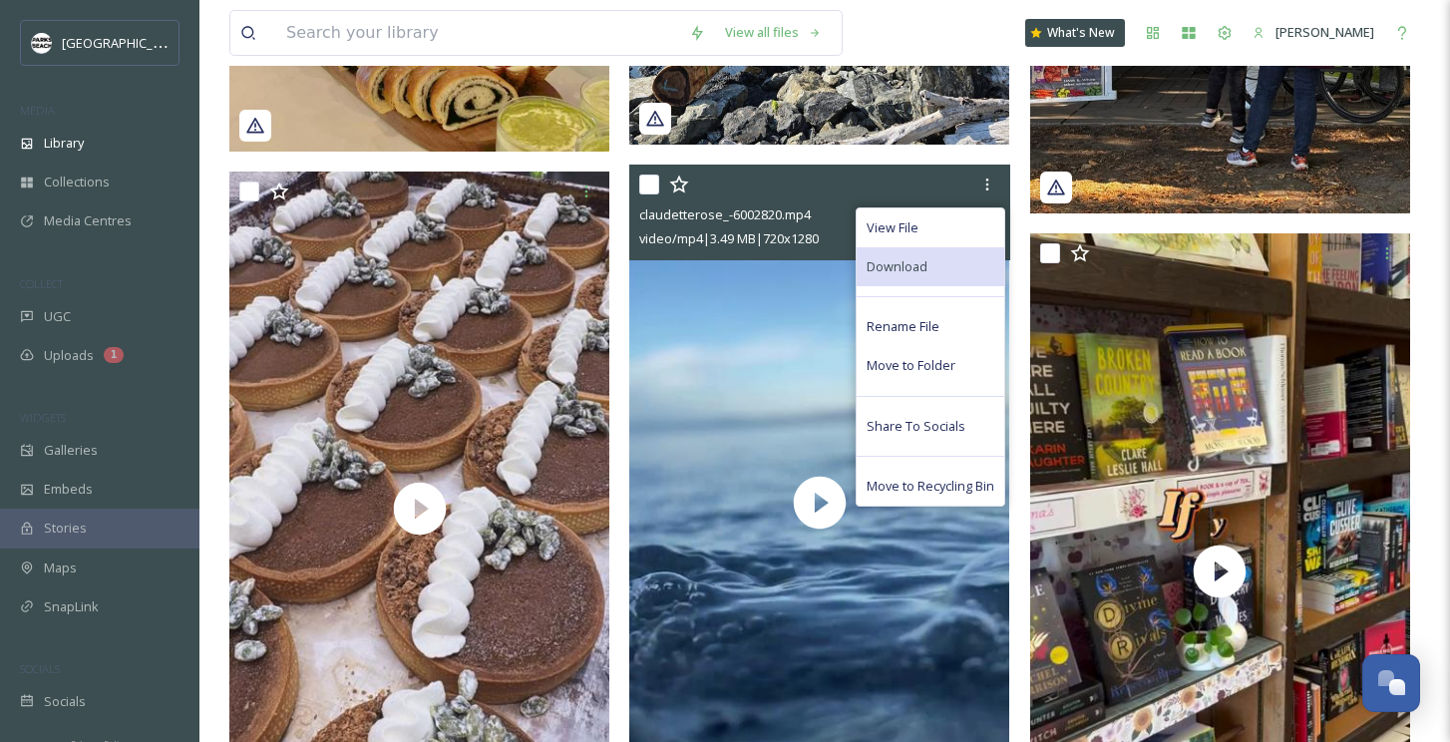
click at [915, 260] on span "Download" at bounding box center [897, 266] width 61 height 19
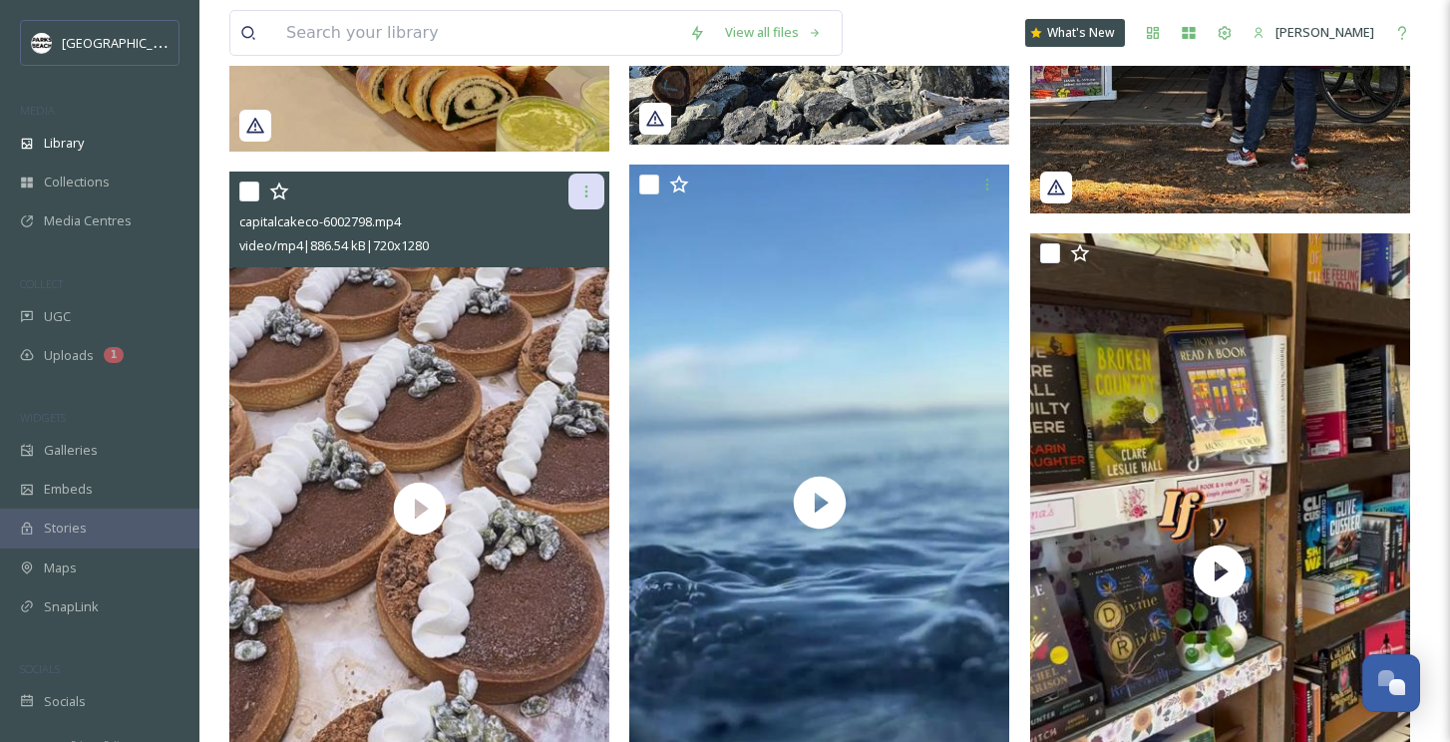
click at [587, 193] on icon at bounding box center [586, 191] width 16 height 16
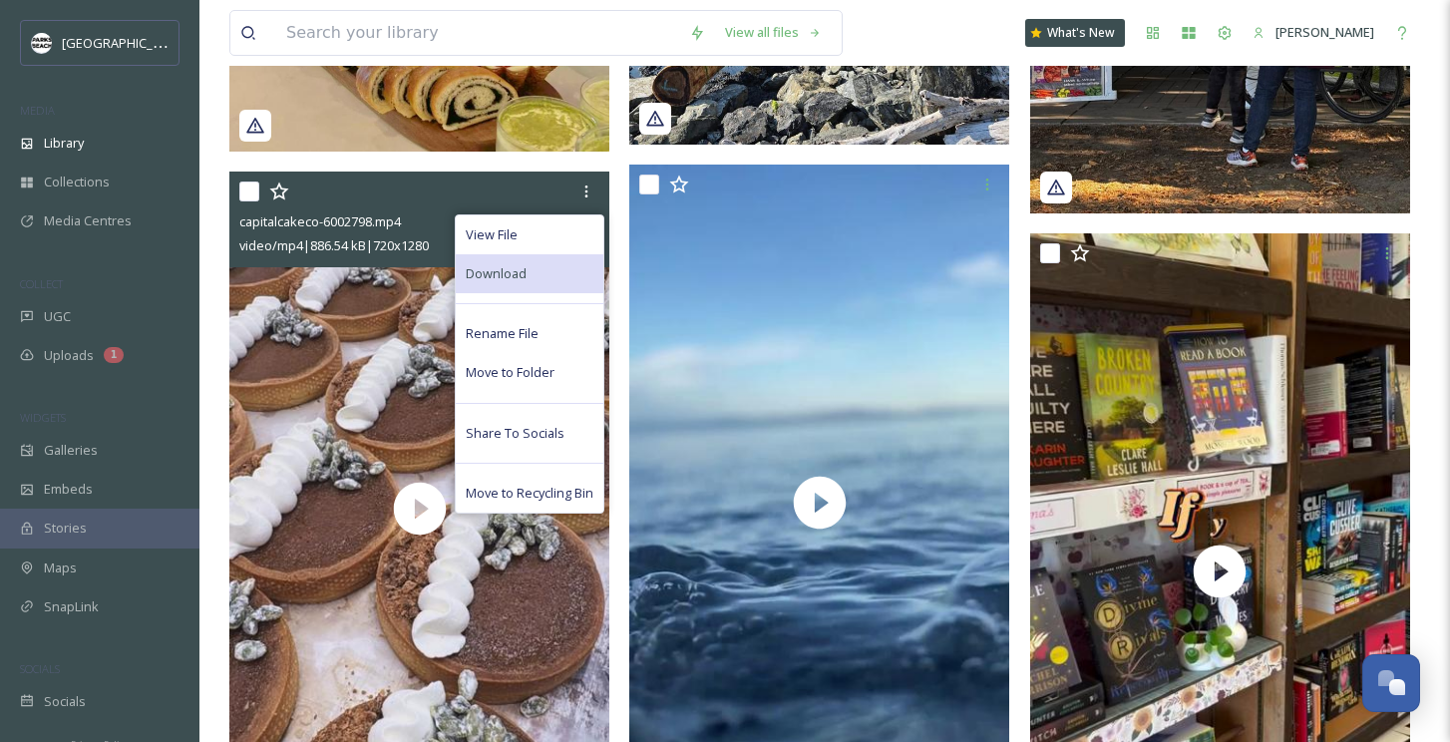
click at [538, 272] on div "Download" at bounding box center [530, 273] width 148 height 39
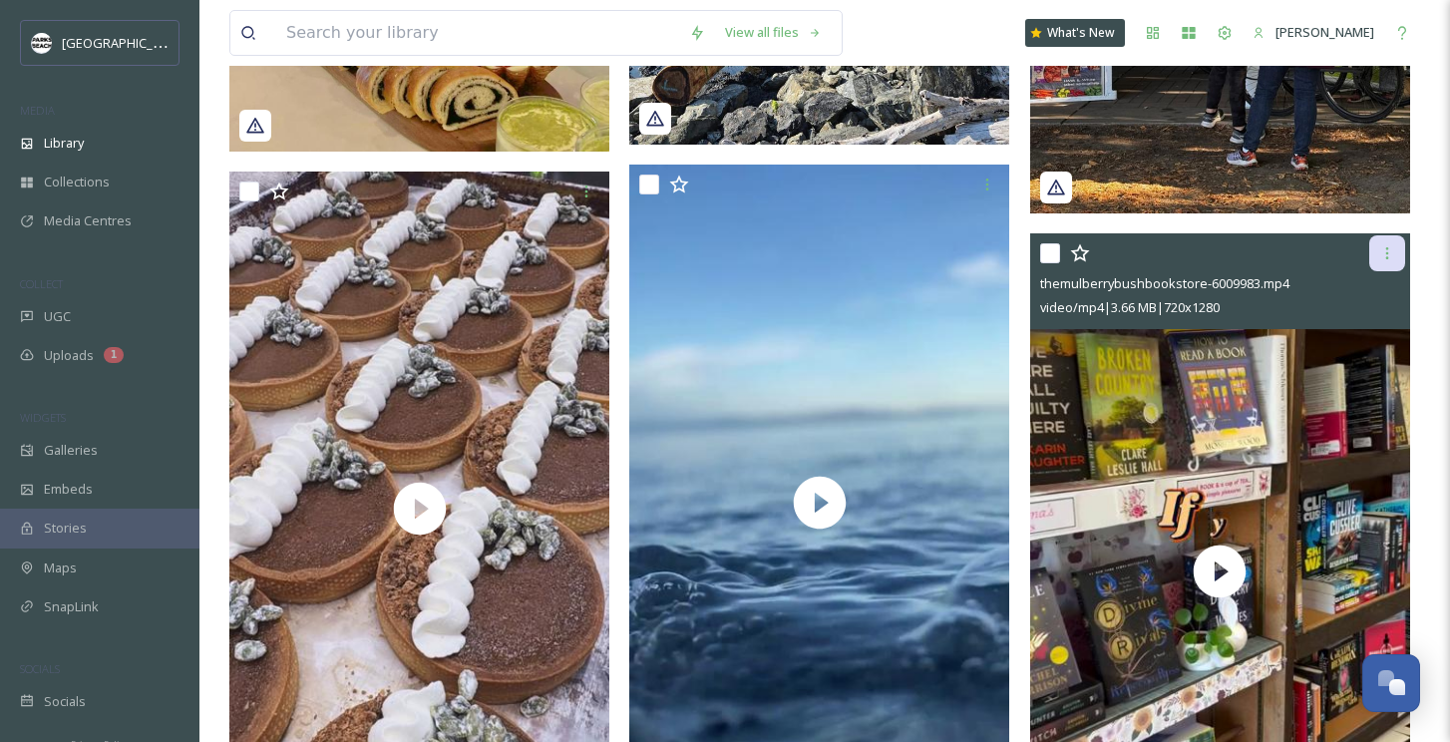
click at [1388, 251] on icon at bounding box center [1387, 253] width 16 height 16
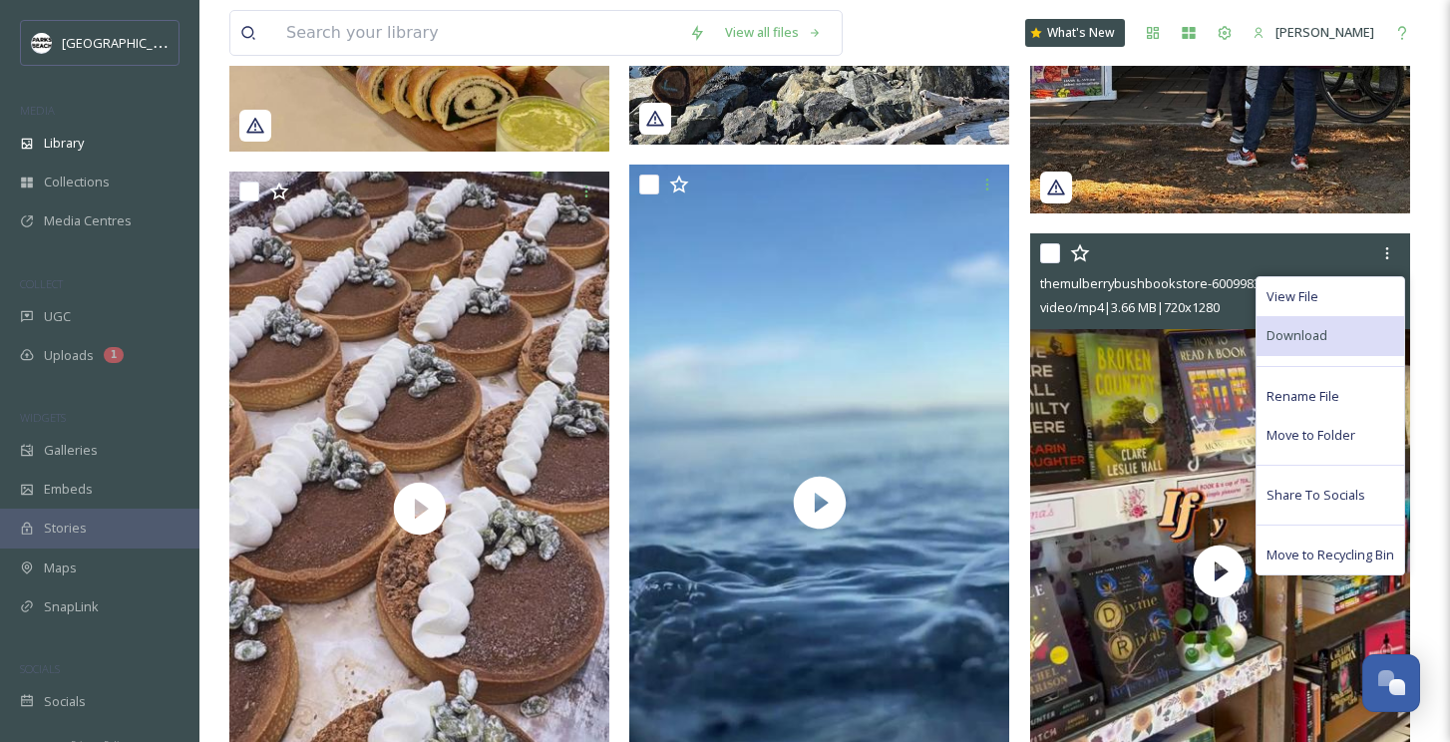
click at [1336, 326] on div "Download" at bounding box center [1330, 335] width 148 height 39
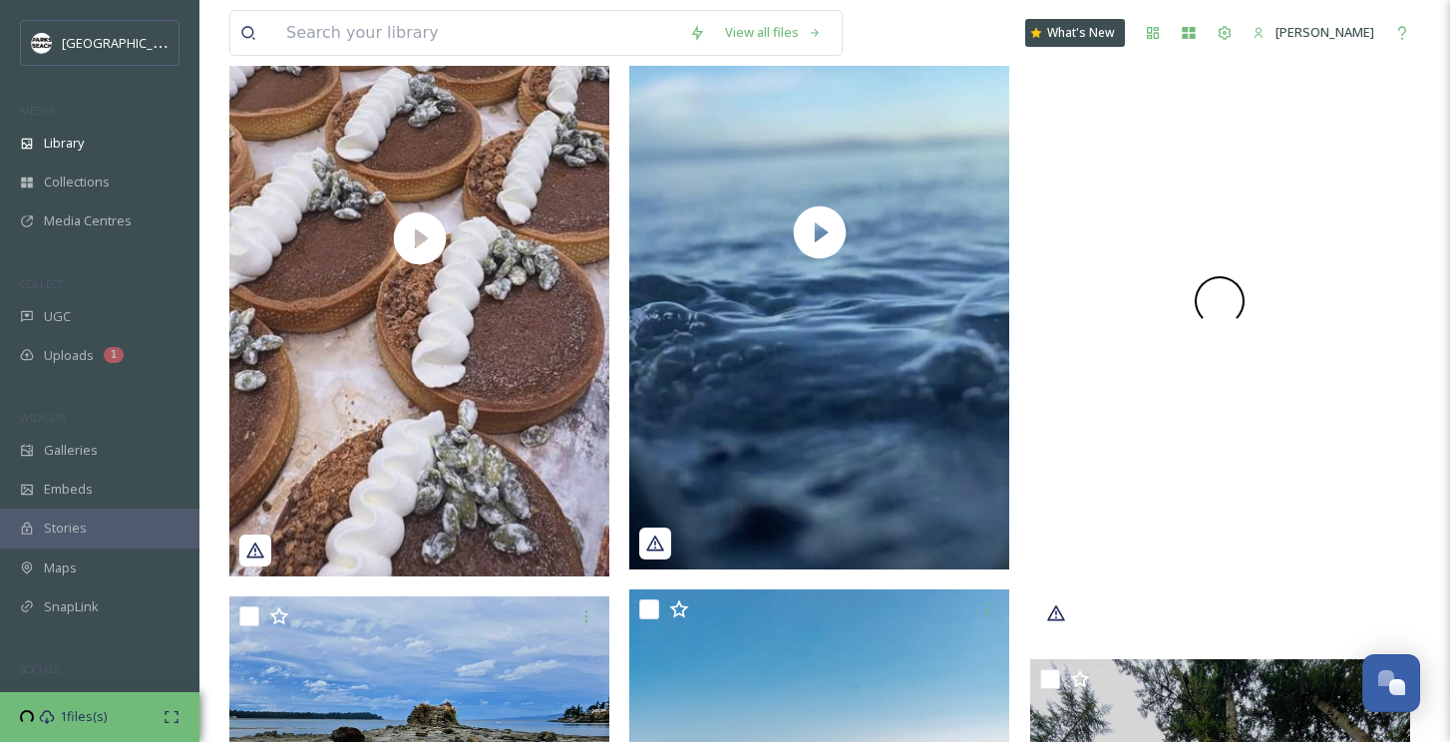
scroll to position [3237, 0]
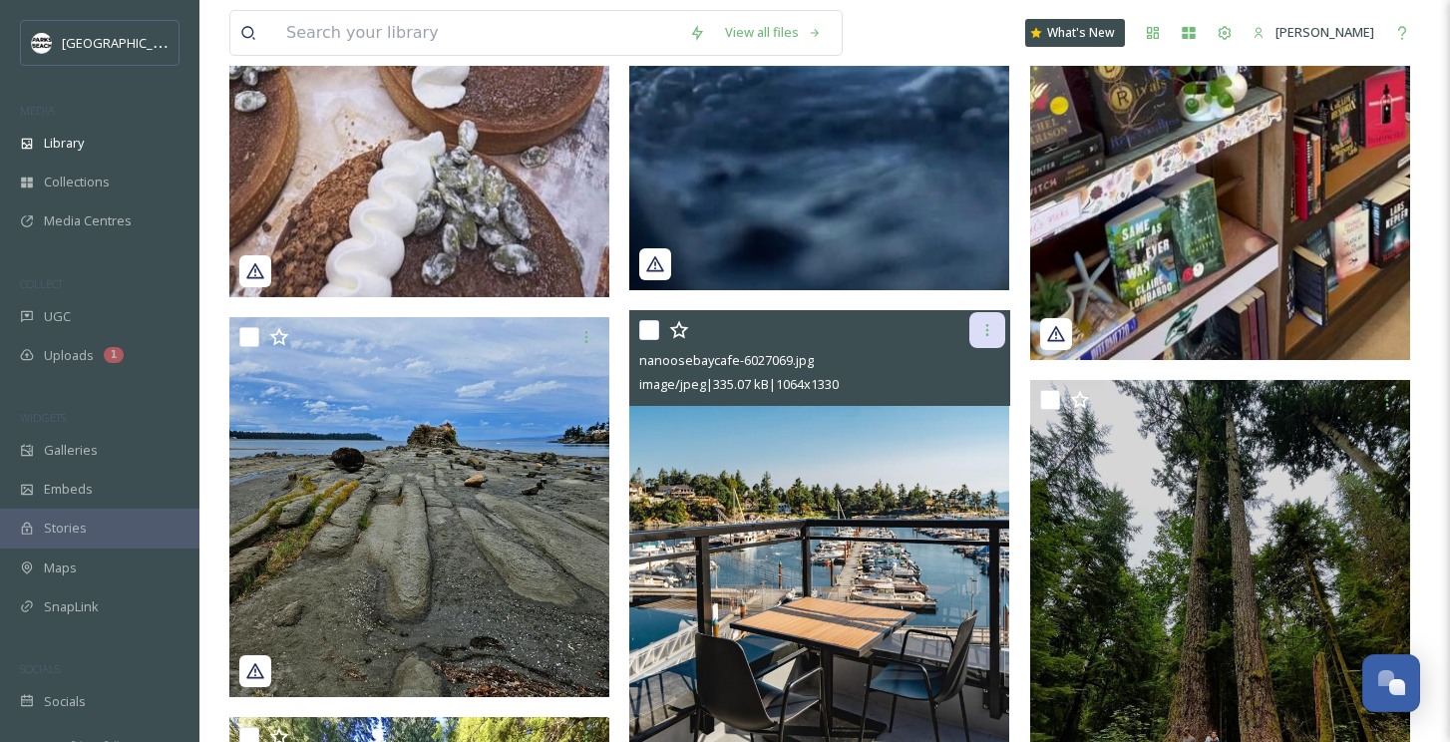
click at [993, 330] on icon at bounding box center [987, 330] width 16 height 16
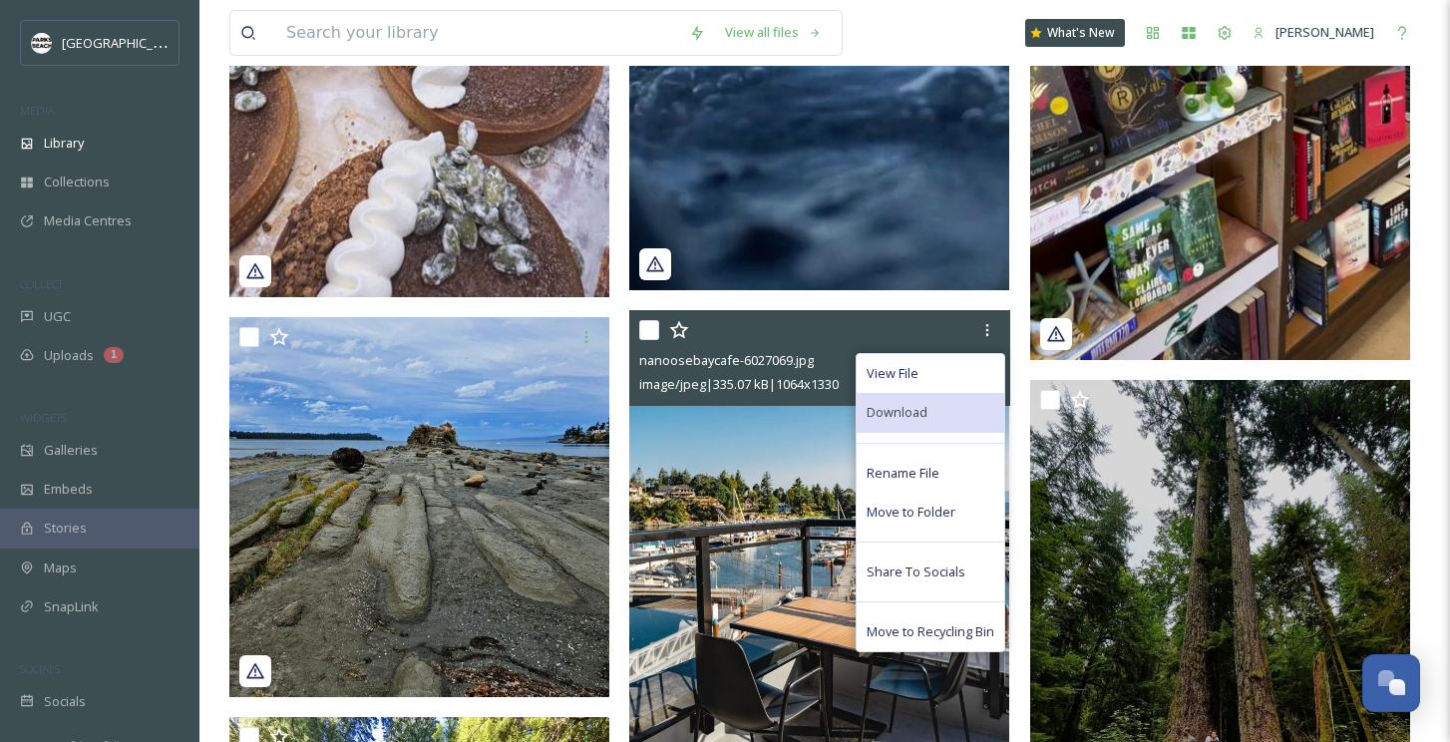
click at [901, 399] on div "Download" at bounding box center [931, 412] width 148 height 39
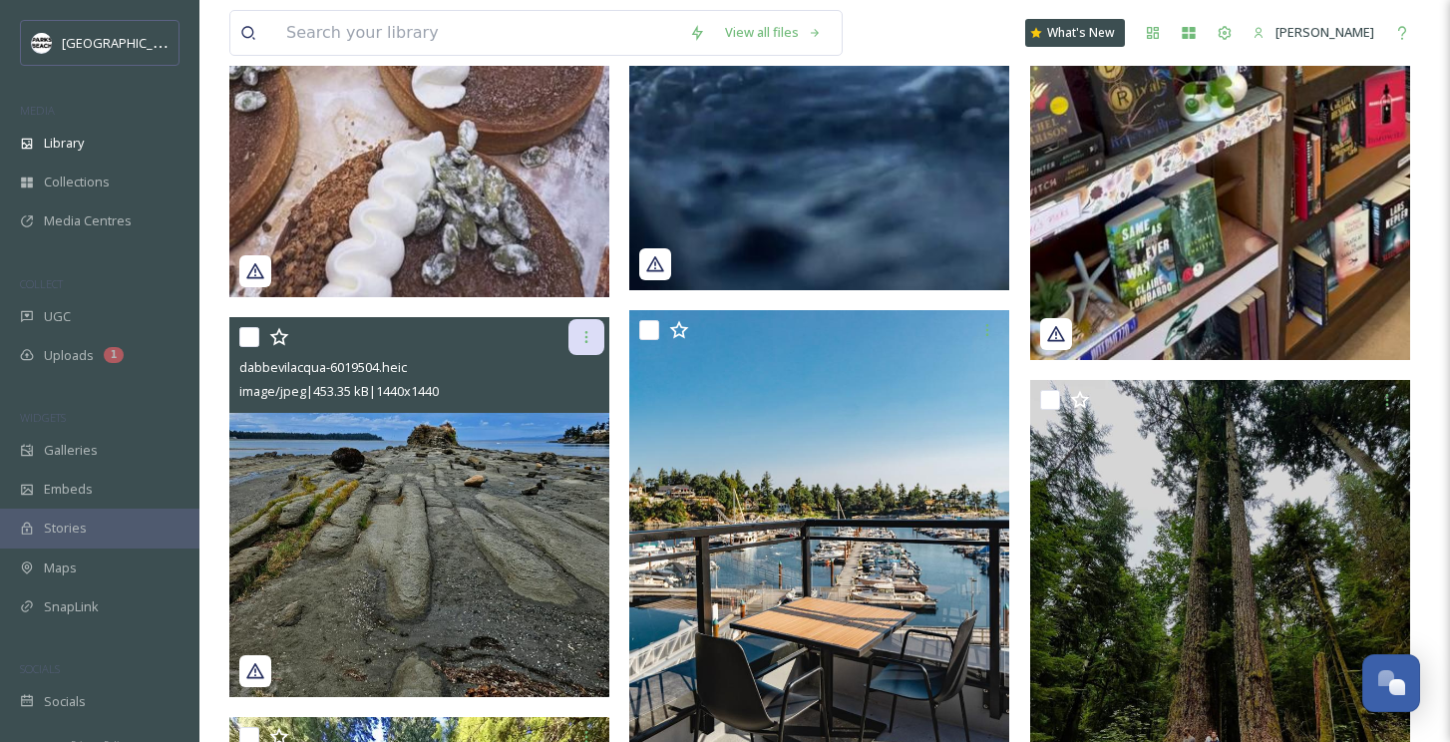
click at [595, 329] on div at bounding box center [586, 337] width 36 height 36
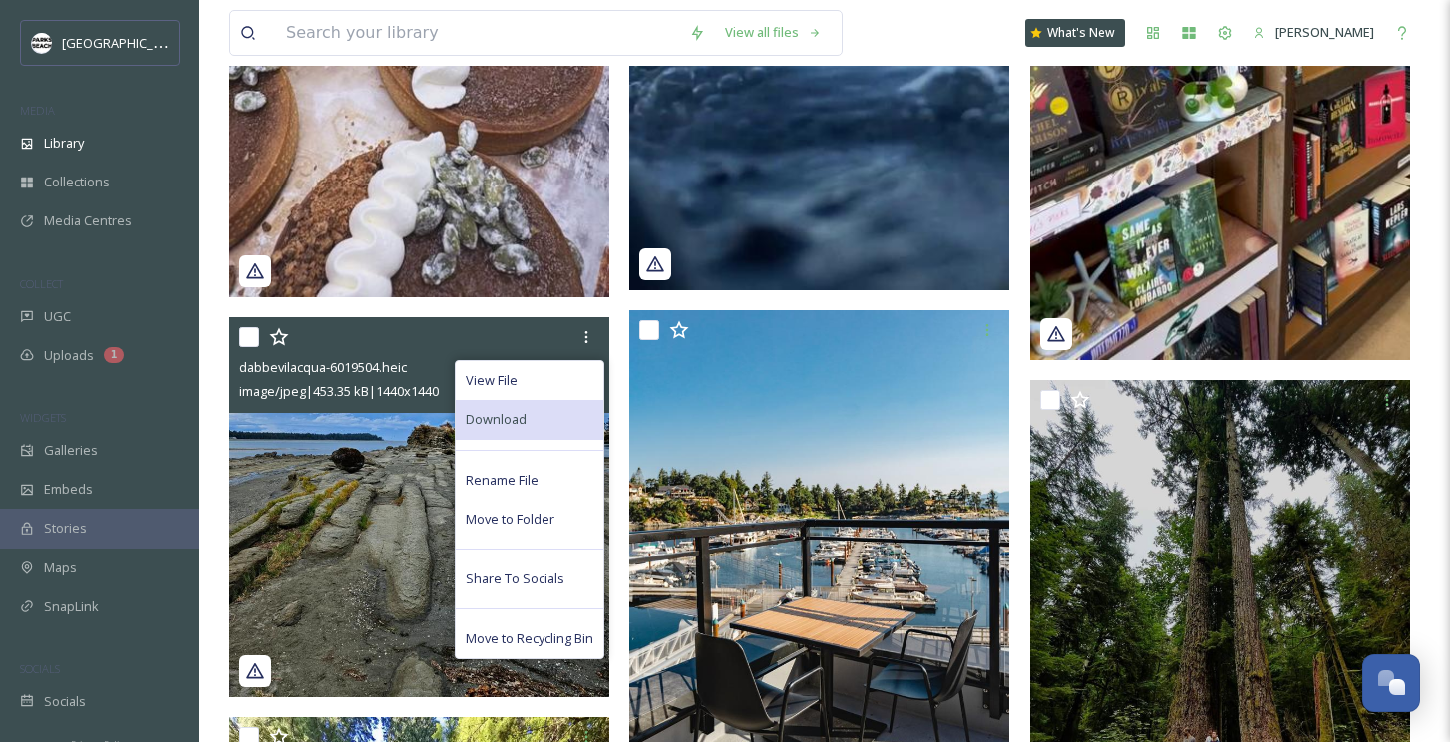
click at [499, 408] on div "Download" at bounding box center [530, 419] width 148 height 39
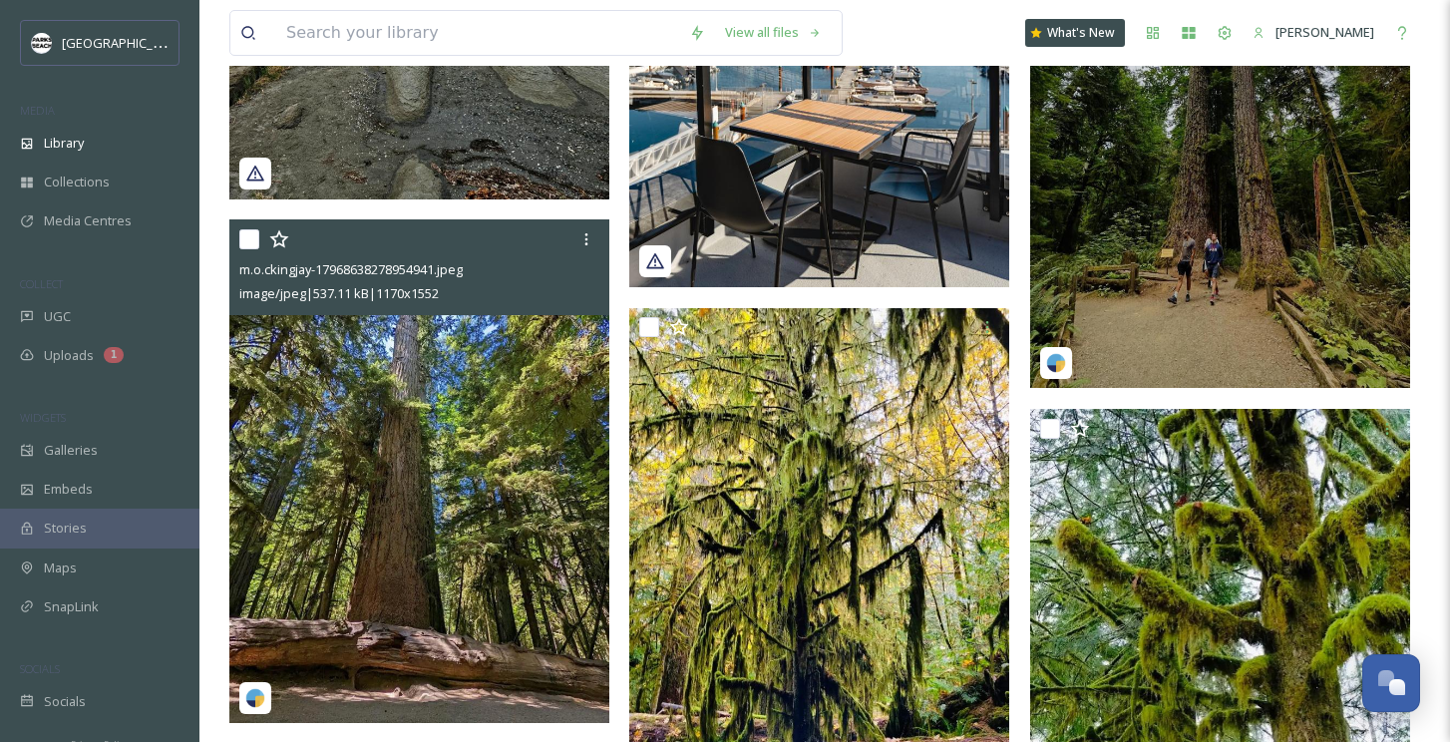
scroll to position [3851, 0]
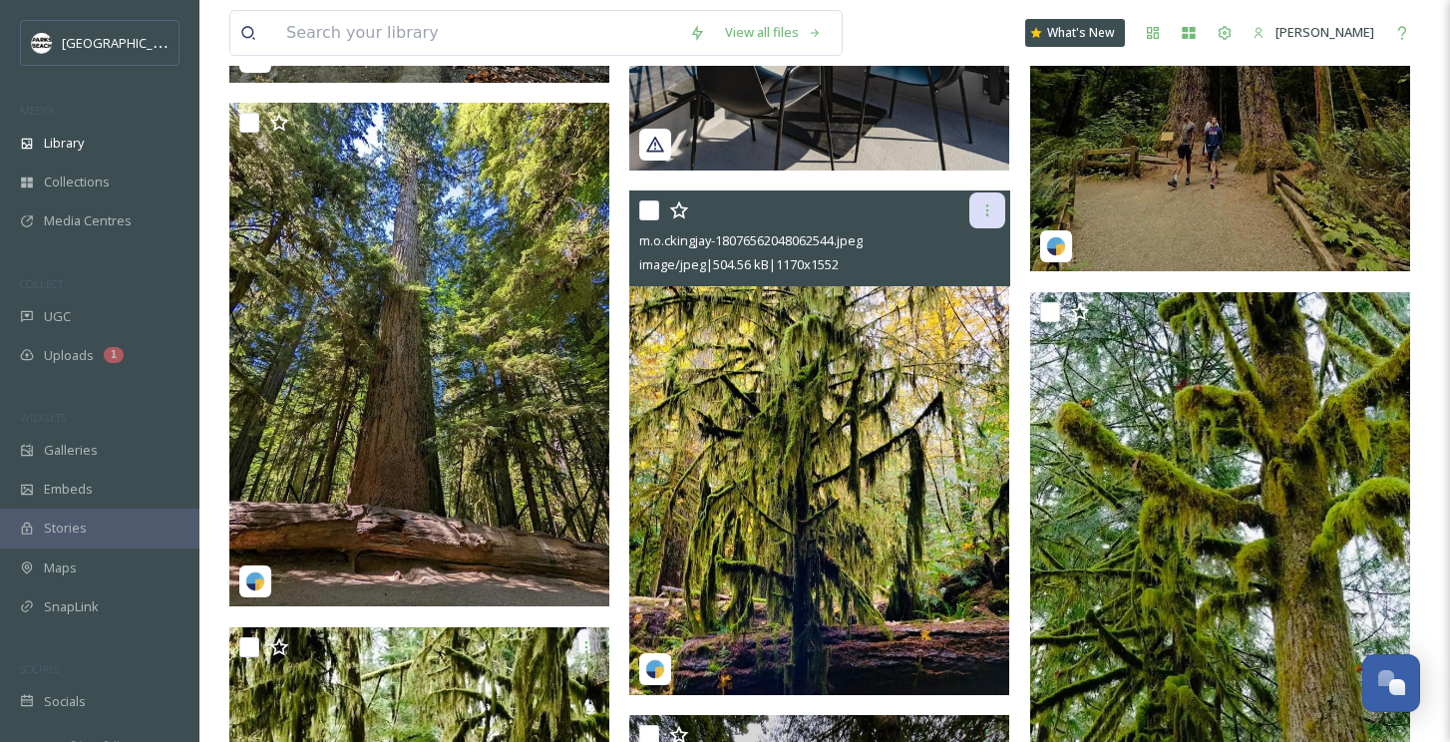
click at [993, 215] on icon at bounding box center [987, 210] width 16 height 16
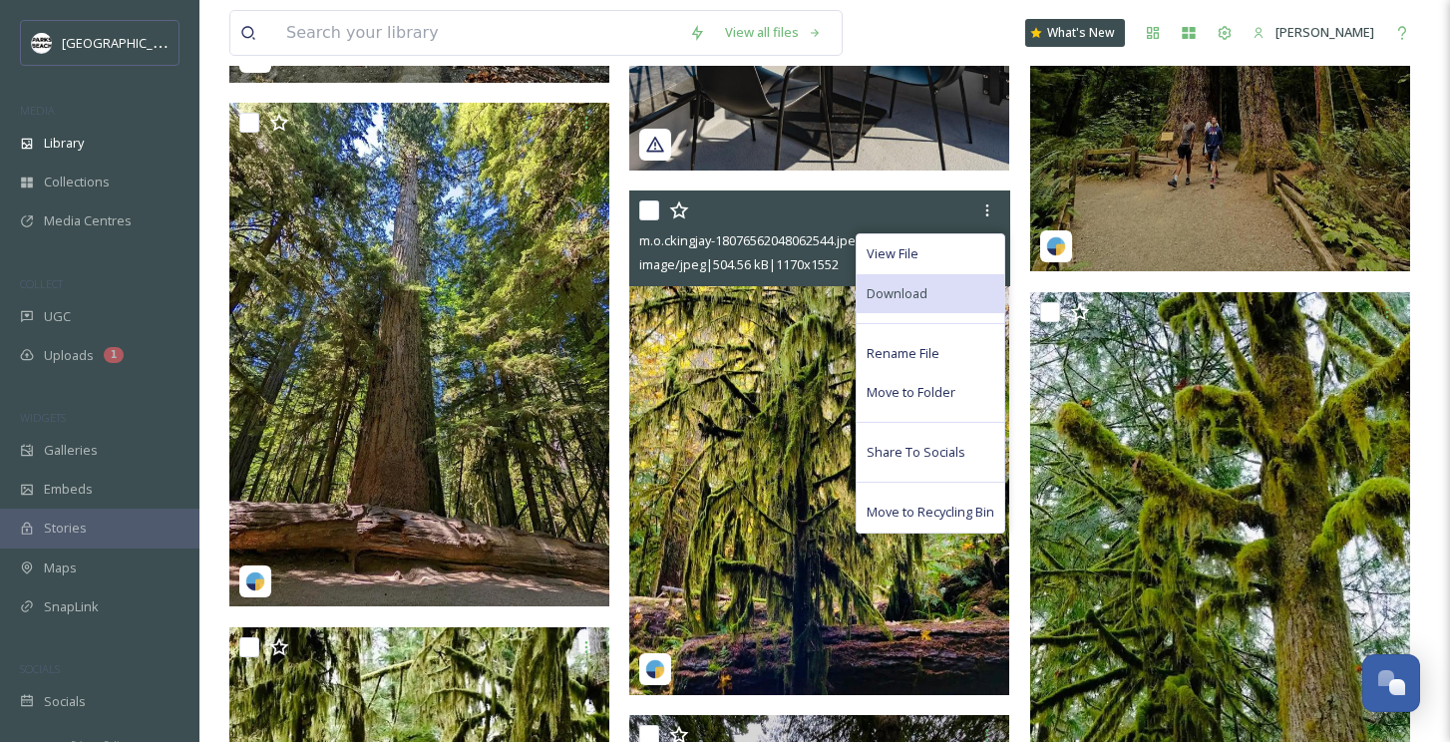
click at [923, 288] on span "Download" at bounding box center [897, 293] width 61 height 19
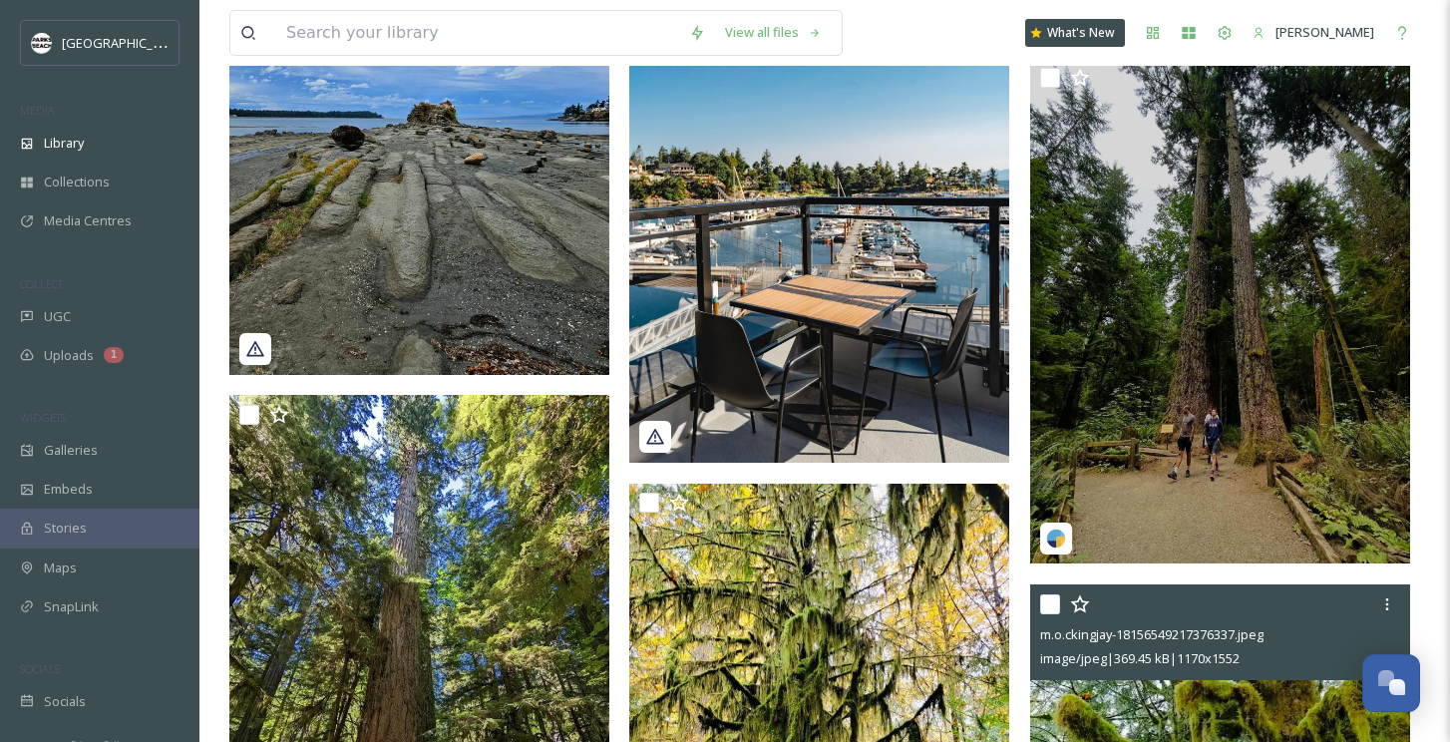
scroll to position [3533, 0]
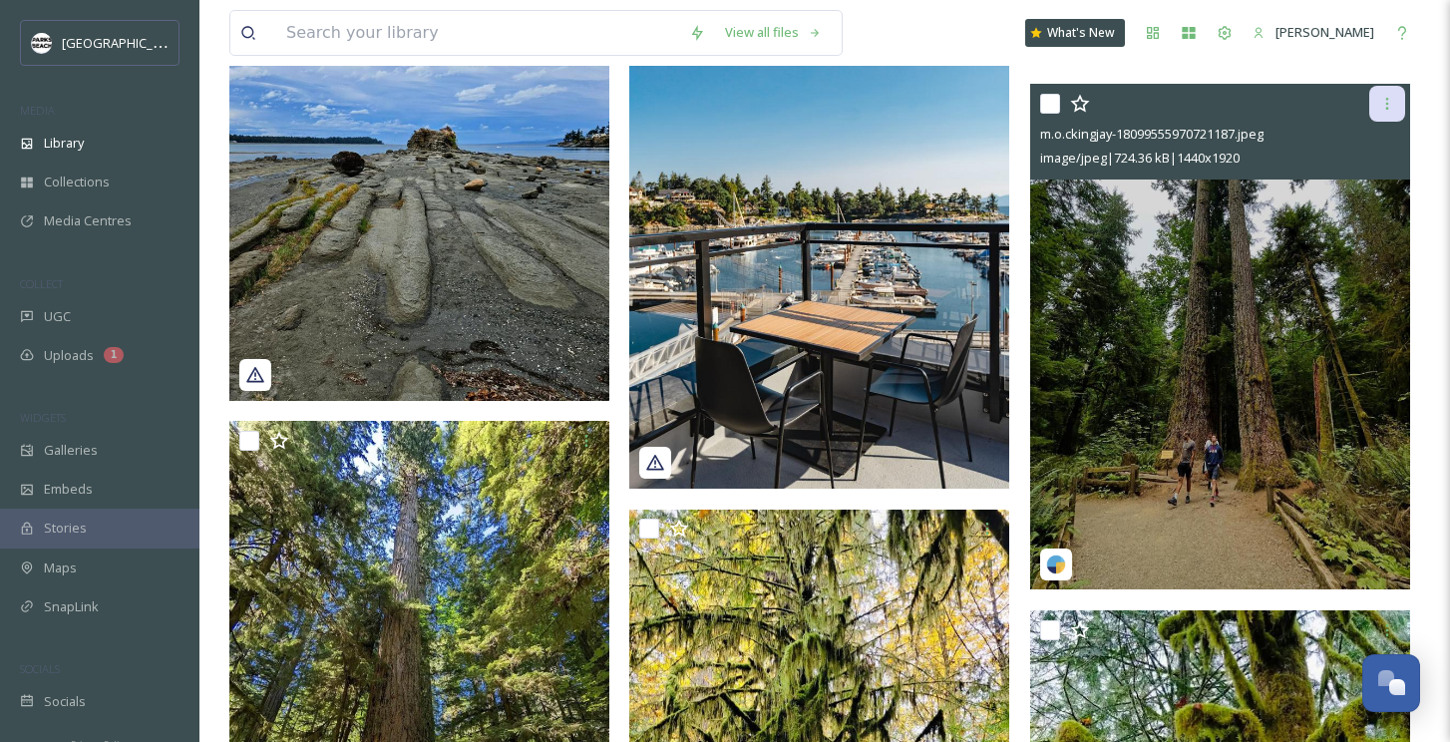
click at [1389, 108] on icon at bounding box center [1387, 104] width 16 height 16
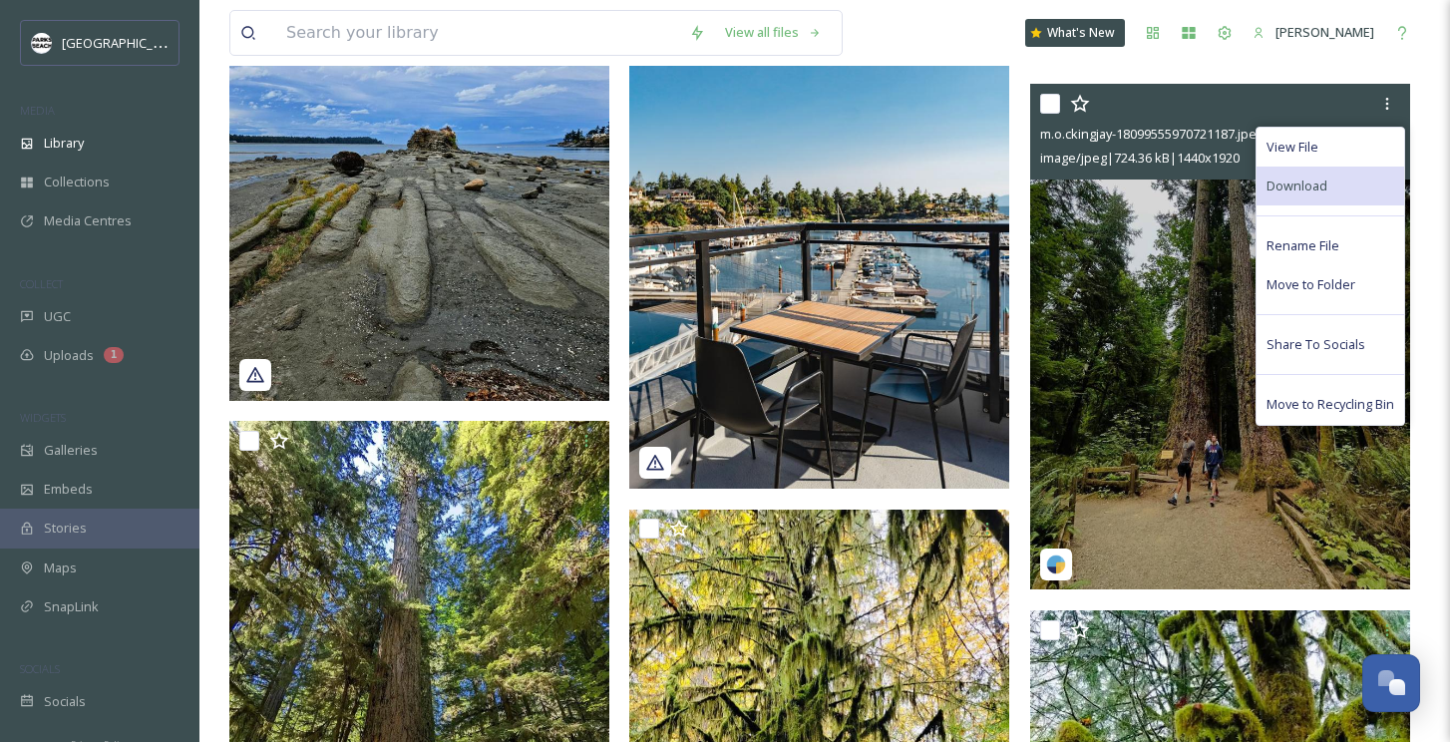
click at [1346, 180] on div "Download" at bounding box center [1330, 186] width 148 height 39
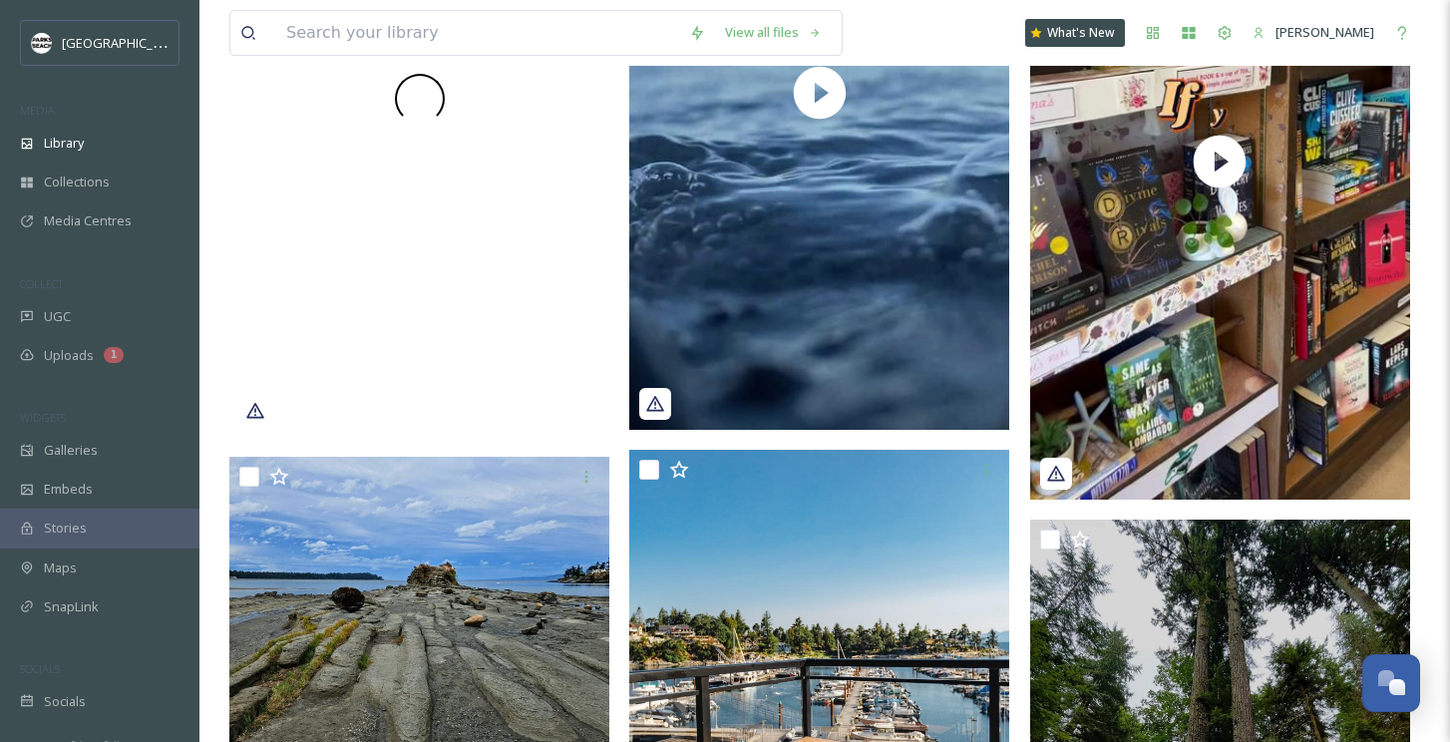
scroll to position [3058, 0]
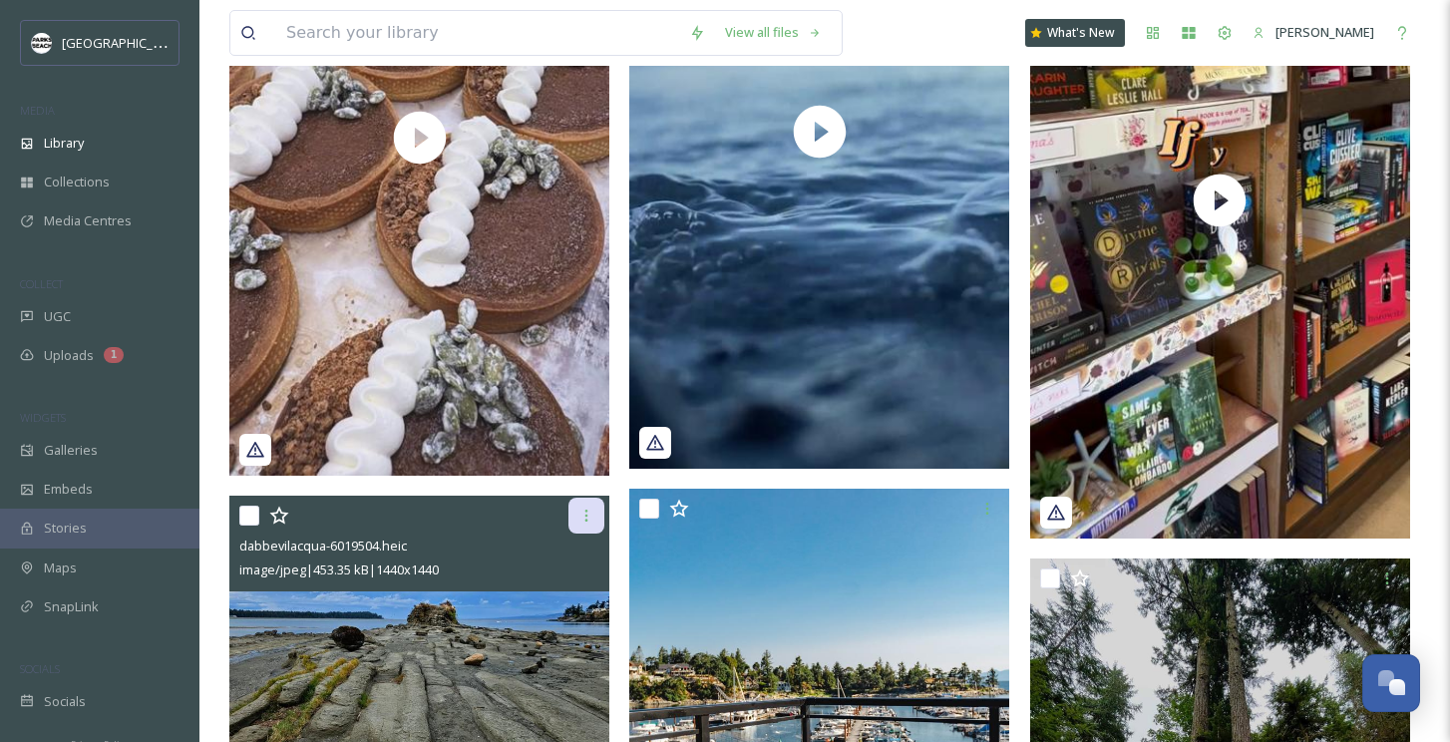
click at [581, 521] on icon at bounding box center [586, 516] width 16 height 16
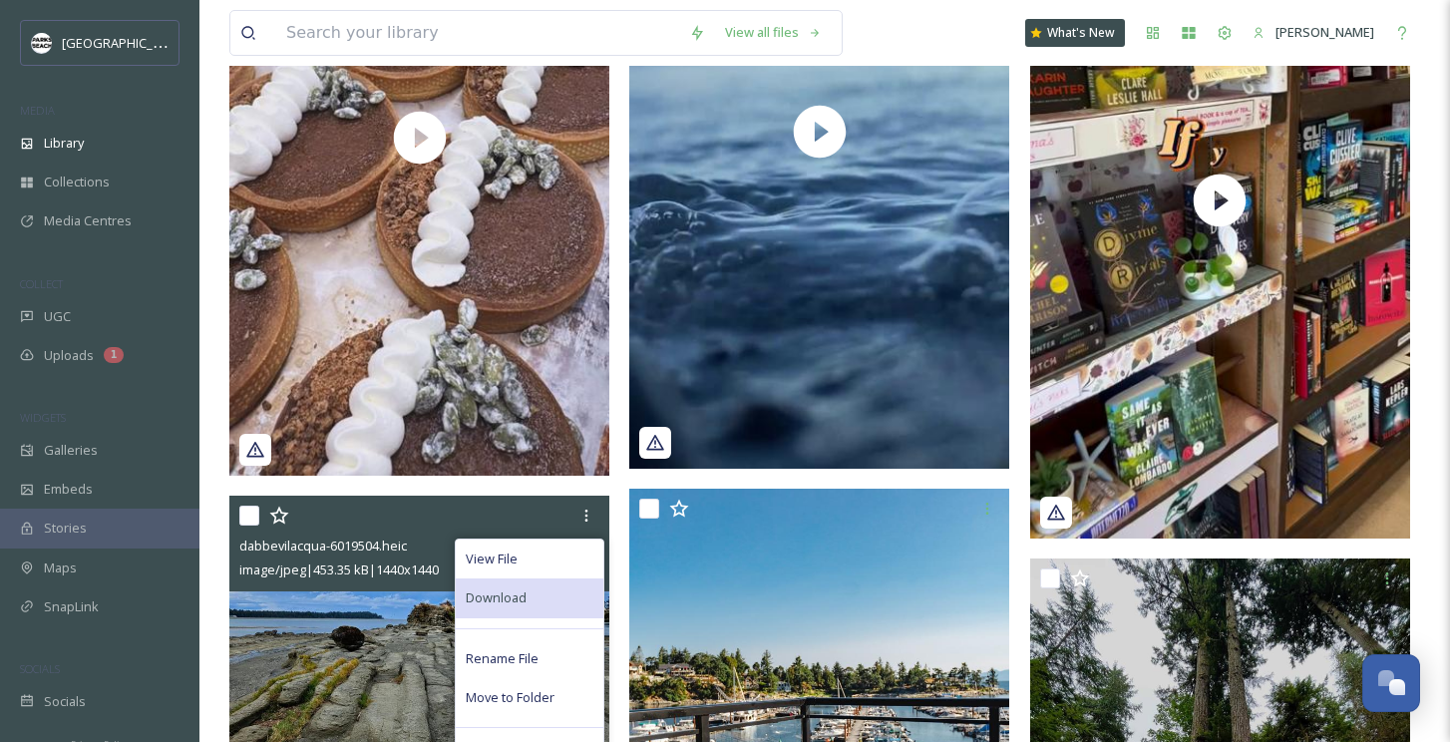
click at [504, 589] on span "Download" at bounding box center [496, 597] width 61 height 19
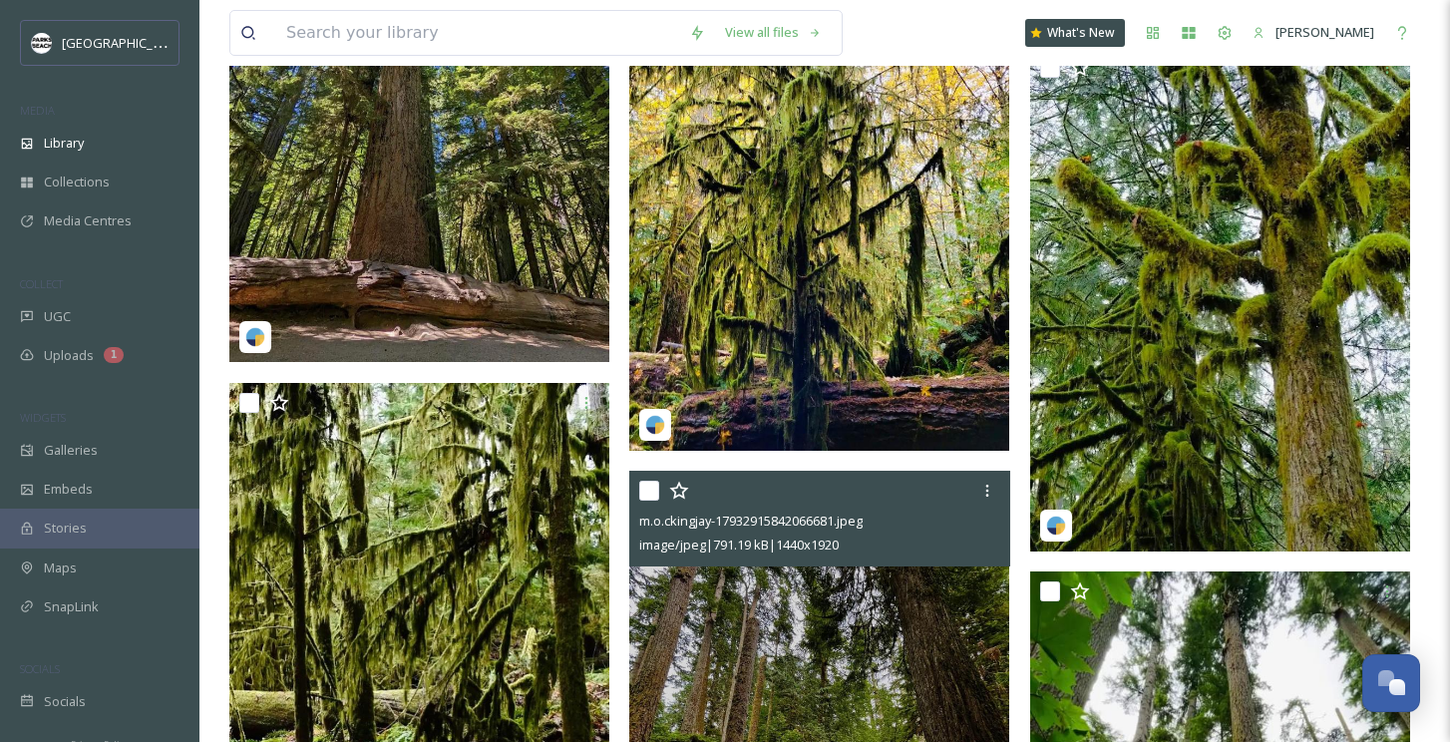
scroll to position [4352, 0]
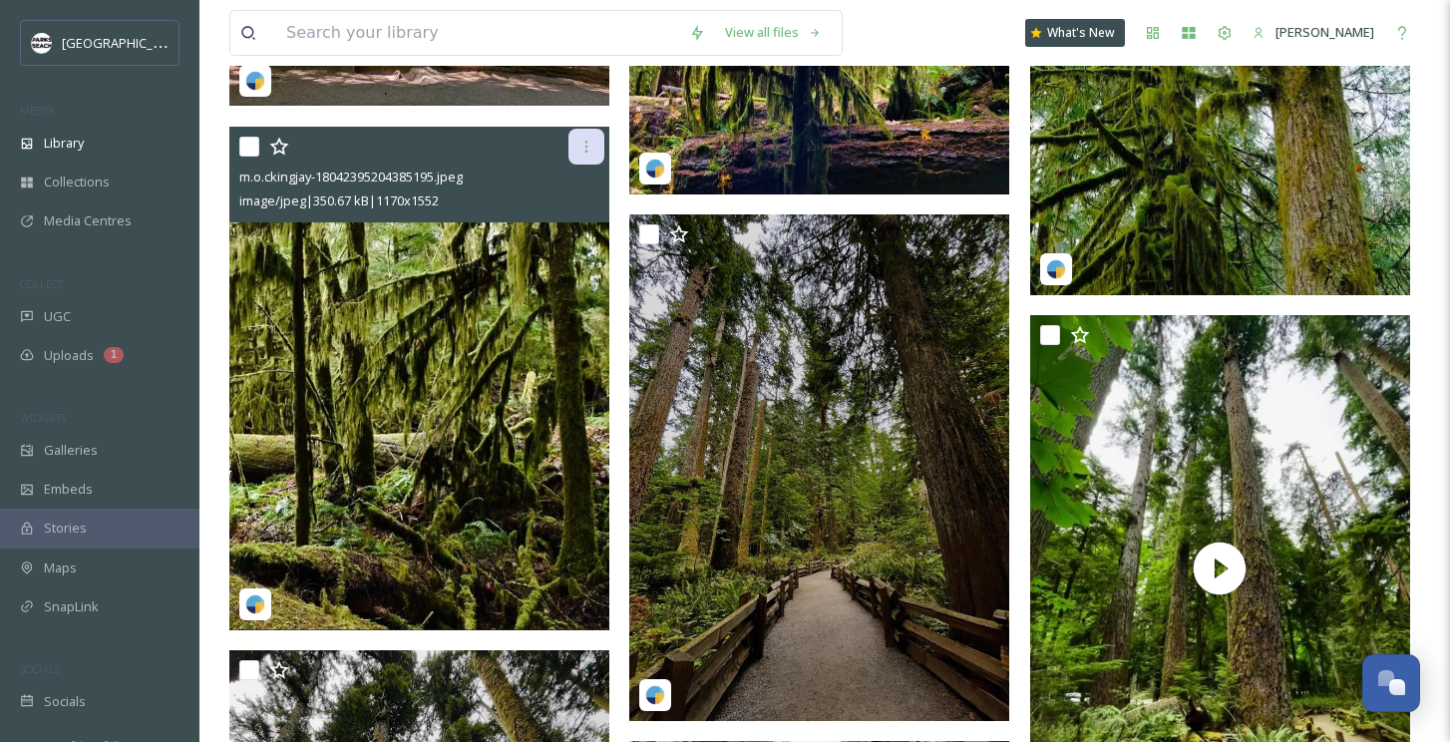
click at [592, 155] on div at bounding box center [586, 147] width 36 height 36
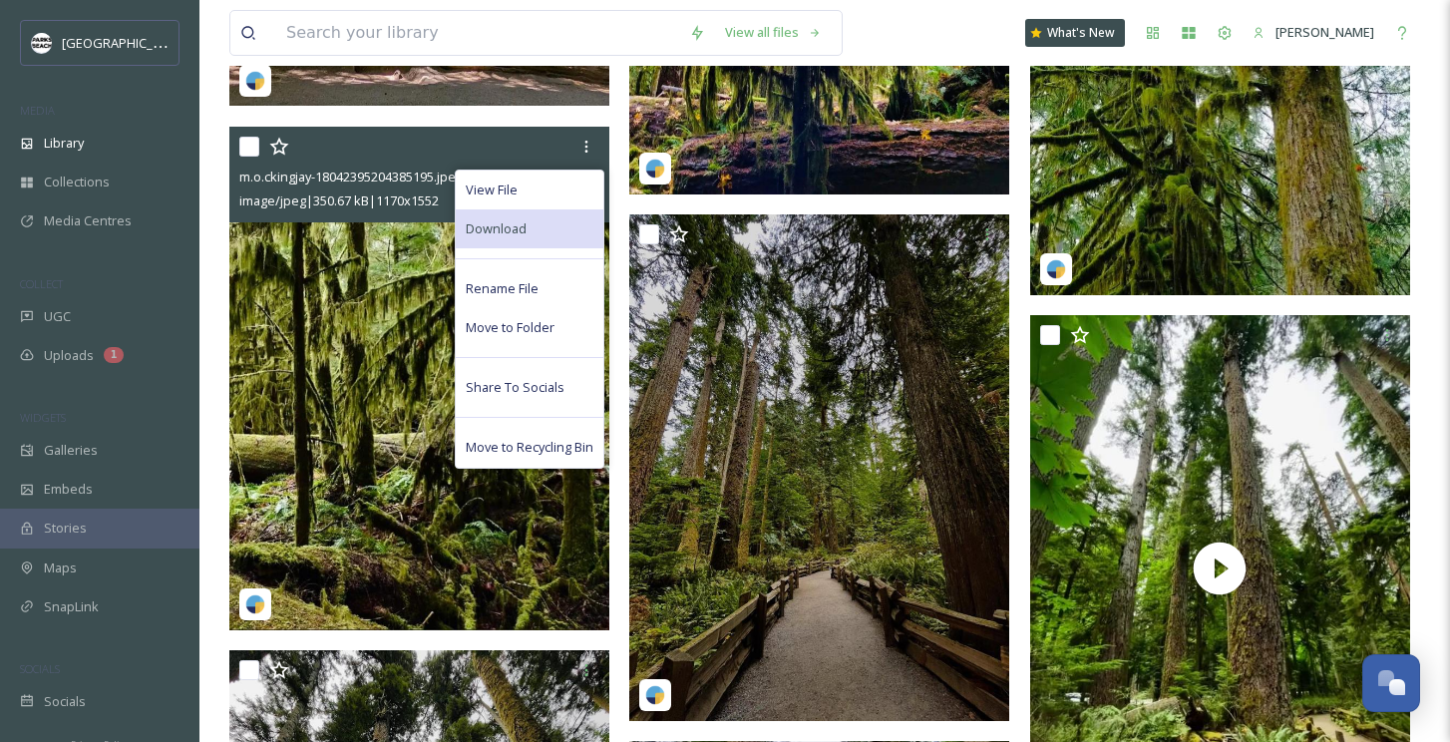
click at [539, 221] on div "Download" at bounding box center [530, 228] width 148 height 39
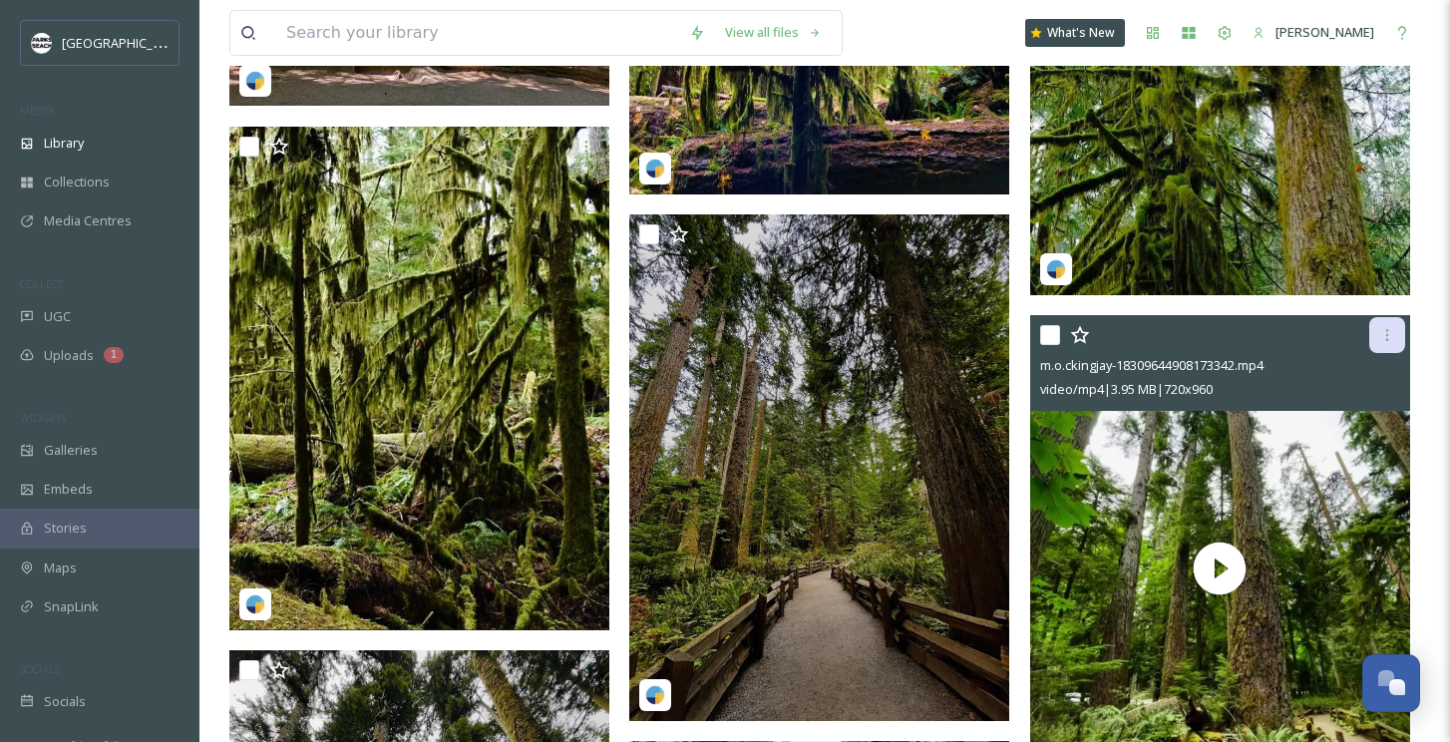
click at [1382, 327] on icon at bounding box center [1387, 335] width 16 height 16
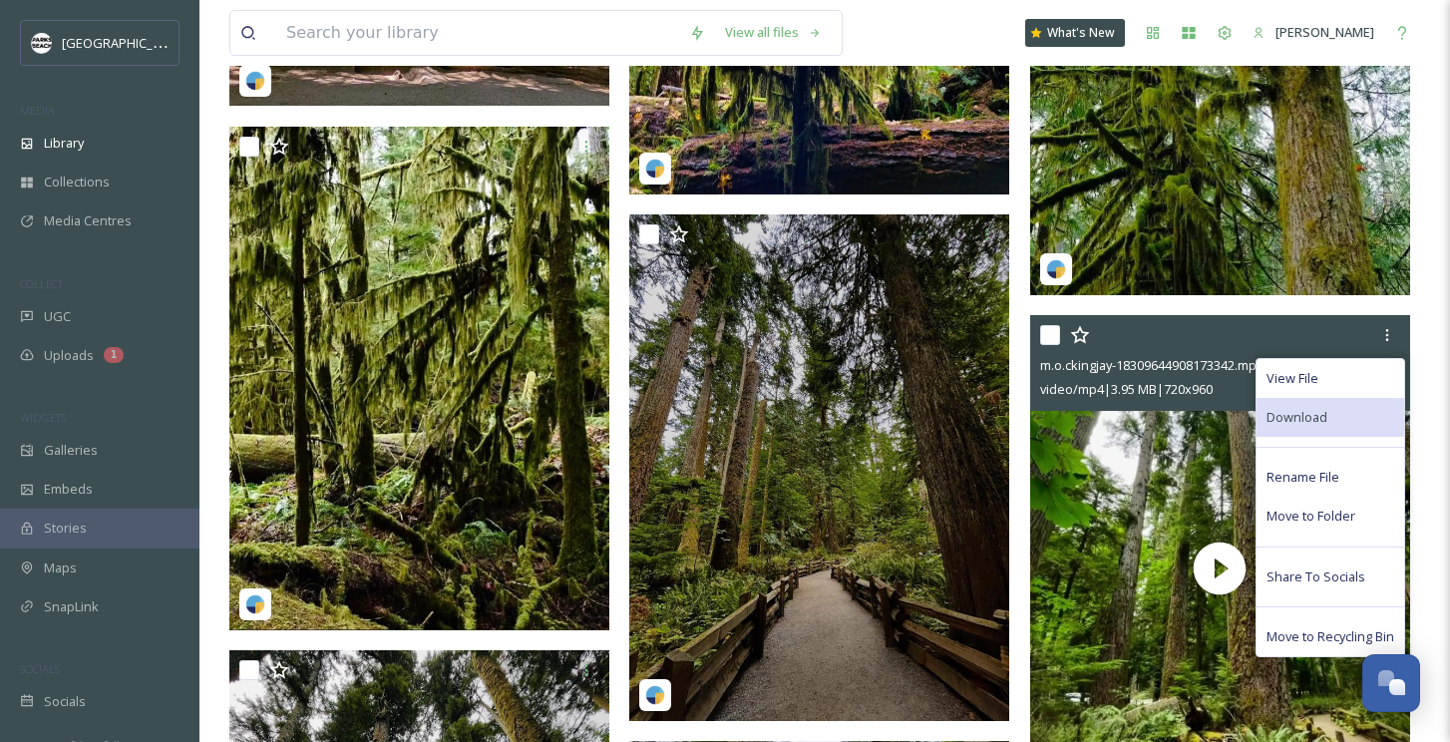
click at [1308, 400] on div "Download" at bounding box center [1330, 417] width 148 height 39
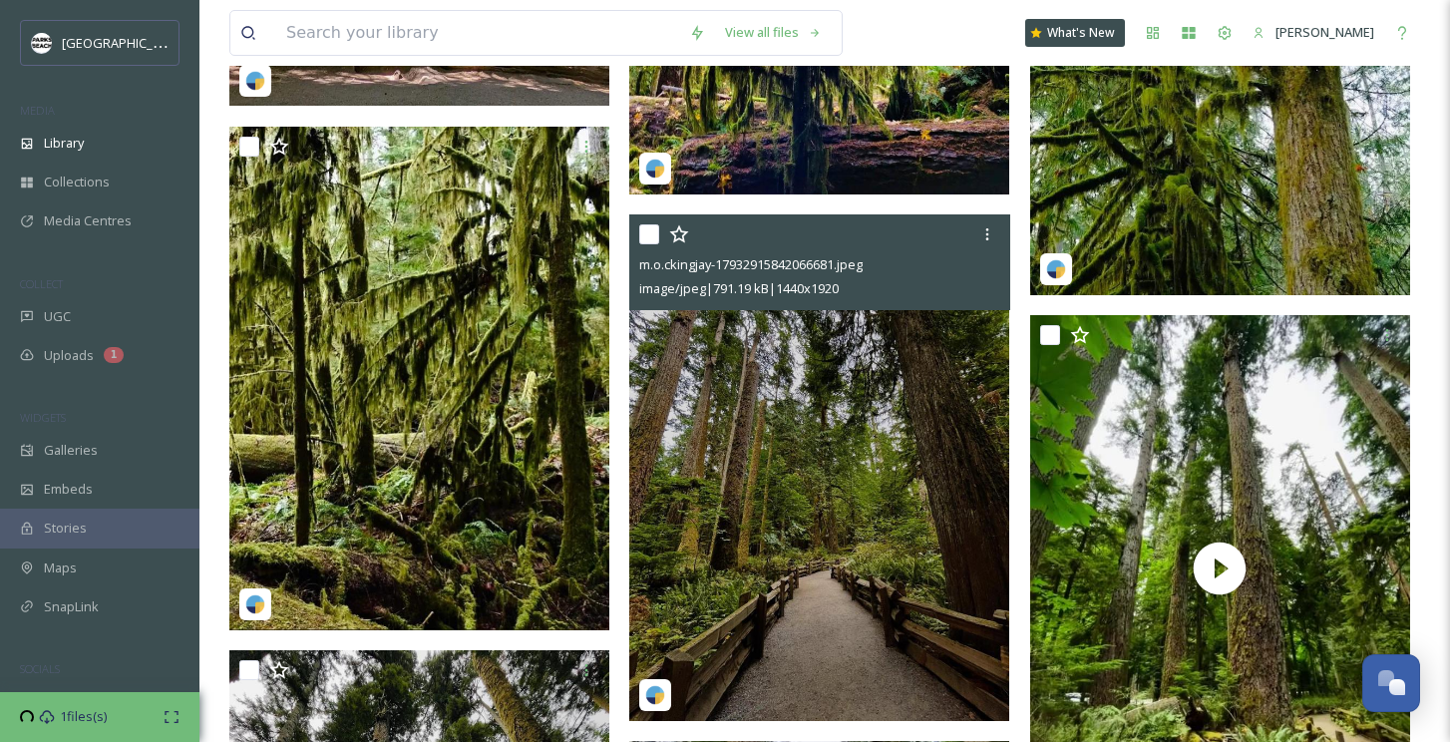
scroll to position [4810, 0]
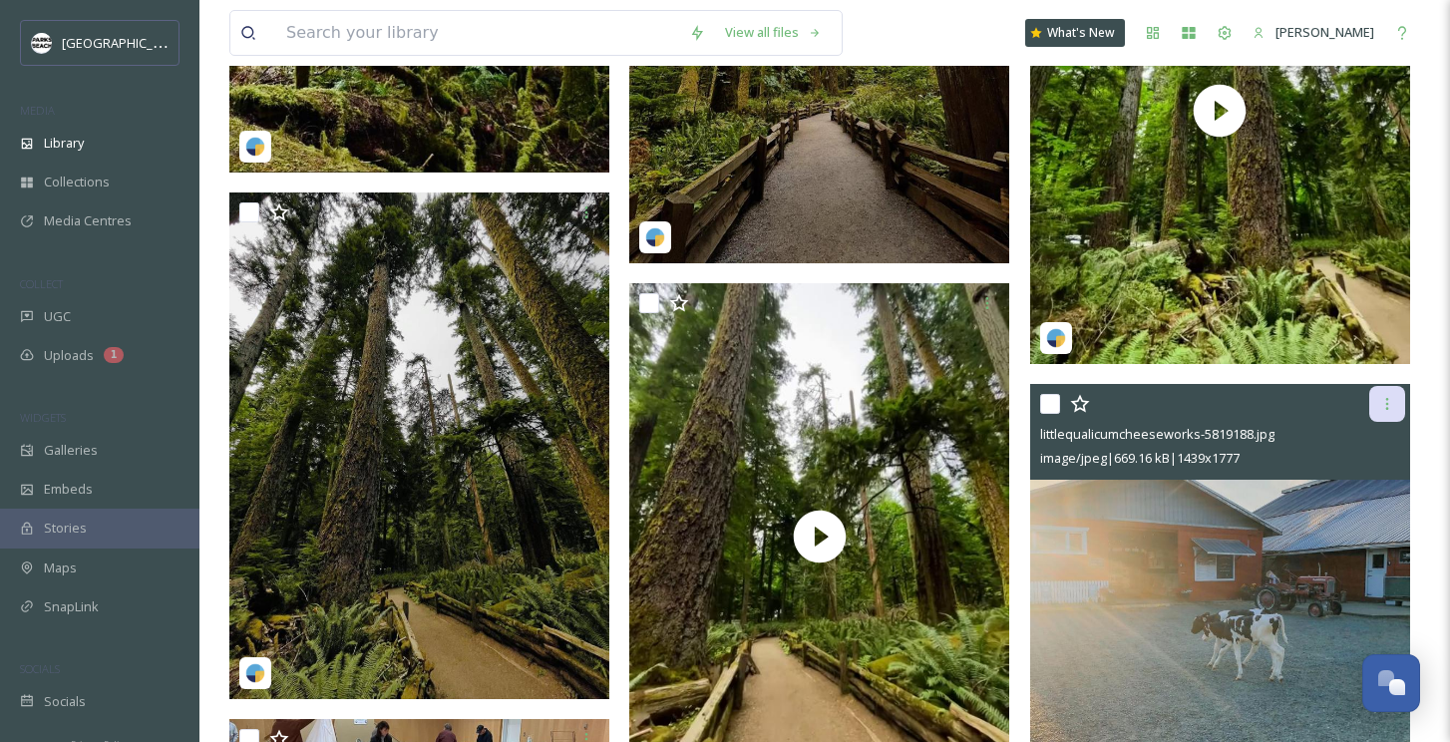
click at [1393, 407] on icon at bounding box center [1387, 404] width 16 height 16
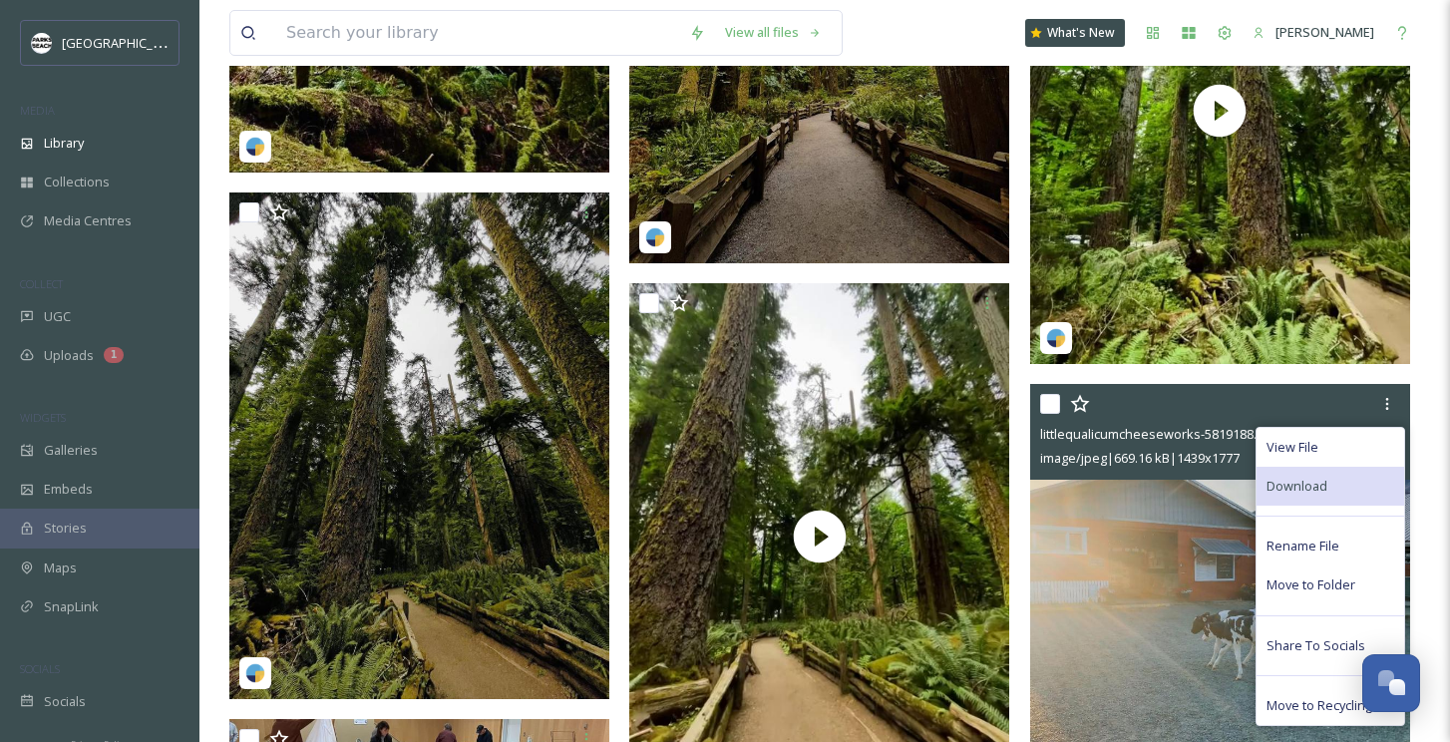
click at [1309, 473] on div "Download" at bounding box center [1330, 486] width 148 height 39
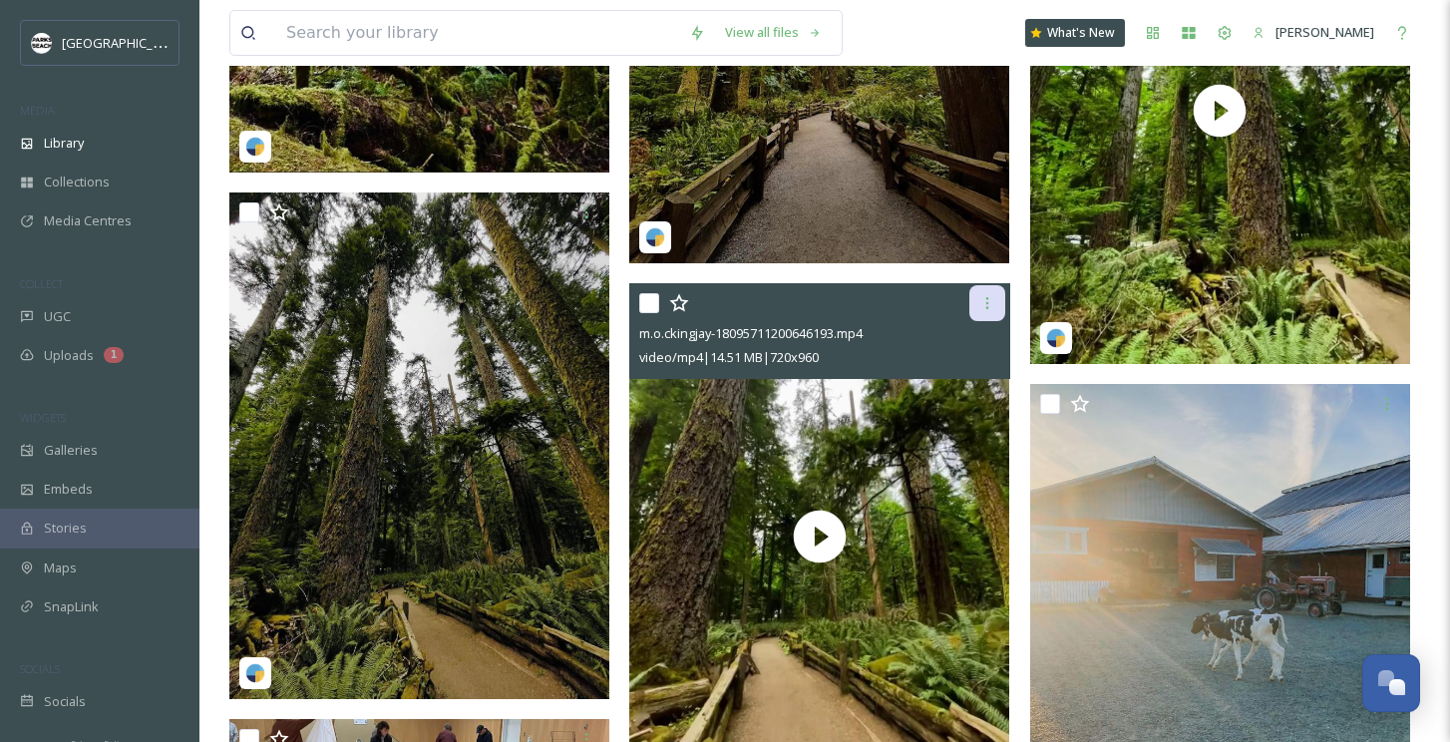
click at [989, 309] on icon at bounding box center [987, 303] width 16 height 16
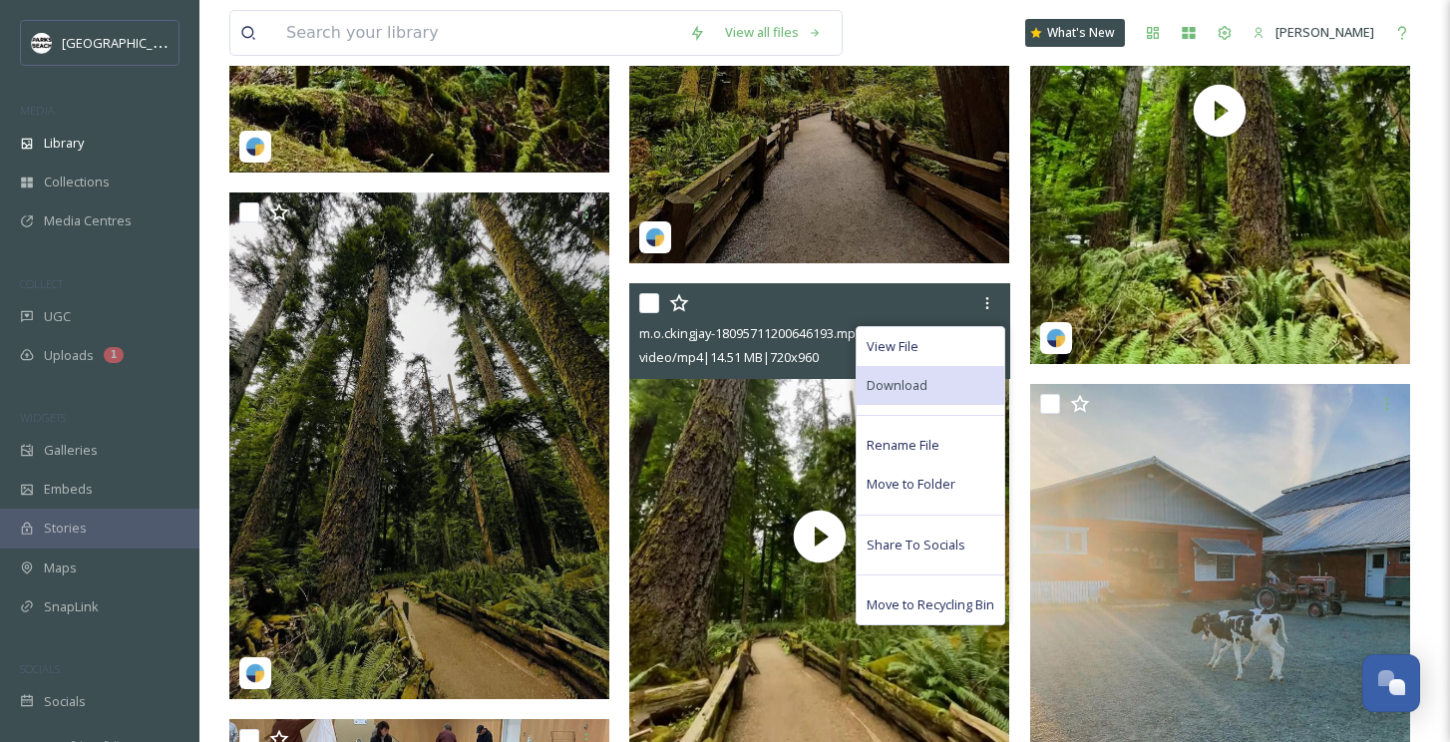
click at [911, 372] on div "Download" at bounding box center [931, 385] width 148 height 39
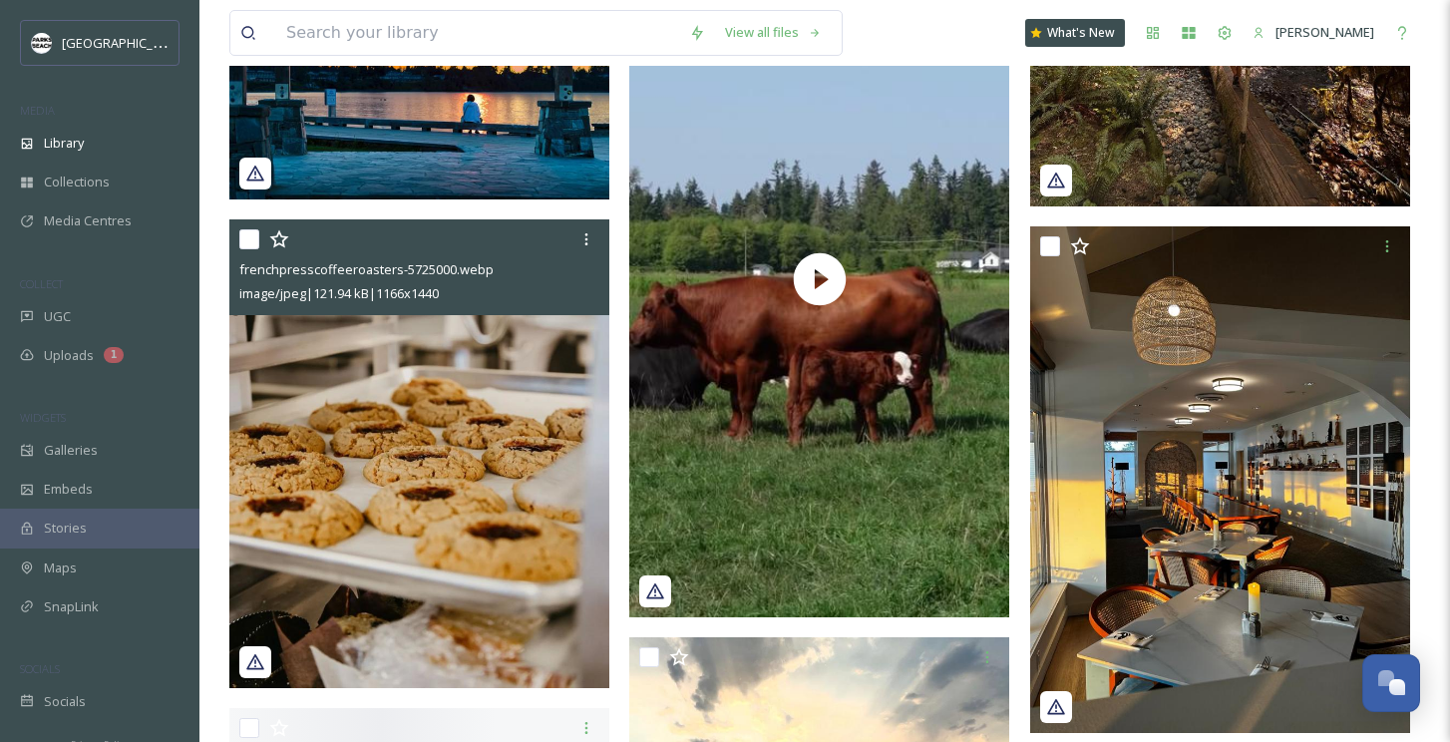
scroll to position [6049, 0]
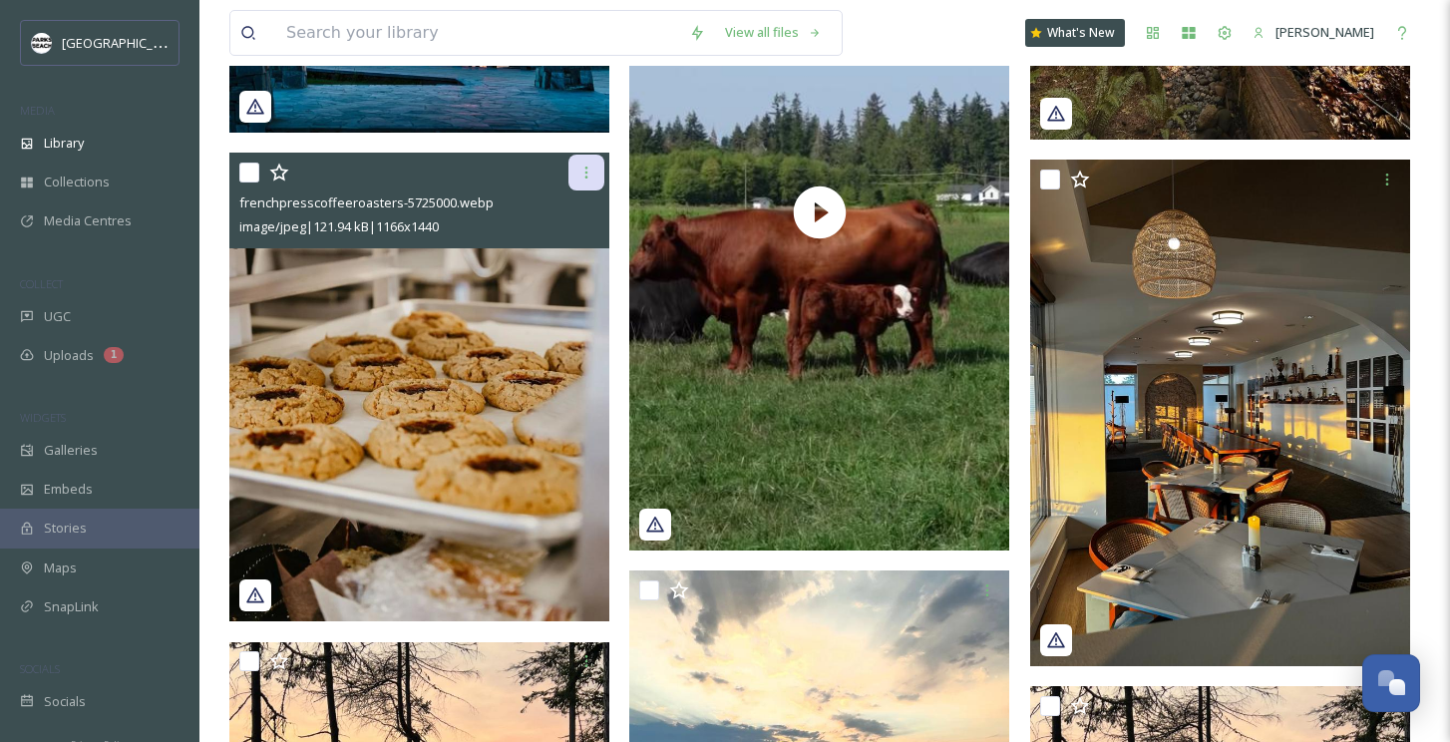
click at [584, 177] on icon at bounding box center [586, 173] width 16 height 16
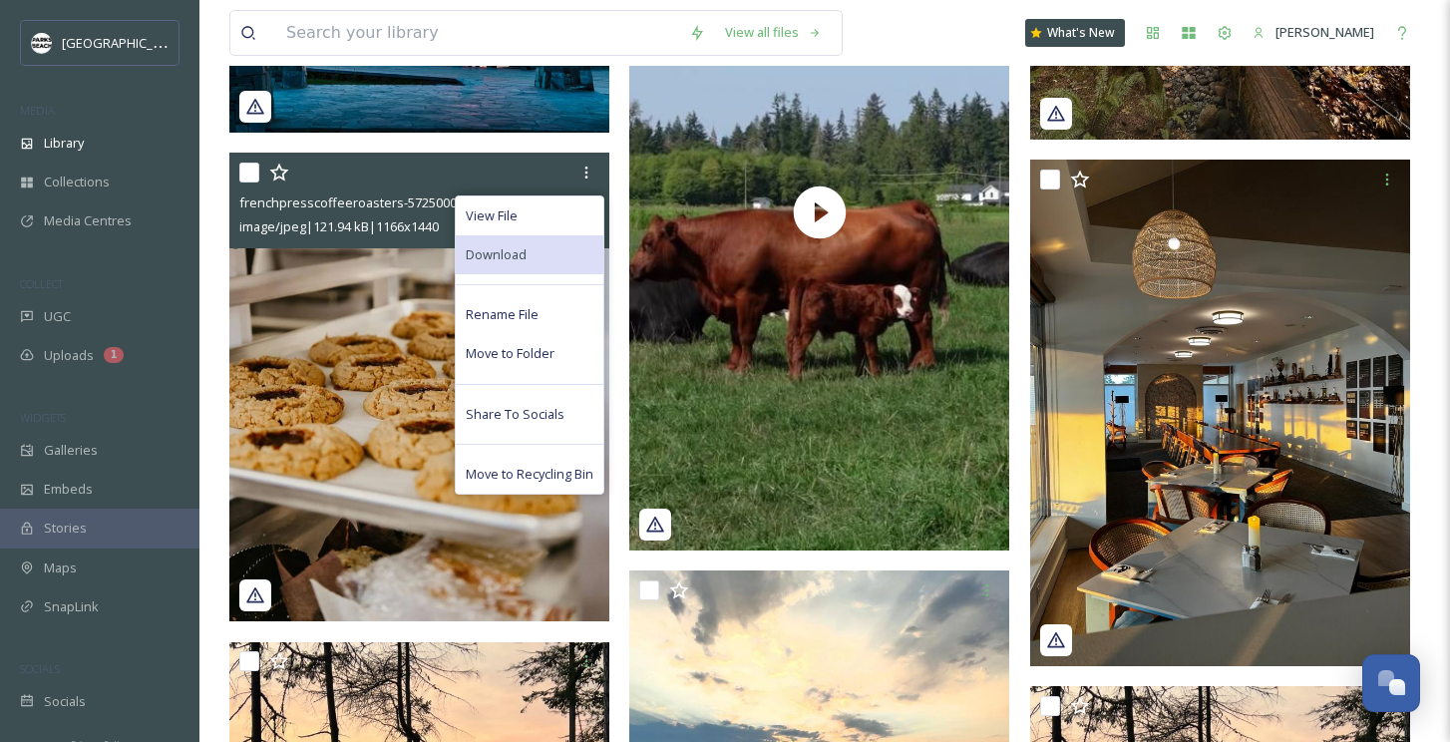
click at [535, 260] on div "Download" at bounding box center [530, 254] width 148 height 39
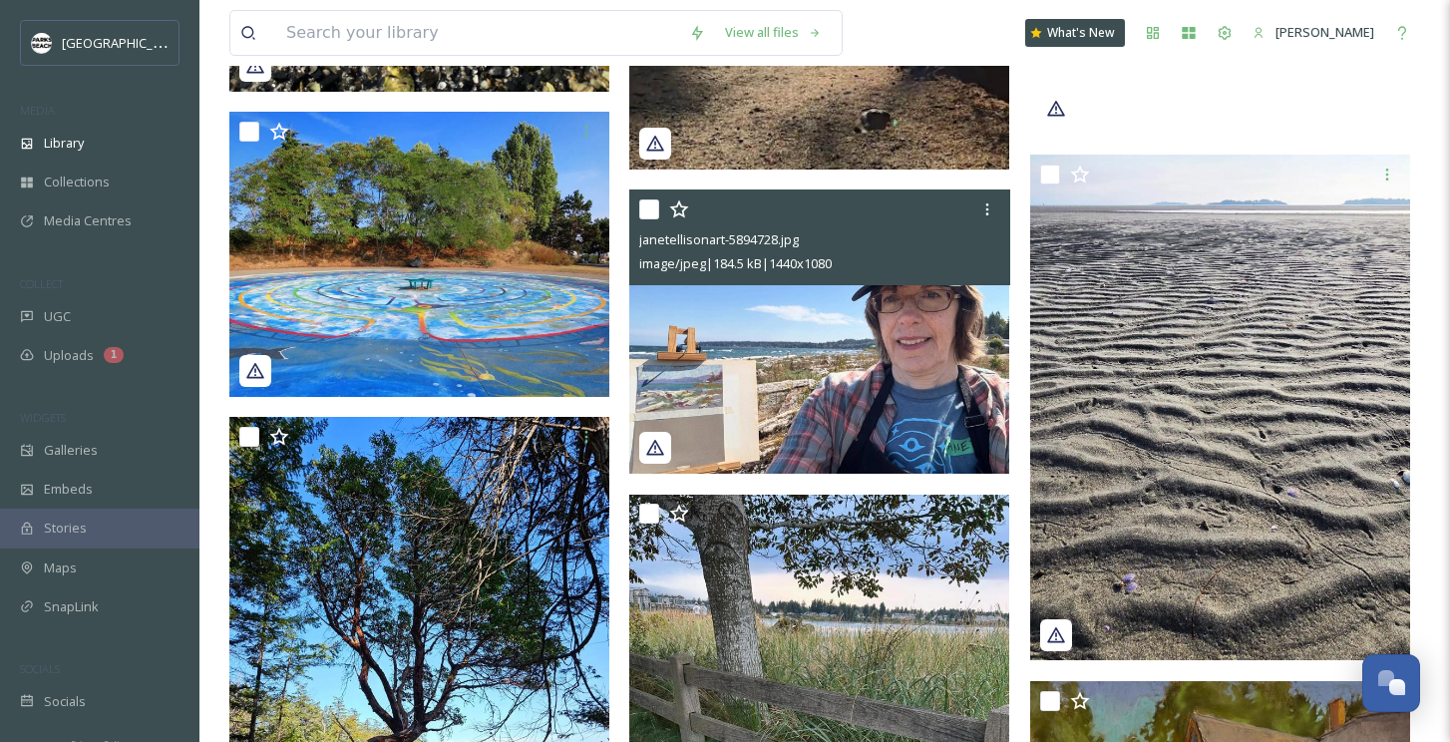
scroll to position [1439, 0]
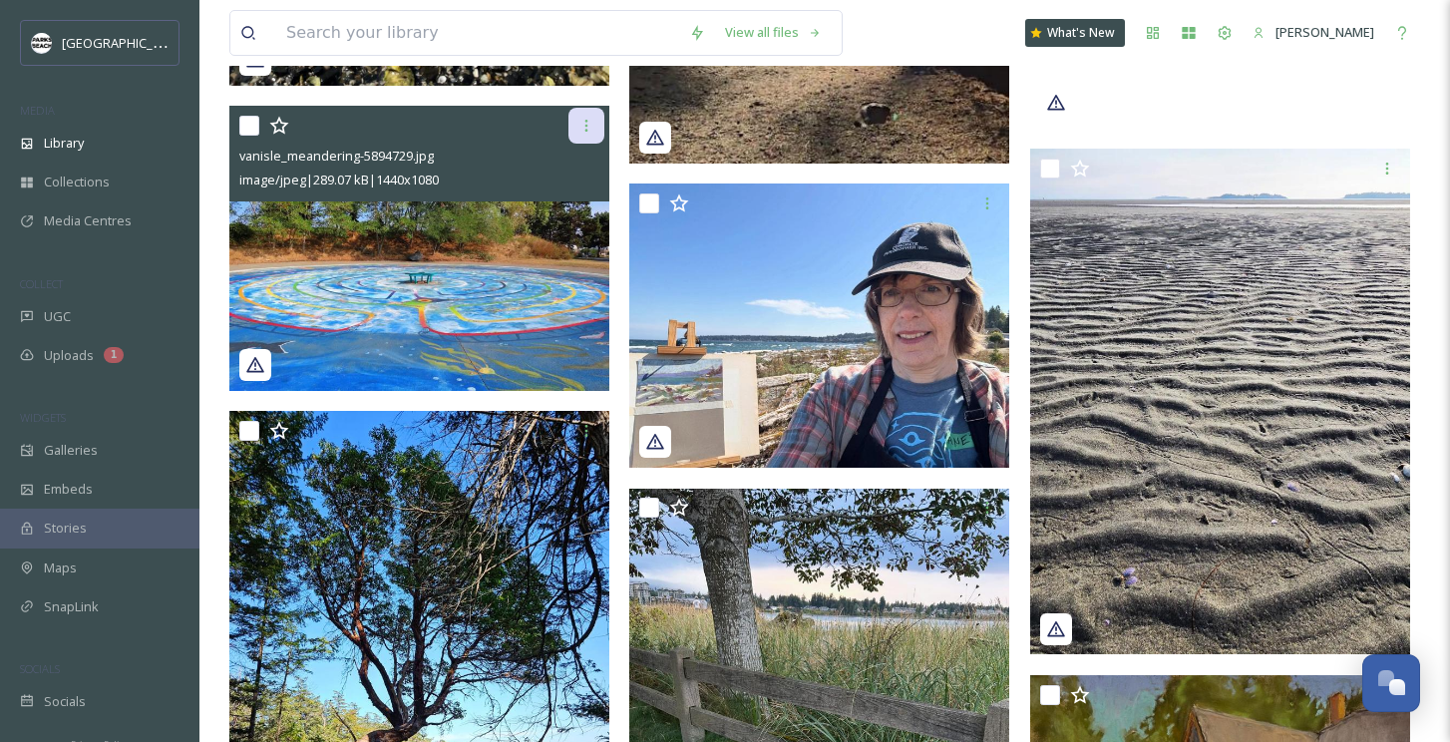
click at [585, 123] on icon at bounding box center [586, 126] width 16 height 16
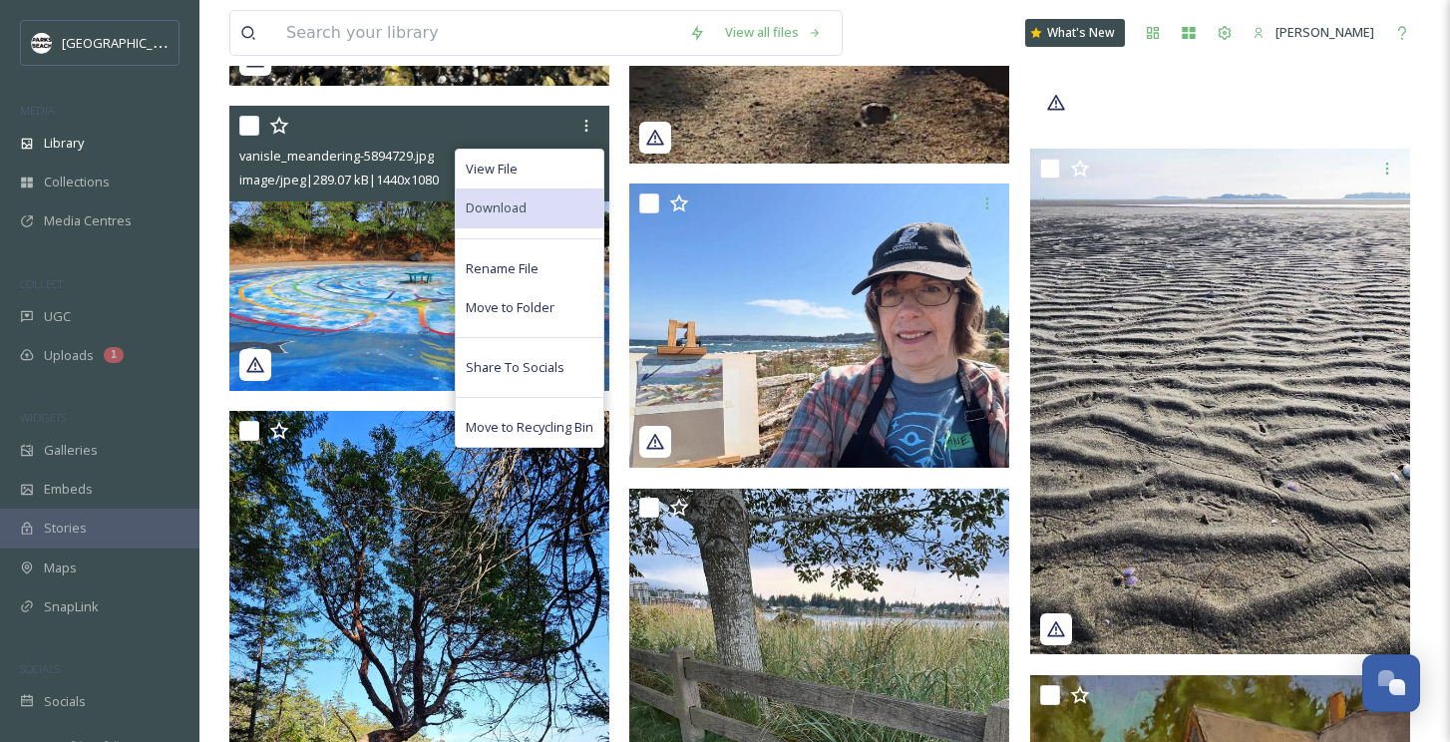
click at [520, 205] on span "Download" at bounding box center [496, 207] width 61 height 19
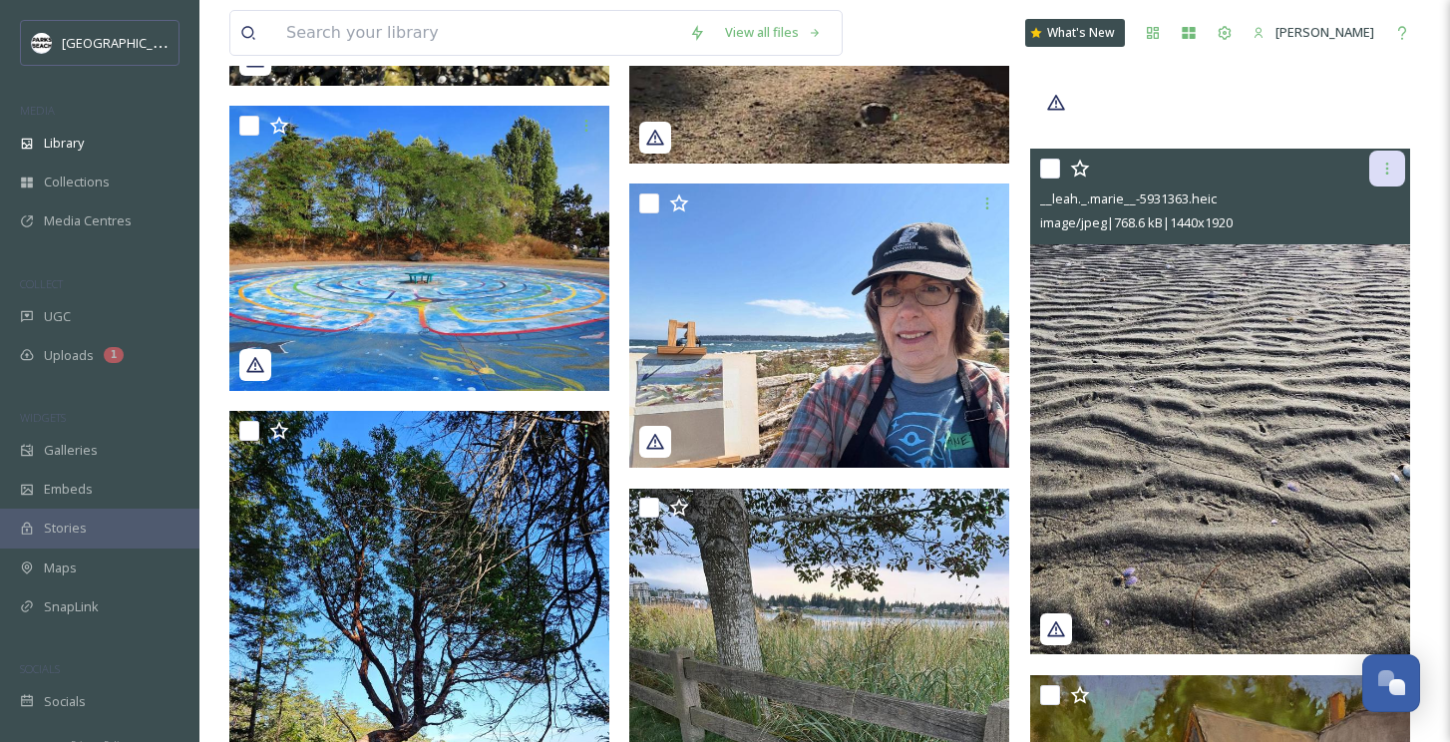
click at [1394, 168] on icon at bounding box center [1387, 169] width 16 height 16
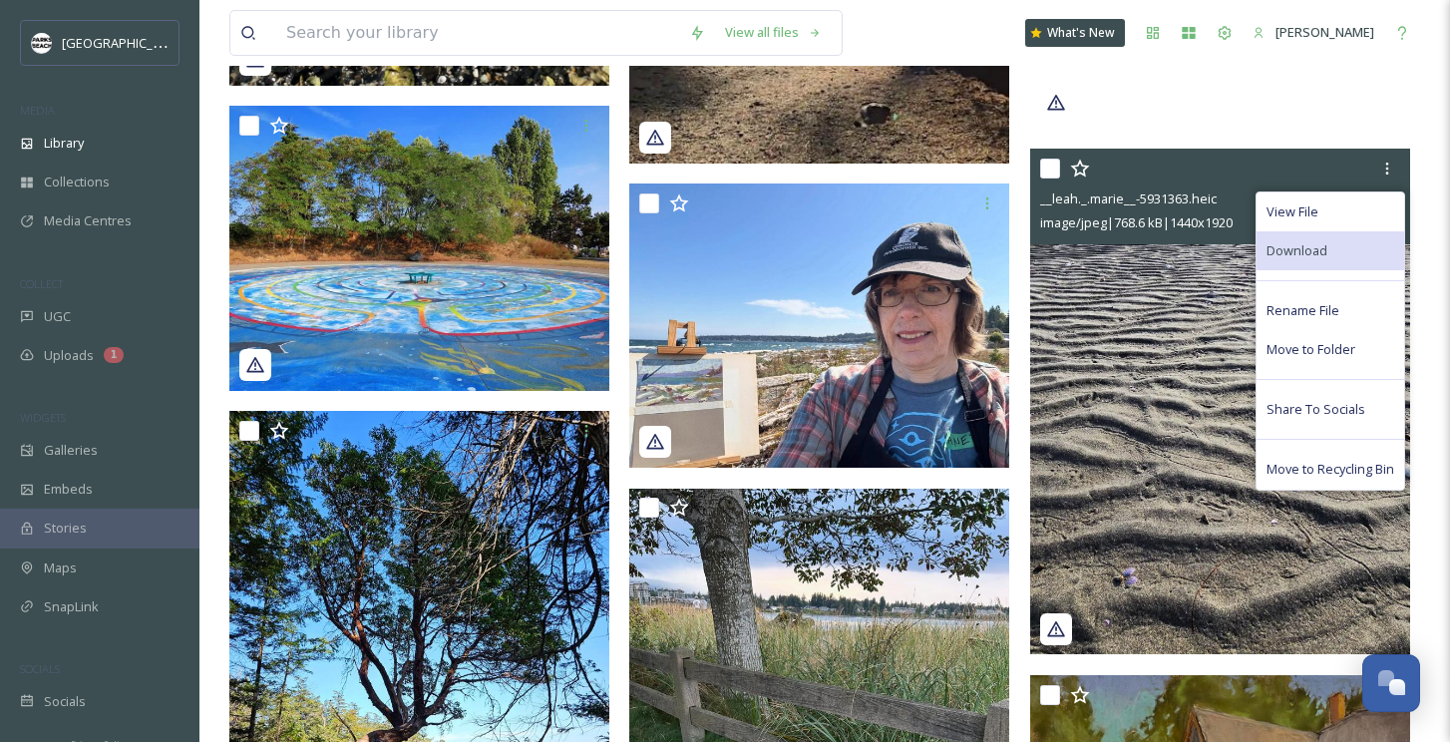
click at [1317, 245] on span "Download" at bounding box center [1296, 250] width 61 height 19
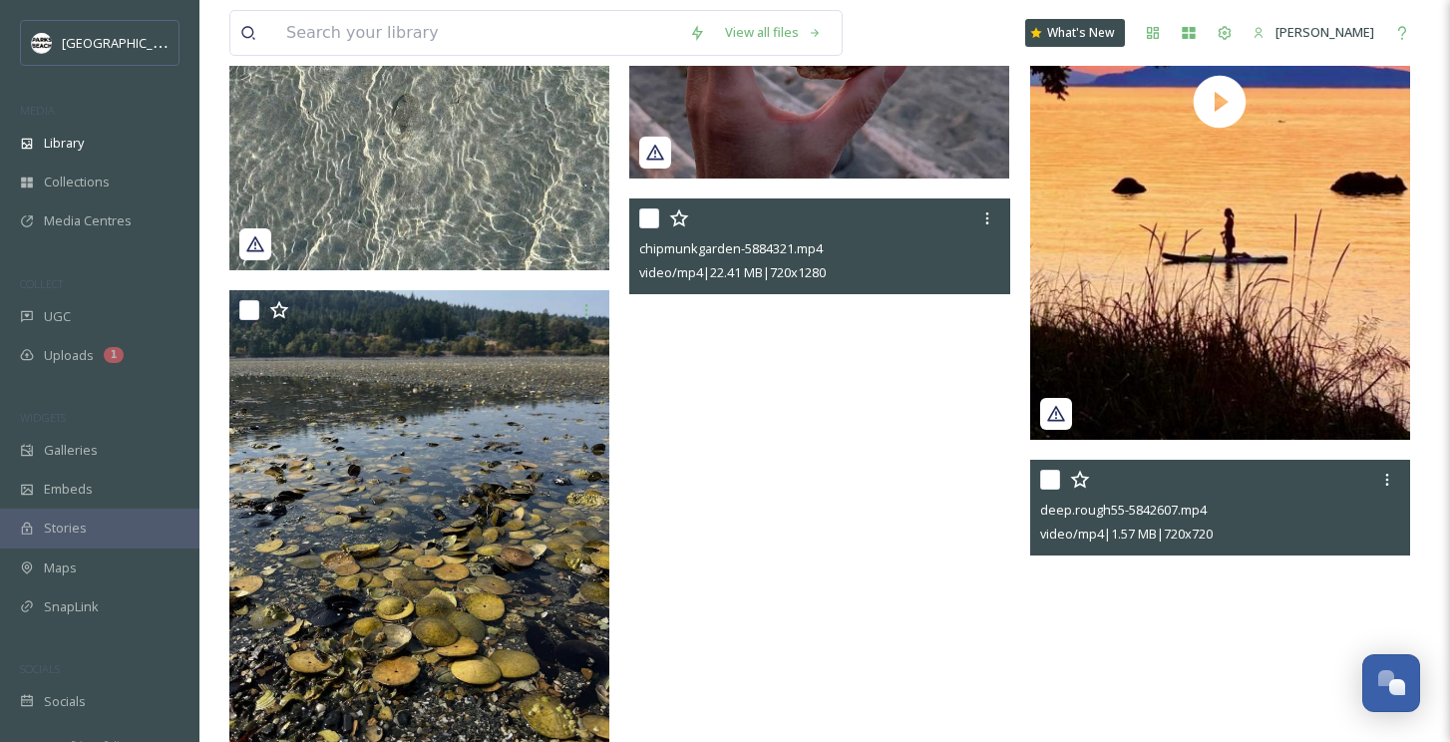
scroll to position [1205, 0]
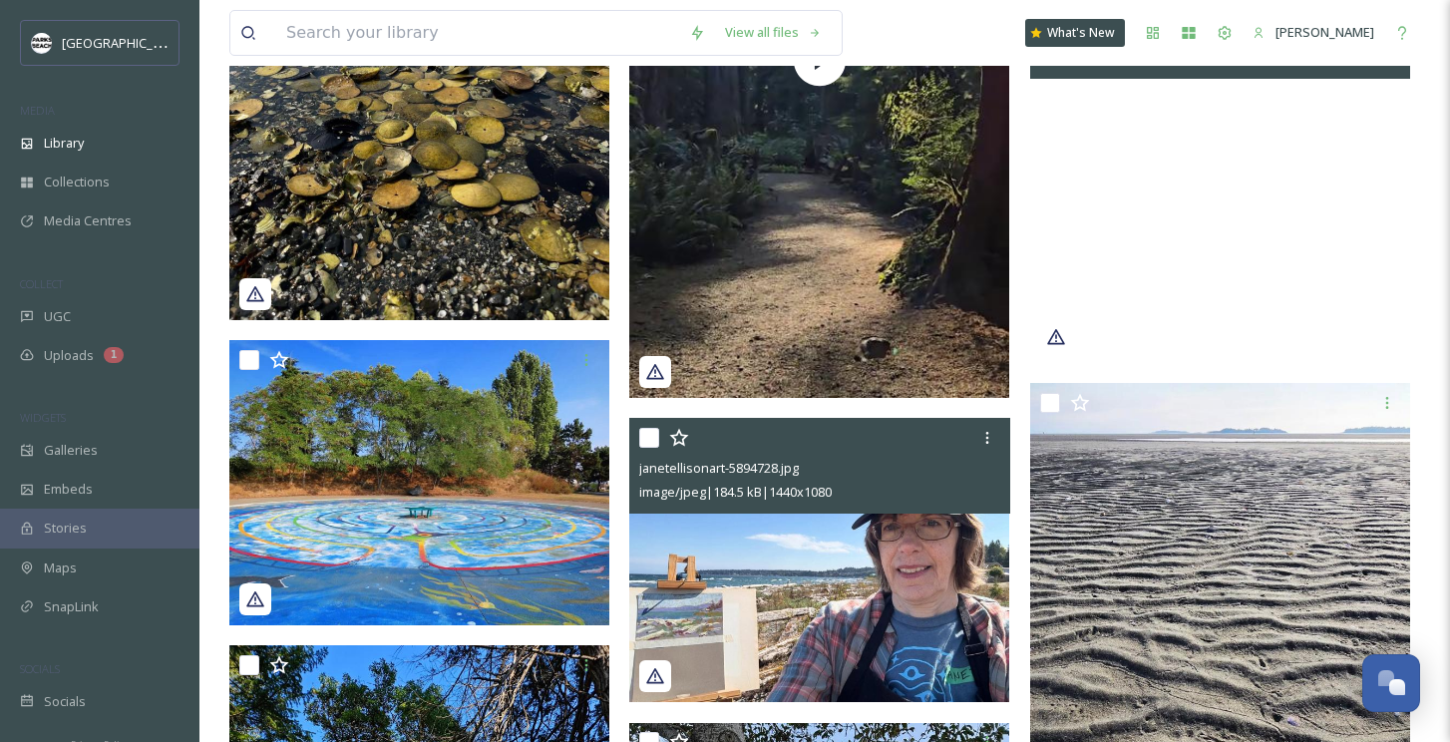
click at [764, 543] on img at bounding box center [819, 560] width 380 height 285
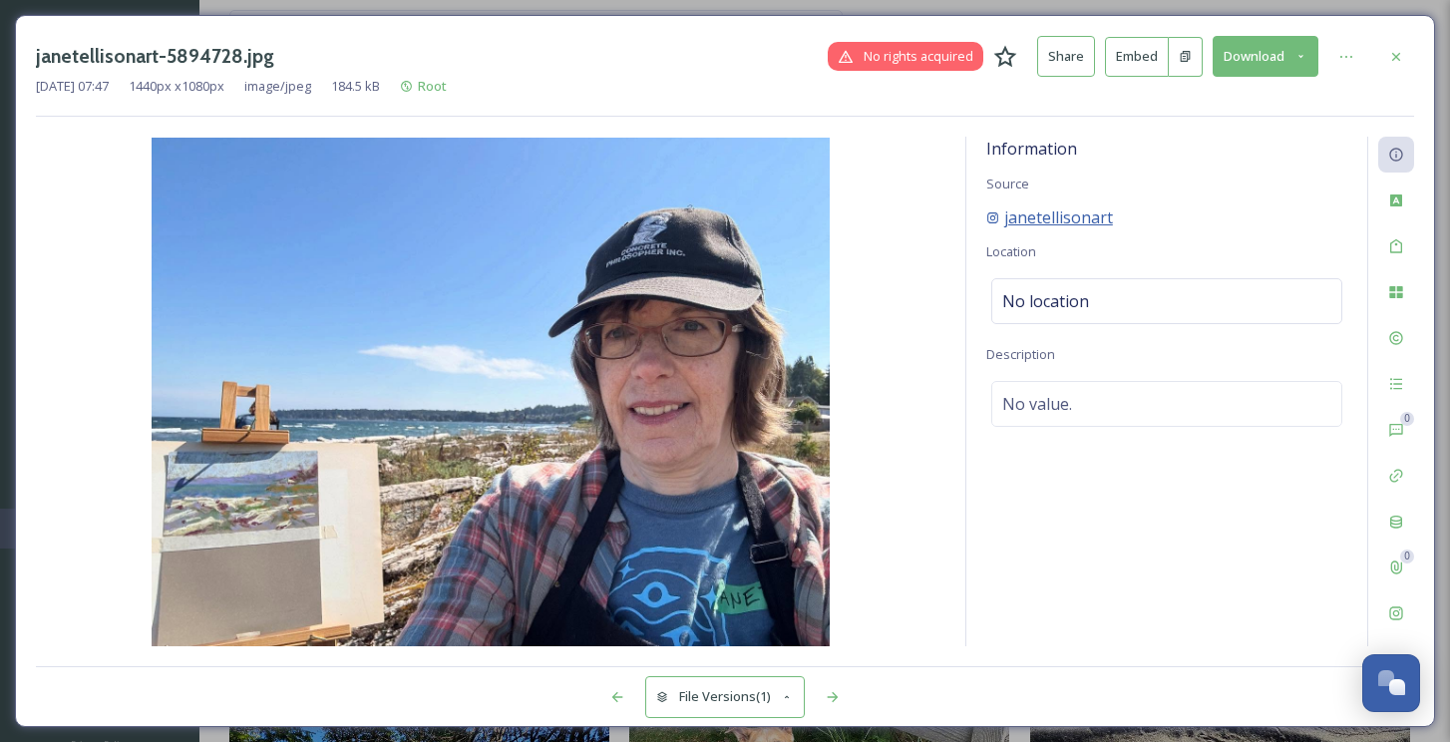
click at [1050, 213] on span "janetellisonart" at bounding box center [1058, 217] width 109 height 24
click at [844, 688] on div at bounding box center [833, 697] width 36 height 36
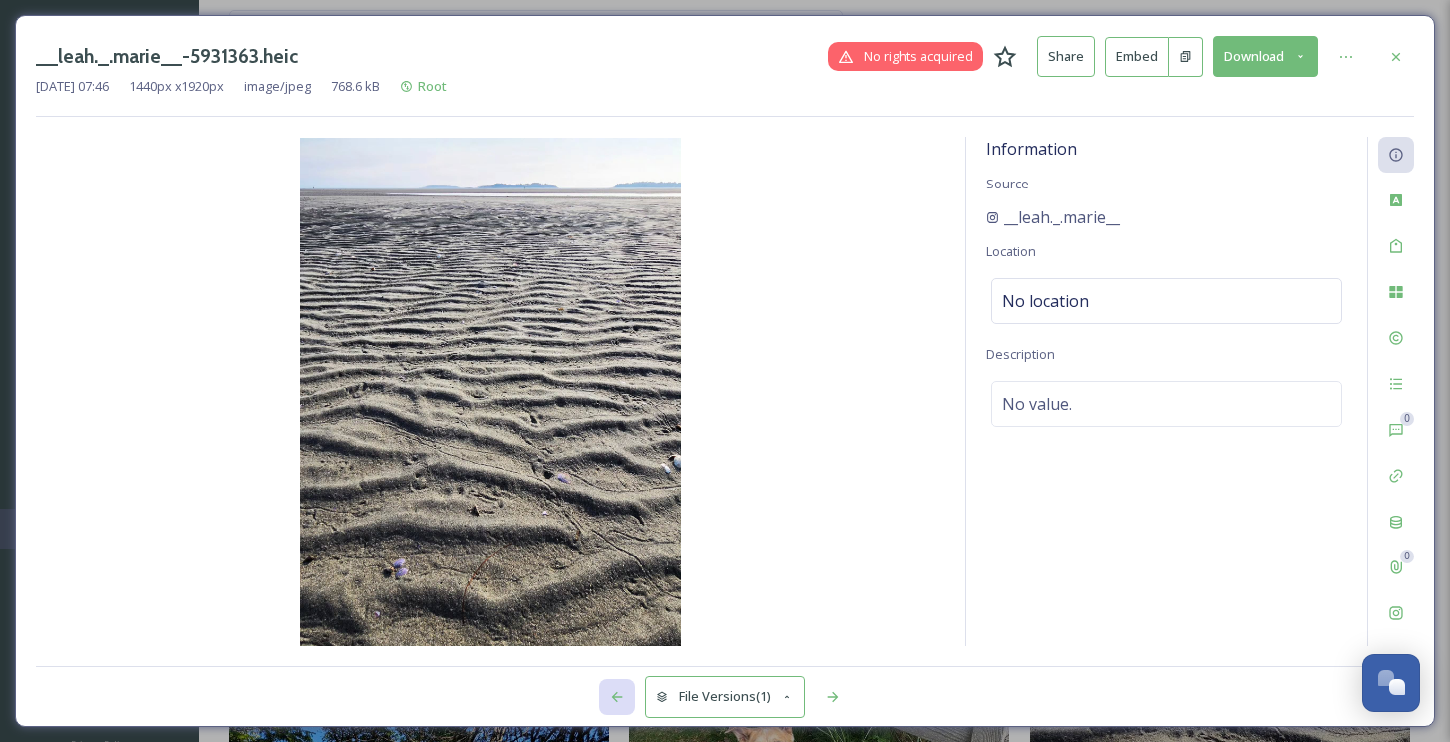
click at [611, 687] on div at bounding box center [617, 697] width 36 height 36
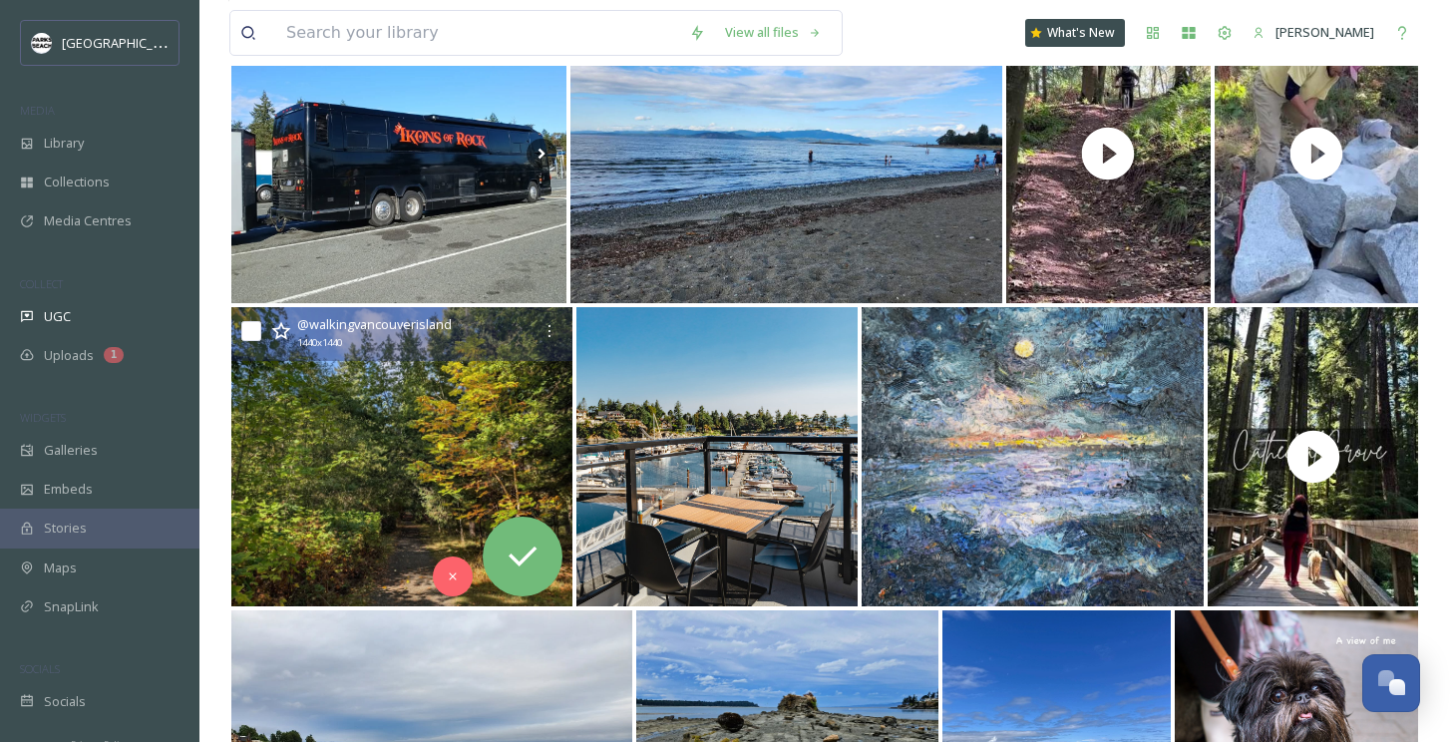
scroll to position [609, 0]
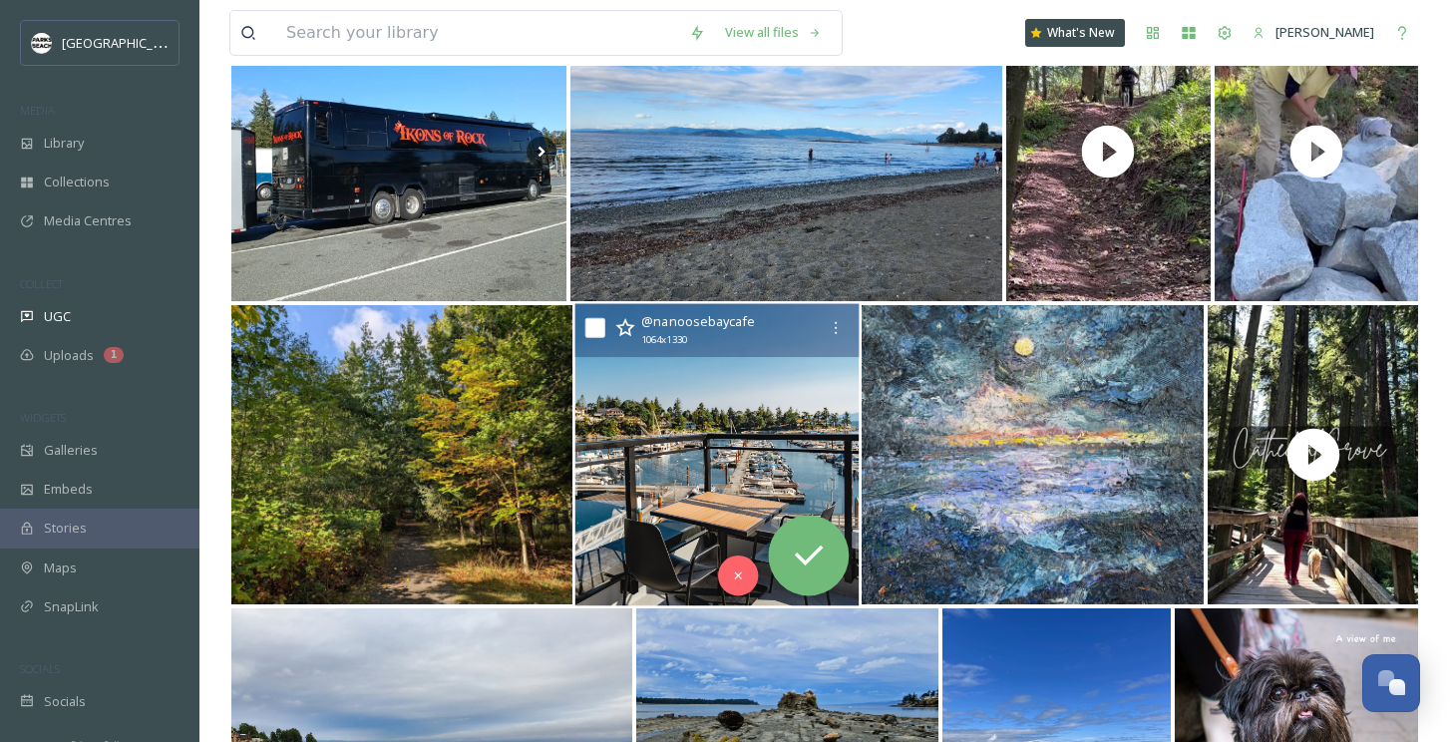
click at [787, 455] on img at bounding box center [717, 455] width 284 height 302
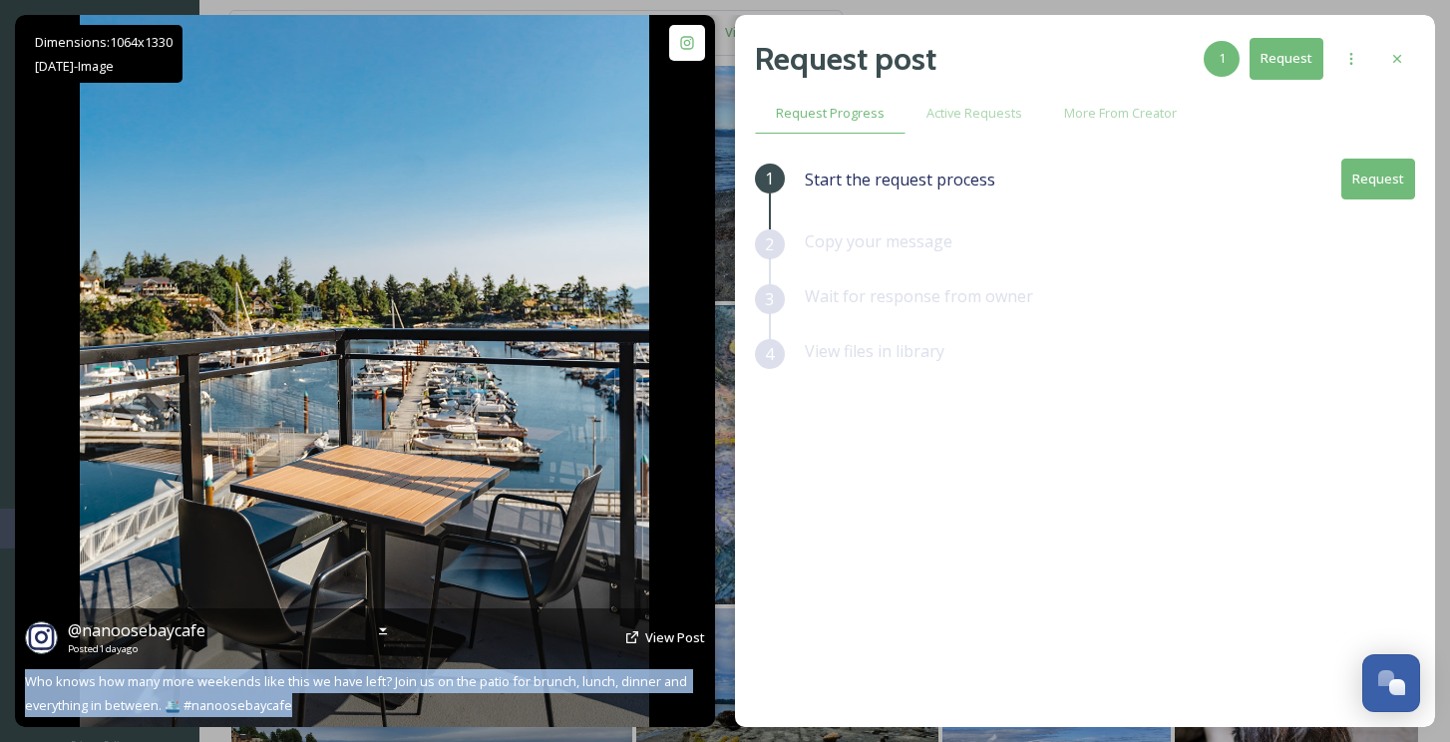
drag, startPoint x: 320, startPoint y: 706, endPoint x: 26, endPoint y: 678, distance: 295.5
click at [26, 678] on div "@ nanoosebaycafe Posted [DATE] View Post Who knows how many more weekends like …" at bounding box center [365, 667] width 700 height 119
copy span "Who knows how many more weekends like this we have left? Join us on the patio f…"
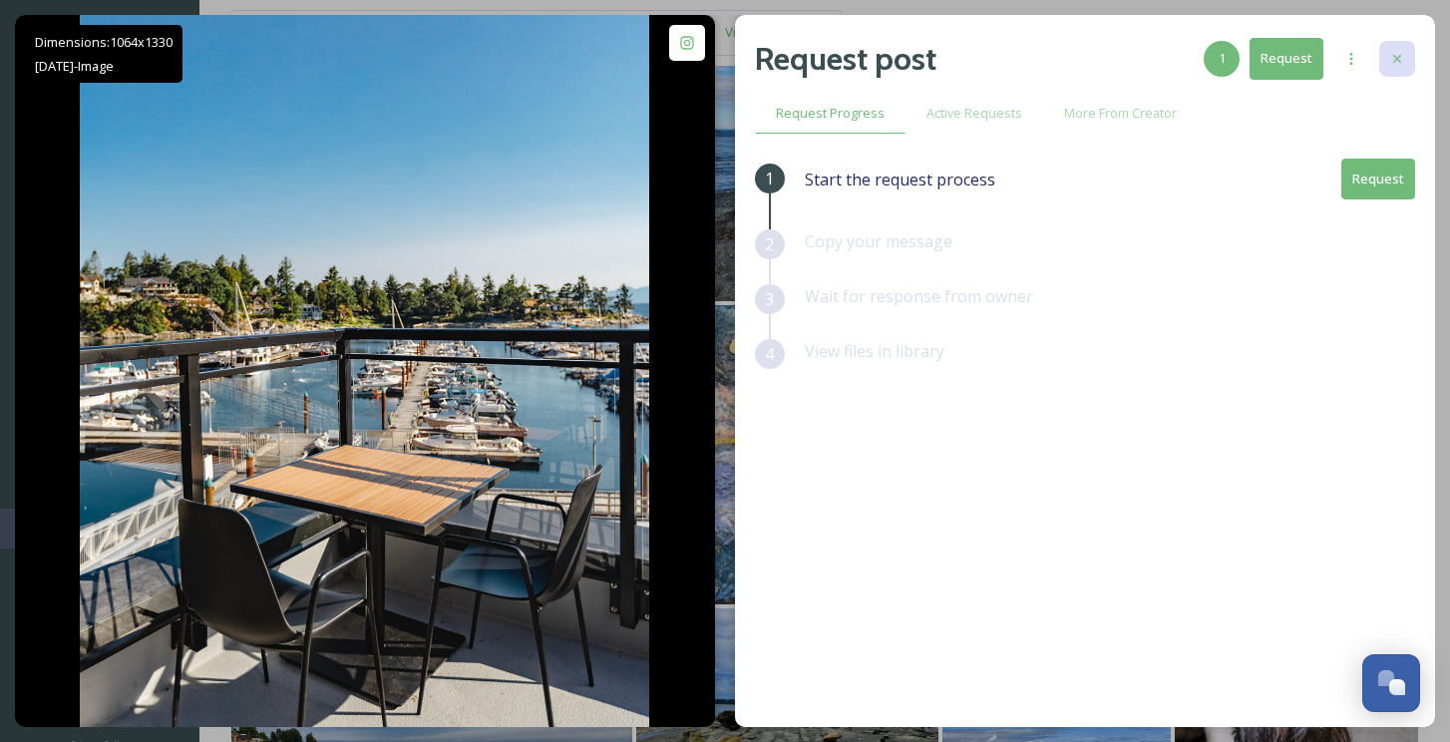
click at [1405, 60] on div at bounding box center [1397, 59] width 36 height 36
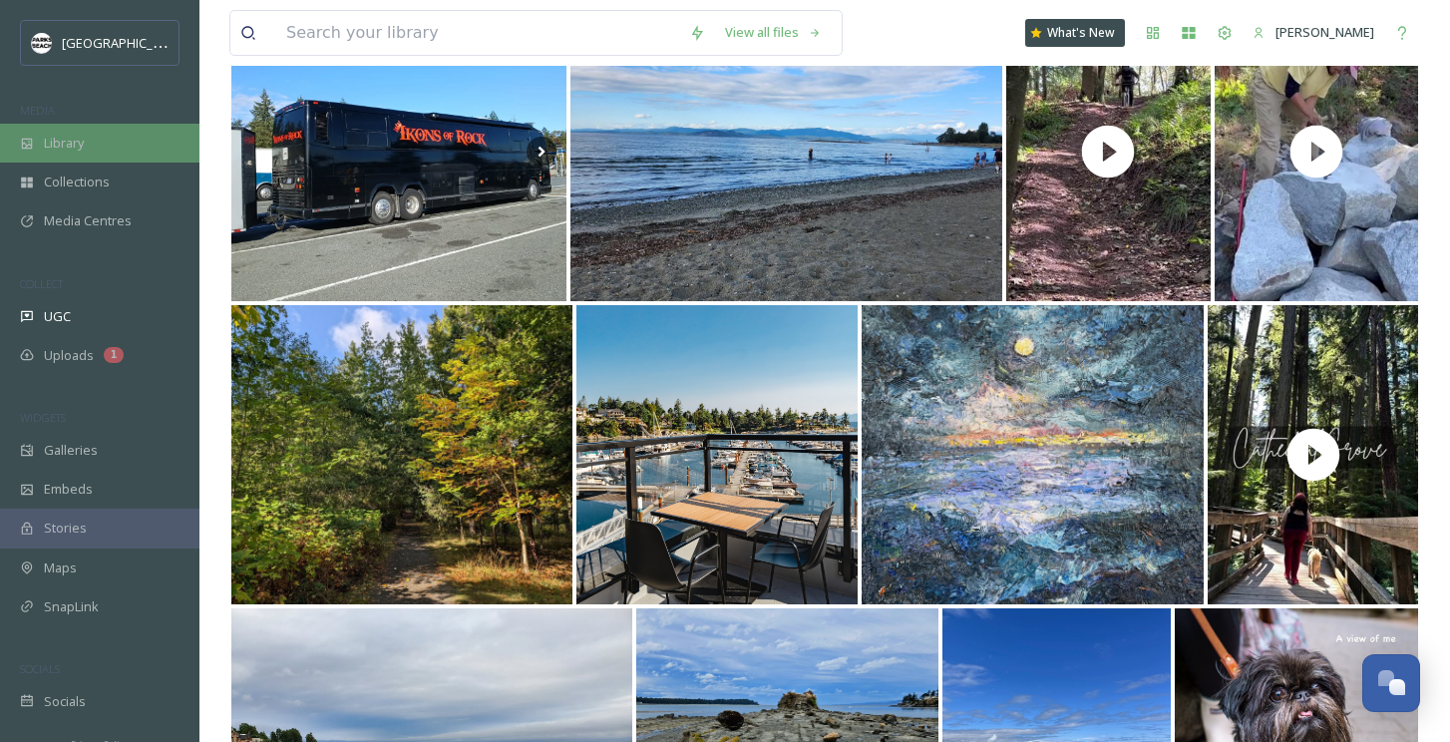
click at [91, 152] on div "Library" at bounding box center [99, 143] width 199 height 39
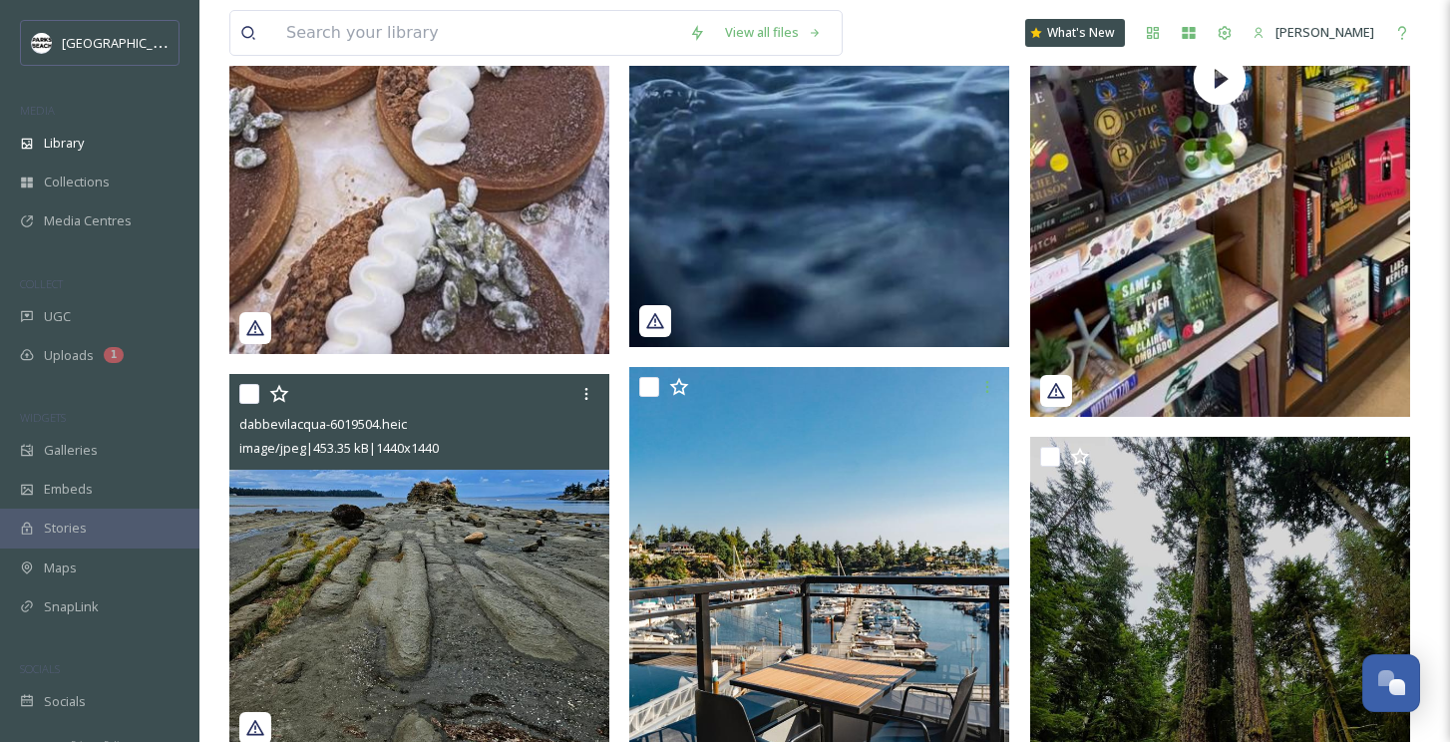
scroll to position [3353, 0]
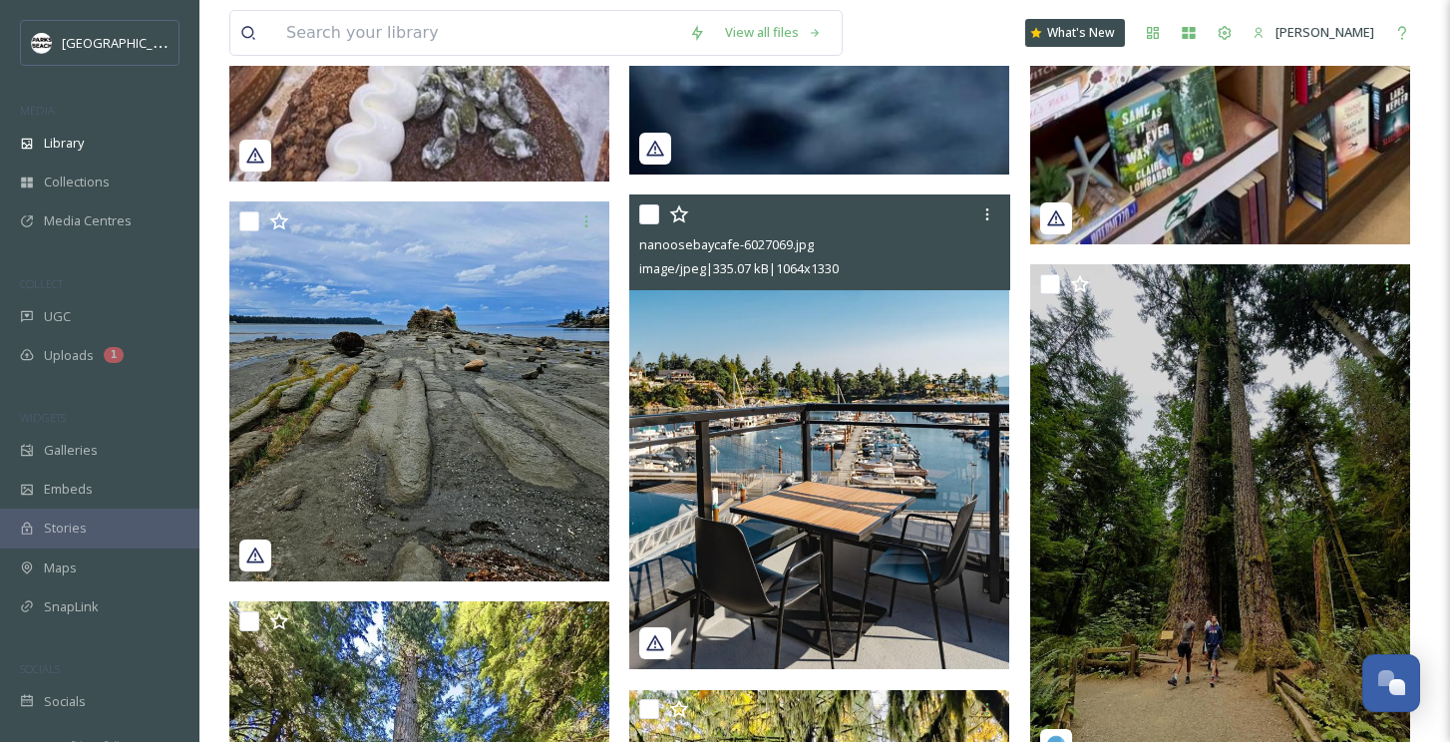
click at [869, 424] on img at bounding box center [819, 431] width 380 height 475
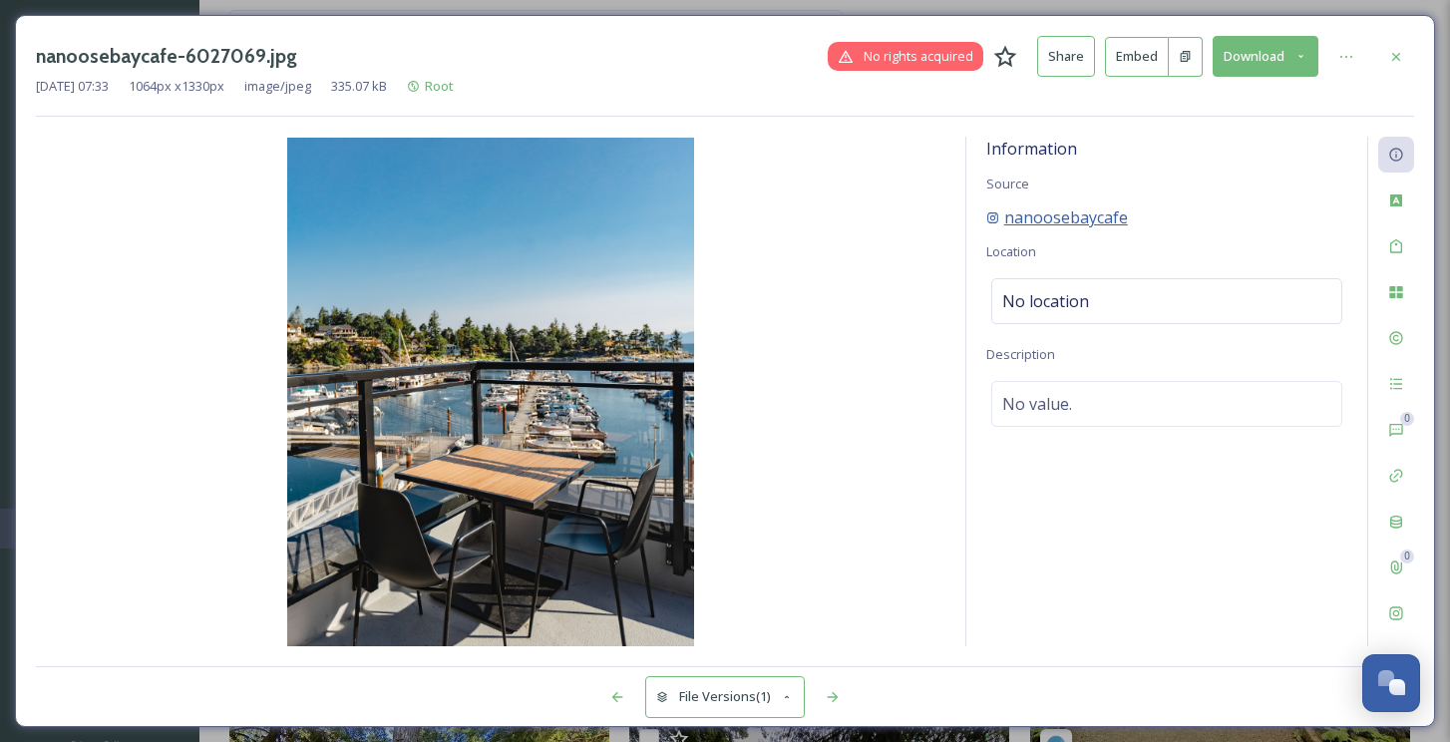
click at [1075, 213] on span "nanoosebaycafe" at bounding box center [1066, 217] width 124 height 24
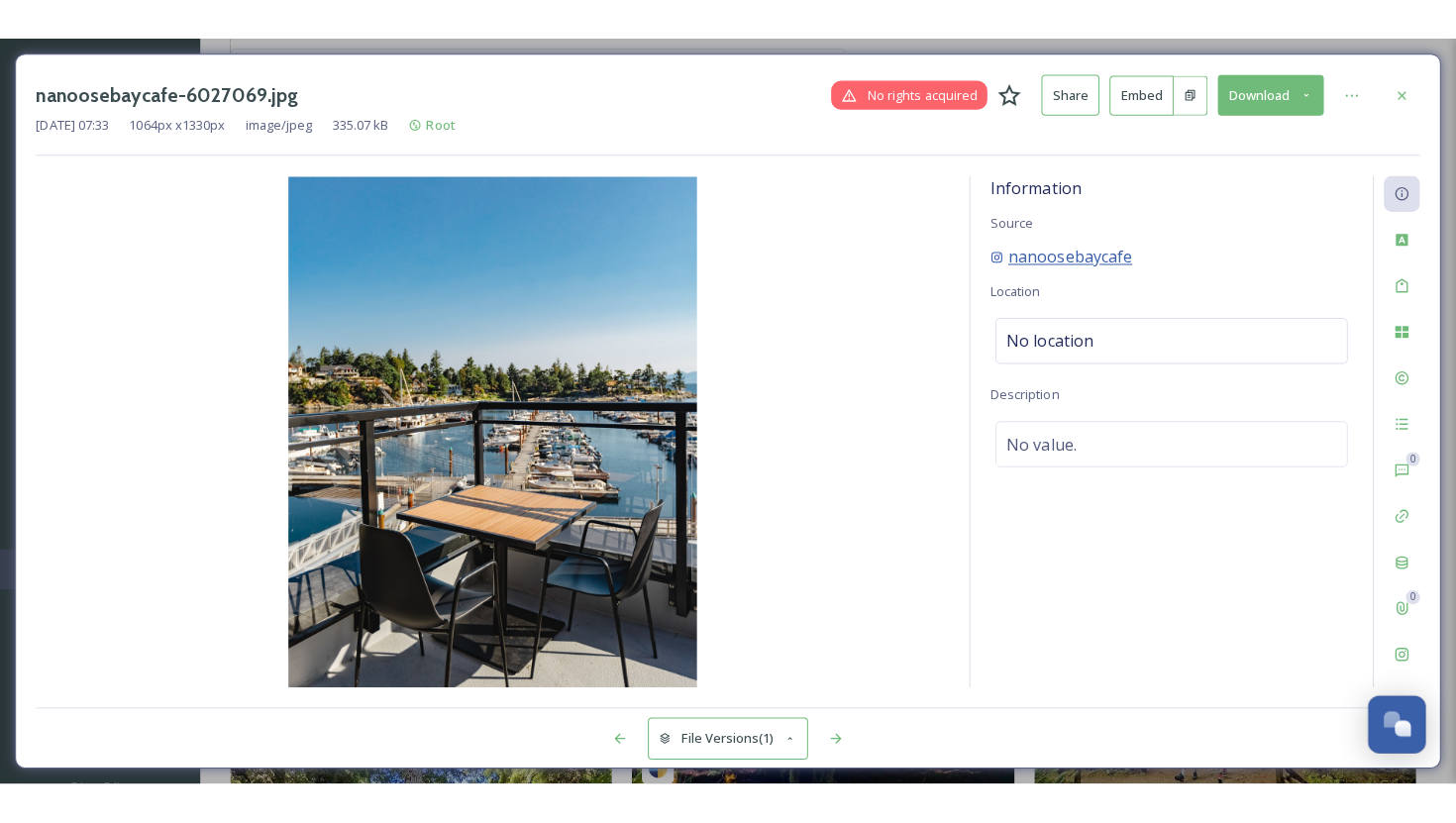
scroll to position [3363, 0]
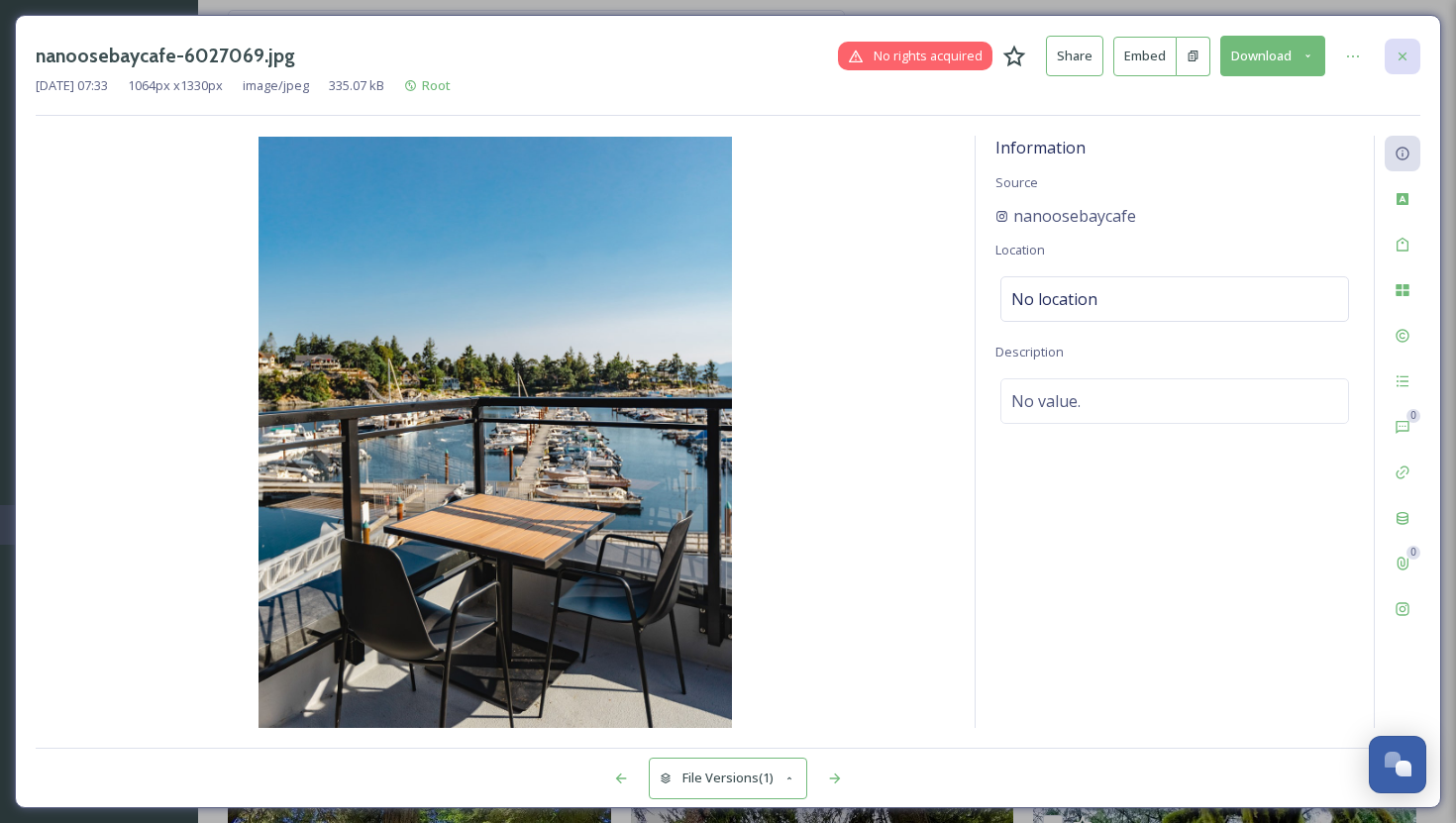
click at [1401, 54] on icon at bounding box center [1402, 57] width 16 height 16
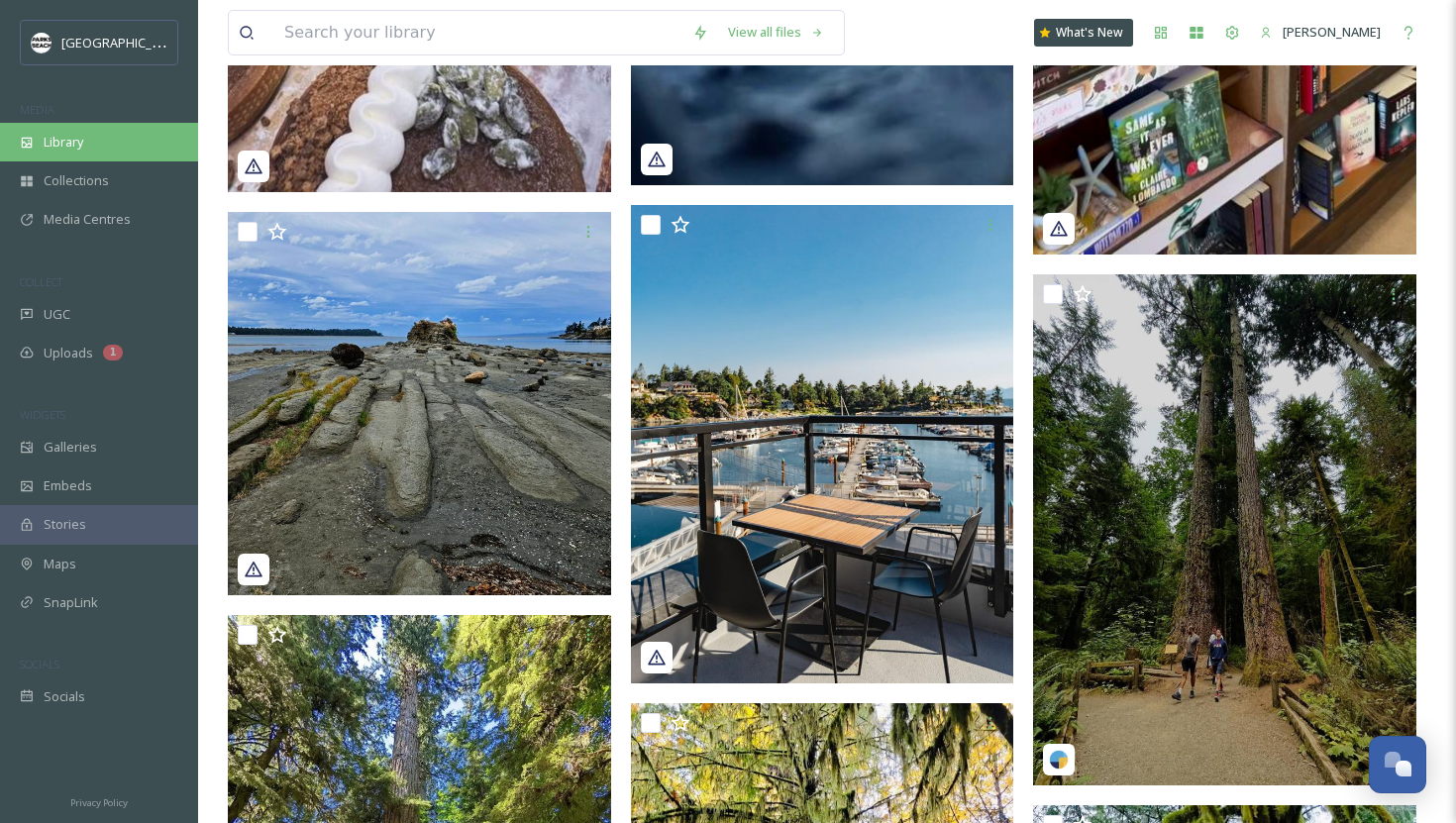
click at [92, 149] on div "Library" at bounding box center [98, 142] width 198 height 39
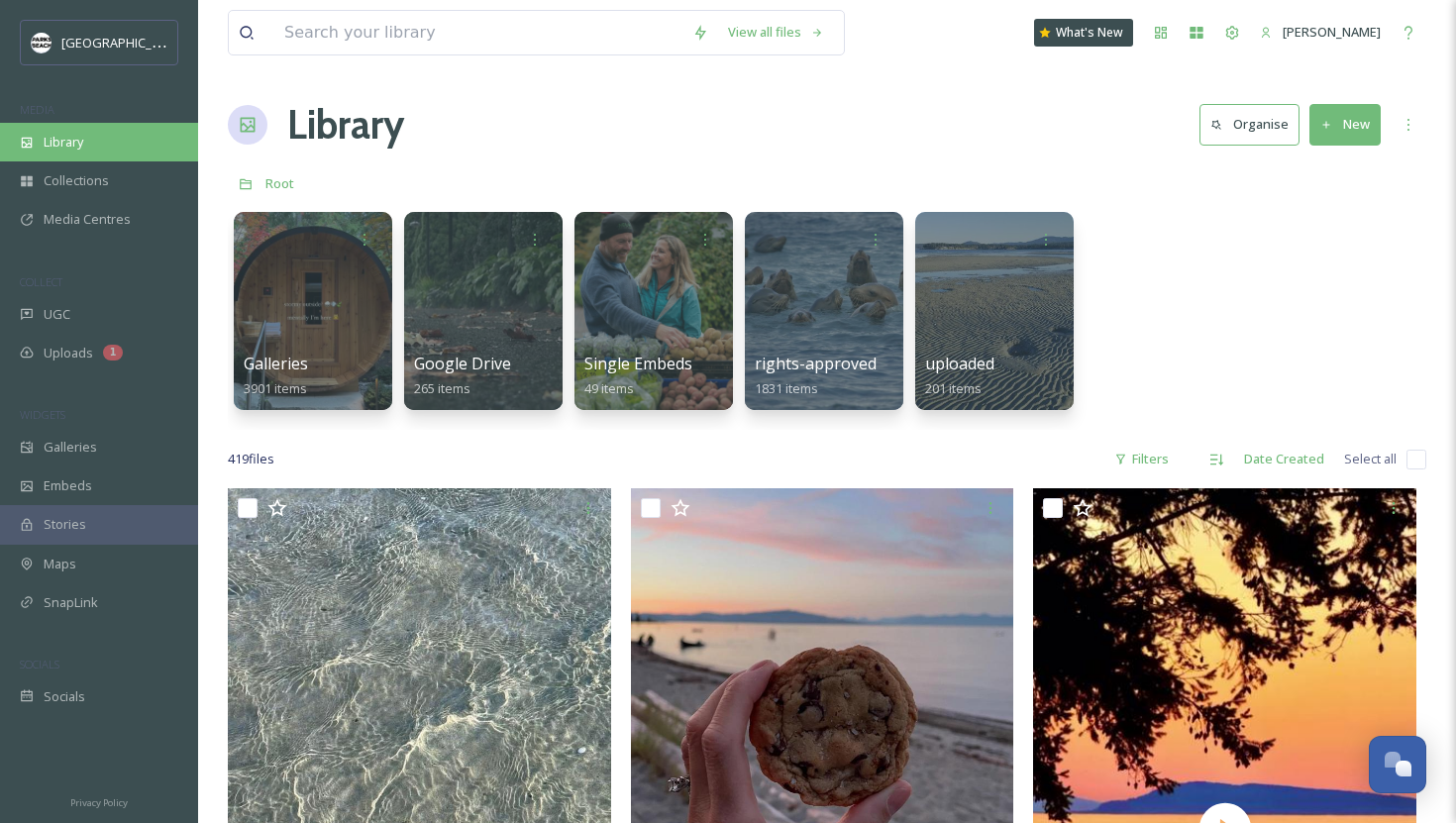
click at [100, 150] on div "Library" at bounding box center [98, 142] width 198 height 39
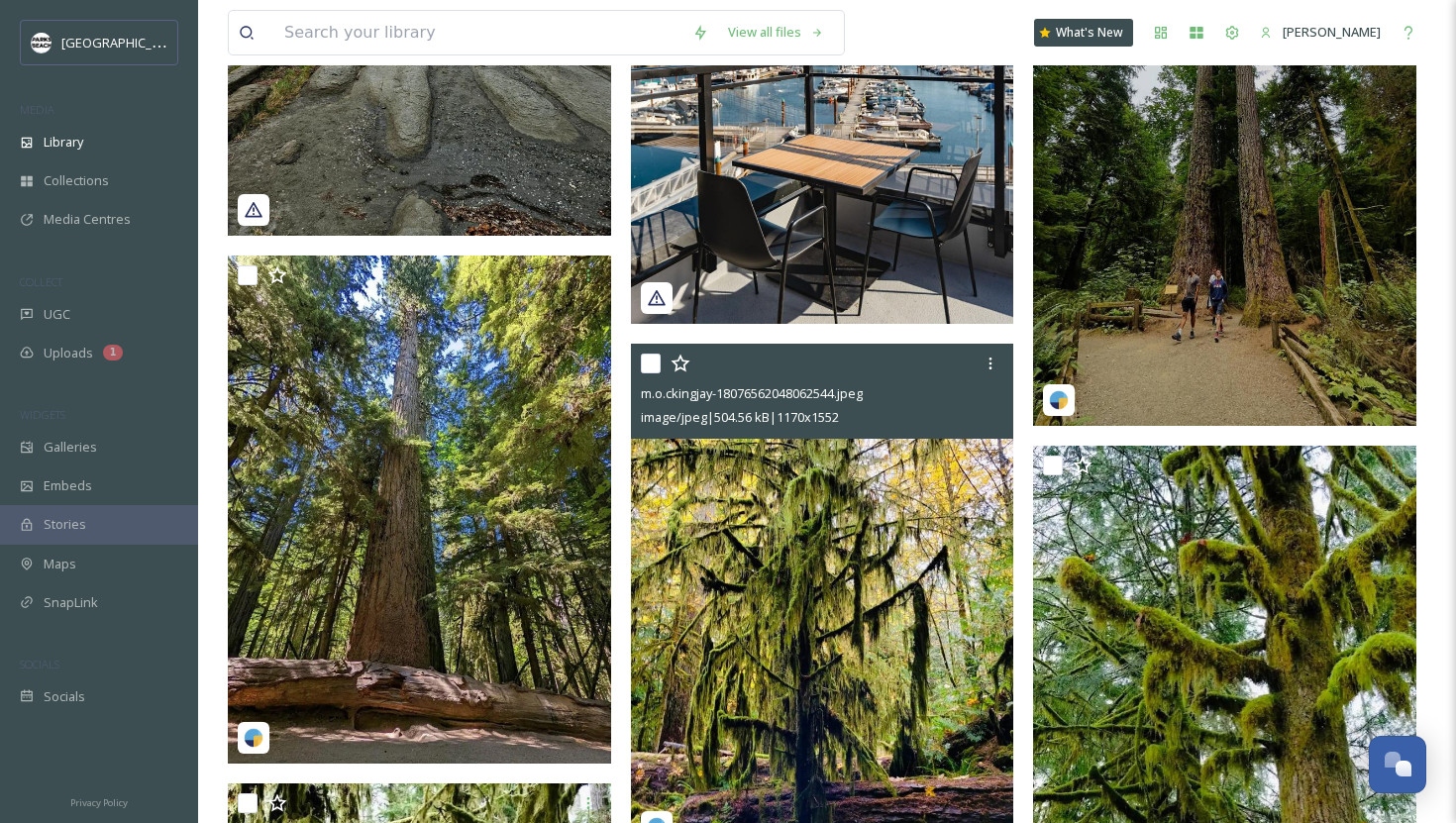
scroll to position [3524, 0]
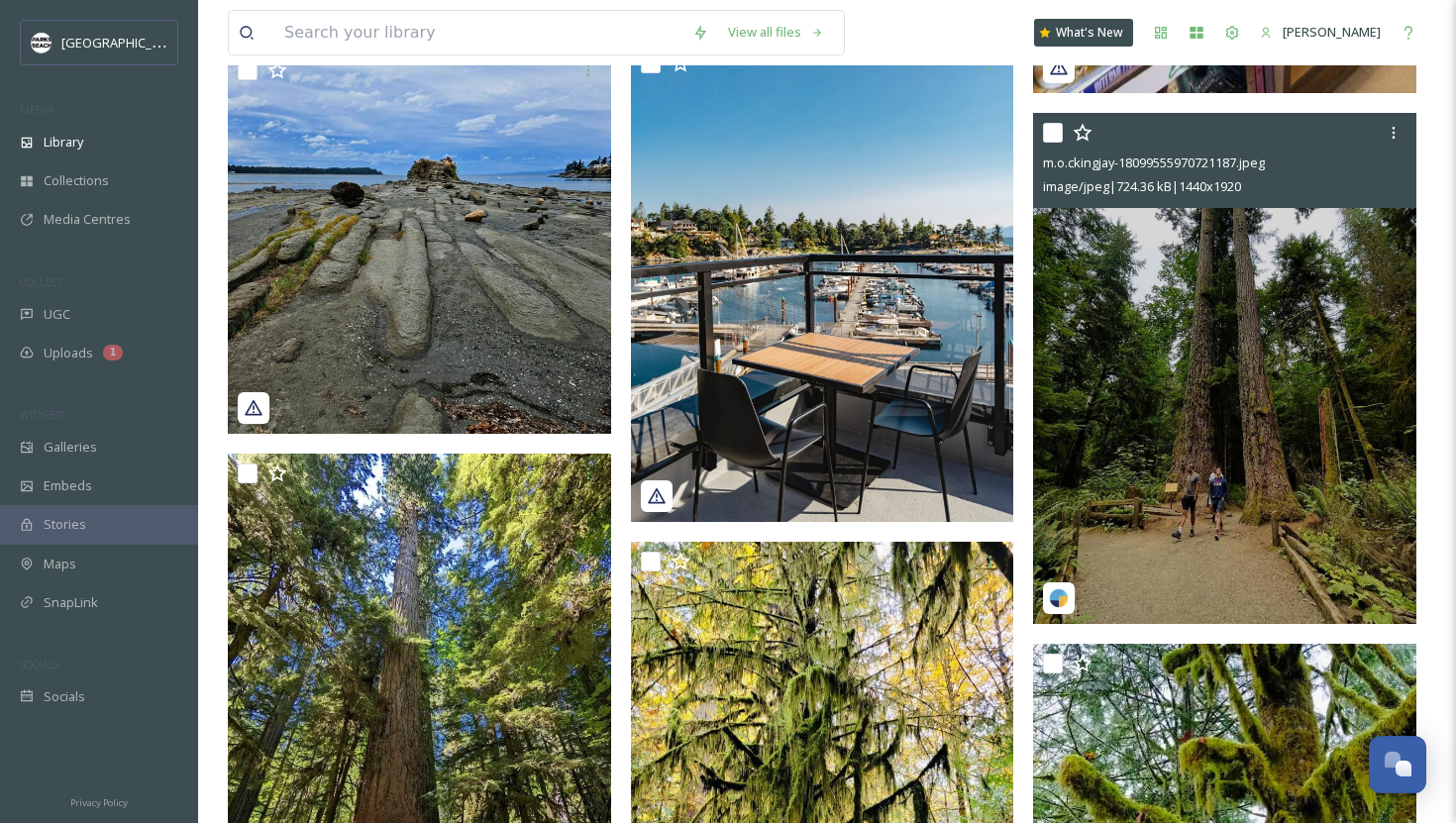
click at [1090, 159] on span "m.o.ckingjay-18099555970721187.jpeg" at bounding box center [1153, 163] width 221 height 18
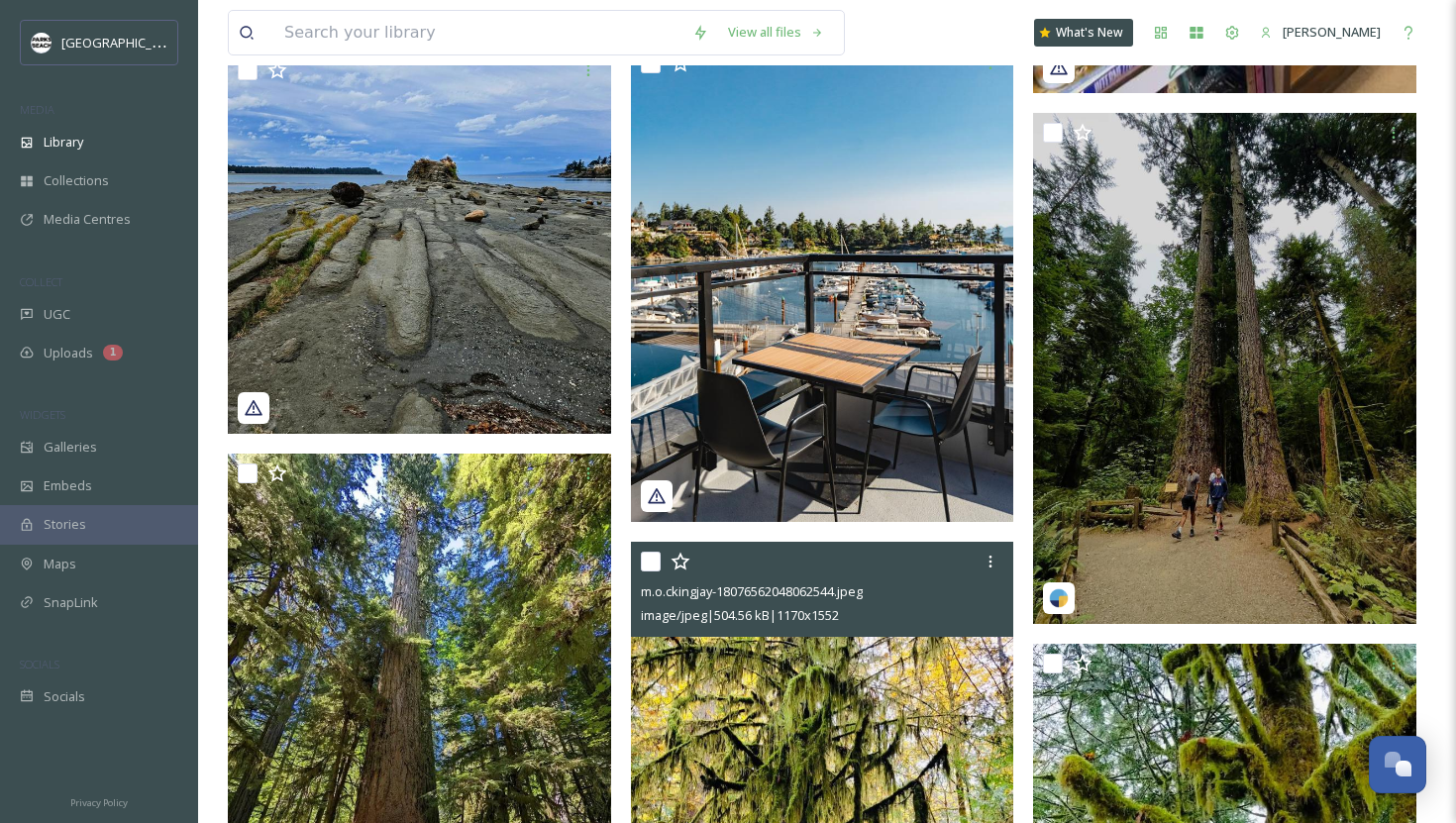
click at [784, 593] on span "m.o.ckingjay-18076562048062544.jpeg" at bounding box center [751, 591] width 221 height 18
click at [836, 688] on img at bounding box center [822, 795] width 383 height 508
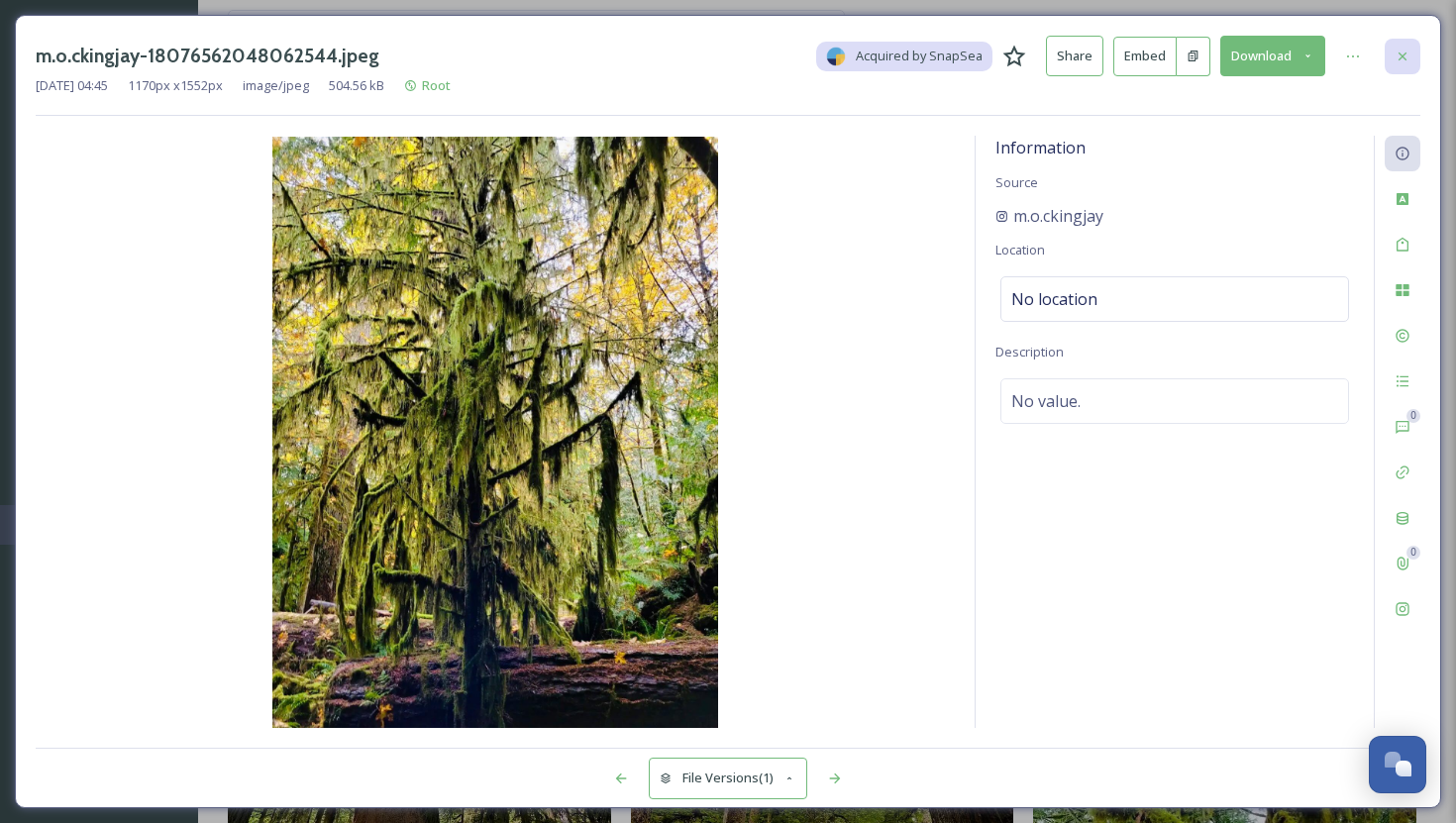
click at [1400, 53] on icon at bounding box center [1402, 57] width 16 height 16
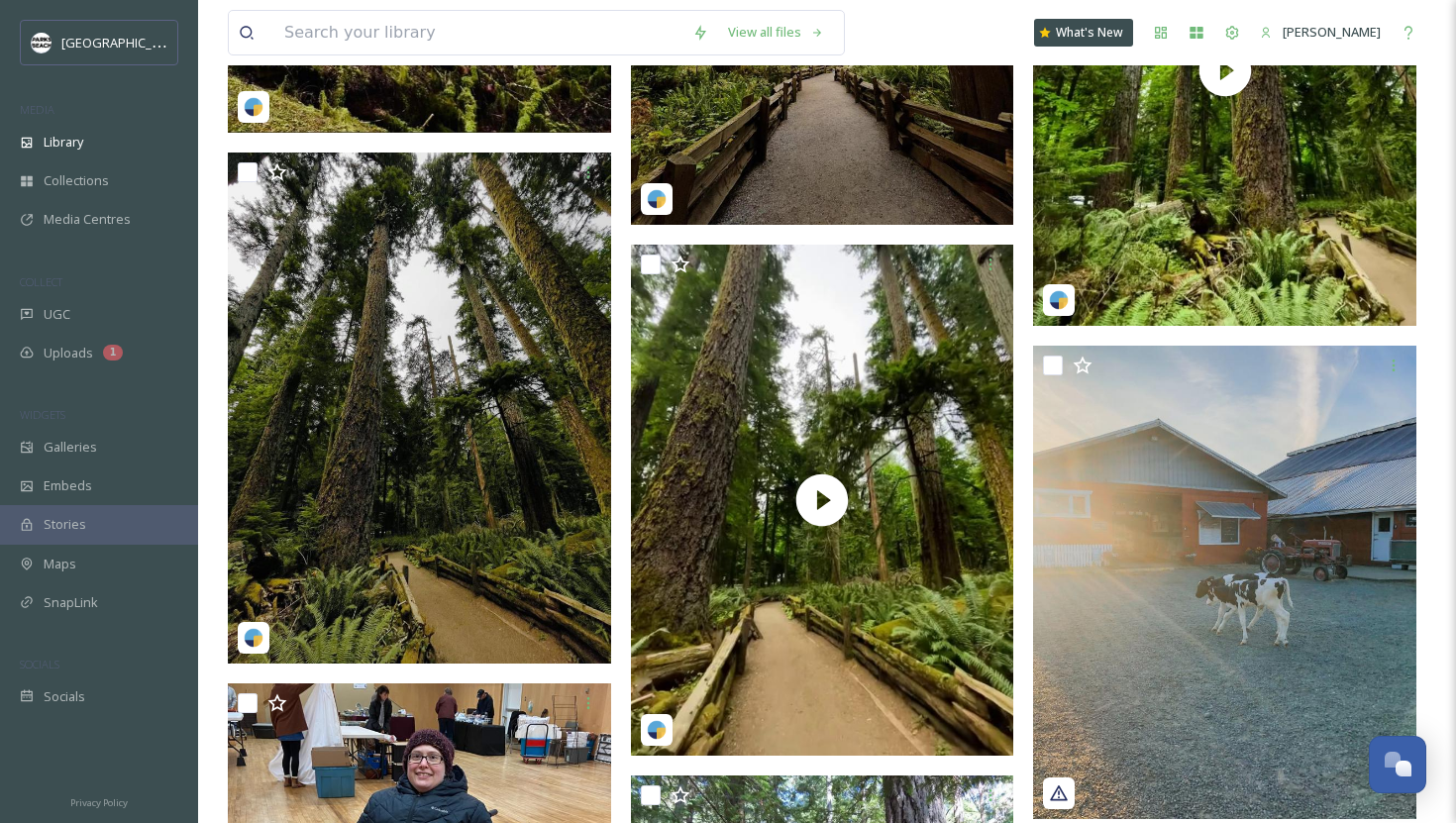
scroll to position [5316, 0]
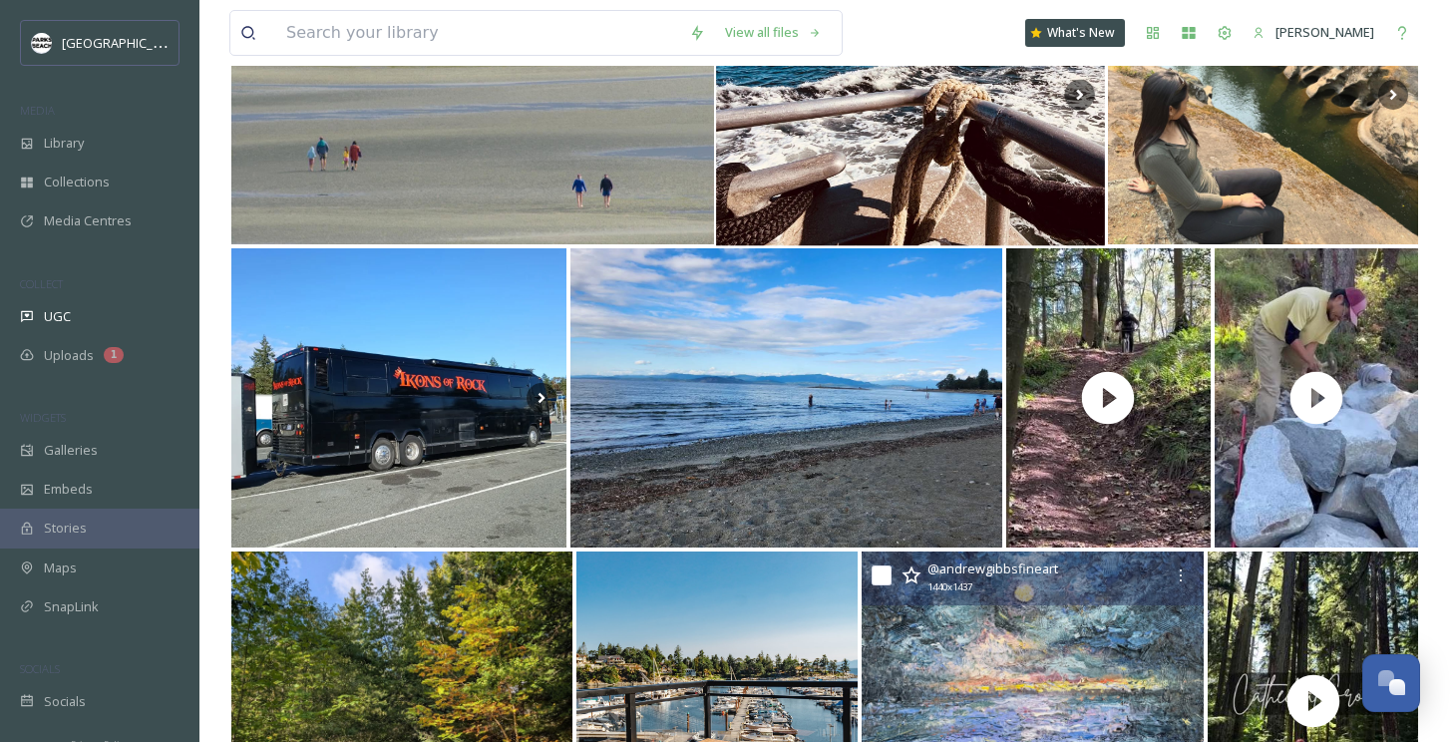
scroll to position [608, 0]
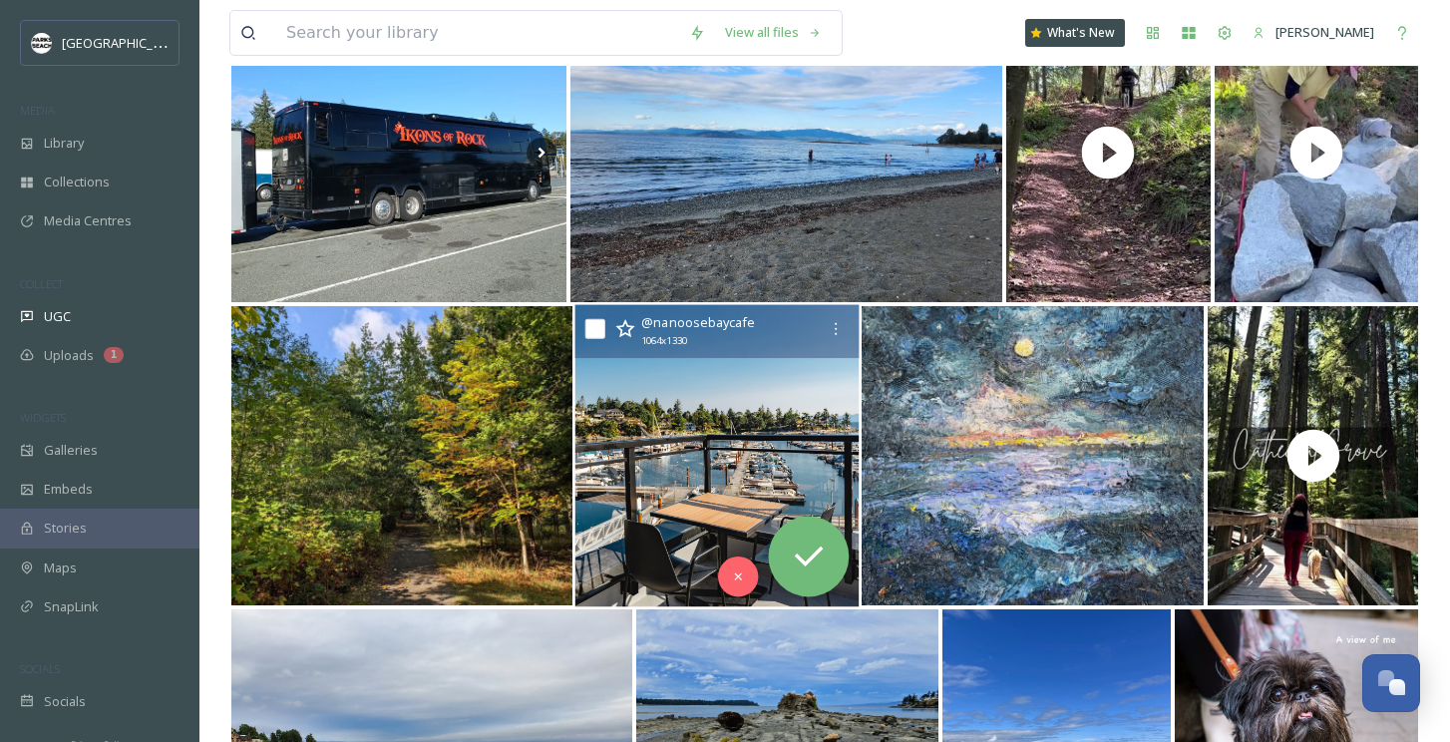
click at [699, 489] on img at bounding box center [717, 456] width 284 height 302
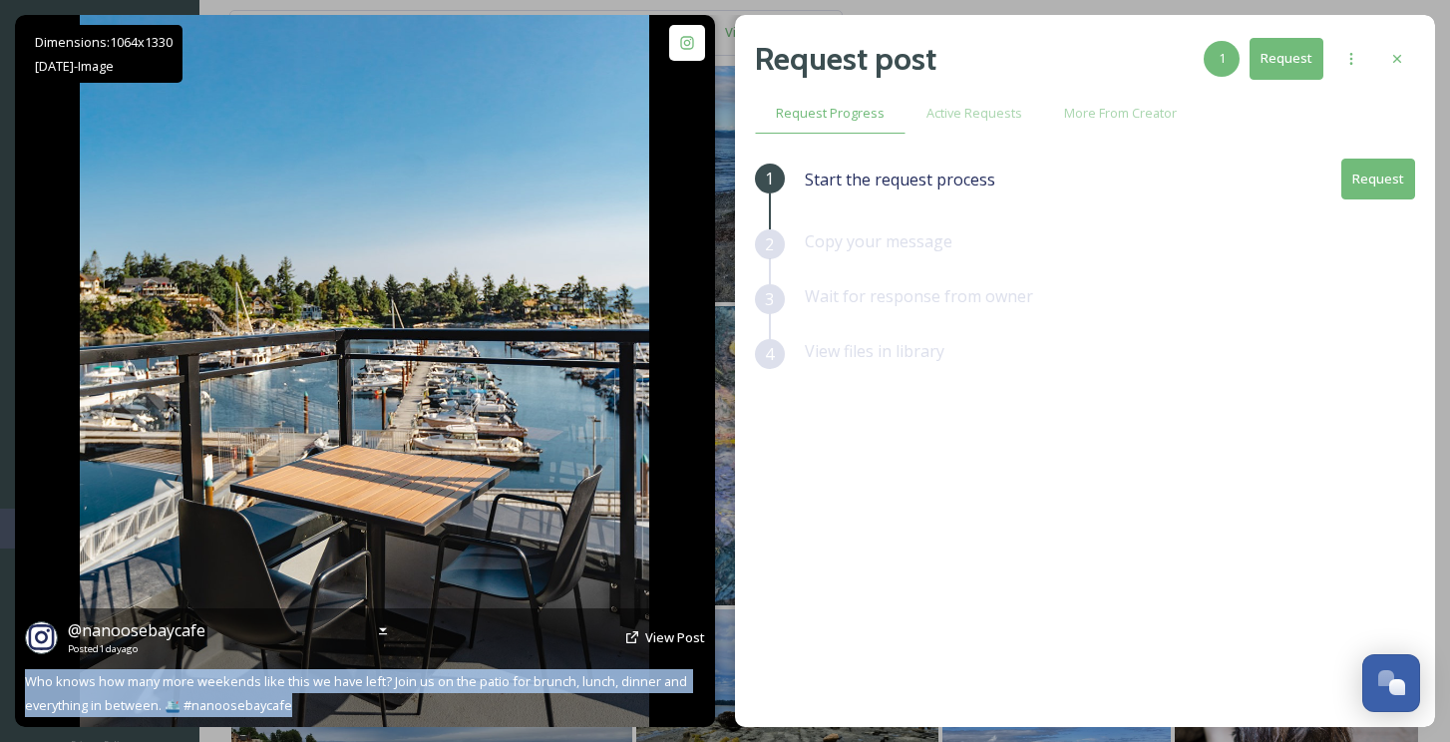
drag, startPoint x: 319, startPoint y: 703, endPoint x: 21, endPoint y: 677, distance: 299.3
click at [21, 677] on div "@ nanoosebaycafe Posted [DATE] View Post Who knows how many more weekends like …" at bounding box center [365, 667] width 700 height 119
copy span "Who knows how many more weekends like this we have left? Join us on the patio f…"
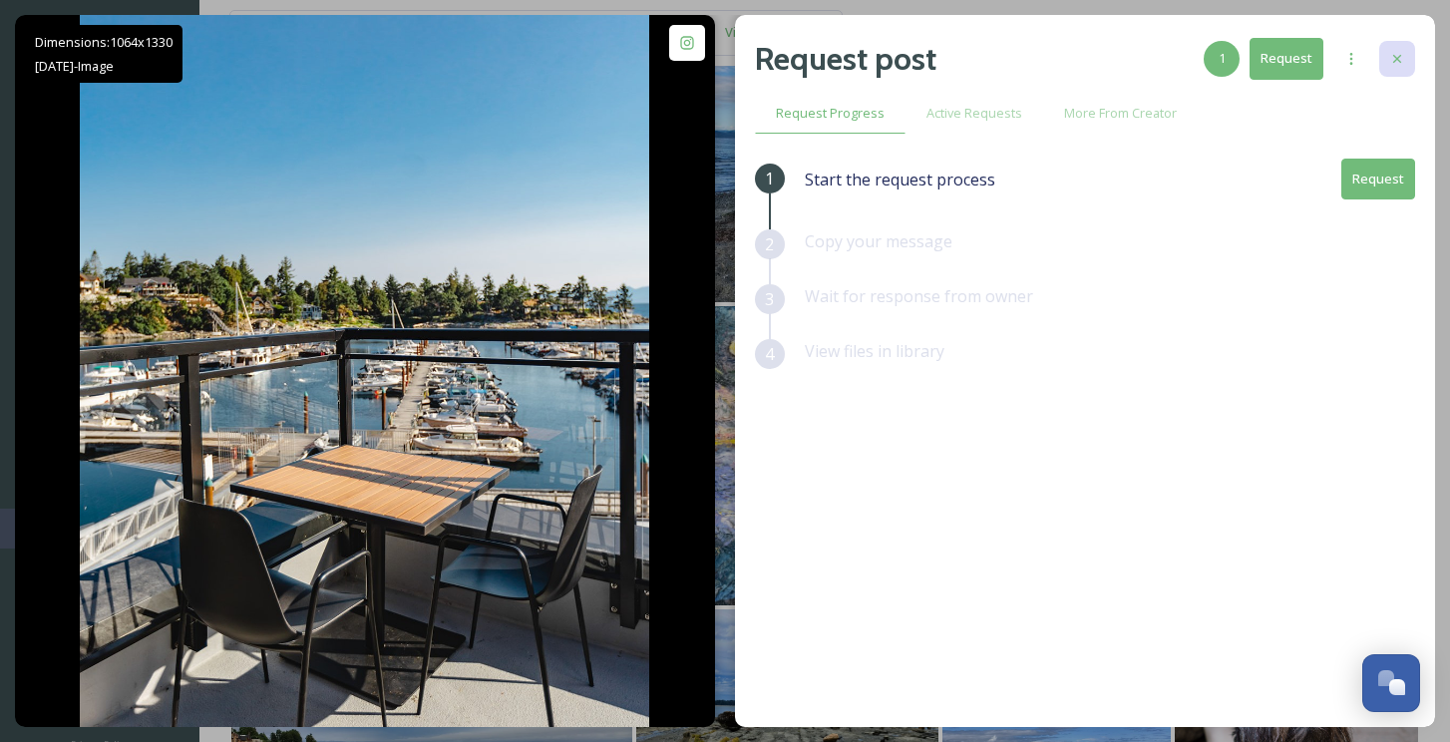
click at [1396, 67] on div at bounding box center [1397, 59] width 36 height 36
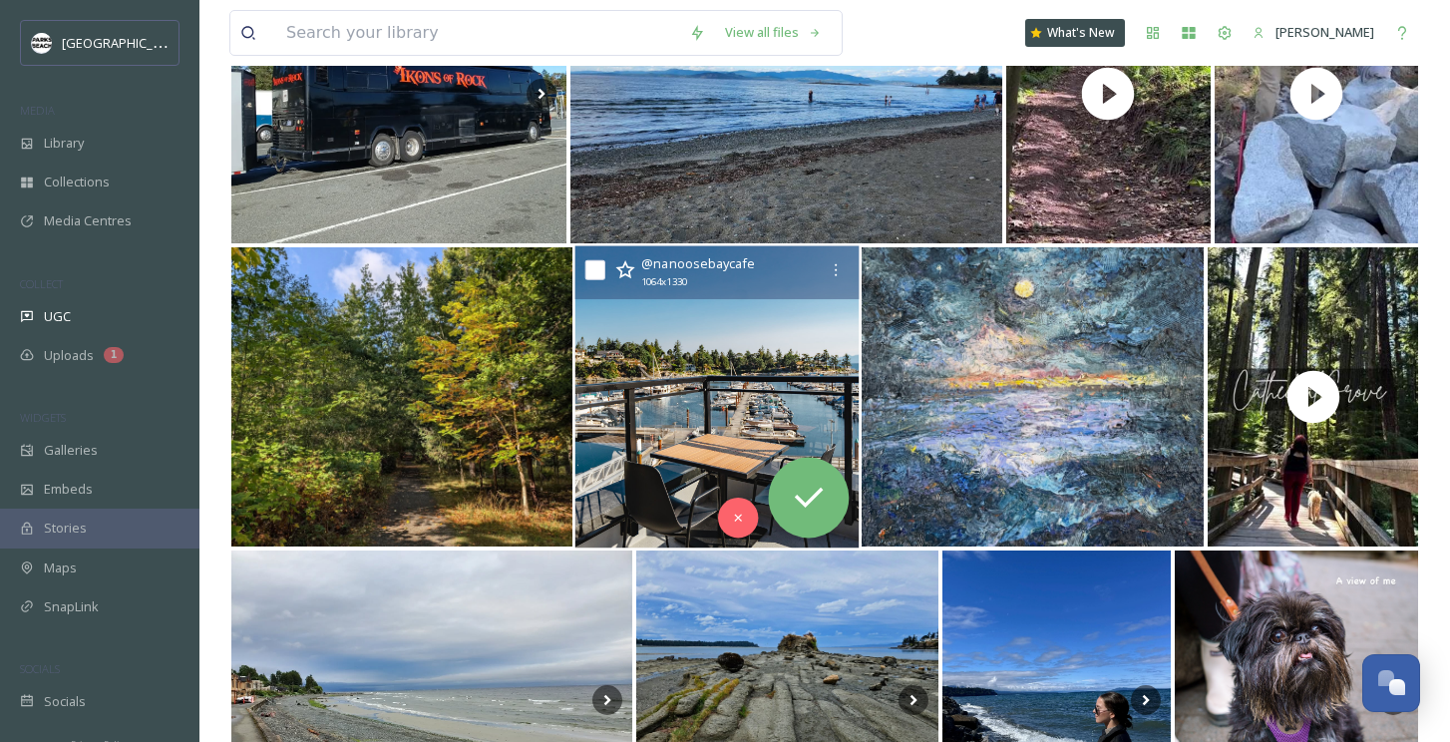
scroll to position [672, 0]
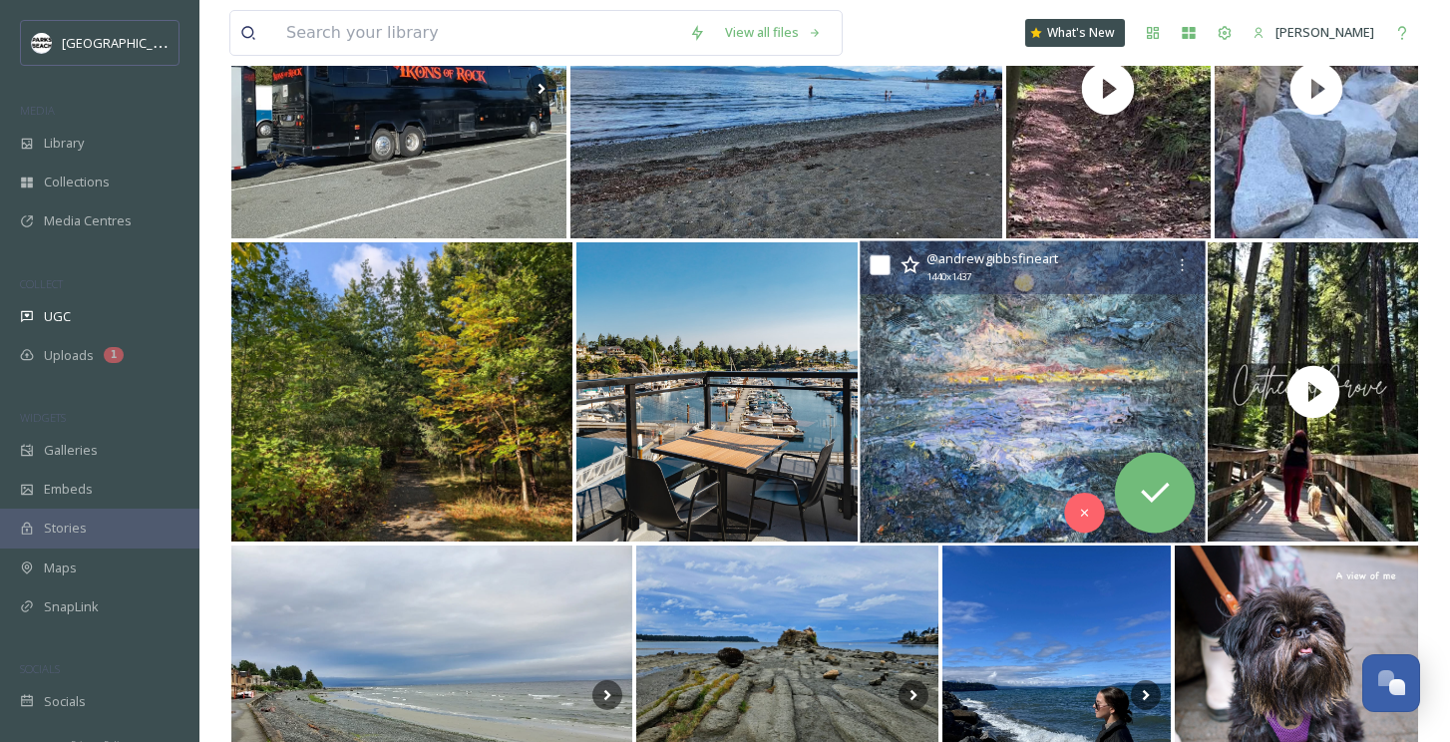
click at [924, 420] on img at bounding box center [1033, 392] width 345 height 302
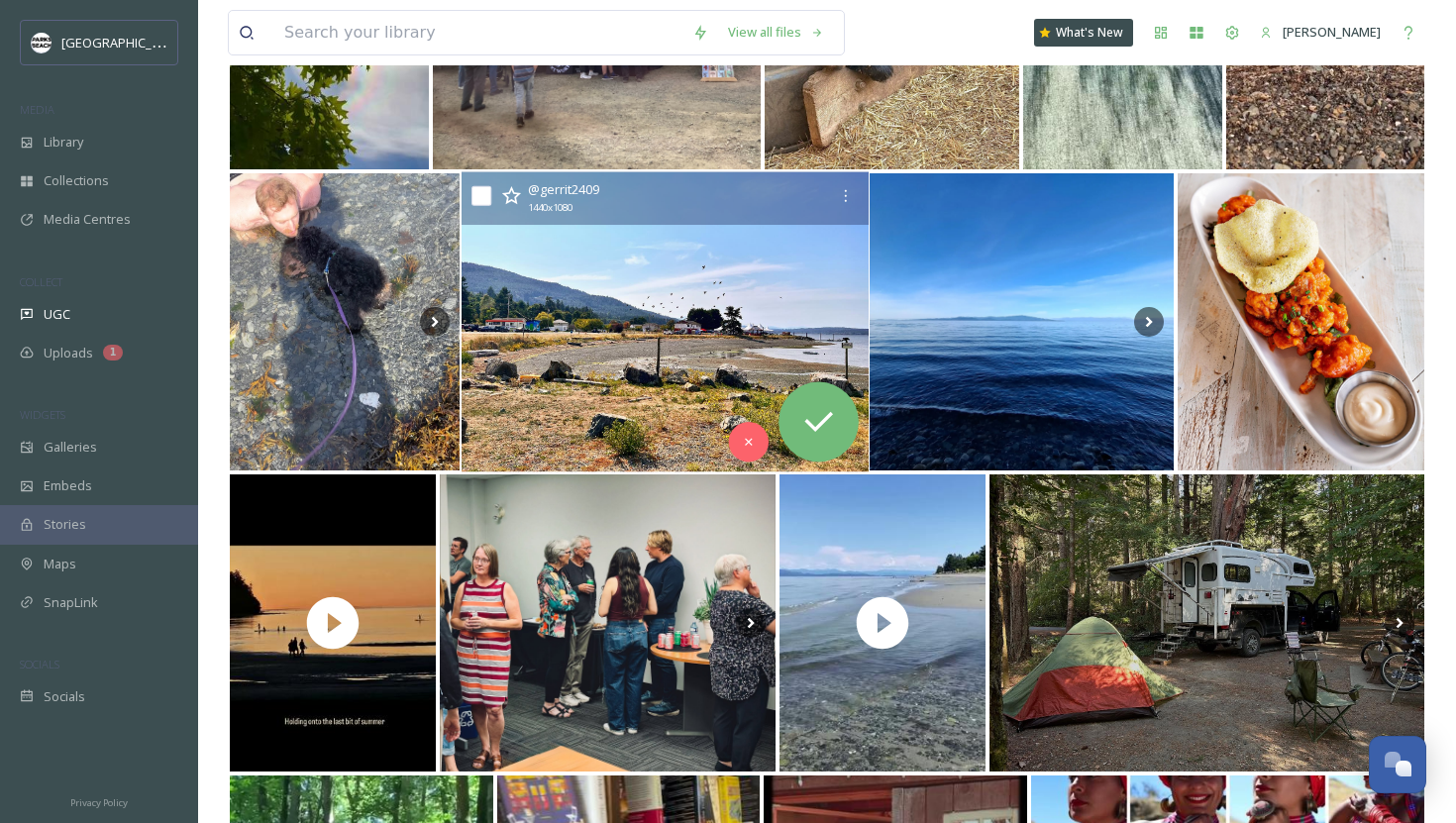
scroll to position [1717, 0]
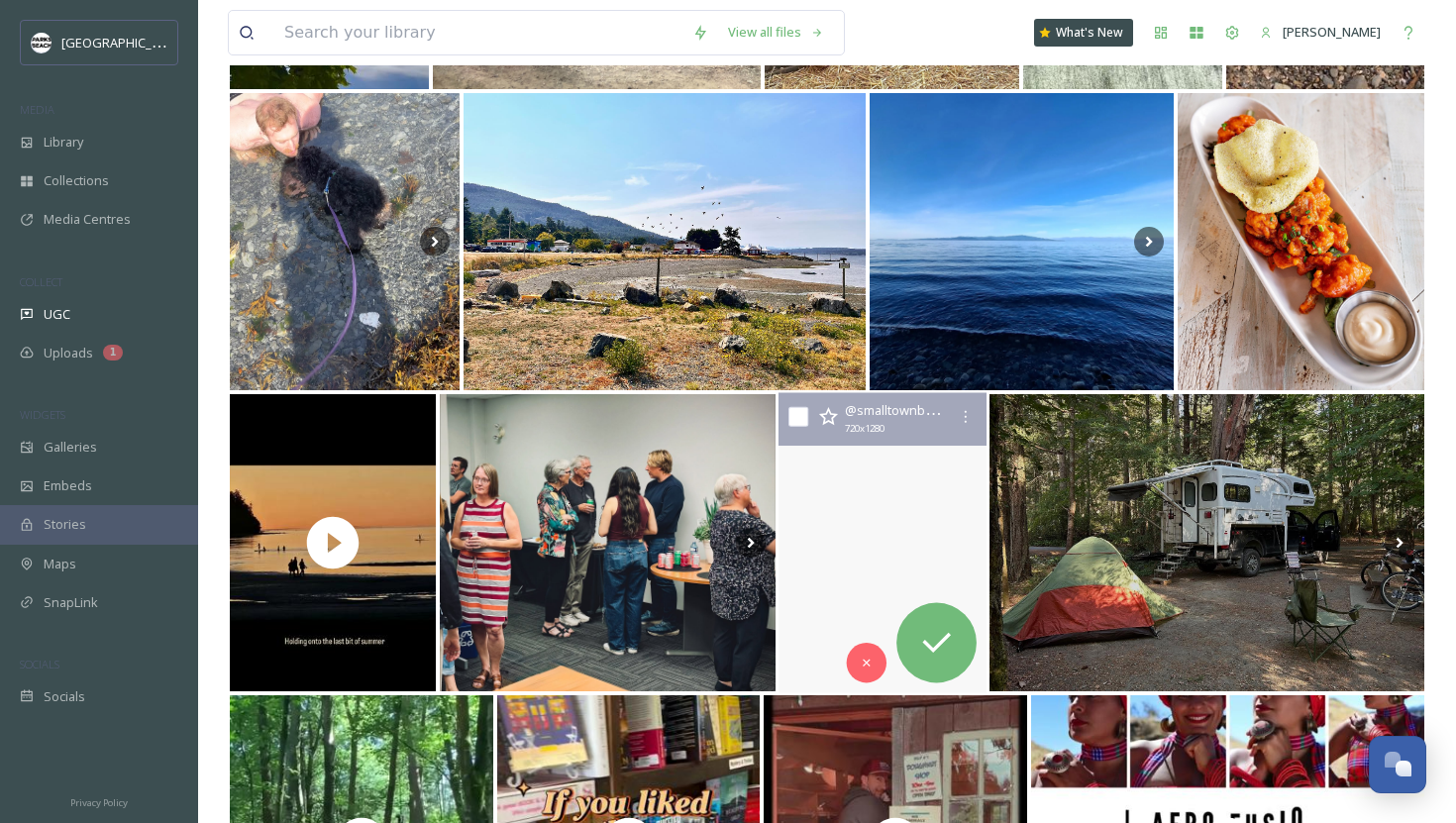
click at [824, 513] on video "Breathe it in." at bounding box center [882, 543] width 208 height 300
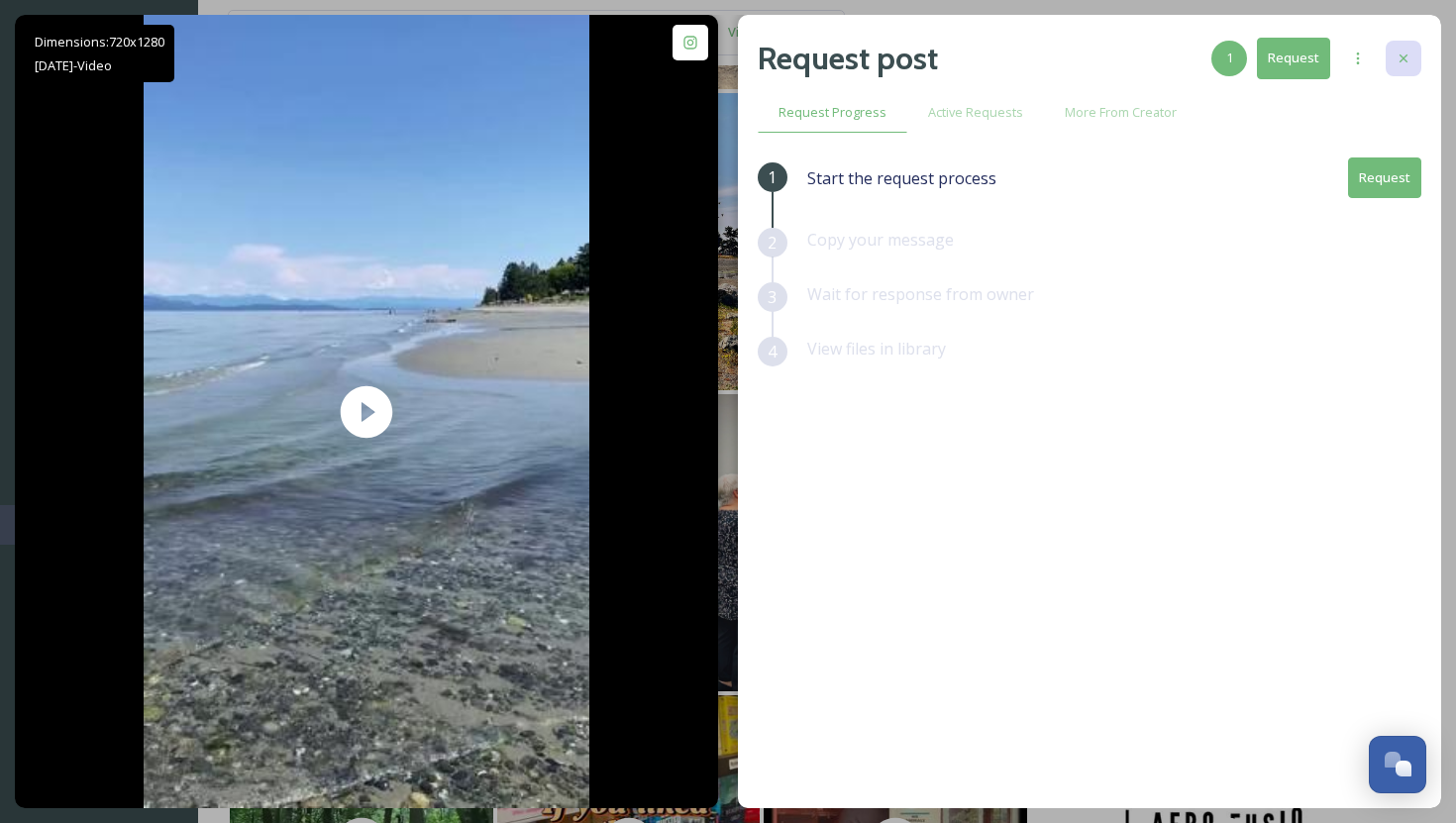
click at [1410, 51] on icon at bounding box center [1403, 59] width 16 height 16
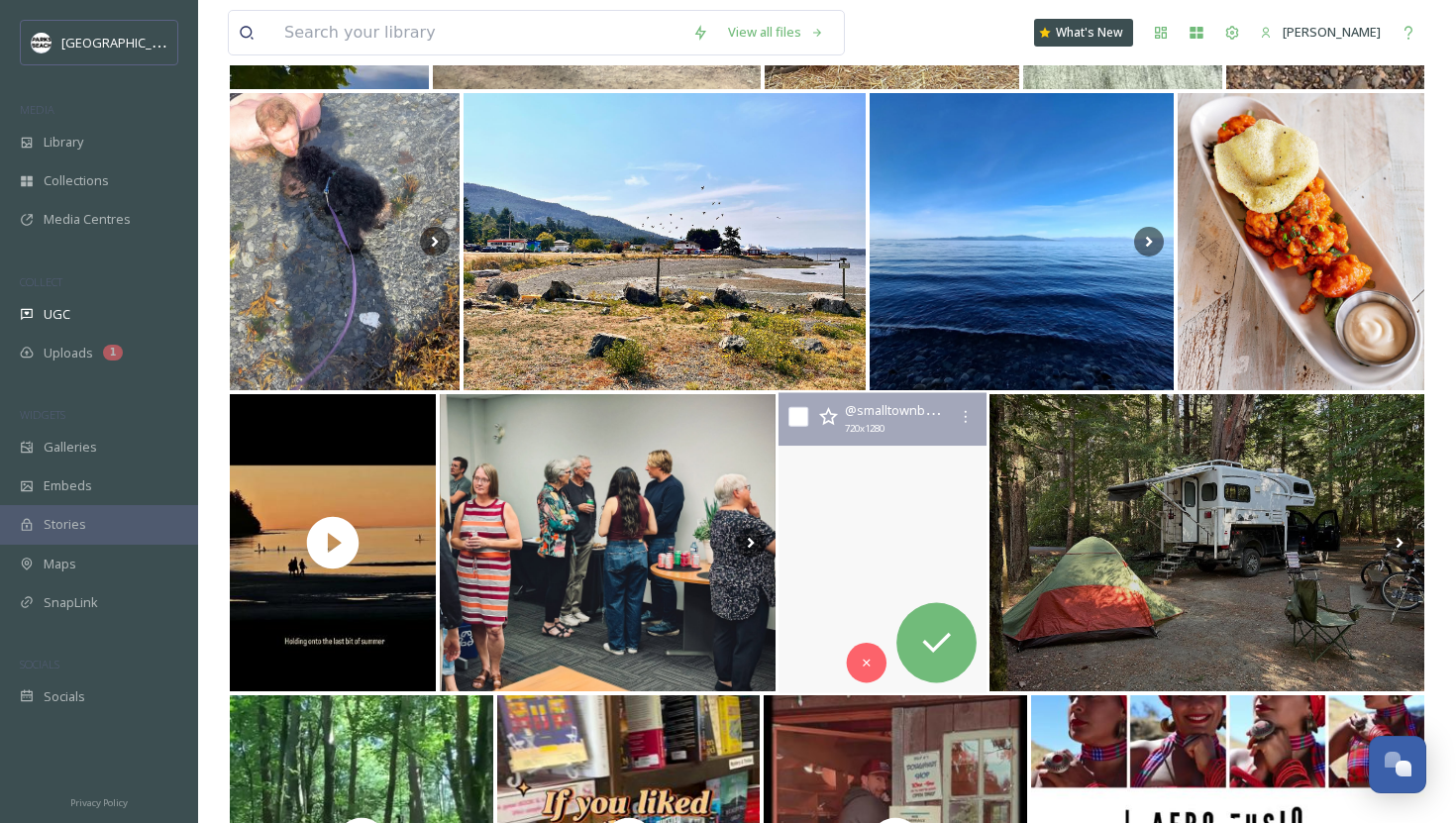
click at [854, 483] on video "Breathe it in." at bounding box center [882, 543] width 208 height 300
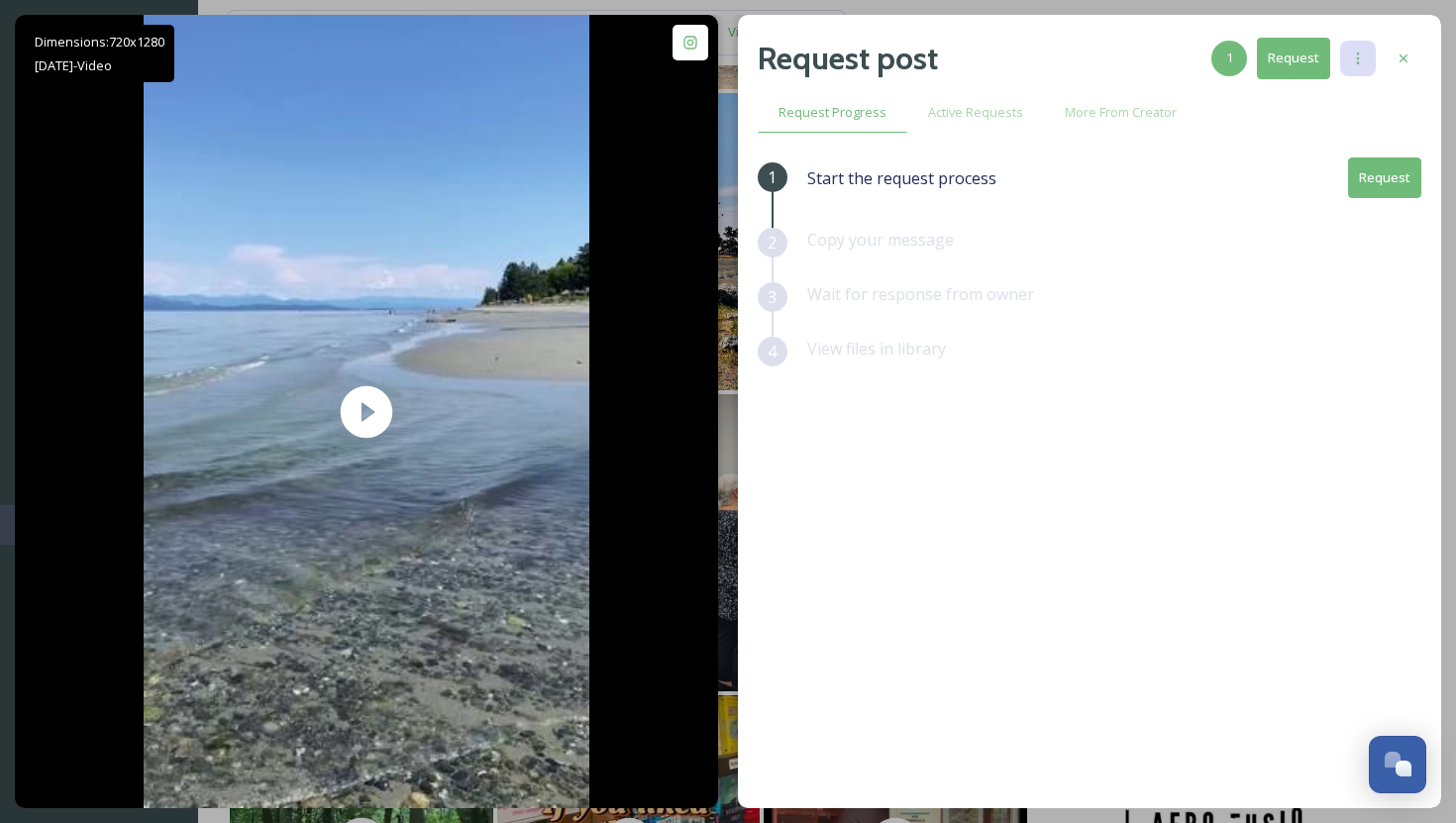
click at [1367, 68] on div at bounding box center [1358, 59] width 36 height 36
click at [1356, 55] on icon at bounding box center [1358, 59] width 16 height 16
click at [1363, 58] on icon at bounding box center [1358, 59] width 16 height 16
click at [1411, 58] on div at bounding box center [1403, 59] width 36 height 36
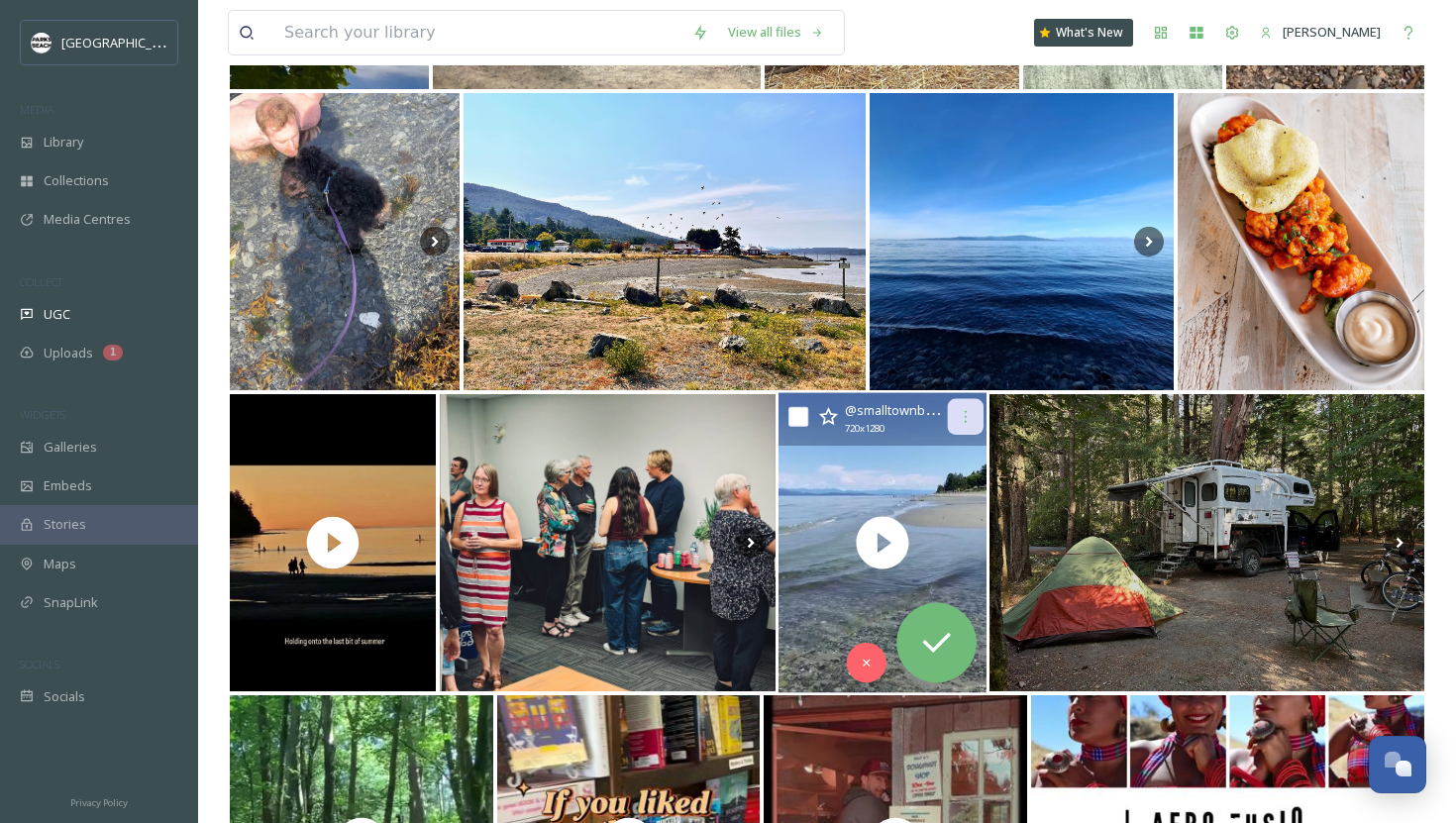
click at [965, 410] on icon at bounding box center [965, 417] width 16 height 16
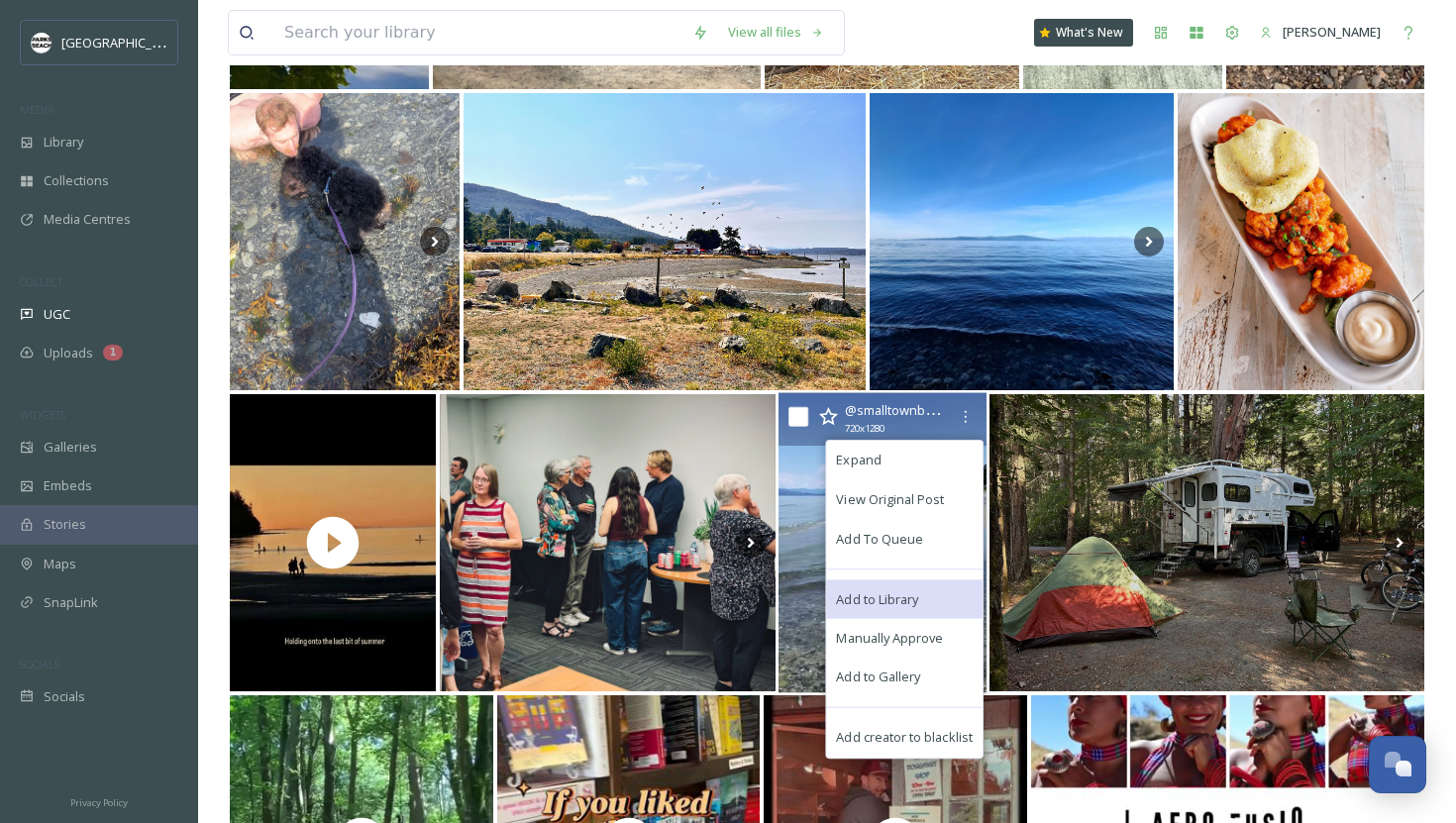
click at [876, 588] on div "Add to Library" at bounding box center [905, 599] width 157 height 40
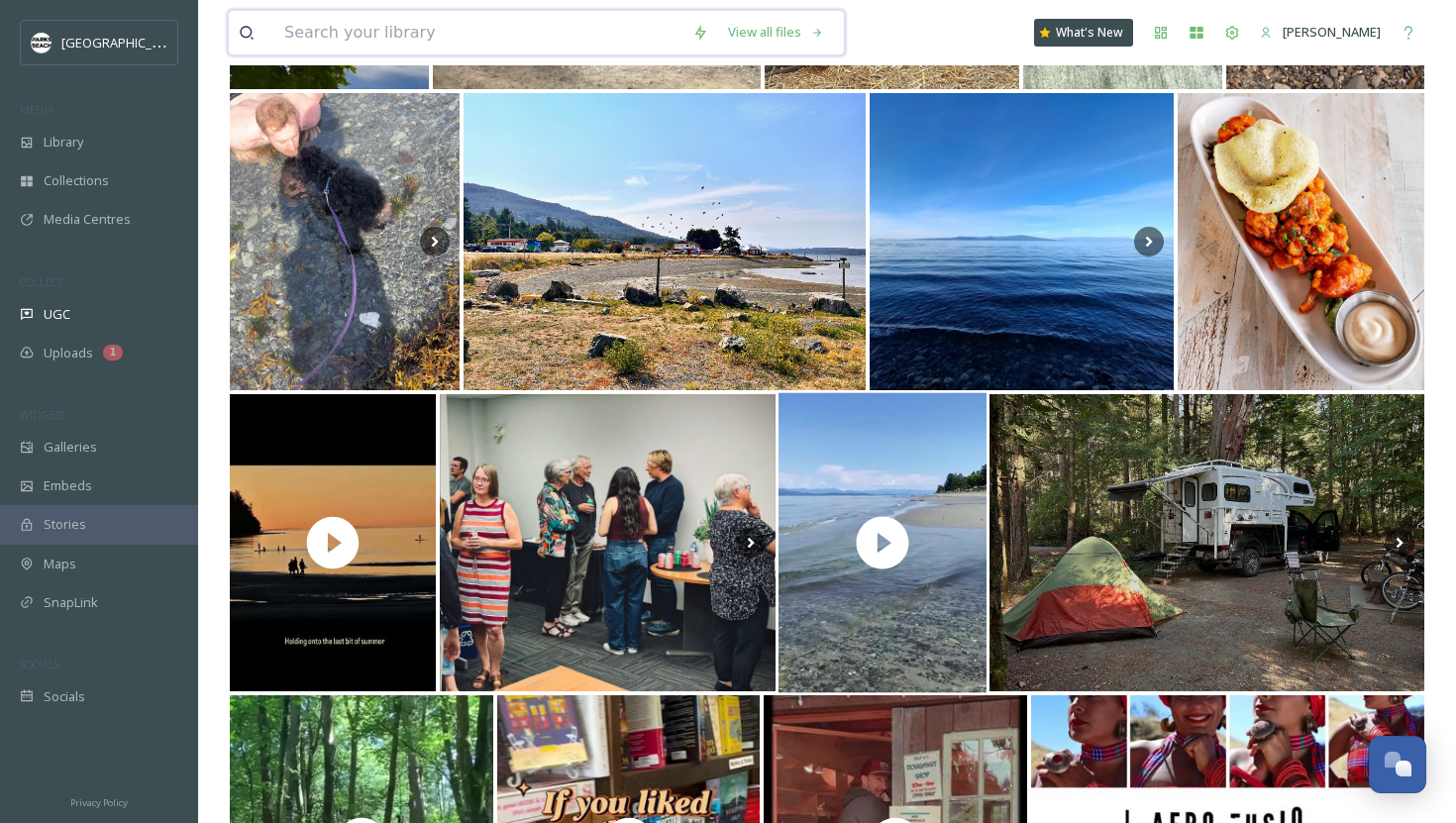
click at [306, 26] on input at bounding box center [478, 33] width 408 height 44
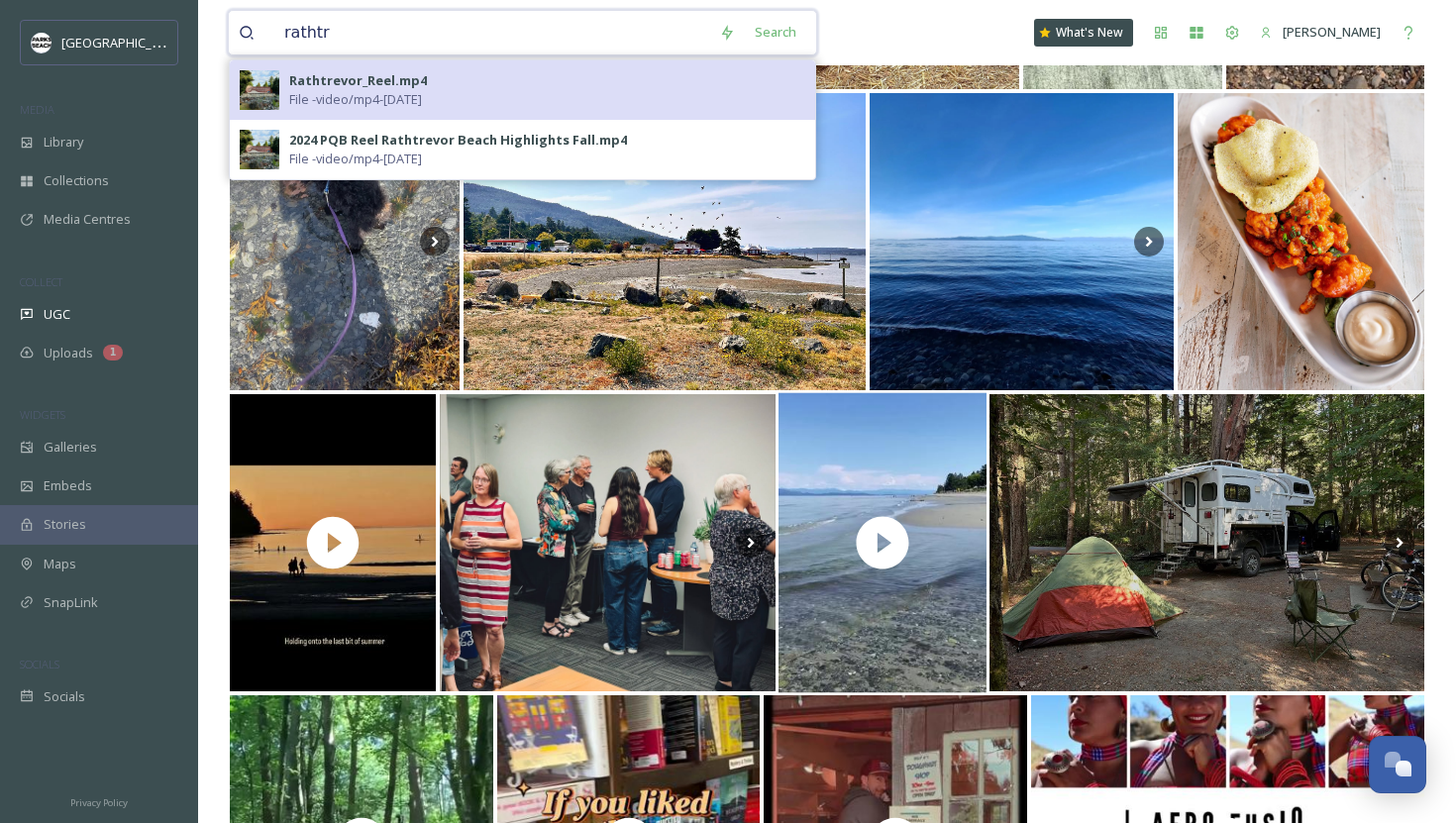
type input "rathtr"
click at [364, 80] on div "Rathtrevor_Reel.mp4" at bounding box center [358, 80] width 138 height 19
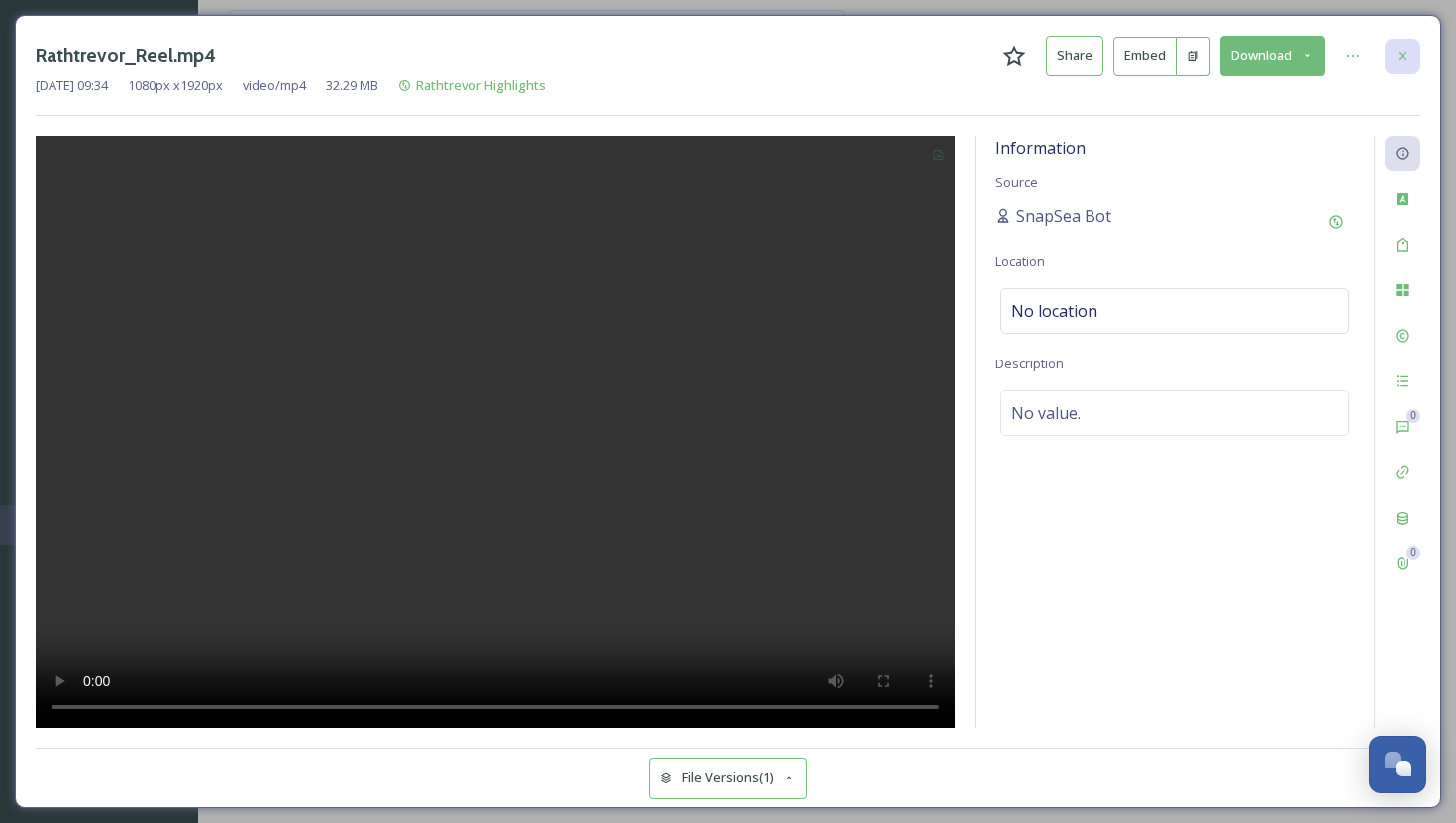
click at [1399, 52] on icon at bounding box center [1402, 57] width 16 height 16
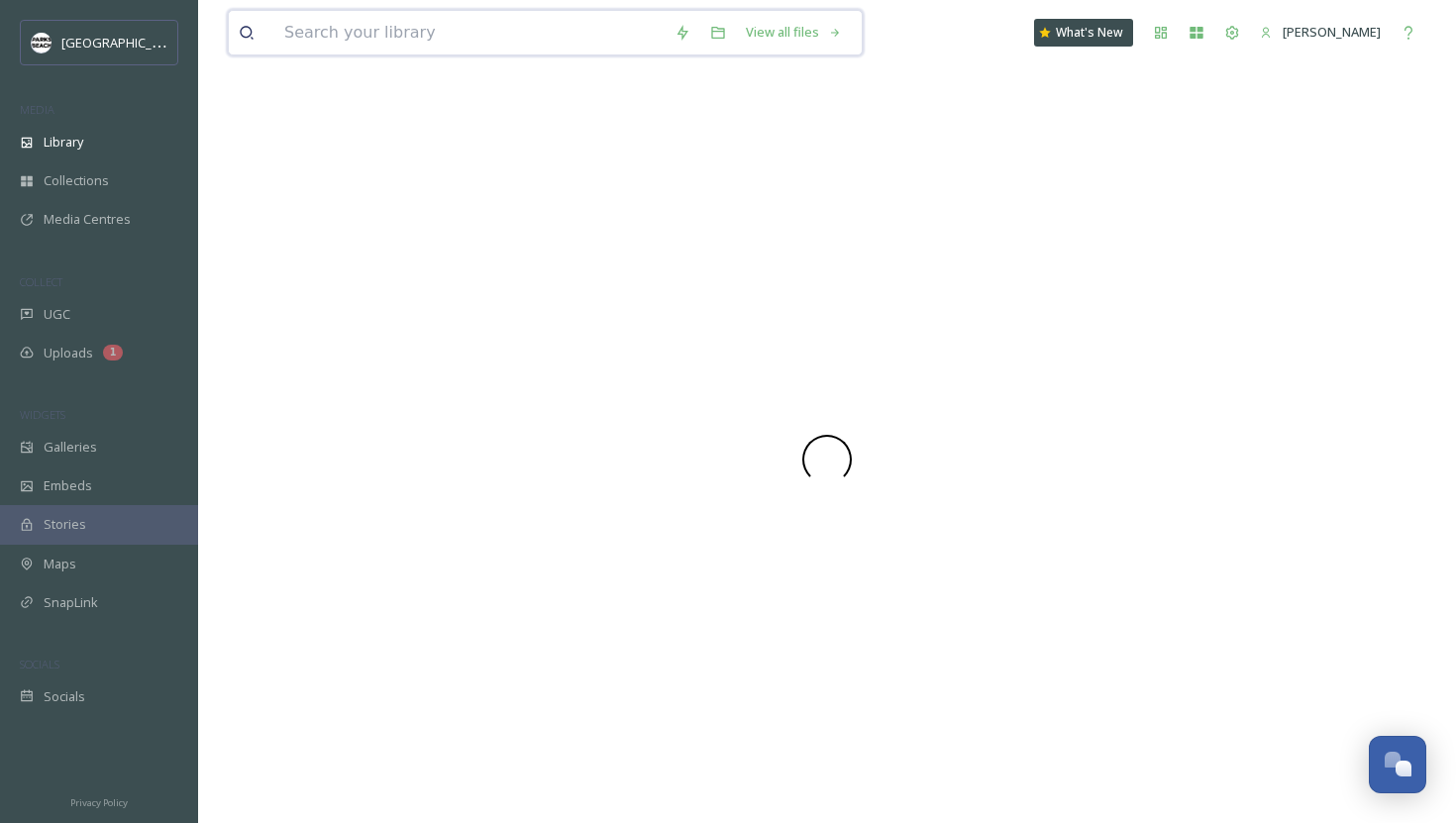
click at [388, 32] on input at bounding box center [469, 33] width 390 height 44
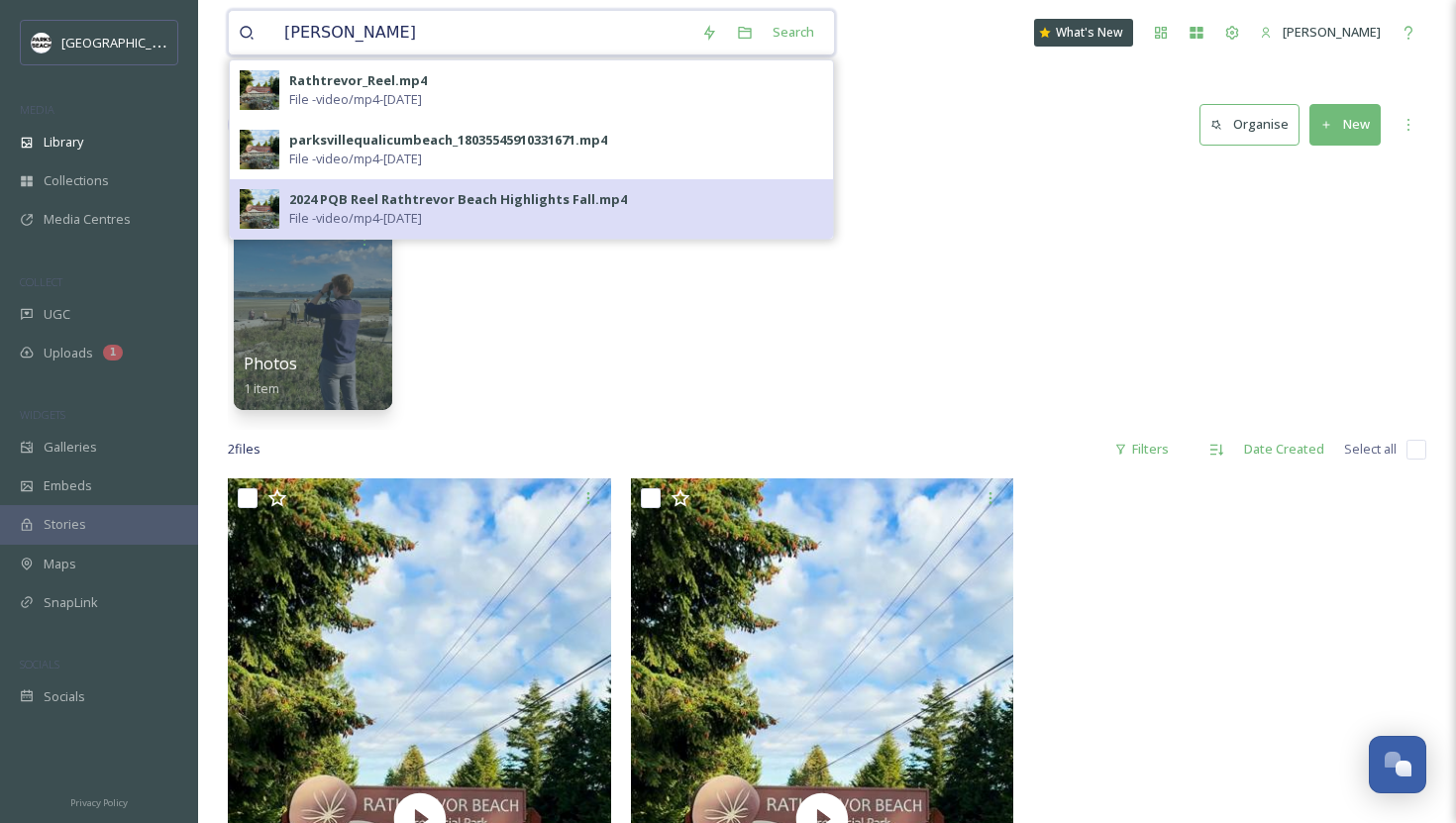
type input "[PERSON_NAME]"
click at [461, 198] on div "2024 PQB Reel Rathtrevor Beach Highlights Fall.mp4" at bounding box center [458, 199] width 338 height 19
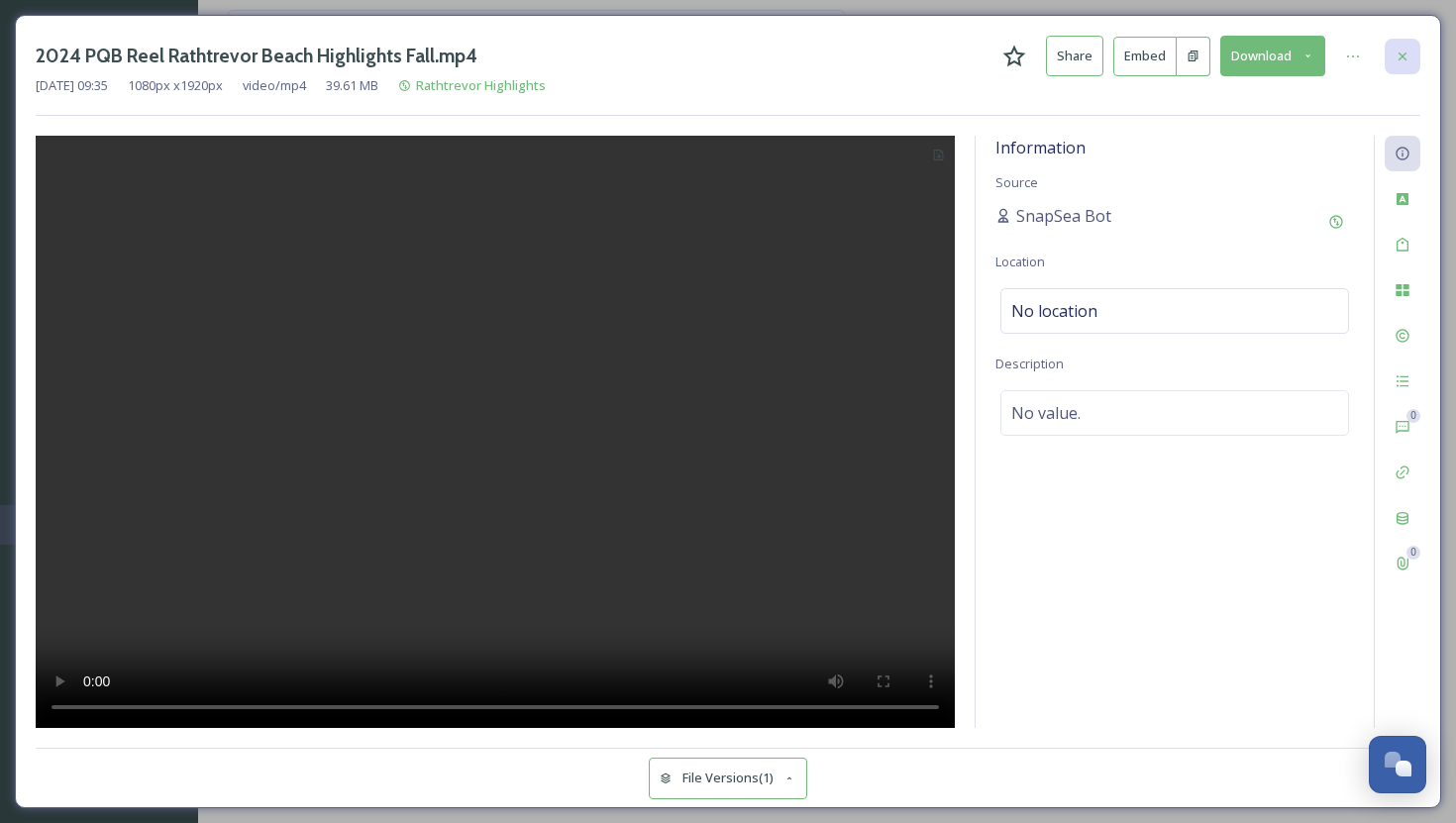
click at [1413, 62] on div at bounding box center [1402, 57] width 36 height 36
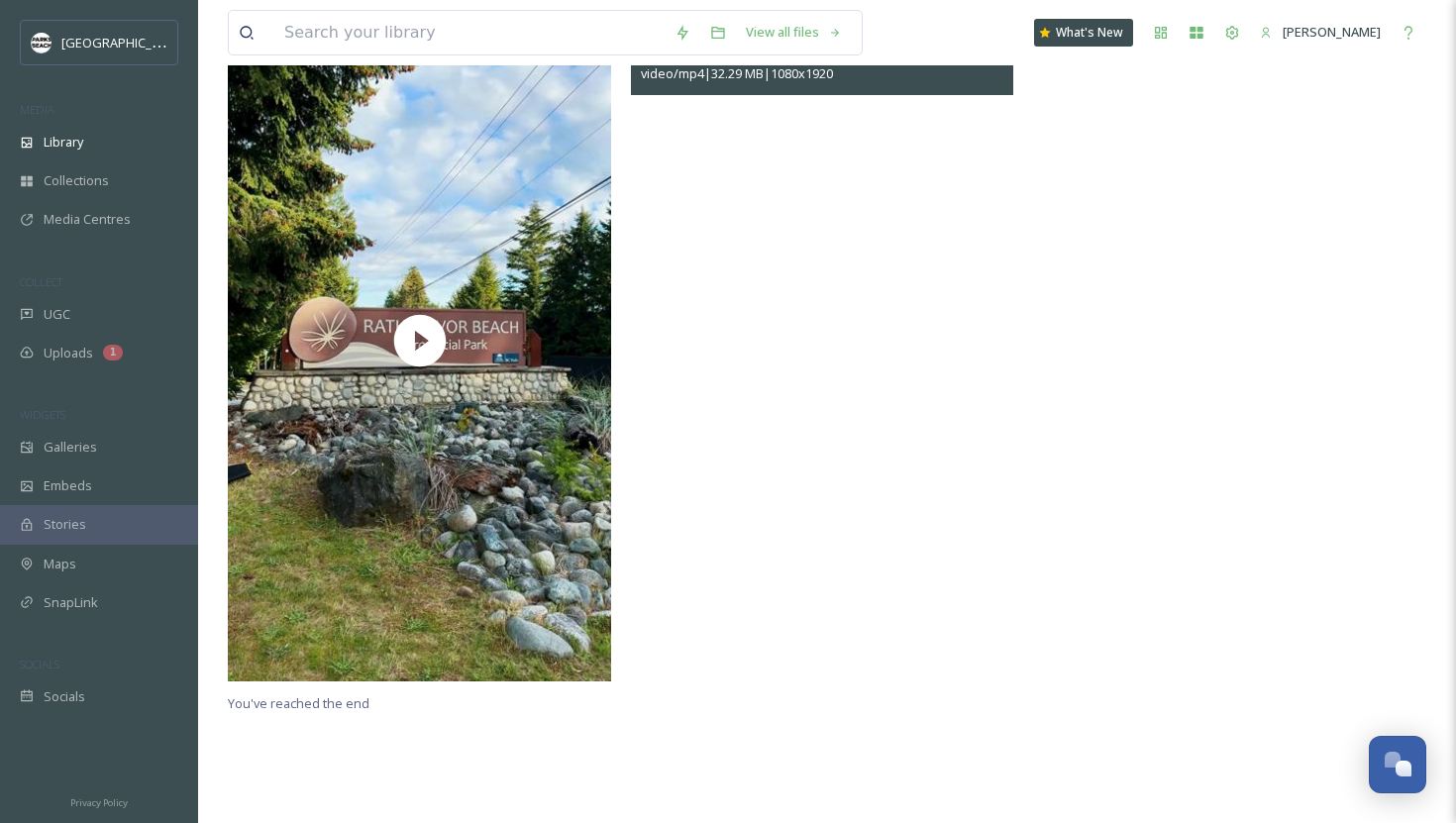
scroll to position [212, 0]
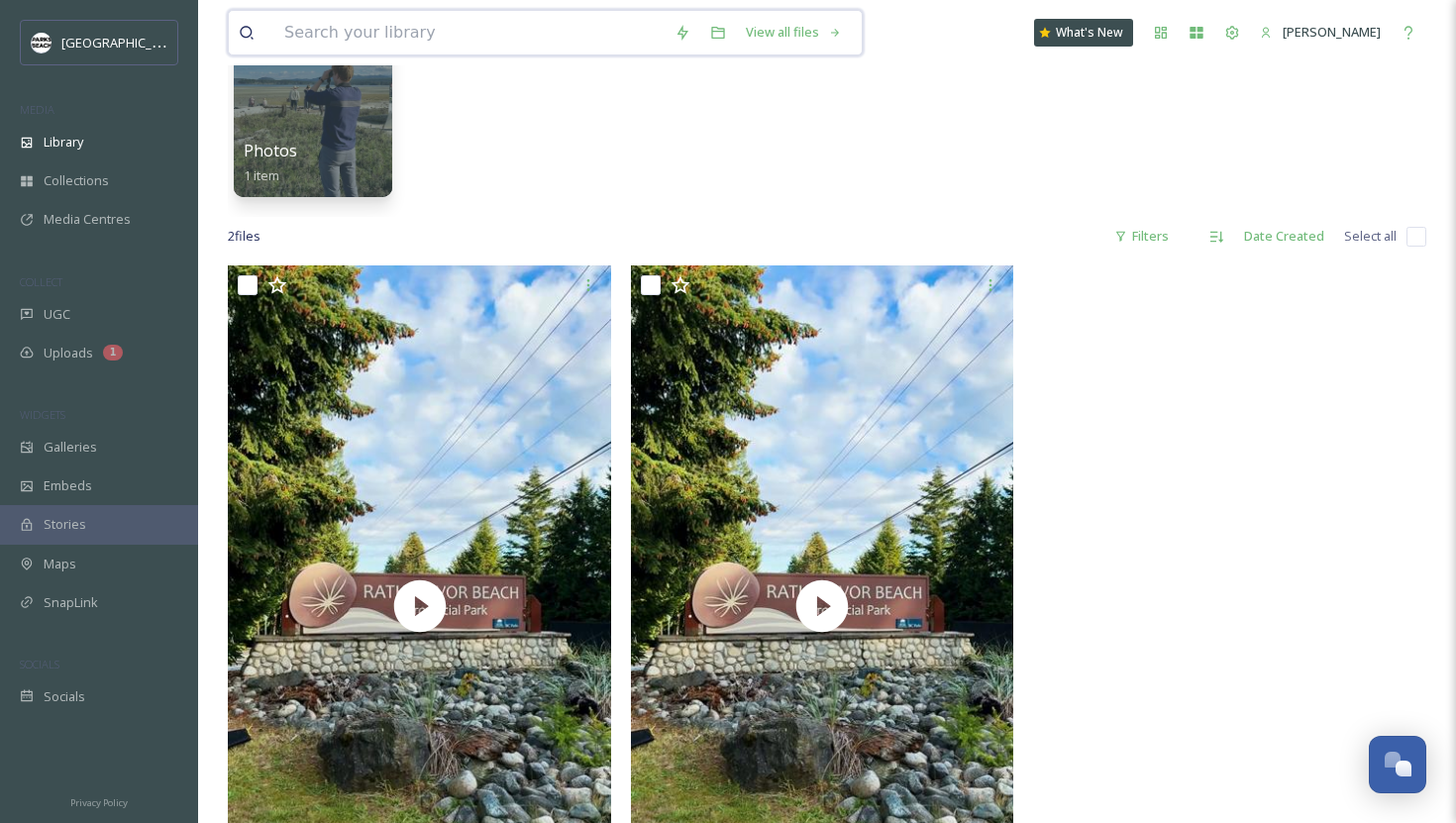
click at [445, 26] on input at bounding box center [469, 33] width 390 height 44
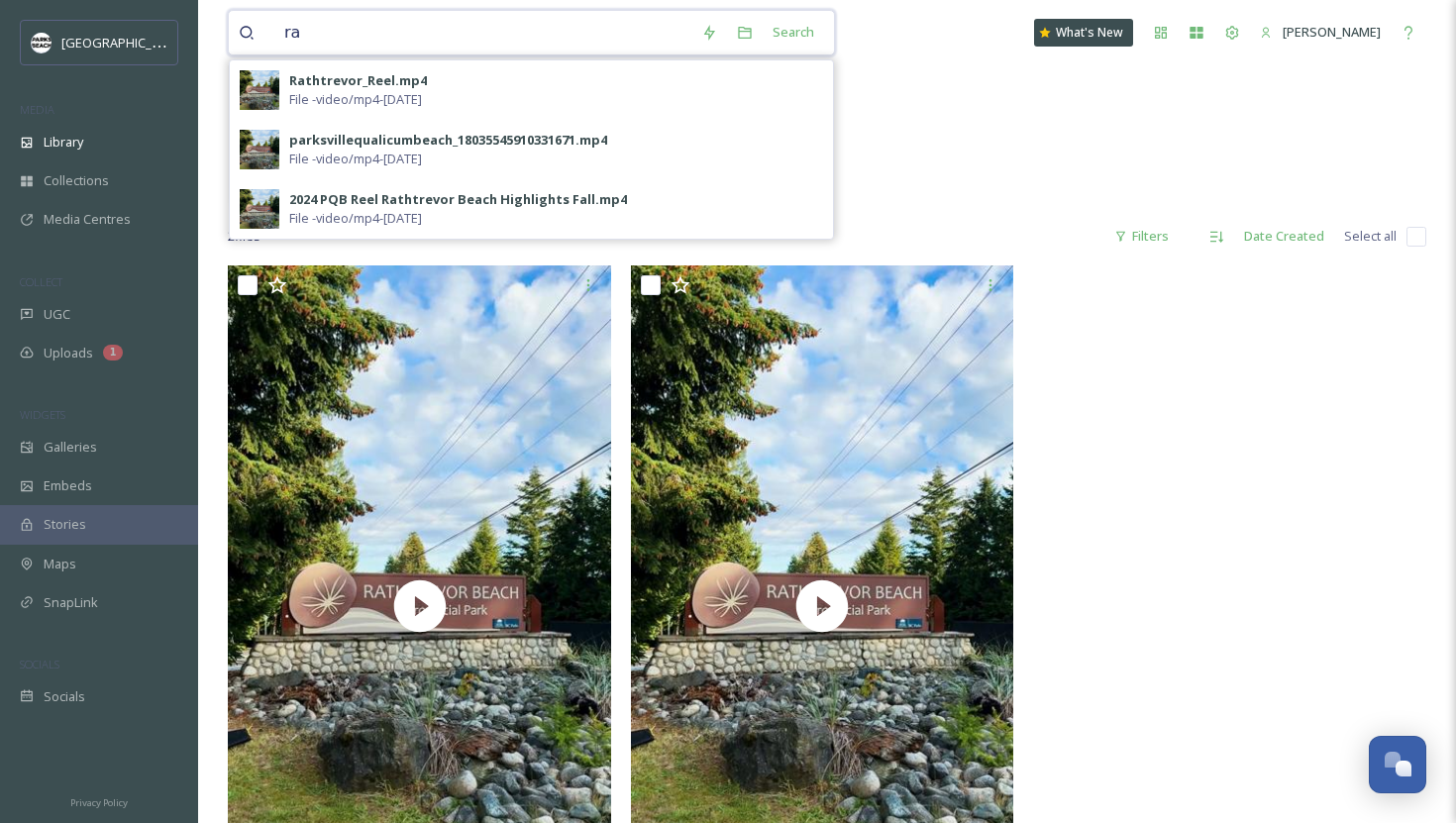
type input "r"
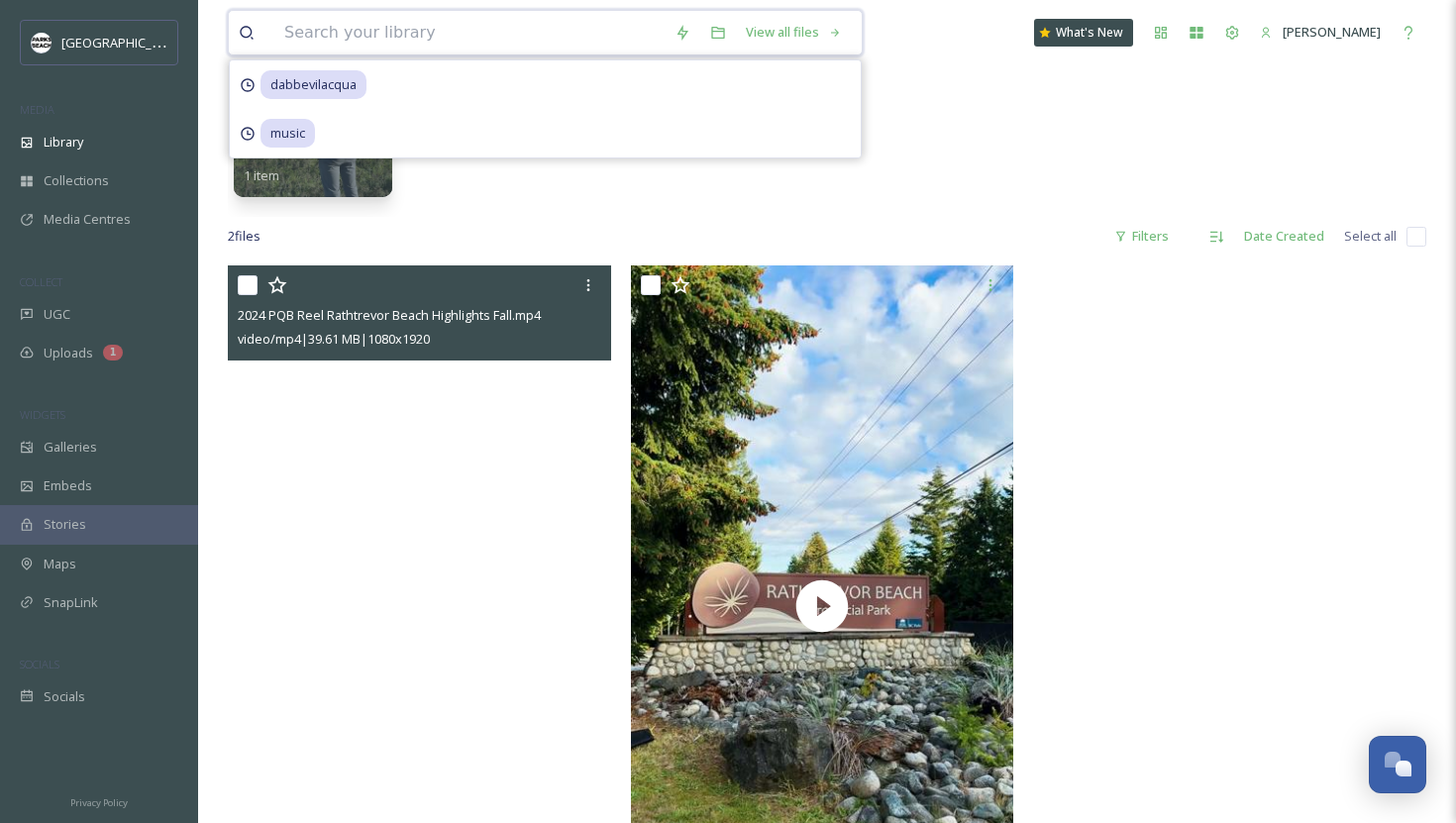
scroll to position [479, 0]
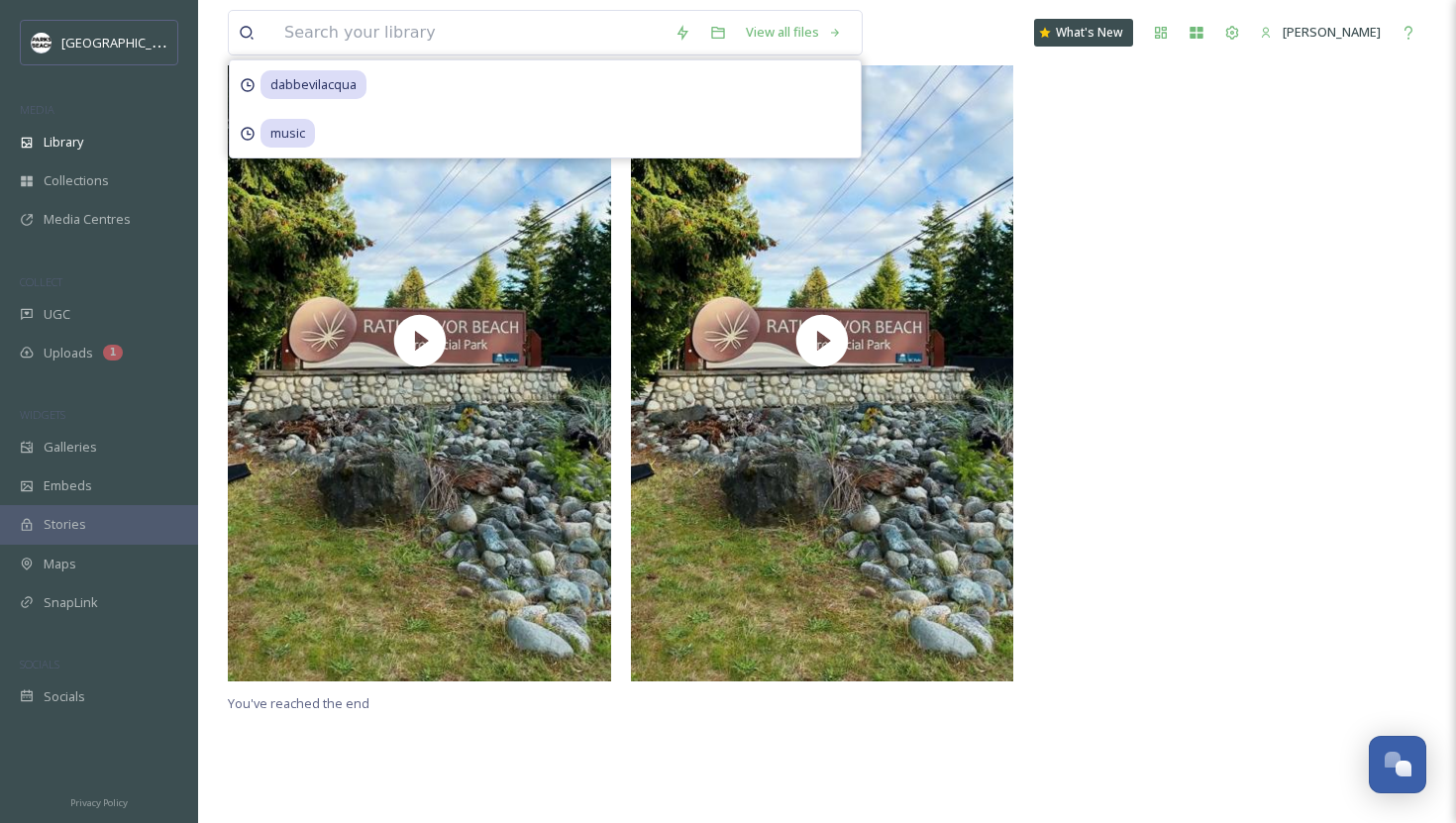
click at [1182, 376] on div at bounding box center [1230, 345] width 393 height 691
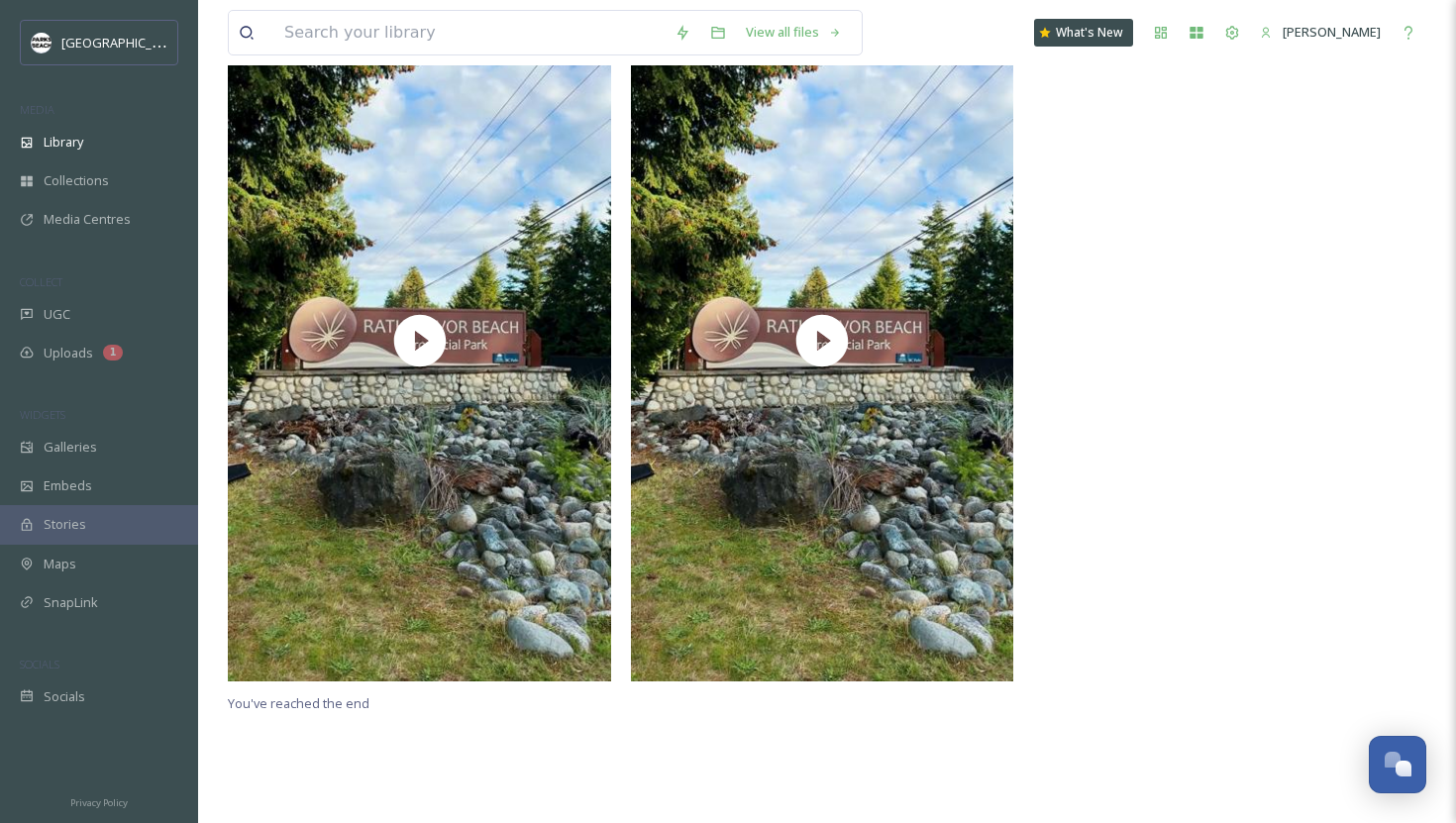
click at [1178, 337] on div at bounding box center [1230, 345] width 393 height 691
click at [69, 314] on span "UGC" at bounding box center [57, 314] width 27 height 19
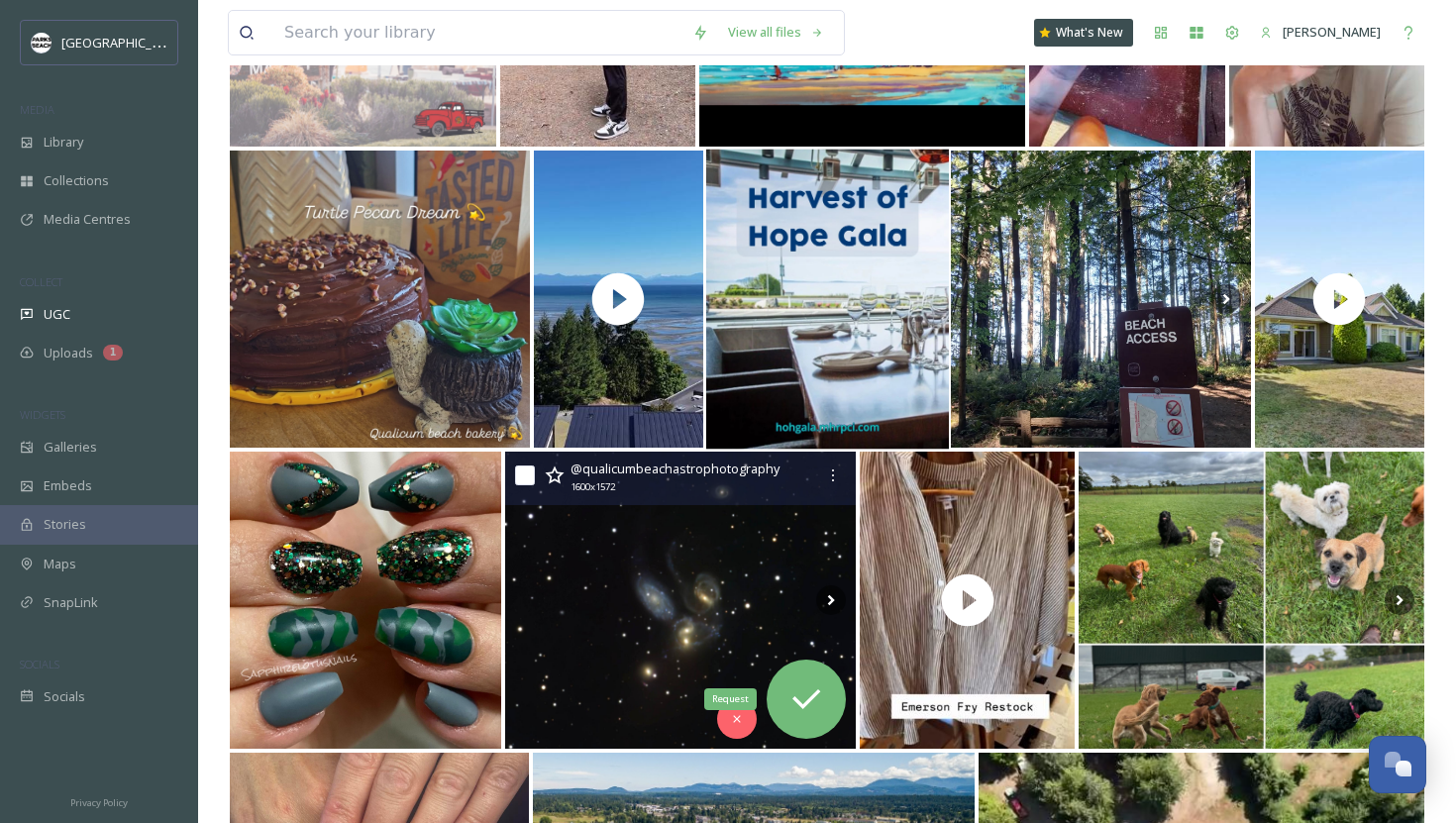
scroll to position [5675, 0]
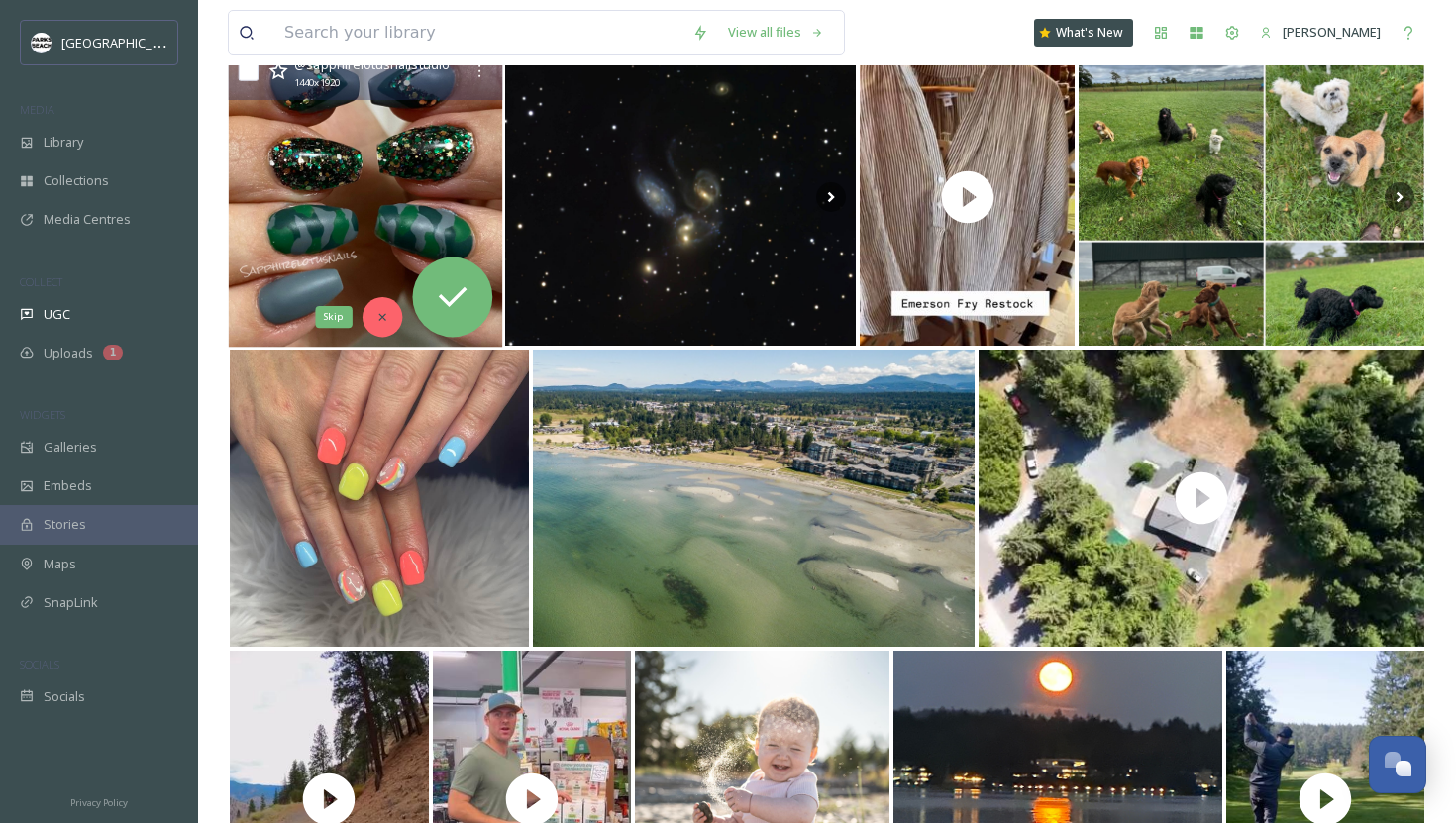
click at [370, 312] on div "Skip" at bounding box center [382, 317] width 40 height 40
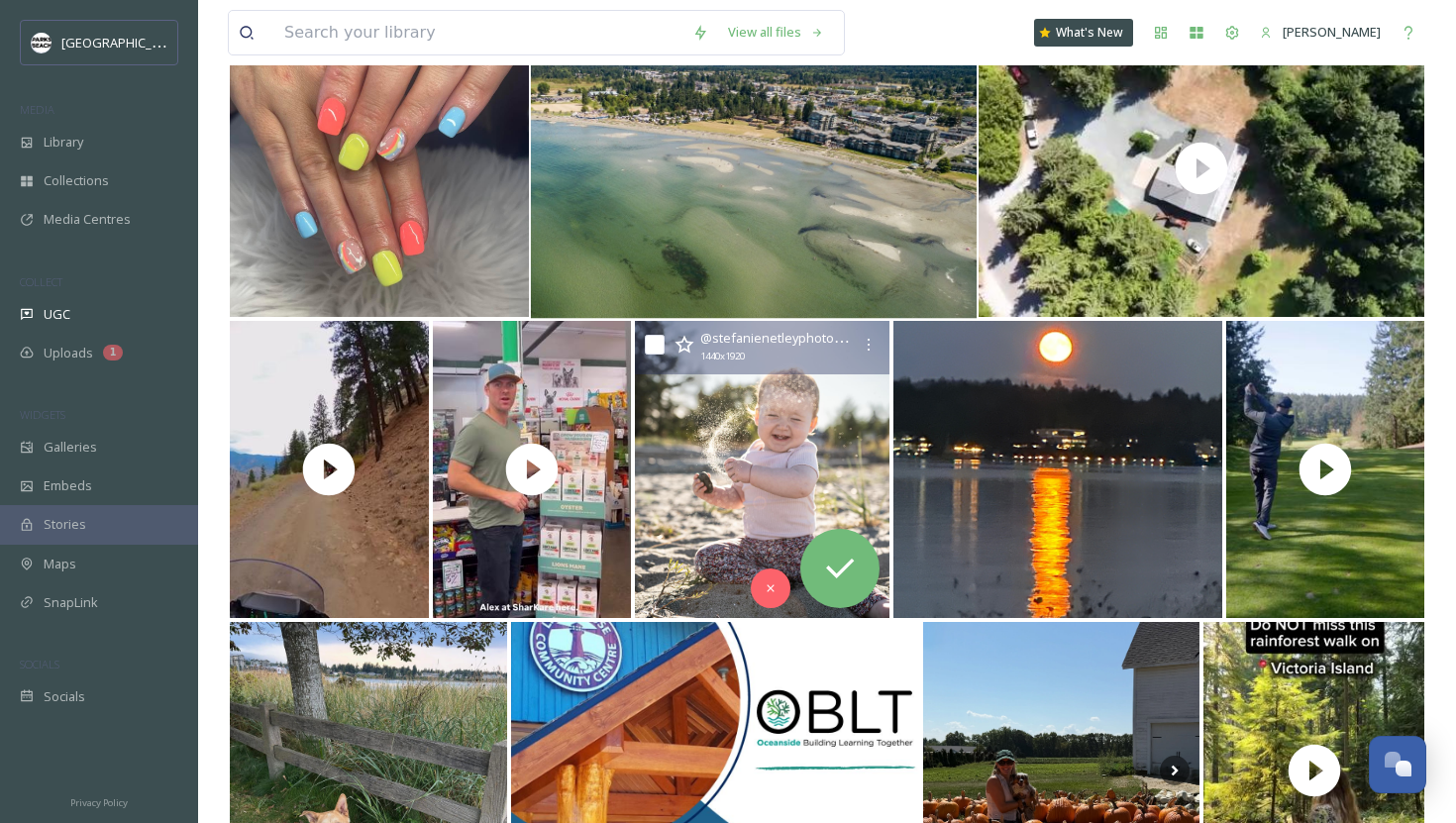
scroll to position [5766, 0]
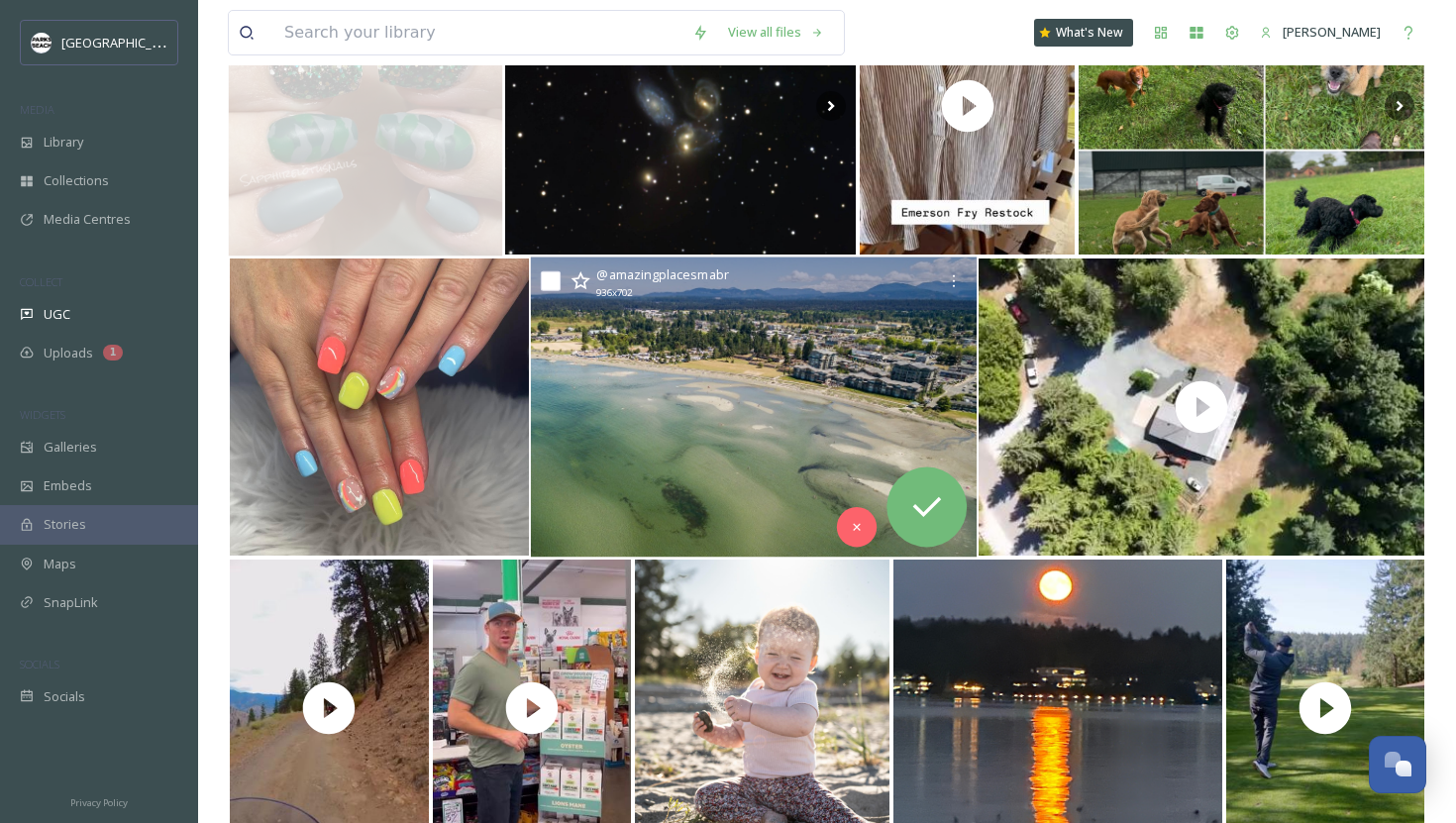
click at [805, 425] on img at bounding box center [755, 407] width 447 height 300
